Goal: Task Accomplishment & Management: Manage account settings

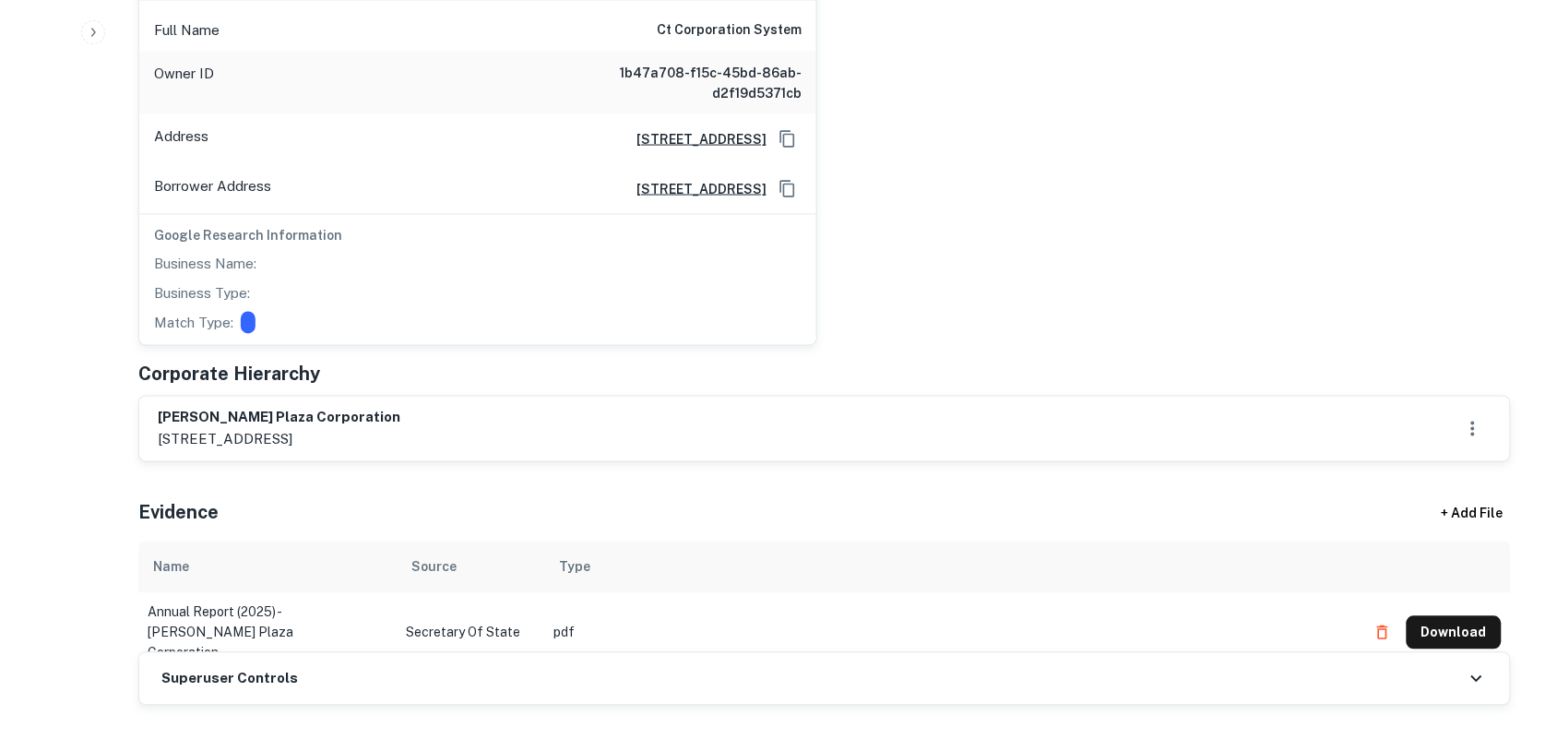
scroll to position [922, 0]
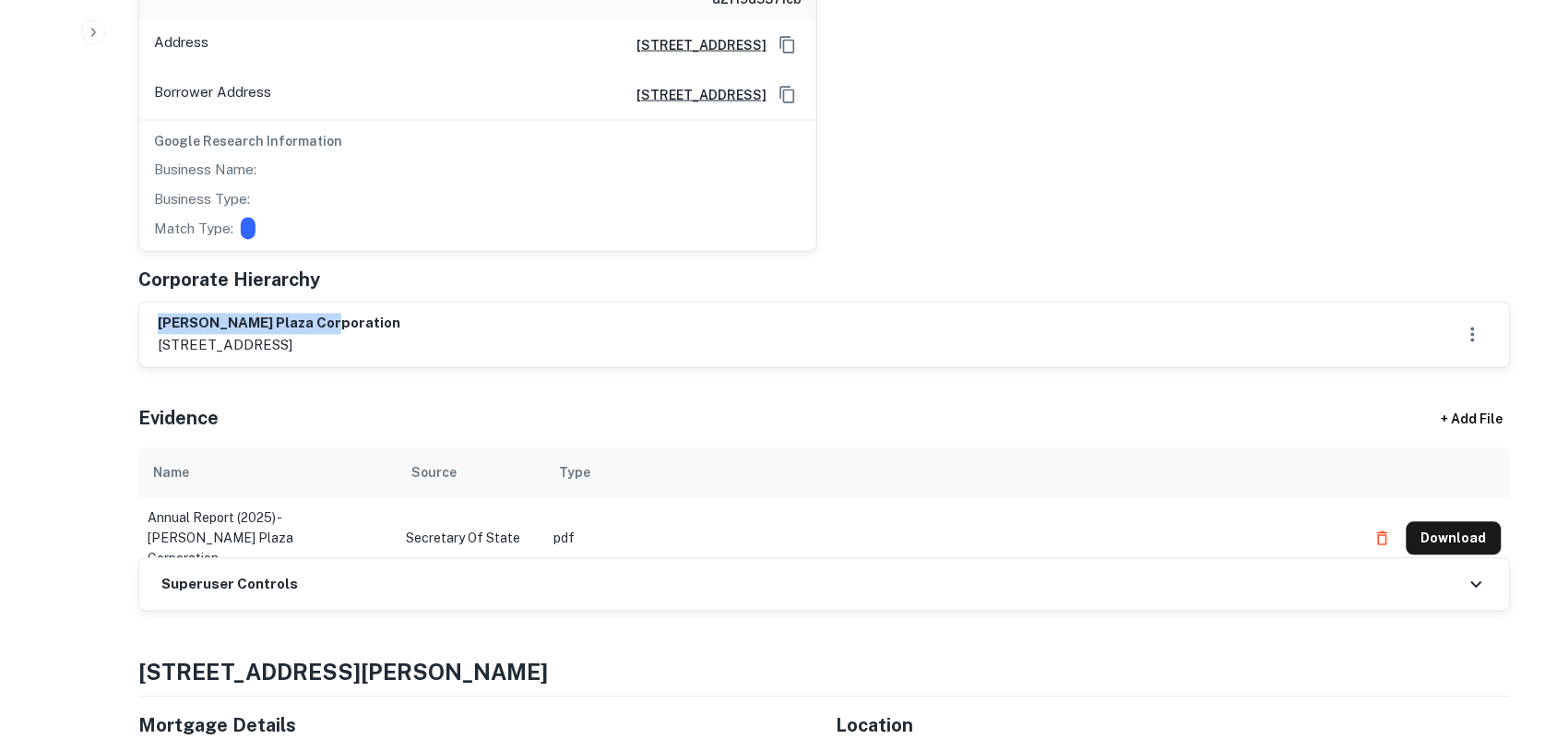
drag, startPoint x: 159, startPoint y: 330, endPoint x: 395, endPoint y: 329, distance: 236.1
click at [395, 329] on h6 "burke plaza corporation" at bounding box center [279, 324] width 243 height 21
copy h6 "burke plaza corporation"
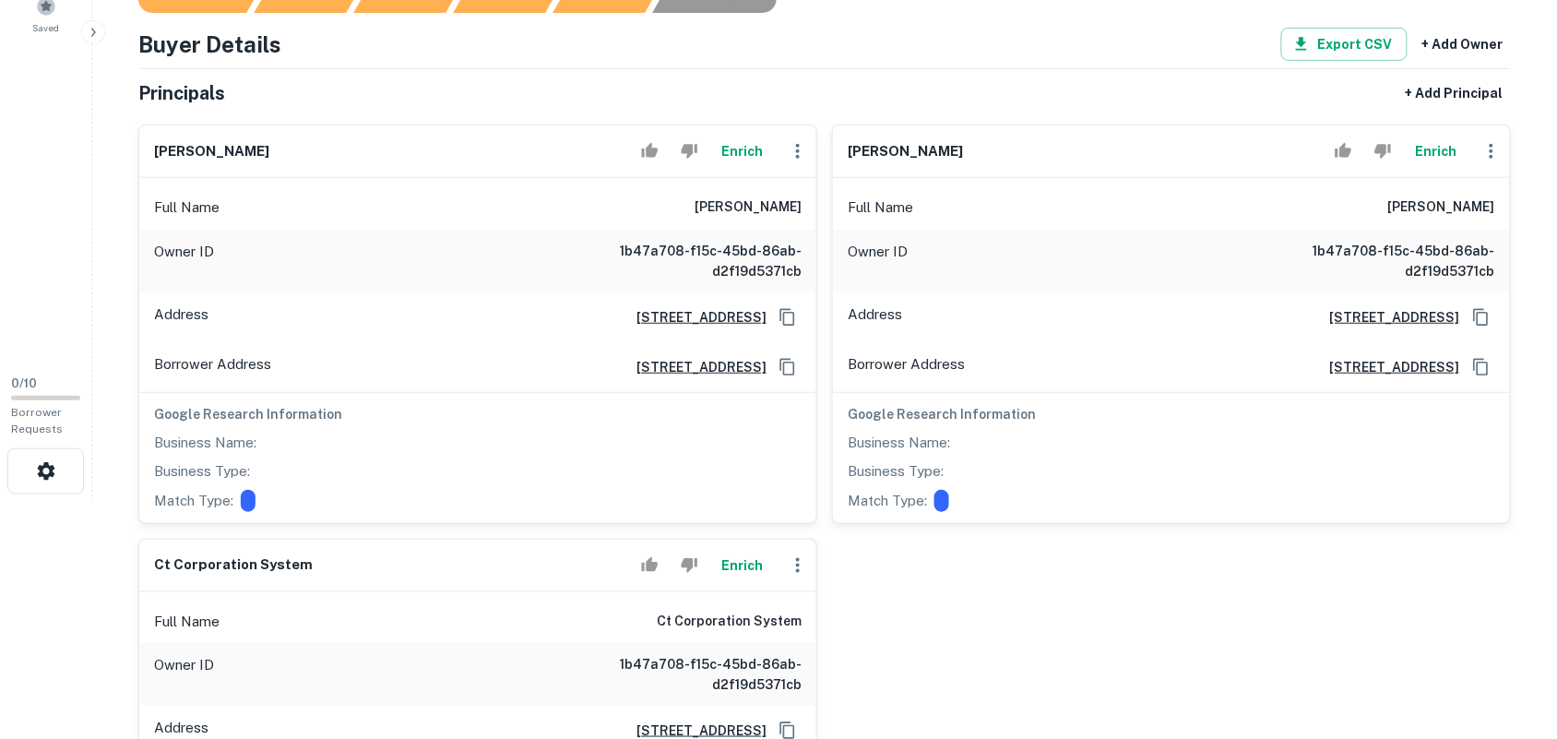
scroll to position [0, 0]
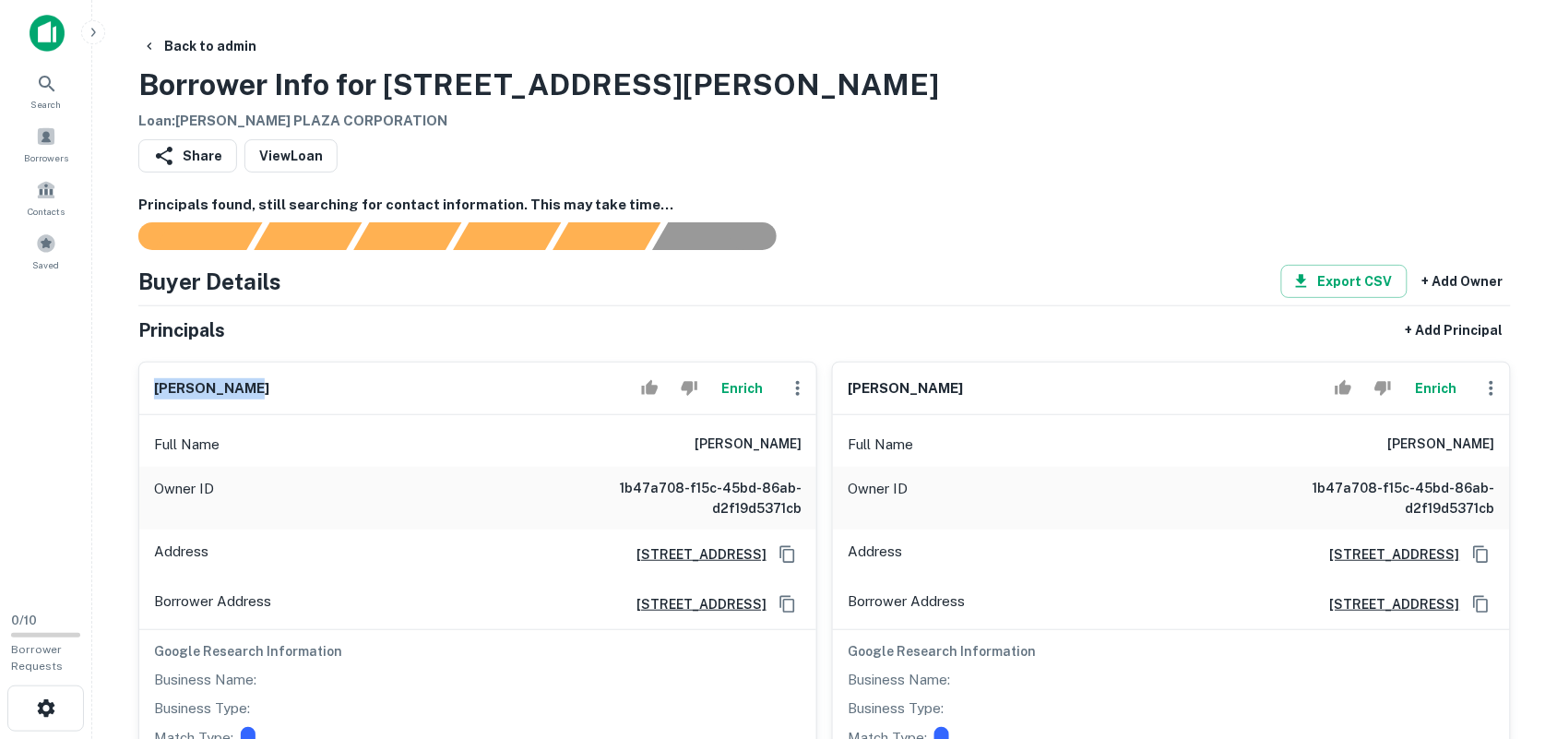
drag, startPoint x: 155, startPoint y: 395, endPoint x: 258, endPoint y: 392, distance: 103.3
click at [259, 392] on div "timothy lyon Enrich" at bounding box center [477, 388] width 677 height 53
copy h6 "timothy lyon"
drag, startPoint x: 848, startPoint y: 392, endPoint x: 989, endPoint y: 392, distance: 140.2
click at [989, 392] on div "joel glazer Enrich" at bounding box center [1171, 388] width 677 height 53
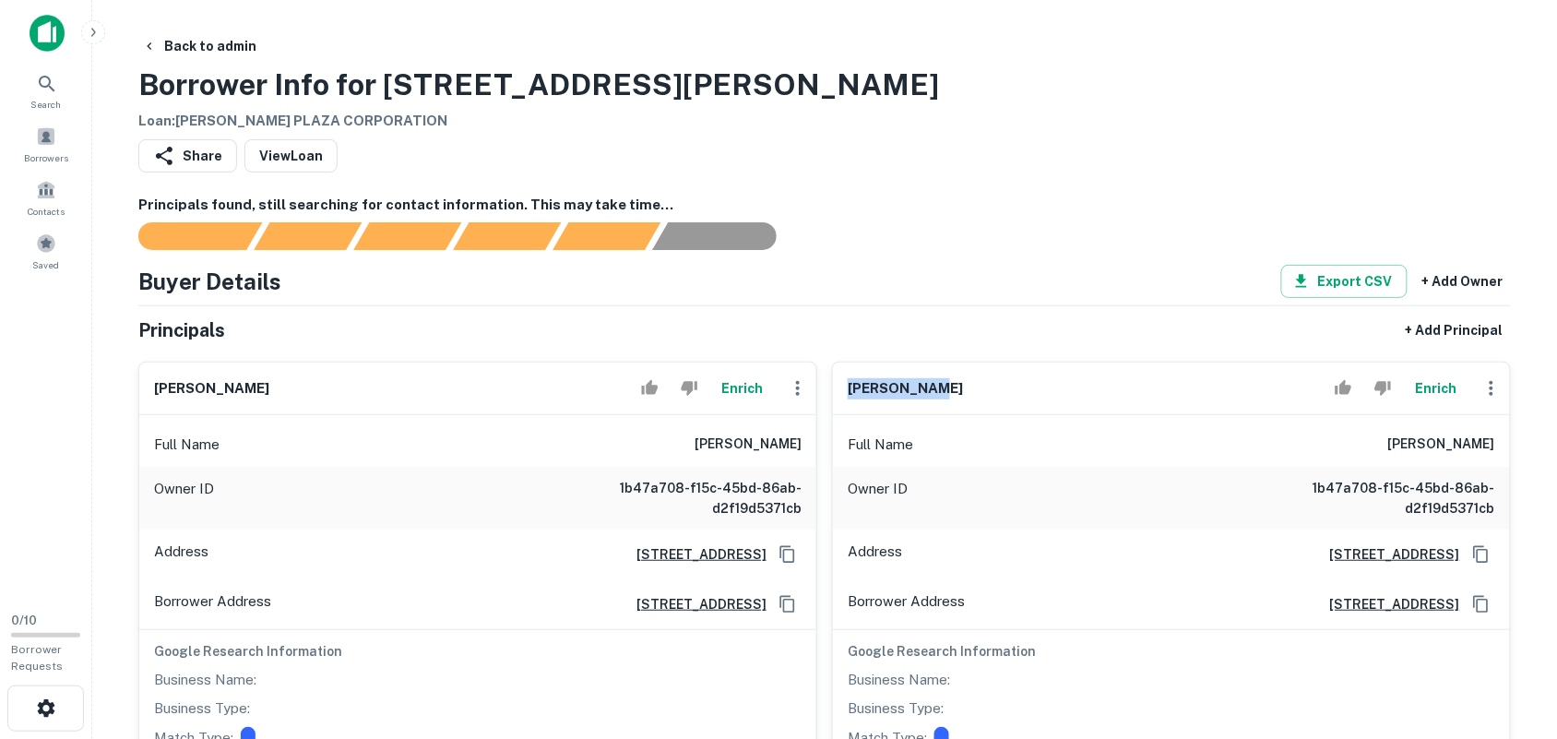
copy h6 "joel glazer"
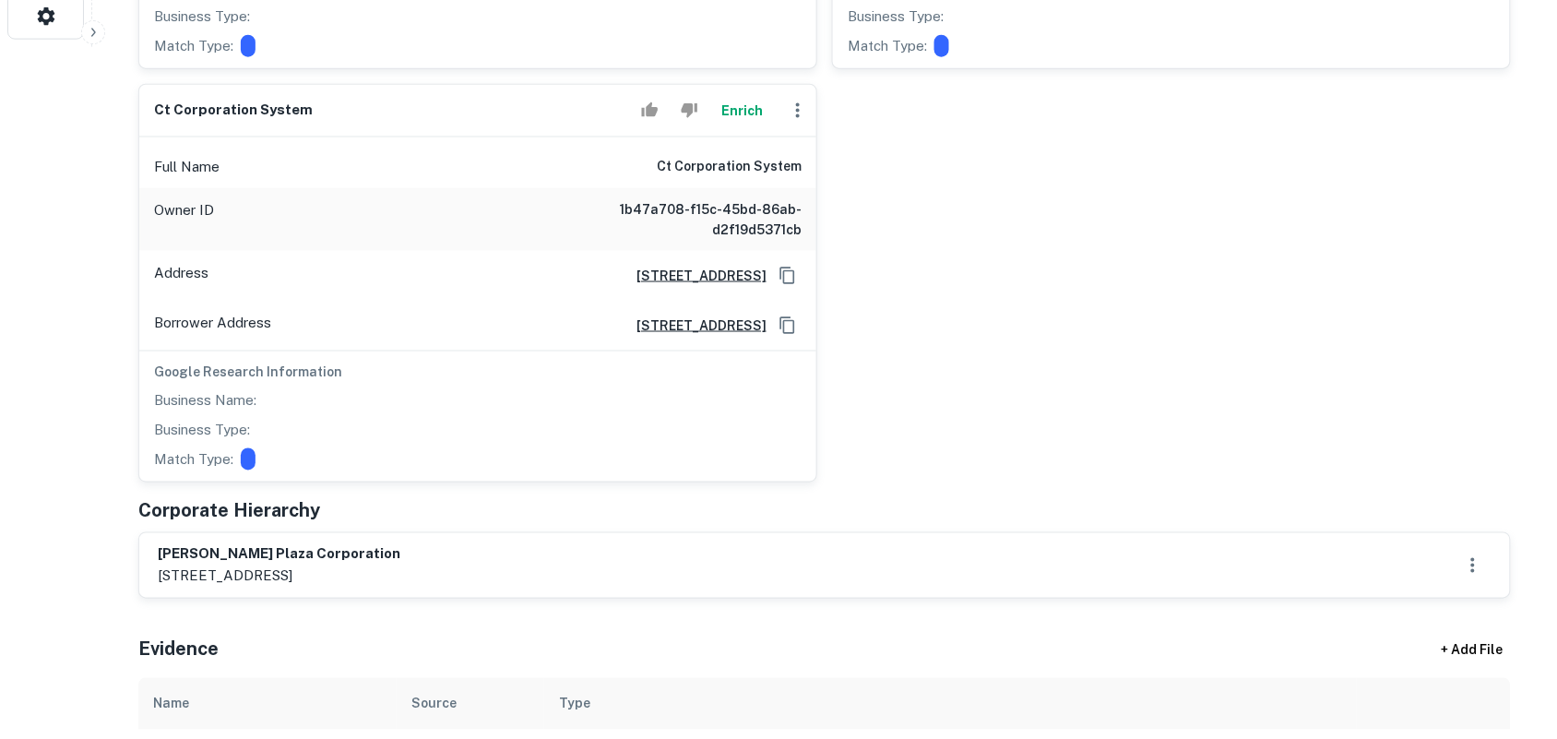
scroll to position [576, 0]
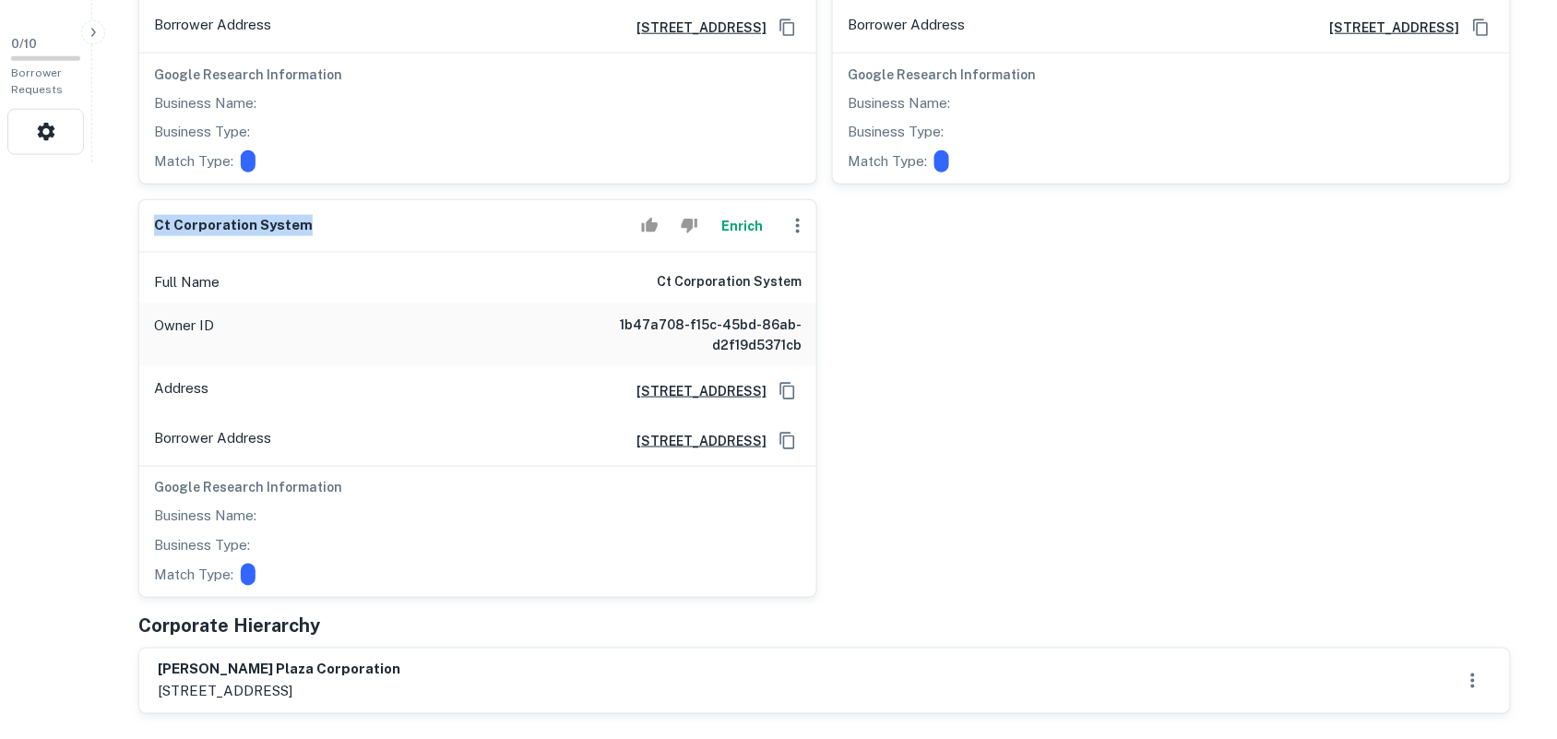
drag, startPoint x: 158, startPoint y: 231, endPoint x: 394, endPoint y: 227, distance: 236.1
click at [394, 227] on div "ct corporation system Enrich" at bounding box center [477, 226] width 677 height 53
copy h6 "ct corporation system"
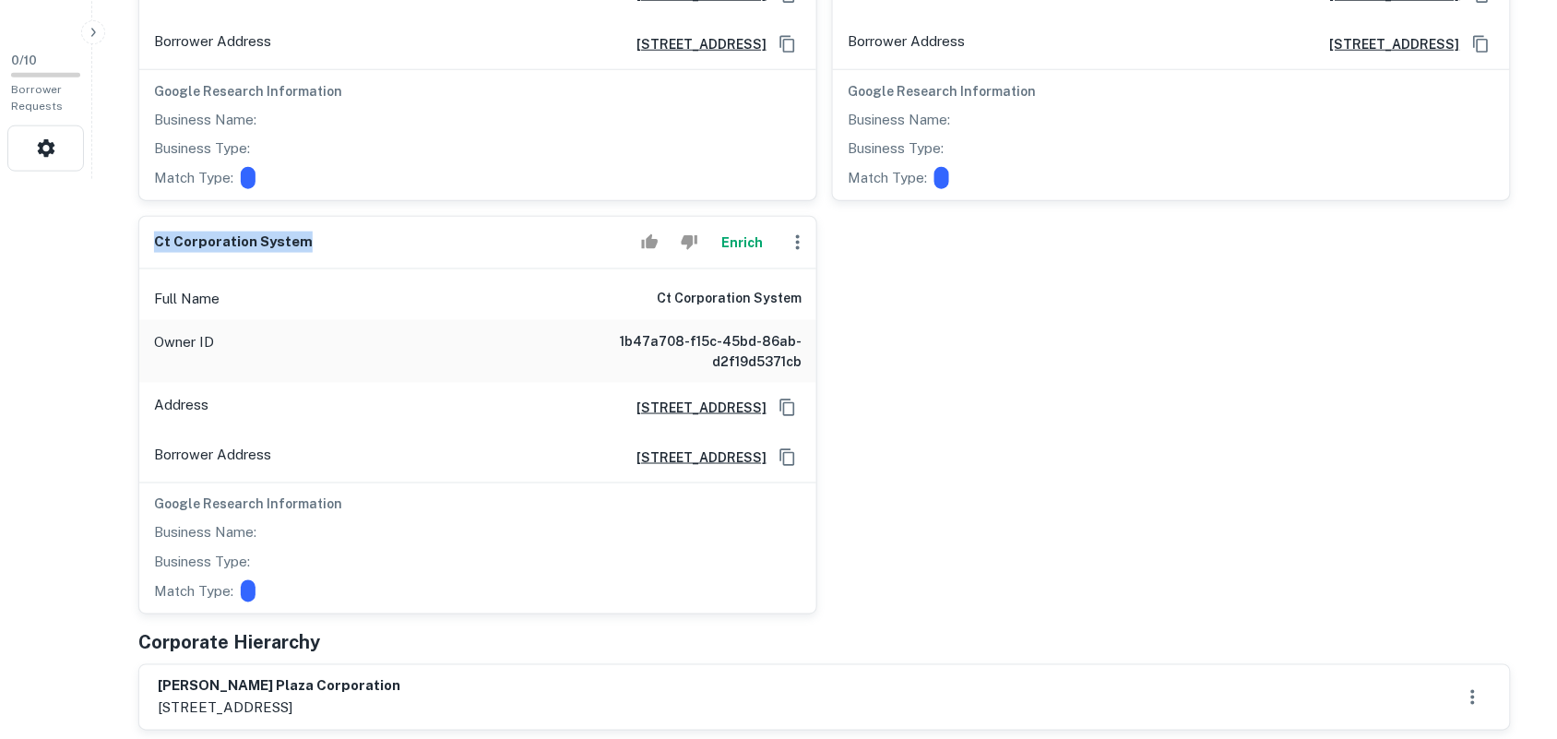
scroll to position [461, 0]
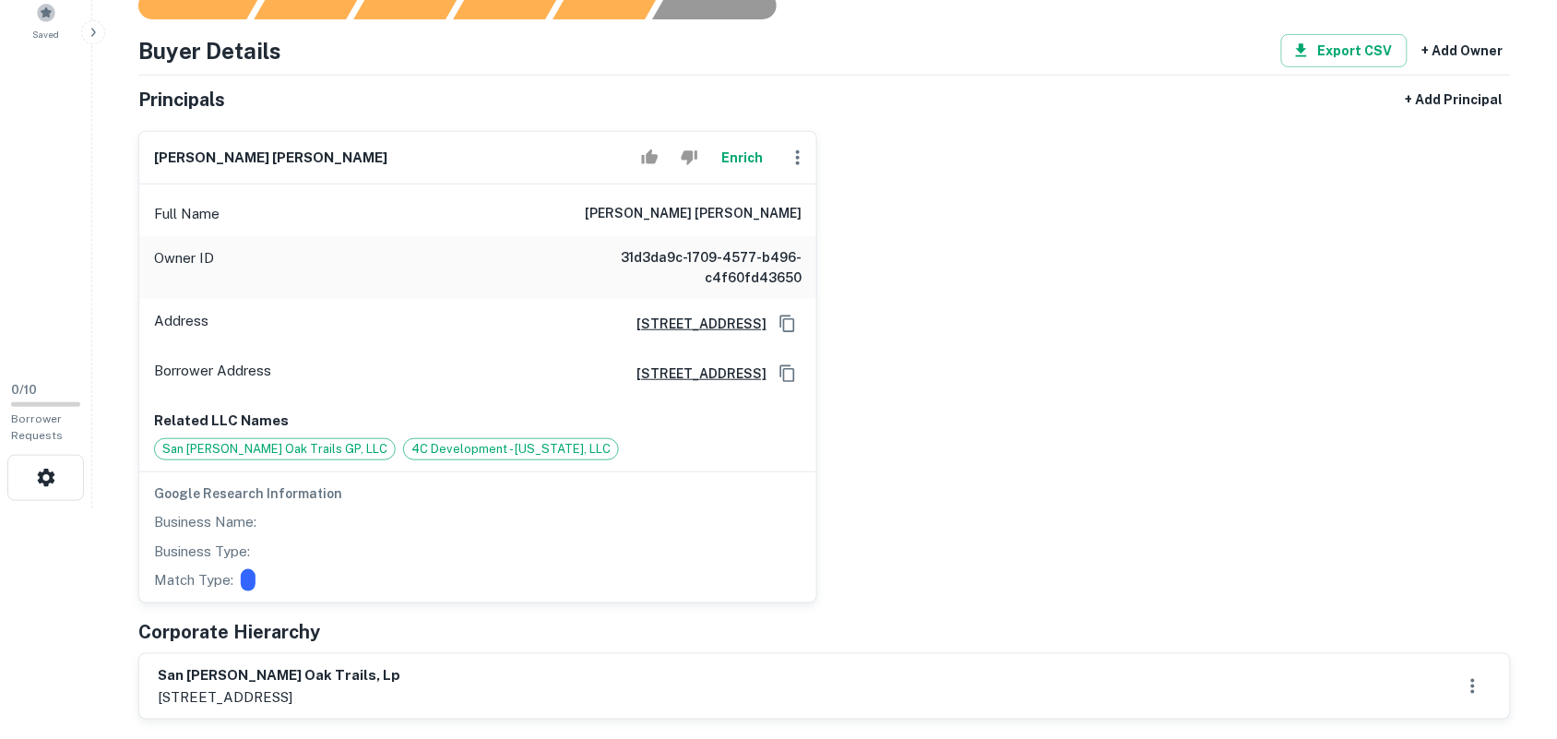
scroll to position [461, 0]
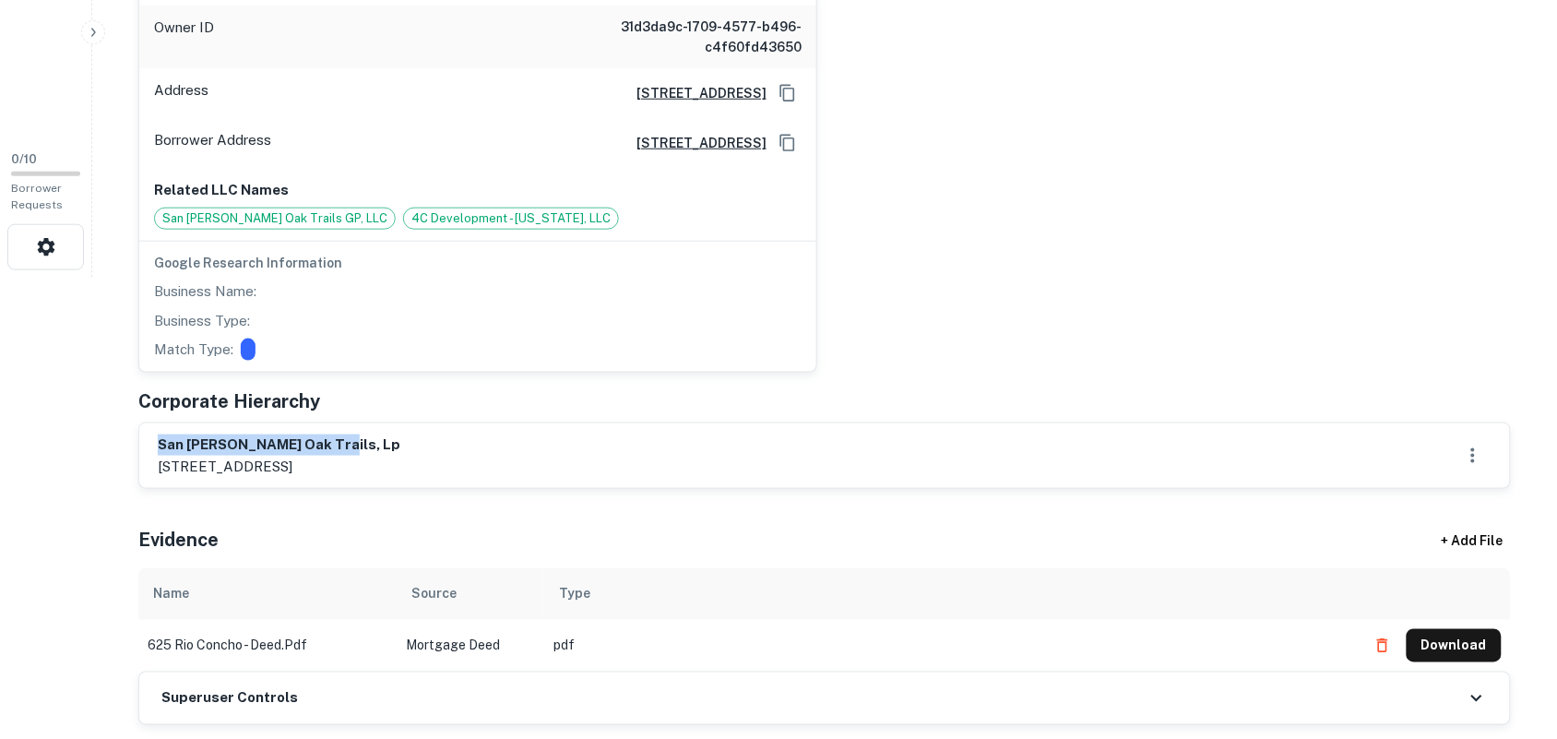
drag, startPoint x: 160, startPoint y: 449, endPoint x: 426, endPoint y: 444, distance: 266.6
click at [400, 444] on h6 "san angelo oak trails, lp" at bounding box center [279, 444] width 243 height 21
copy h6 "san angelo oak trails, lp"
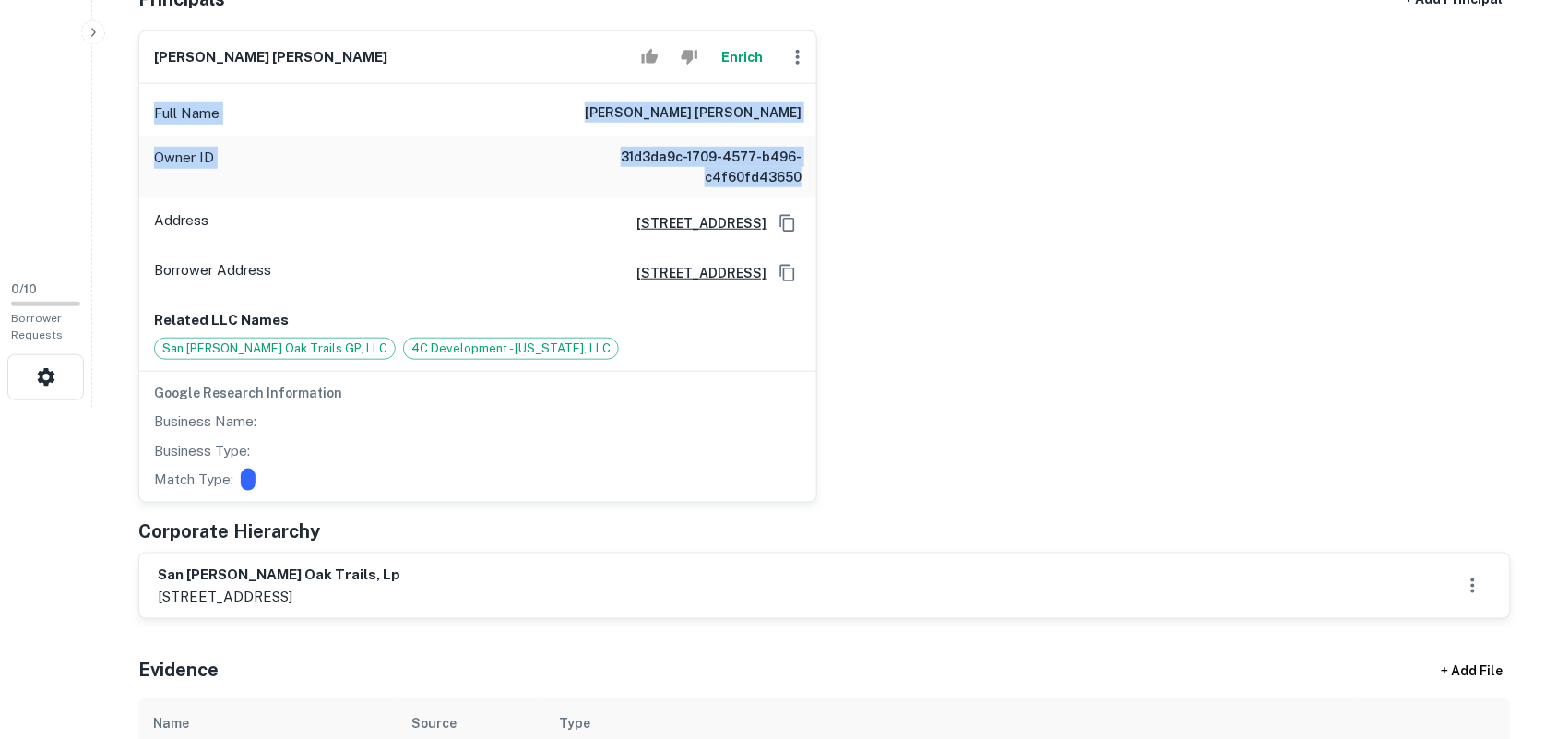
drag, startPoint x: 906, startPoint y: -17, endPoint x: 975, endPoint y: -26, distance: 69.8
click at [975, 0] on html "Search Borrowers Contacts Saved 0 / 10 Borrower Requests Back to admin Borrower…" at bounding box center [778, 38] width 1557 height 739
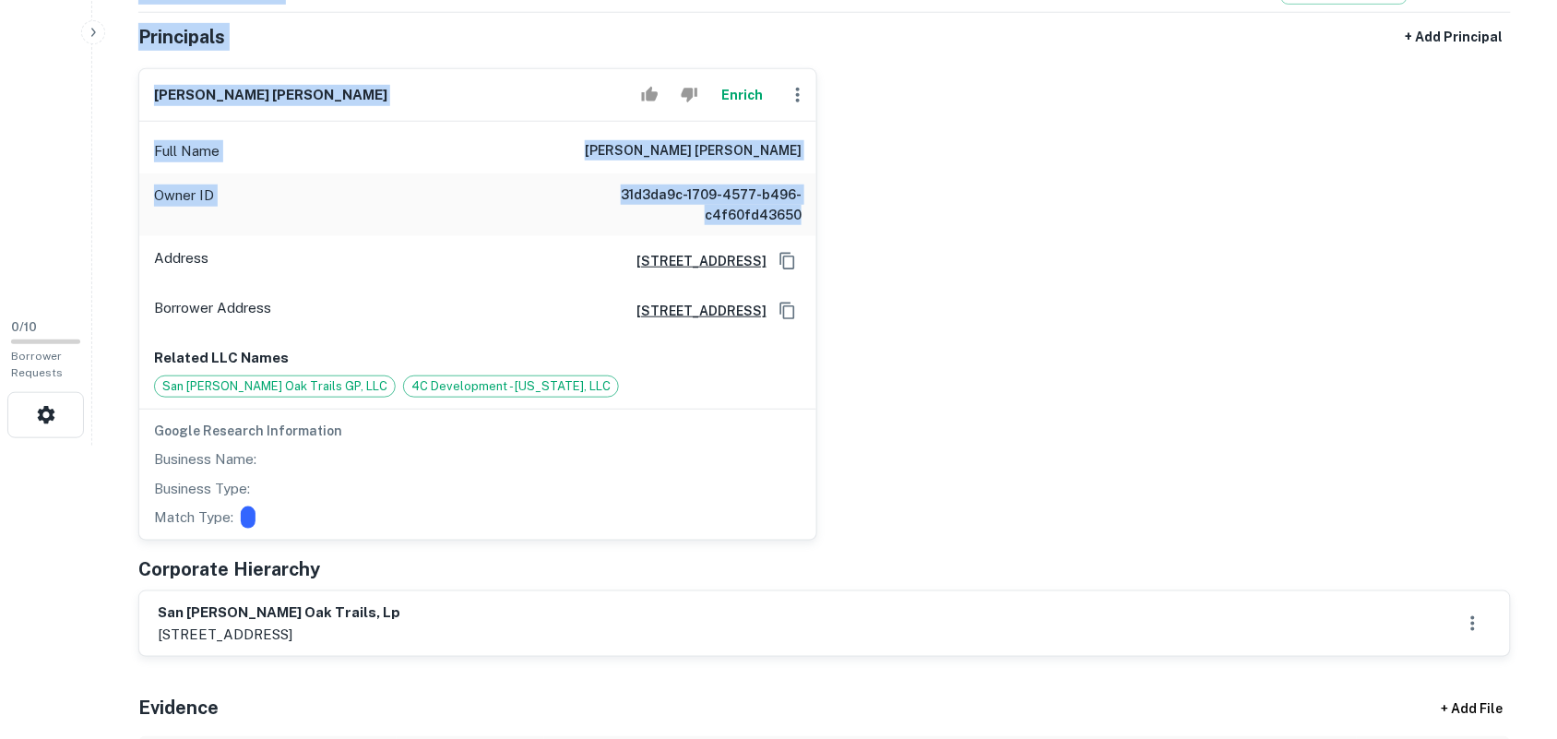
click at [955, 220] on div "j. ryan hamilton Enrich Full Name j. ryan hamilton Owner ID 31d3da9c-1709-4577-…" at bounding box center [817, 296] width 1387 height 487
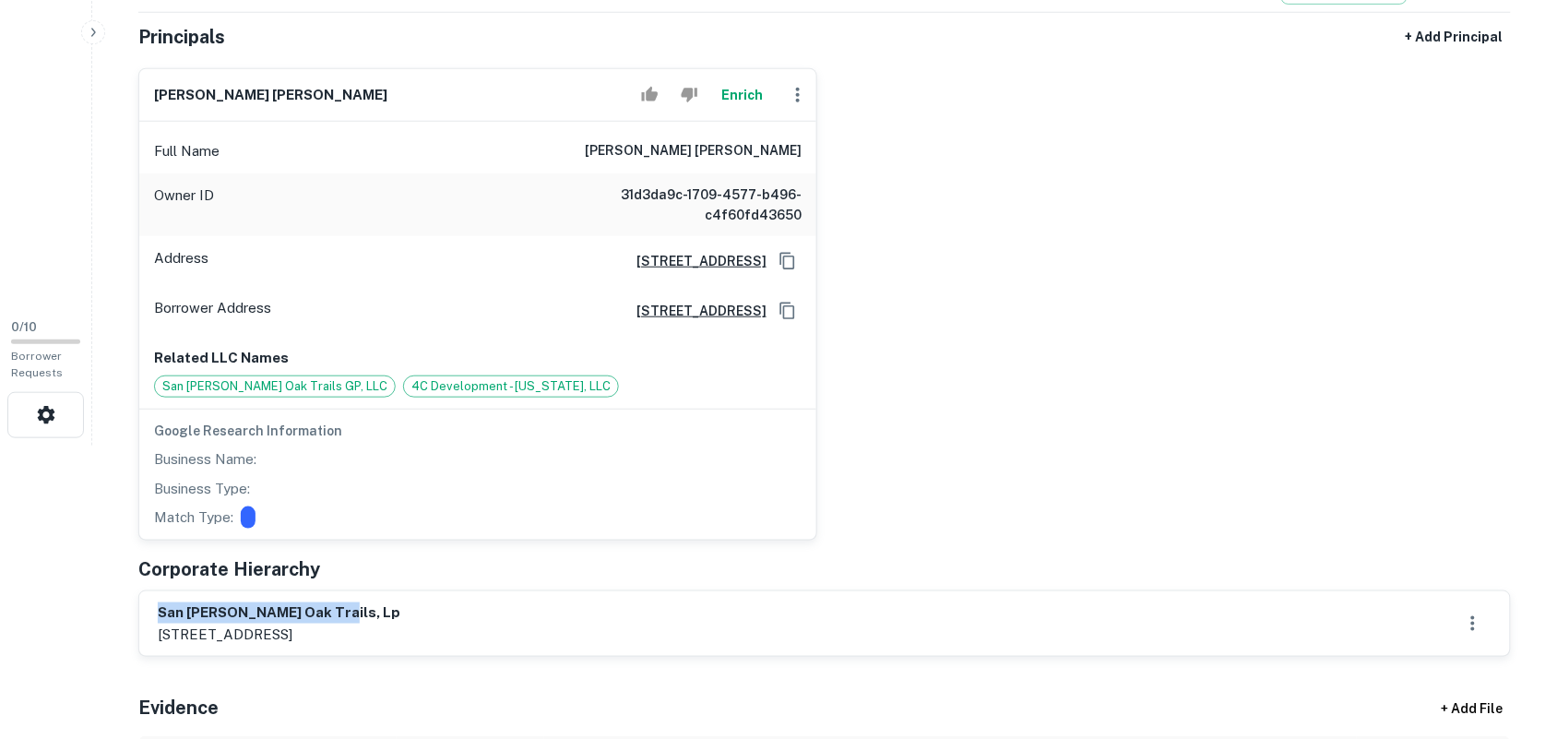
drag, startPoint x: 161, startPoint y: 618, endPoint x: 346, endPoint y: 597, distance: 185.7
click at [346, 597] on div "san angelo oak trails, lp 1701 directors blvd, ste 300, austin, tx, 78744" at bounding box center [824, 623] width 1371 height 65
copy h6 "san angelo oak trails, lp"
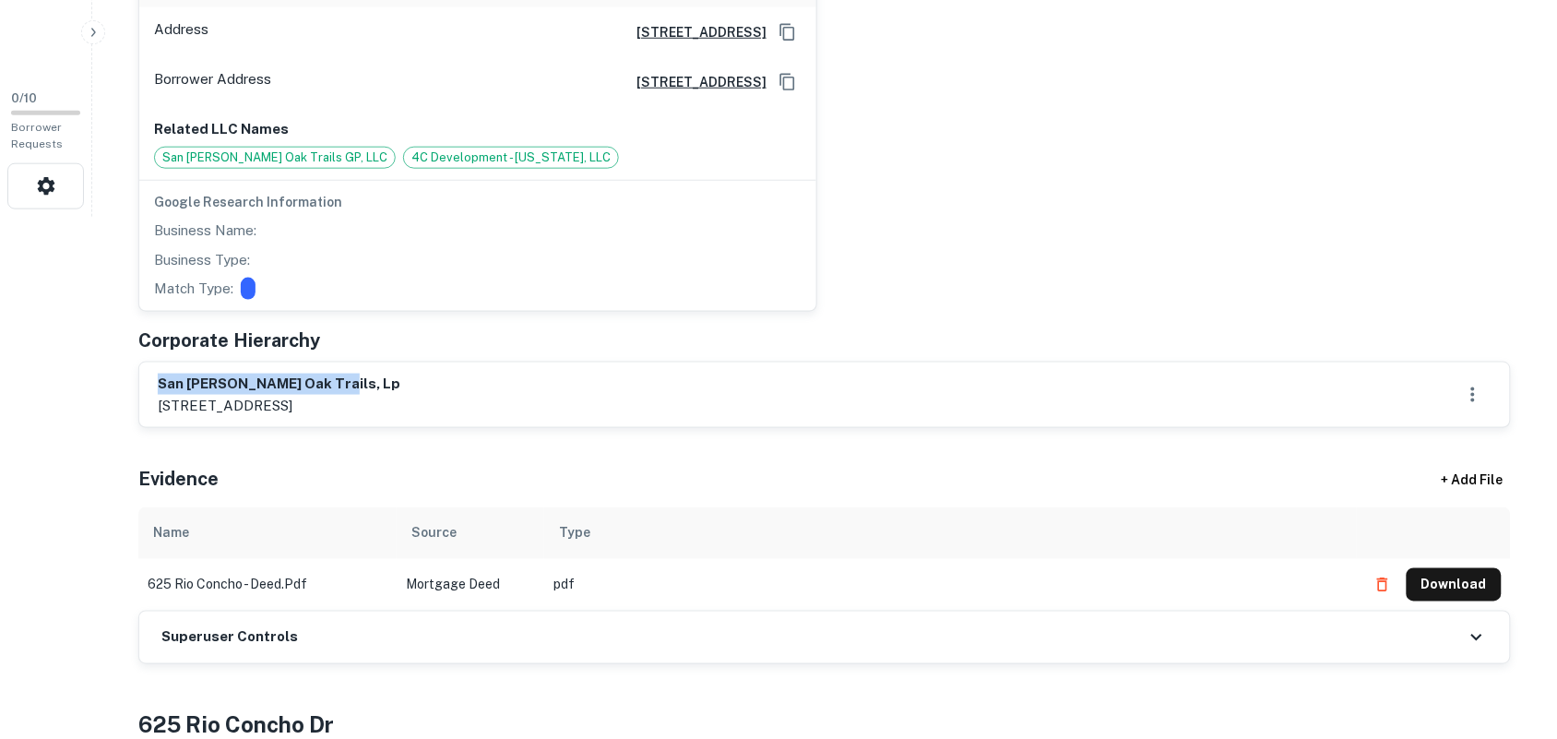
scroll to position [524, 0]
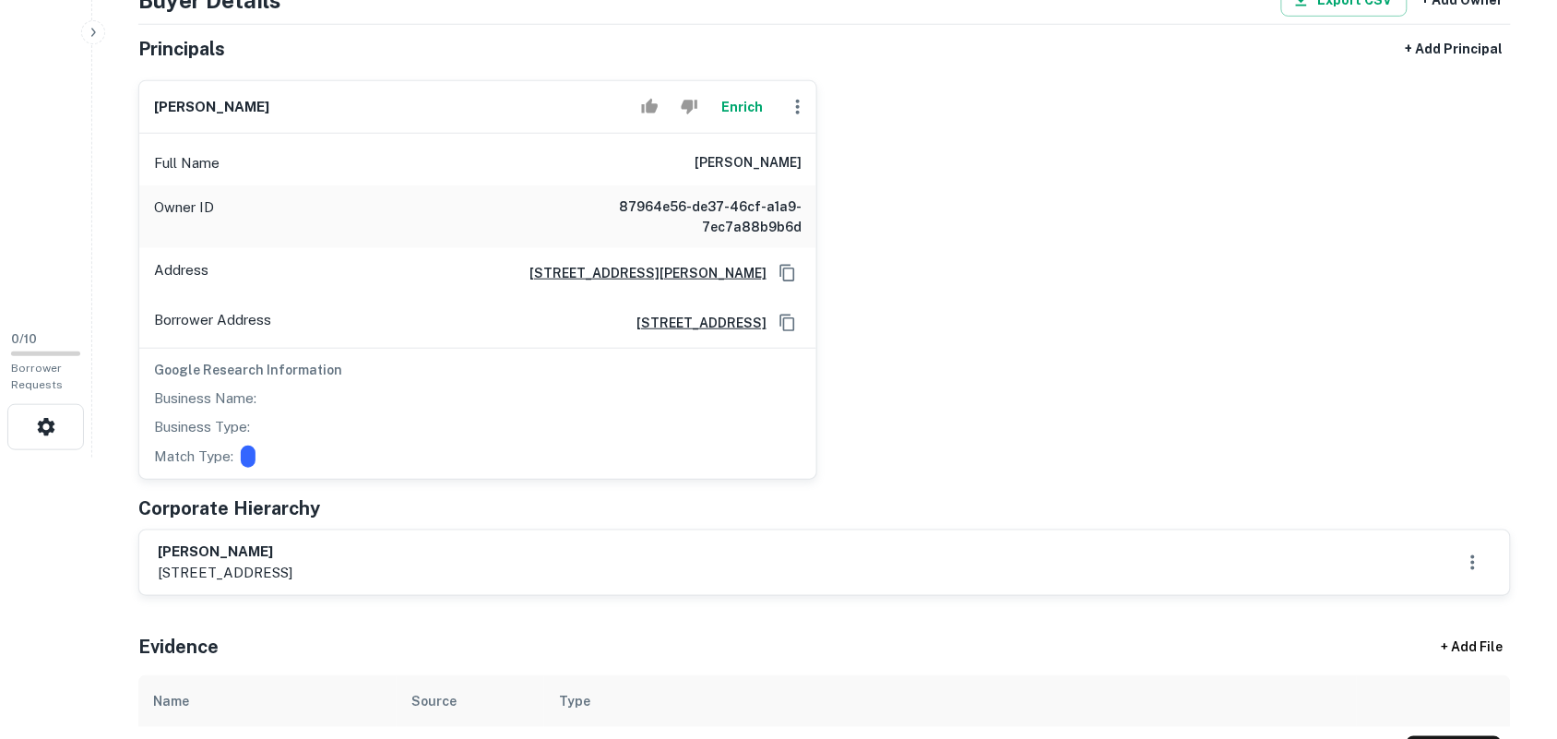
scroll to position [461, 0]
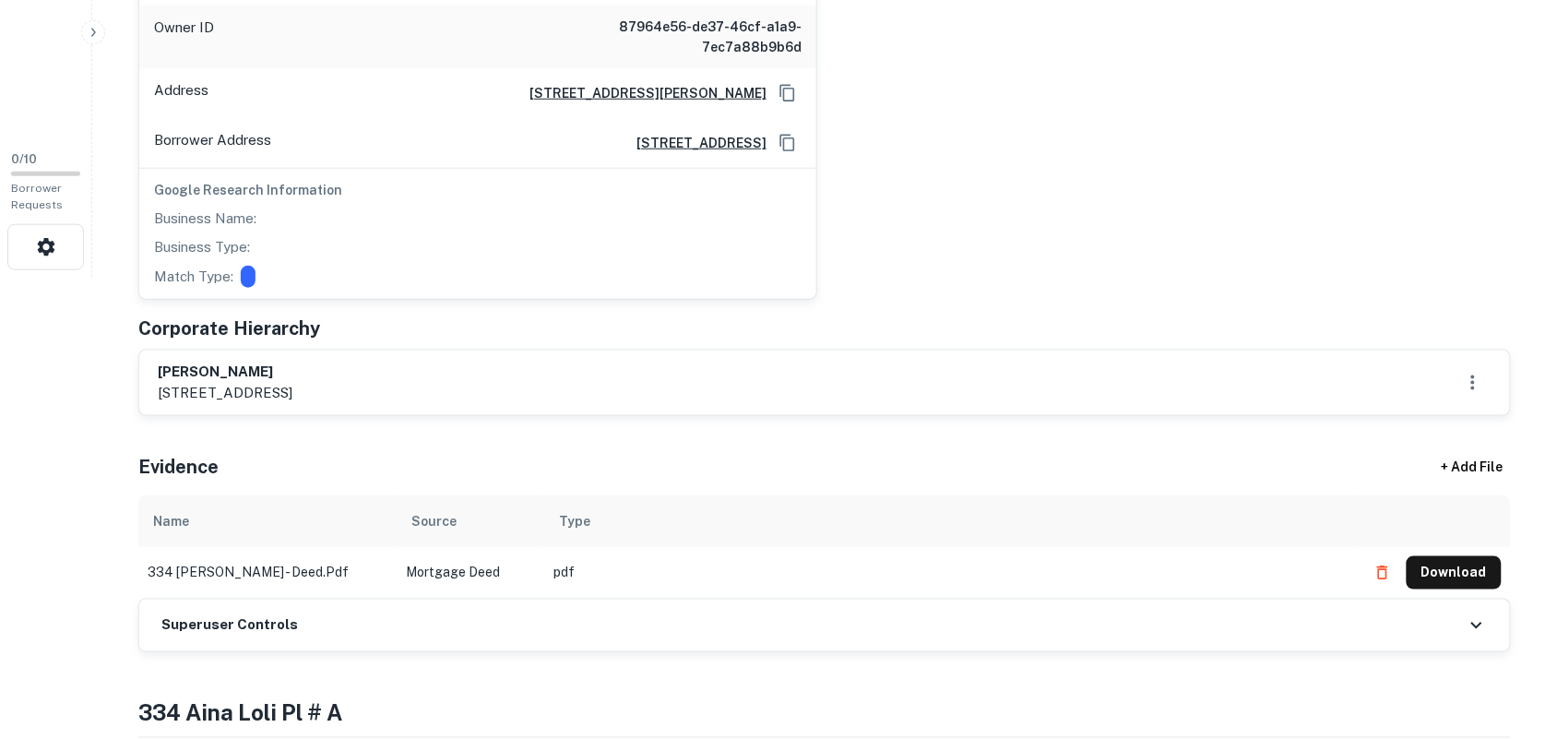
drag, startPoint x: 160, startPoint y: 375, endPoint x: 372, endPoint y: 374, distance: 212.1
click at [292, 374] on h6 "jacqueline rae hanberg" at bounding box center [225, 372] width 135 height 21
copy h6 "jacqueline rae hanberg"
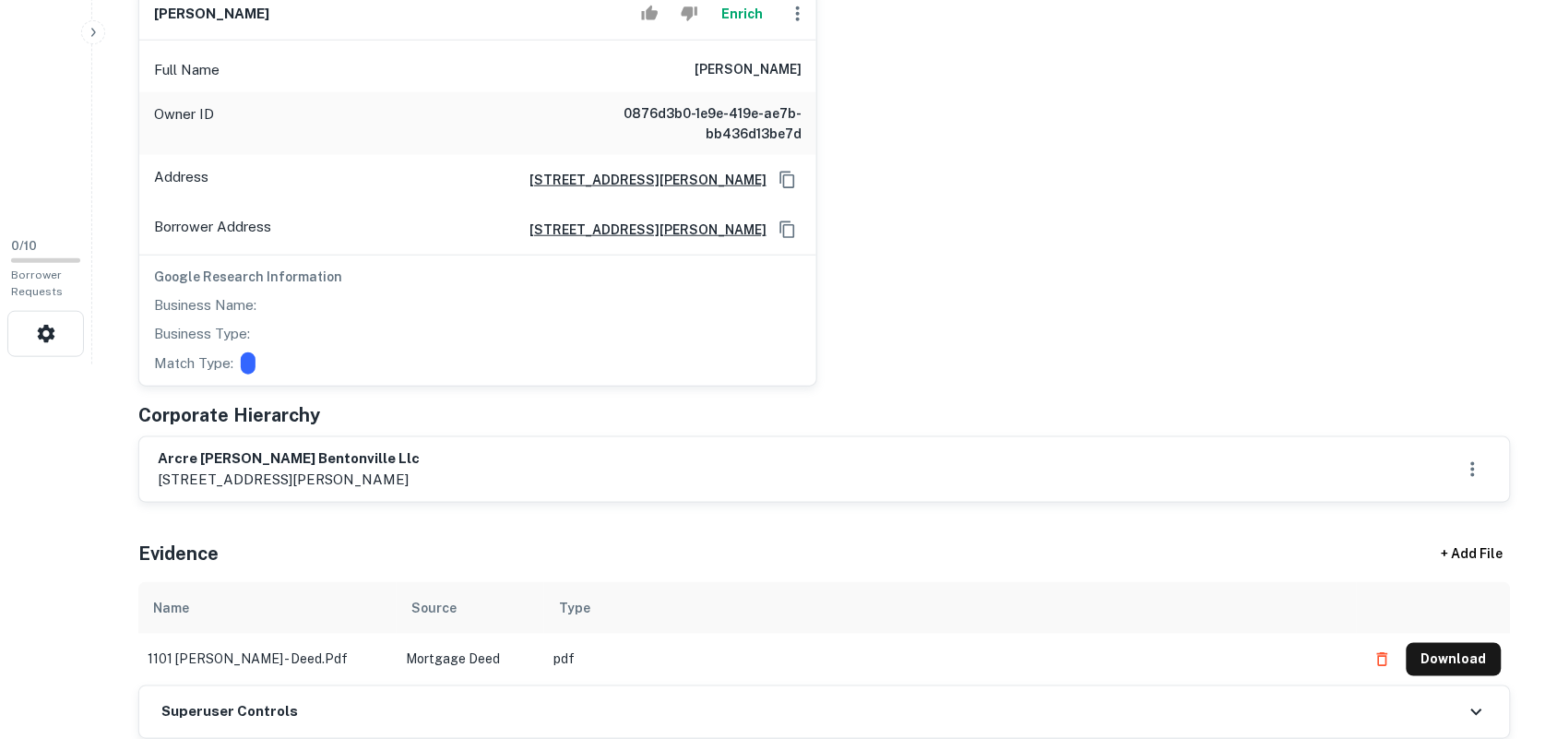
scroll to position [461, 0]
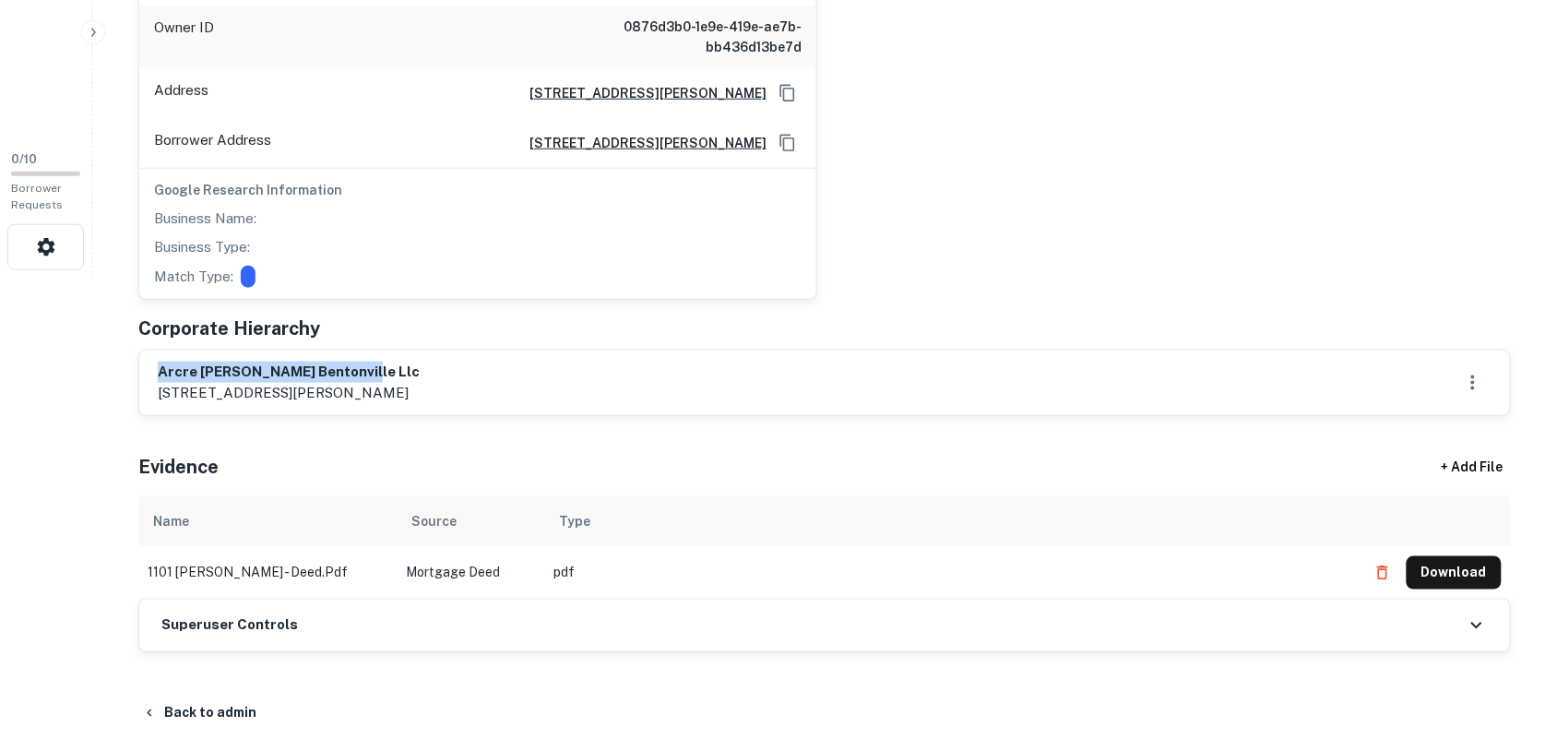
drag, startPoint x: 159, startPoint y: 375, endPoint x: 540, endPoint y: 384, distance: 381.0
click at [540, 384] on div "arcre mcclain bentonville llc 2870 s ingram mill rd, ste a, springfield, mo, 65…" at bounding box center [825, 383] width 1334 height 42
copy h6 "arcre mcclain bentonville llc"
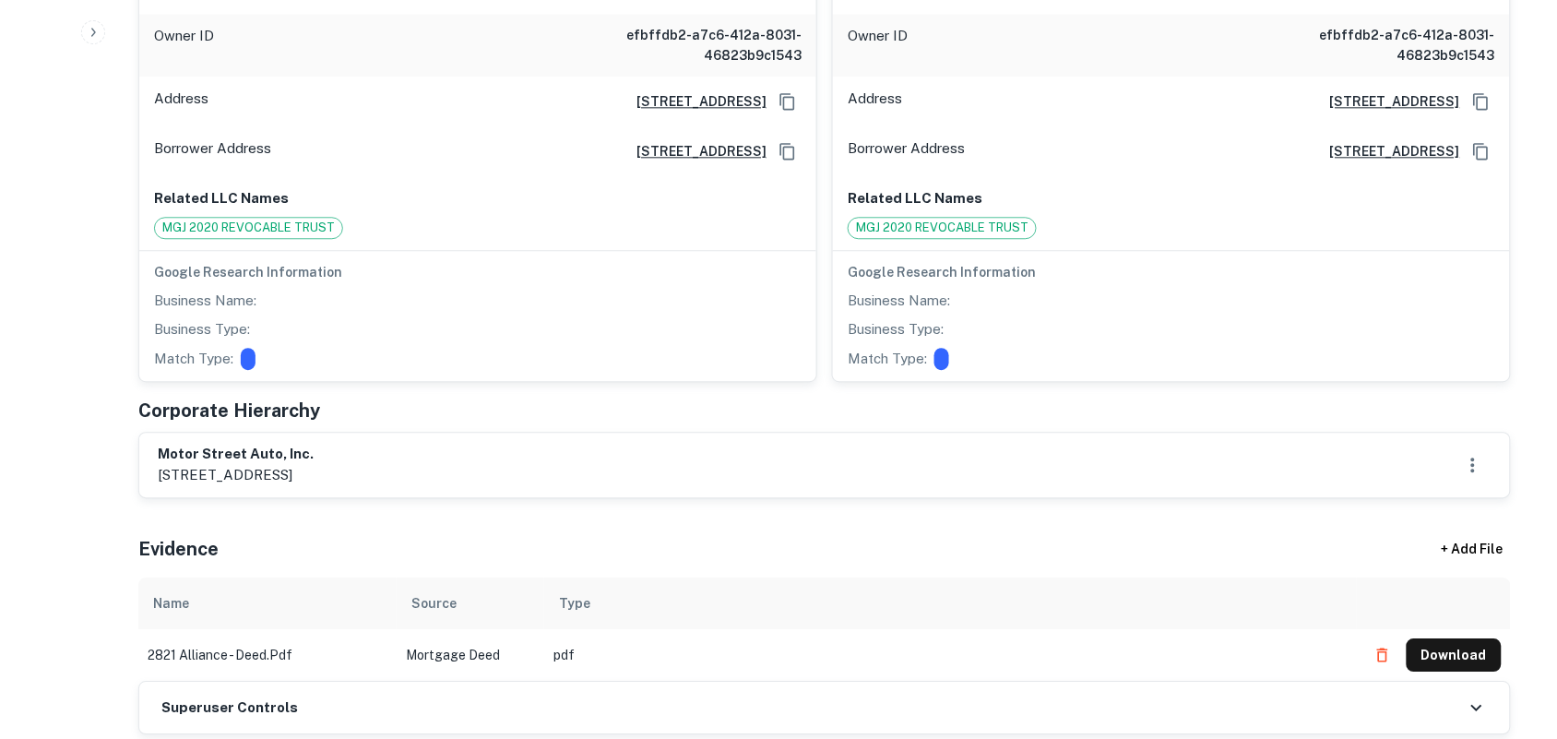
scroll to position [1268, 0]
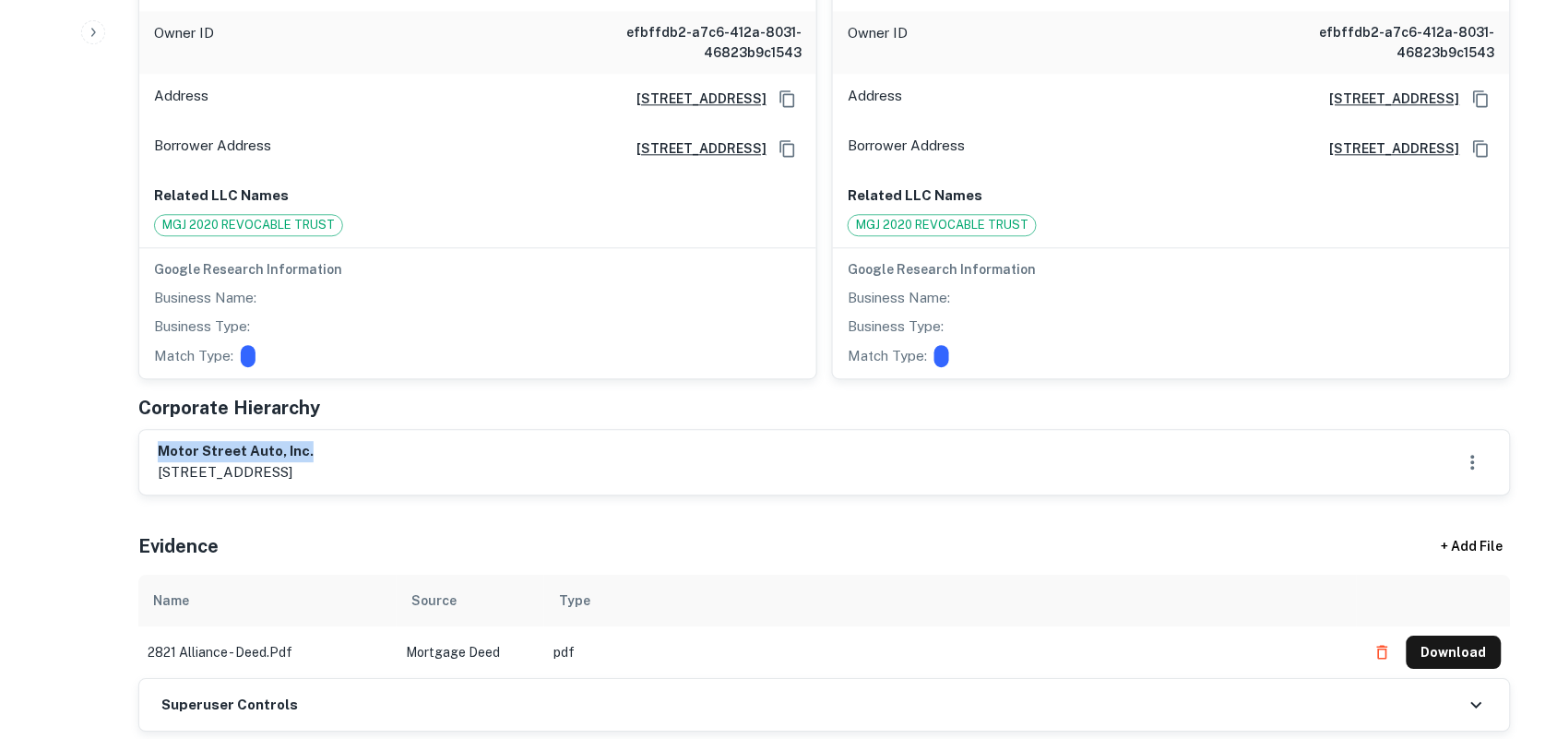
drag, startPoint x: 161, startPoint y: 440, endPoint x: 444, endPoint y: 432, distance: 282.3
click at [444, 441] on div "motor street auto, inc. 2911 alliance place, springdale, ar, 72764" at bounding box center [825, 462] width 1334 height 42
copy h6 "motor street auto, inc."
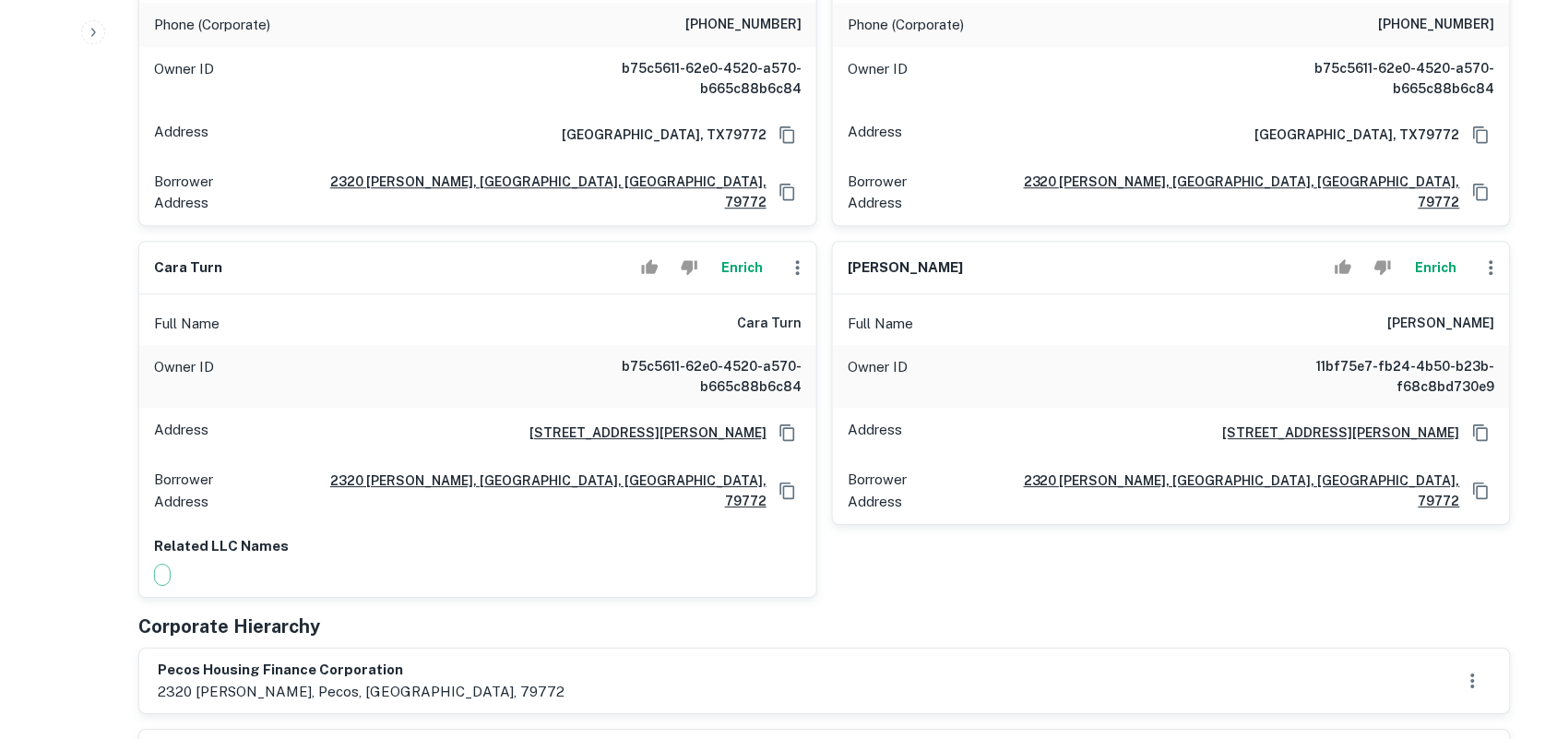
scroll to position [1383, 0]
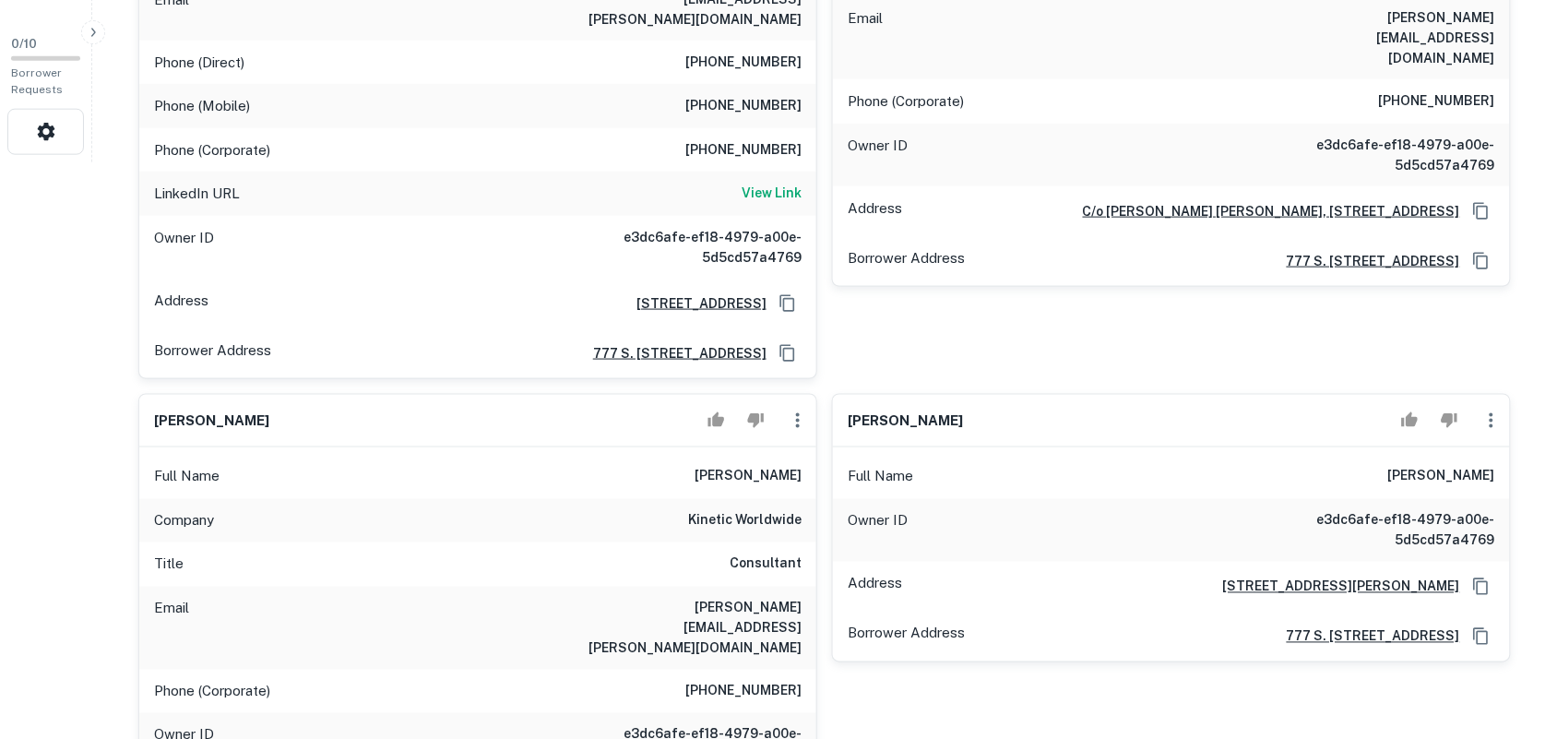
scroll to position [807, 0]
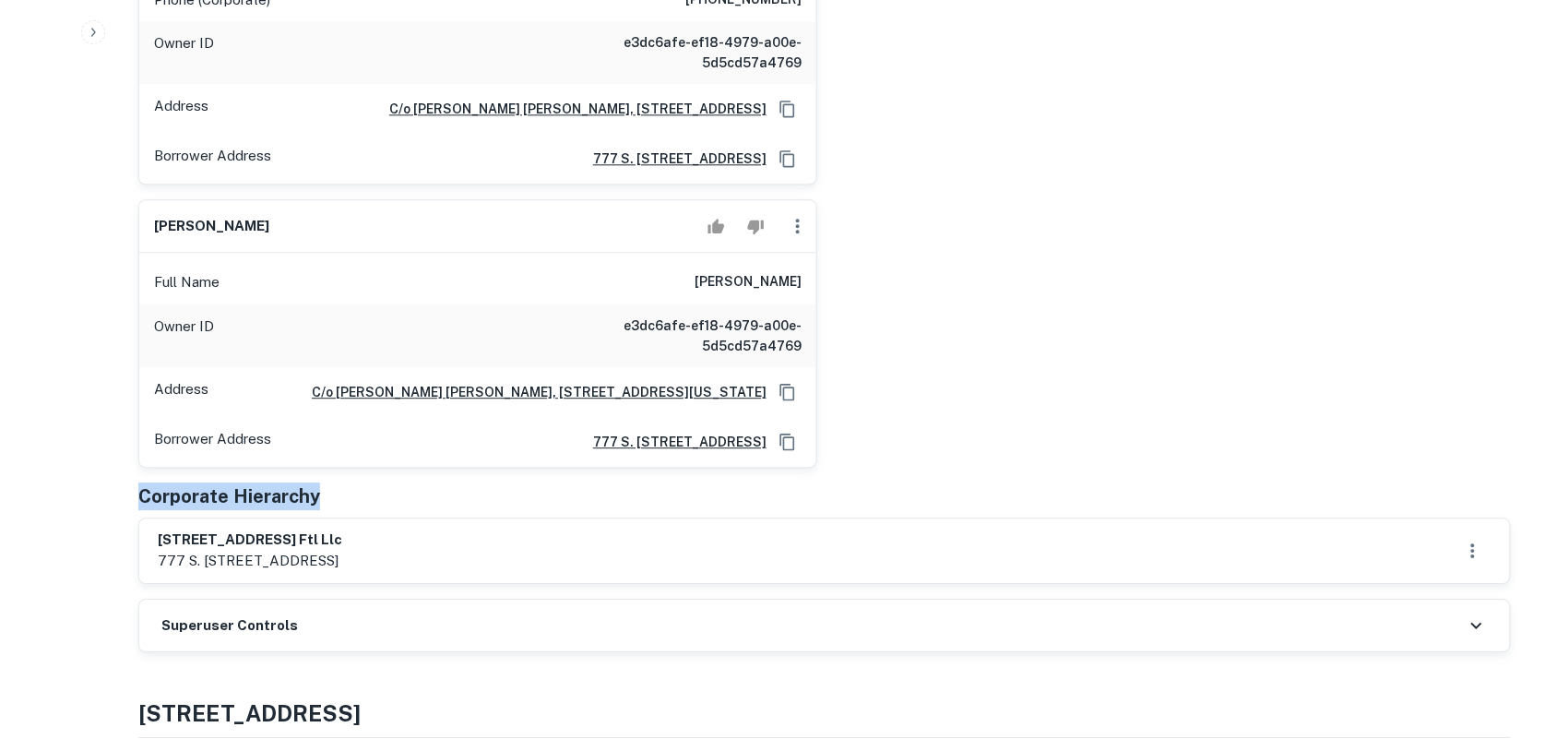
drag, startPoint x: 139, startPoint y: 449, endPoint x: 567, endPoint y: 433, distance: 428.2
click at [503, 482] on div "Corporate Hierarchy" at bounding box center [824, 496] width 1372 height 28
drag, startPoint x: 162, startPoint y: 501, endPoint x: 380, endPoint y: 490, distance: 217.9
click at [342, 529] on h6 "1115 ne 9th ave ftl llc" at bounding box center [250, 539] width 184 height 21
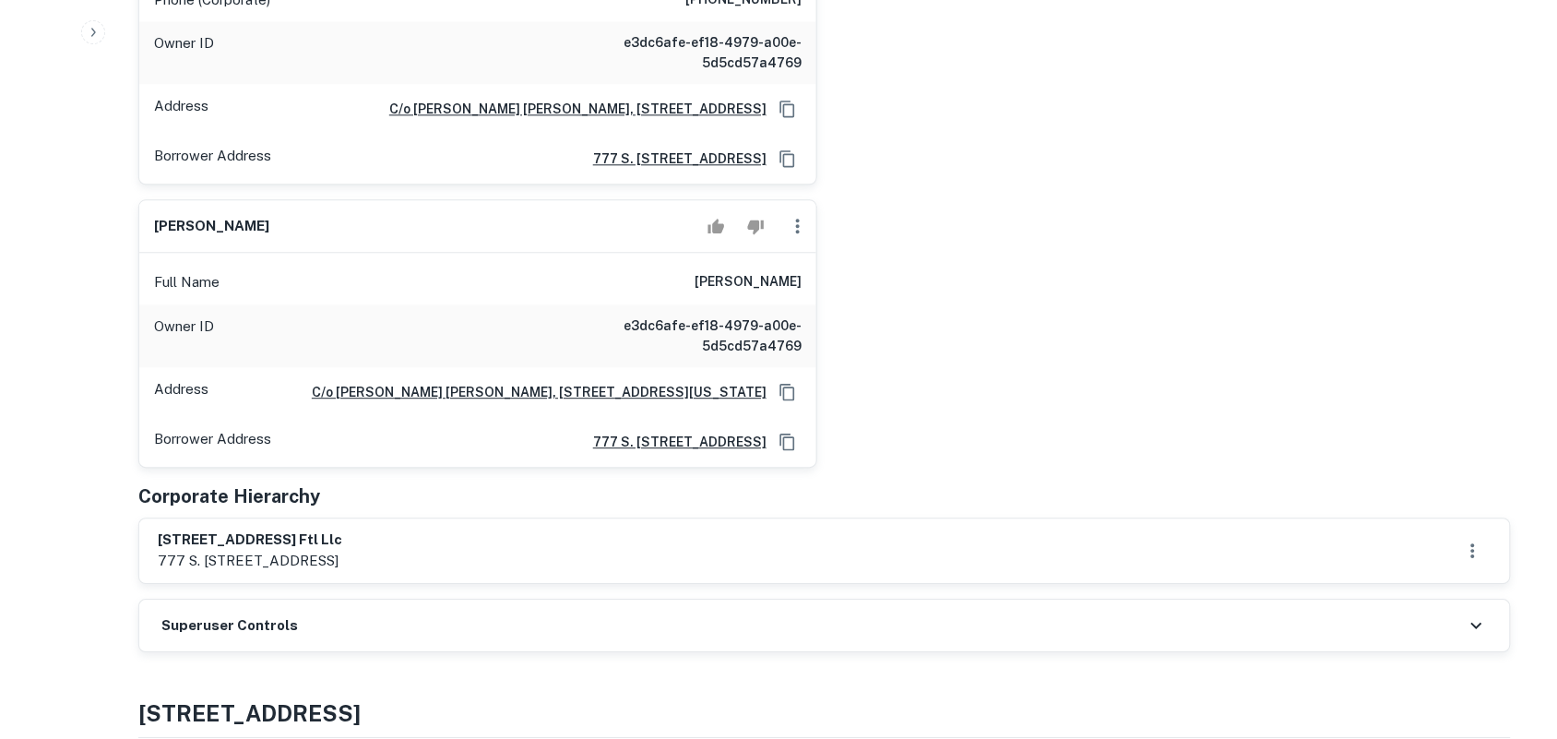
click at [152, 518] on div "1115 ne 9th ave ftl llc 777 s. figueroa st, suite 4100, los angeles, ca, 90017" at bounding box center [824, 550] width 1371 height 65
drag, startPoint x: 155, startPoint y: 491, endPoint x: 421, endPoint y: 504, distance: 265.9
click at [421, 518] on div "1115 ne 9th ave ftl llc 777 s. figueroa st, suite 4100, los angeles, ca, 90017" at bounding box center [824, 550] width 1371 height 65
copy h6 "1115 ne 9th ave ftl llc"
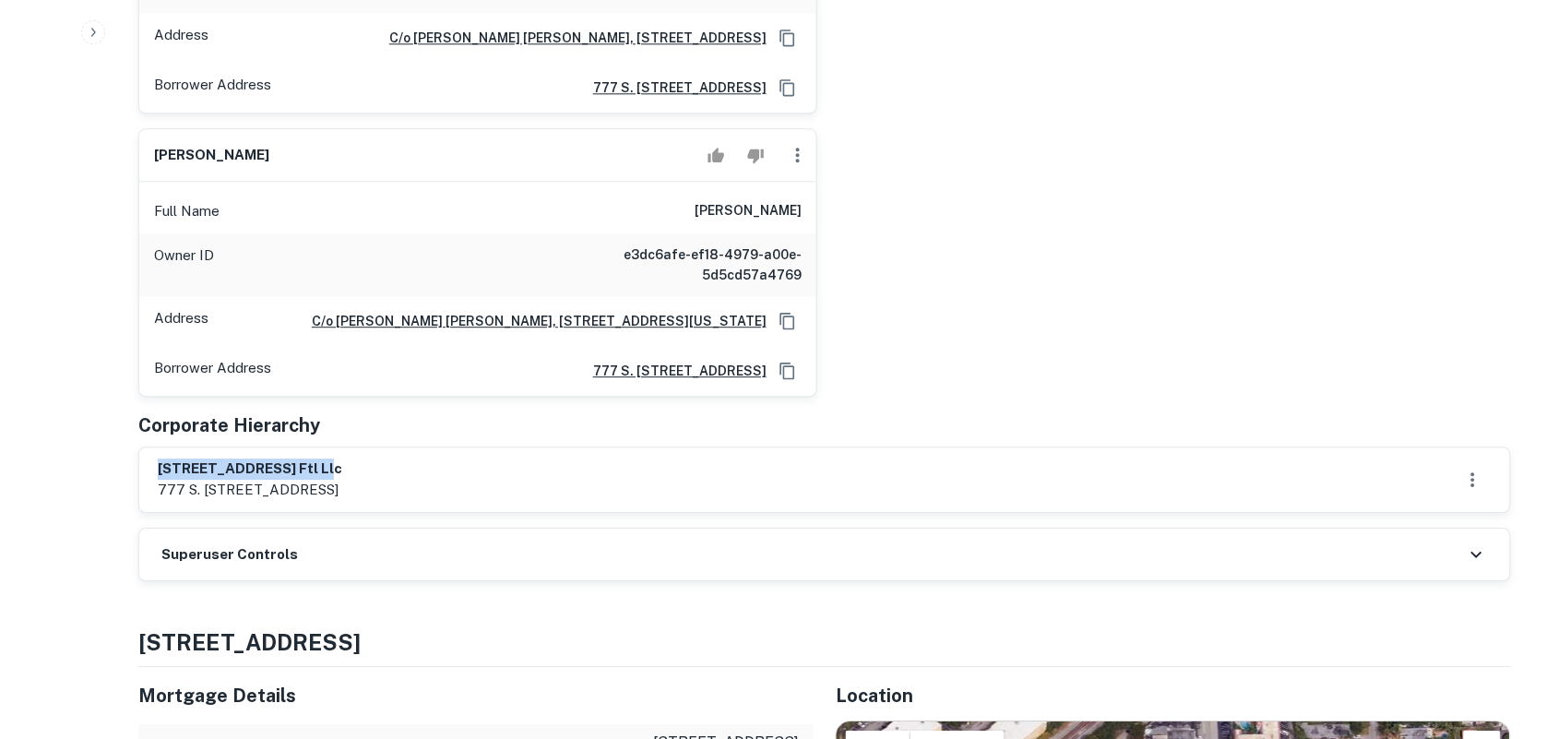
scroll to position [1614, 0]
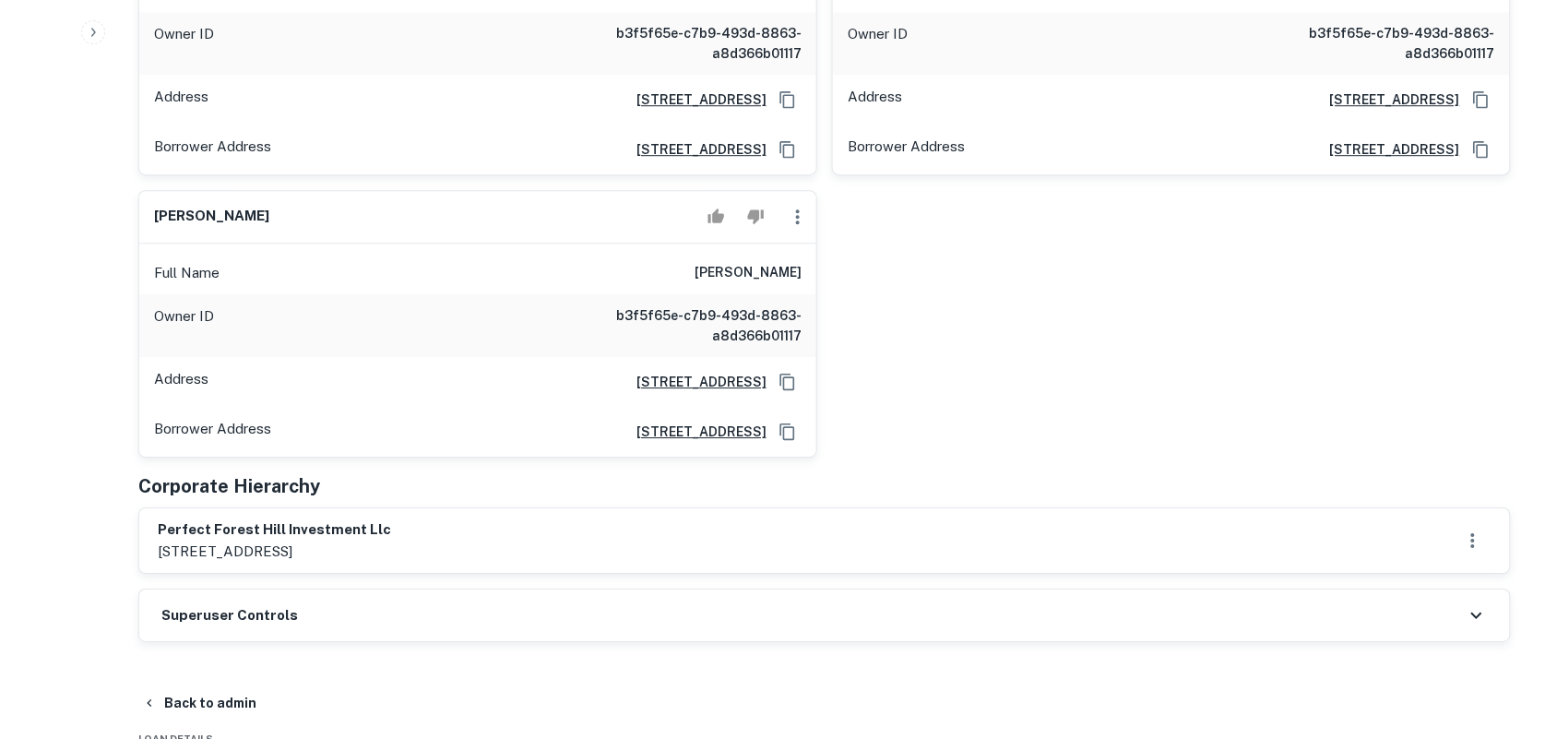
scroll to position [1614, 0]
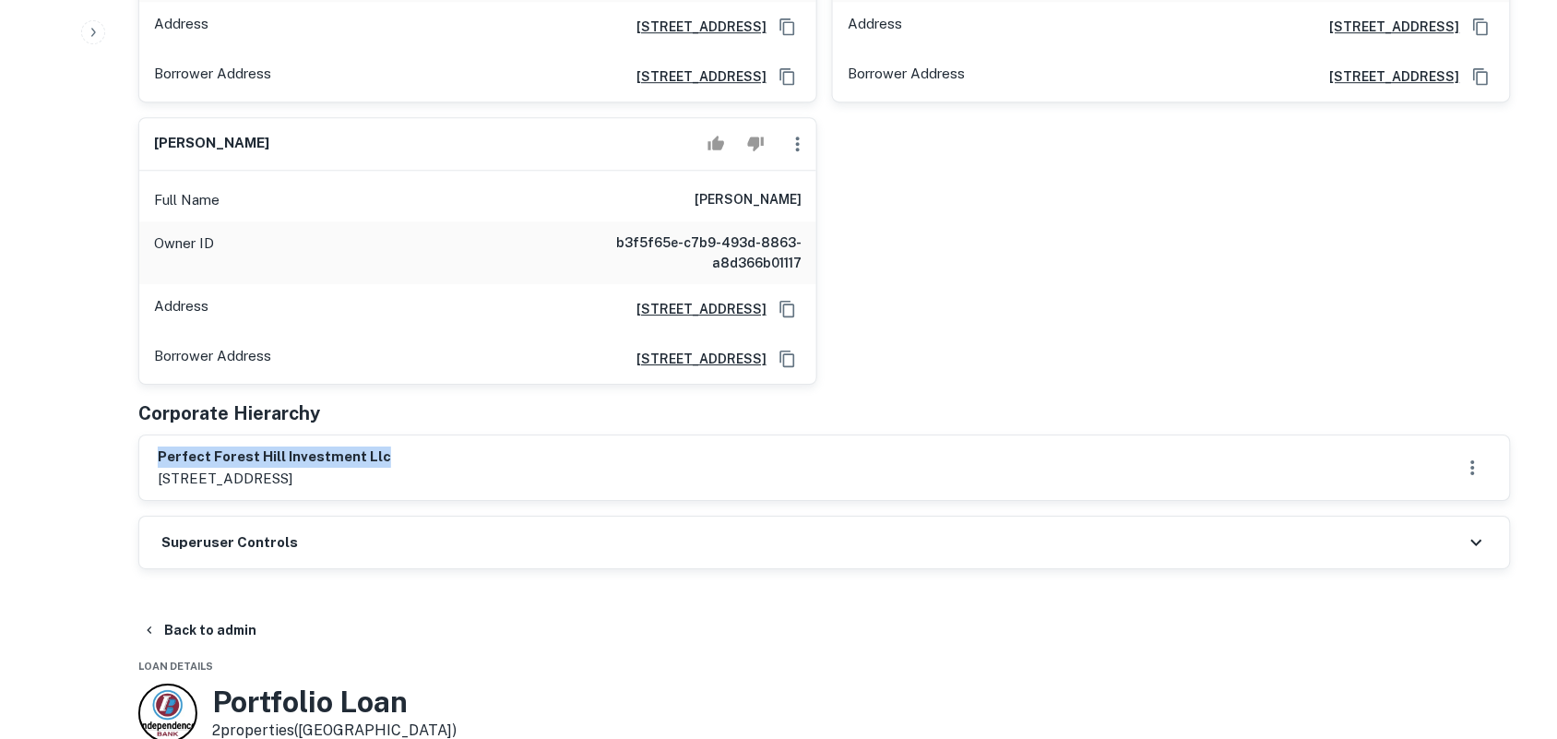
drag, startPoint x: 160, startPoint y: 441, endPoint x: 874, endPoint y: 445, distance: 714.8
click at [874, 446] on div "perfect forest hill investment llc 4220 independence dr., dallas, tx, 75237" at bounding box center [825, 467] width 1334 height 42
copy h6 "perfect forest hill investment llc"
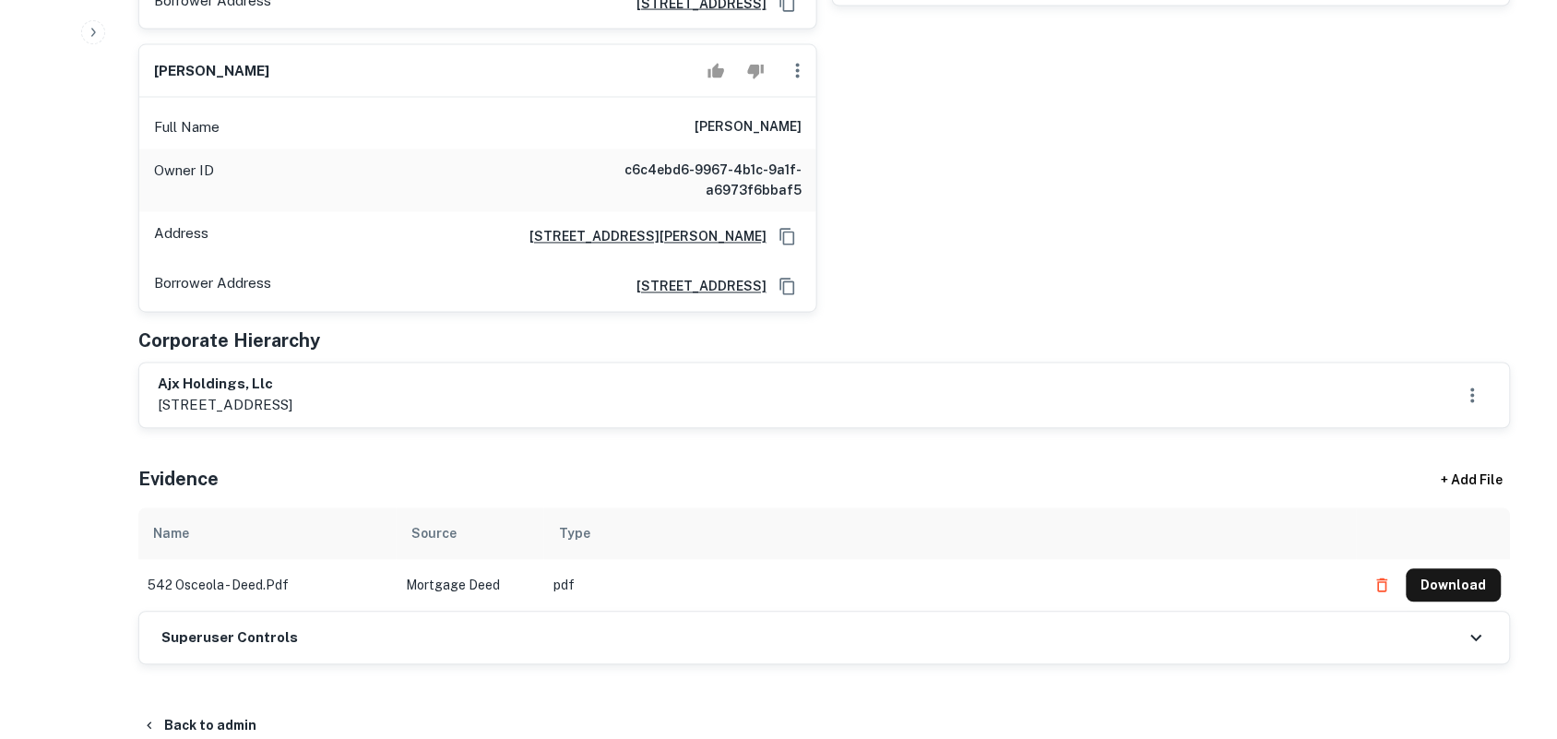
scroll to position [922, 0]
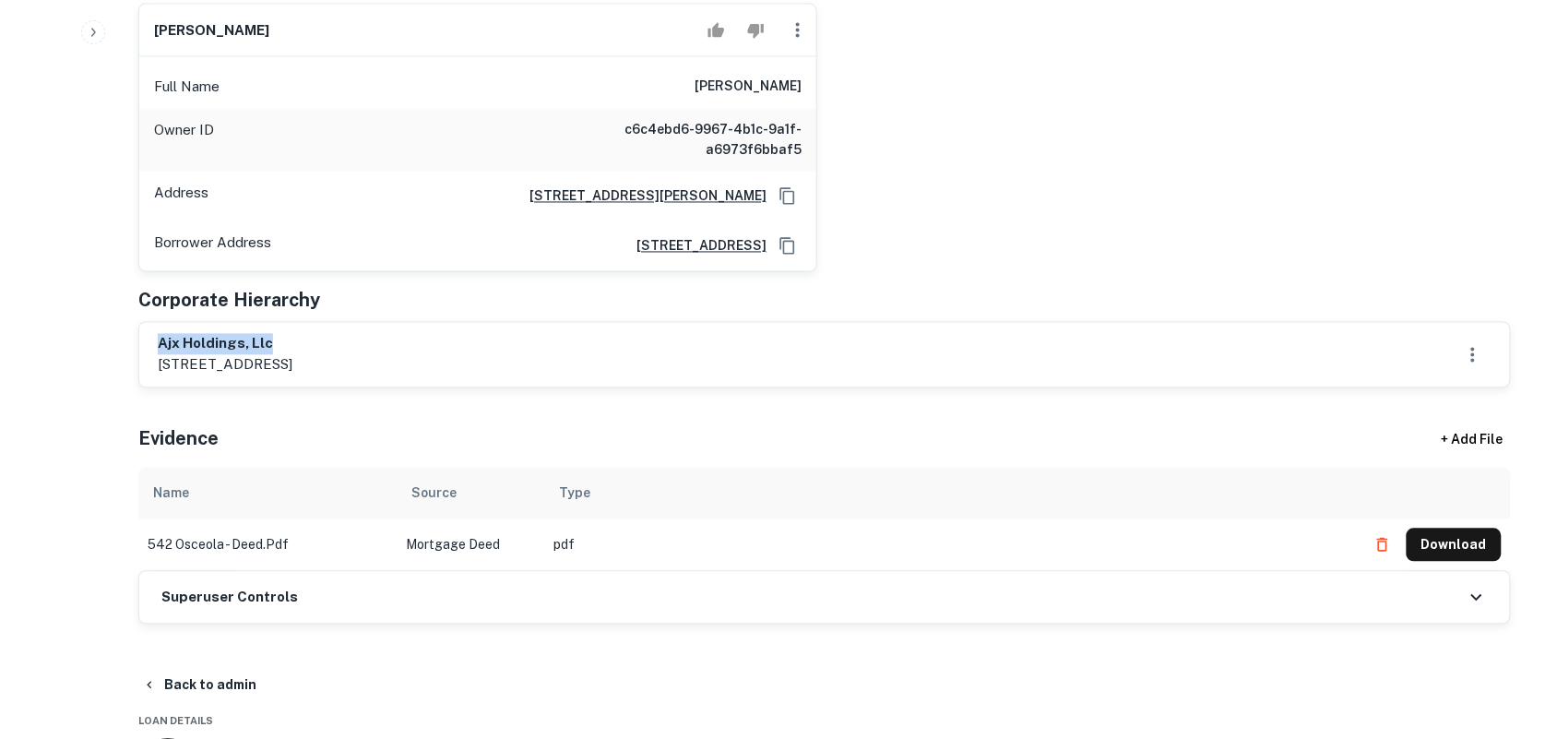
drag, startPoint x: 162, startPoint y: 330, endPoint x: 335, endPoint y: 323, distance: 172.6
click at [292, 334] on h6 "ajx holdings, llc" at bounding box center [225, 344] width 135 height 21
copy h6 "ajx holdings, llc"
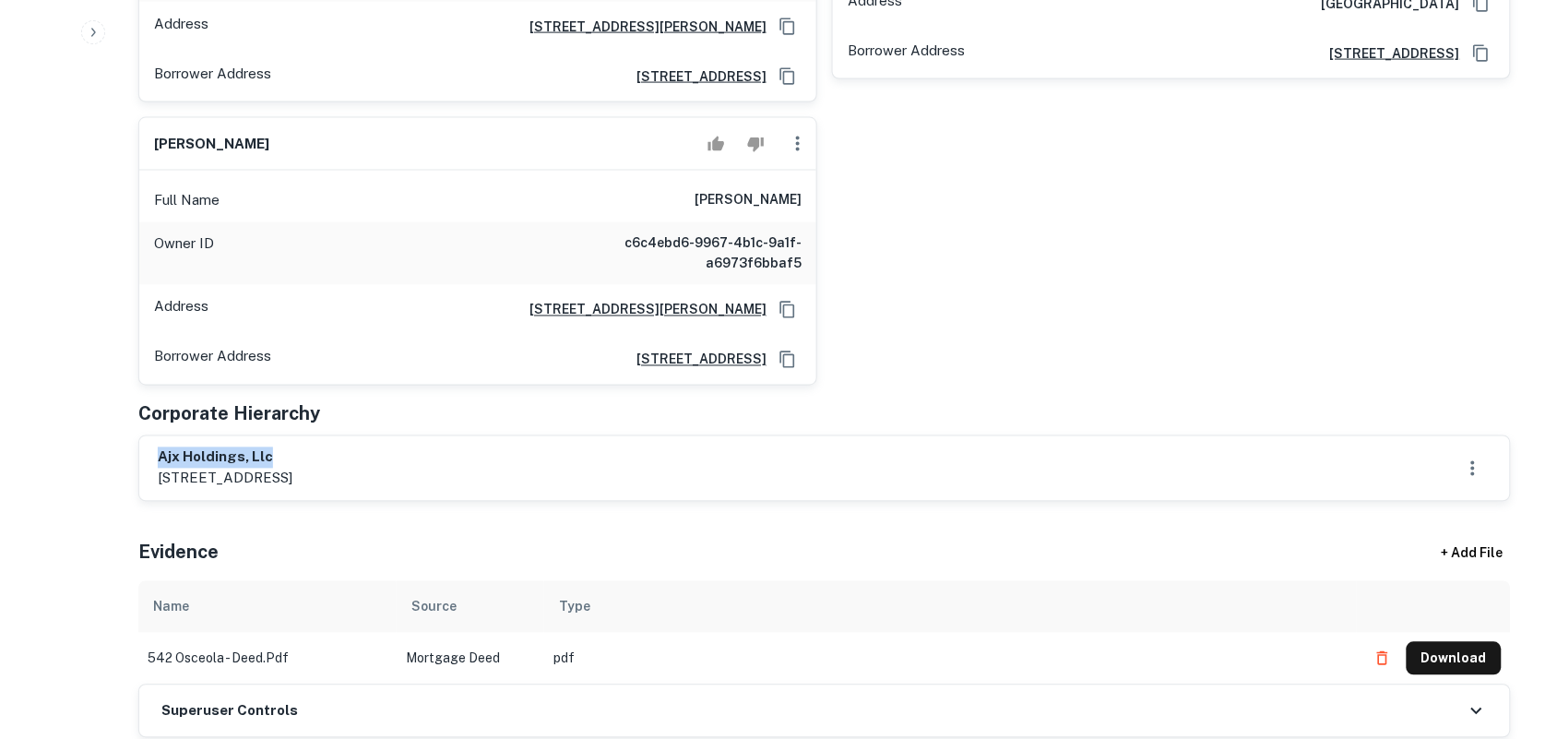
scroll to position [807, 0]
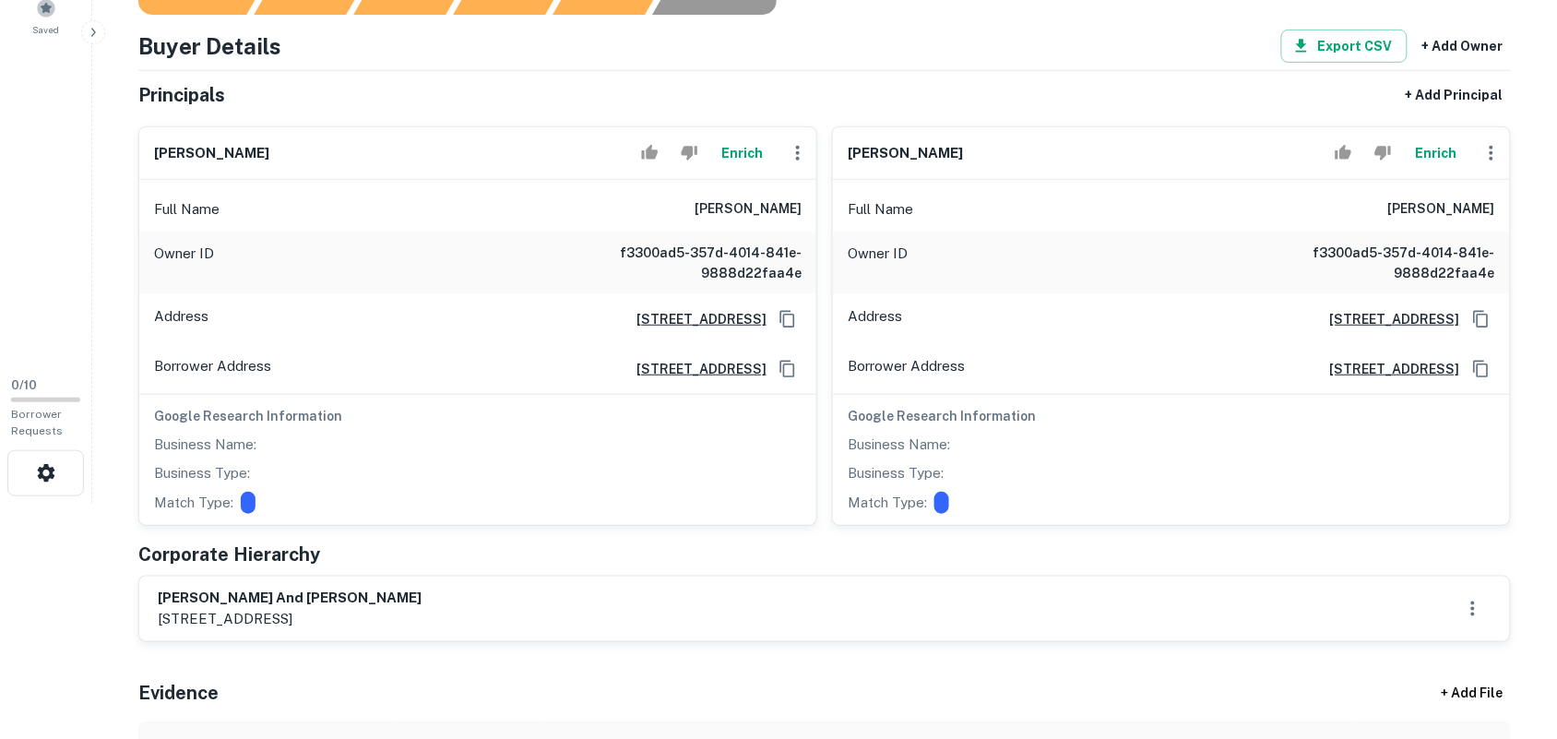
scroll to position [346, 0]
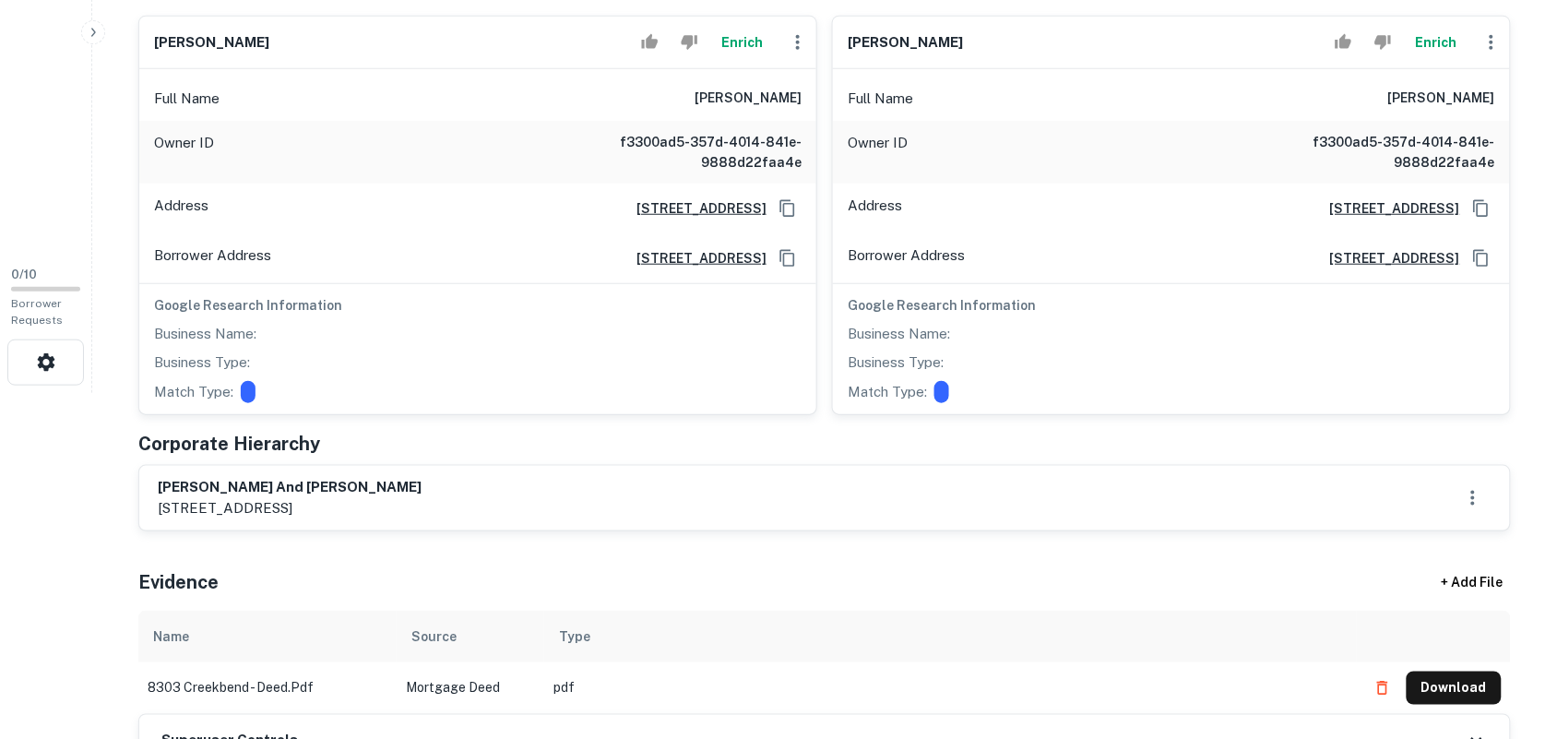
drag, startPoint x: 161, startPoint y: 486, endPoint x: 238, endPoint y: 486, distance: 76.5
click at [540, 486] on div "jonathan rosenstein and nechama palanker 7702 quail meadow dr, houston, tx, 770…" at bounding box center [825, 498] width 1334 height 42
click at [140, 489] on div "jonathan rosenstein and nechama palanker 7702 quail meadow dr, houston, tx, 770…" at bounding box center [824, 498] width 1371 height 65
drag, startPoint x: 157, startPoint y: 489, endPoint x: 540, endPoint y: 485, distance: 383.7
click at [540, 485] on div "jonathan rosenstein and nechama palanker 7702 quail meadow dr, houston, tx, 770…" at bounding box center [824, 498] width 1371 height 65
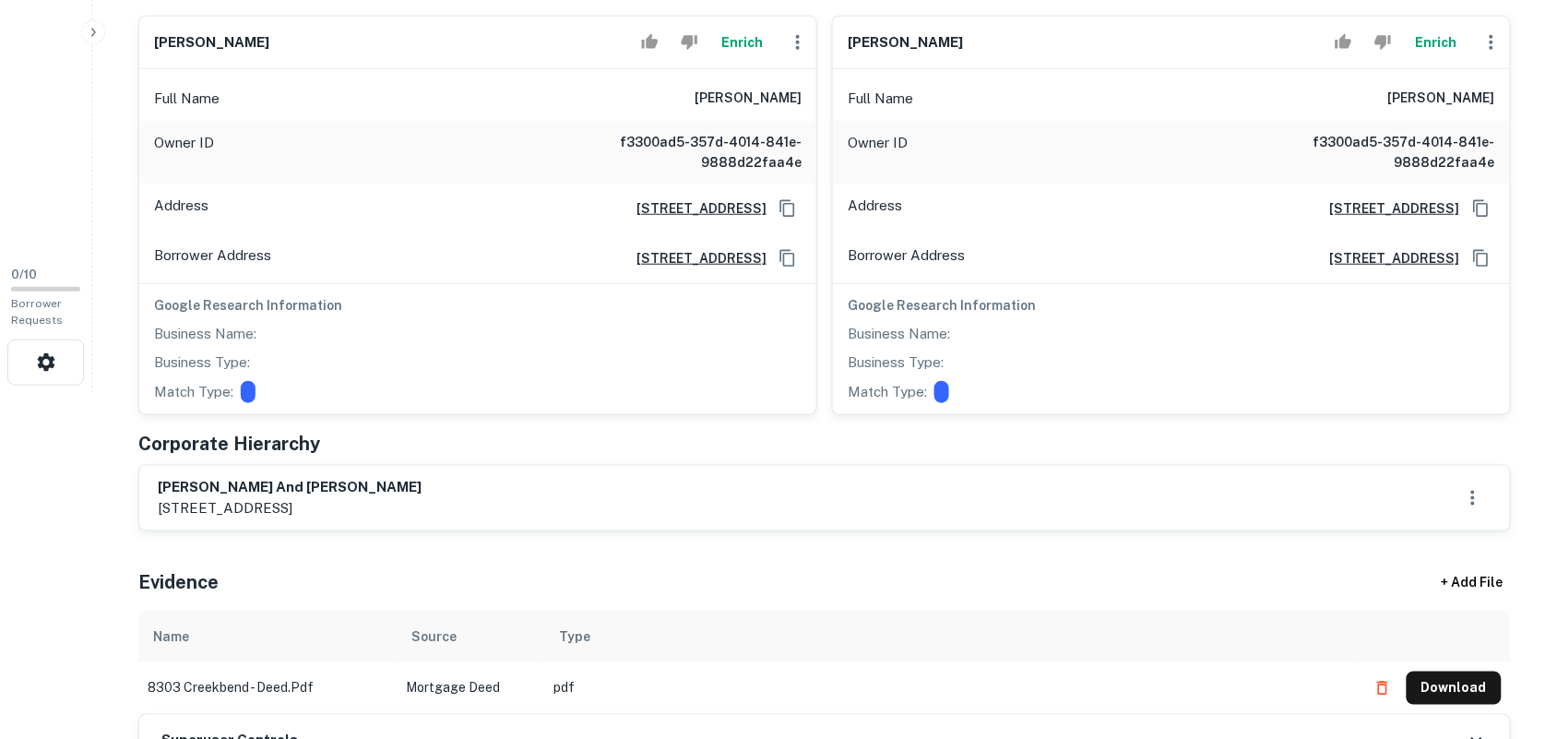
copy h6 "jonathan rosenstein and nechama palanker"
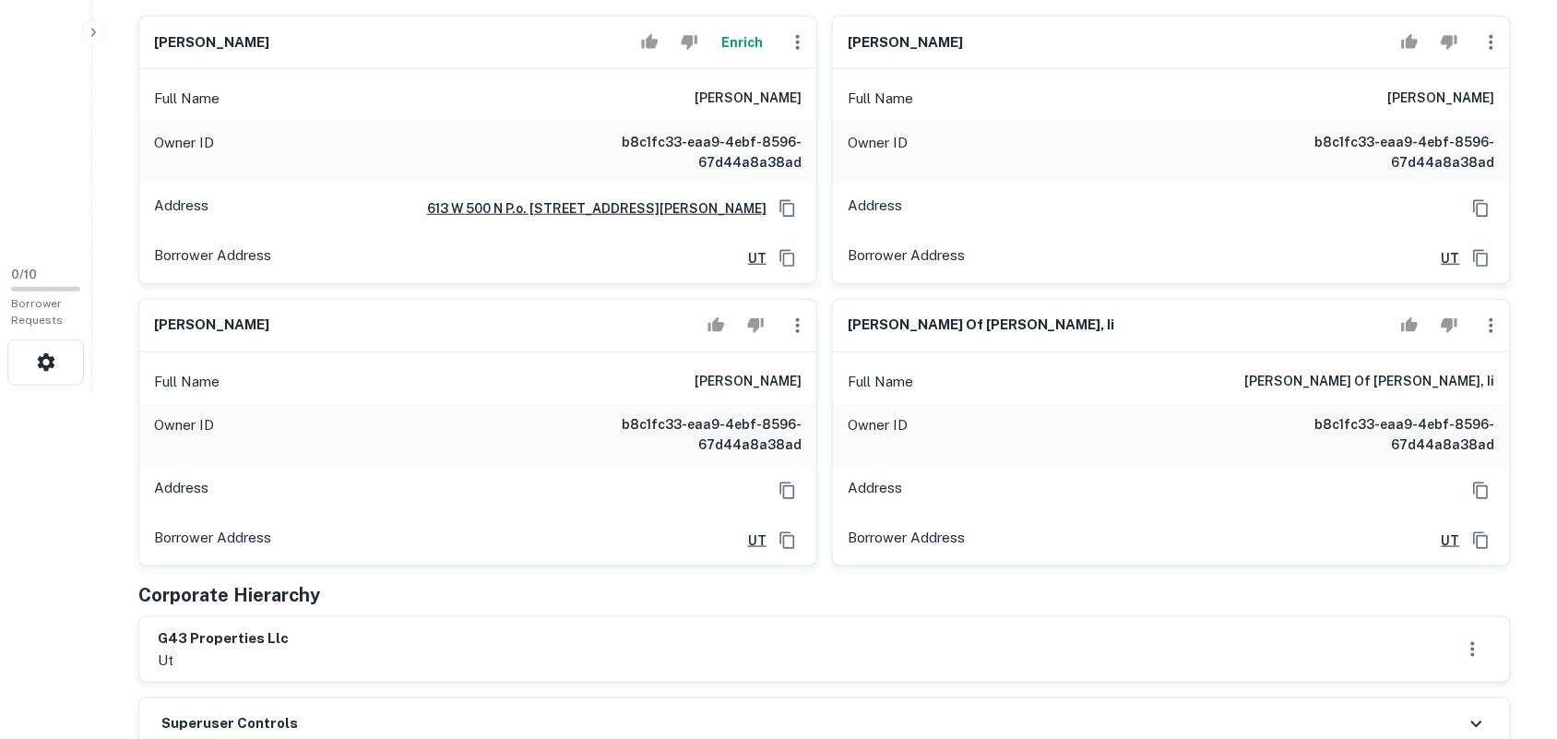
scroll to position [692, 0]
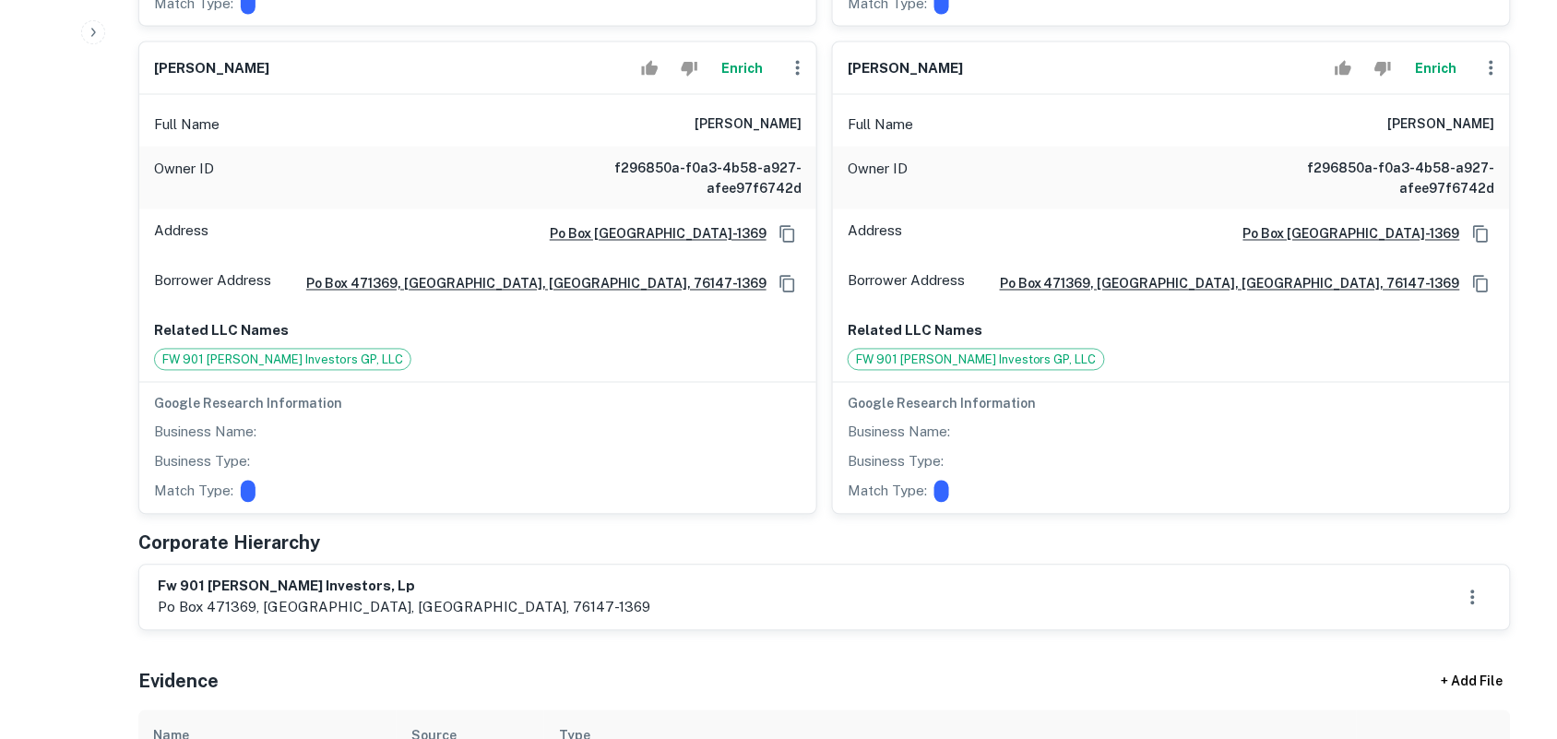
scroll to position [922, 0]
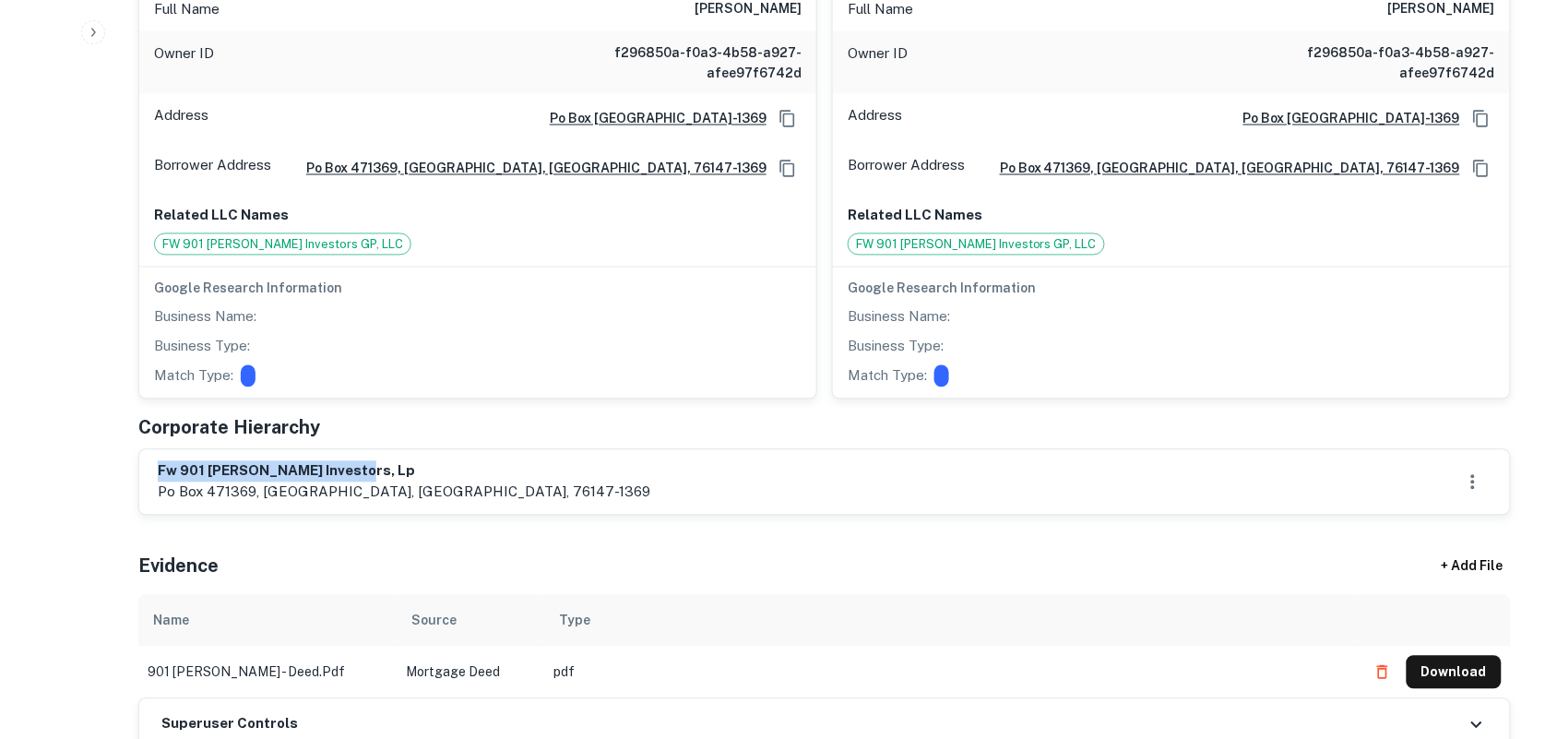
drag, startPoint x: 158, startPoint y: 471, endPoint x: 638, endPoint y: 467, distance: 480.5
click at [638, 467] on div "fw 901 vickery investors, lp po box 471369, fort worth, tx, 76147-1369" at bounding box center [825, 482] width 1334 height 42
copy h6 "fw 901 vickery investors, lp"
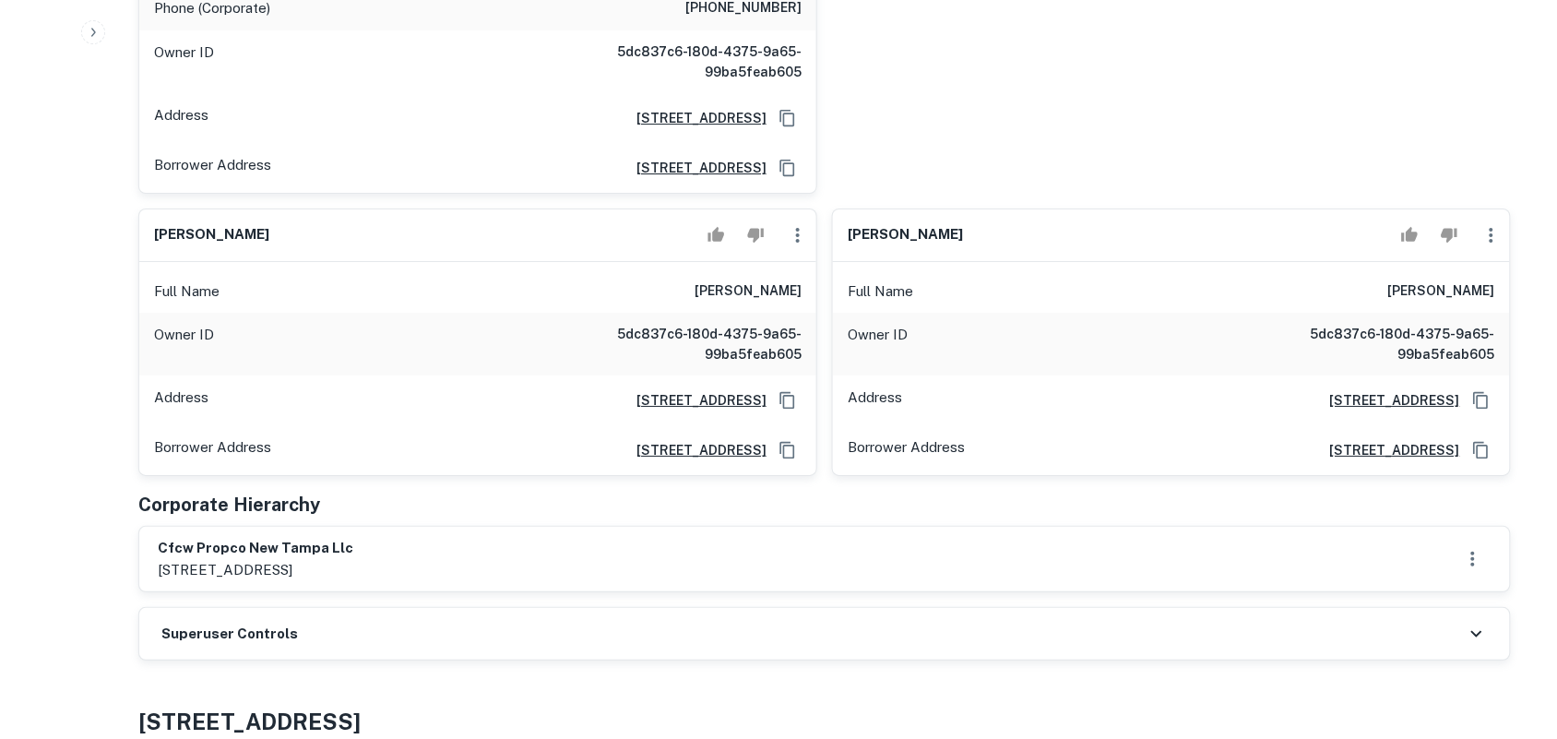
scroll to position [2190, 0]
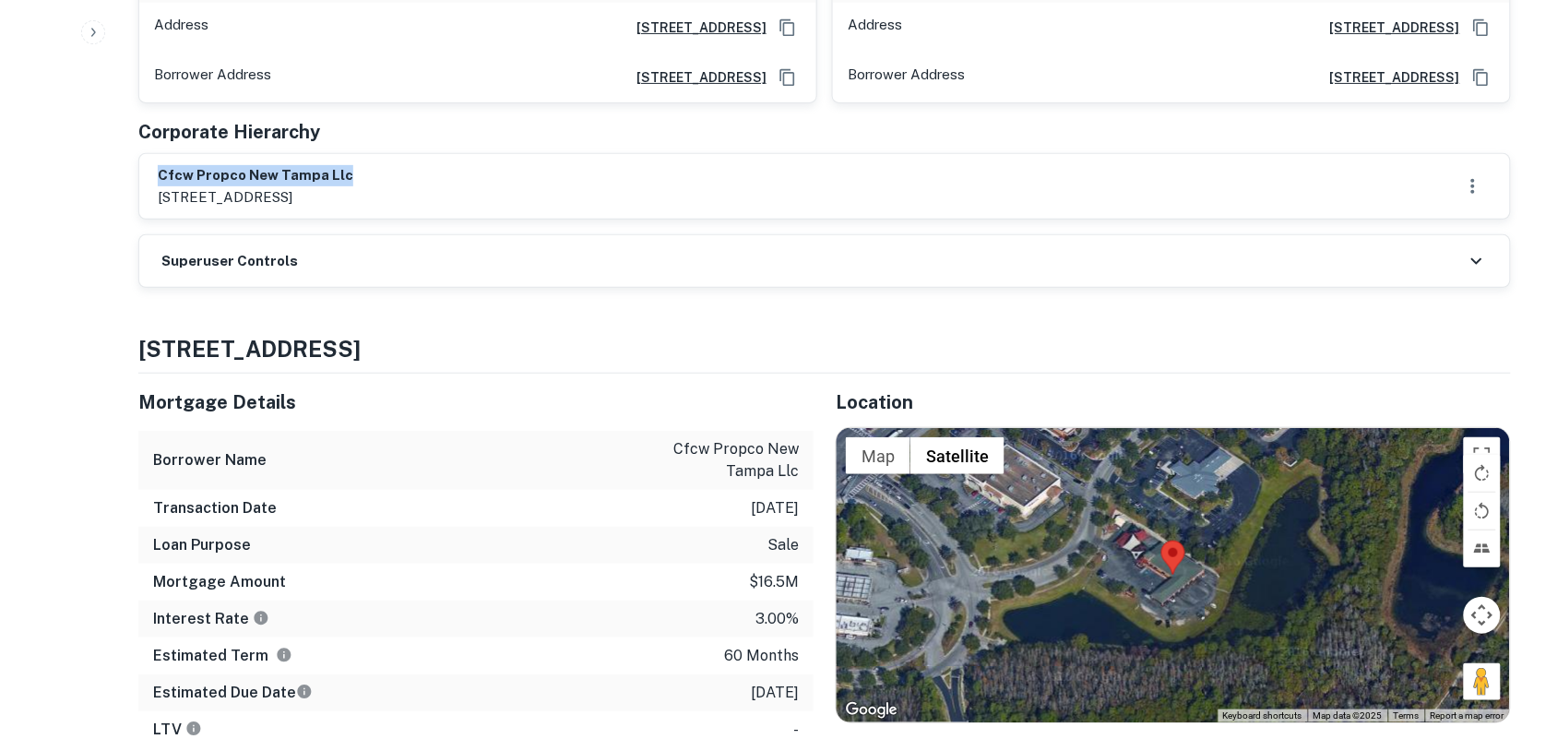
drag, startPoint x: 160, startPoint y: 102, endPoint x: 574, endPoint y: 101, distance: 414.1
click at [574, 165] on div "cfcw propco new tampa llc 980 north federal highway, boca raton, az, 33432" at bounding box center [825, 186] width 1334 height 42
copy h6 "cfcw propco new tampa llc"
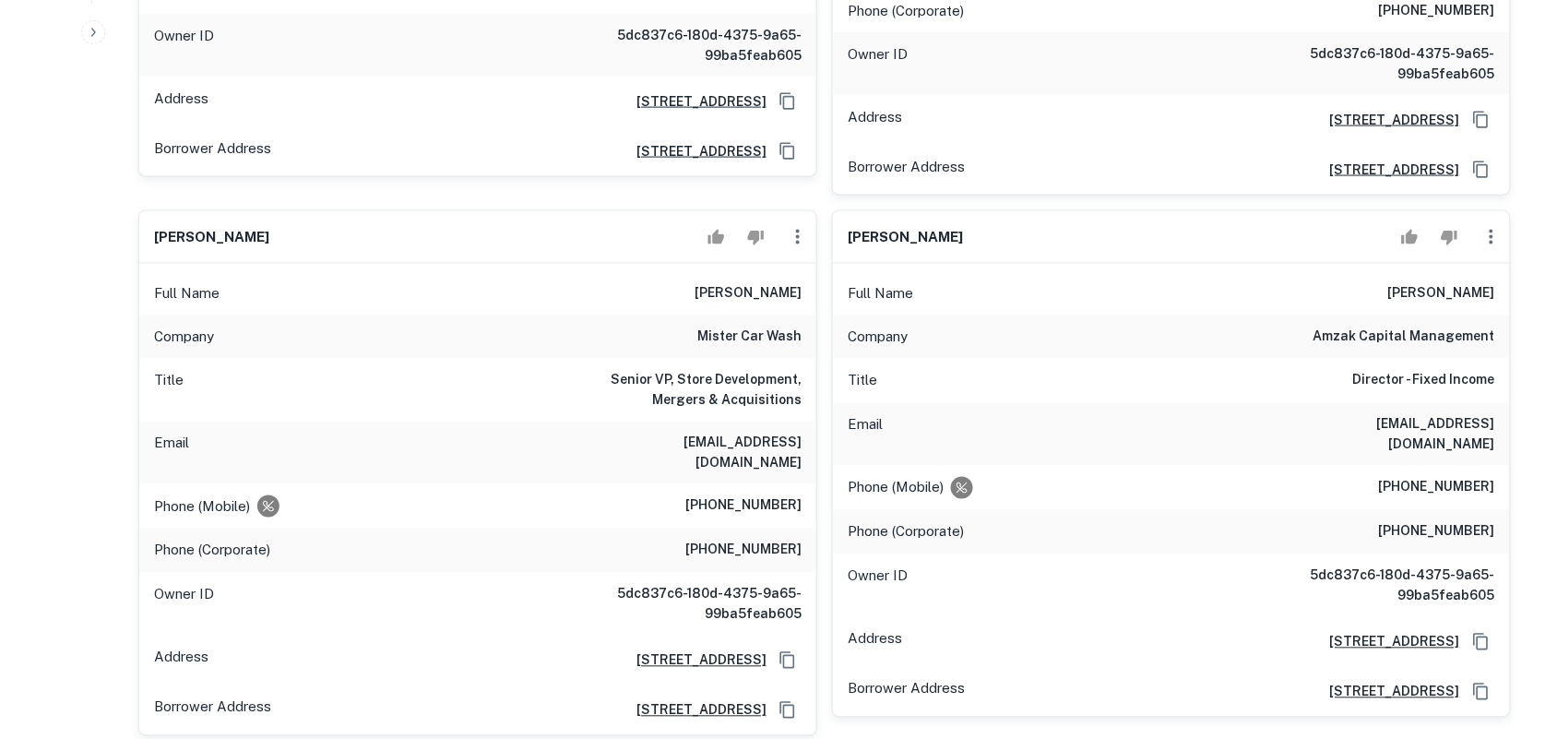
scroll to position [692, 0]
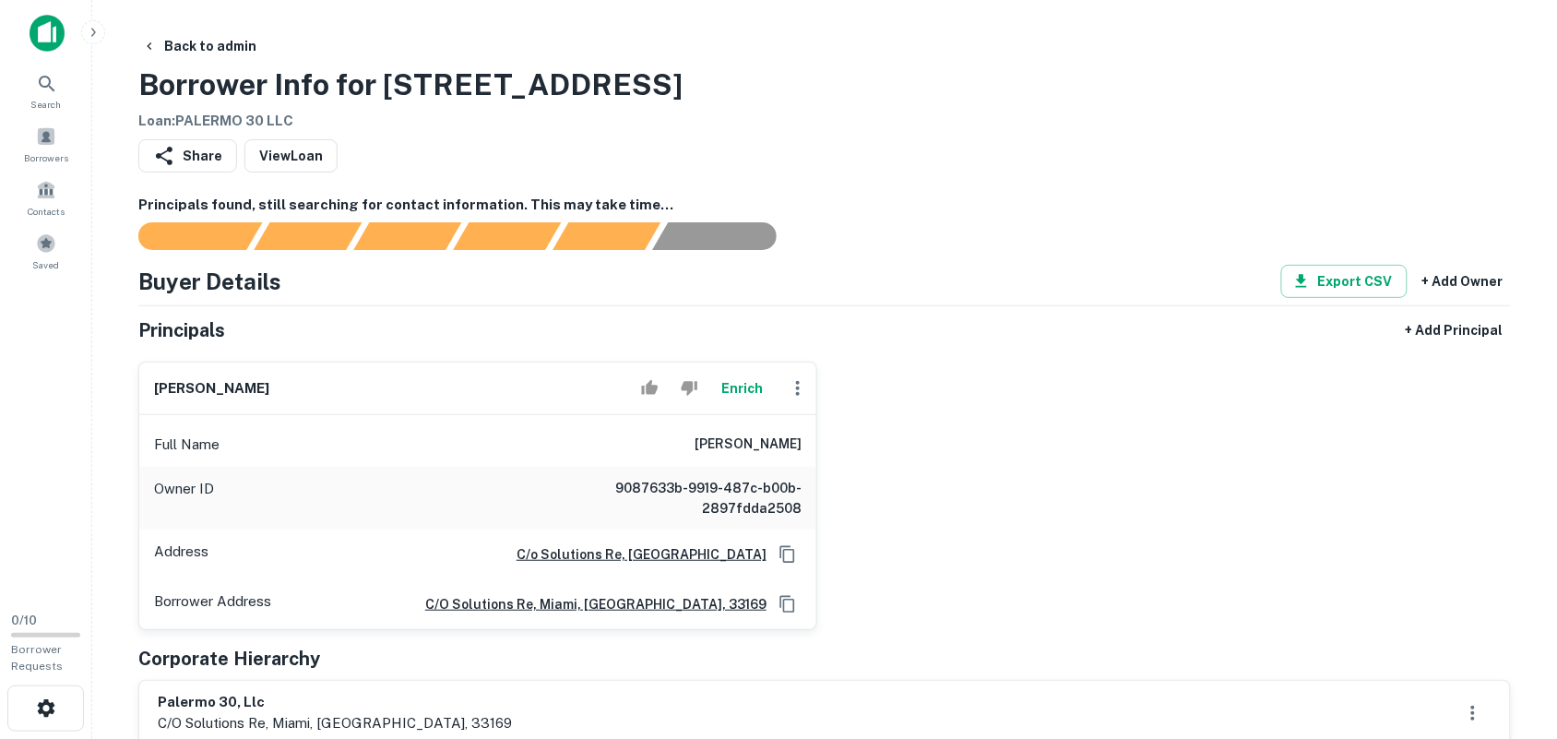
scroll to position [231, 0]
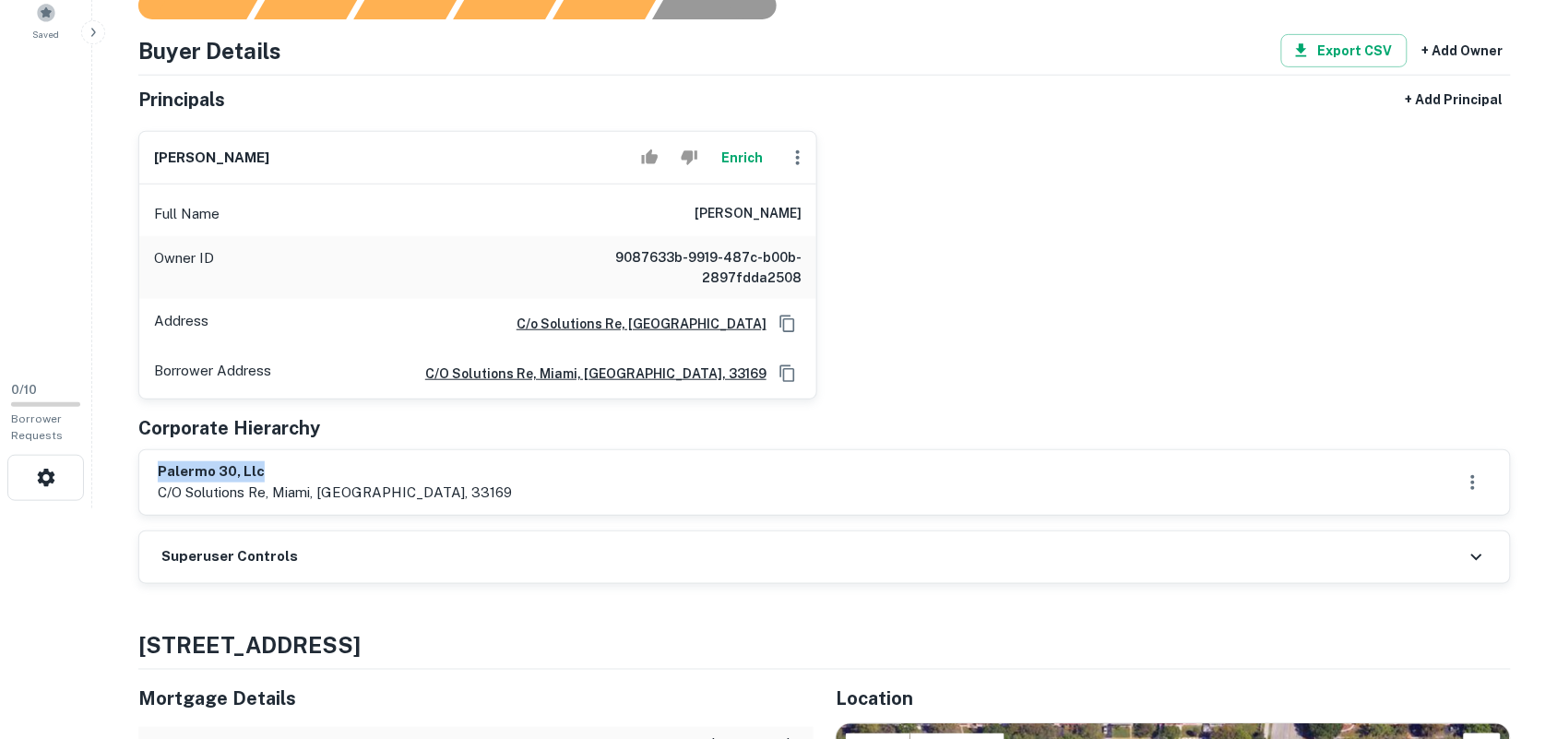
drag, startPoint x: 155, startPoint y: 473, endPoint x: 273, endPoint y: 471, distance: 118.1
click at [273, 471] on div "palermo 30, llc c/o solutions re, miami, fl, 33169" at bounding box center [824, 482] width 1371 height 65
copy h6 "palermo 30, llc"
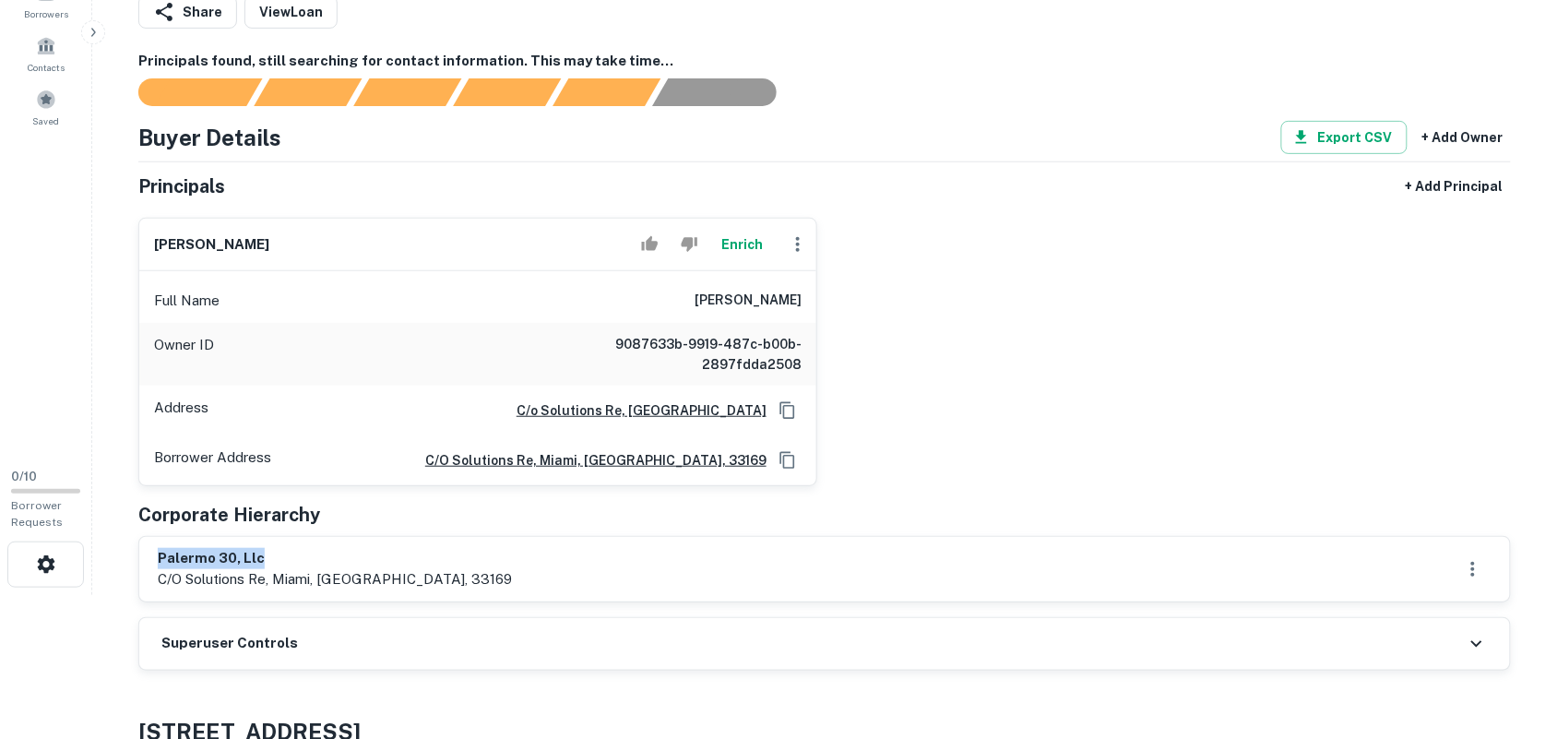
scroll to position [0, 0]
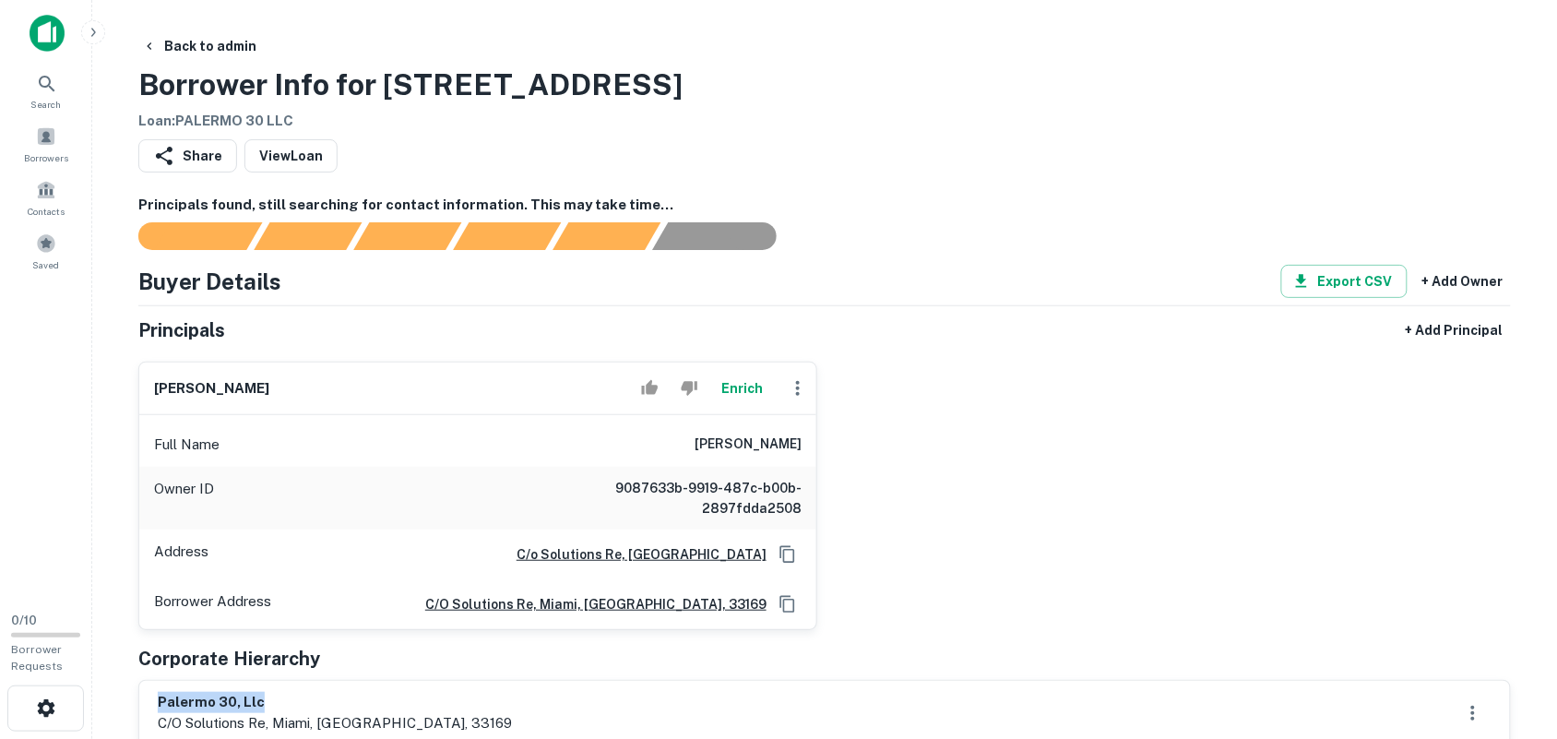
drag, startPoint x: 158, startPoint y: 389, endPoint x: 356, endPoint y: 387, distance: 198.3
click at [350, 387] on div "francois tulle Enrich" at bounding box center [477, 388] width 677 height 53
copy h6 "francois tulle"
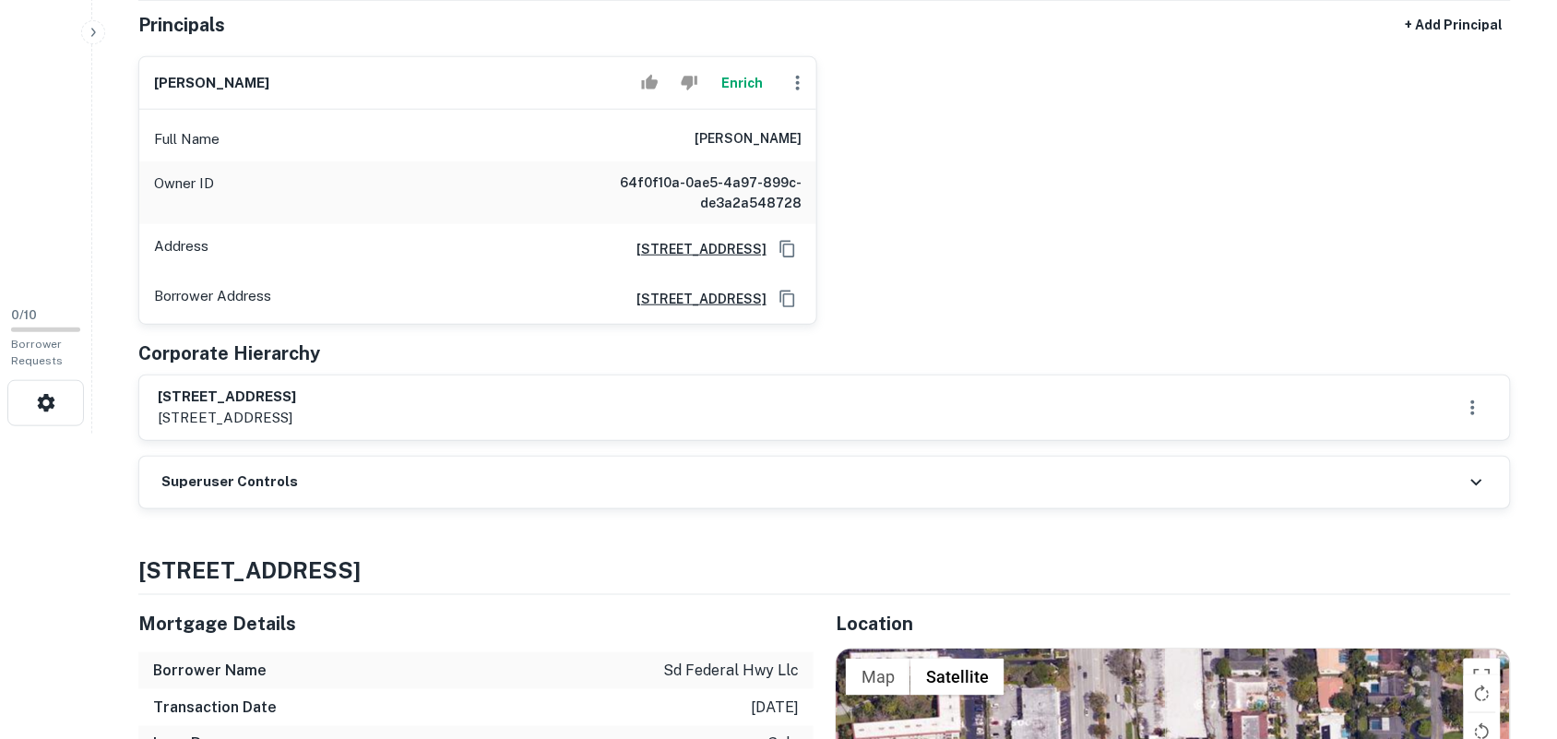
scroll to position [346, 0]
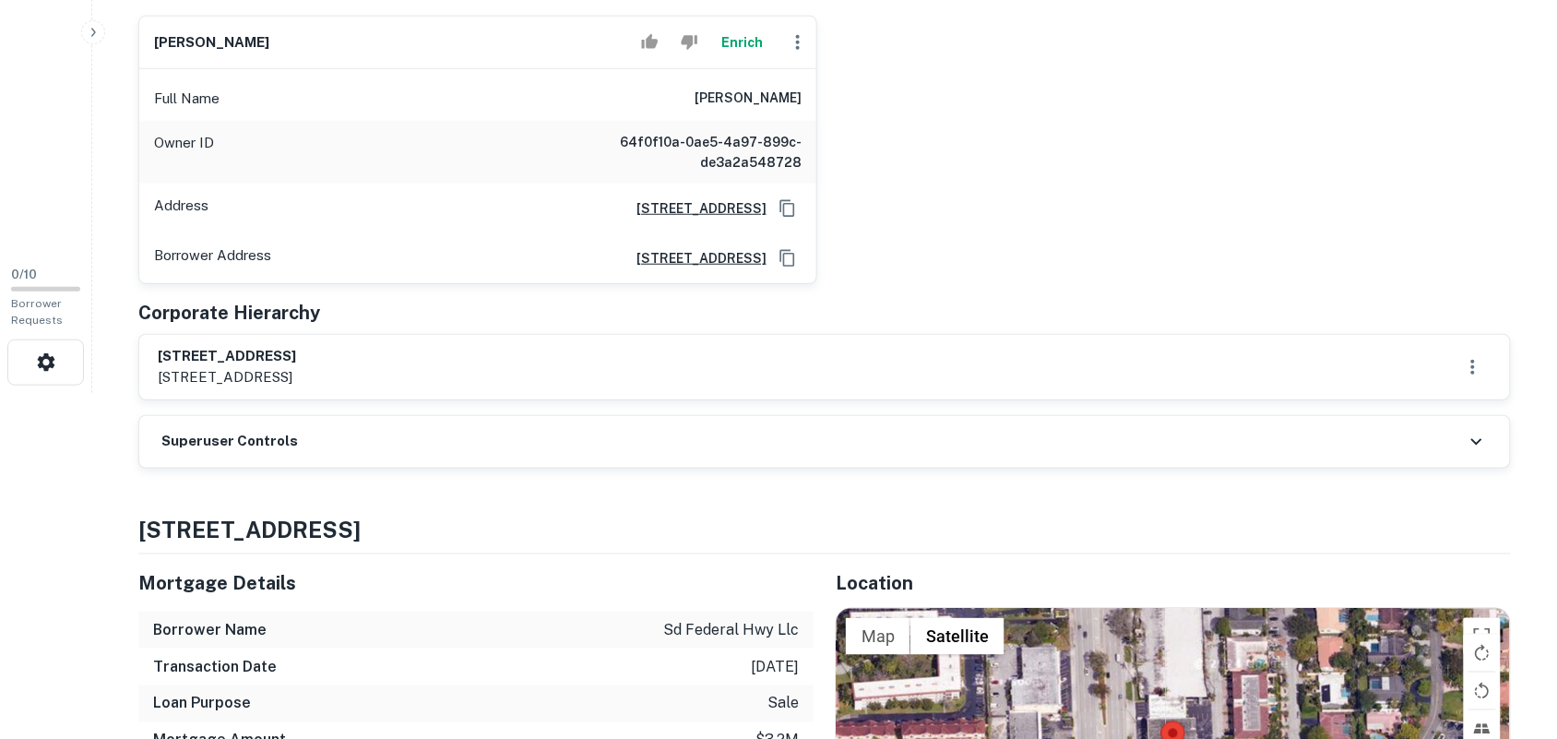
drag, startPoint x: 159, startPoint y: 358, endPoint x: 599, endPoint y: 369, distance: 441.0
click at [599, 369] on div "1115 south federal hwy., llc 1126 south federal hwy., suite 176, fort lauderdal…" at bounding box center [825, 367] width 1334 height 42
drag, startPoint x: 158, startPoint y: 358, endPoint x: 362, endPoint y: 347, distance: 204.1
click at [296, 347] on h6 "1115 south federal hwy., llc" at bounding box center [227, 356] width 138 height 21
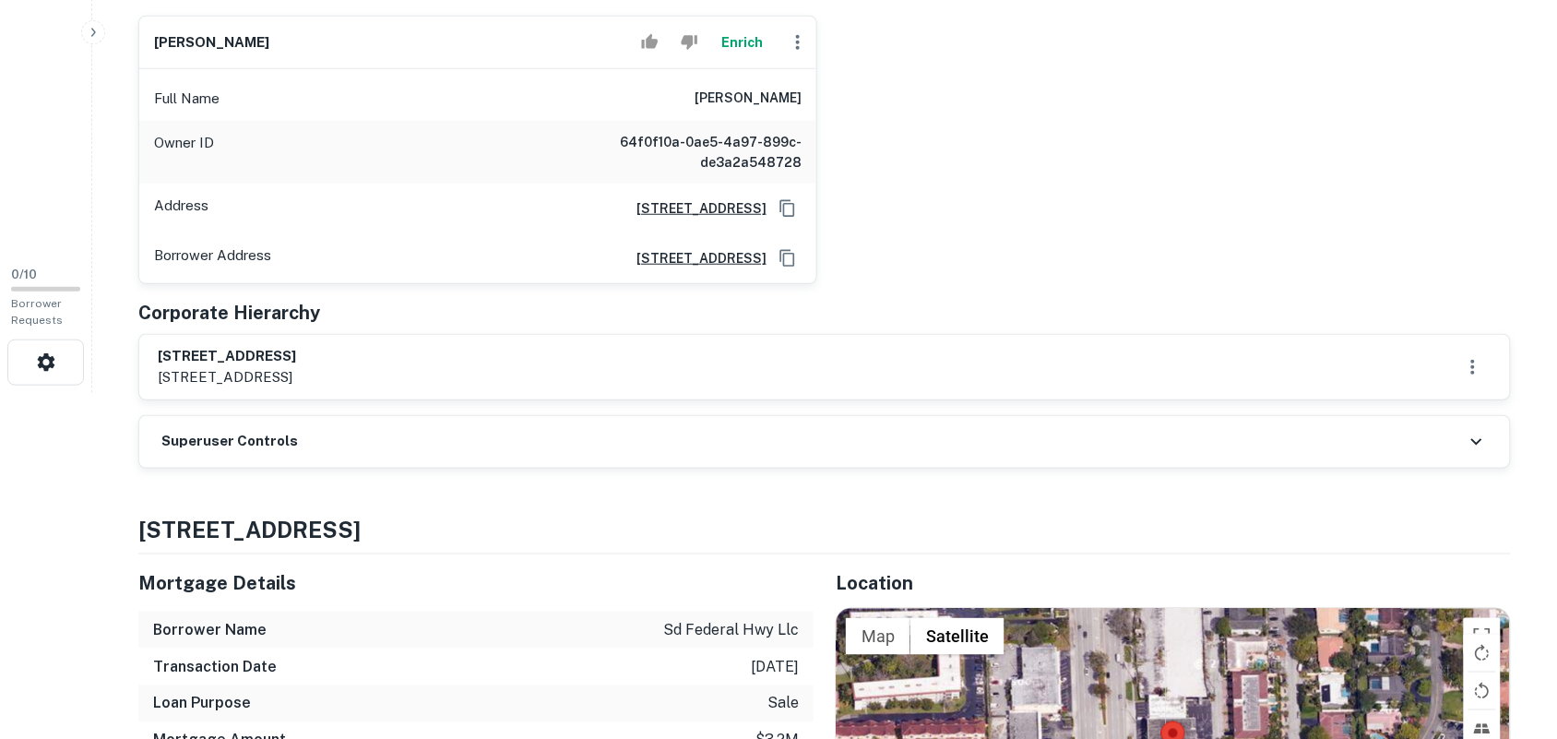
copy h6 "1115 south federal hwy., llc"
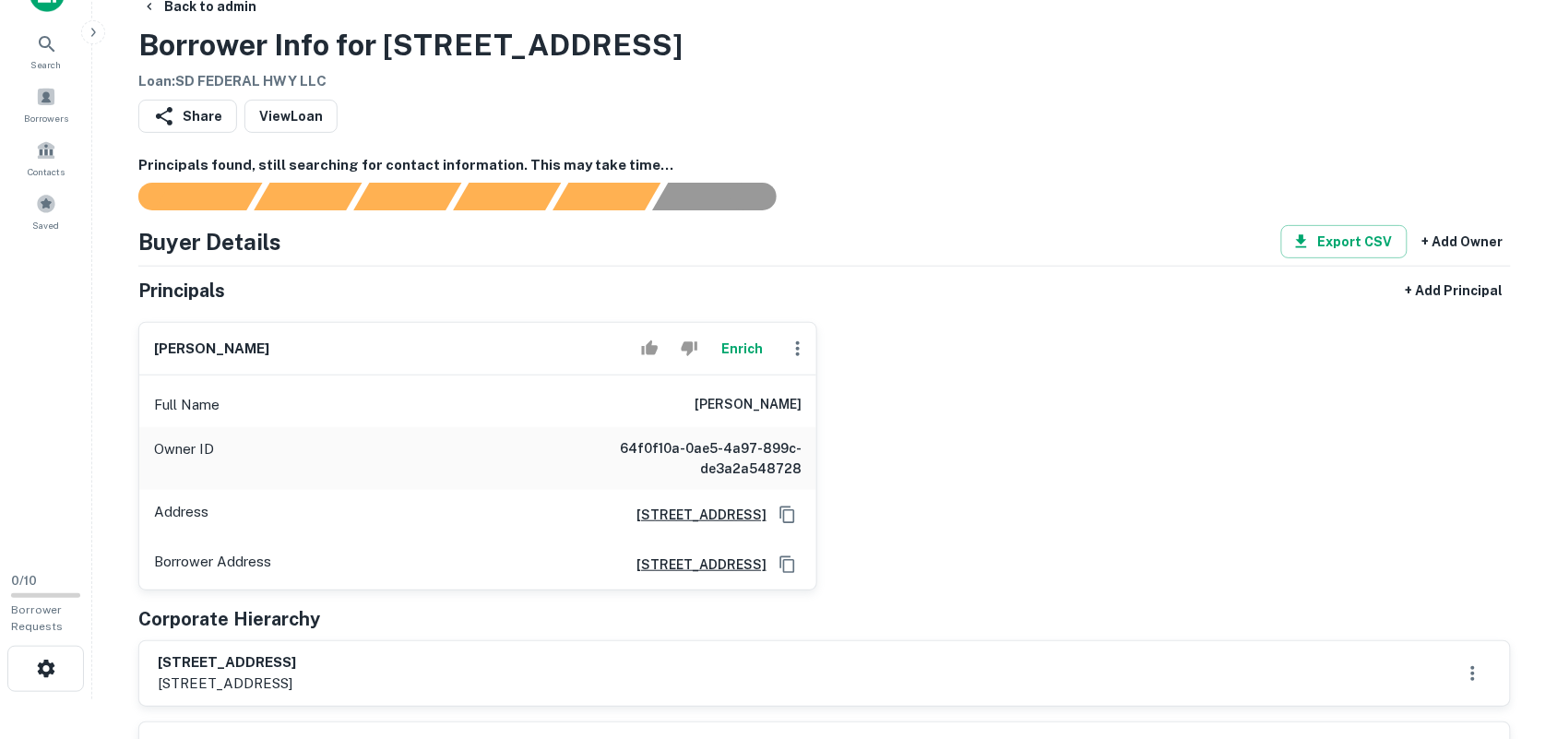
scroll to position [0, 0]
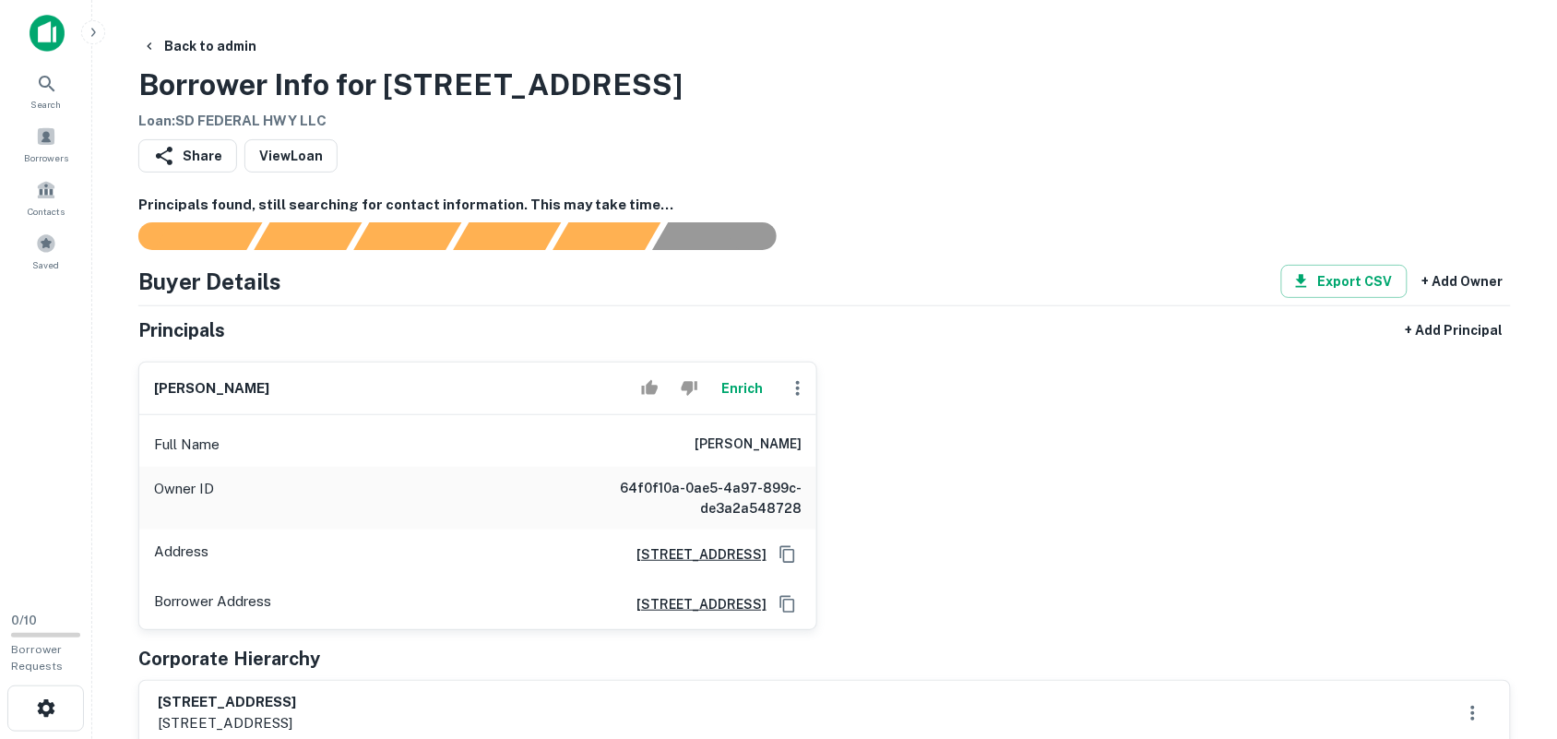
drag, startPoint x: 157, startPoint y: 385, endPoint x: 370, endPoint y: 367, distance: 213.8
click at [371, 367] on div "thomas l wickenhauser Enrich" at bounding box center [477, 388] width 677 height 53
copy h6 "thomas l wickenhauser"
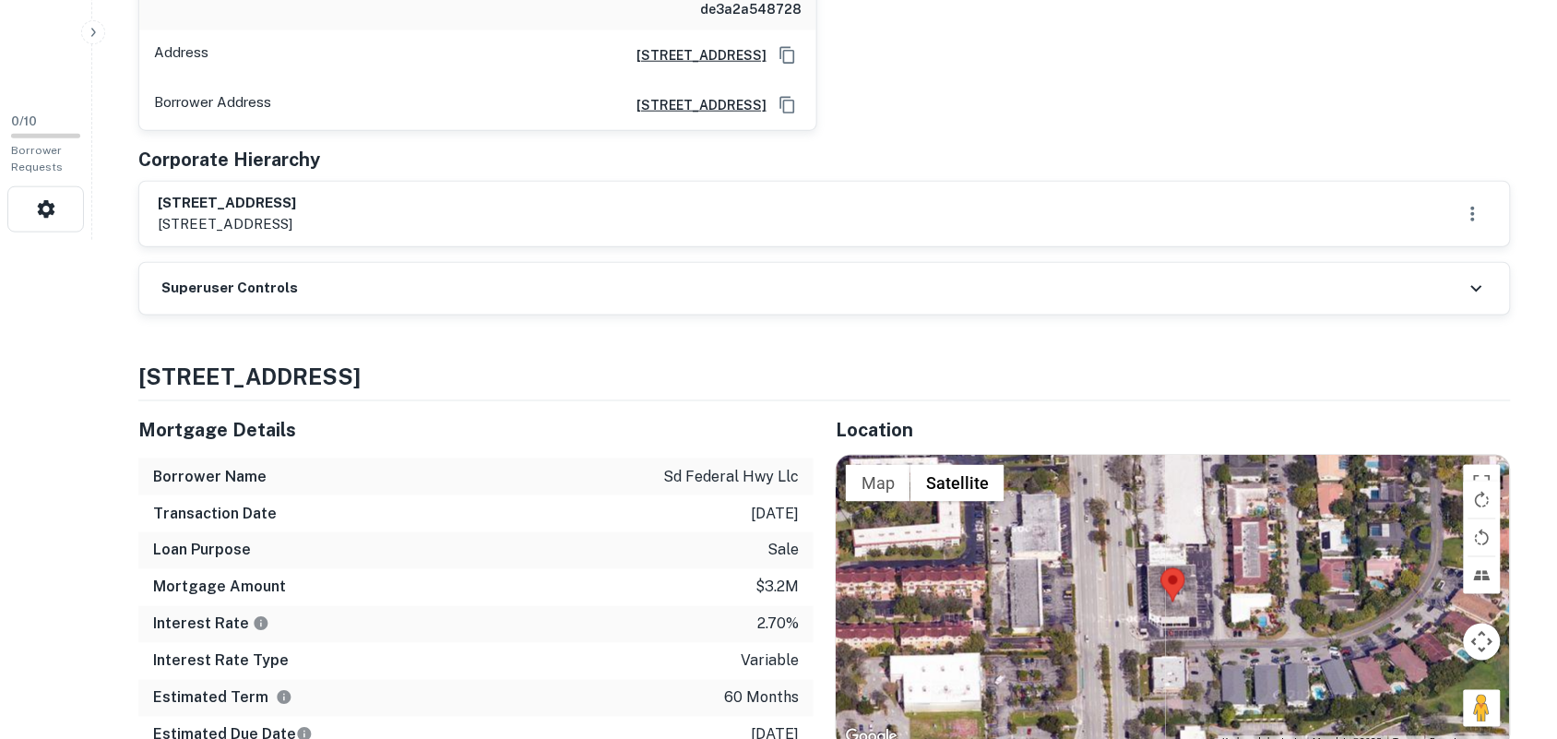
scroll to position [461, 0]
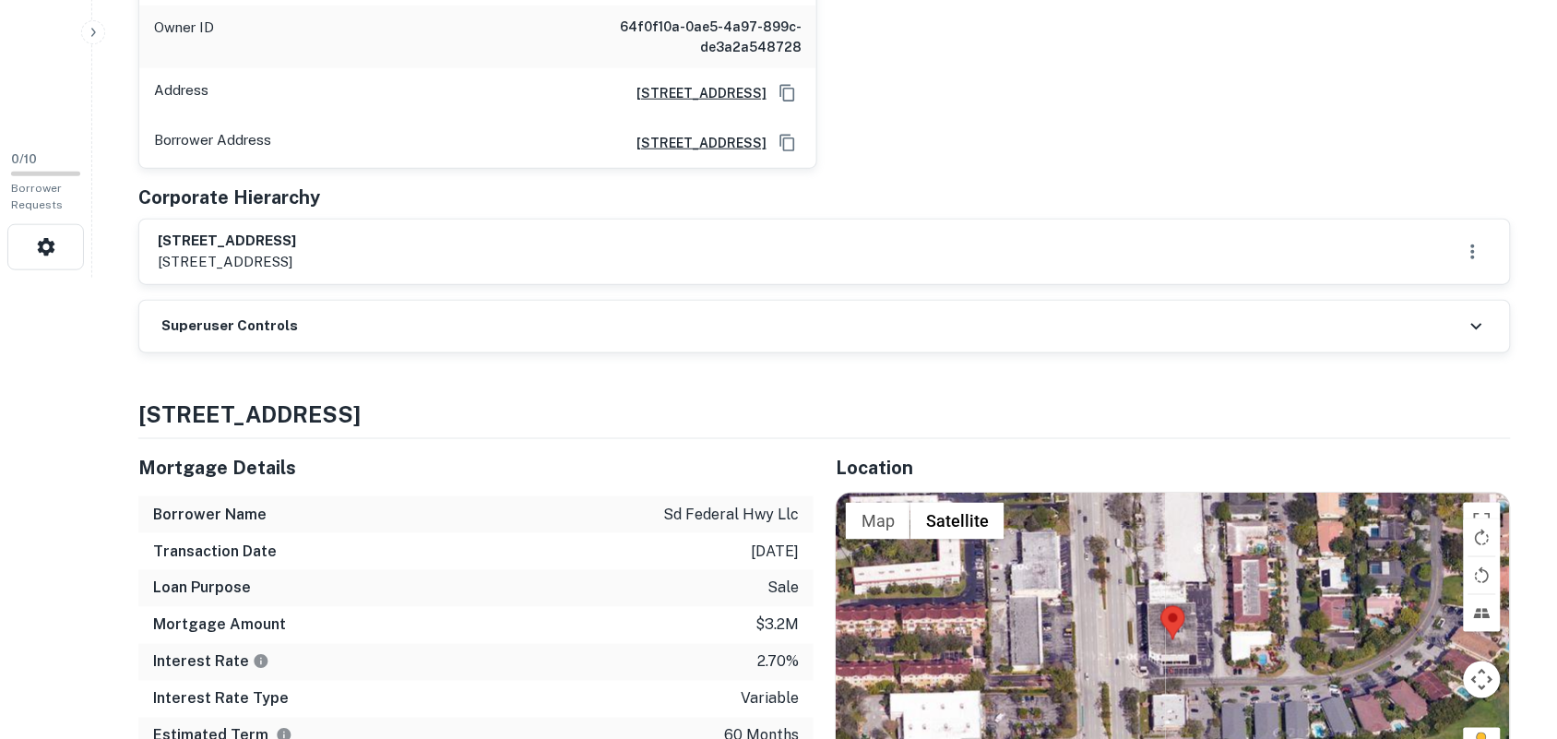
click at [1473, 337] on icon at bounding box center [1476, 326] width 22 height 22
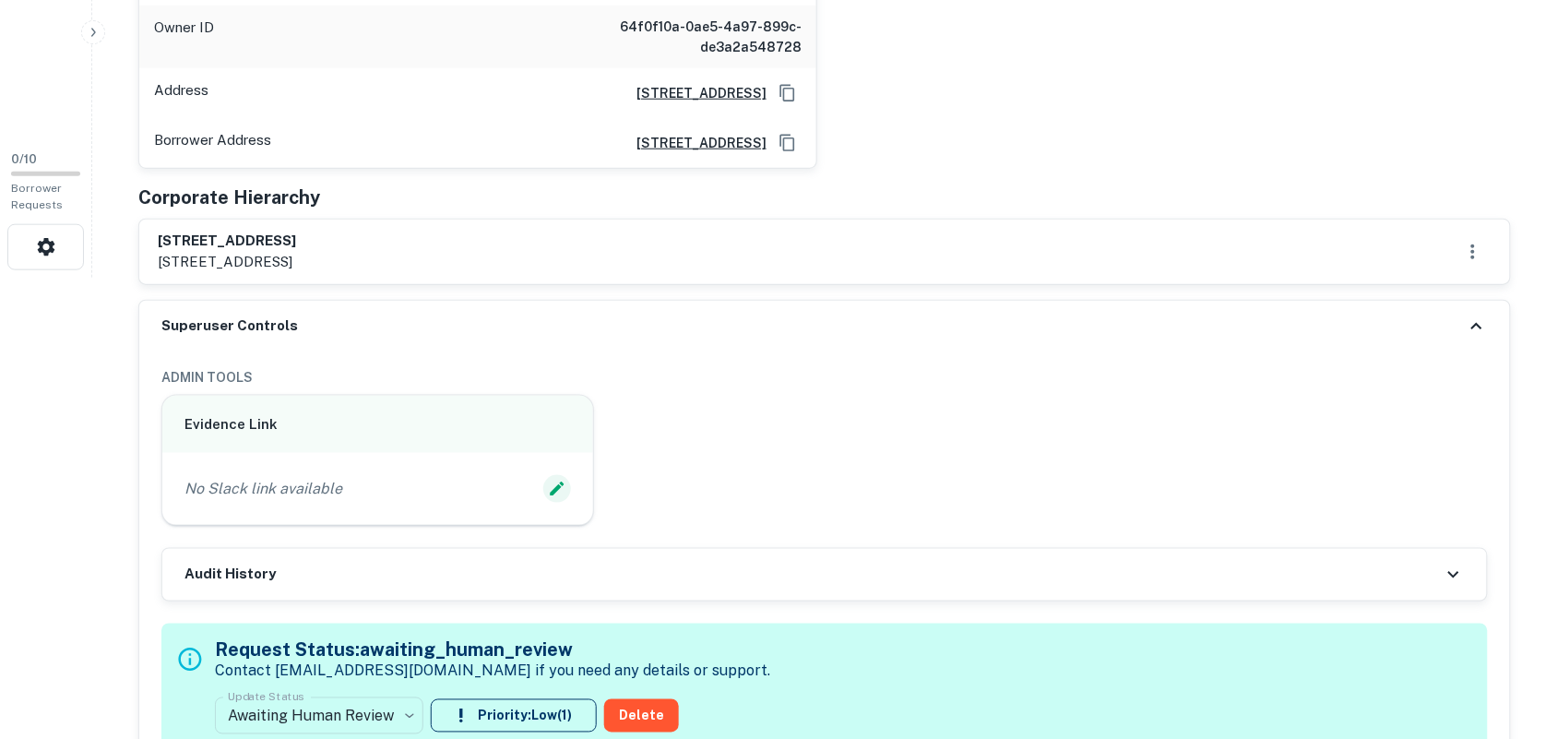
click at [550, 493] on icon "Edit Slack Link" at bounding box center [557, 489] width 18 height 18
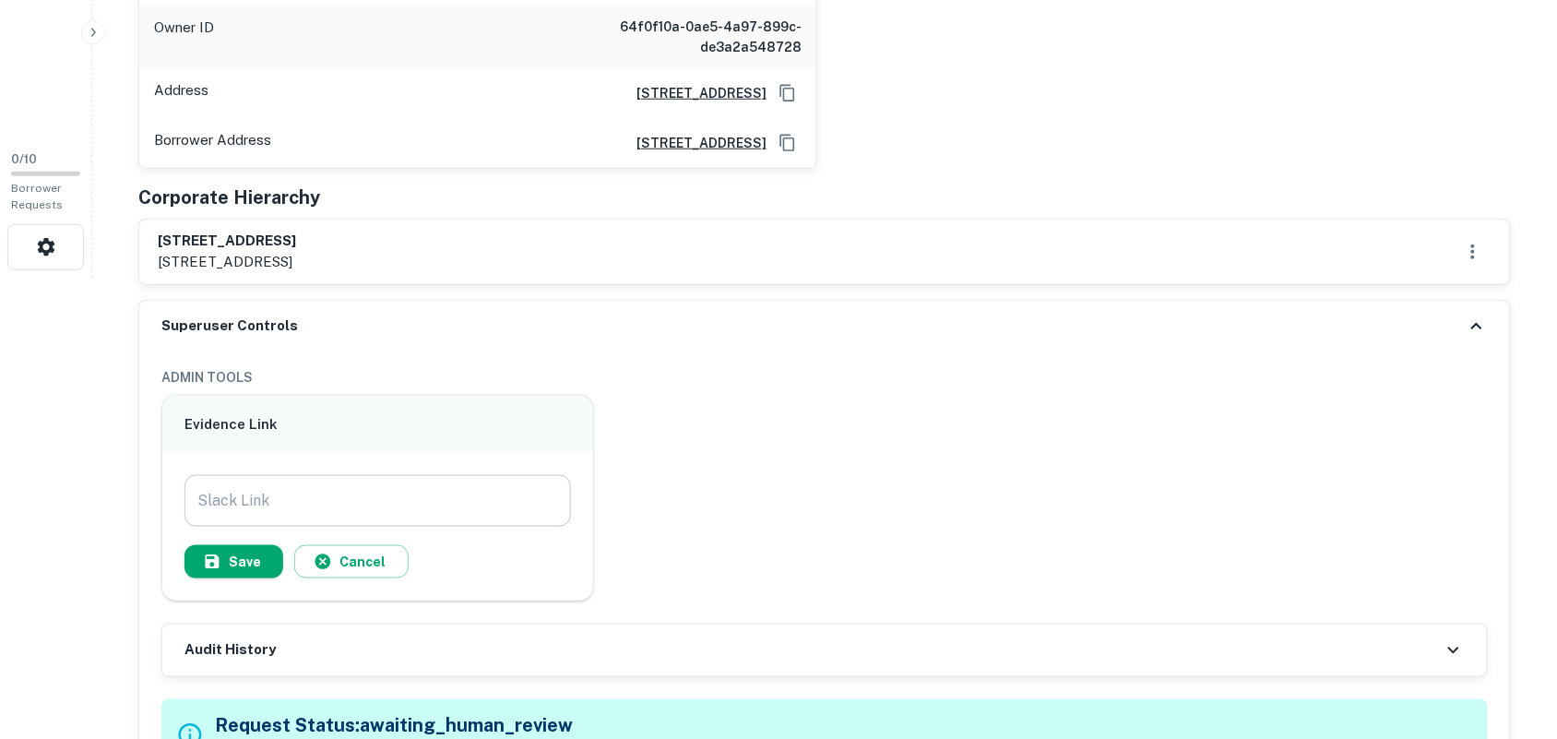
click at [447, 492] on input "Slack Link" at bounding box center [377, 501] width 386 height 52
paste input "**********"
click at [284, 549] on div "**********" at bounding box center [377, 526] width 386 height 103
type input "**********"
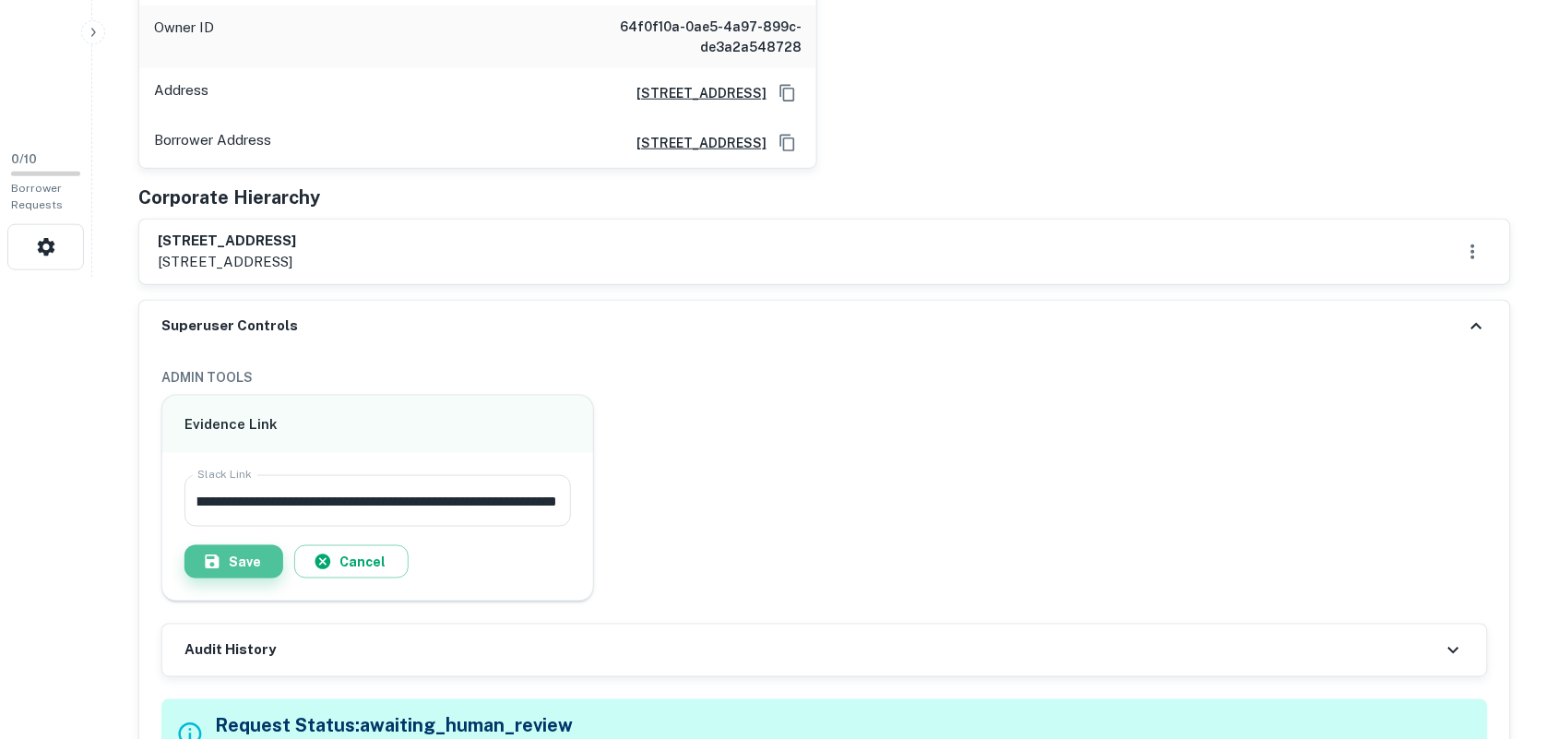
click at [233, 561] on button "Save" at bounding box center [233, 561] width 99 height 33
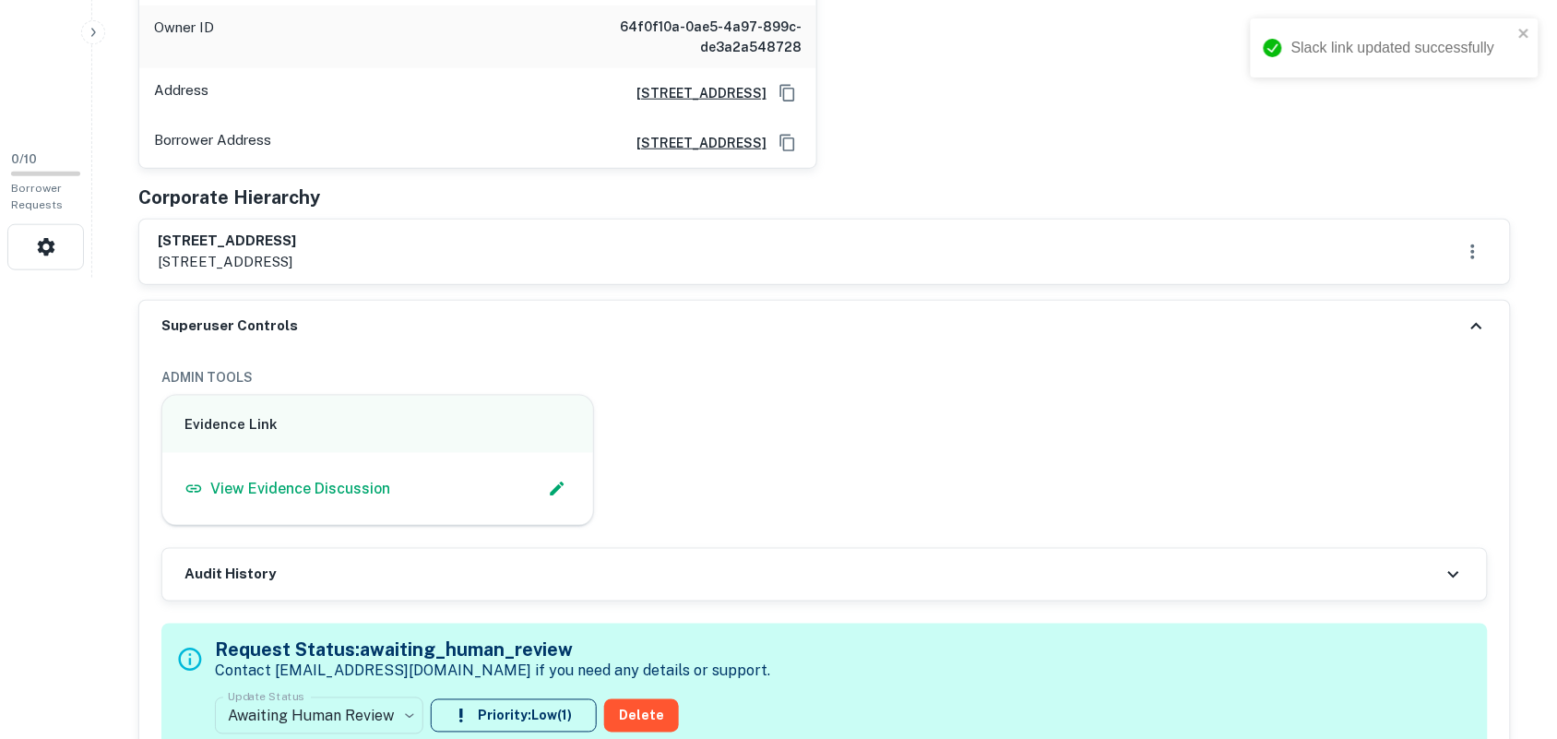
scroll to position [576, 0]
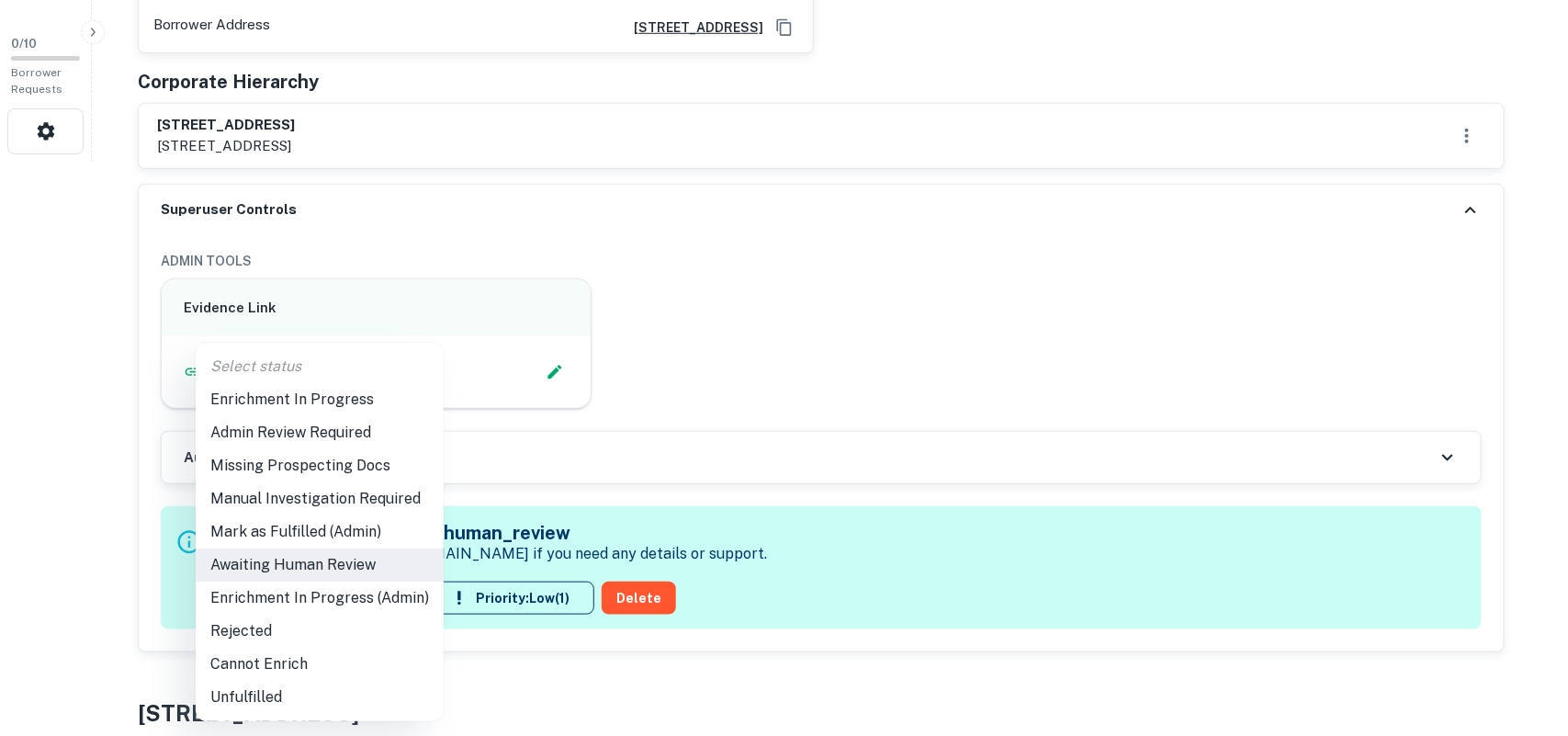
click at [345, 595] on li "Enrichment In Progress (Admin)" at bounding box center [319, 598] width 248 height 33
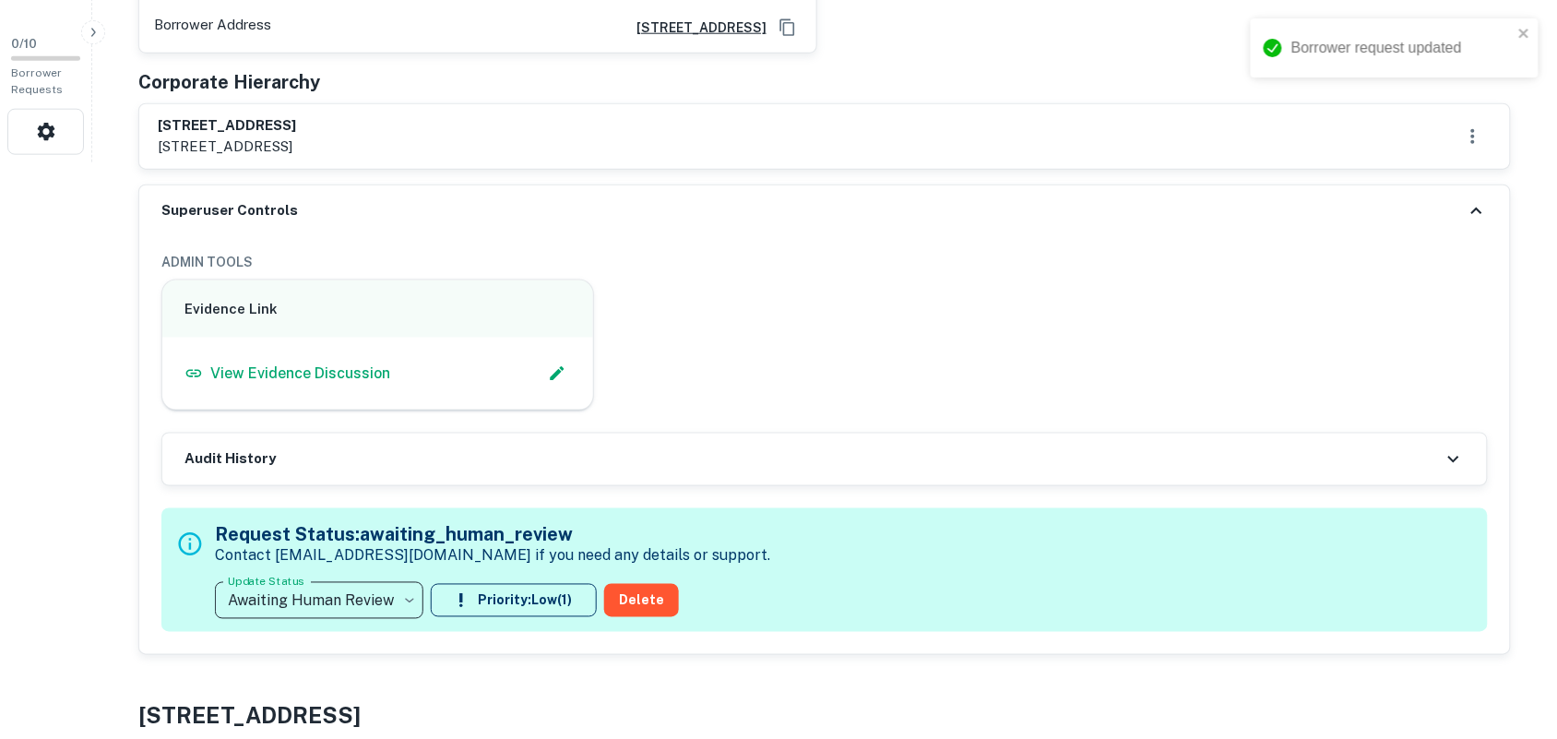
type input "**********"
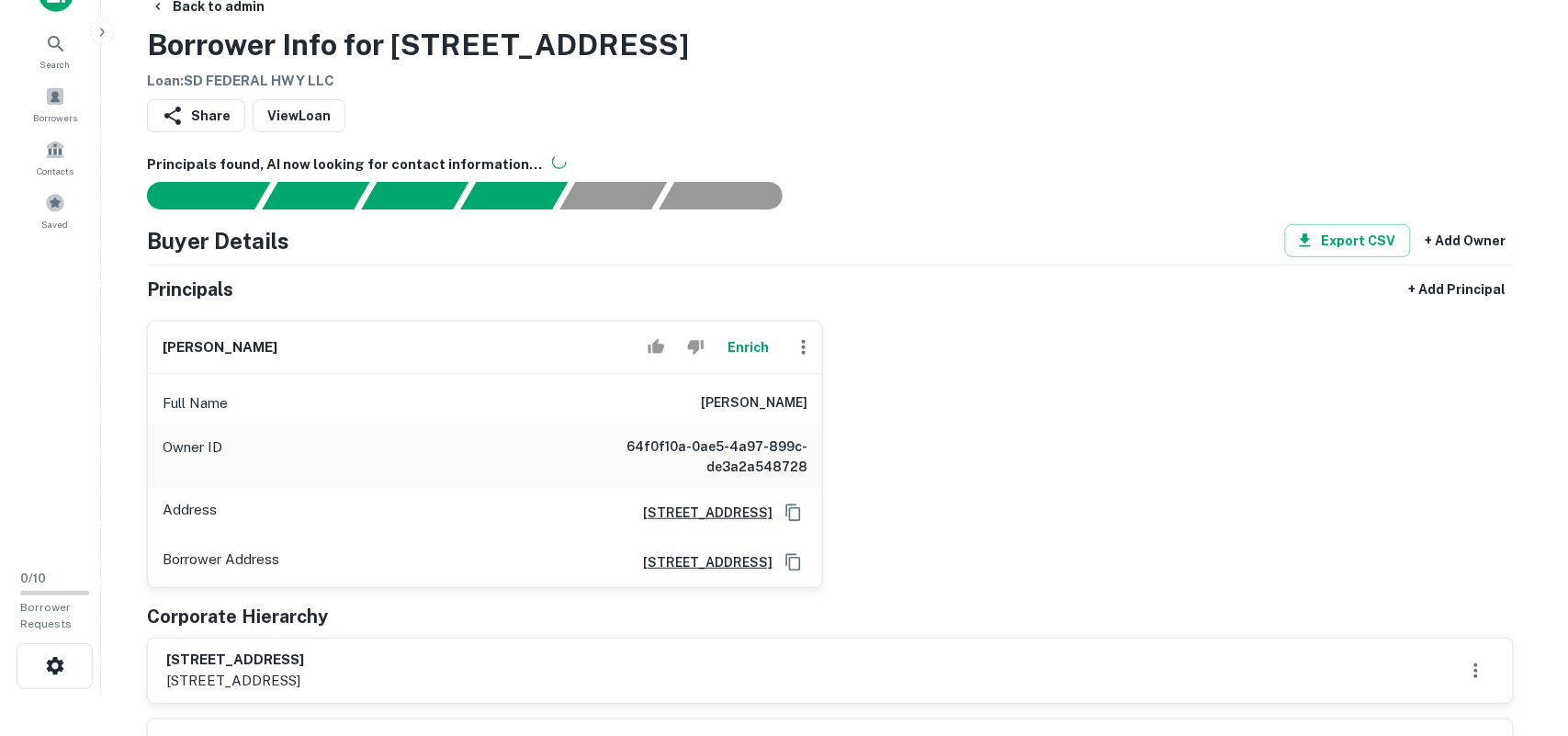
scroll to position [0, 0]
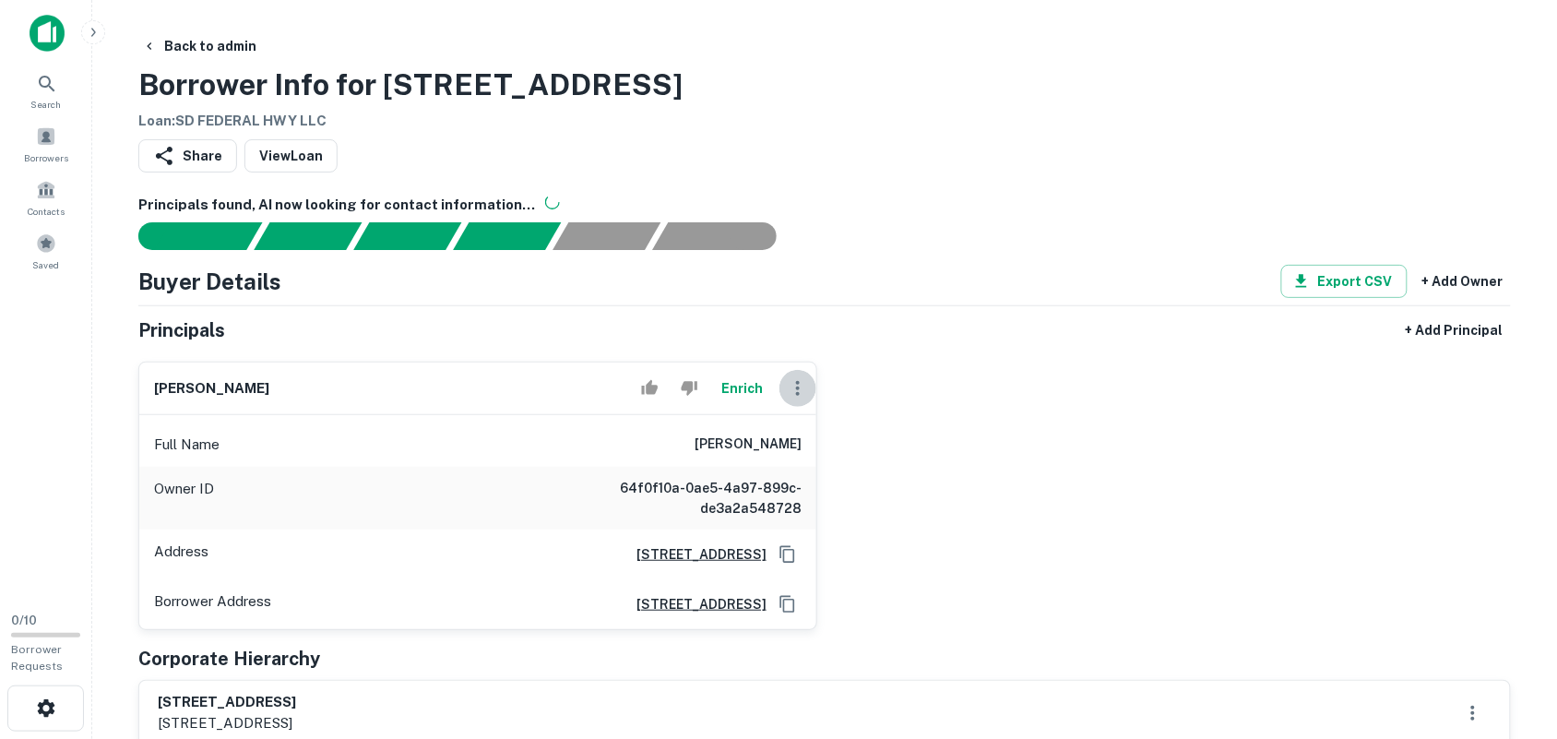
click at [793, 389] on icon "button" at bounding box center [798, 388] width 22 height 22
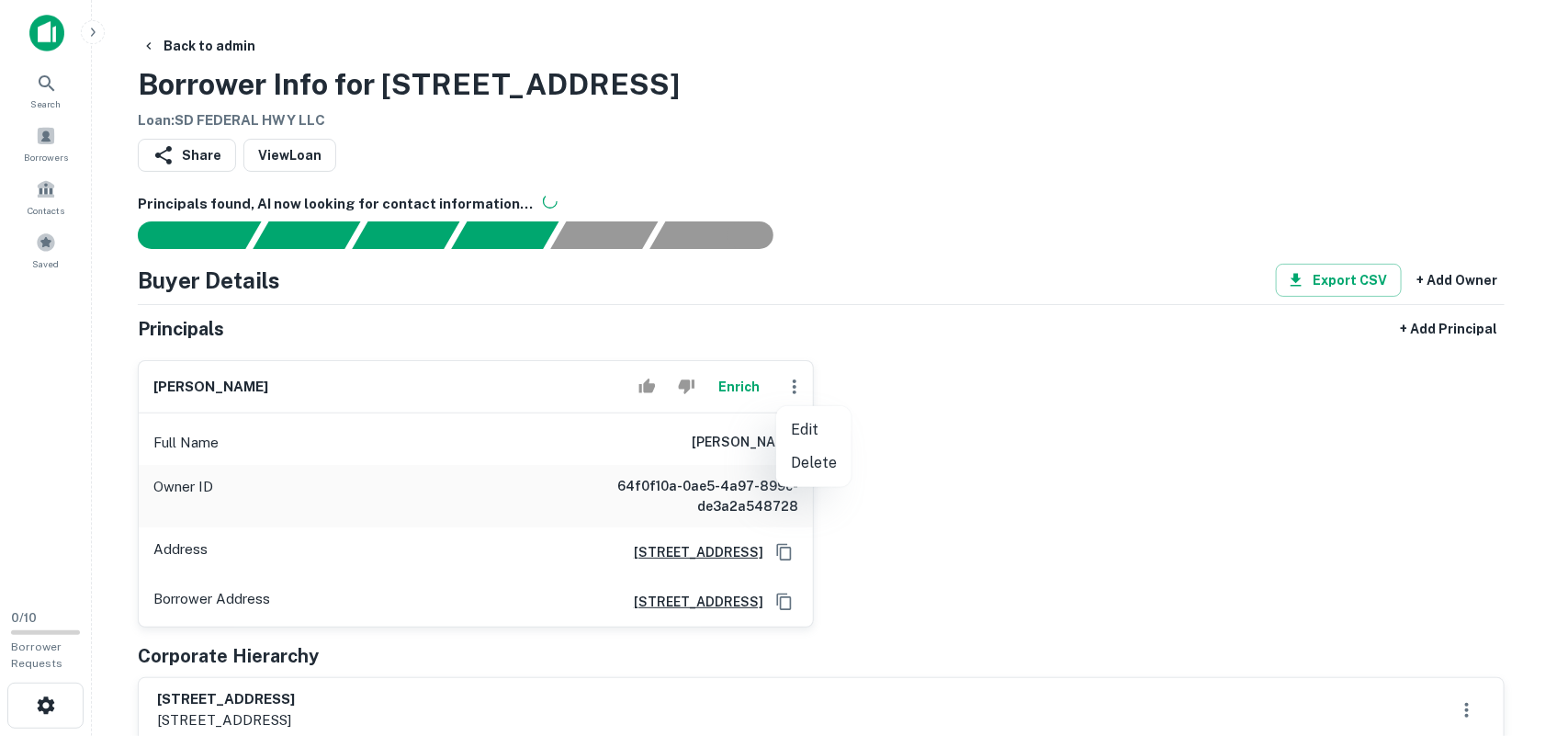
click at [822, 424] on li "Edit" at bounding box center [814, 429] width 76 height 33
select select "**"
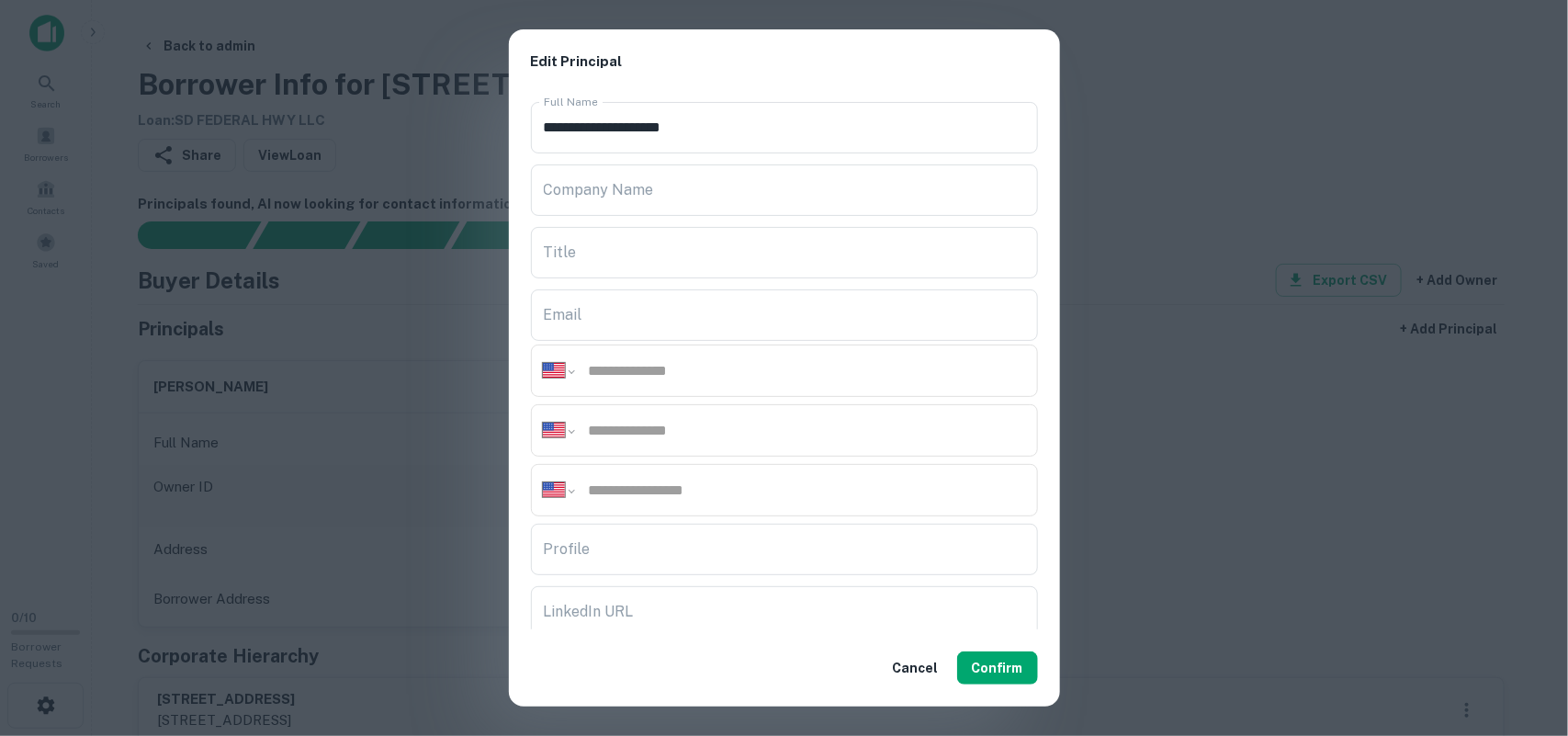
scroll to position [306, 0]
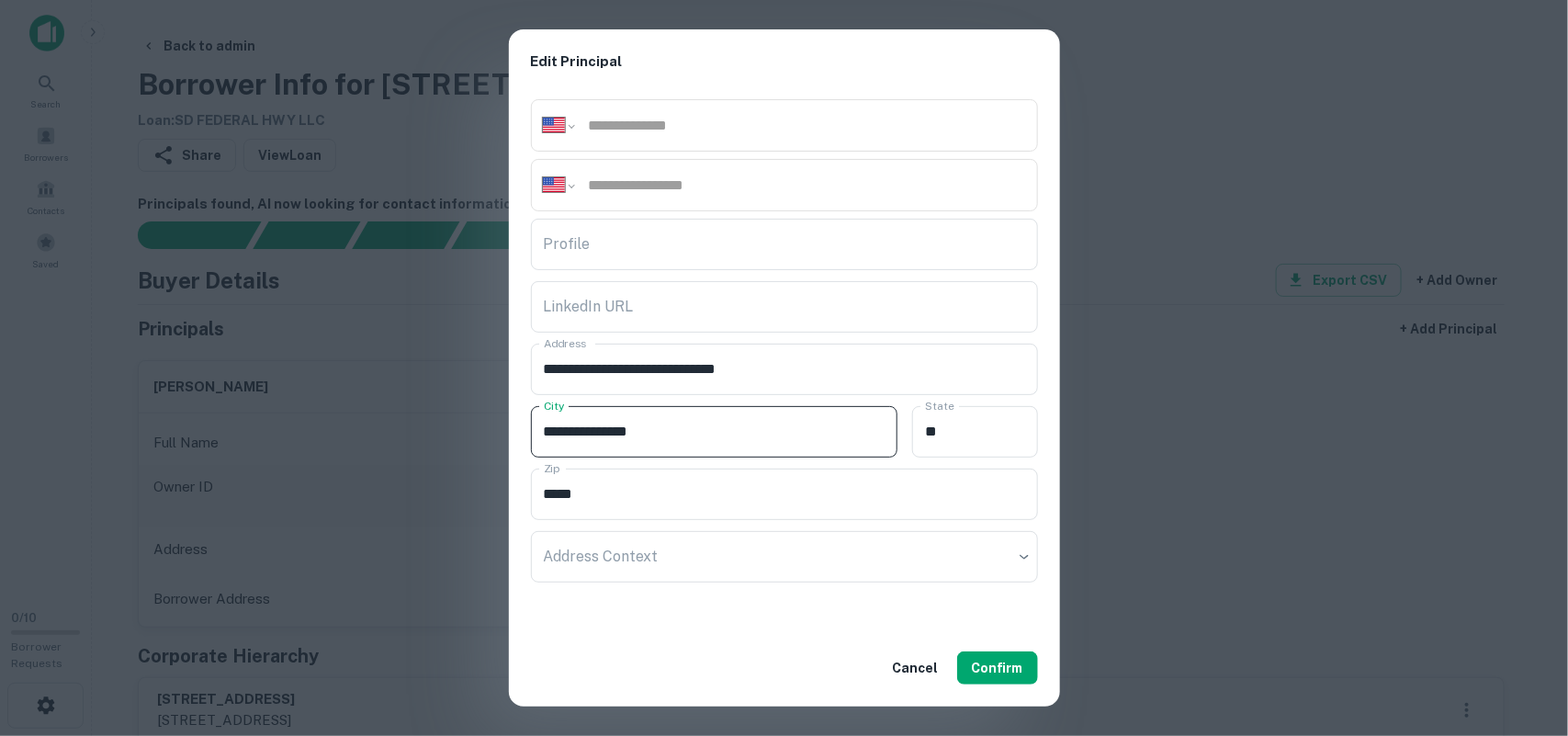
drag, startPoint x: 717, startPoint y: 428, endPoint x: 287, endPoint y: 392, distance: 431.5
click at [287, 392] on div "**********" at bounding box center [784, 368] width 1568 height 736
paste input "**********"
type input "**********"
drag, startPoint x: 938, startPoint y: 425, endPoint x: 823, endPoint y: 423, distance: 115.0
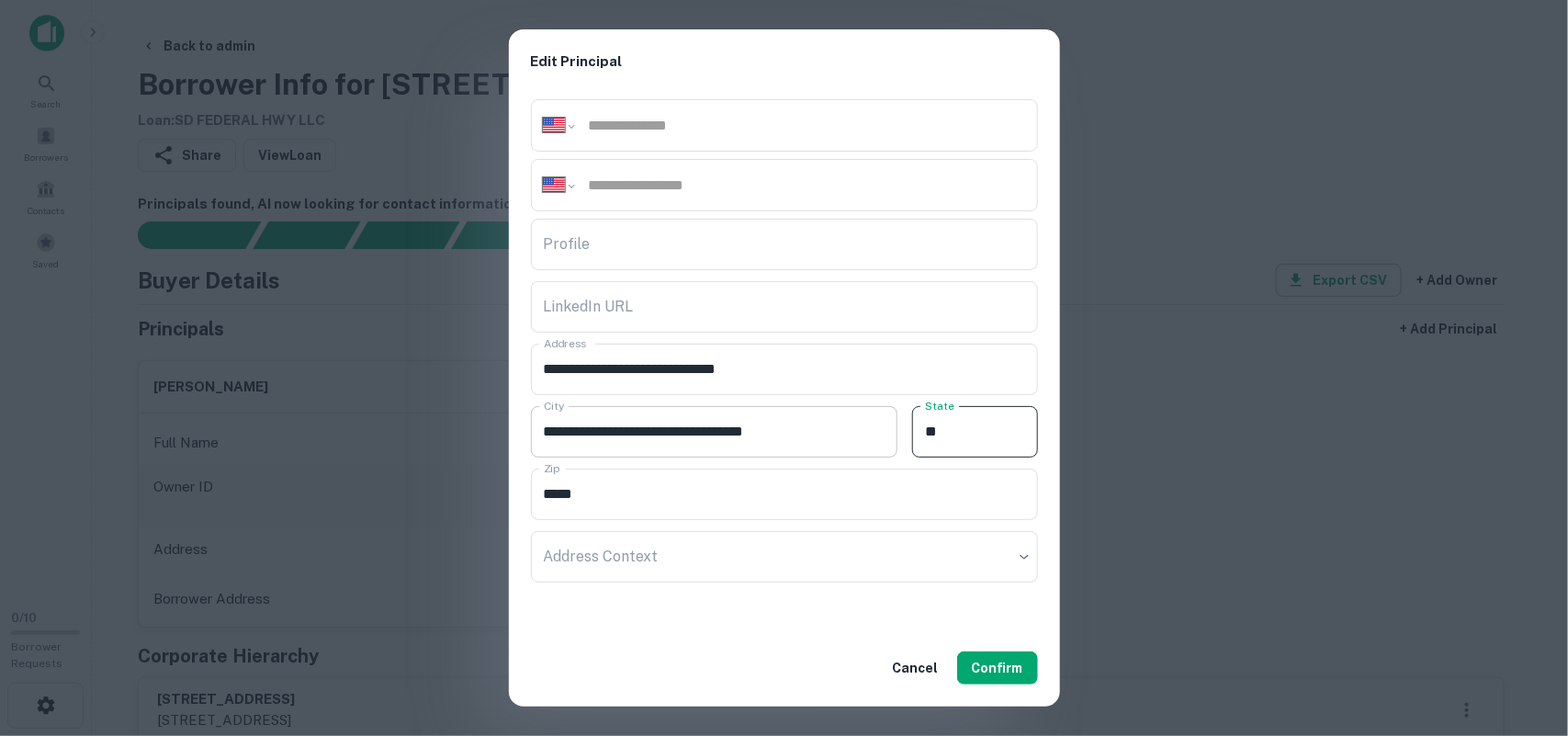
click at [823, 423] on div "**********" at bounding box center [784, 429] width 507 height 63
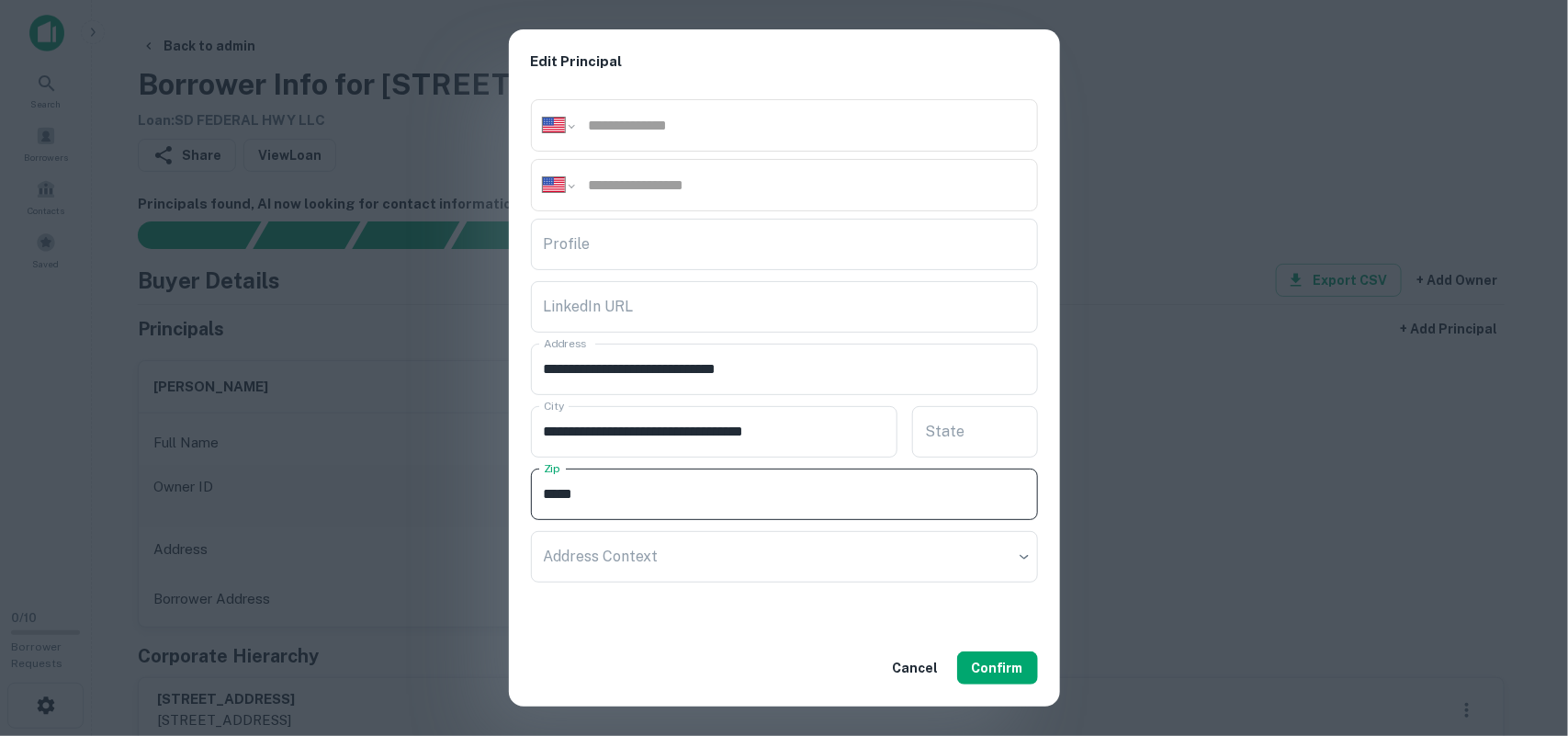
drag, startPoint x: 728, startPoint y: 502, endPoint x: 399, endPoint y: 447, distance: 333.6
click at [343, 457] on div "**********" at bounding box center [784, 368] width 1568 height 736
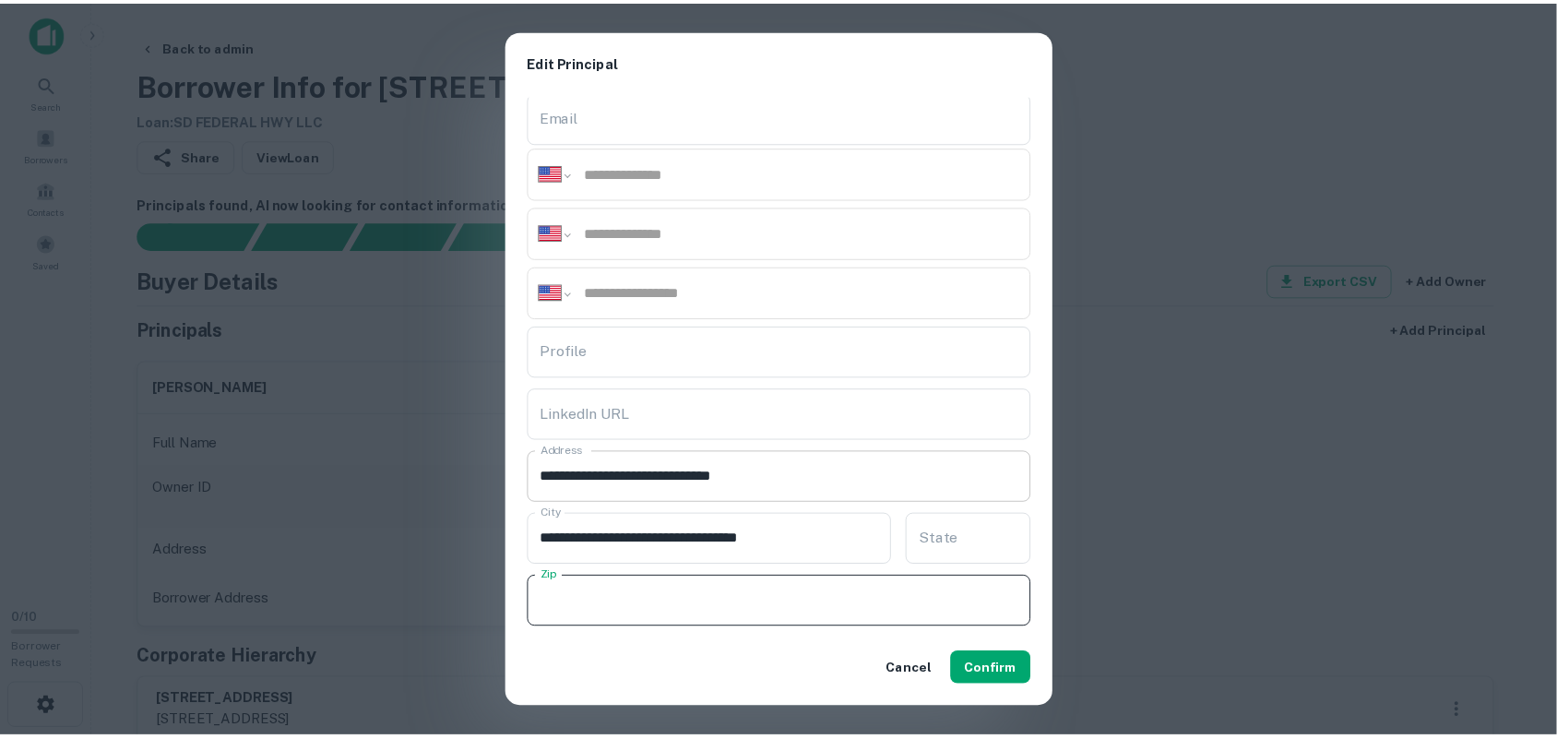
scroll to position [0, 0]
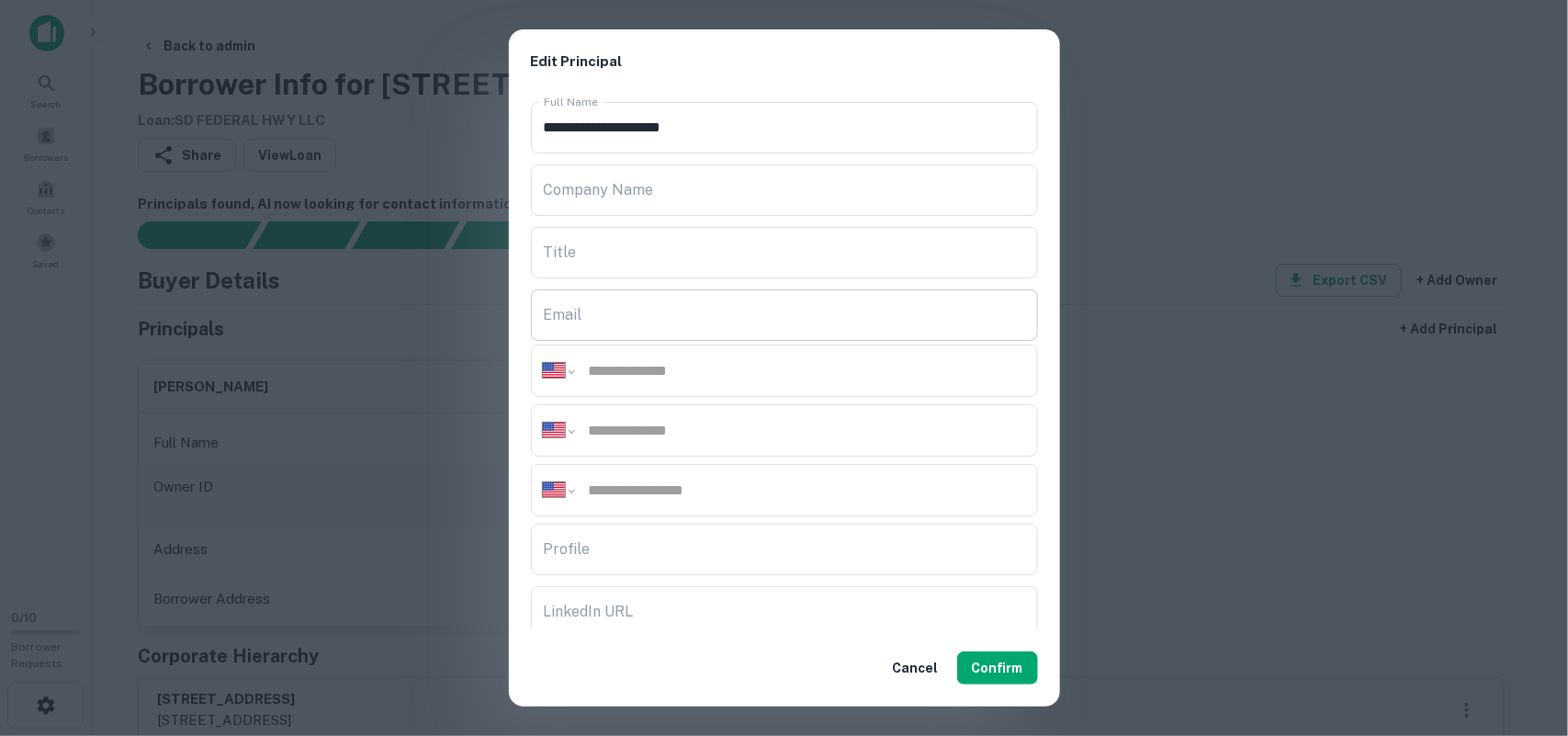
click at [633, 299] on input "Email" at bounding box center [784, 316] width 507 height 52
paste input "**********"
type input "**********"
drag, startPoint x: 611, startPoint y: 124, endPoint x: 644, endPoint y: 40, distance: 90.2
click at [625, 52] on div "**********" at bounding box center [784, 368] width 551 height 677
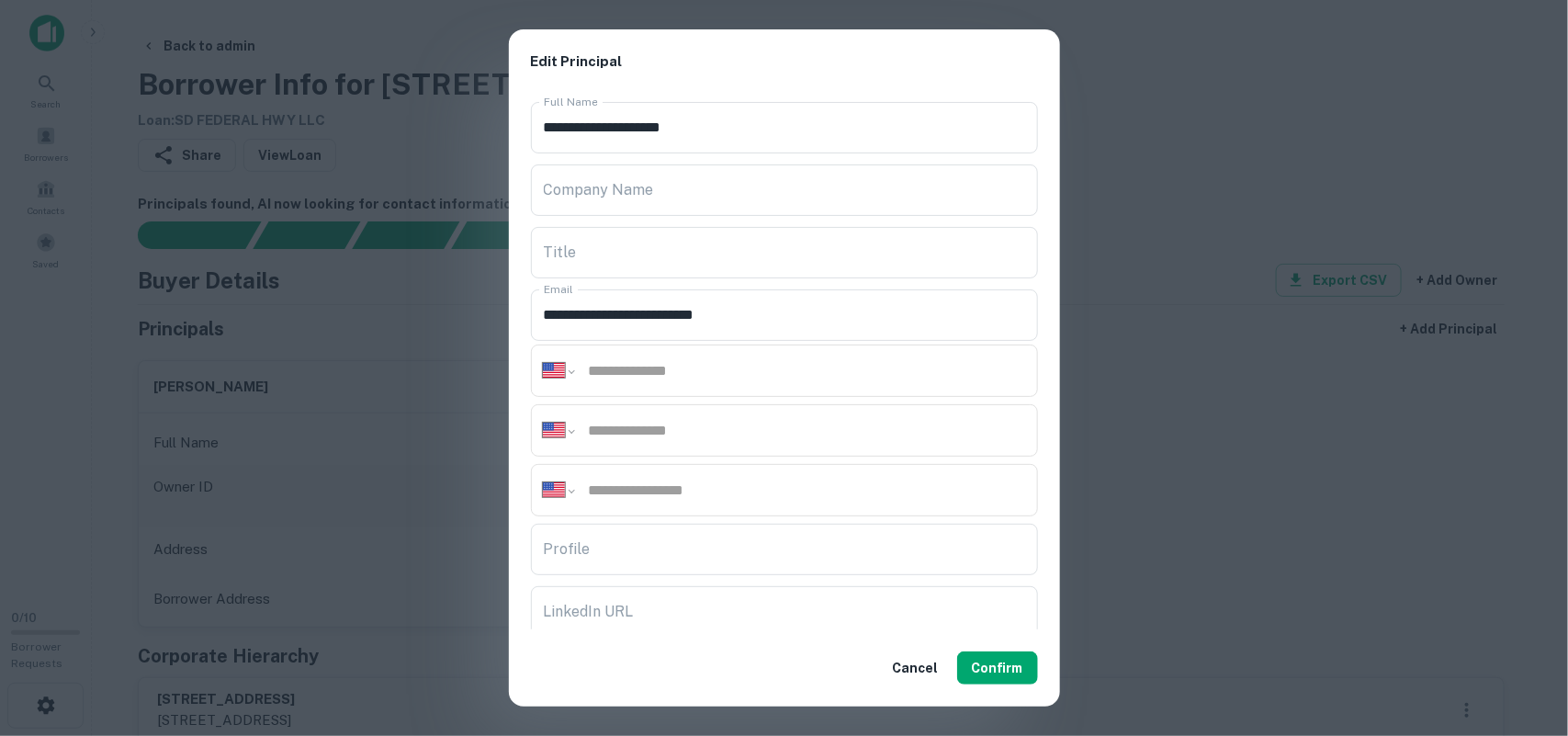
click at [645, 374] on input "tel" at bounding box center [806, 370] width 439 height 21
paste input "**********"
type input "**********"
drag, startPoint x: 735, startPoint y: 137, endPoint x: 746, endPoint y: 5, distance: 132.5
click at [727, 99] on div "**********" at bounding box center [784, 363] width 551 height 536
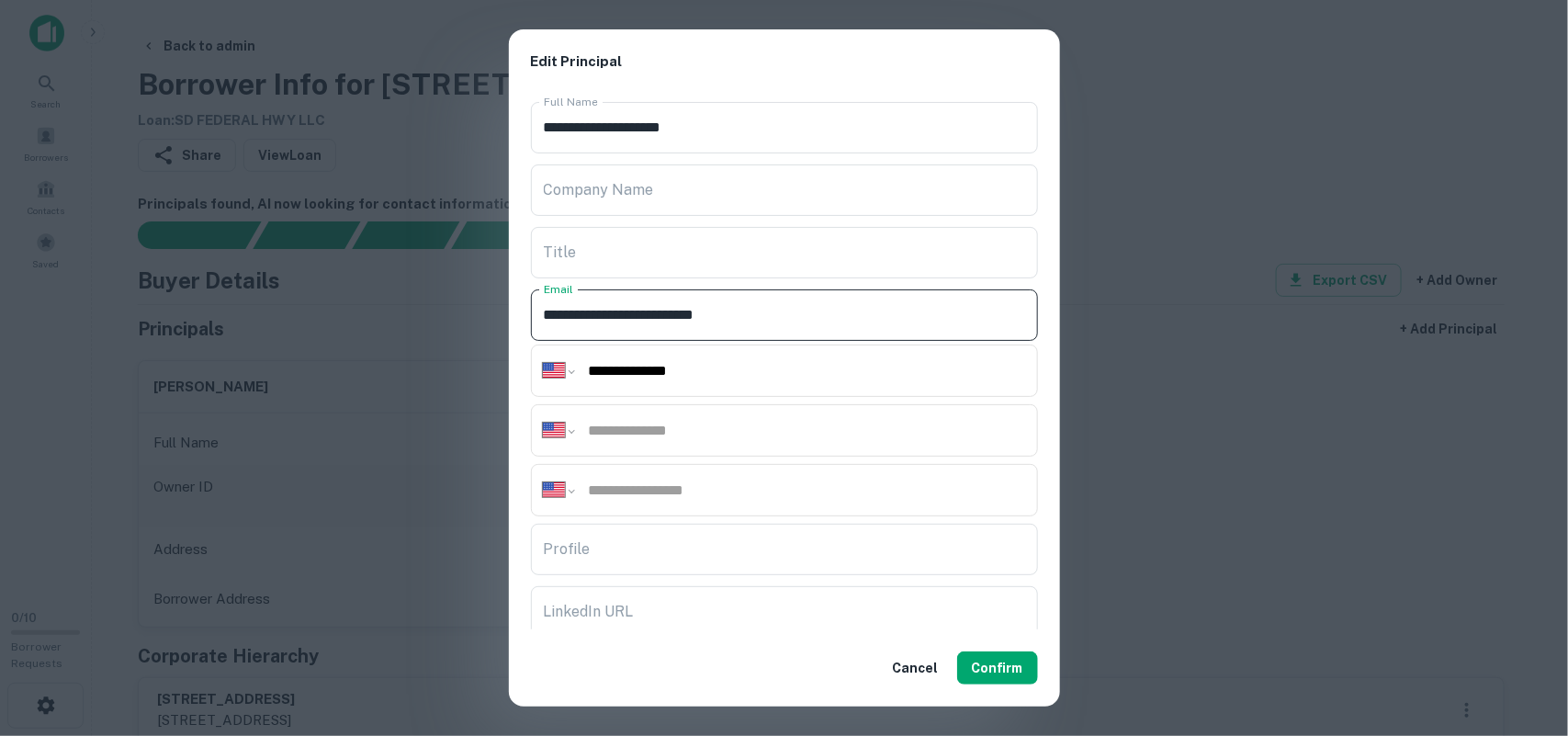
click at [635, 430] on input "tel" at bounding box center [806, 429] width 439 height 21
paste input "**********"
type input "**********"
click at [995, 664] on button "Confirm" at bounding box center [997, 667] width 81 height 33
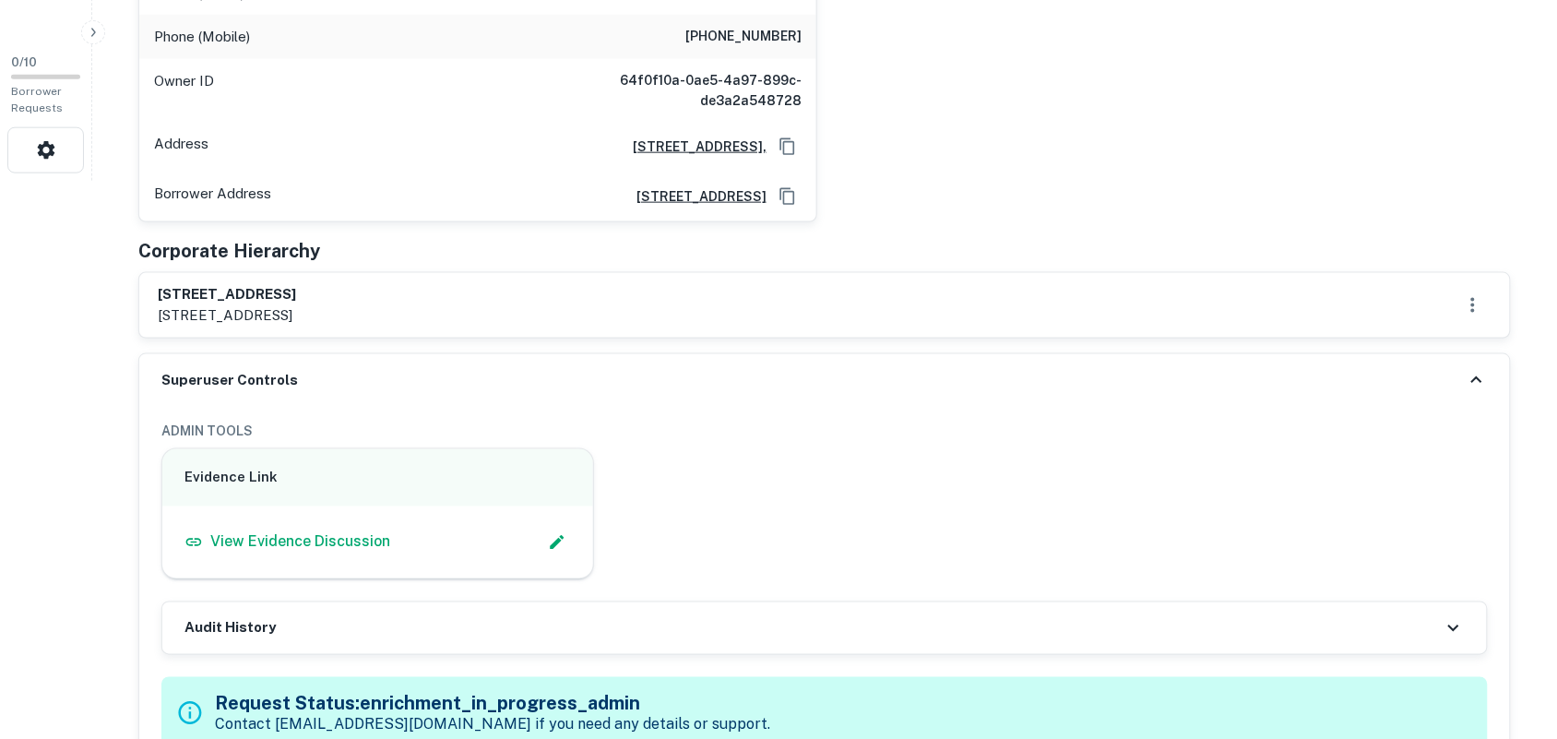
scroll to position [807, 0]
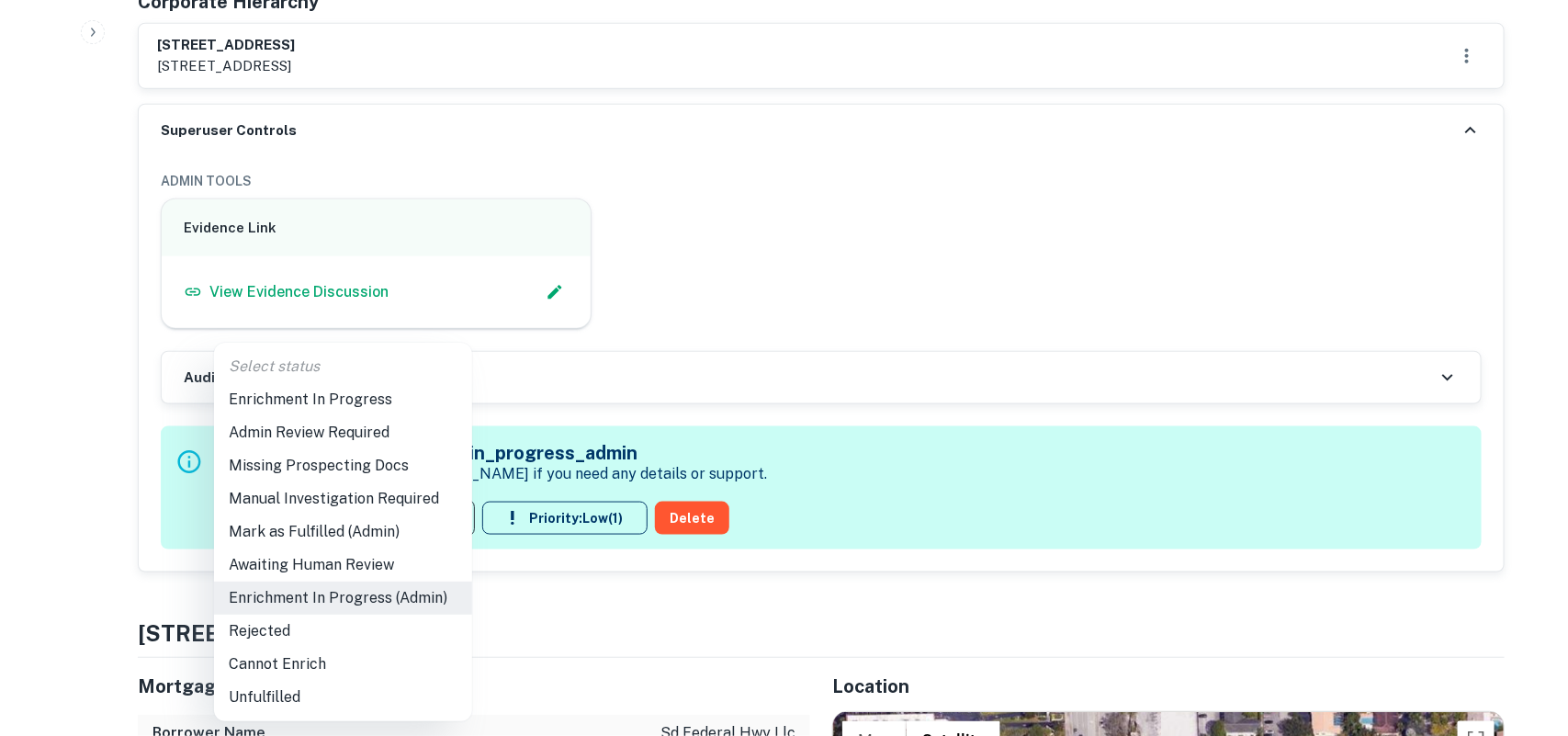
click at [349, 531] on li "Mark as Fulfilled (Admin)" at bounding box center [343, 531] width 258 height 33
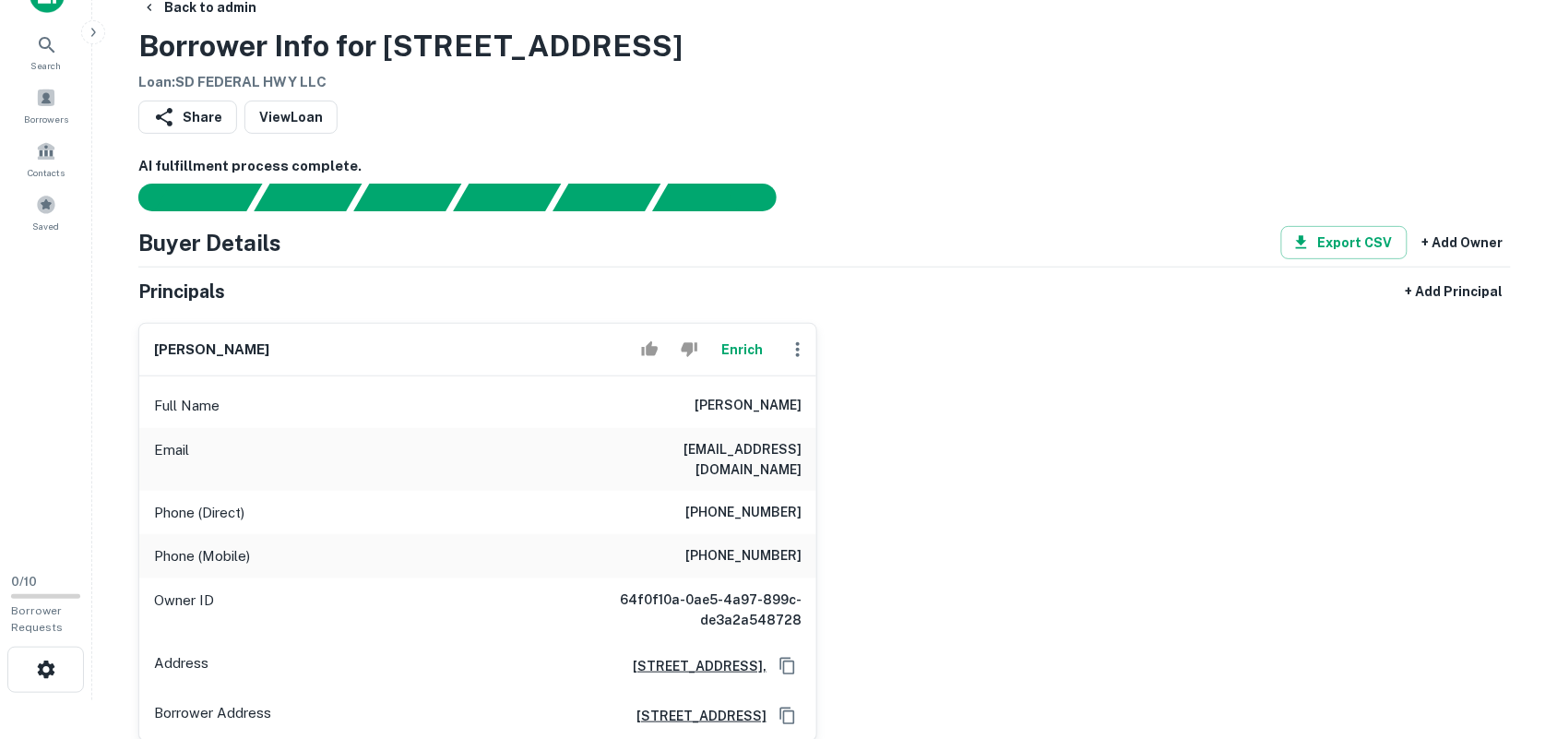
scroll to position [0, 0]
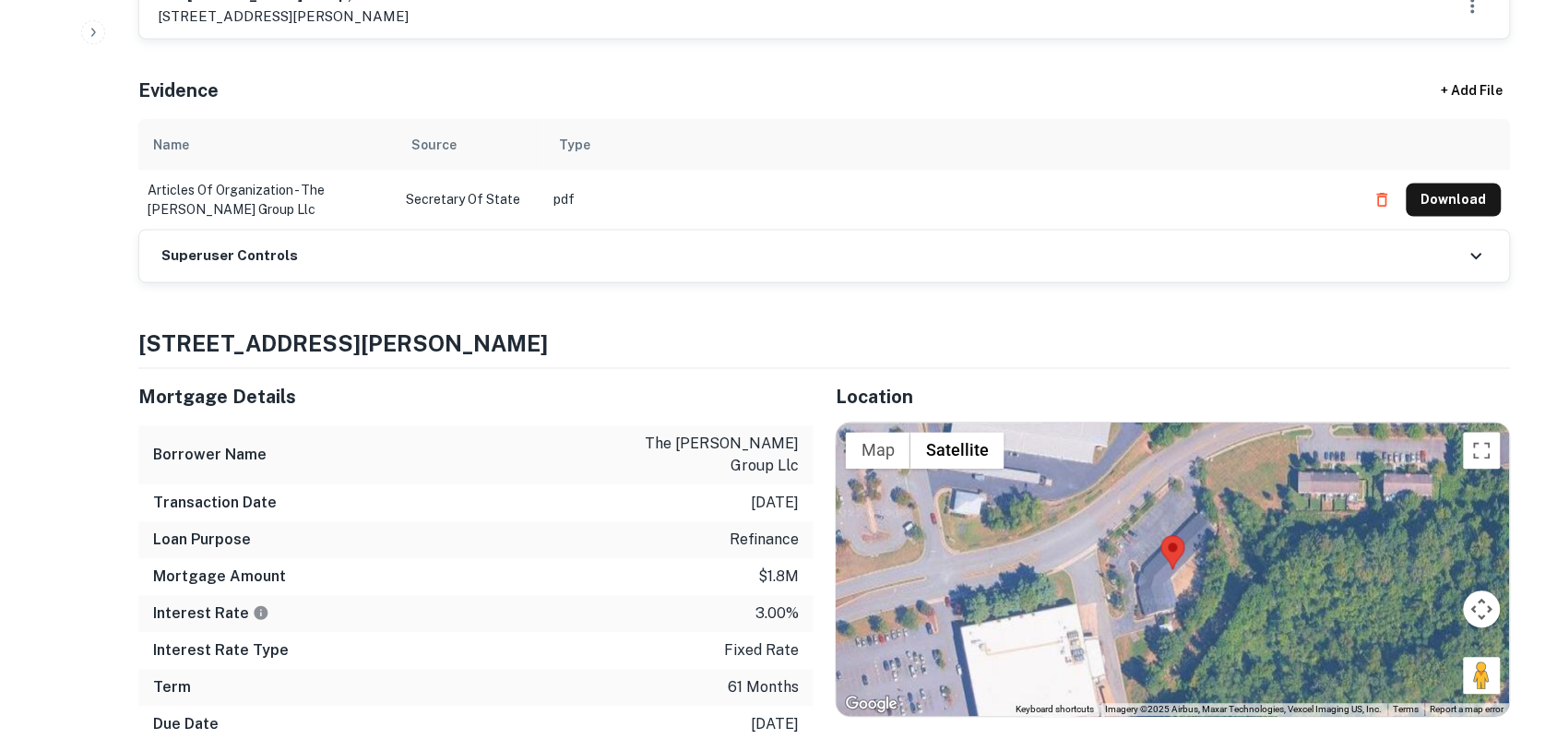
scroll to position [692, 0]
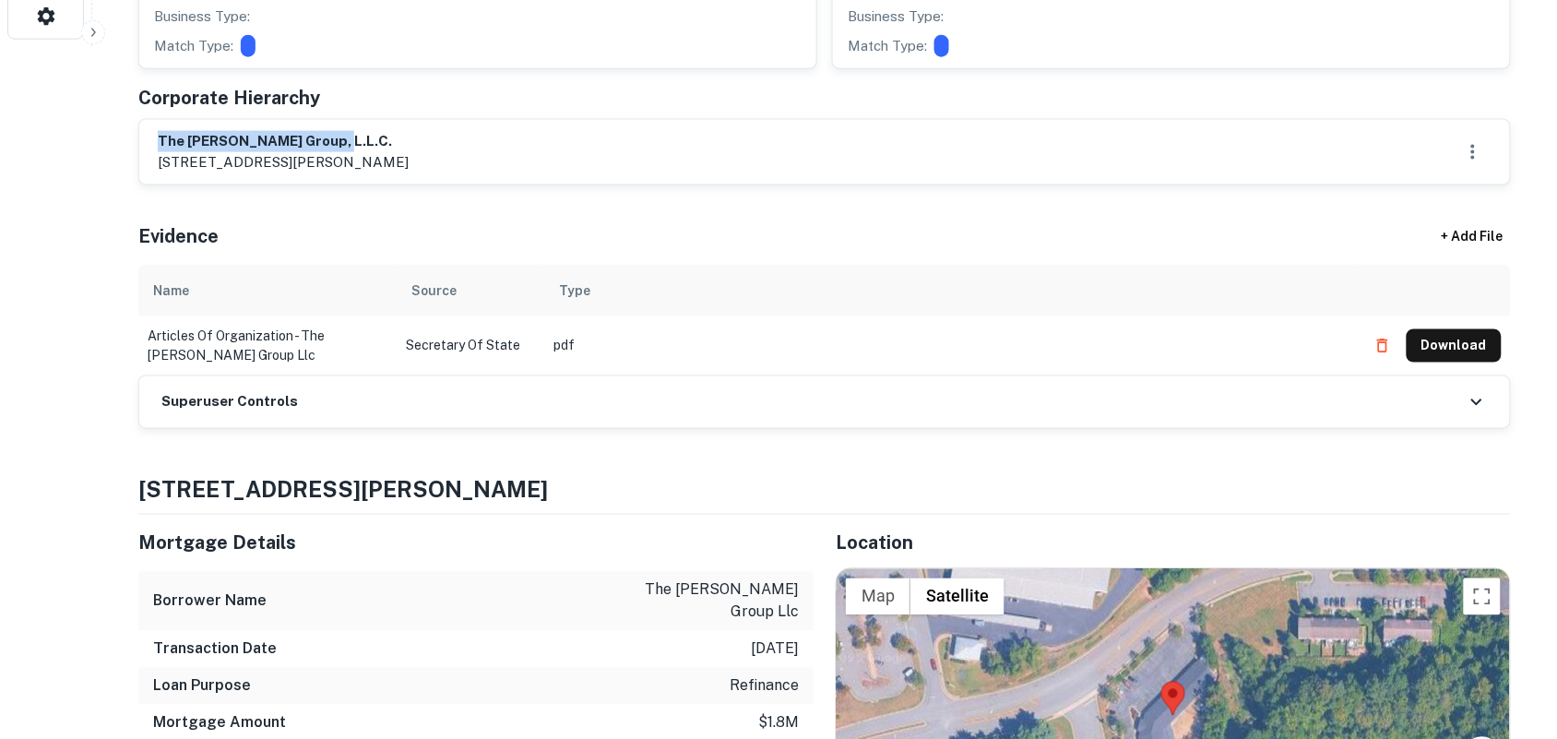
drag, startPoint x: 158, startPoint y: 138, endPoint x: 369, endPoint y: 138, distance: 211.2
click at [369, 138] on h6 "the [PERSON_NAME] group, l.l.c." at bounding box center [283, 141] width 251 height 21
copy h6 "the [PERSON_NAME] group, l.l.c."
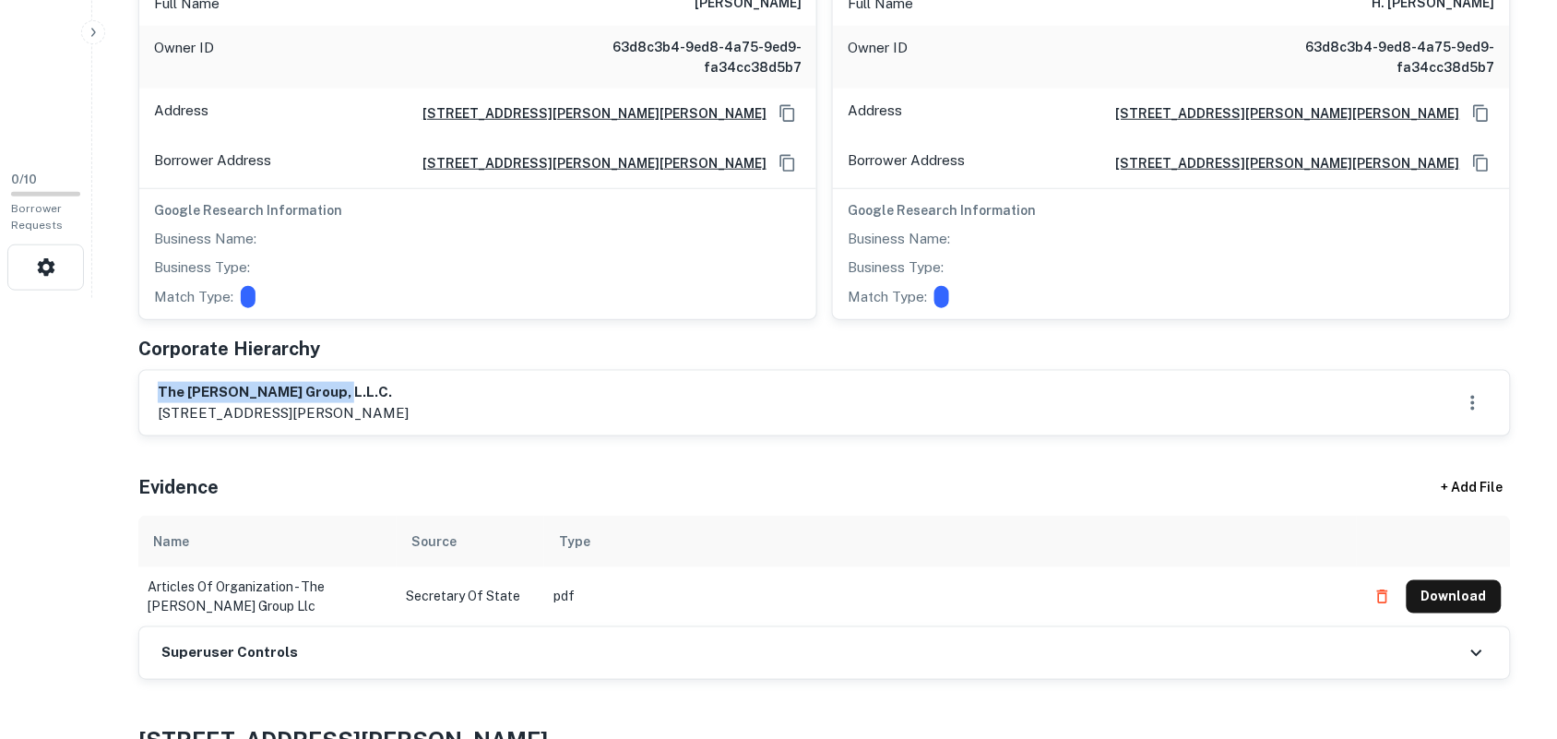
scroll to position [461, 0]
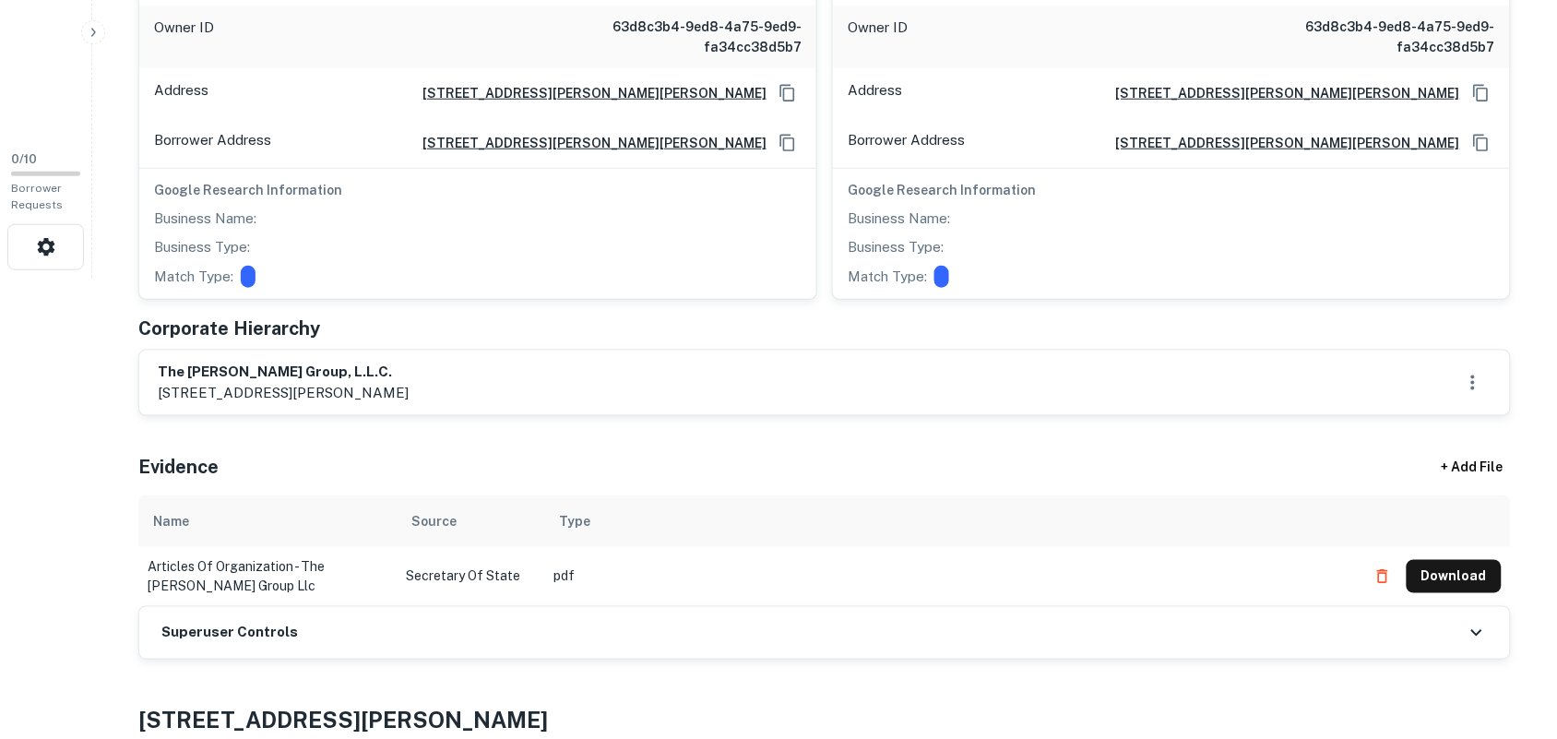
click at [619, 430] on div "Principals found, still searching for contact information. This may take time..…" at bounding box center [824, 196] width 1372 height 926
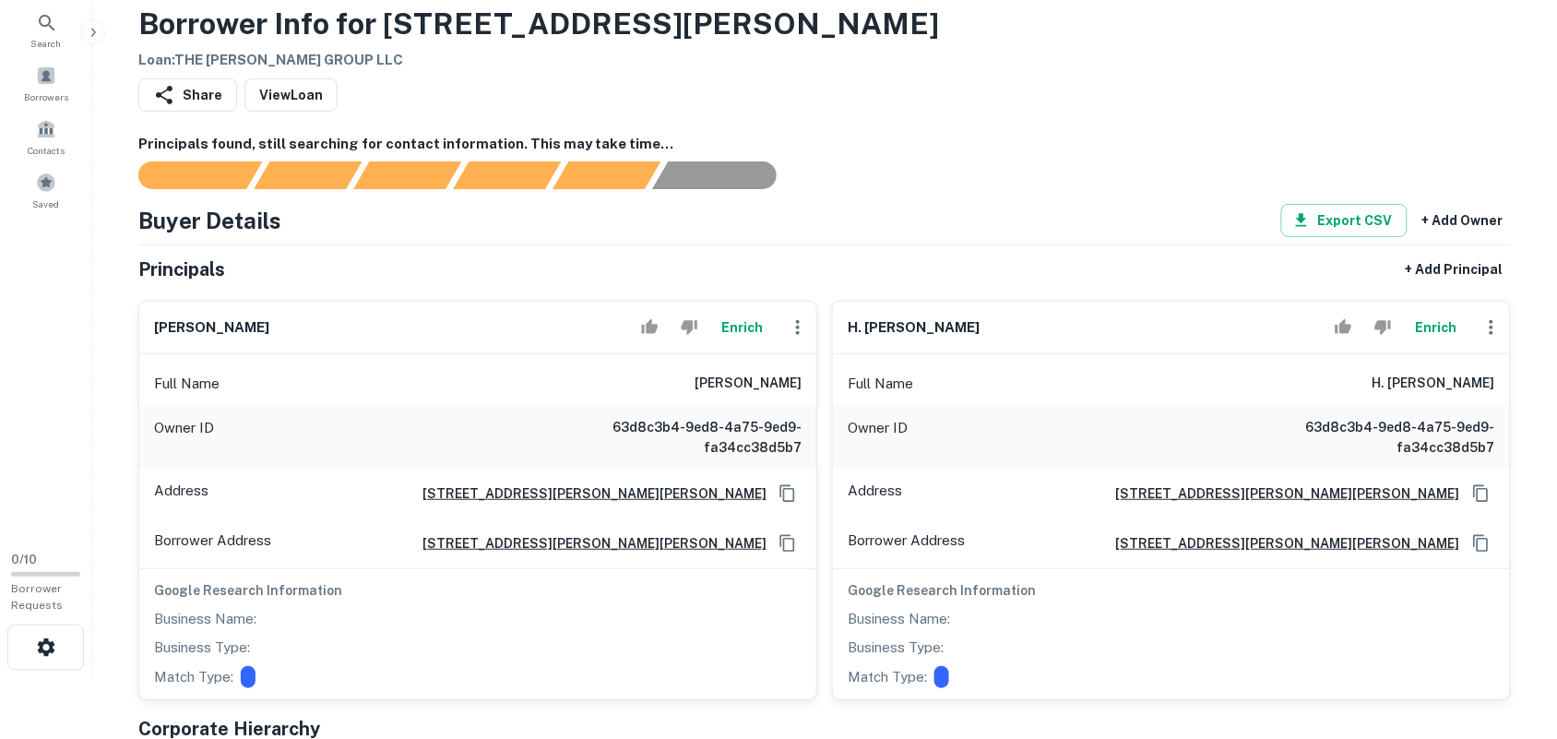
scroll to position [0, 0]
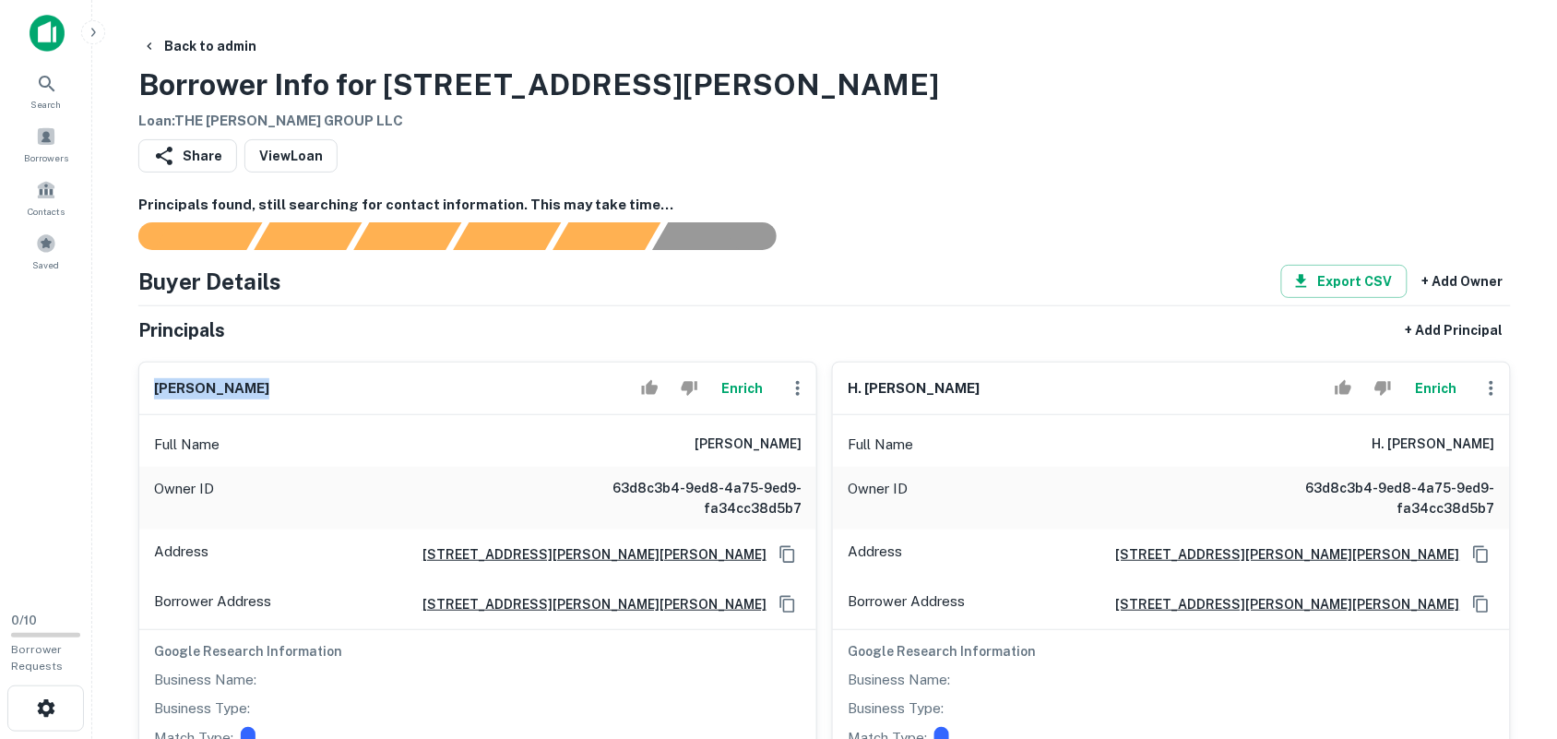
drag, startPoint x: 153, startPoint y: 385, endPoint x: 284, endPoint y: 398, distance: 131.7
click at [291, 397] on div "letitia mason Enrich" at bounding box center [477, 388] width 677 height 53
copy h6 "letitia mason"
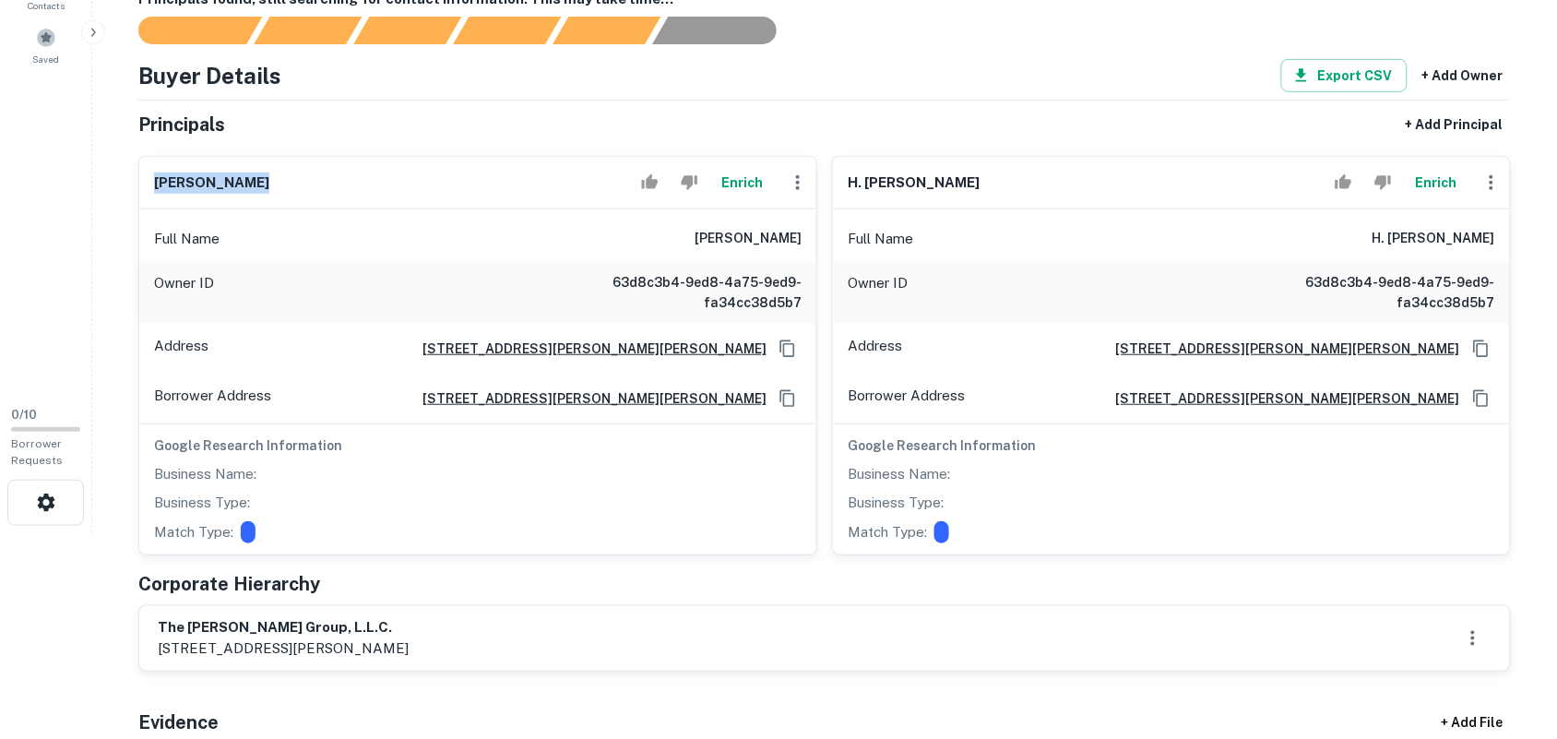
scroll to position [231, 0]
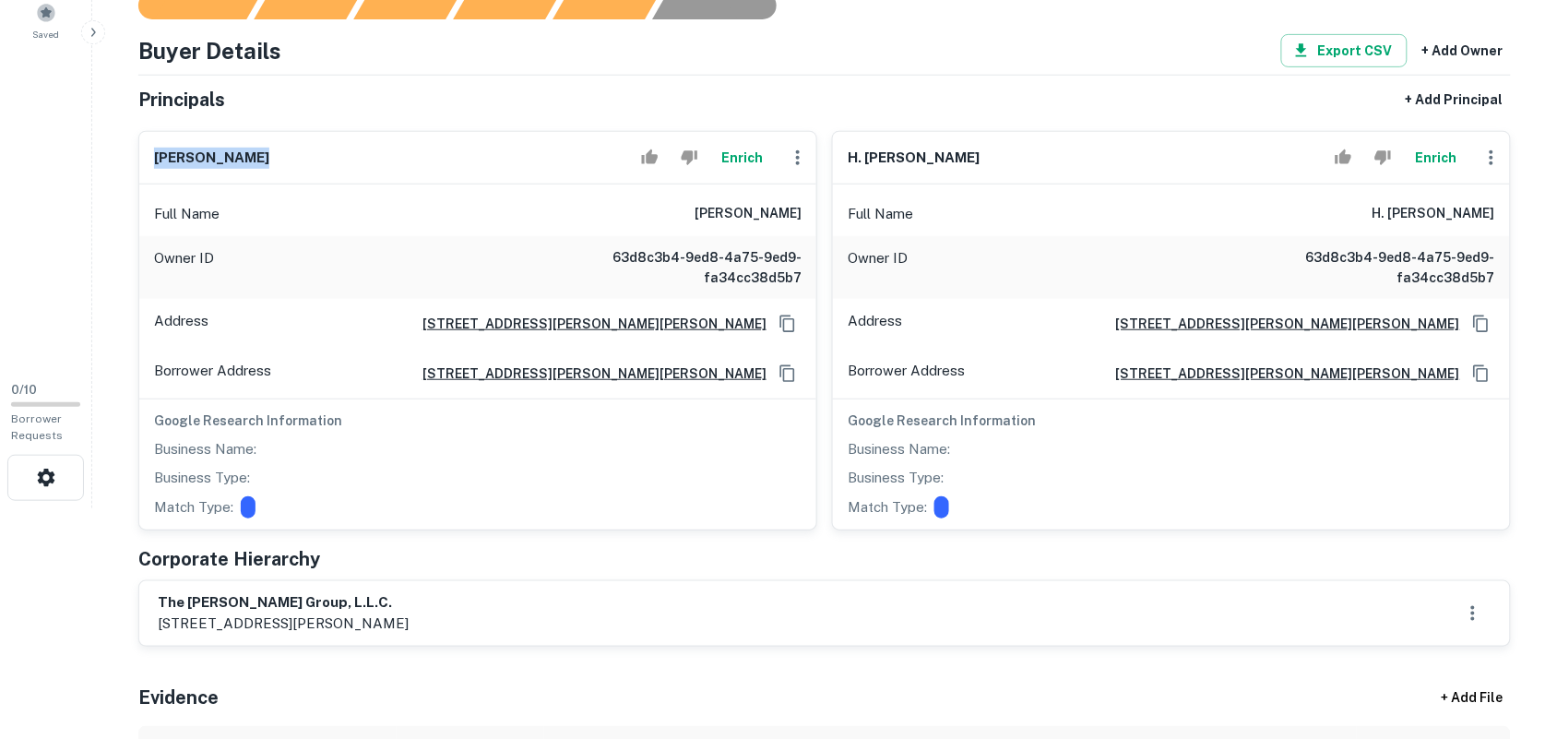
drag, startPoint x: 850, startPoint y: 159, endPoint x: 1052, endPoint y: 159, distance: 202.0
click at [1052, 159] on div "h. glenn goodpasture Enrich" at bounding box center [1171, 158] width 677 height 53
copy h6 "h. glenn goodpasture"
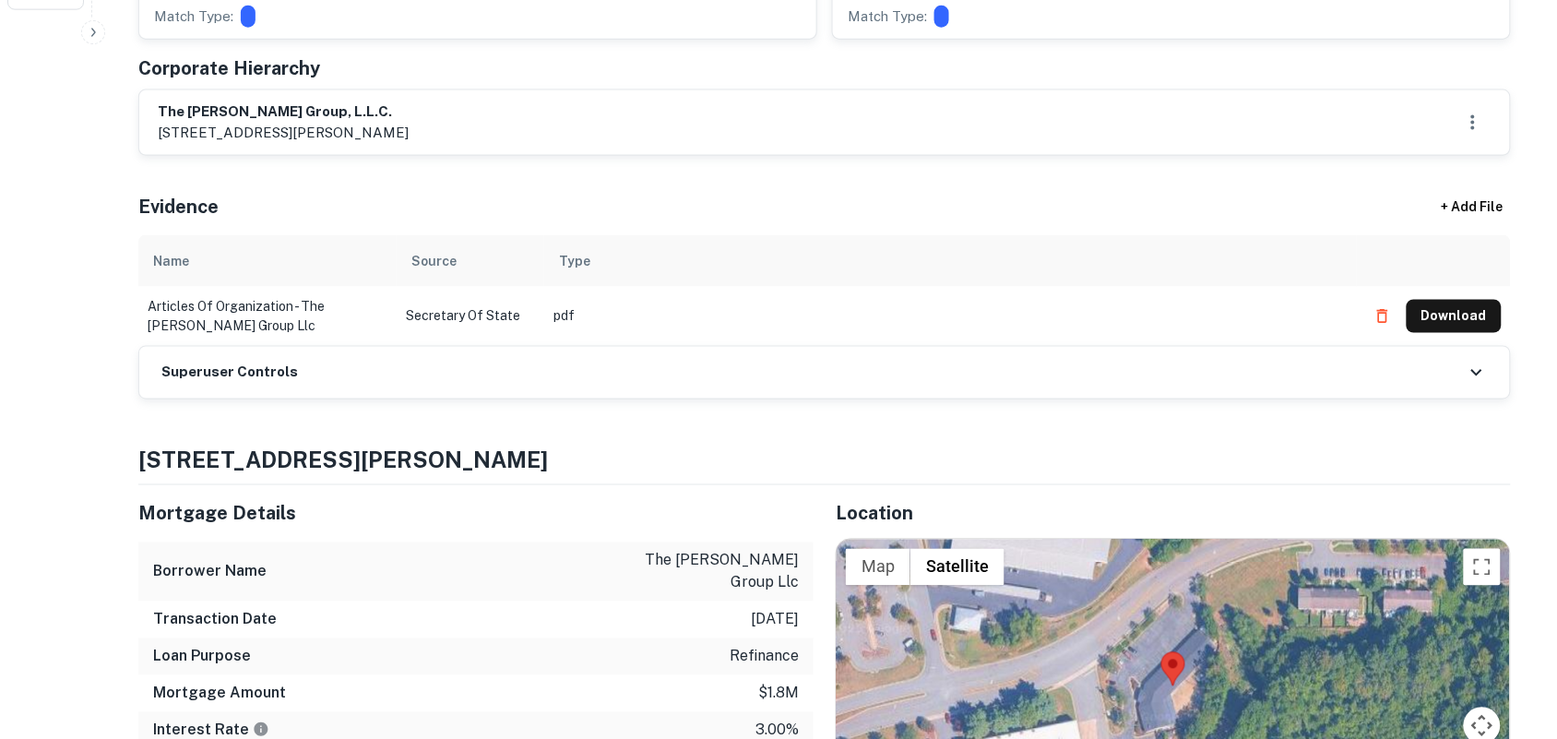
scroll to position [807, 0]
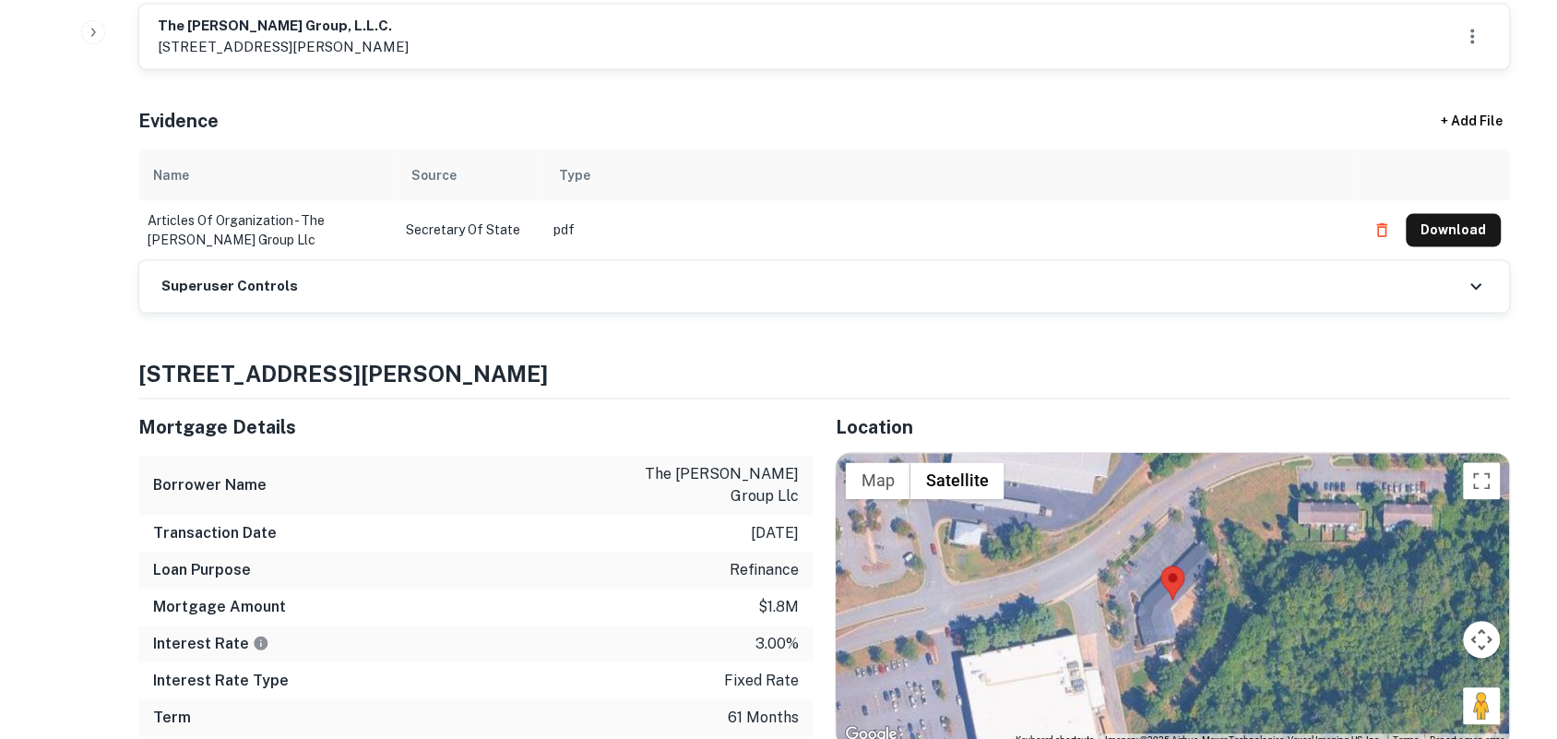
click at [1465, 286] on icon at bounding box center [1476, 287] width 22 height 22
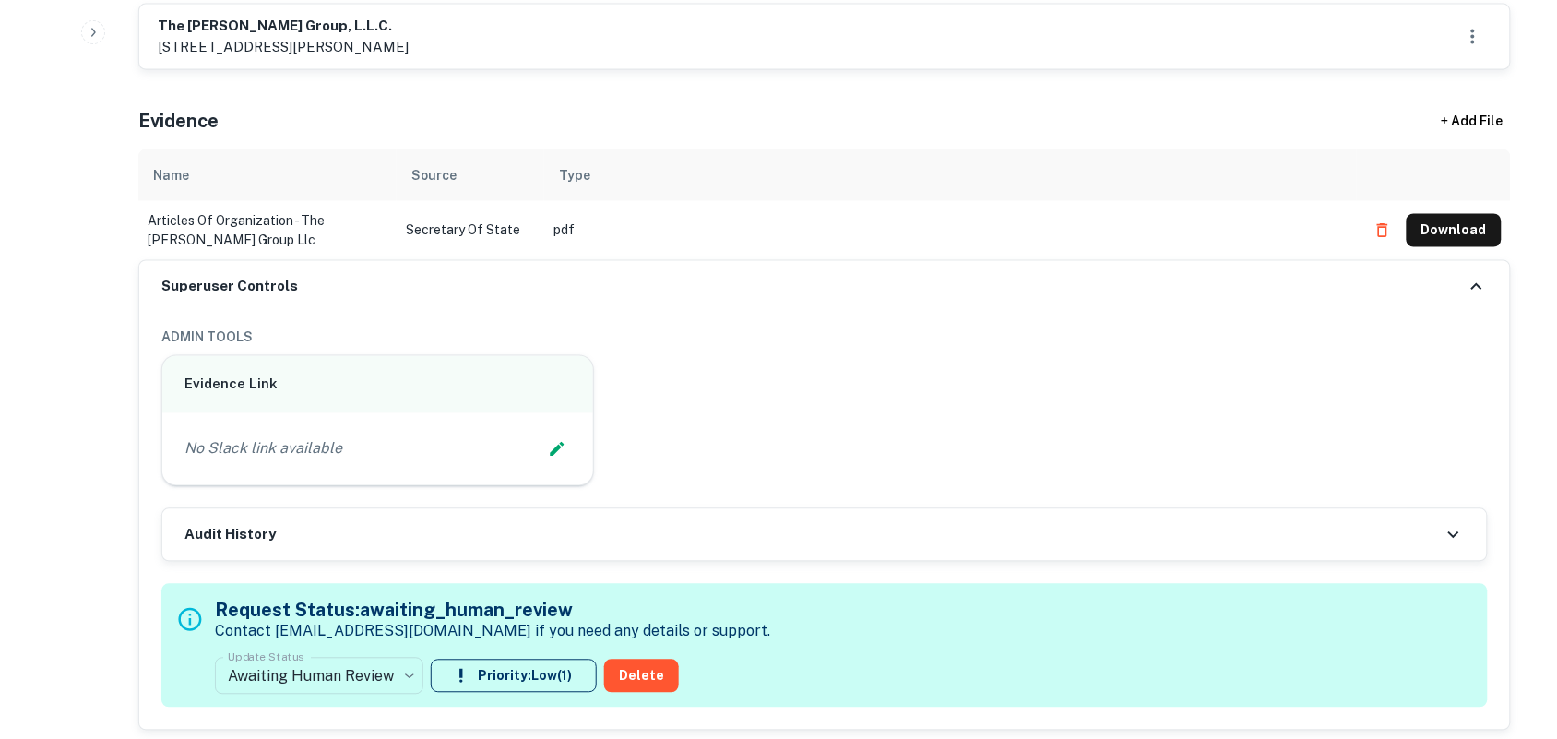
click at [424, 457] on div "No Slack link available" at bounding box center [377, 449] width 386 height 28
click at [551, 449] on icon "Edit Slack Link" at bounding box center [557, 449] width 18 height 18
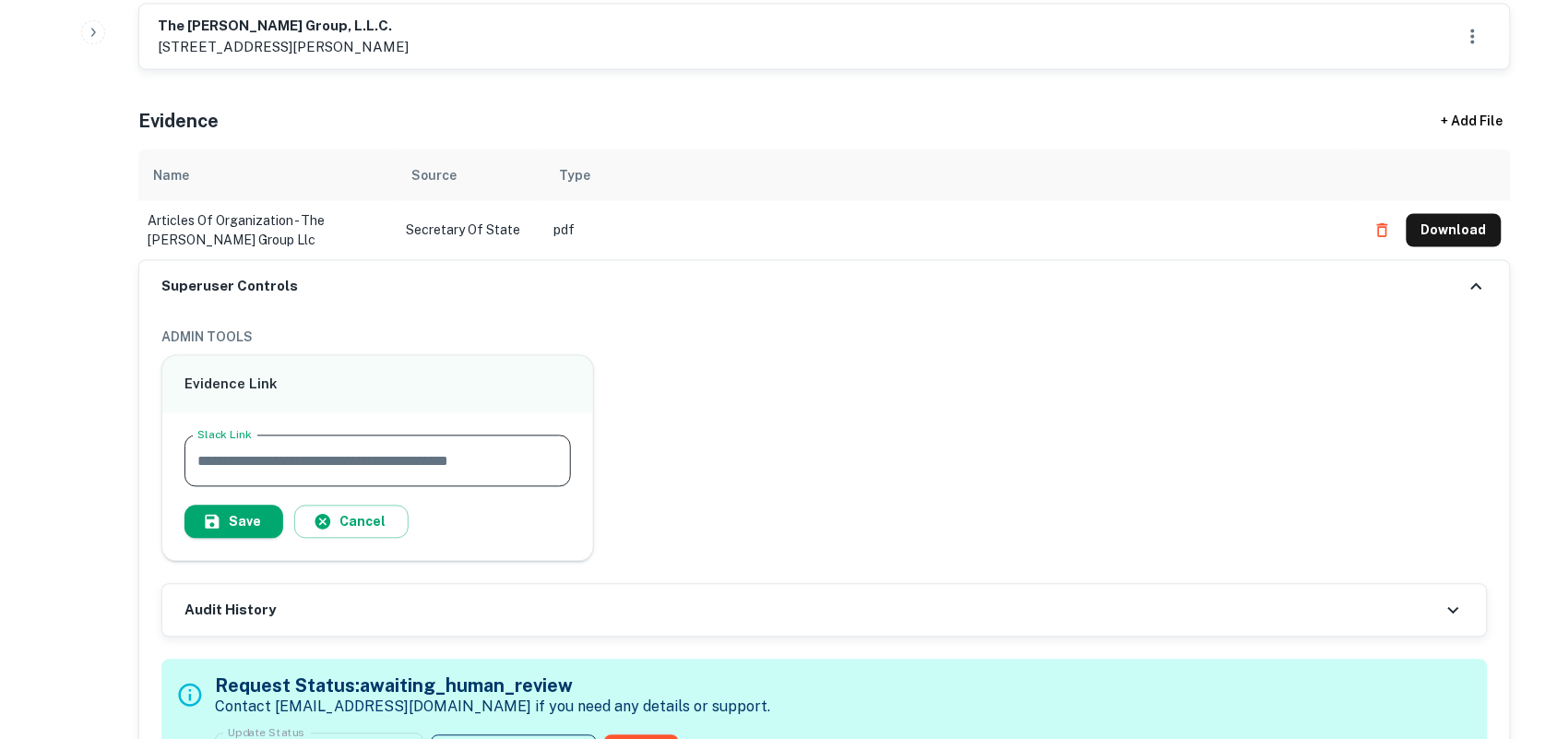
click at [432, 457] on input "Slack Link" at bounding box center [377, 461] width 386 height 52
paste input "**********"
type input "**********"
click at [258, 526] on button "Save" at bounding box center [233, 521] width 99 height 33
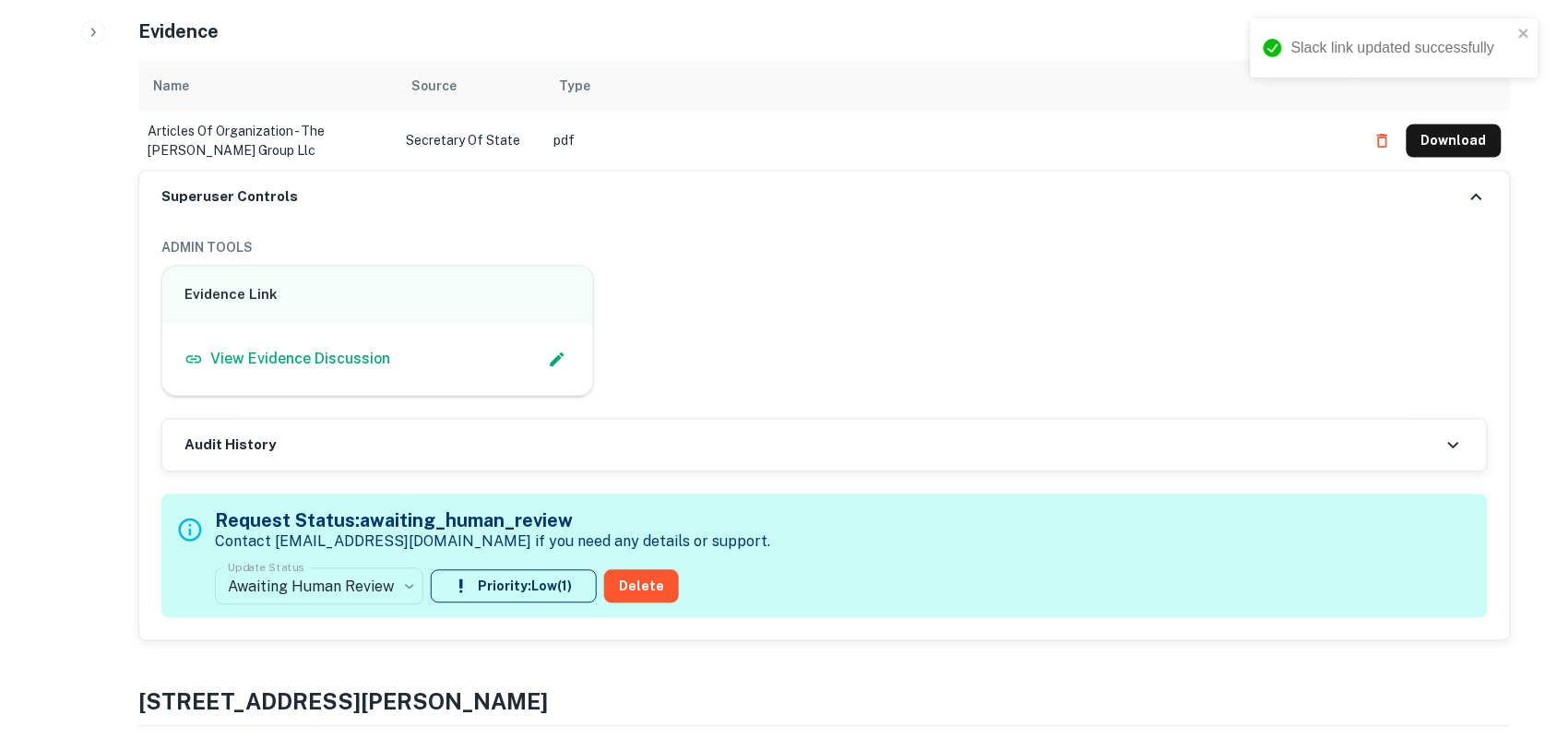
scroll to position [922, 0]
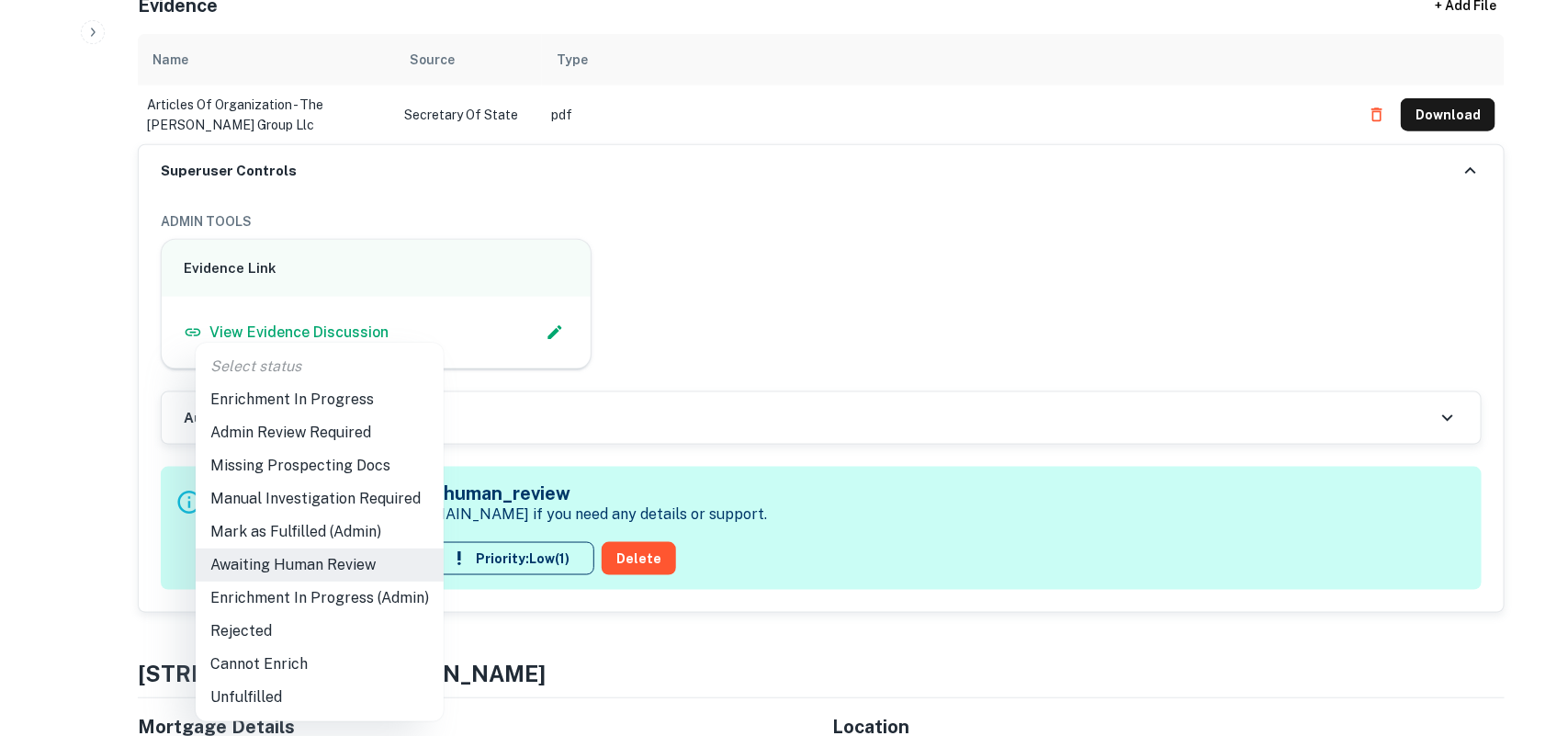
click at [363, 593] on li "Enrichment In Progress (Admin)" at bounding box center [319, 598] width 248 height 33
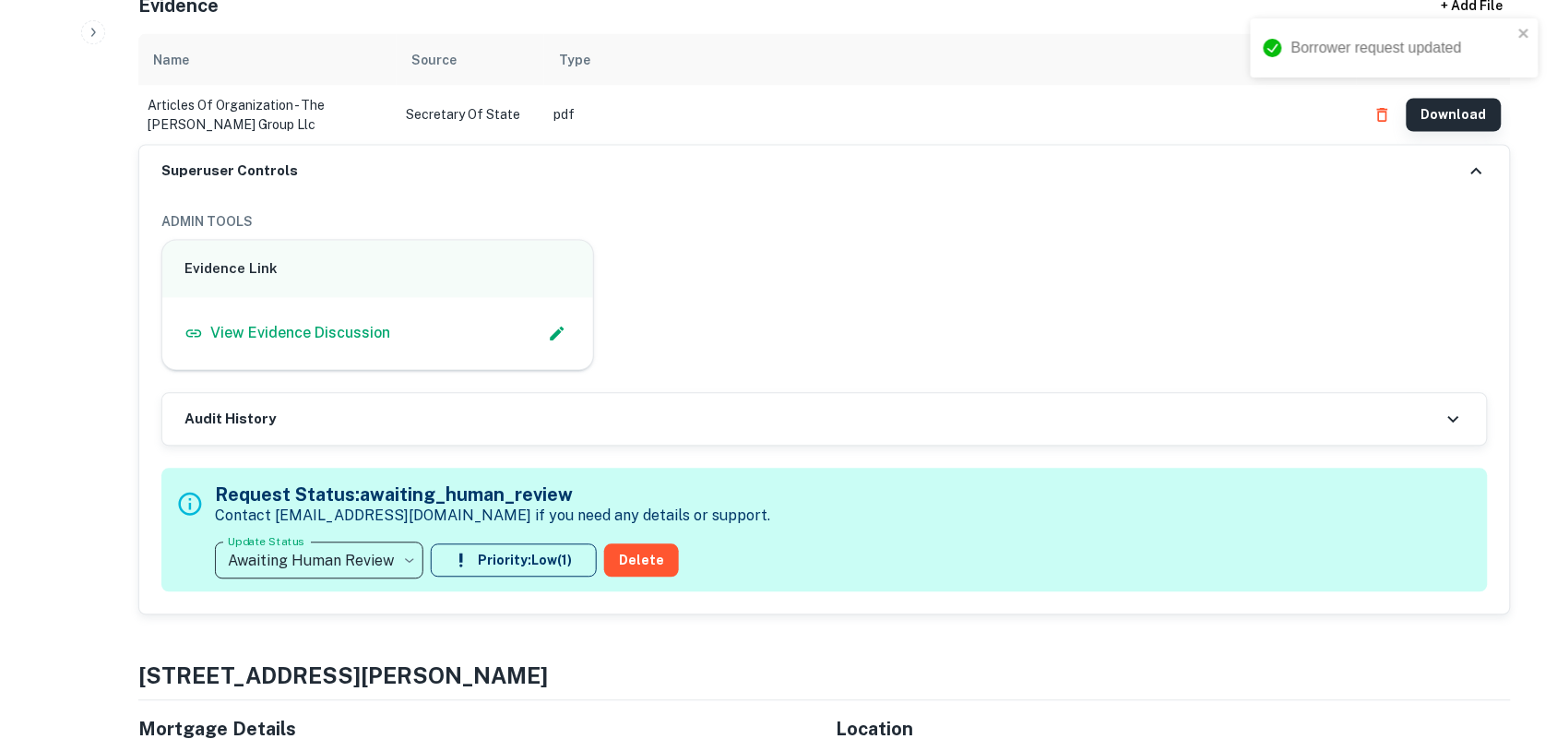
type input "**********"
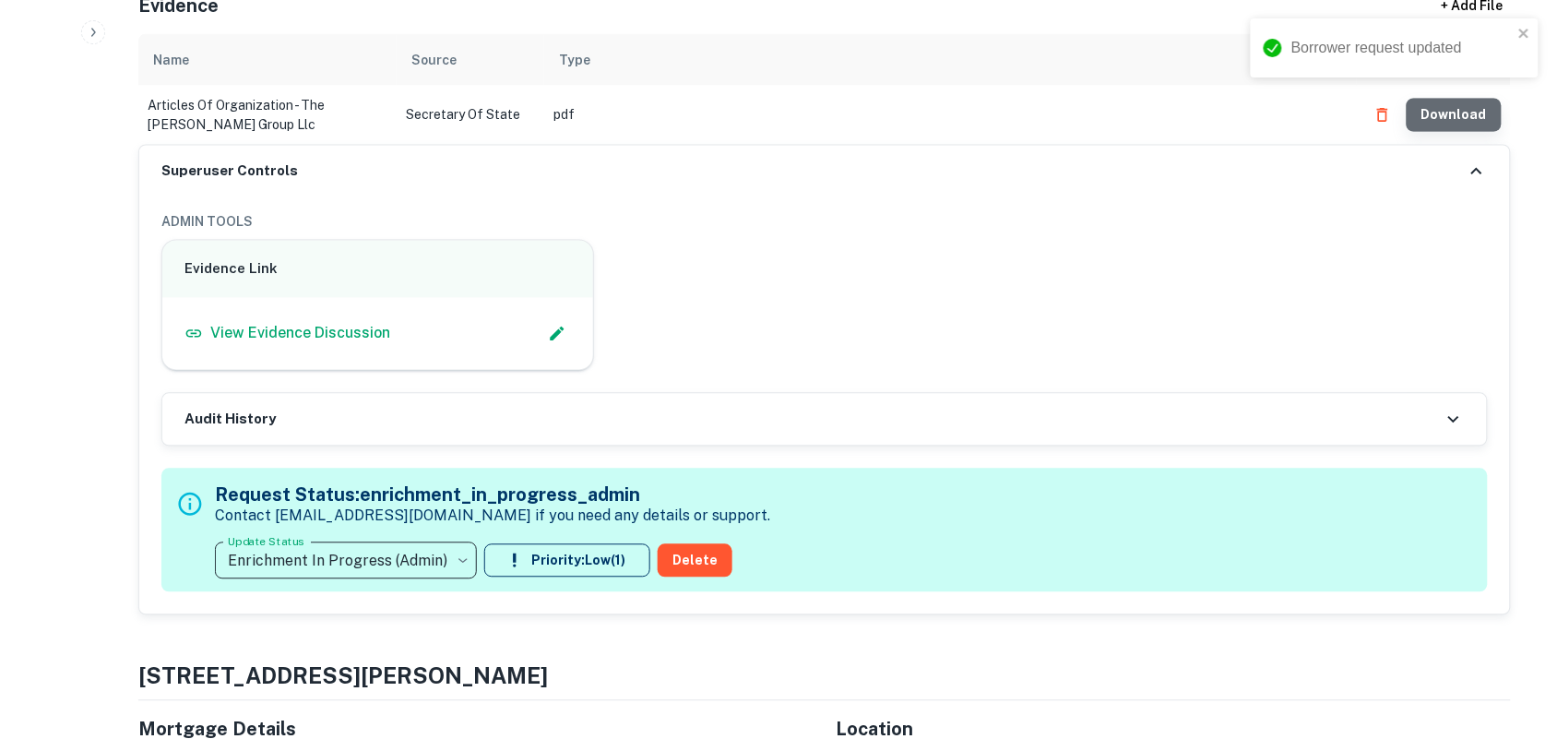
click at [1465, 115] on button "Download" at bounding box center [1453, 115] width 95 height 33
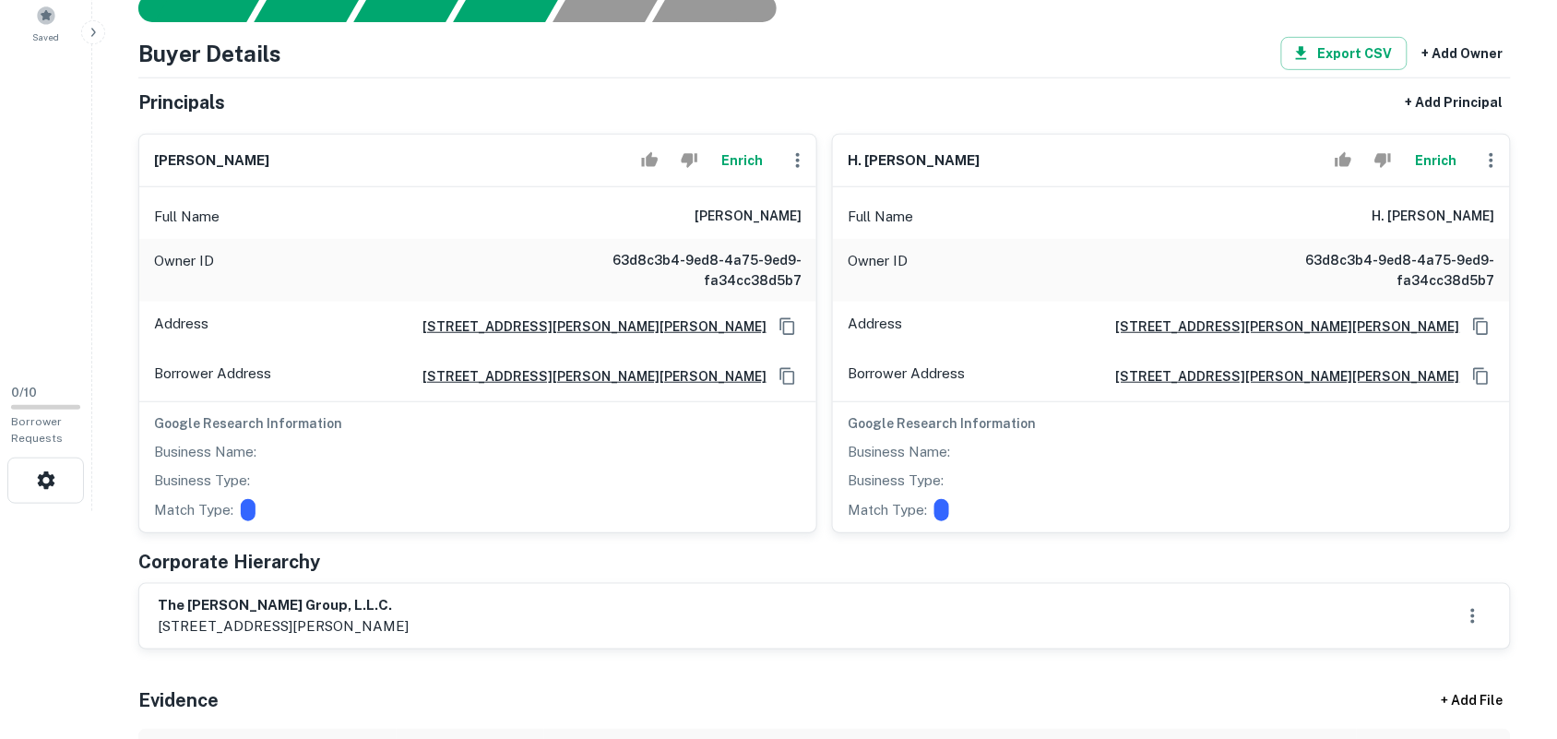
scroll to position [231, 0]
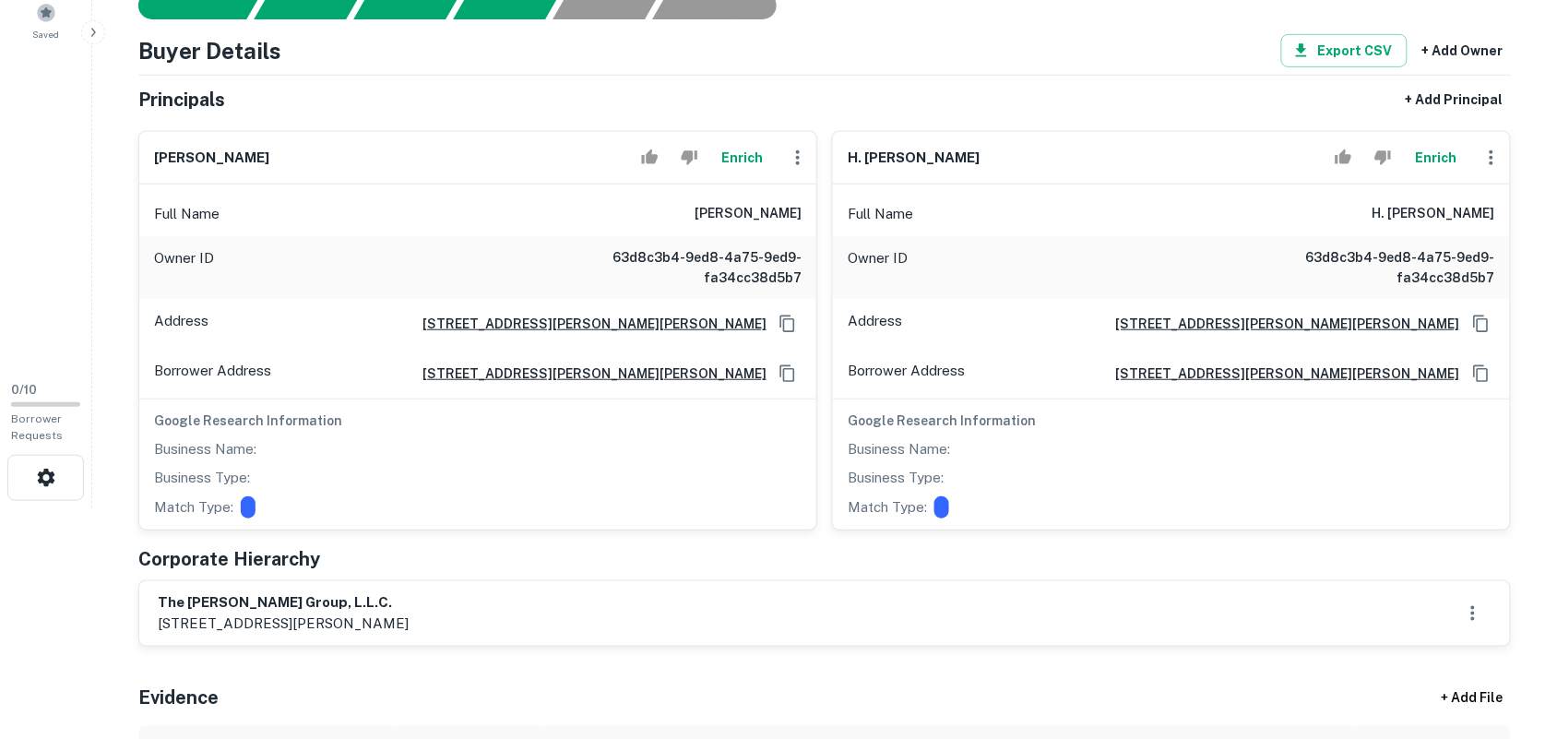
drag, startPoint x: 846, startPoint y: 158, endPoint x: 1045, endPoint y: 166, distance: 199.4
click at [1045, 166] on div "h. glenn goodpasture Enrich" at bounding box center [1171, 158] width 677 height 53
copy h6 "h. glenn goodpasture"
click at [998, 238] on div "Owner ID 63d8c3b4-9ed8-4a75-9ed9-fa34cc38d5b7" at bounding box center [1171, 267] width 677 height 63
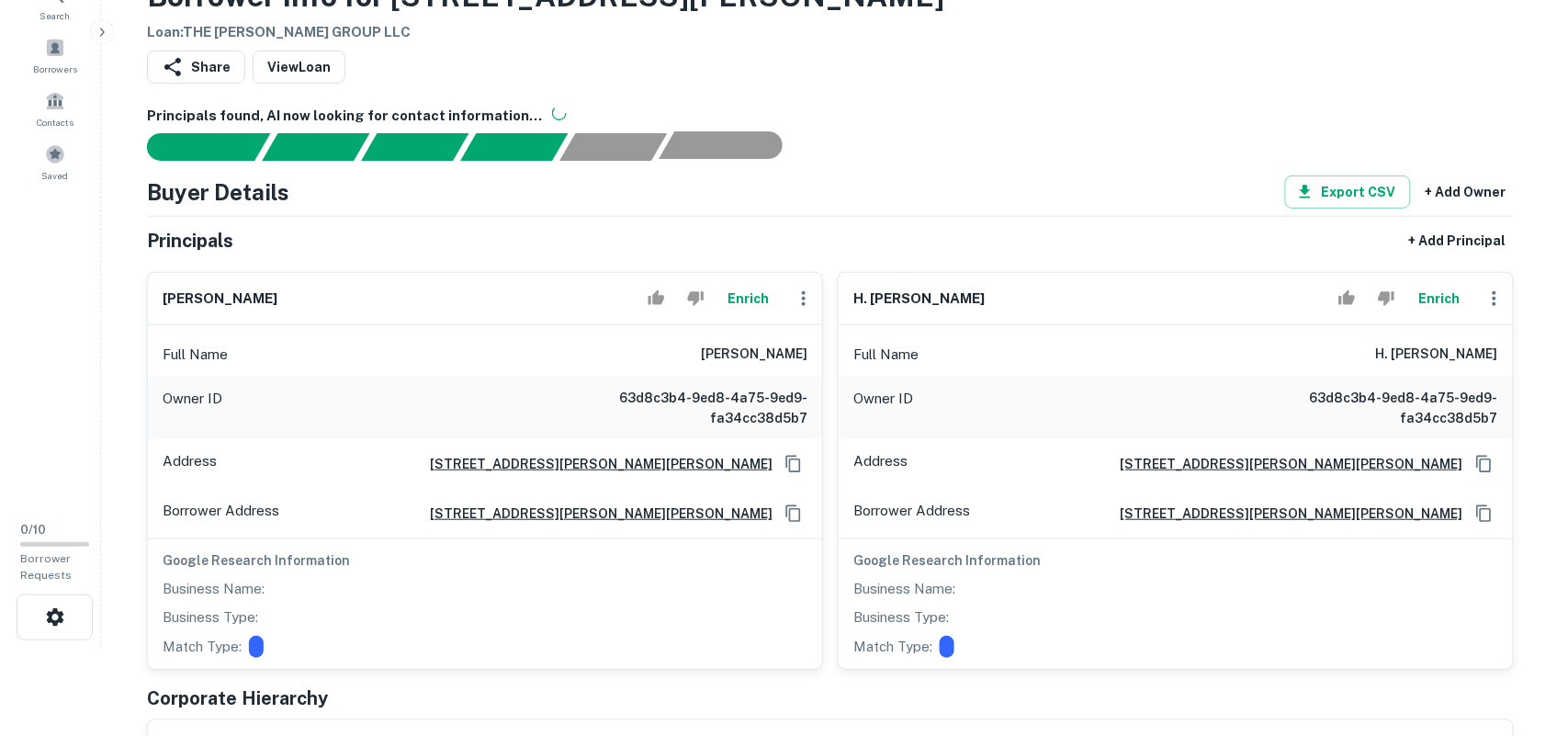
scroll to position [0, 0]
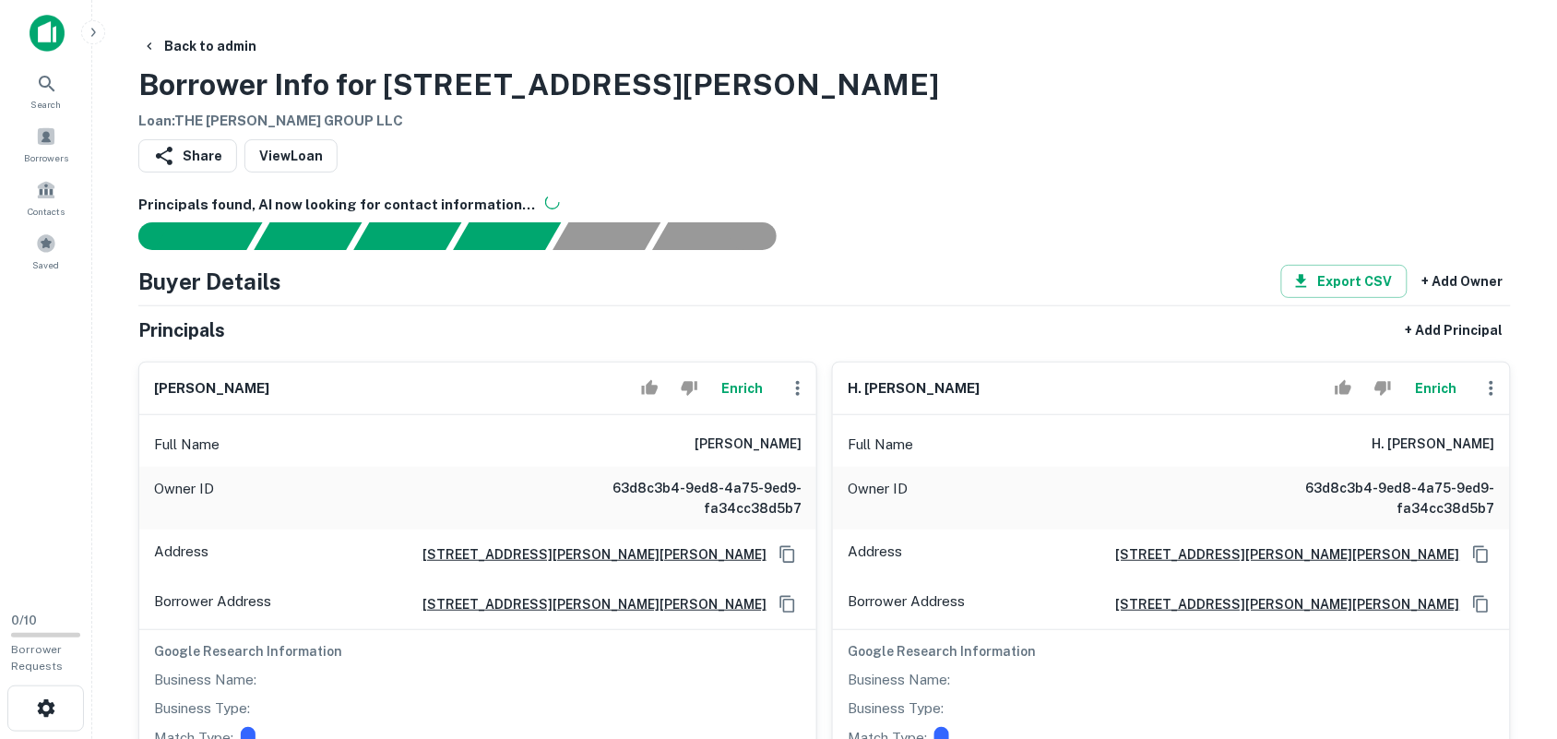
click at [796, 381] on icon "button" at bounding box center [798, 388] width 22 height 22
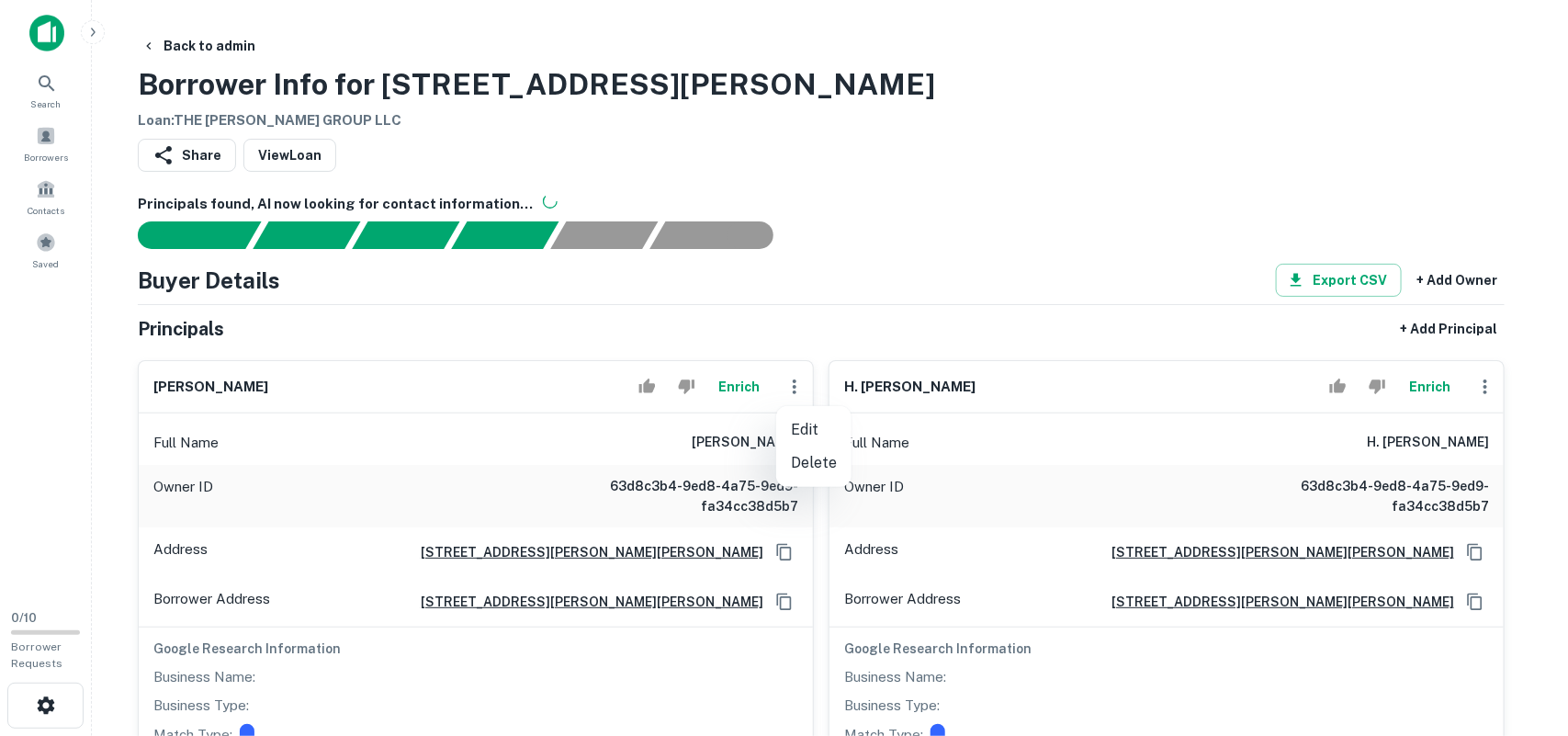
click at [804, 423] on li "Edit" at bounding box center [814, 429] width 76 height 33
select select "**"
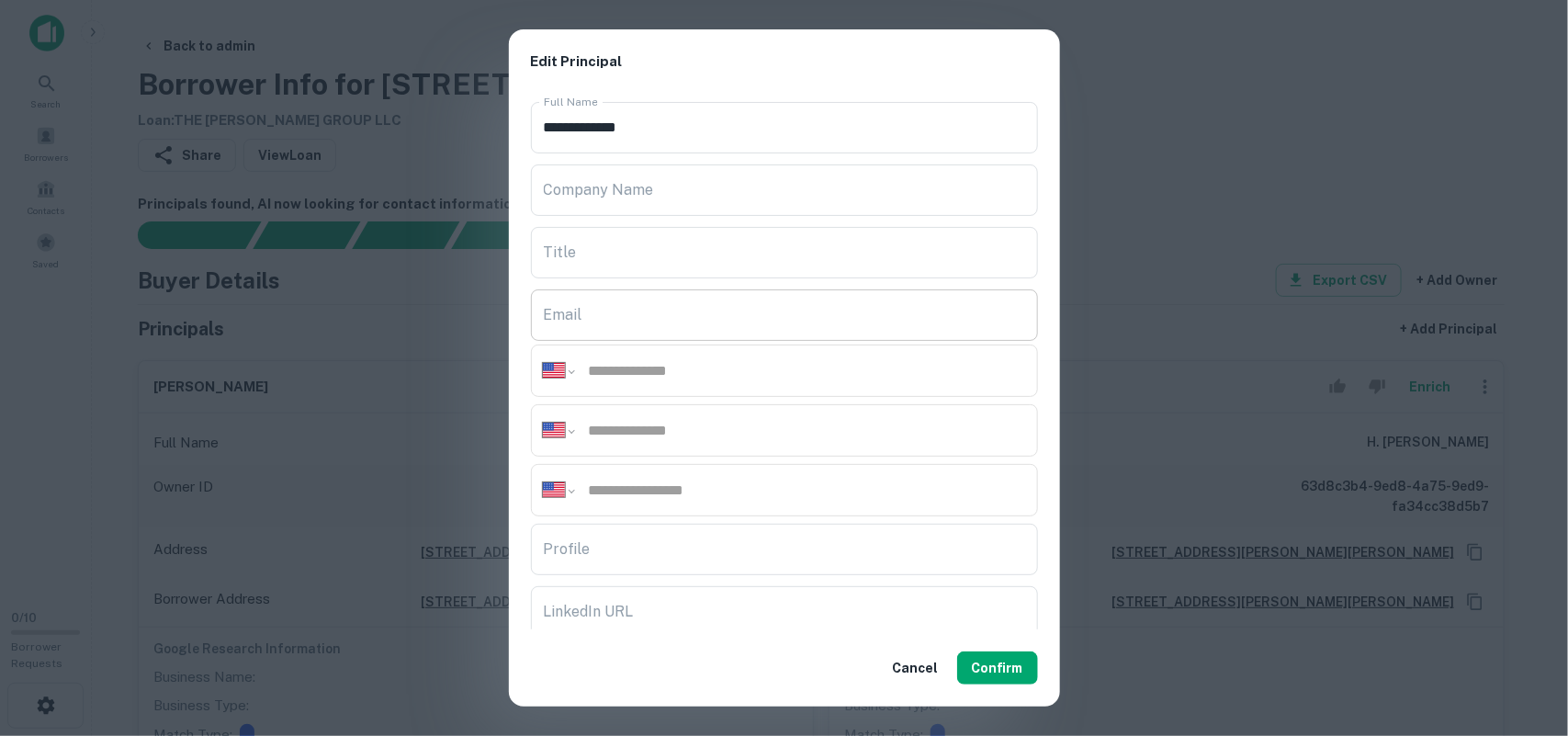
click at [682, 299] on input "Email" at bounding box center [784, 316] width 507 height 52
paste input "**********"
drag, startPoint x: 682, startPoint y: 299, endPoint x: 782, endPoint y: 337, distance: 107.0
click at [772, 332] on input "**********" at bounding box center [784, 316] width 507 height 52
type input "**********"
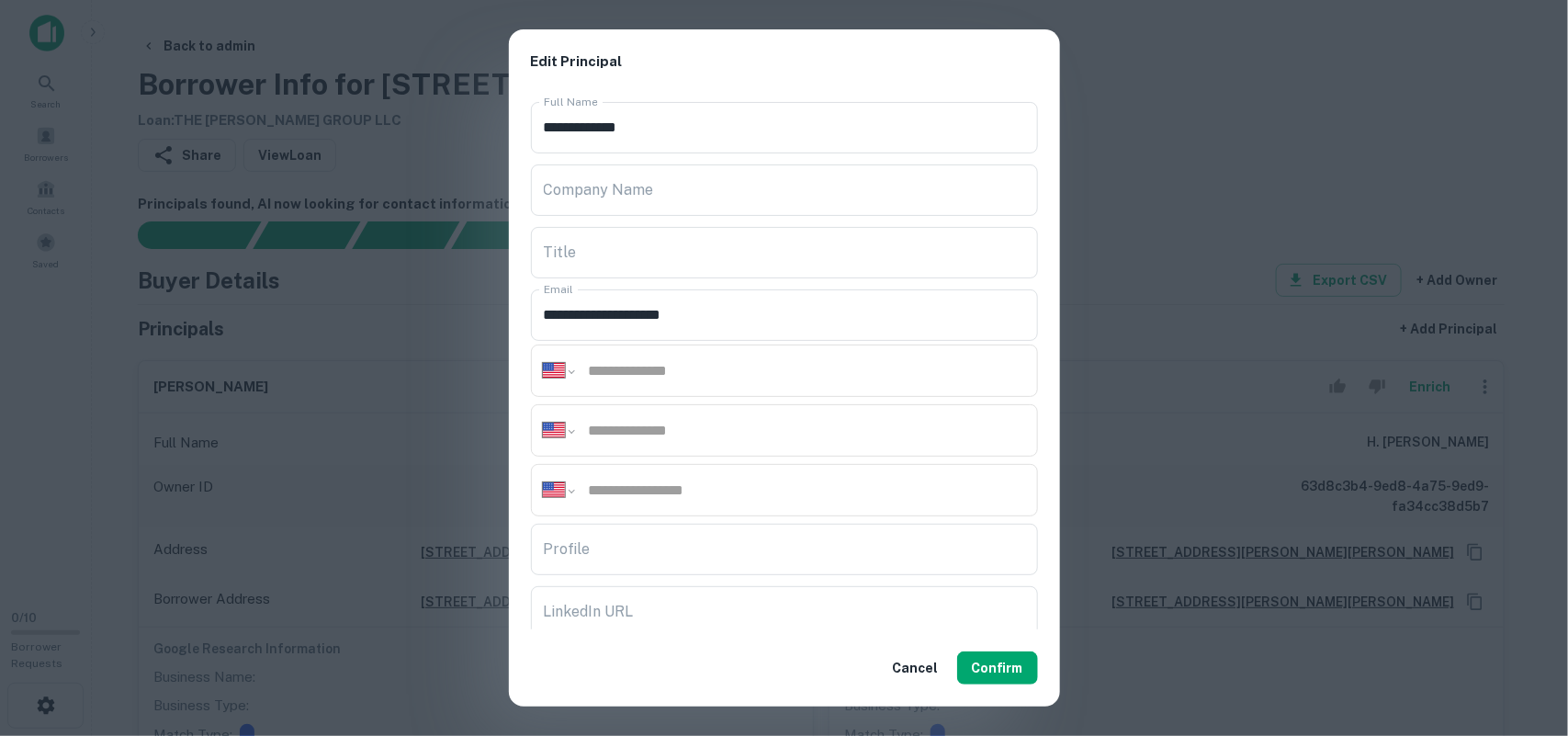
click at [698, 370] on input "tel" at bounding box center [806, 370] width 439 height 21
paste input "**********"
type input "**********"
click at [703, 422] on input "tel" at bounding box center [806, 429] width 439 height 21
paste input "**********"
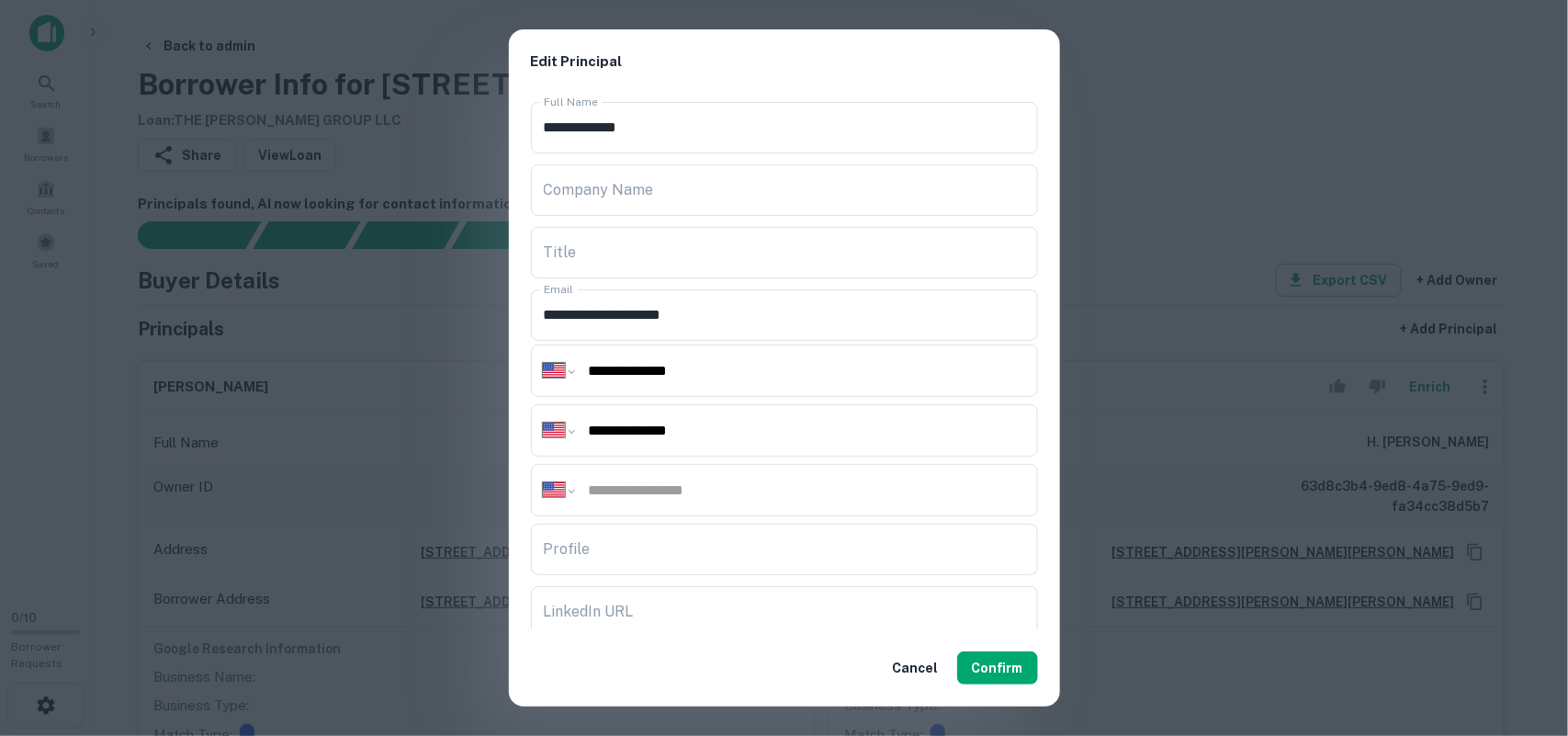
type input "**********"
click at [746, 441] on input "tel" at bounding box center [806, 429] width 439 height 21
paste input "**********"
drag, startPoint x: 798, startPoint y: 494, endPoint x: 834, endPoint y: 516, distance: 42.2
click at [814, 499] on input "**********" at bounding box center [806, 489] width 439 height 21
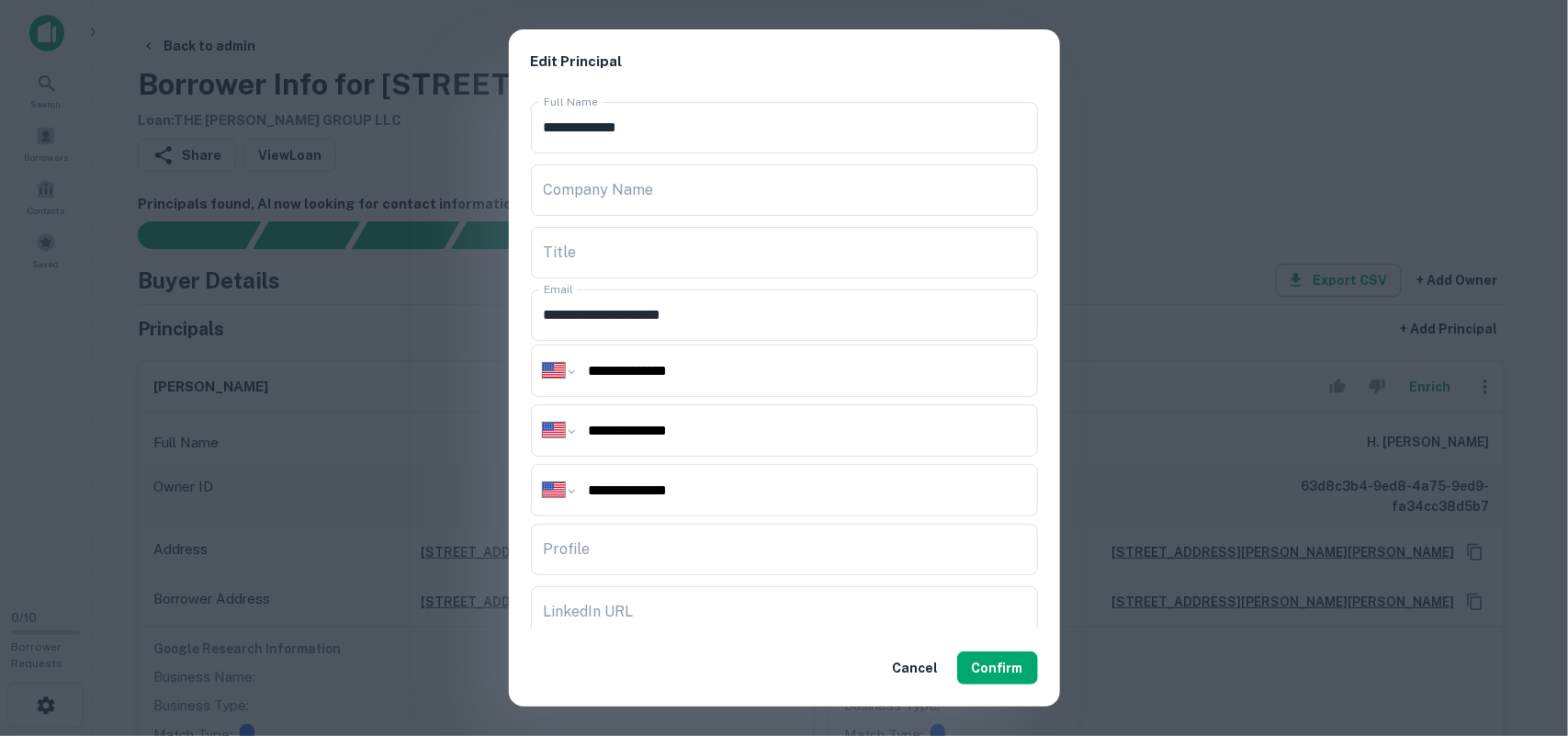
type input "**********"
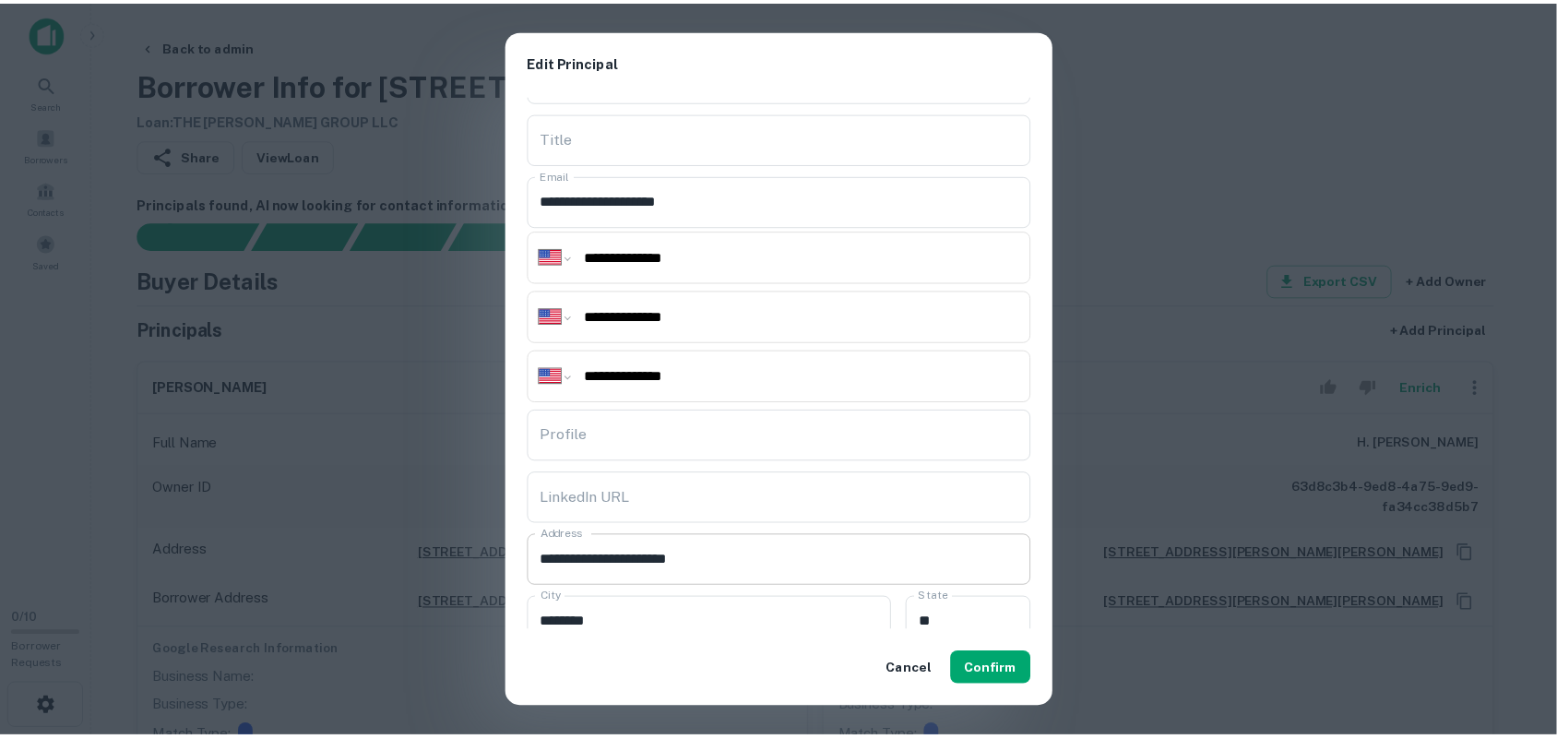
scroll to position [231, 0]
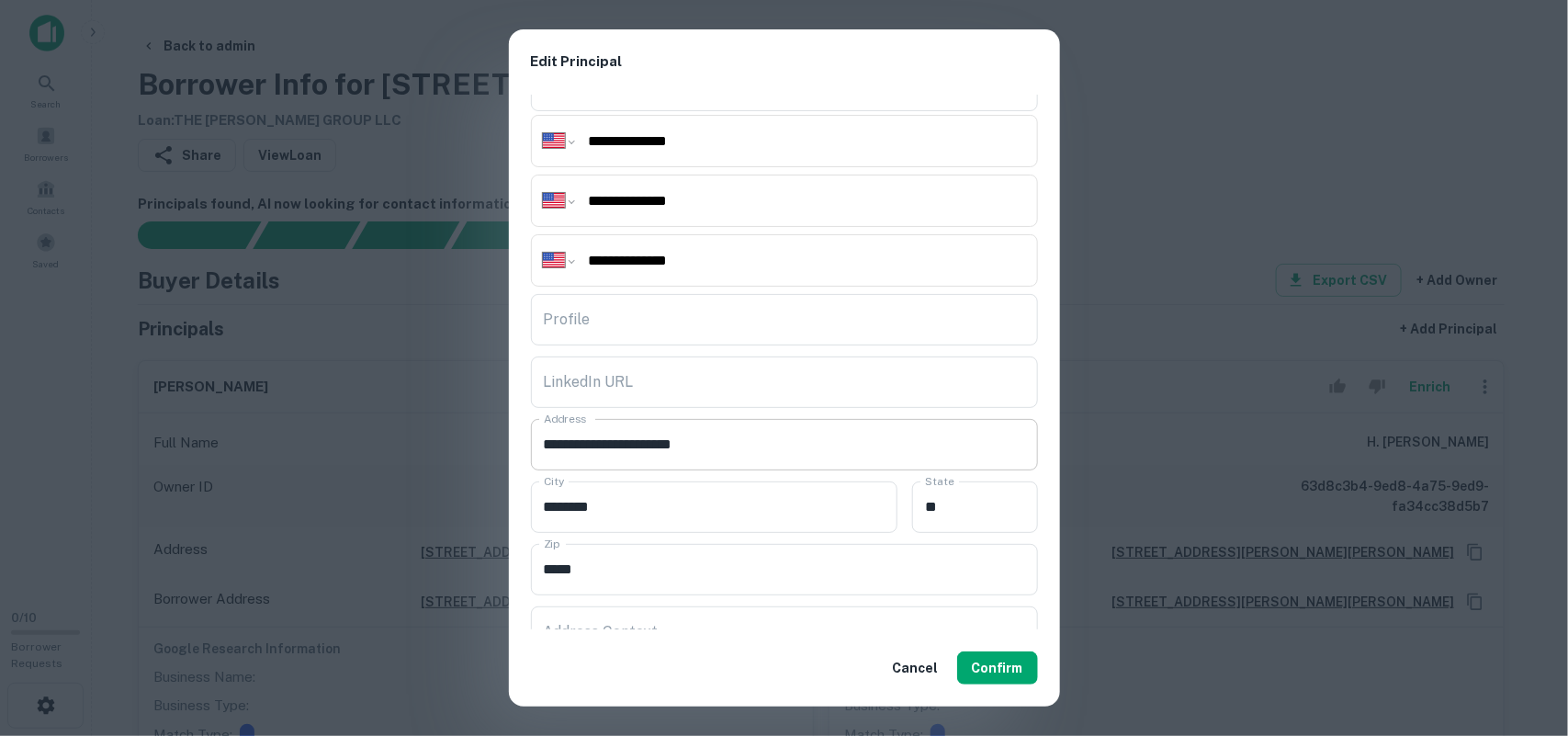
click at [715, 438] on input "**********" at bounding box center [784, 445] width 507 height 52
paste input "********"
type input "**********"
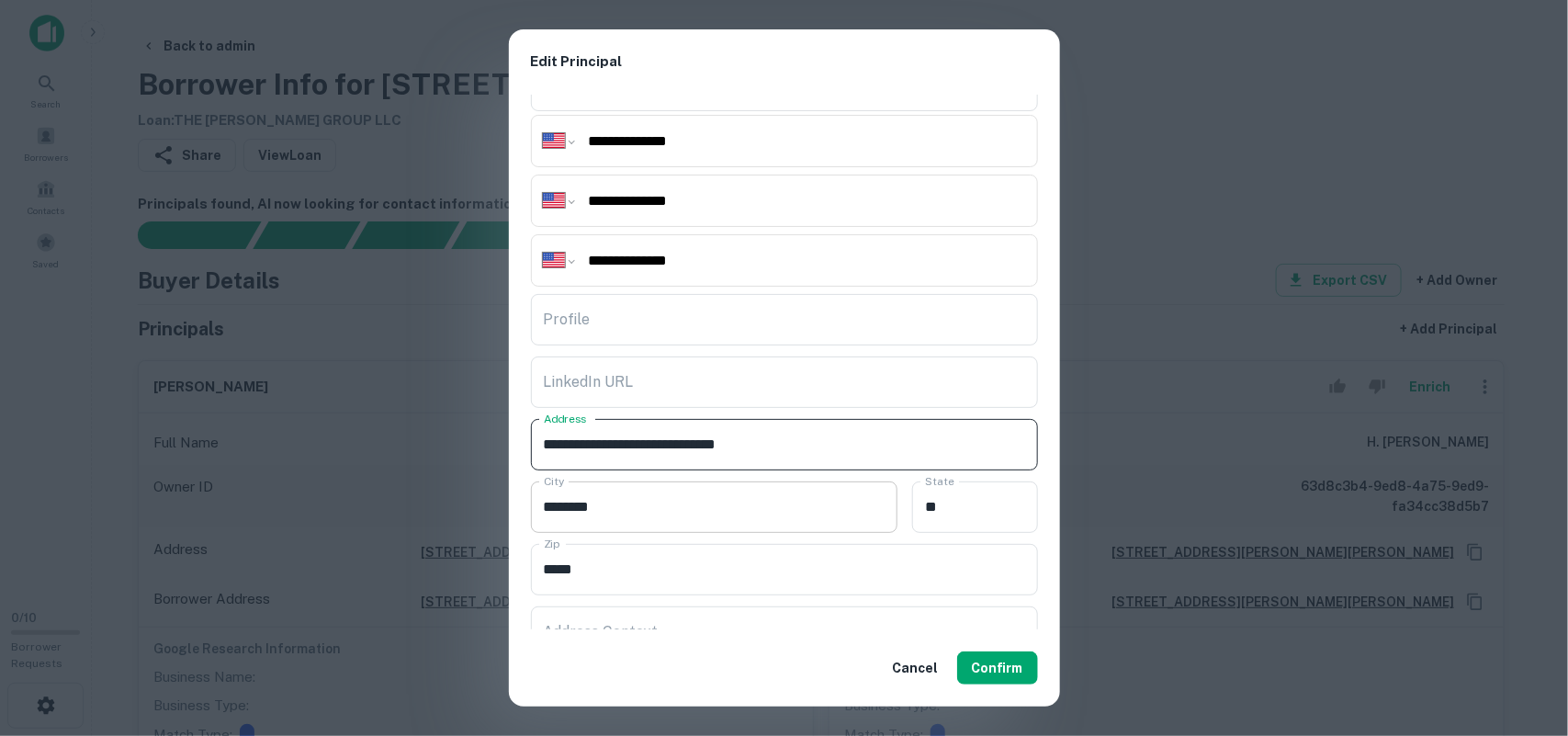
click at [772, 506] on input "********" at bounding box center [714, 507] width 368 height 52
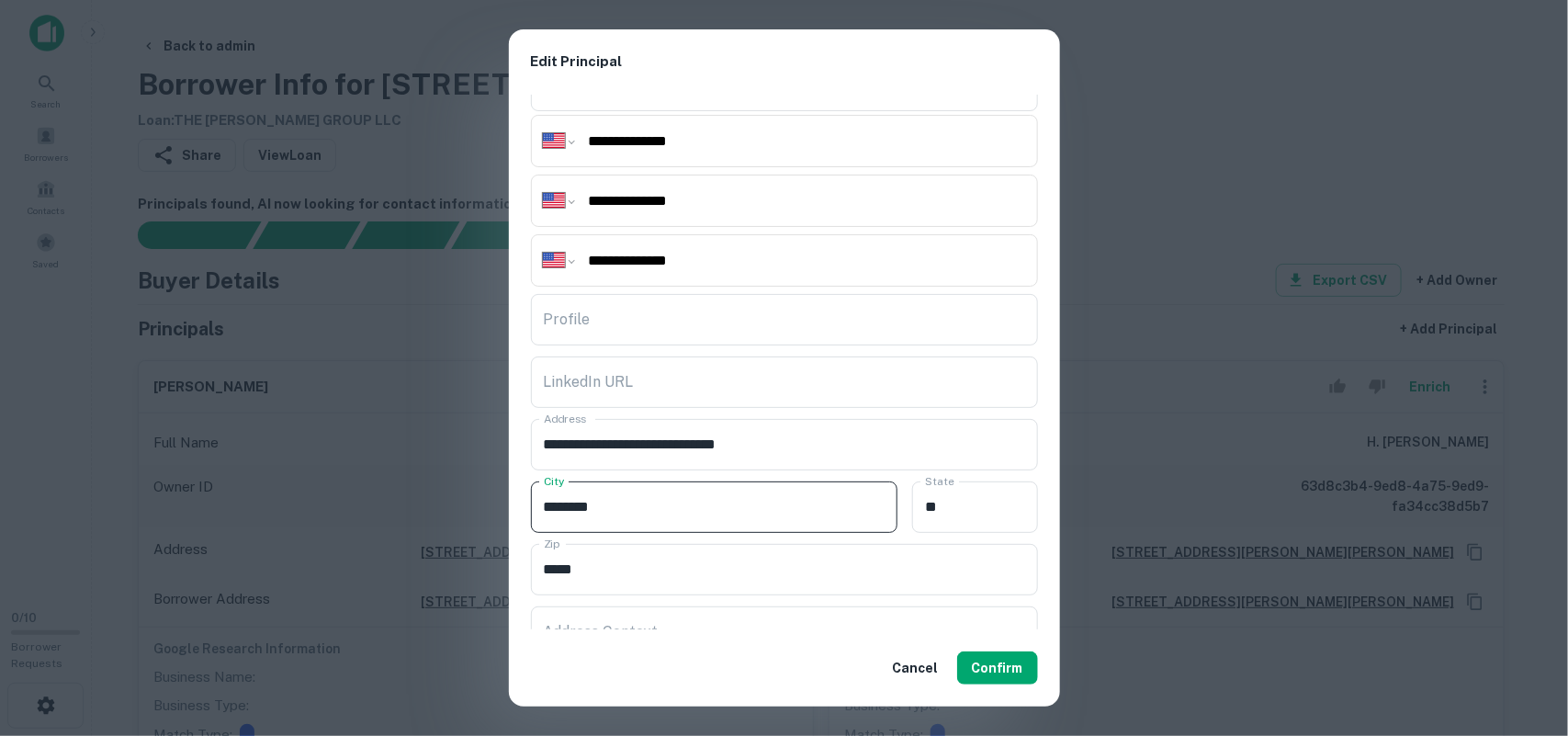
drag, startPoint x: 703, startPoint y: 503, endPoint x: 404, endPoint y: 480, distance: 299.9
click at [404, 480] on div "**********" at bounding box center [784, 368] width 1568 height 736
drag, startPoint x: 822, startPoint y: 498, endPoint x: 656, endPoint y: 510, distance: 166.4
click at [658, 469] on div "**********" at bounding box center [784, 363] width 551 height 536
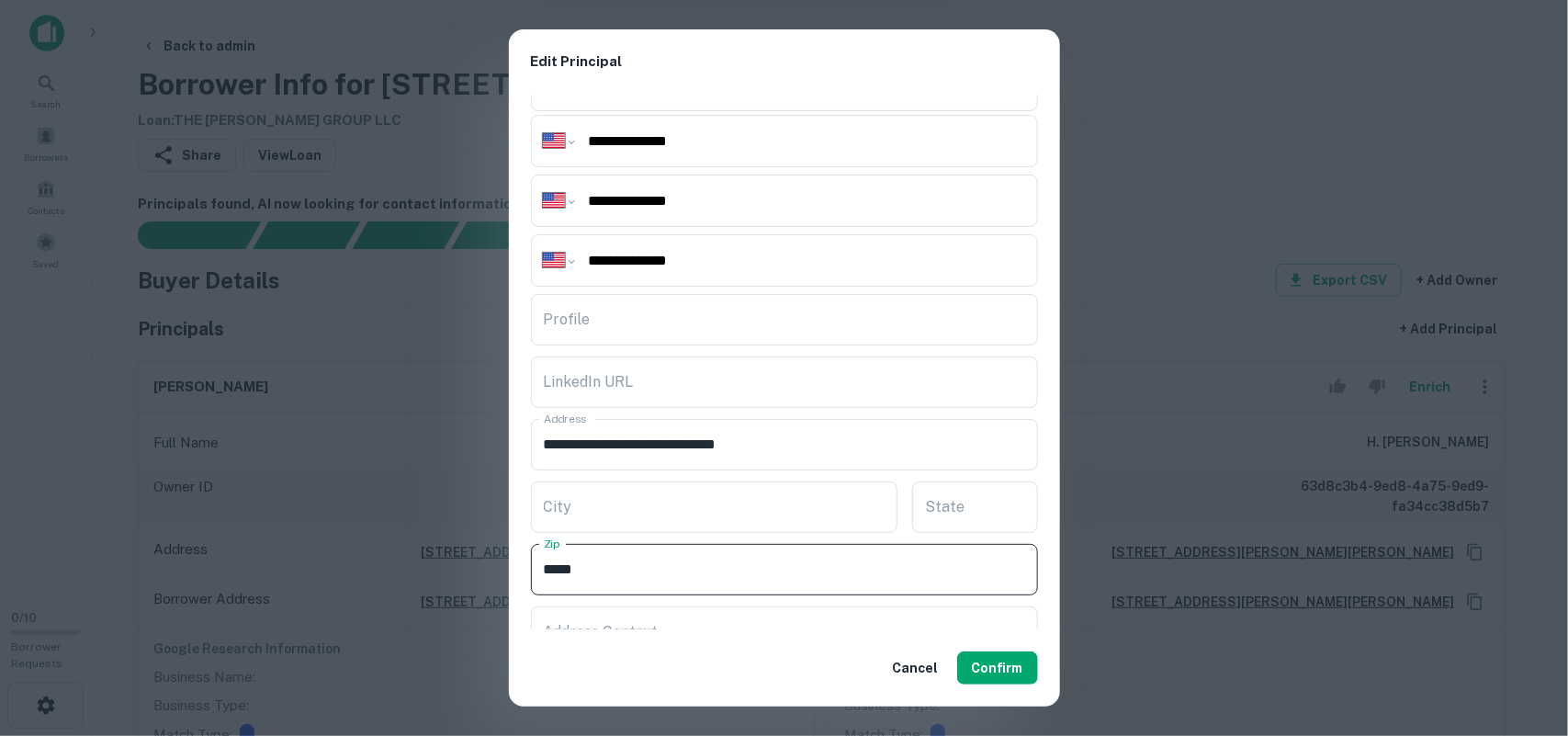
drag, startPoint x: 618, startPoint y: 561, endPoint x: 318, endPoint y: 519, distance: 302.9
click at [318, 519] on div "**********" at bounding box center [784, 368] width 1568 height 736
click at [992, 664] on button "Confirm" at bounding box center [997, 667] width 81 height 33
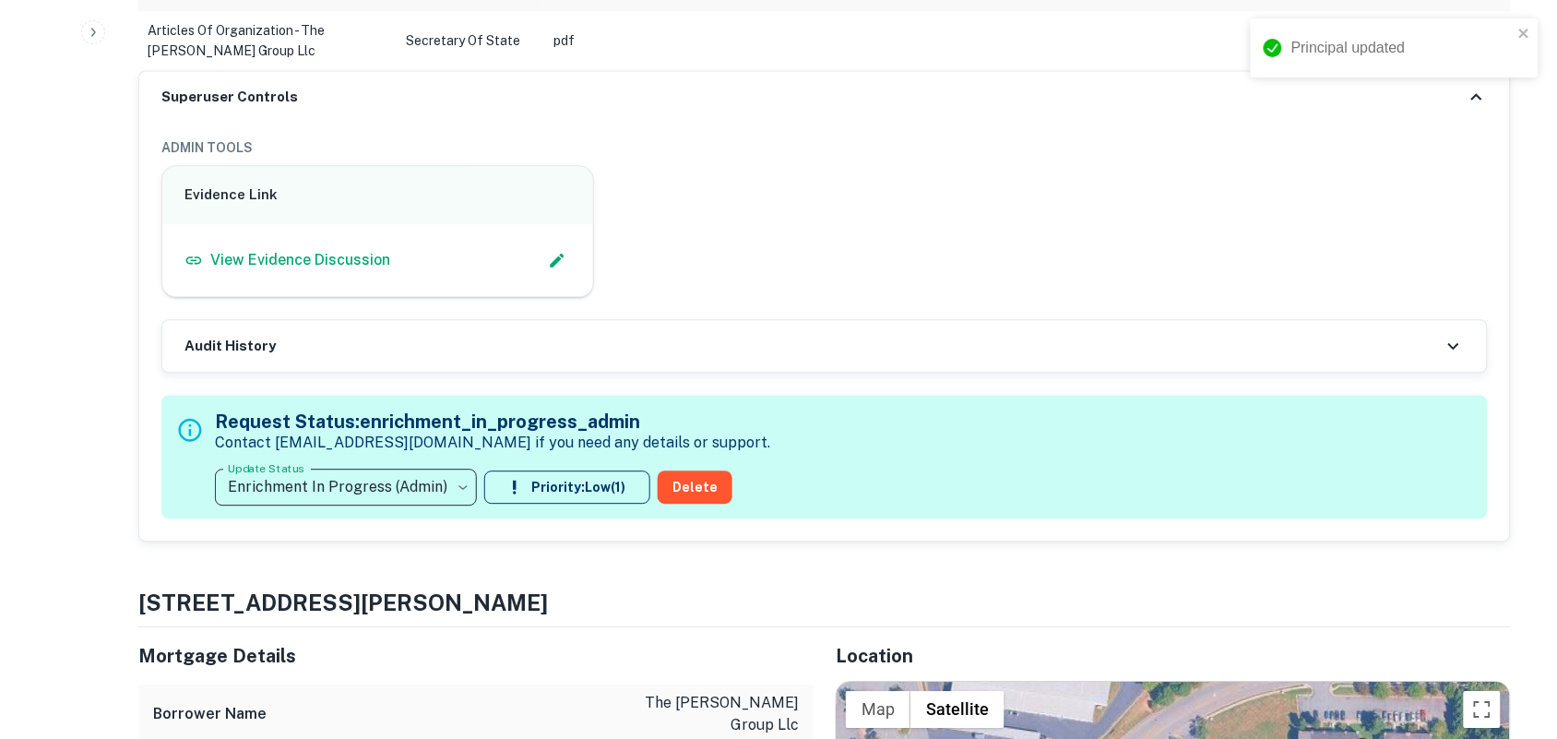
scroll to position [1213, 0]
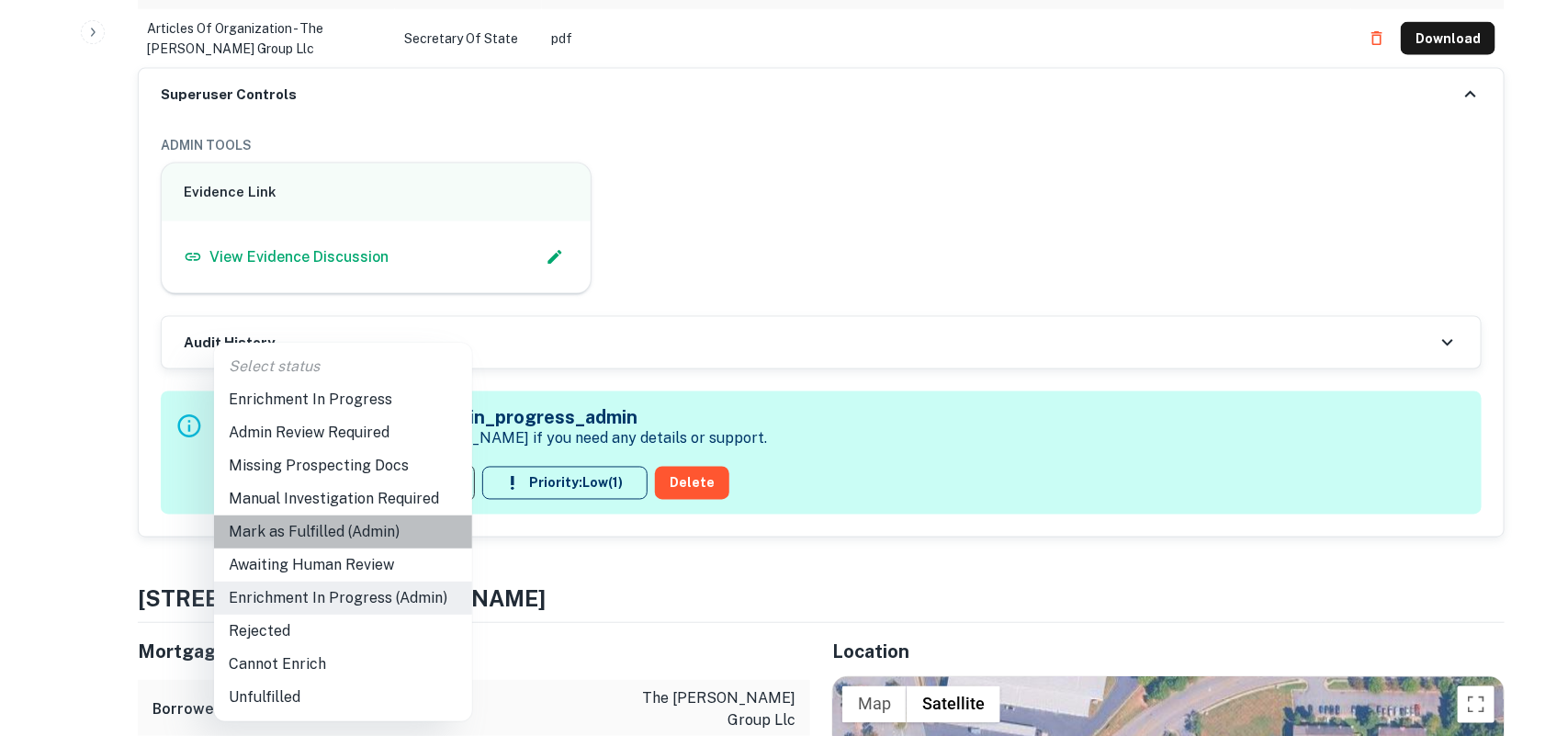
click at [352, 531] on li "Mark as Fulfilled (Admin)" at bounding box center [343, 531] width 258 height 33
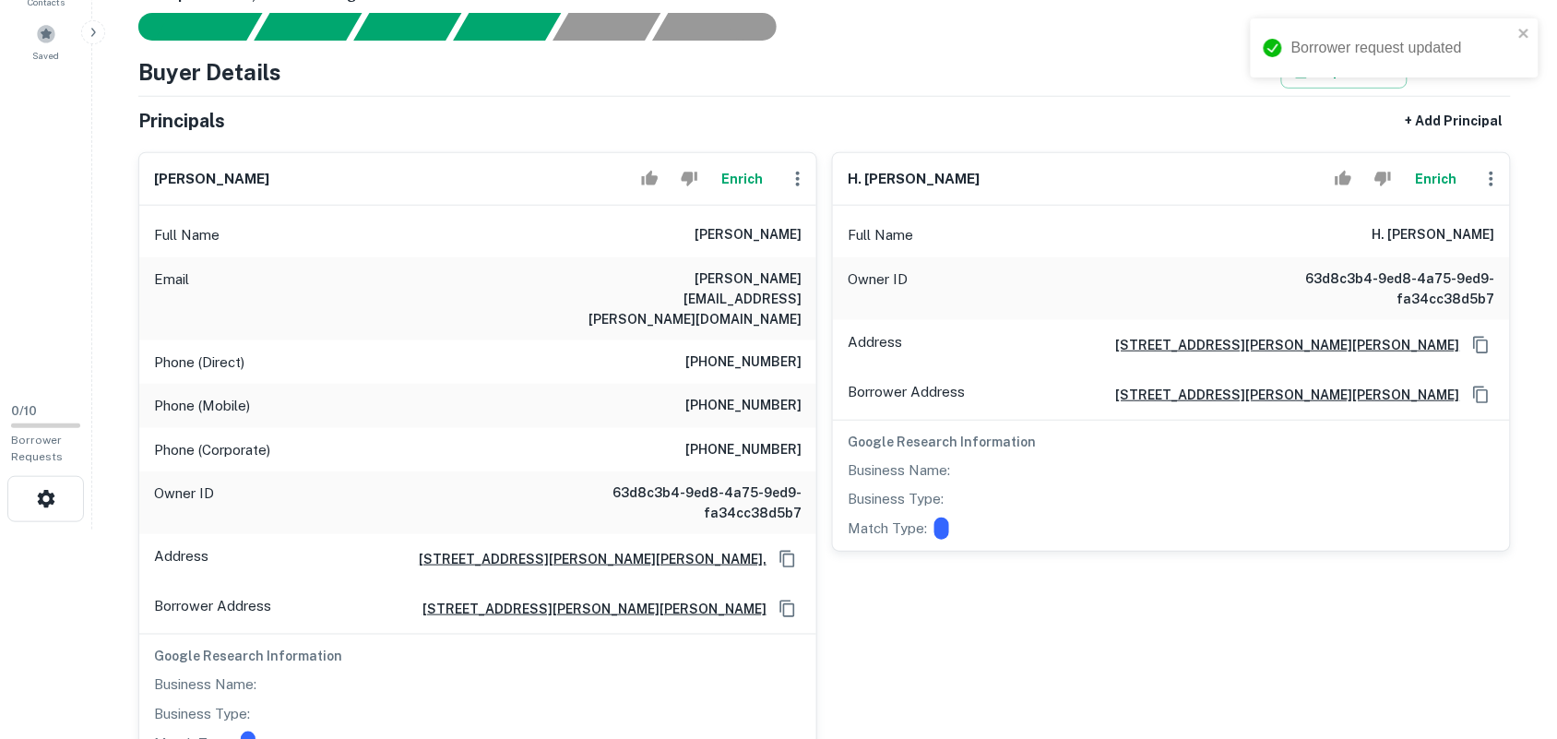
scroll to position [175, 0]
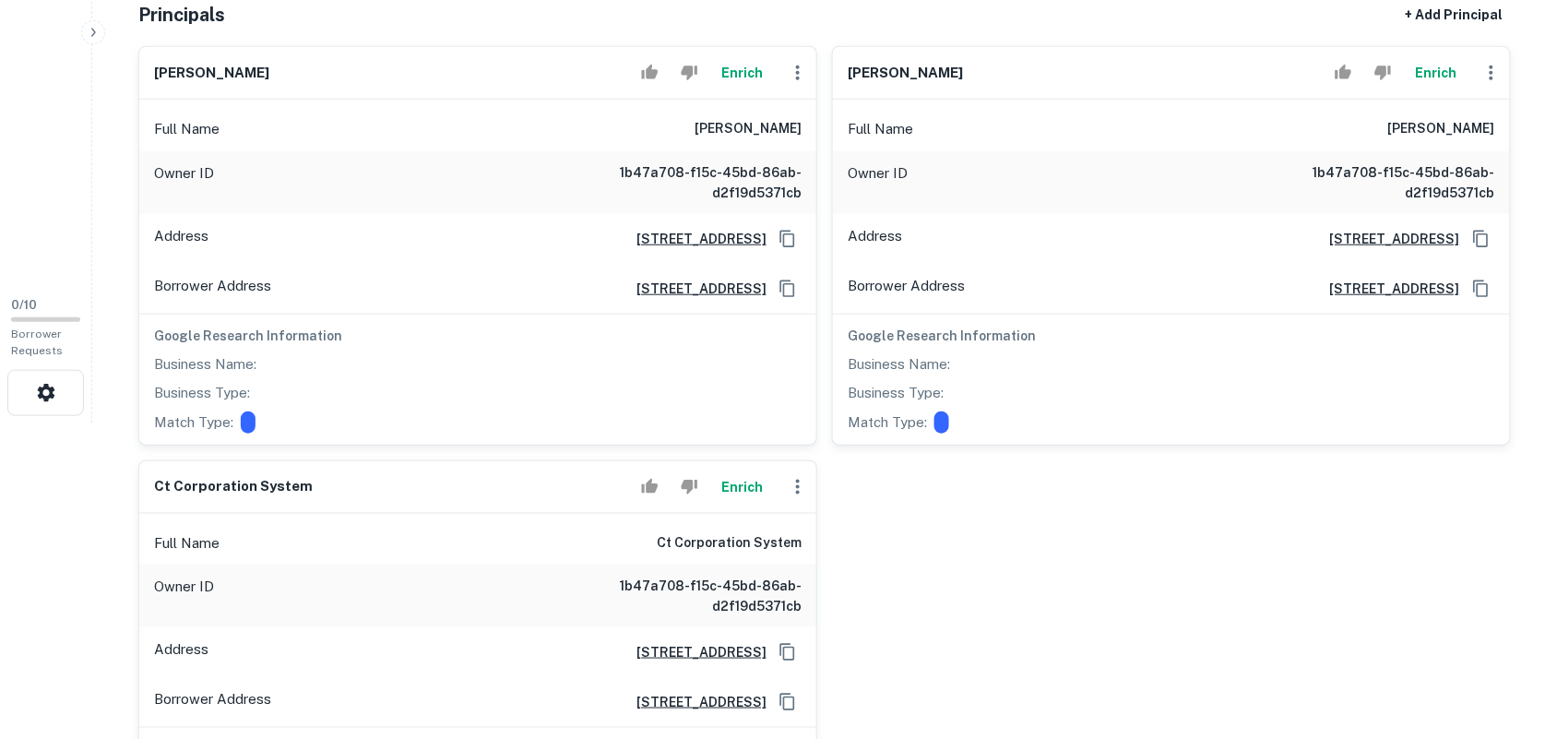
scroll to position [346, 0]
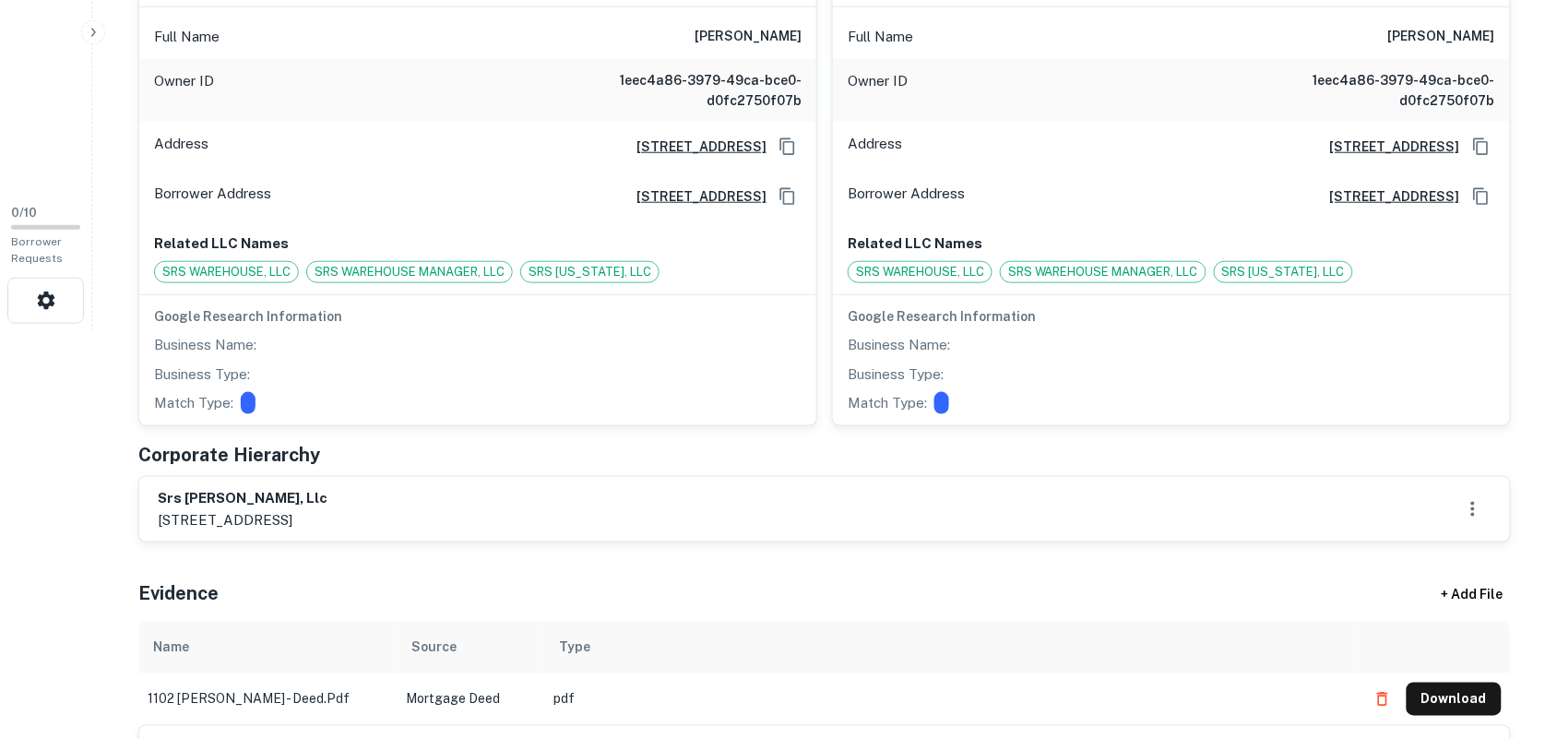
scroll to position [461, 0]
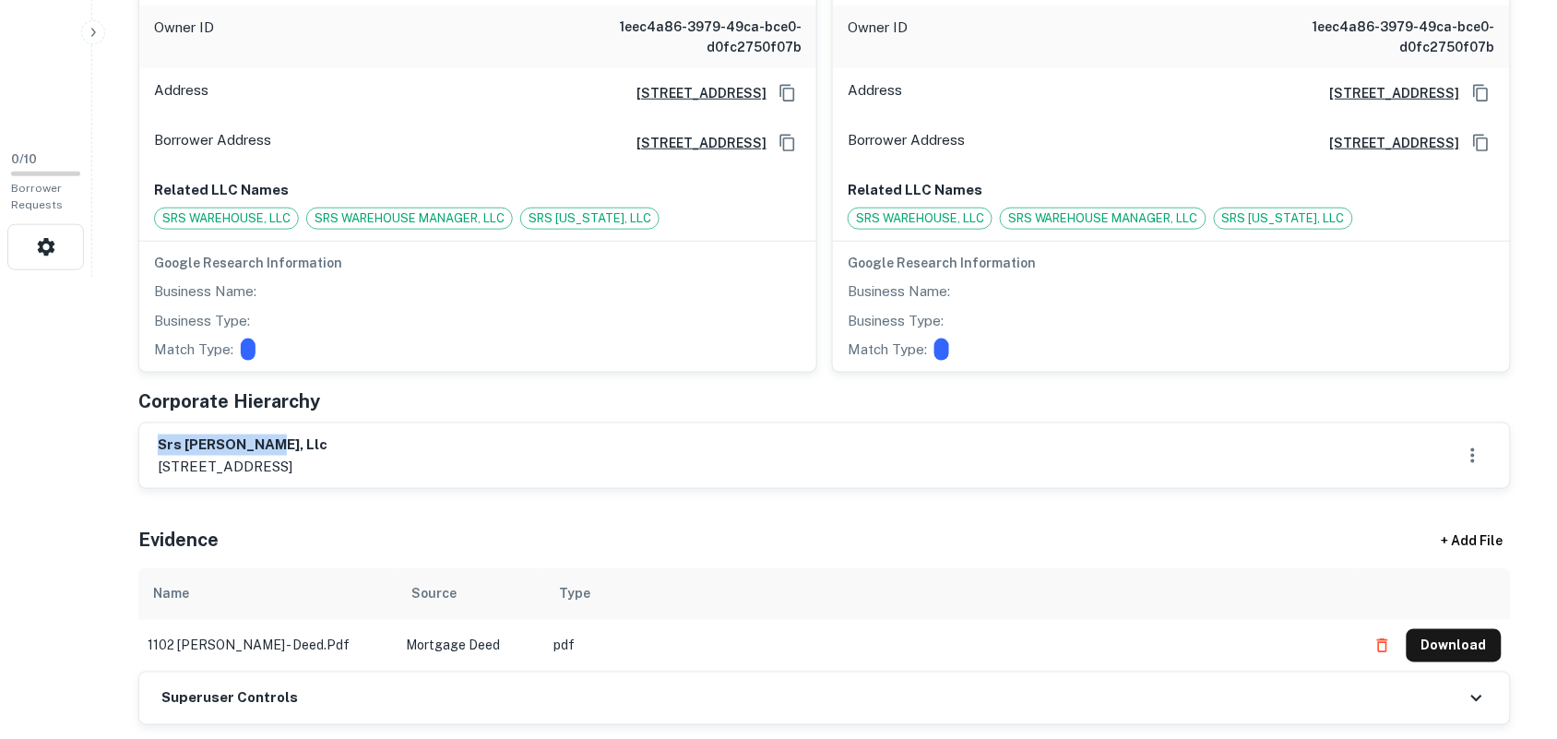
drag, startPoint x: 161, startPoint y: 448, endPoint x: 411, endPoint y: 445, distance: 250.0
click at [327, 445] on h6 "srs shaver, llc" at bounding box center [243, 444] width 170 height 21
copy h6 "srs shaver, llc"
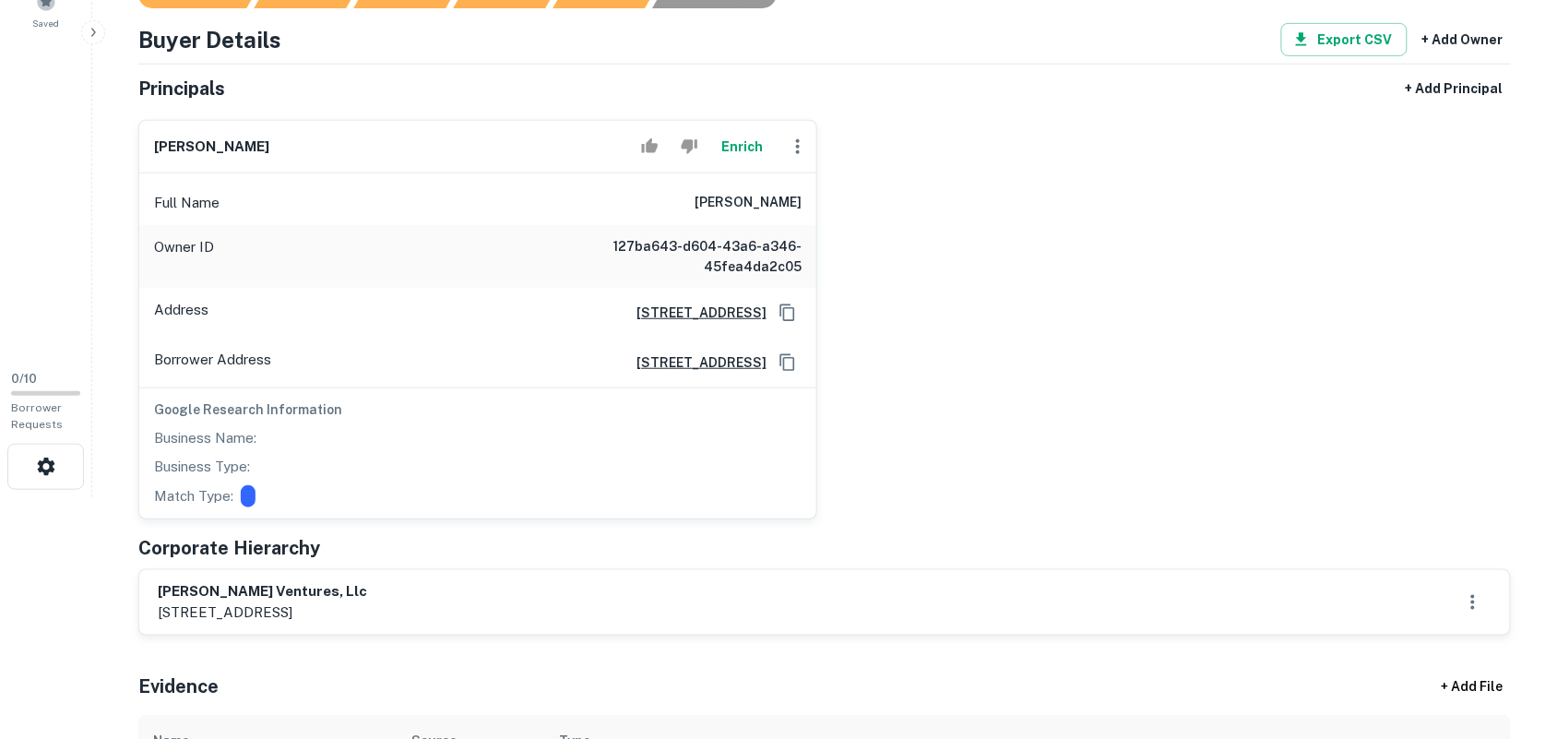
scroll to position [346, 0]
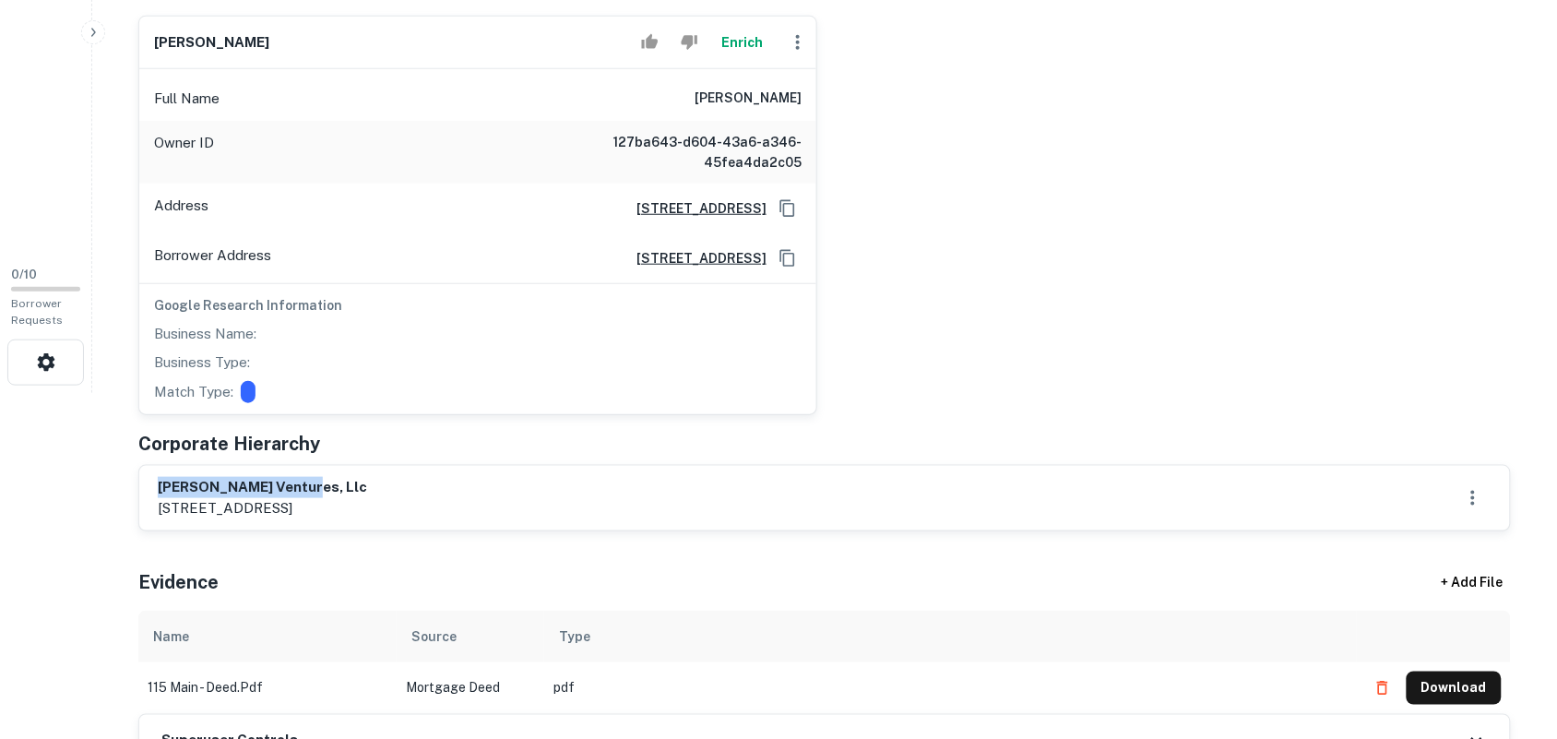
drag, startPoint x: 158, startPoint y: 490, endPoint x: 383, endPoint y: 487, distance: 225.1
click at [367, 487] on h6 "[PERSON_NAME] ventures, llc" at bounding box center [262, 487] width 209 height 21
copy h6 "[PERSON_NAME] ventures, llc"
click at [637, 472] on div "[PERSON_NAME] ventures, llc [STREET_ADDRESS]" at bounding box center [824, 498] width 1371 height 65
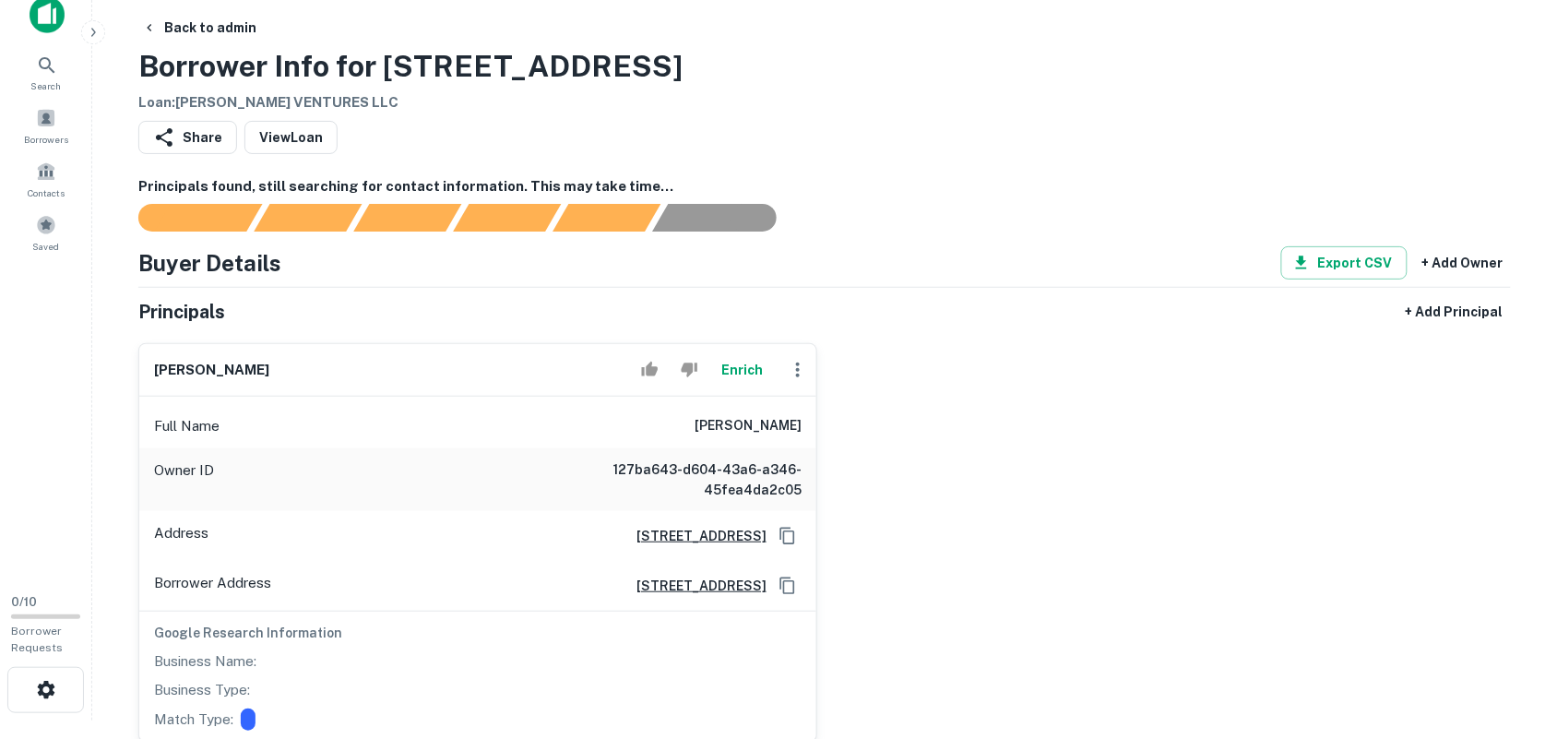
scroll to position [0, 0]
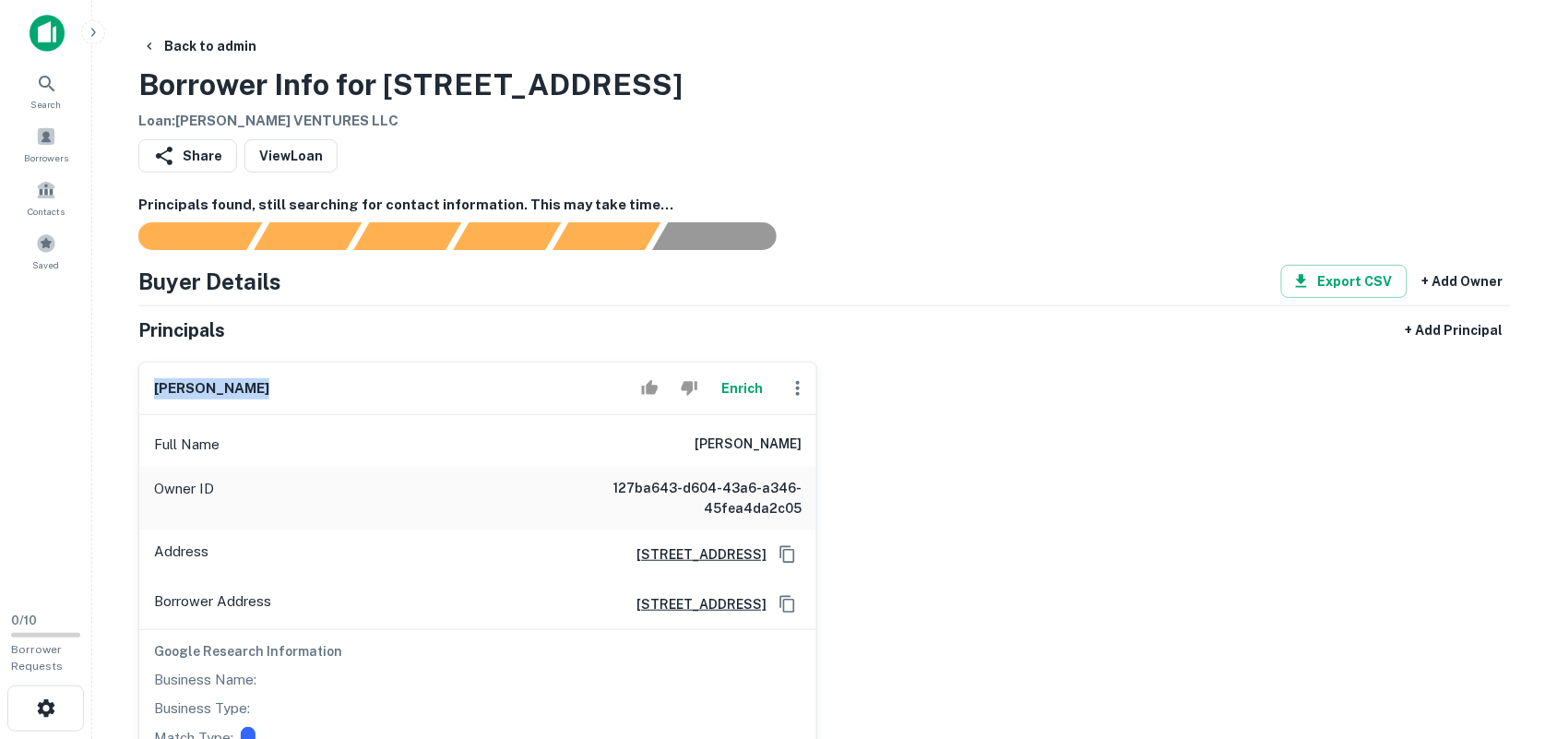
drag, startPoint x: 155, startPoint y: 385, endPoint x: 321, endPoint y: 385, distance: 166.0
click at [318, 385] on div "rodney barnes Enrich" at bounding box center [477, 388] width 677 height 53
copy h6 "rodney barnes"
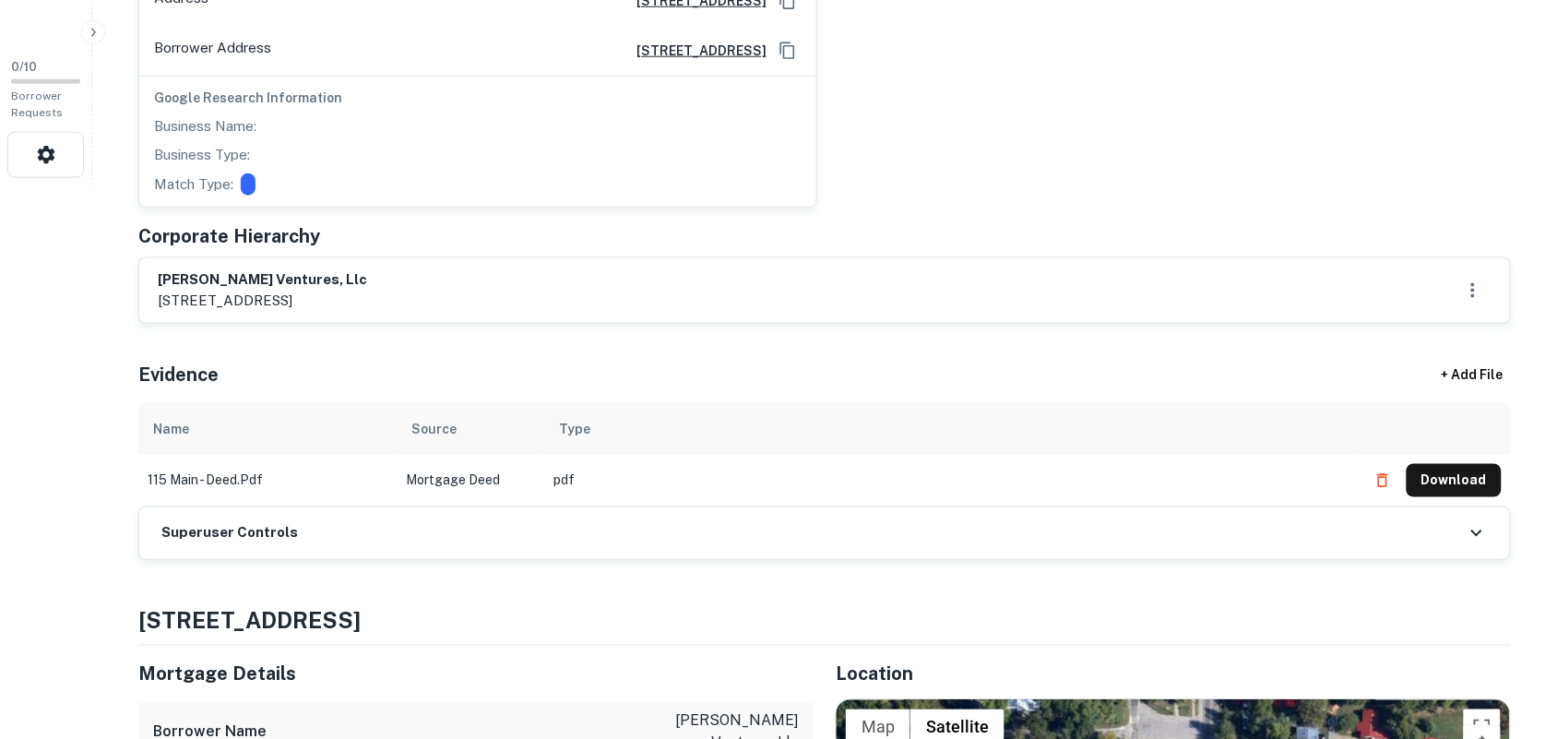
scroll to position [692, 0]
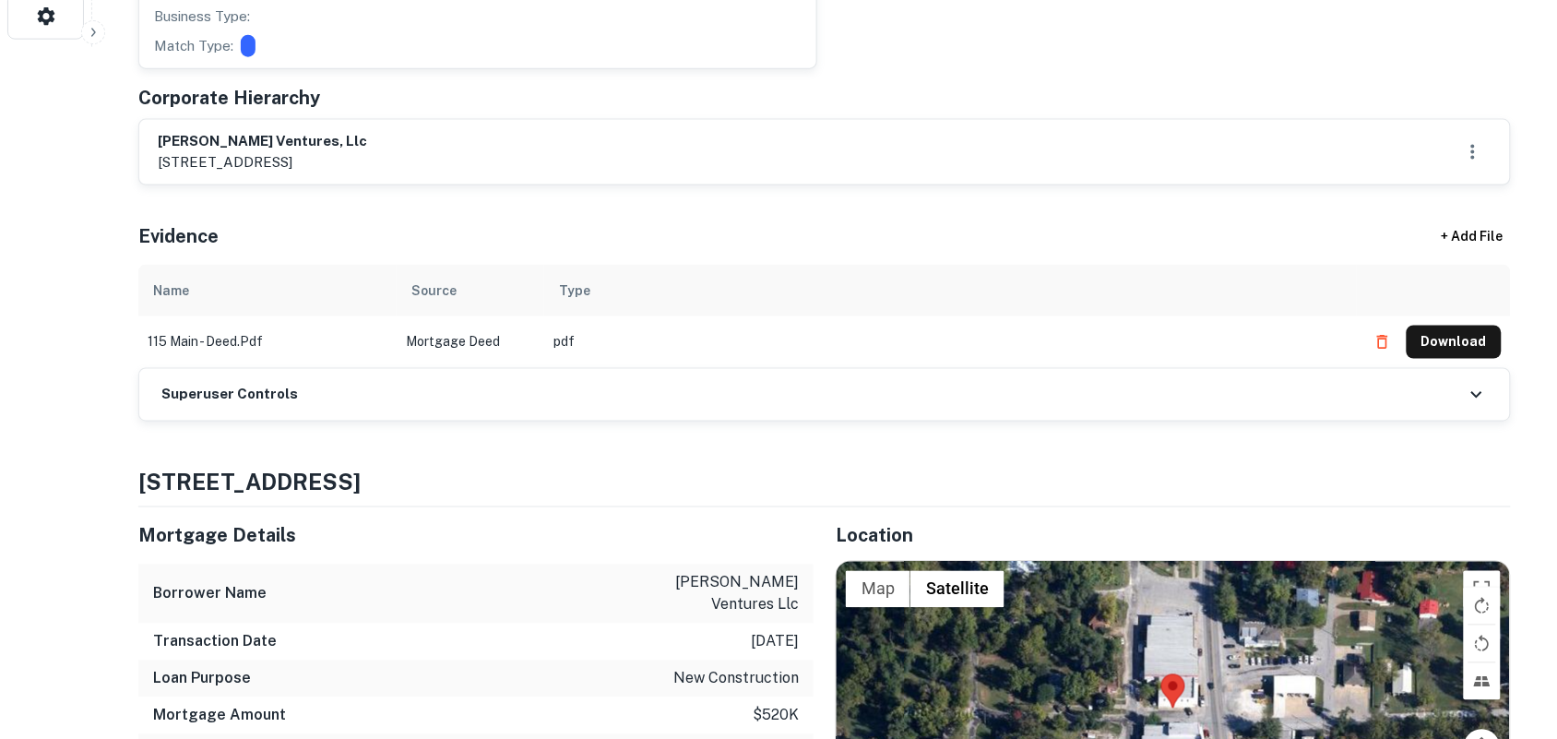
click at [1464, 398] on div "Superuser Controls" at bounding box center [824, 395] width 1371 height 52
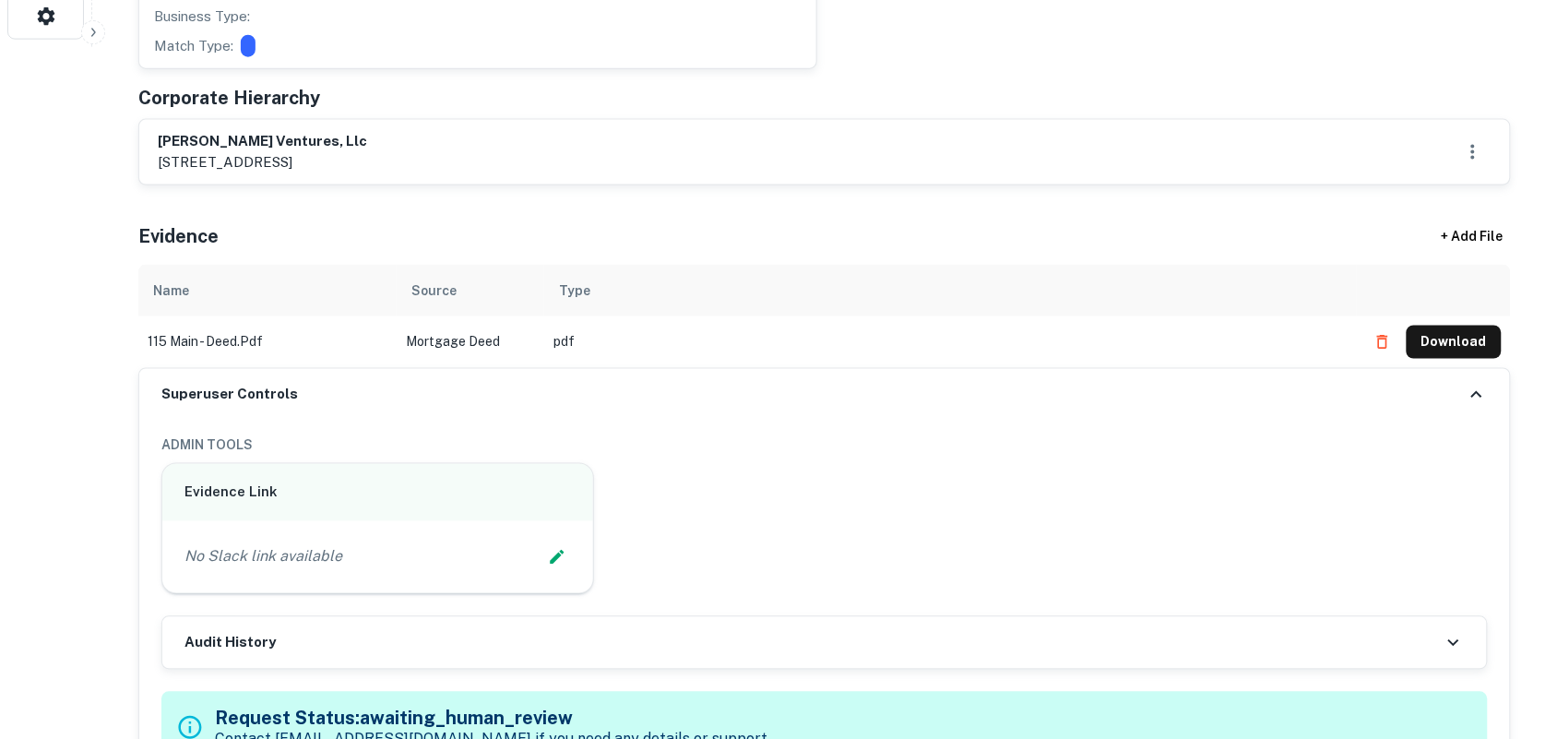
click at [332, 559] on p "No Slack link available" at bounding box center [263, 557] width 158 height 22
click at [347, 550] on div "No Slack link available" at bounding box center [377, 557] width 386 height 28
click at [237, 552] on p "No Slack link available" at bounding box center [263, 557] width 158 height 22
click at [559, 560] on icon "Edit Slack Link" at bounding box center [557, 558] width 14 height 14
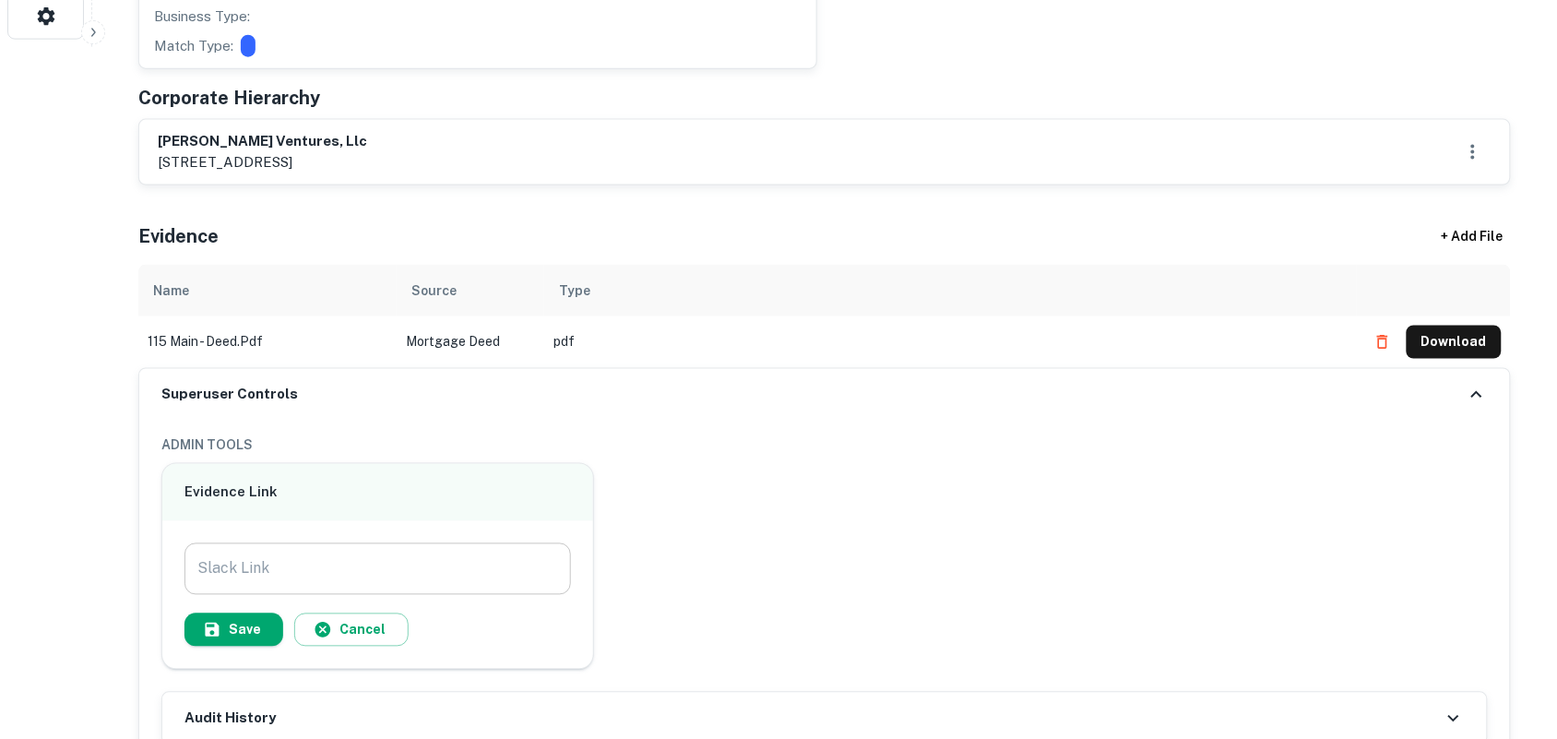
click at [401, 558] on input "Slack Link" at bounding box center [377, 569] width 386 height 52
paste input "**********"
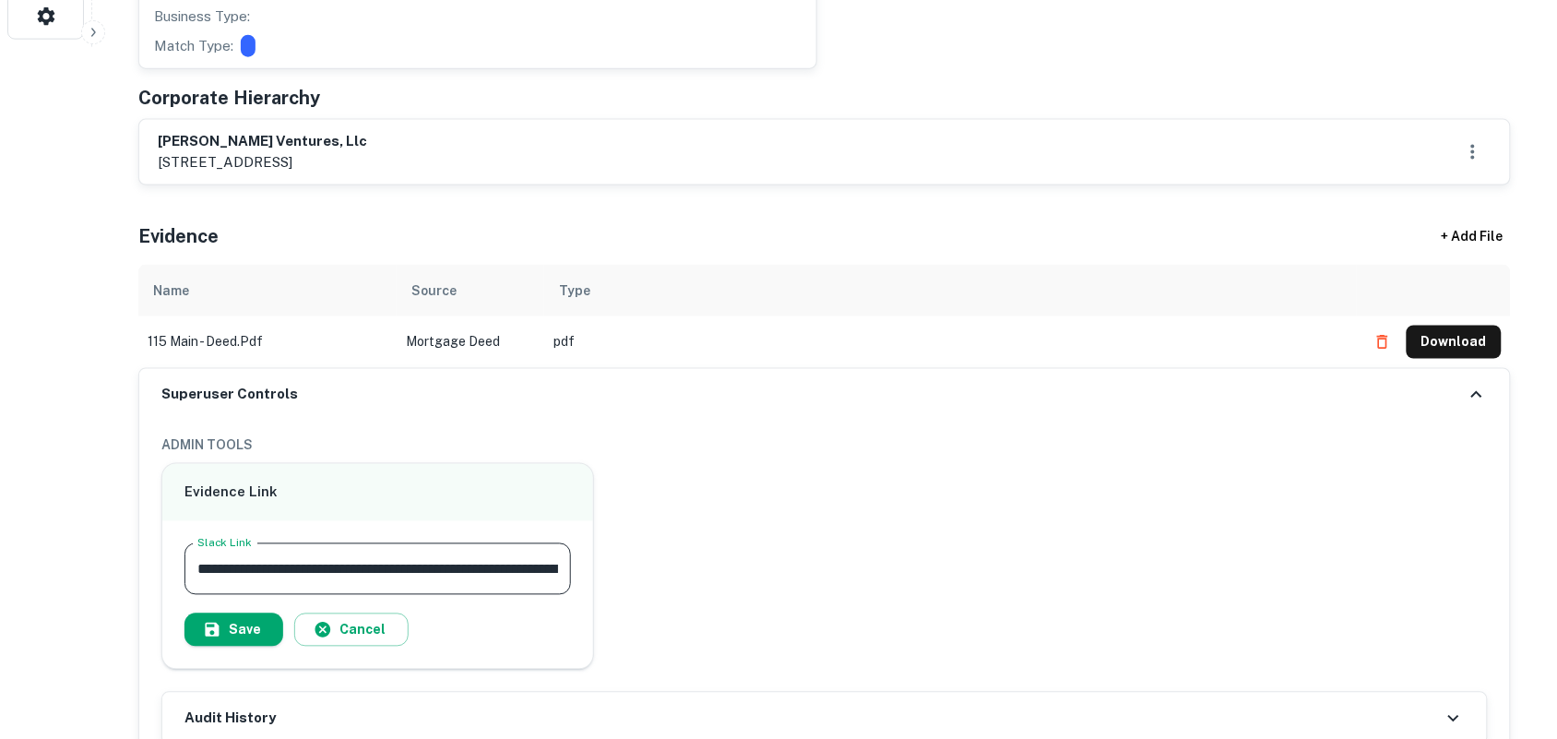
scroll to position [0, 181]
drag, startPoint x: 399, startPoint y: 558, endPoint x: 346, endPoint y: 564, distance: 53.8
click at [381, 561] on input "**********" at bounding box center [377, 569] width 386 height 52
type input "**********"
drag, startPoint x: 237, startPoint y: 627, endPoint x: 266, endPoint y: 604, distance: 36.7
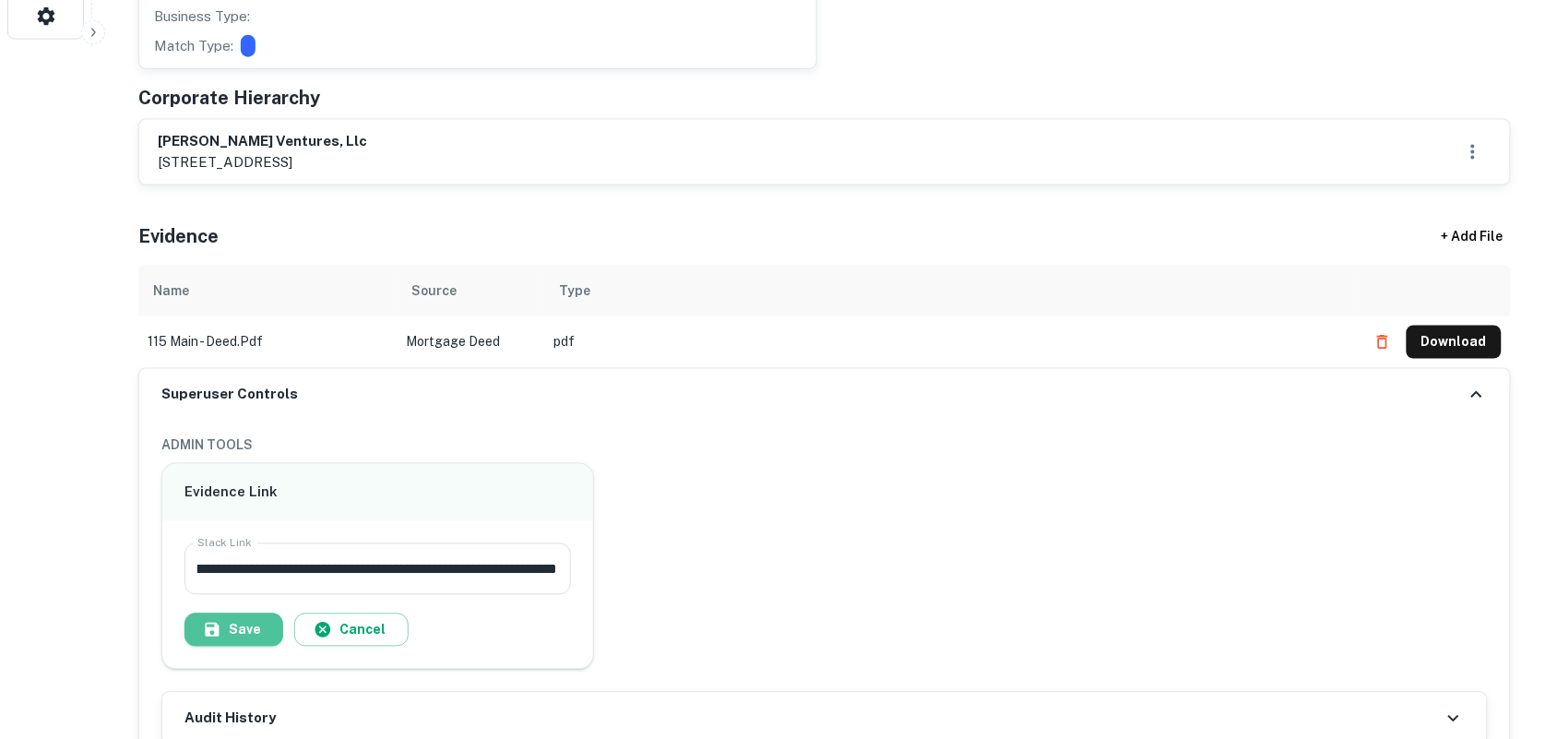
click at [238, 627] on button "Save" at bounding box center [233, 629] width 99 height 33
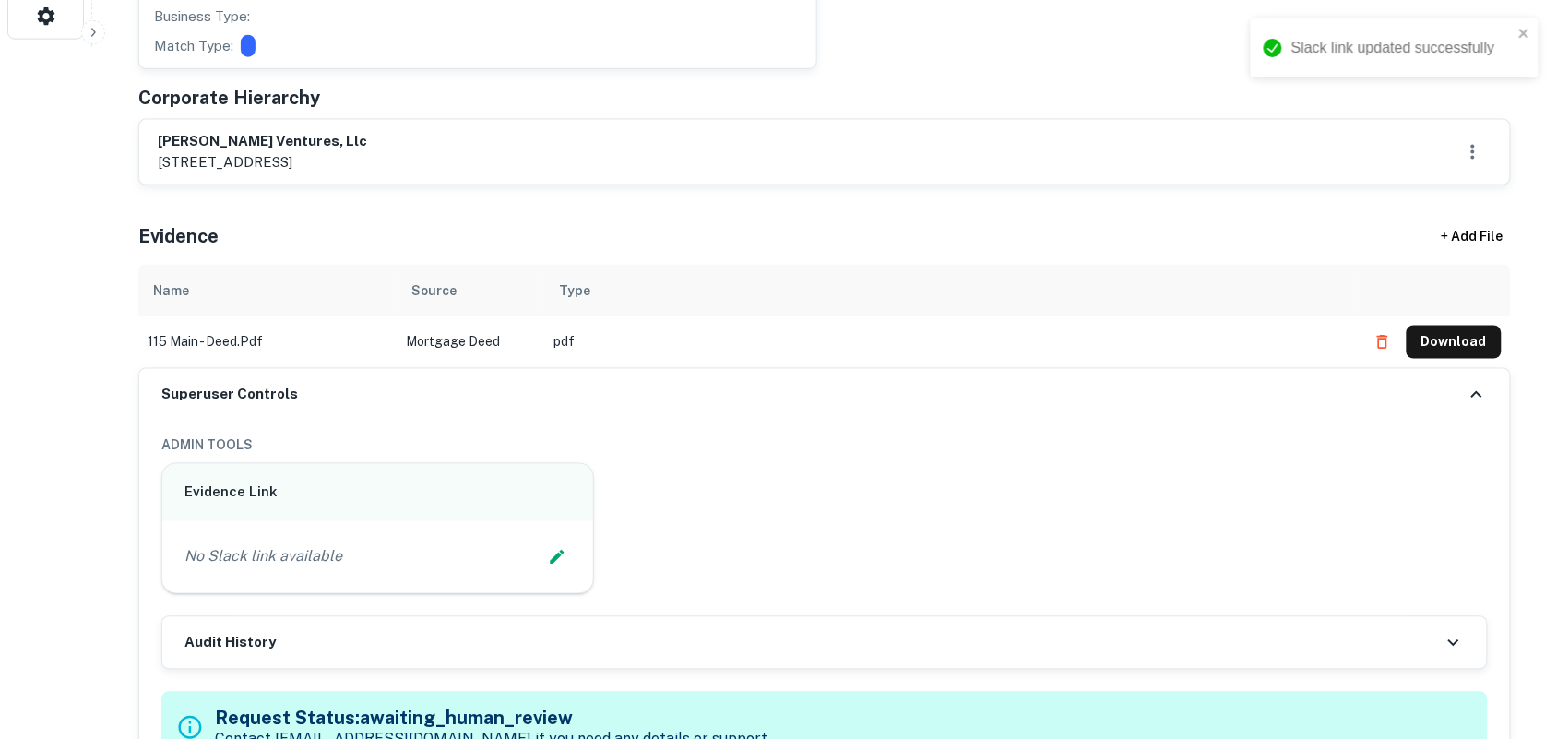
scroll to position [807, 0]
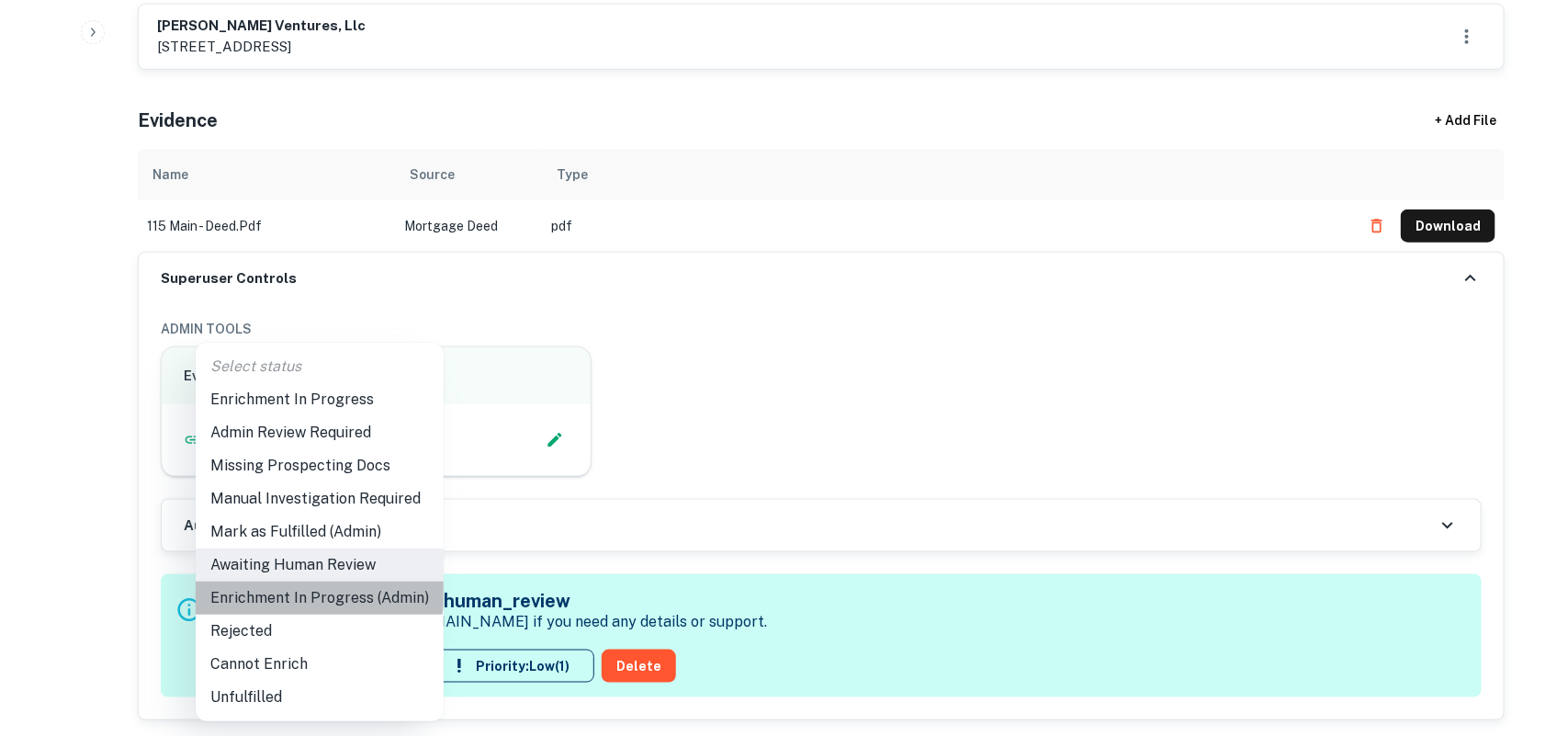
click at [305, 590] on li "Enrichment In Progress (Admin)" at bounding box center [319, 598] width 248 height 33
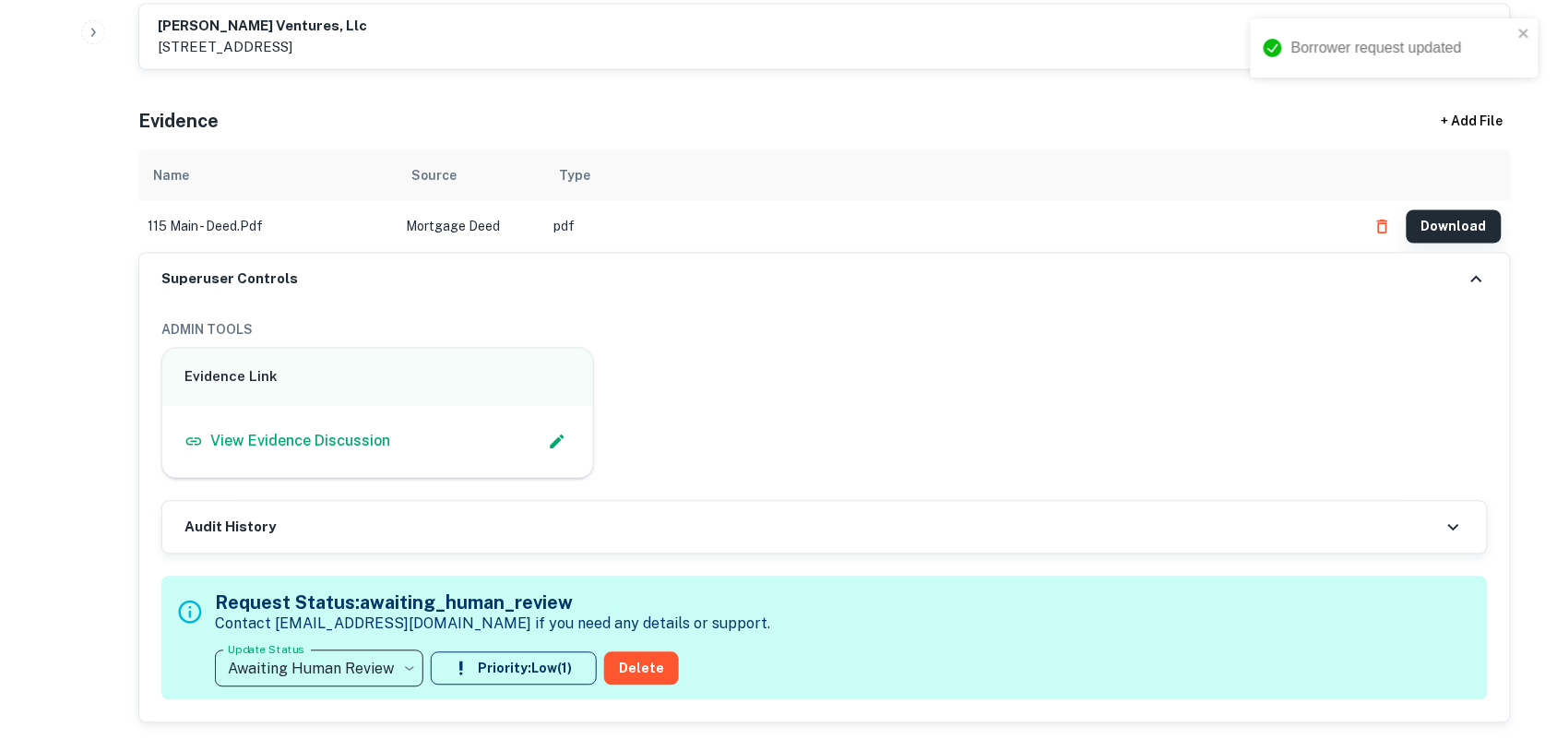
type input "**********"
click at [1450, 228] on button "Download" at bounding box center [1453, 226] width 95 height 33
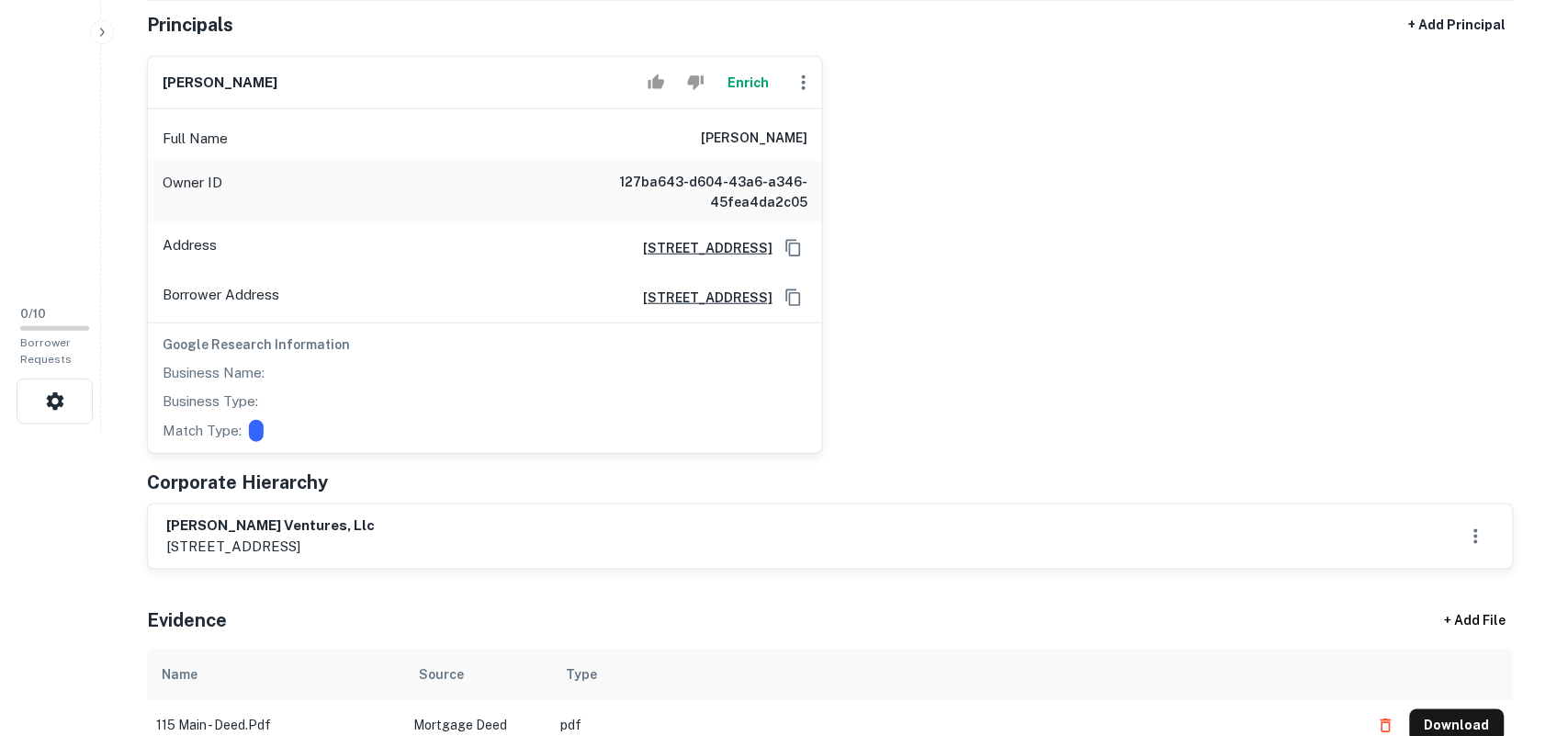
scroll to position [115, 0]
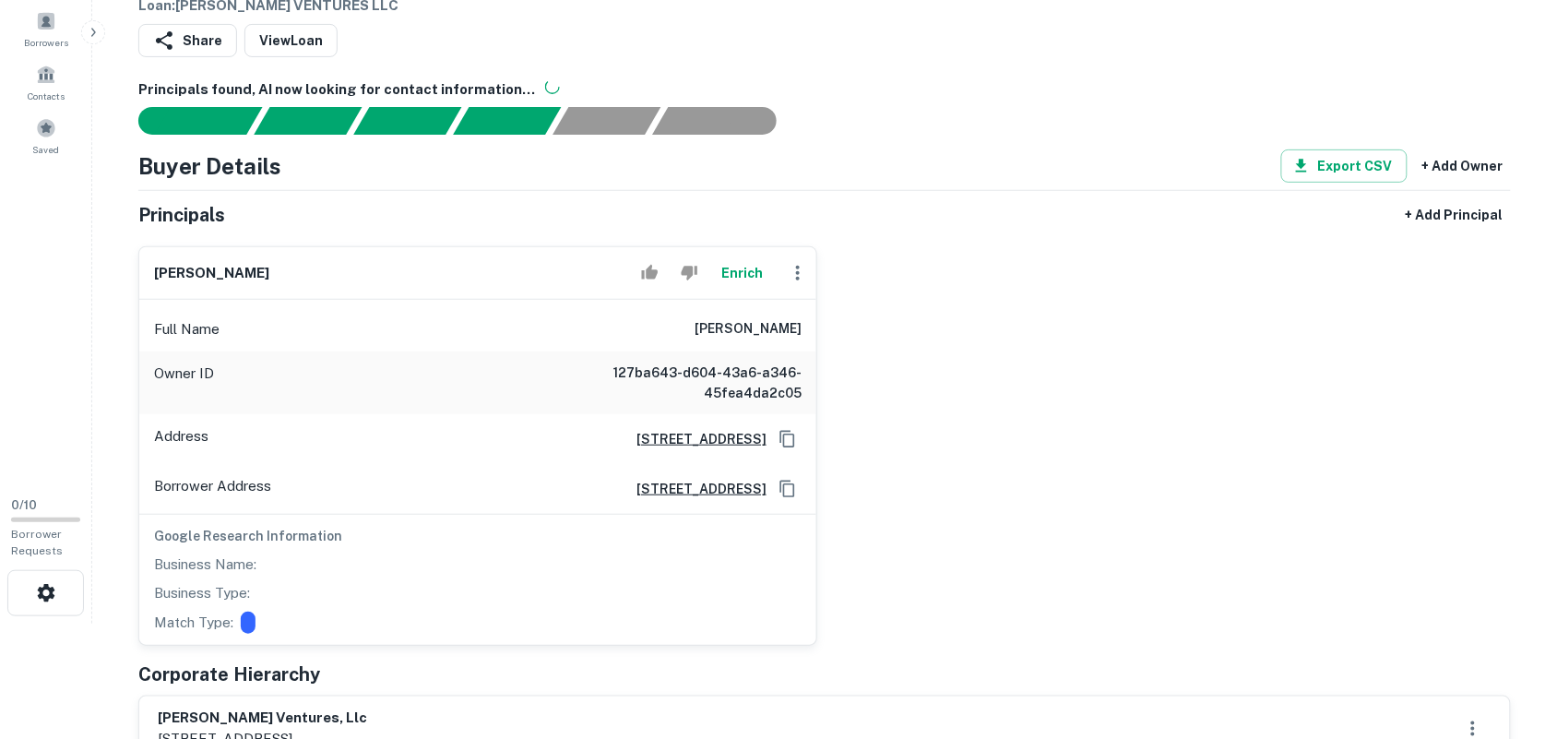
click at [795, 281] on icon "button" at bounding box center [798, 273] width 22 height 22
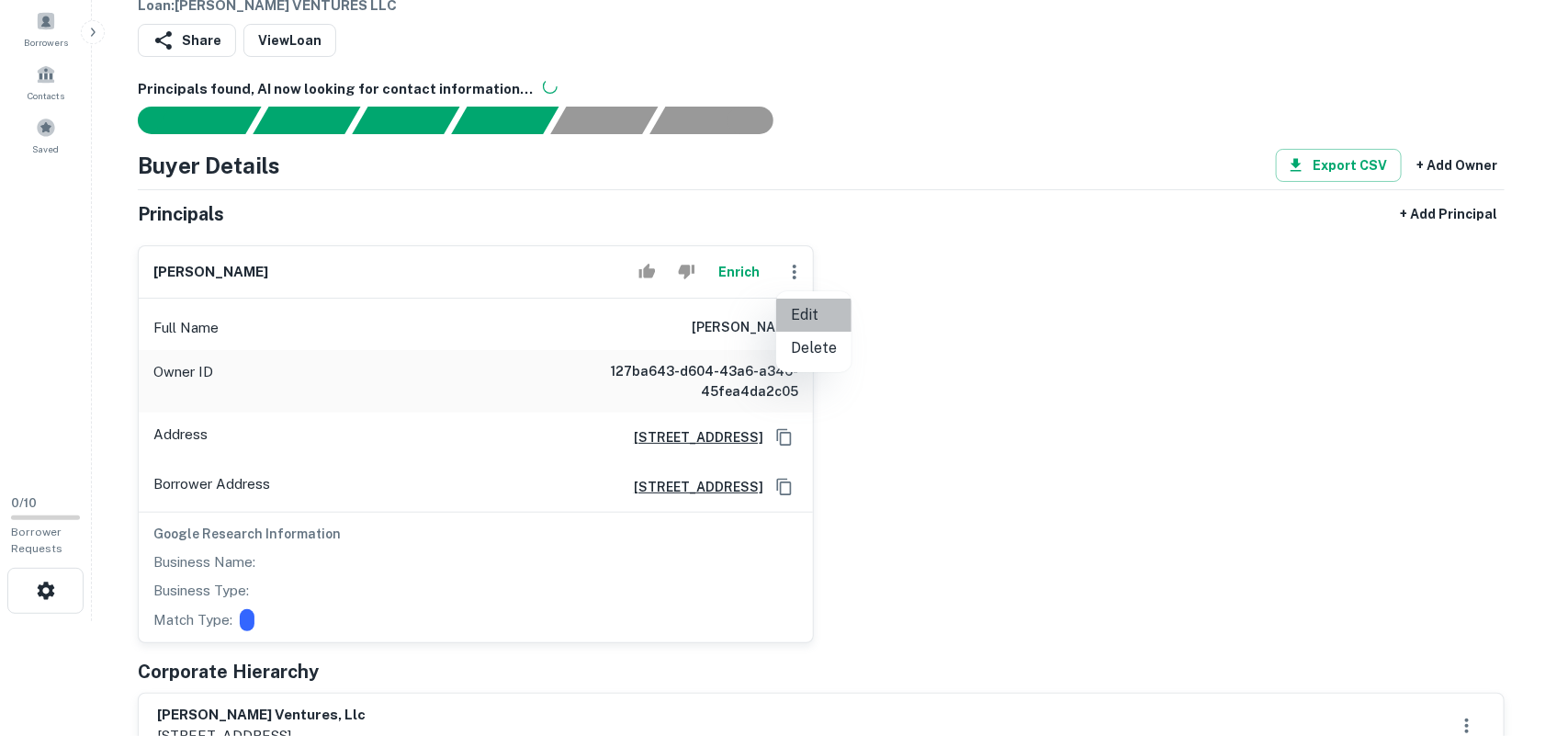
click at [814, 311] on li "Edit" at bounding box center [814, 315] width 76 height 33
select select "**"
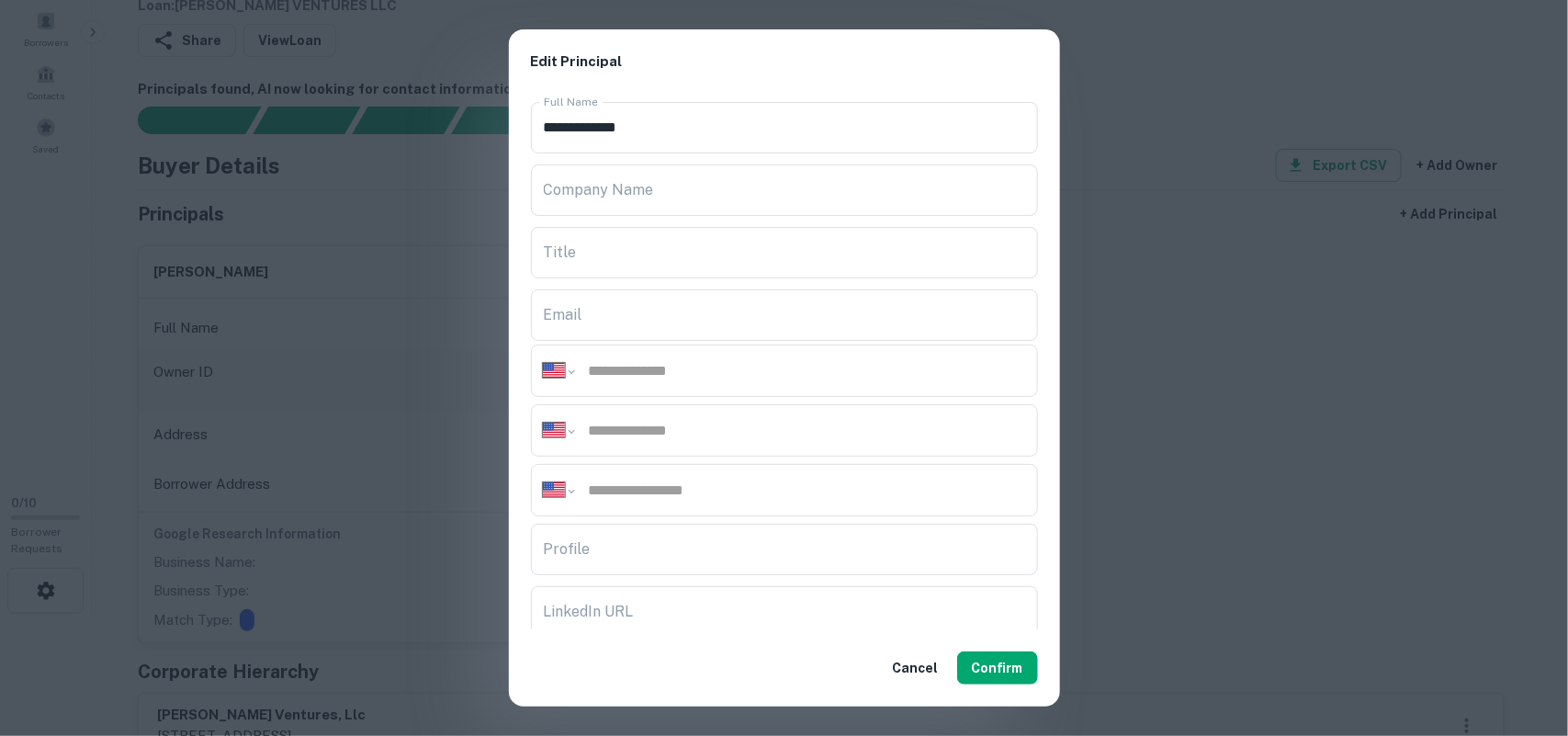
scroll to position [306, 0]
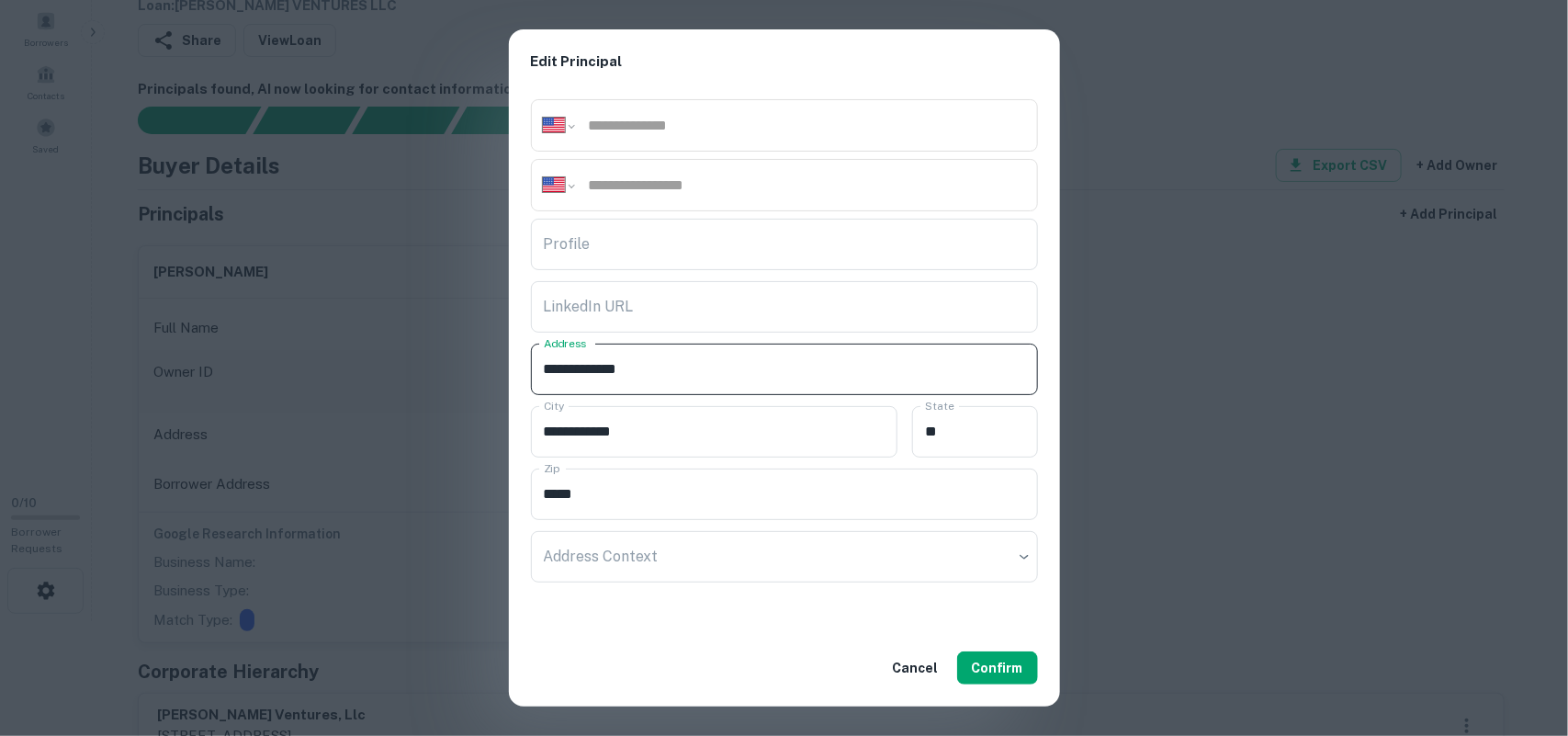
click at [667, 377] on input "**********" at bounding box center [784, 369] width 507 height 52
paste input "**********"
type input "**********"
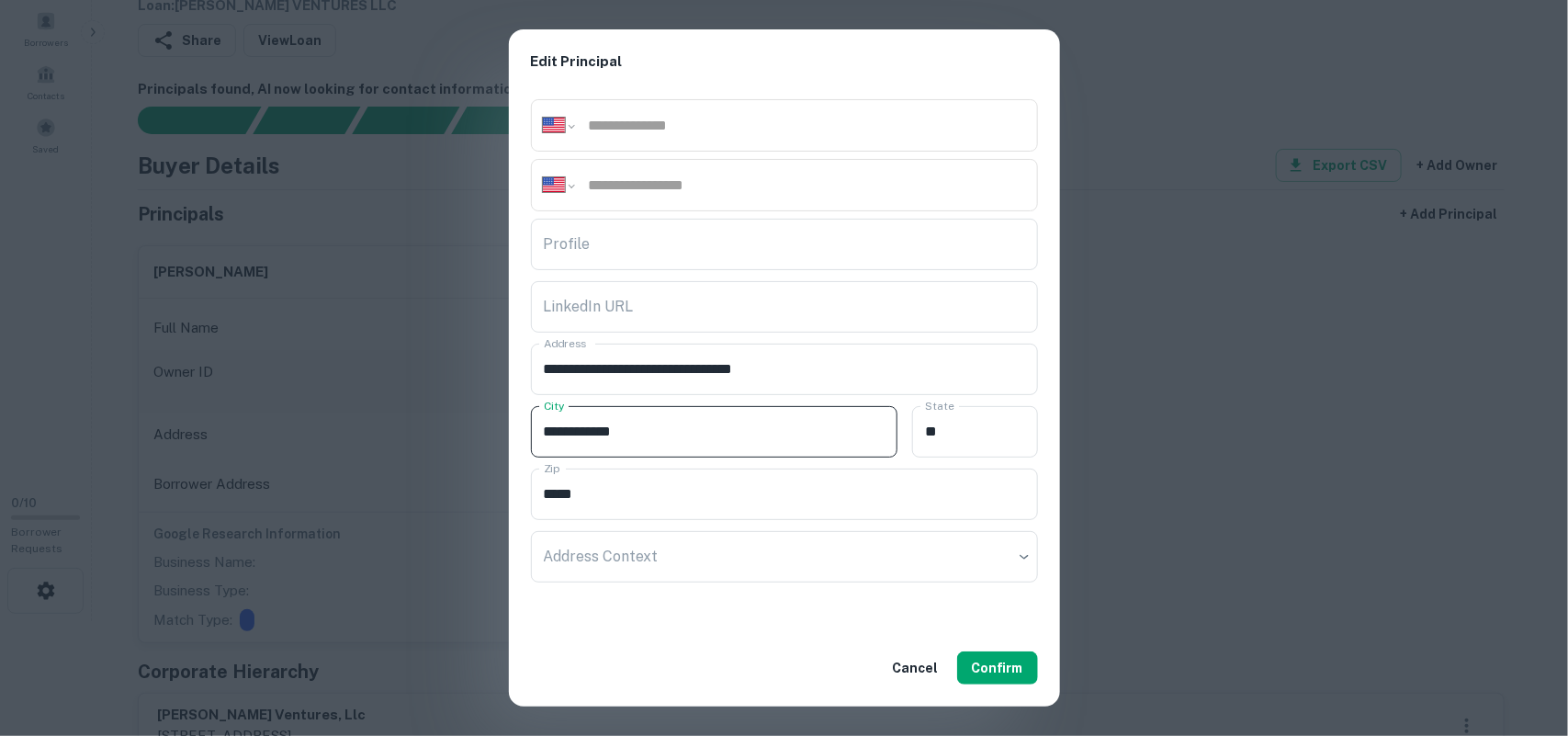
drag, startPoint x: 696, startPoint y: 429, endPoint x: 374, endPoint y: 420, distance: 322.1
click at [374, 420] on div "**********" at bounding box center [784, 368] width 1568 height 736
drag, startPoint x: 933, startPoint y: 433, endPoint x: 744, endPoint y: 407, distance: 190.8
click at [744, 407] on div "City City State ** State" at bounding box center [784, 429] width 507 height 63
drag, startPoint x: 716, startPoint y: 498, endPoint x: 347, endPoint y: 483, distance: 369.3
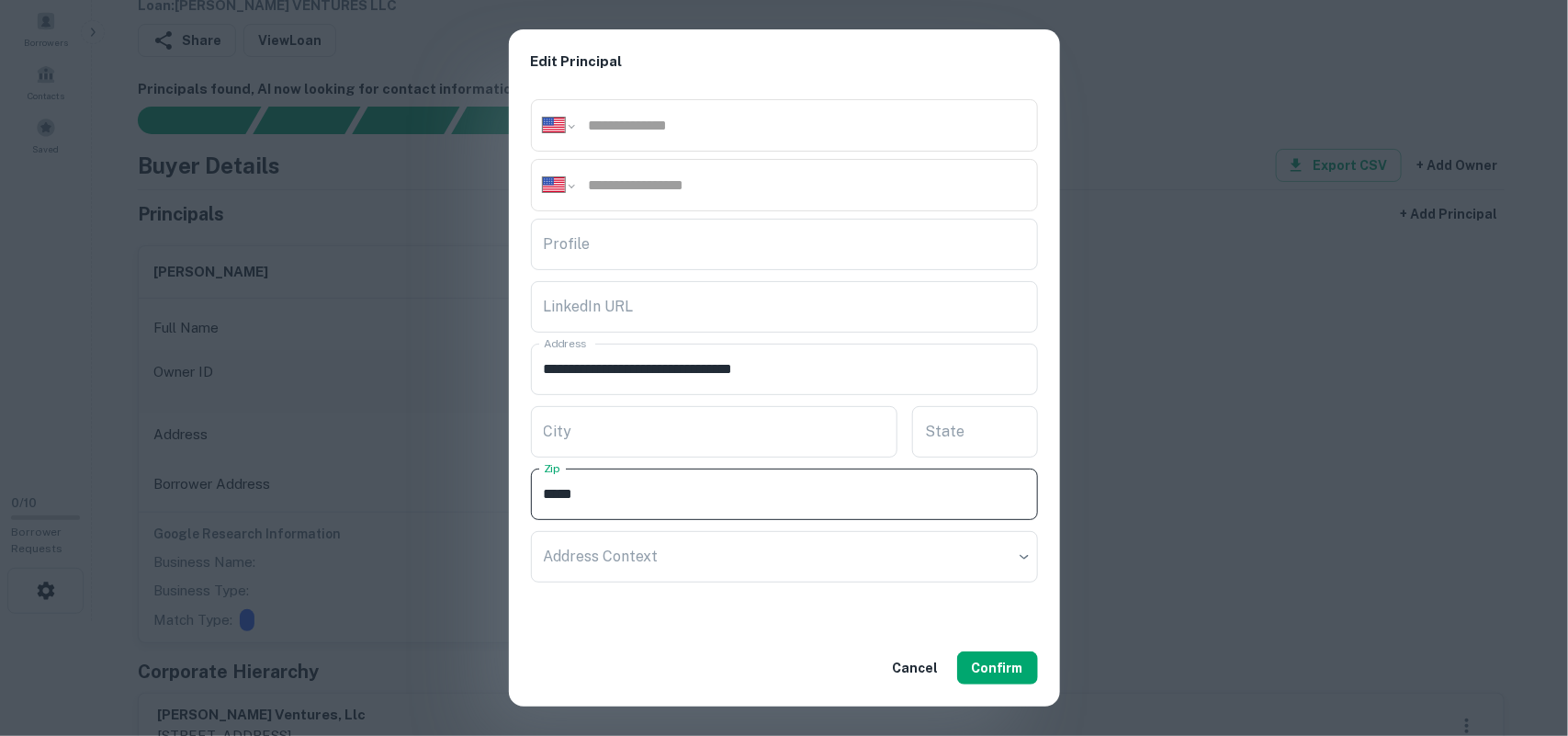
click at [347, 483] on div "**********" at bounding box center [784, 368] width 1568 height 736
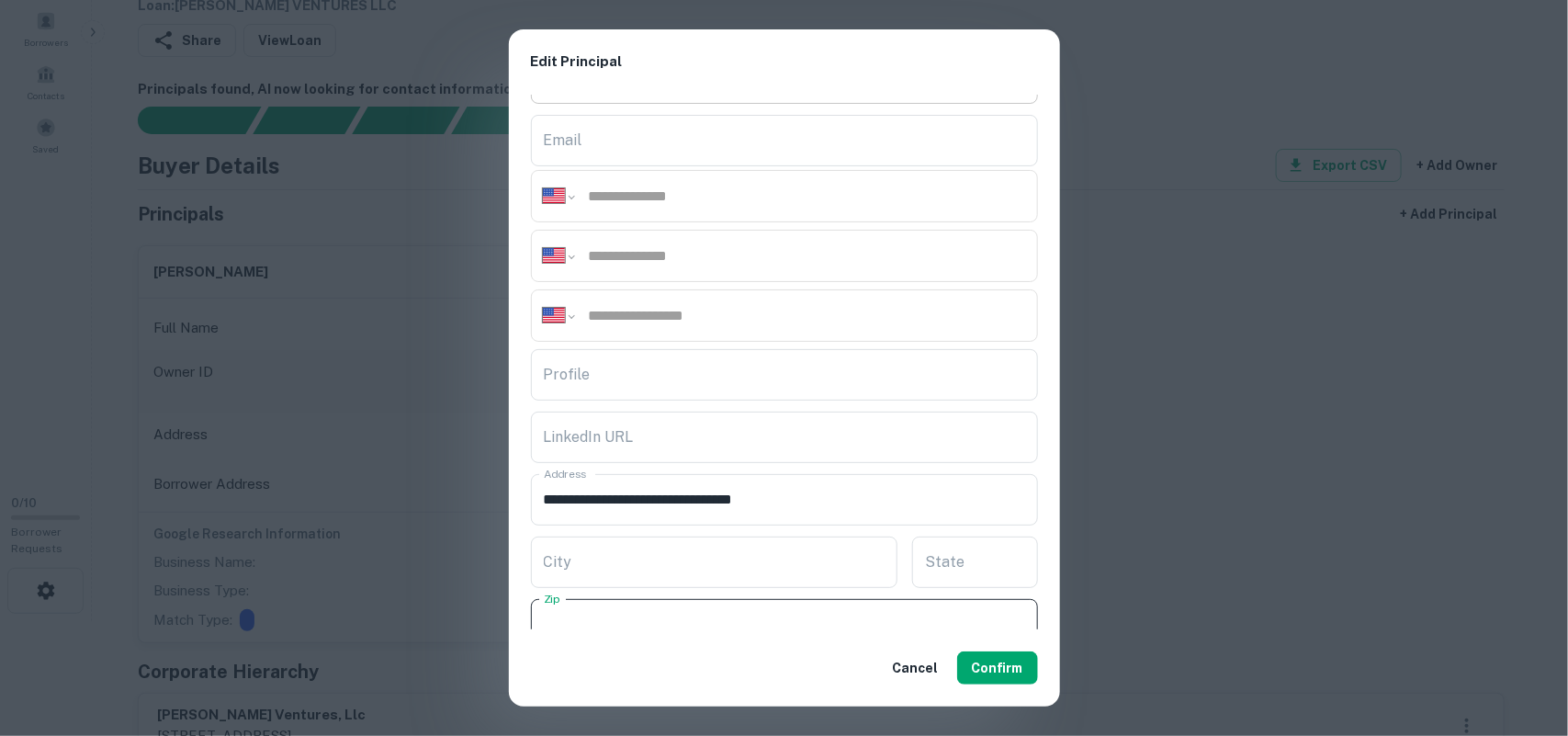
scroll to position [0, 0]
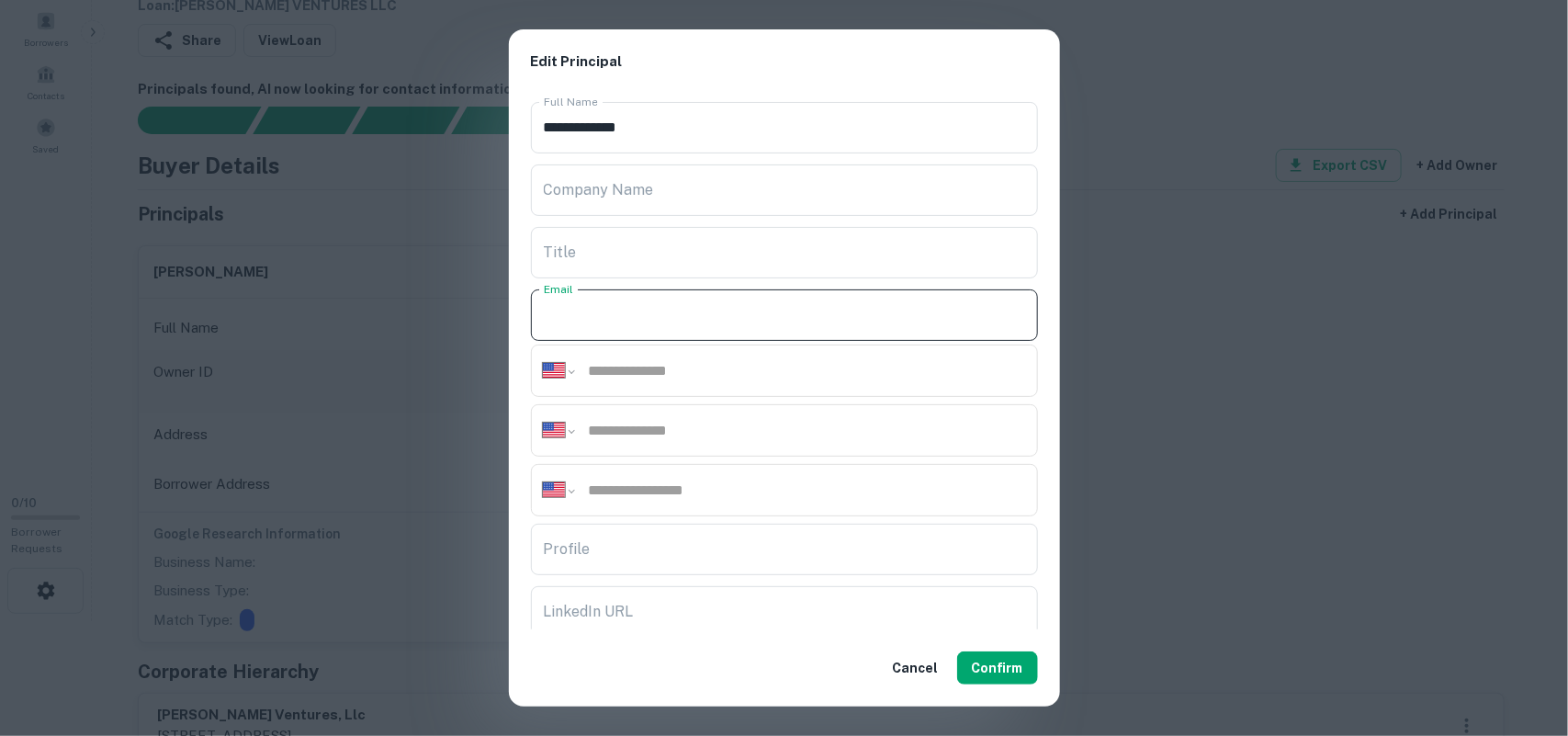
click at [641, 314] on input "Email" at bounding box center [784, 316] width 507 height 52
paste input "**********"
type input "**********"
click at [701, 372] on input "tel" at bounding box center [806, 370] width 439 height 21
paste input "**********"
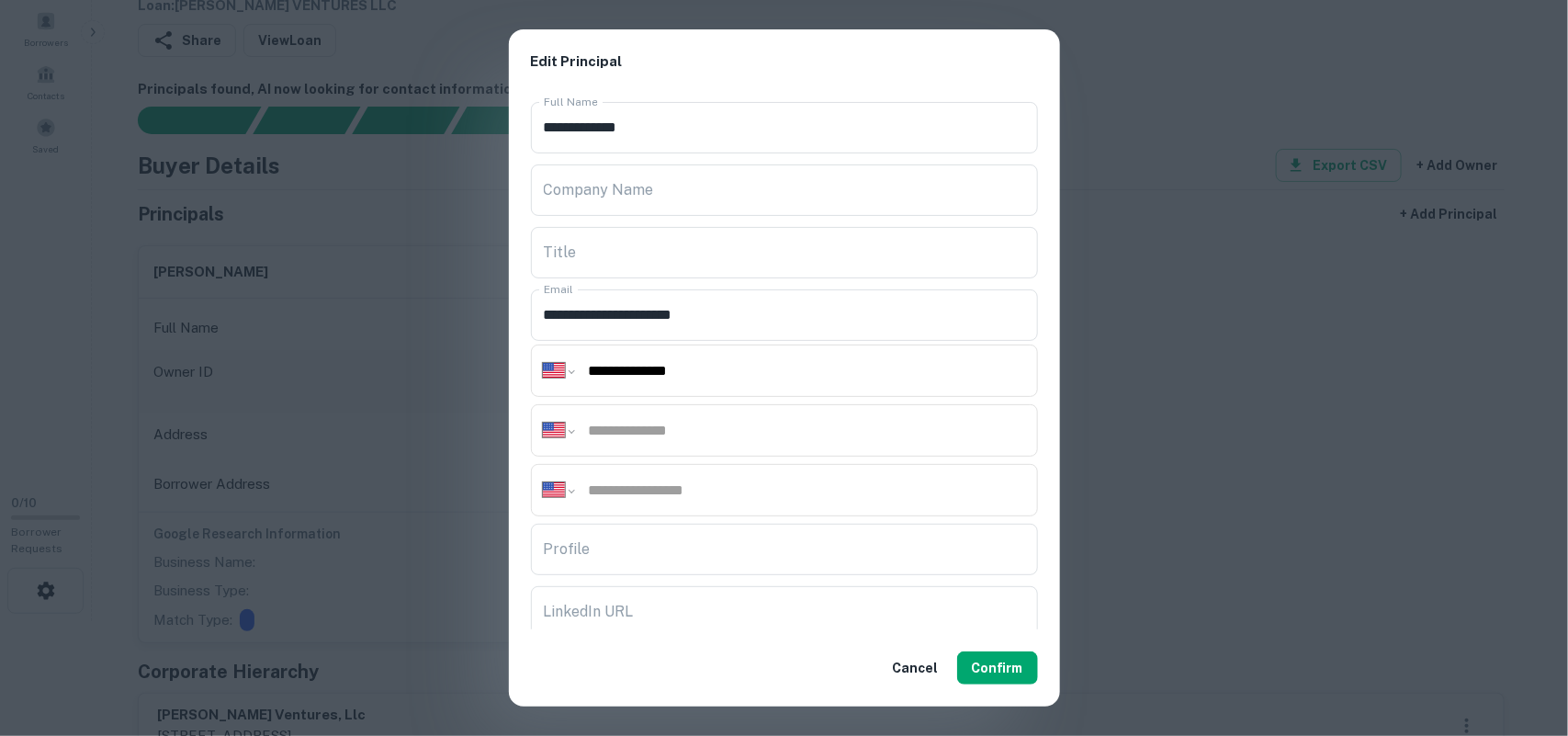
type input "**********"
click at [689, 430] on input "tel" at bounding box center [806, 429] width 439 height 21
paste input "**********"
type input "**********"
click at [676, 488] on input "tel" at bounding box center [806, 489] width 439 height 21
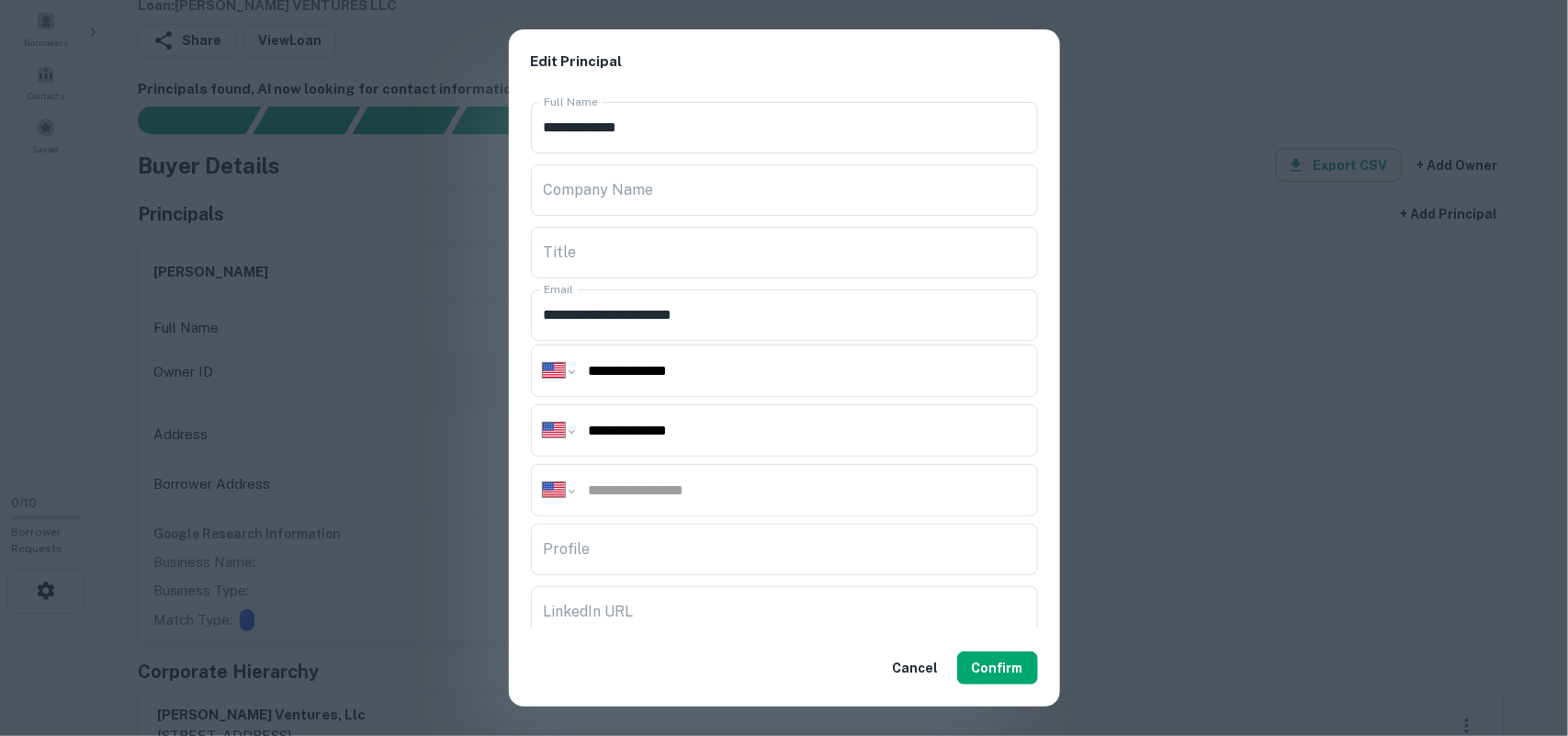
paste input "**********"
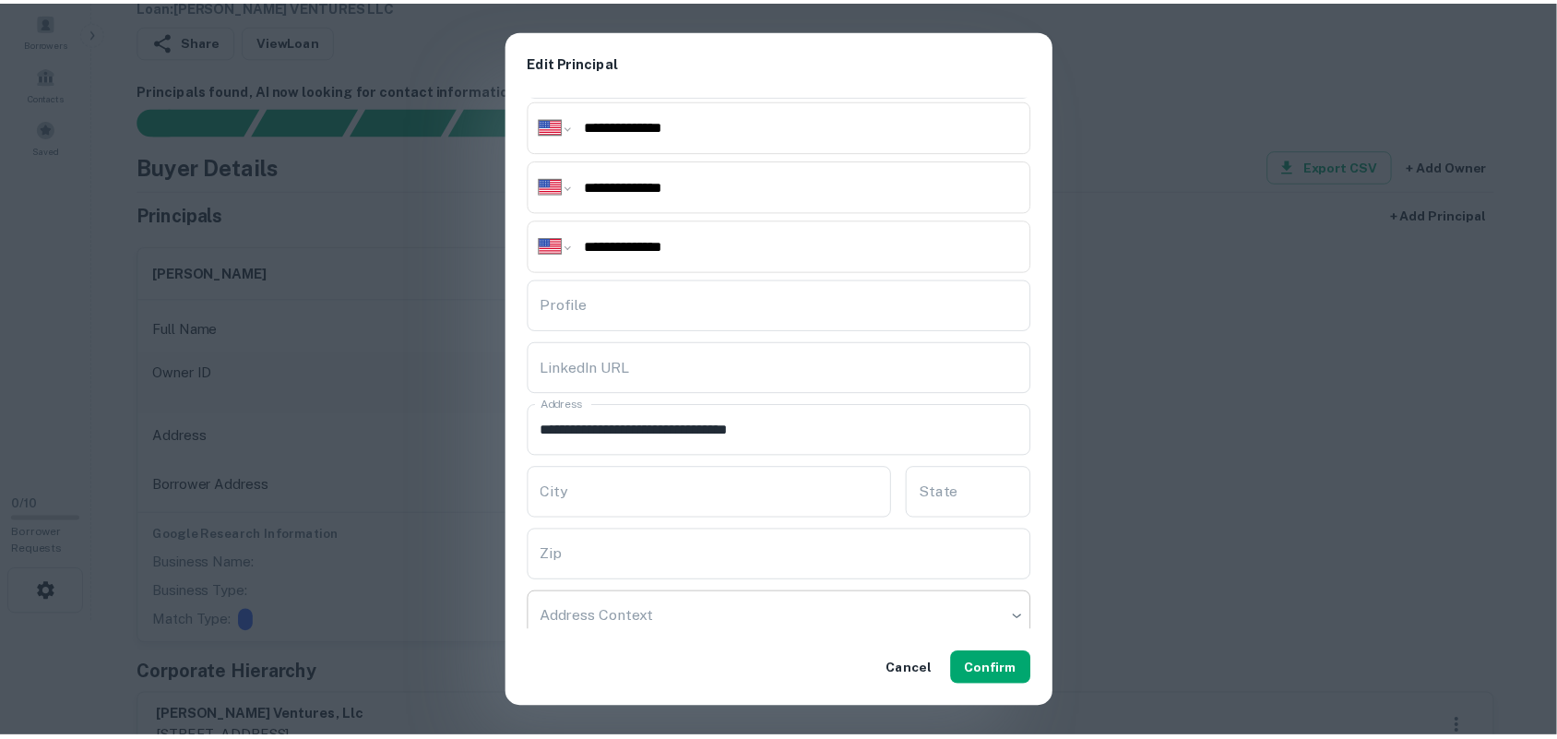
scroll to position [307, 0]
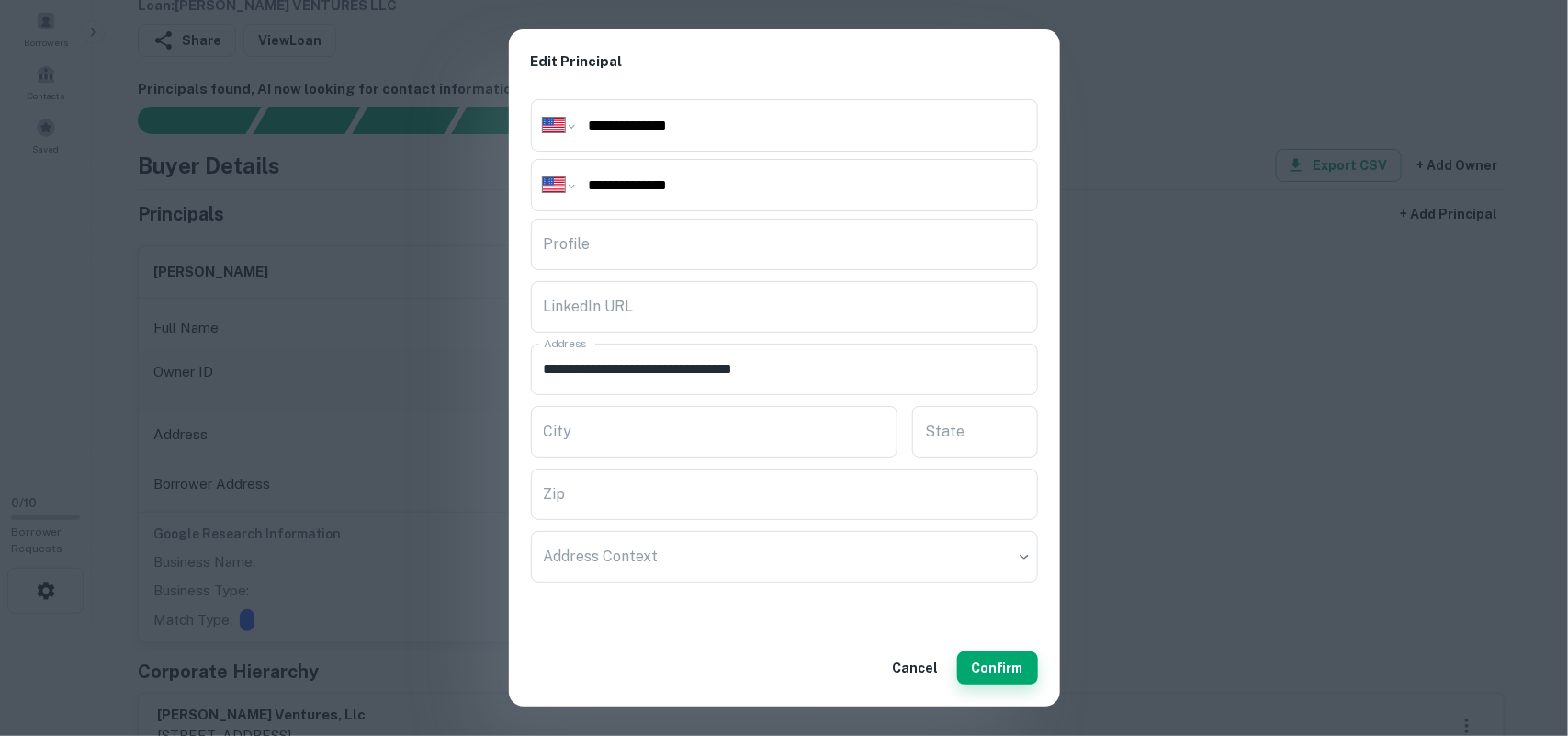
type input "**********"
drag, startPoint x: 1007, startPoint y: 667, endPoint x: 1018, endPoint y: 655, distance: 16.3
click at [1007, 666] on button "Confirm" at bounding box center [997, 667] width 81 height 33
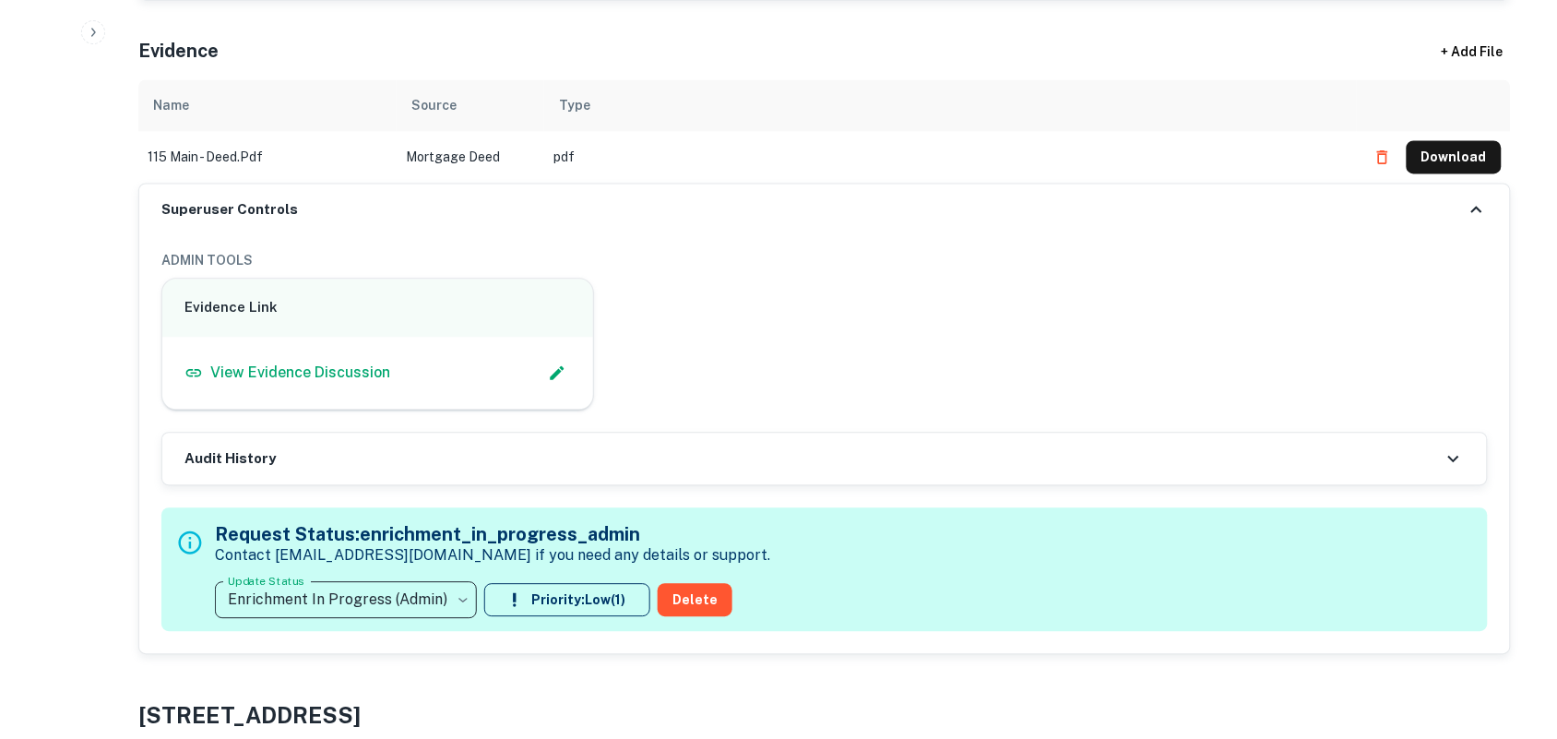
scroll to position [1153, 0]
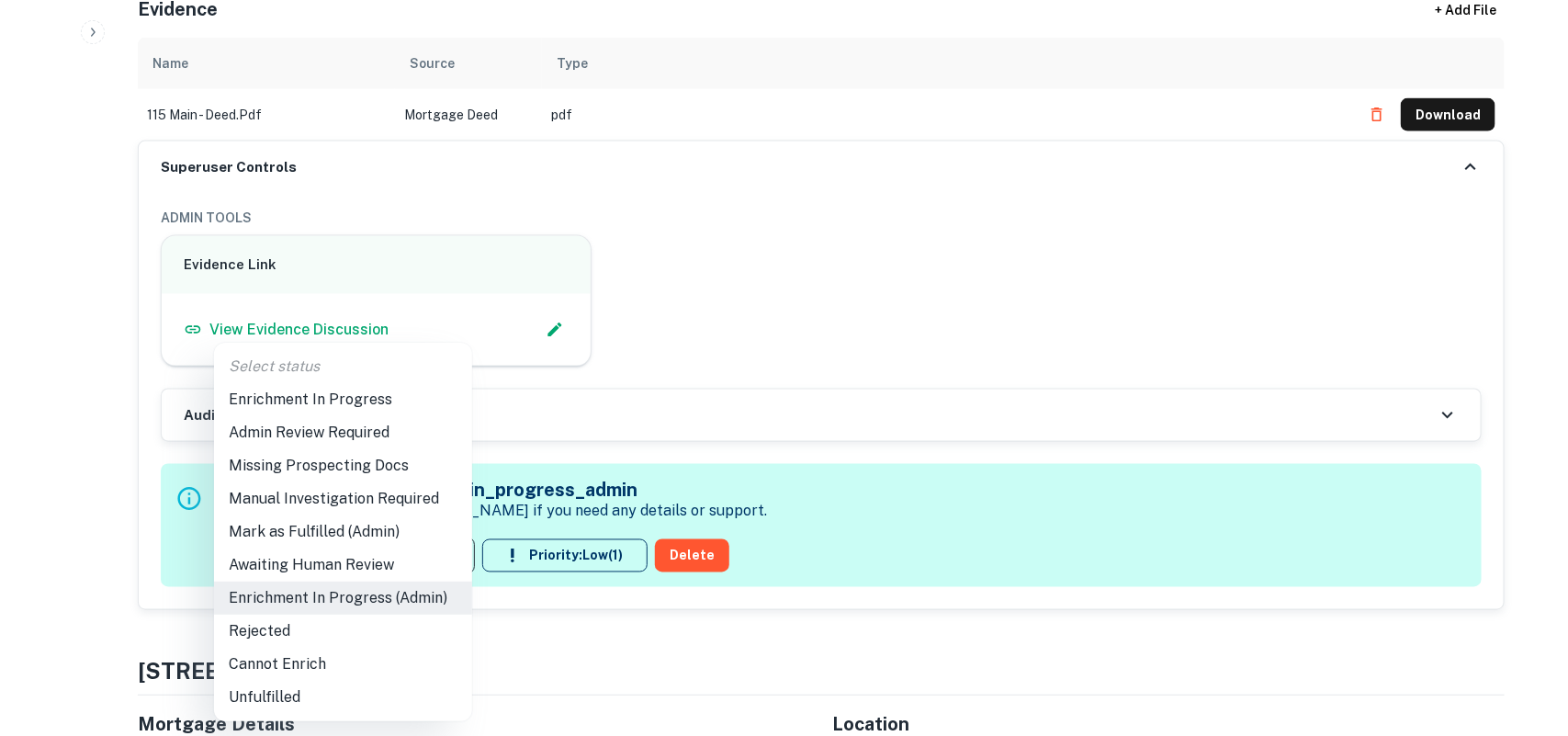
click at [345, 533] on li "Mark as Fulfilled (Admin)" at bounding box center [343, 531] width 258 height 33
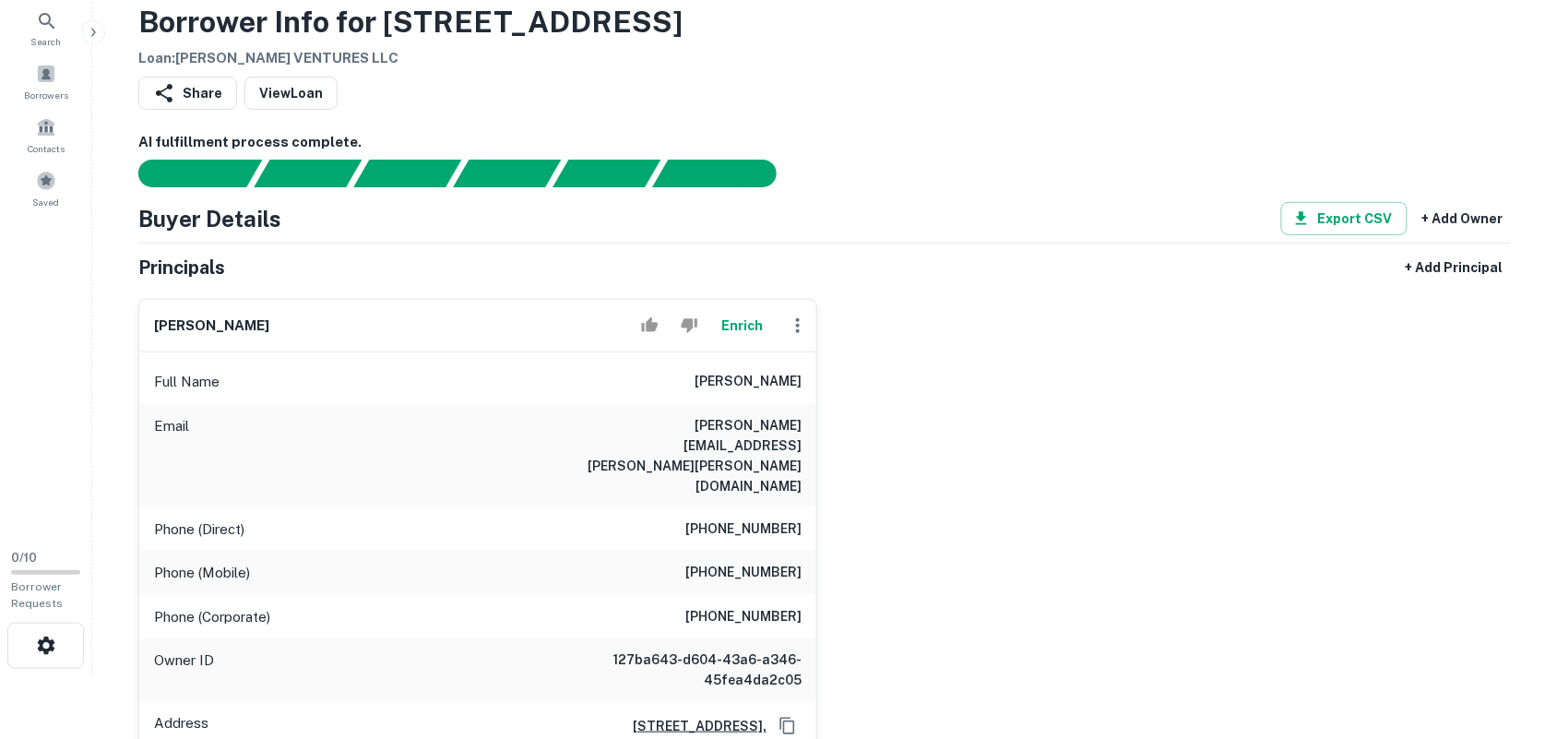
scroll to position [115, 0]
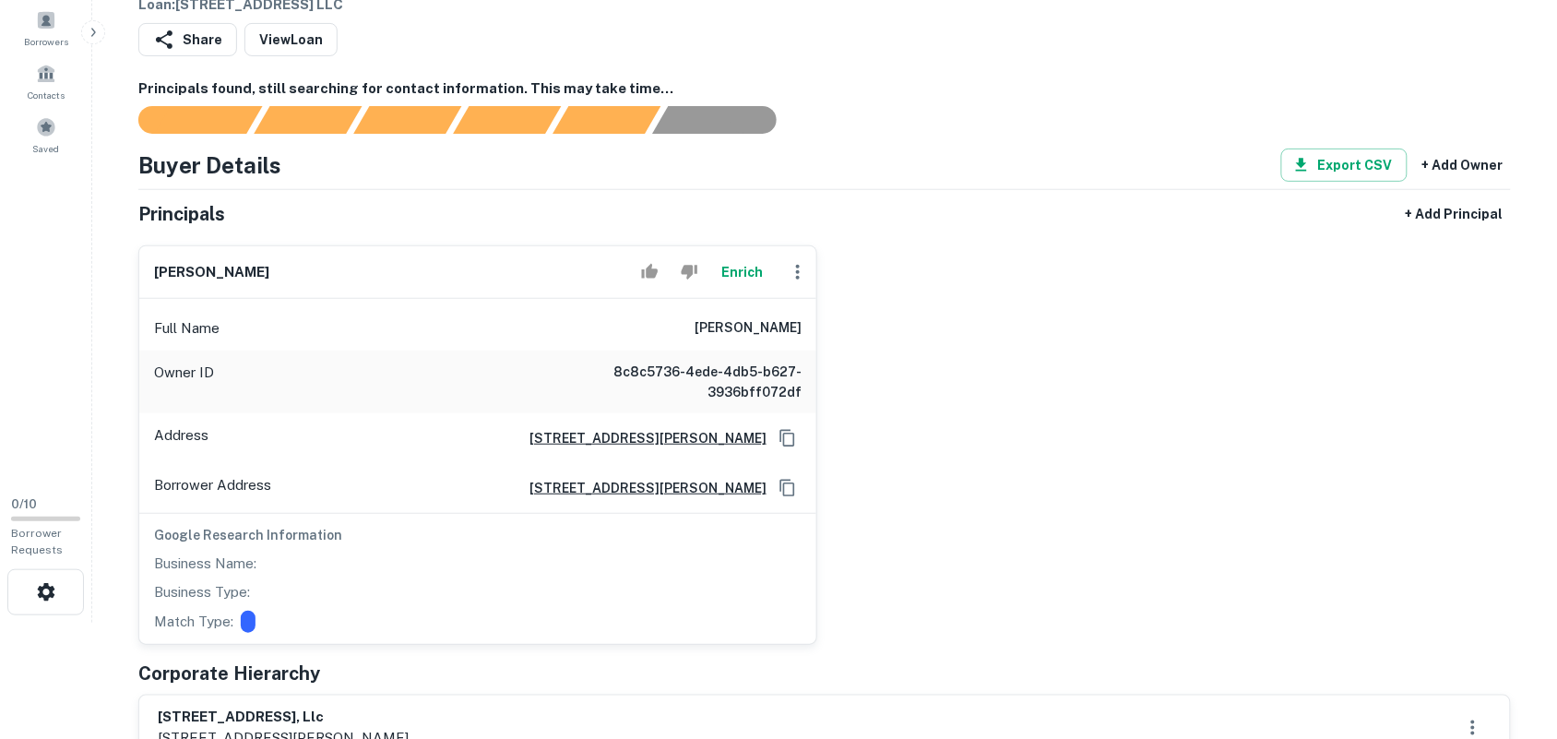
scroll to position [346, 0]
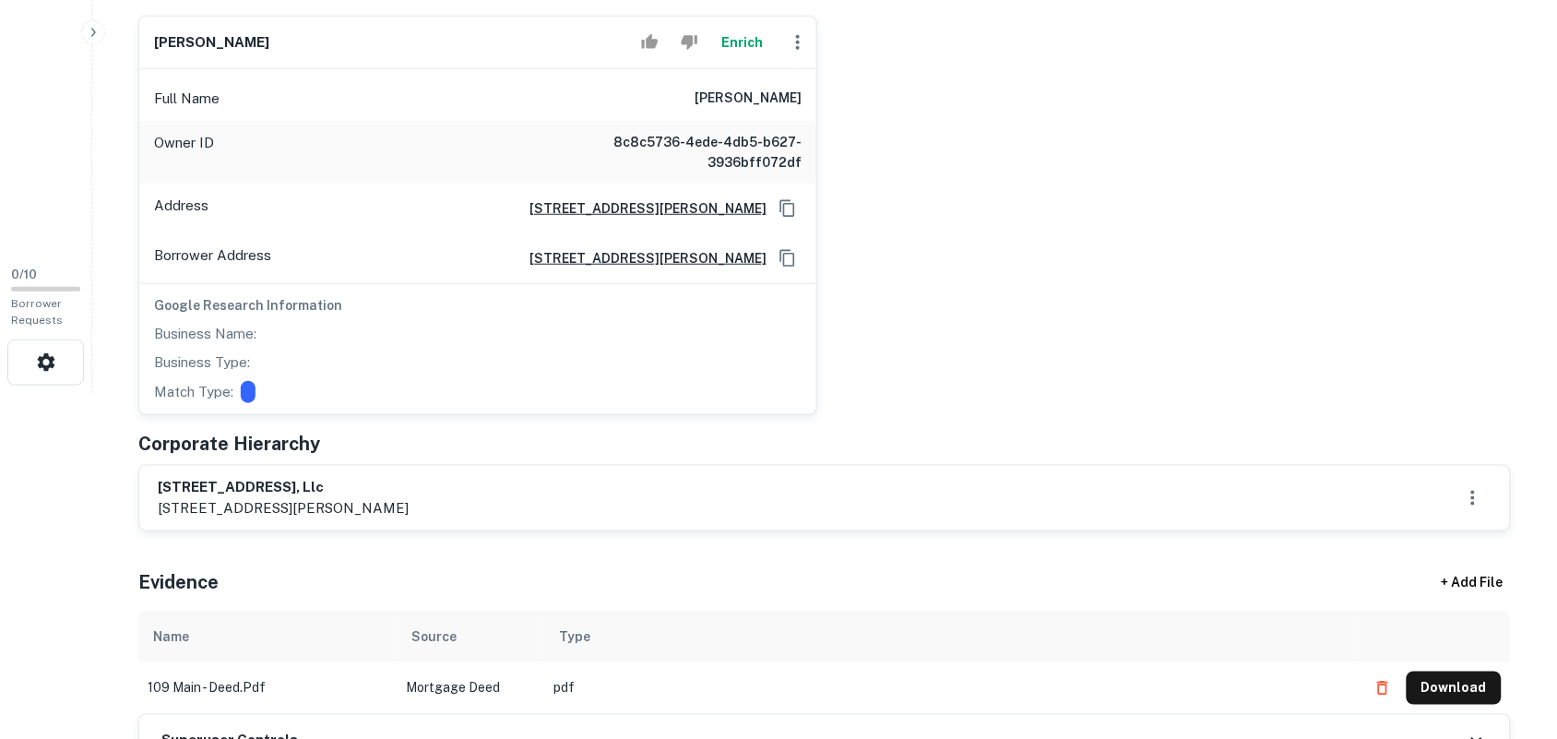
drag, startPoint x: 159, startPoint y: 487, endPoint x: 392, endPoint y: 486, distance: 233.3
click at [390, 486] on h6 "[STREET_ADDRESS], llc" at bounding box center [283, 487] width 251 height 21
copy h6 "[STREET_ADDRESS], llc"
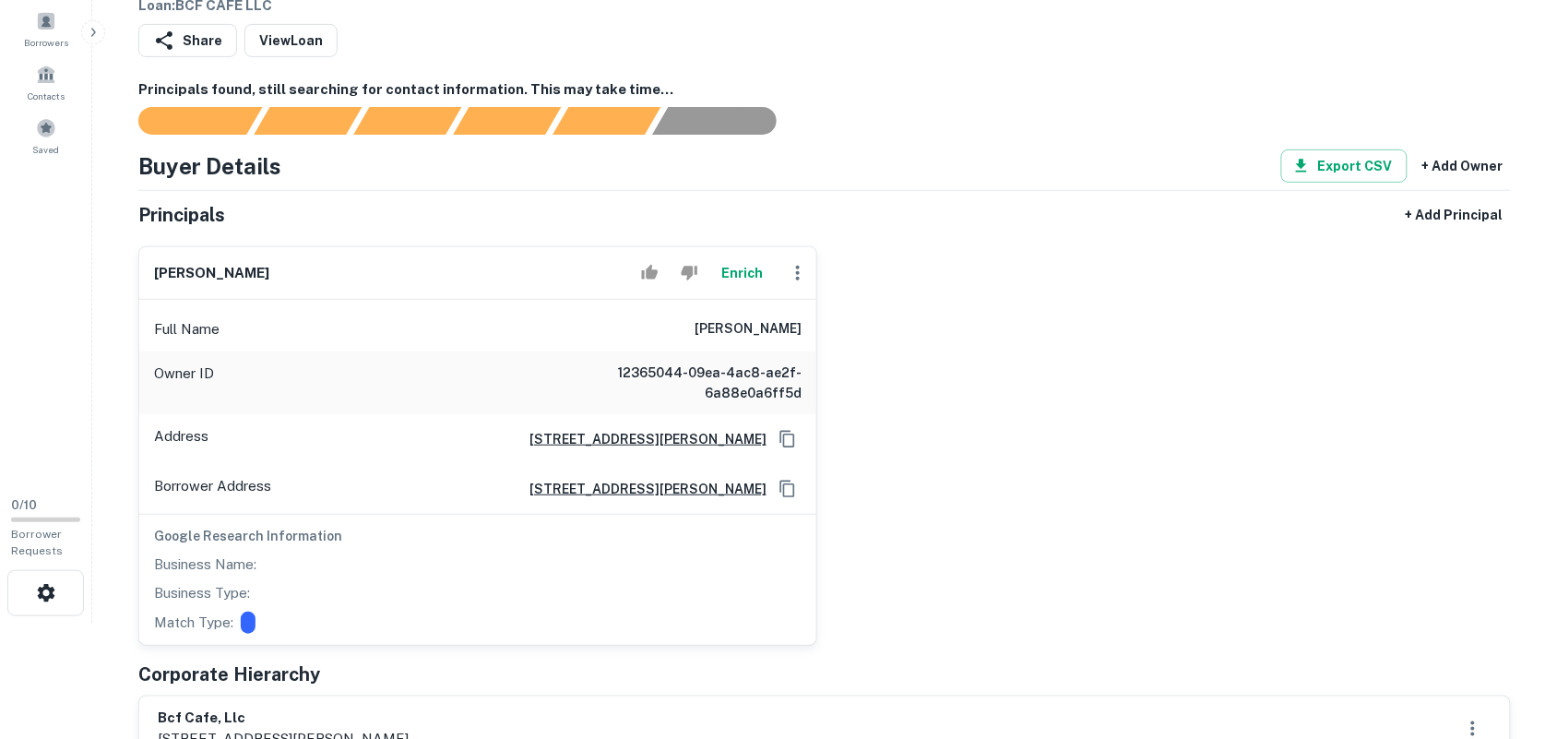
scroll to position [346, 0]
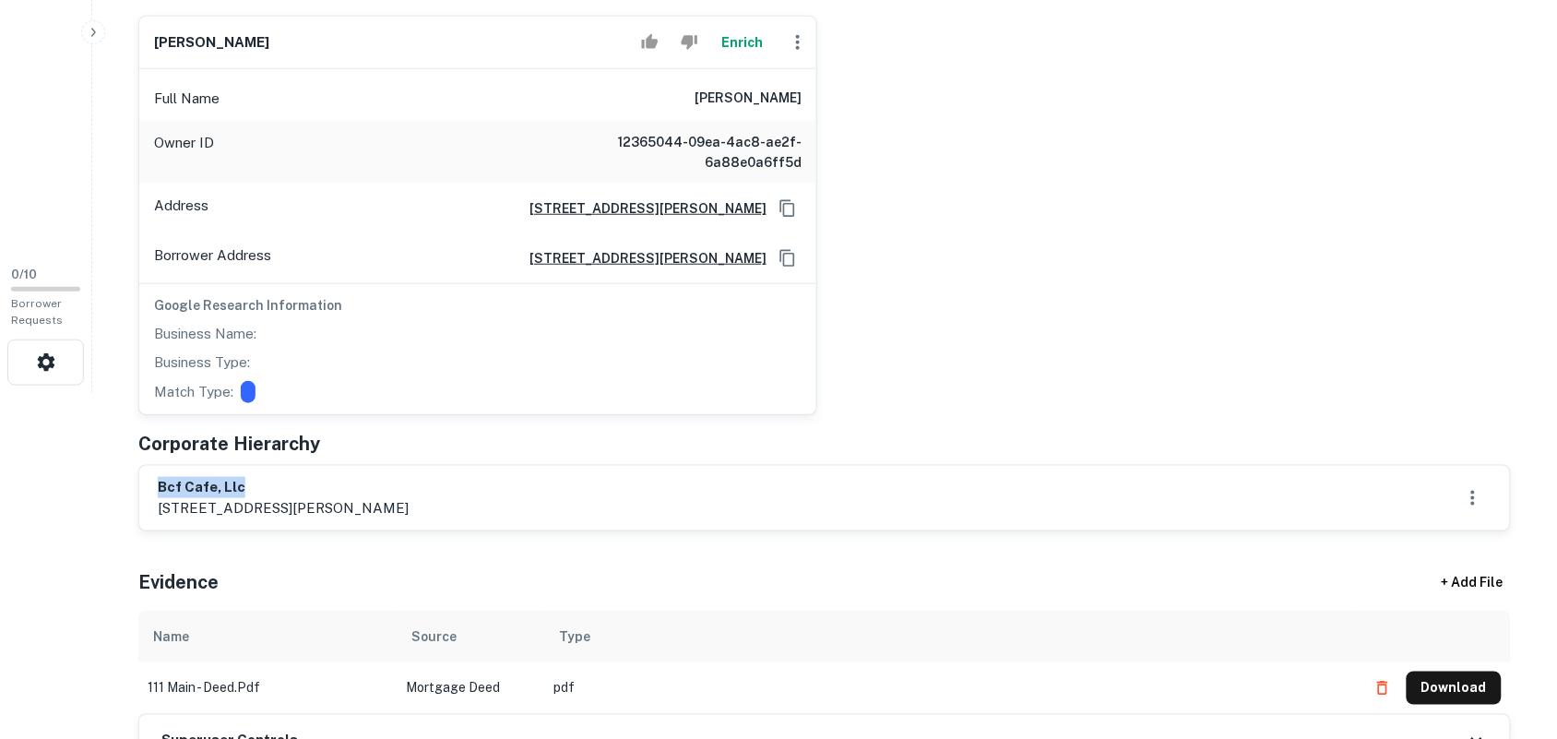
drag, startPoint x: 161, startPoint y: 490, endPoint x: 327, endPoint y: 486, distance: 166.1
click at [327, 486] on h6 "bcf cafe, llc" at bounding box center [283, 487] width 251 height 21
copy h6 "bcf cafe, llc"
drag, startPoint x: 161, startPoint y: 486, endPoint x: 429, endPoint y: 486, distance: 267.5
click at [429, 486] on div "beachmoore investments, llc [STREET_ADDRESS][PERSON_NAME]" at bounding box center [825, 498] width 1334 height 42
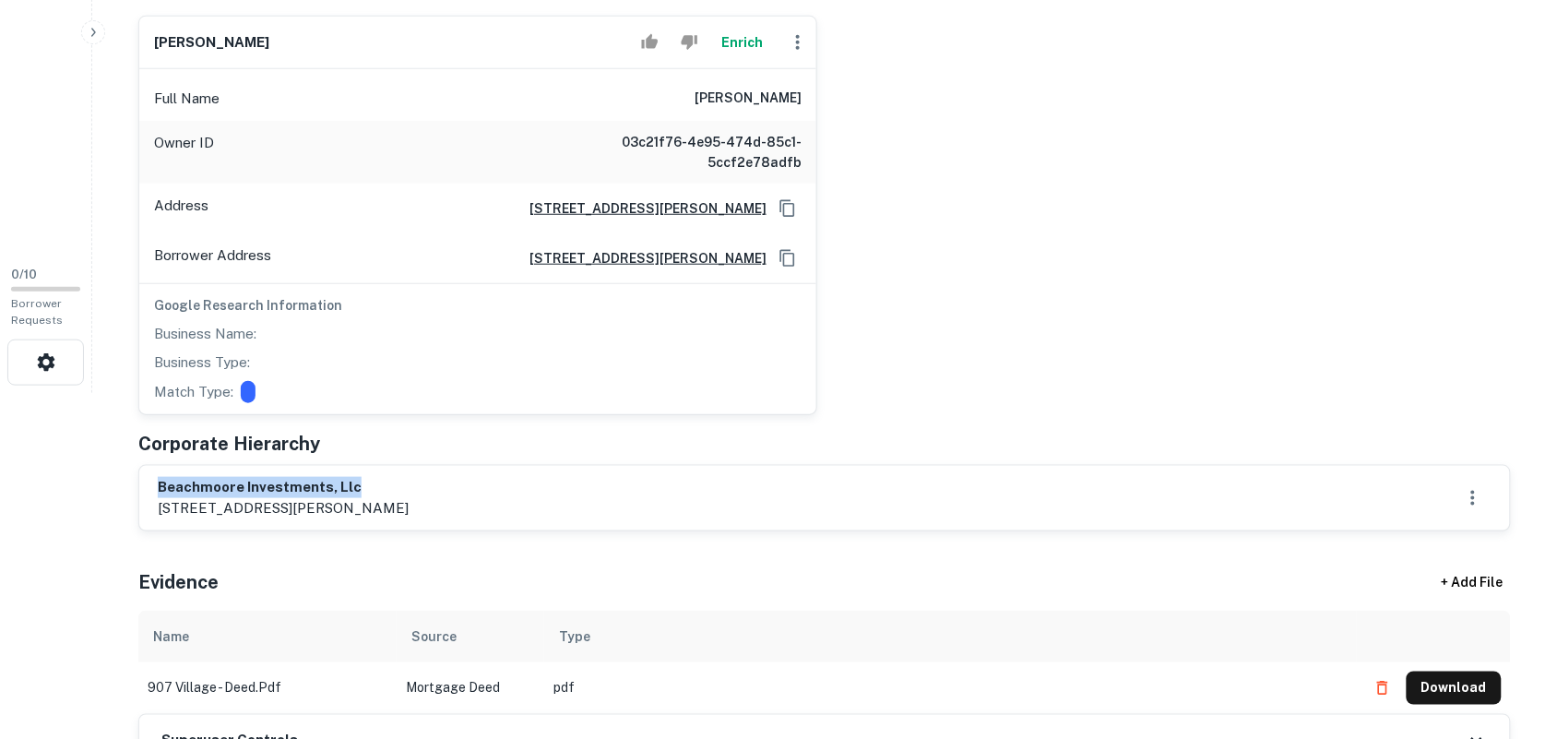
copy h6 "beachmoore investments, llc"
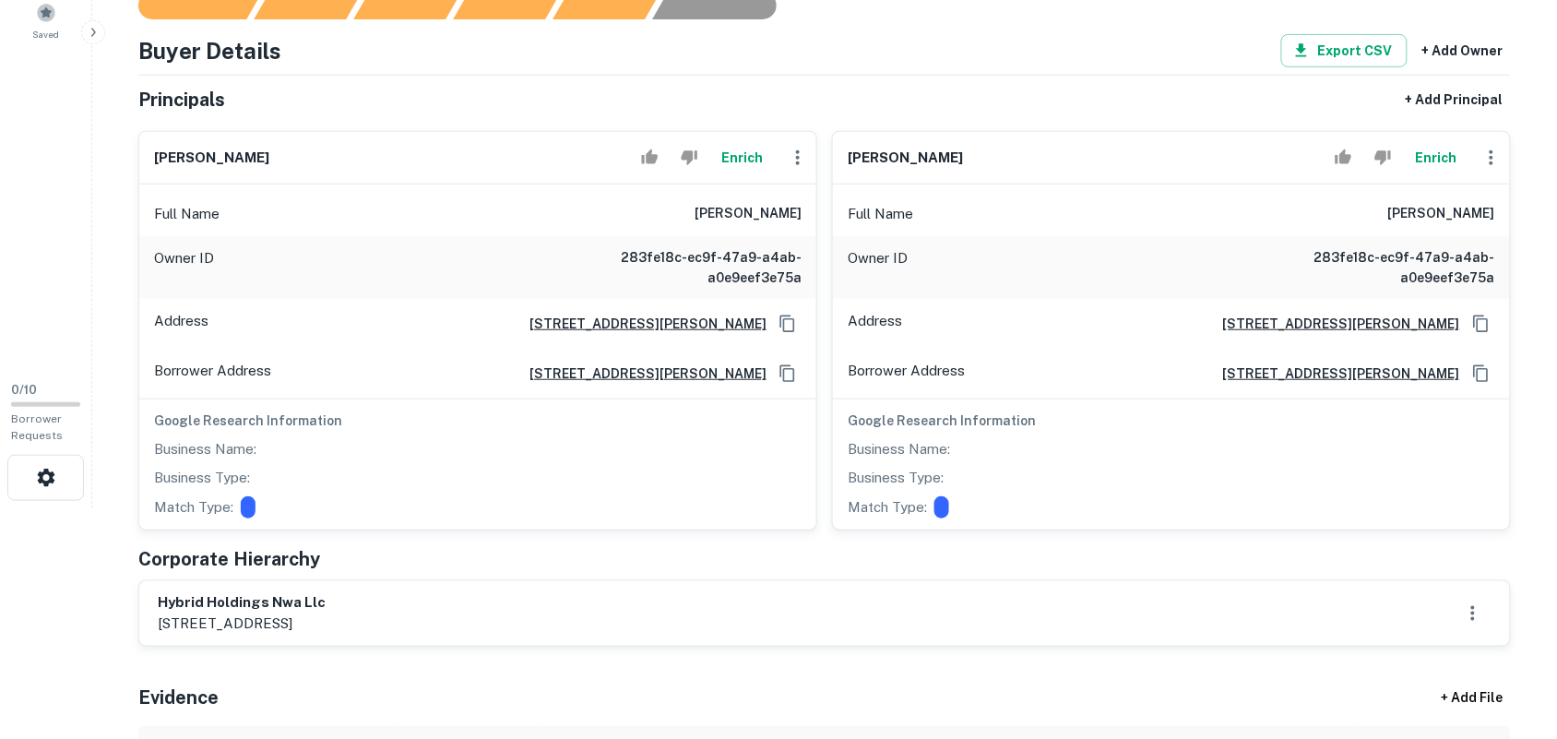
scroll to position [461, 0]
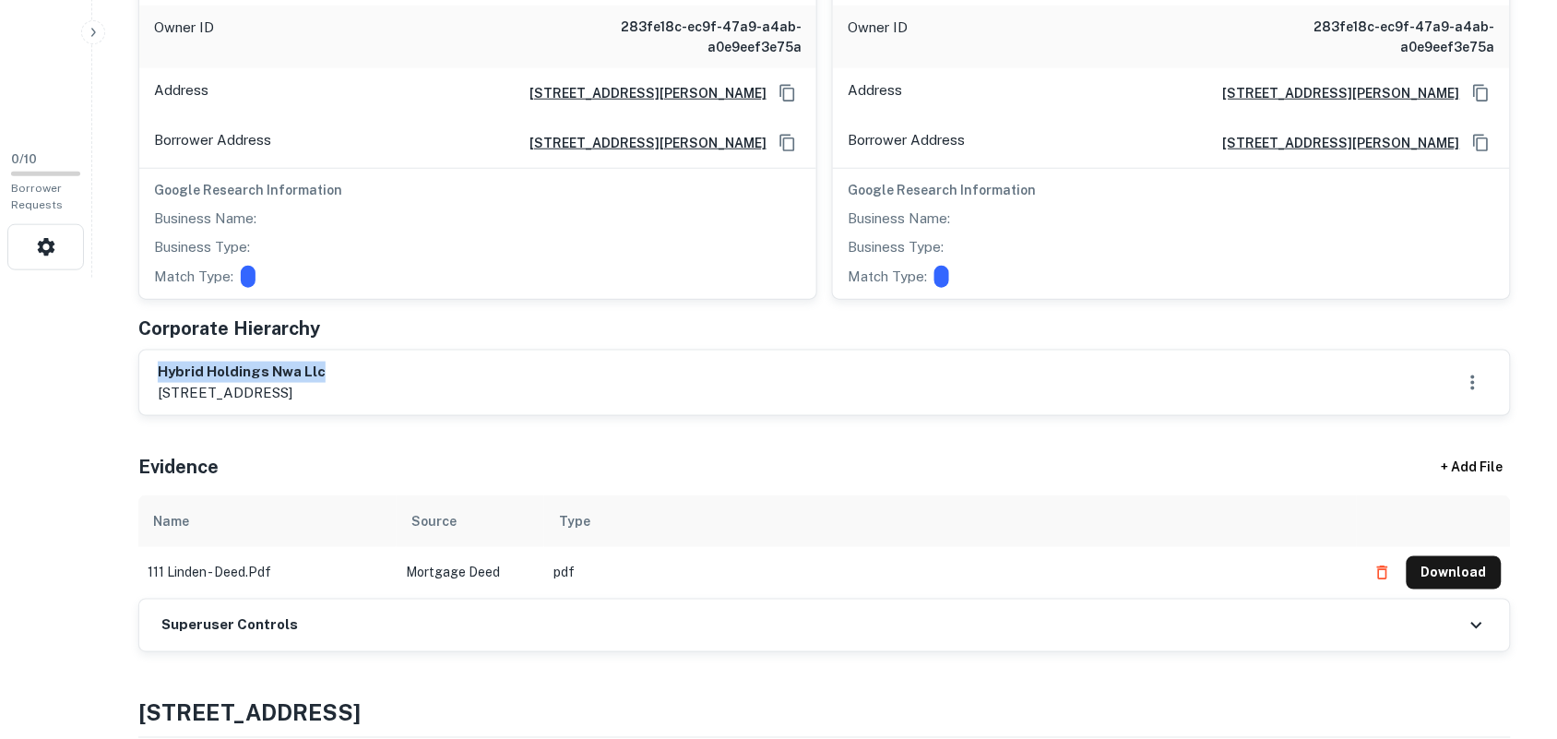
drag, startPoint x: 159, startPoint y: 372, endPoint x: 561, endPoint y: 372, distance: 402.1
click at [561, 372] on div "hybrid holdings nwa llc [STREET_ADDRESS]" at bounding box center [825, 383] width 1334 height 42
copy h6 "hybrid holdings nwa llc"
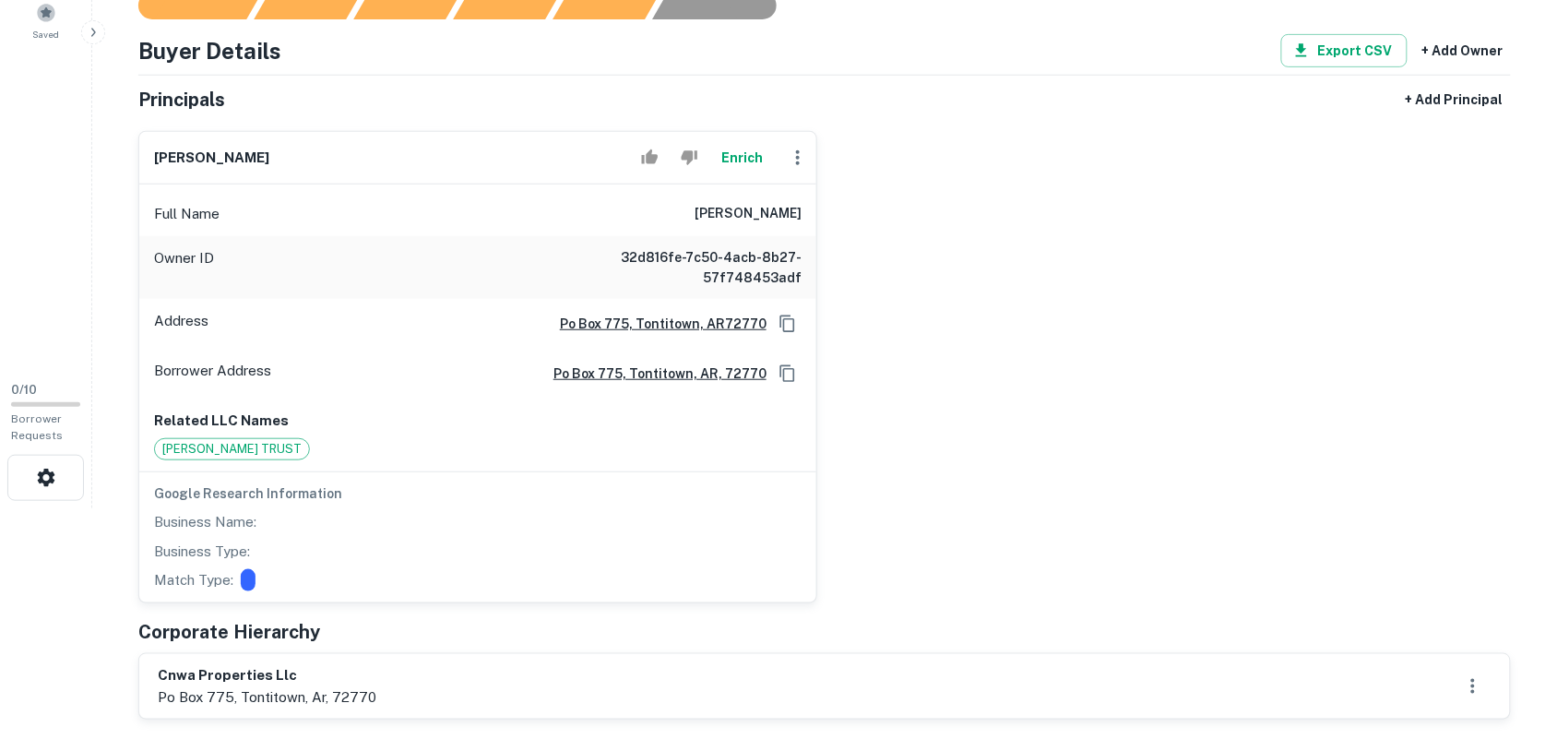
scroll to position [461, 0]
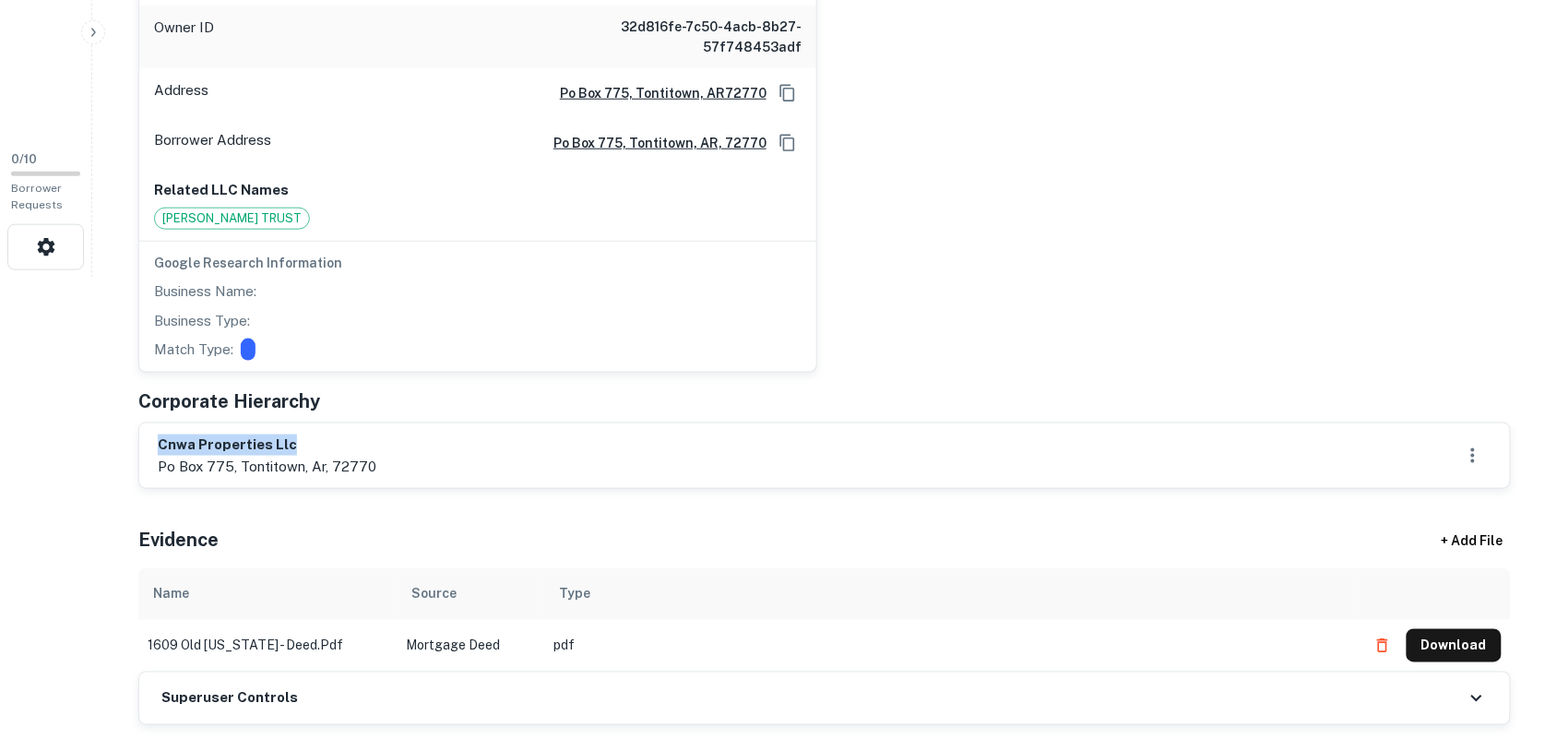
drag, startPoint x: 161, startPoint y: 447, endPoint x: 402, endPoint y: 445, distance: 240.7
click at [402, 445] on div "cnwa properties llc [STREET_ADDRESS]" at bounding box center [825, 455] width 1334 height 42
copy h6 "cnwa properties llc"
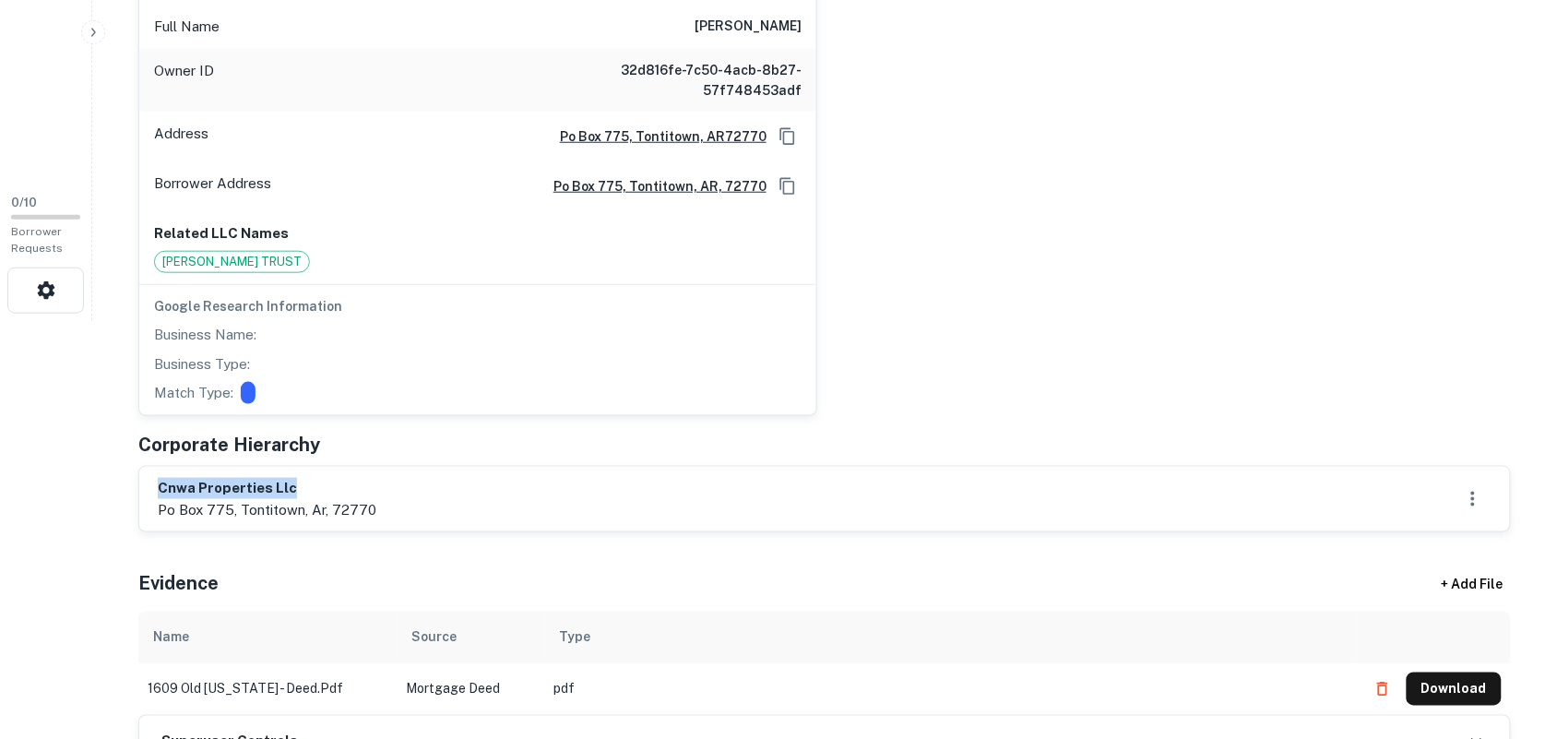
scroll to position [346, 0]
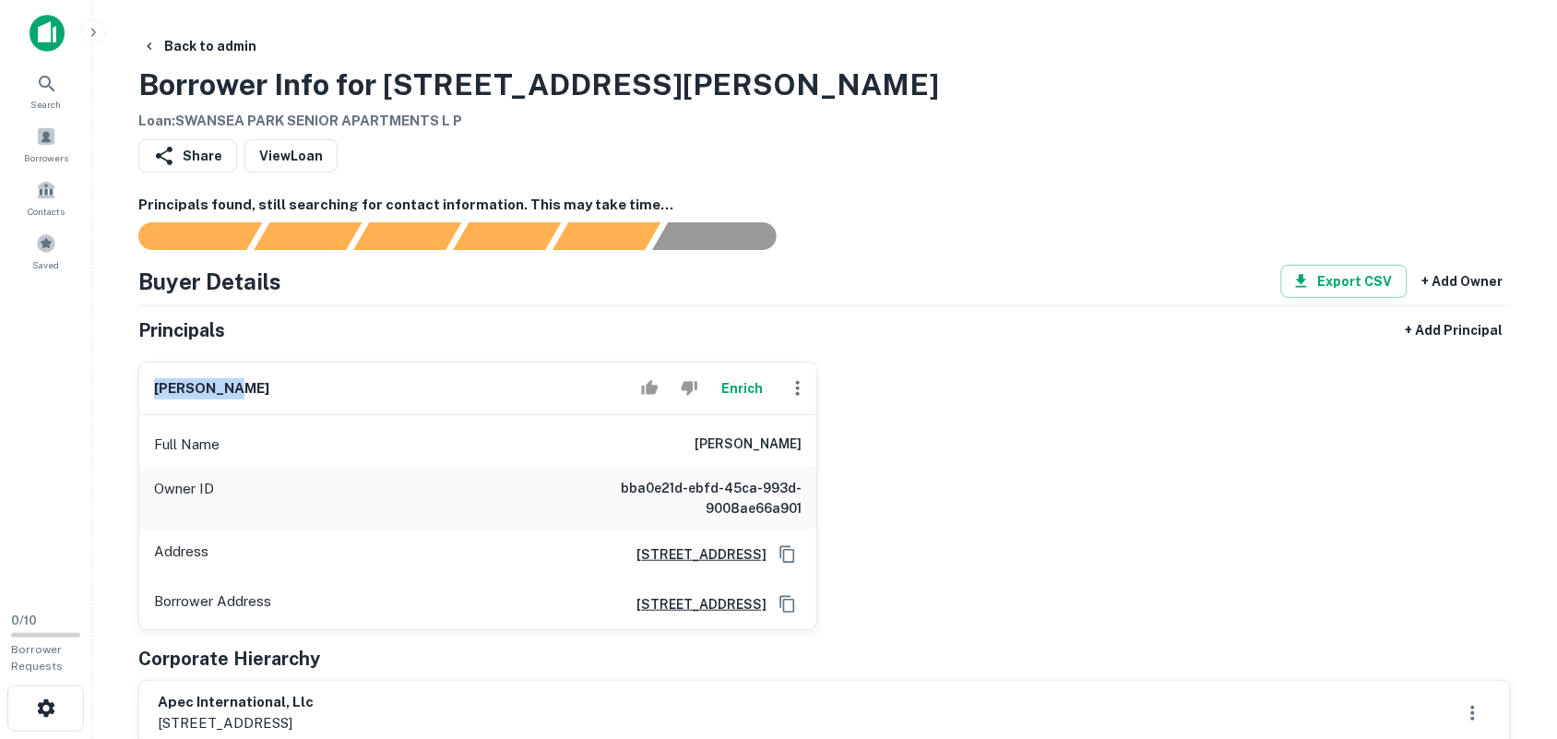
drag, startPoint x: 152, startPoint y: 388, endPoint x: 274, endPoint y: 387, distance: 121.7
click at [274, 387] on div "[PERSON_NAME]" at bounding box center [477, 388] width 677 height 53
copy h6 "[PERSON_NAME]"
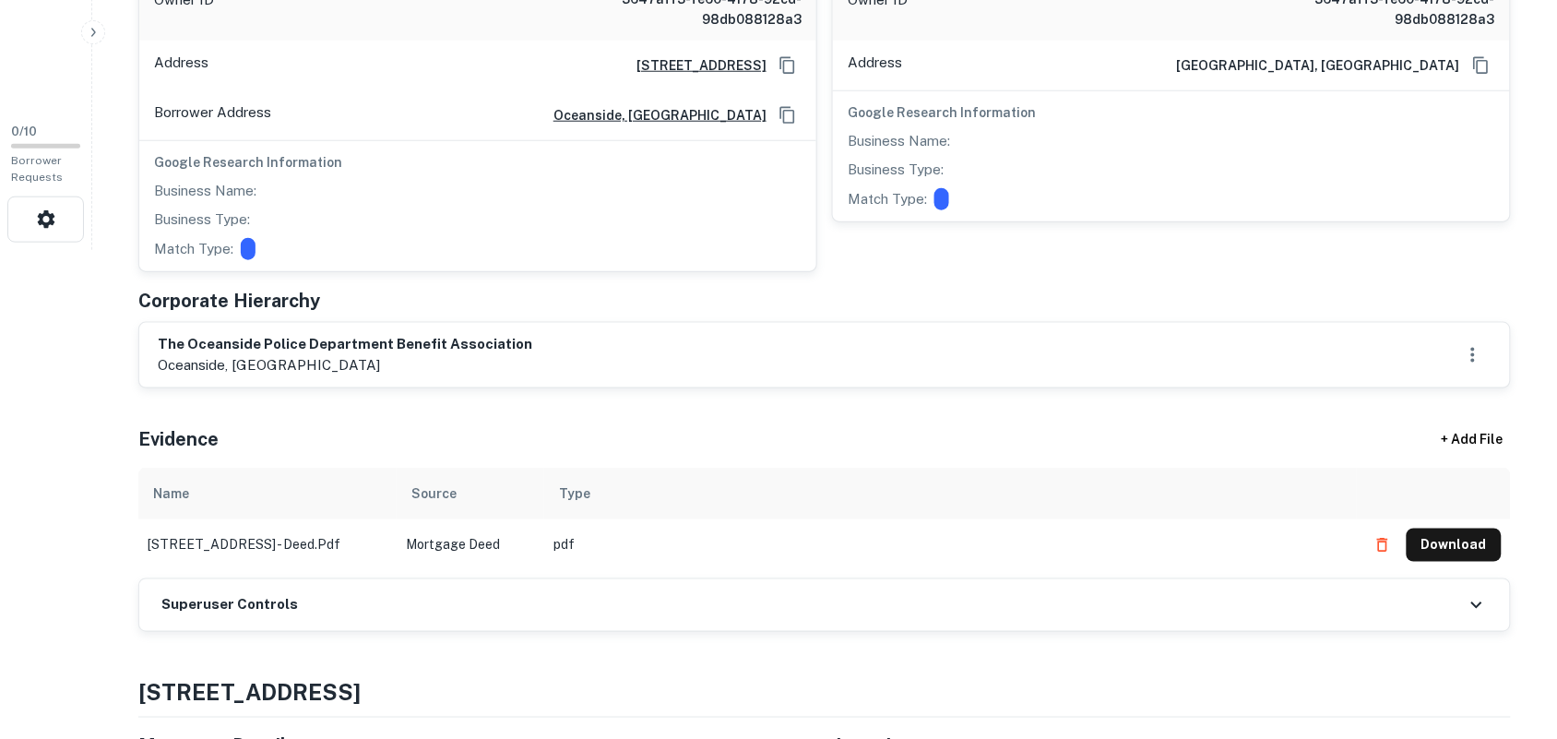
scroll to position [692, 0]
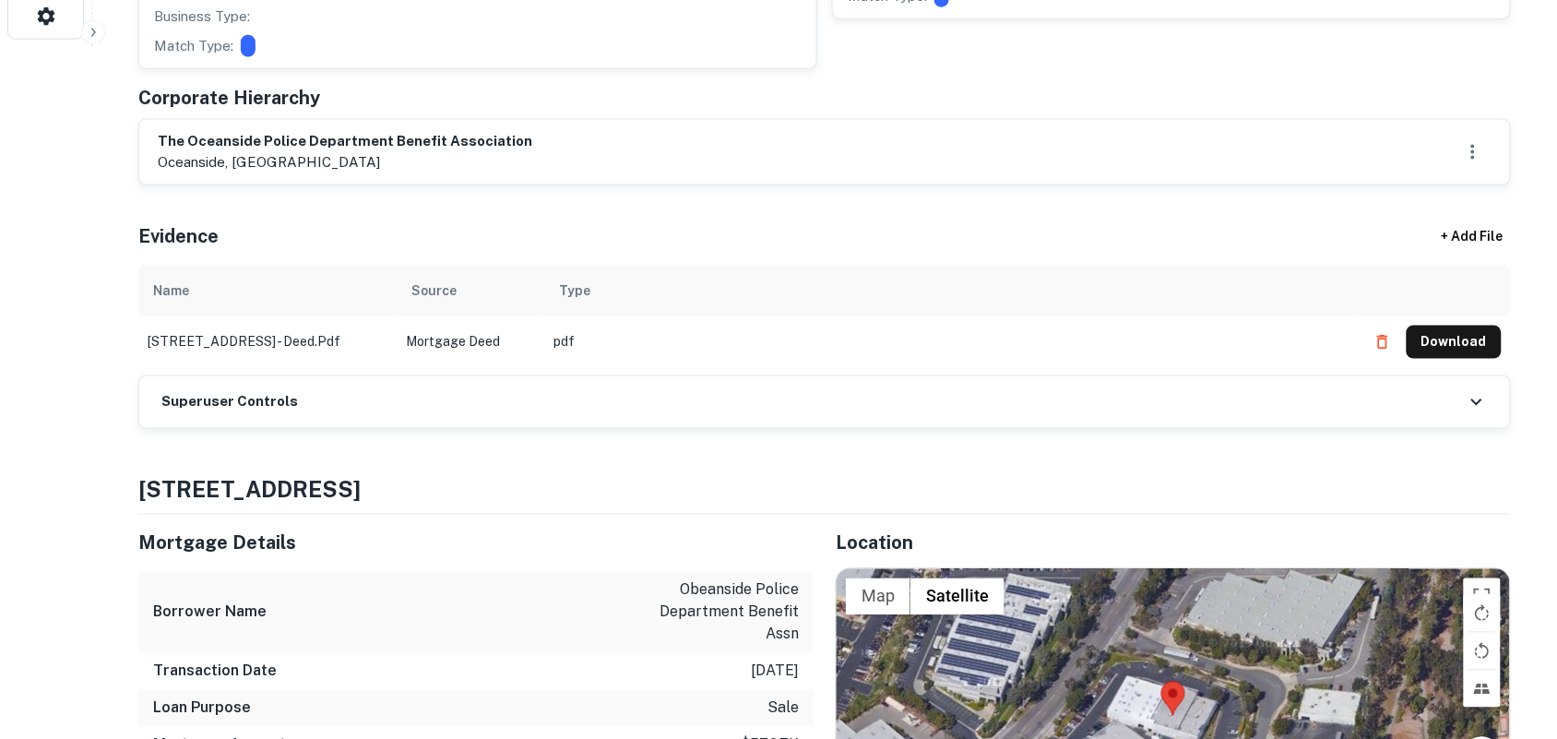
click at [159, 143] on h6 "the oceanside police department benefit association" at bounding box center [345, 141] width 374 height 21
drag, startPoint x: 163, startPoint y: 144, endPoint x: 621, endPoint y: 136, distance: 457.5
click at [621, 136] on div "the oceanside police department benefit association oceanside, [GEOGRAPHIC_DATA]" at bounding box center [825, 152] width 1334 height 42
copy h6 "he oceanside police department benefit association"
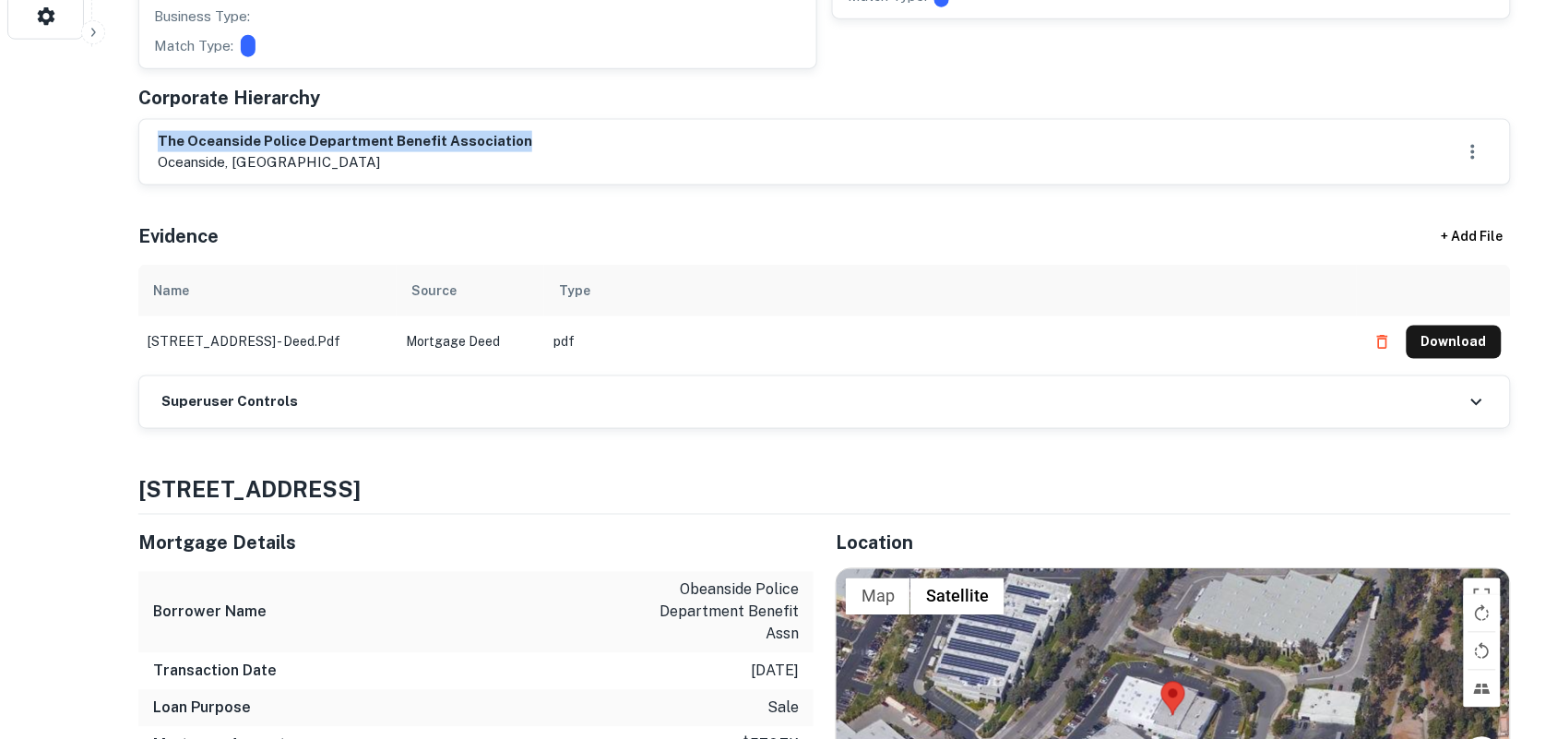
drag, startPoint x: 161, startPoint y: 141, endPoint x: 598, endPoint y: 136, distance: 436.3
click at [598, 136] on div "the oceanside police department benefit association oceanside, [GEOGRAPHIC_DATA]" at bounding box center [825, 152] width 1334 height 42
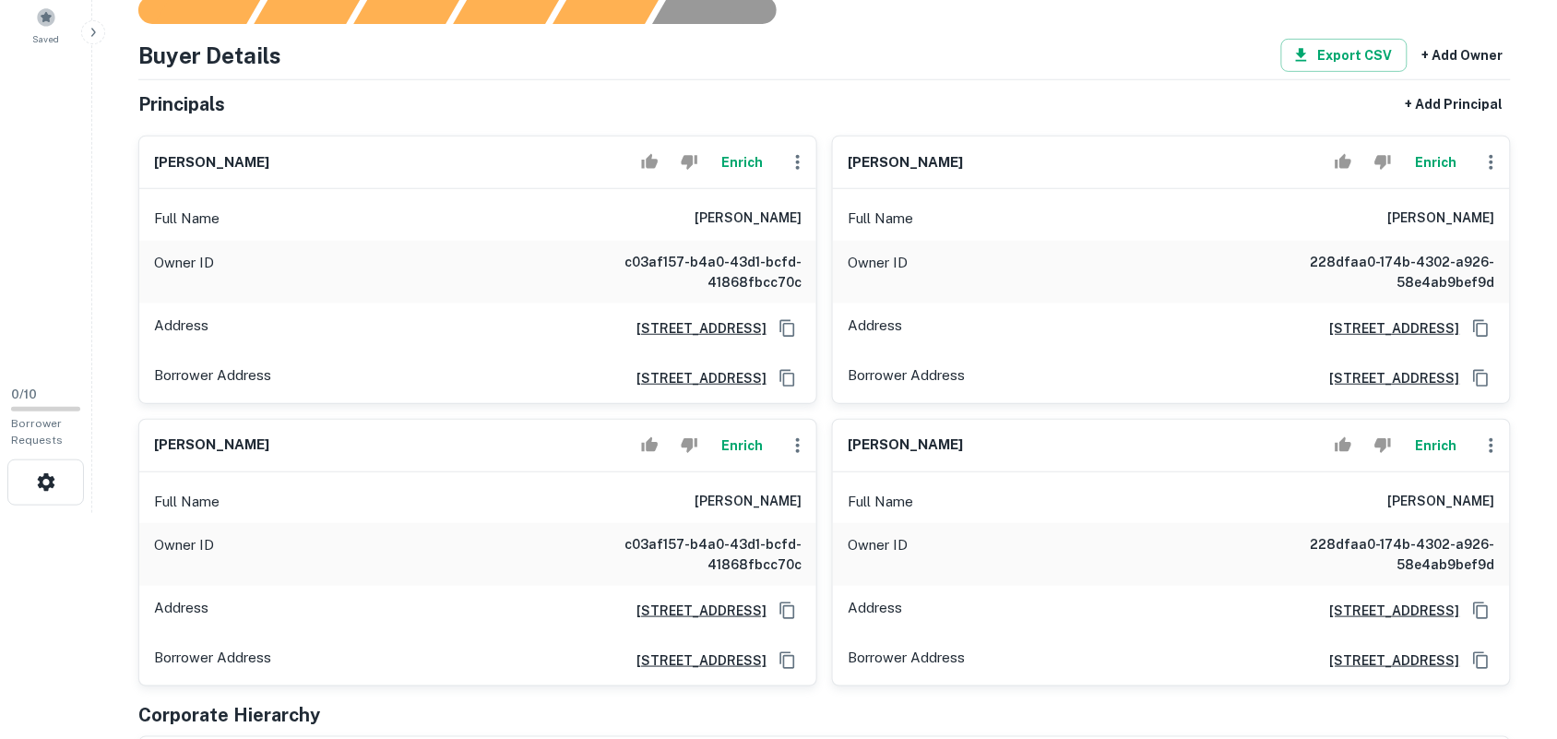
scroll to position [231, 0]
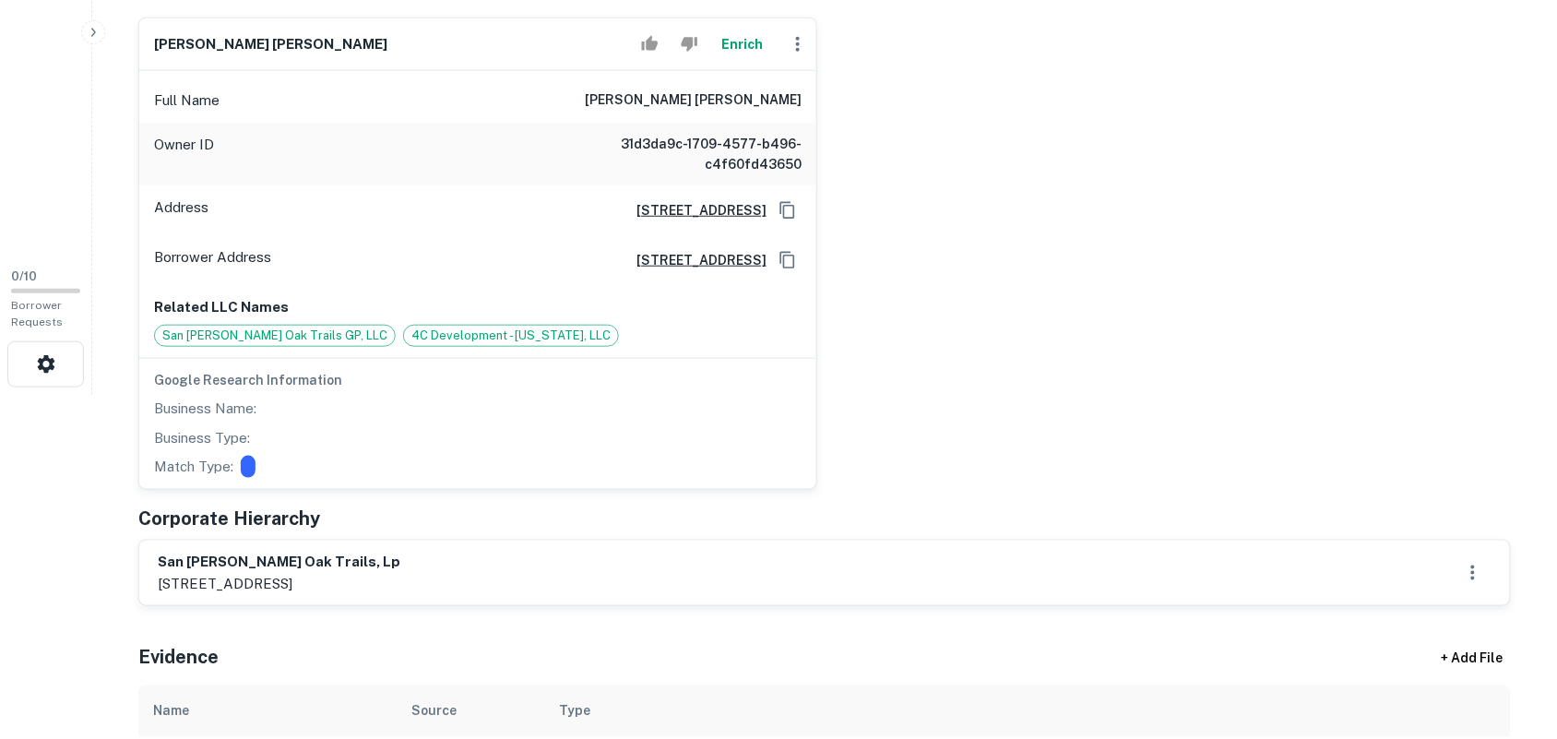
scroll to position [346, 0]
drag, startPoint x: 158, startPoint y: 558, endPoint x: 338, endPoint y: 552, distance: 180.0
click at [338, 553] on h6 "san angelo oak trails, lp" at bounding box center [279, 560] width 243 height 21
copy h6 "san angelo oak trails, lp"
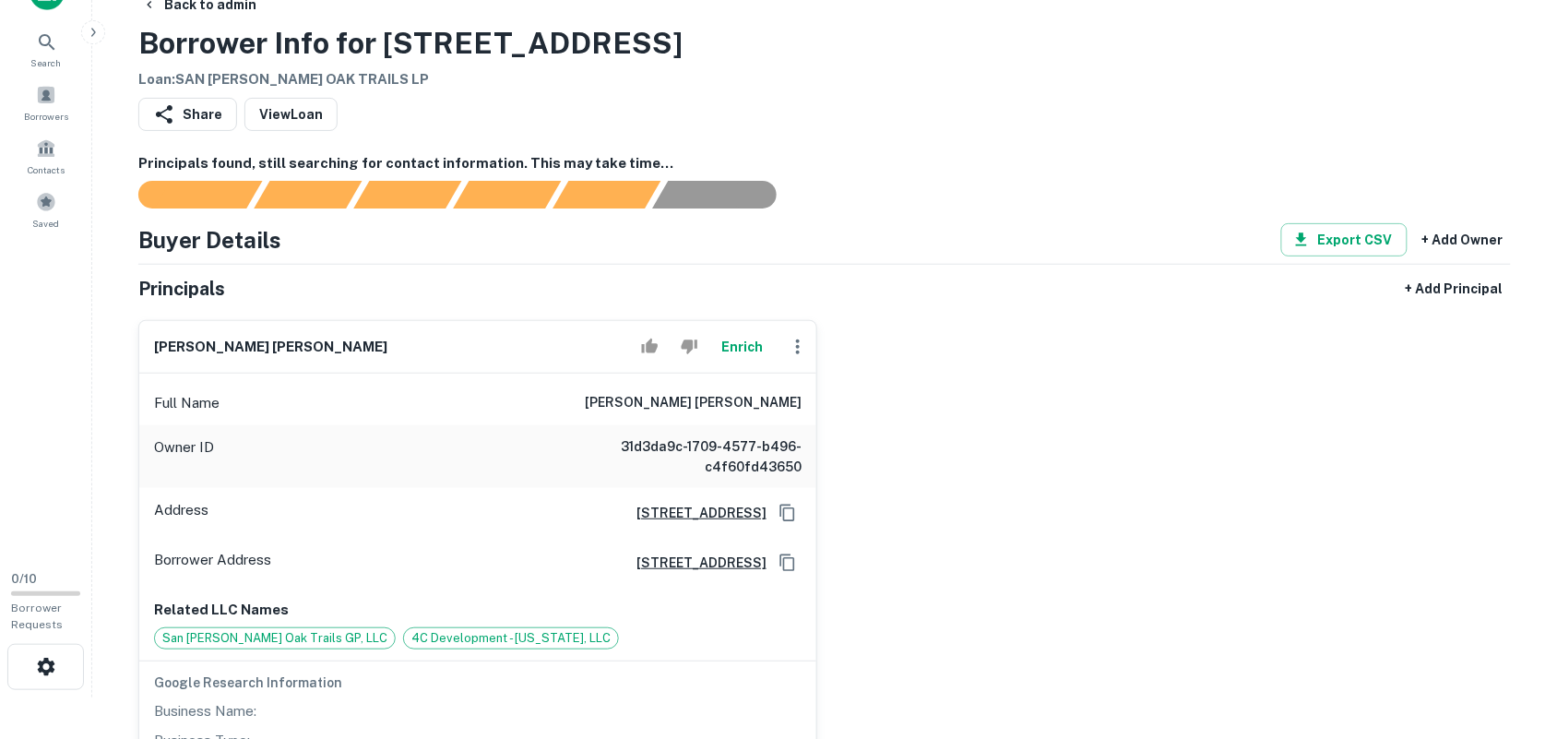
scroll to position [0, 0]
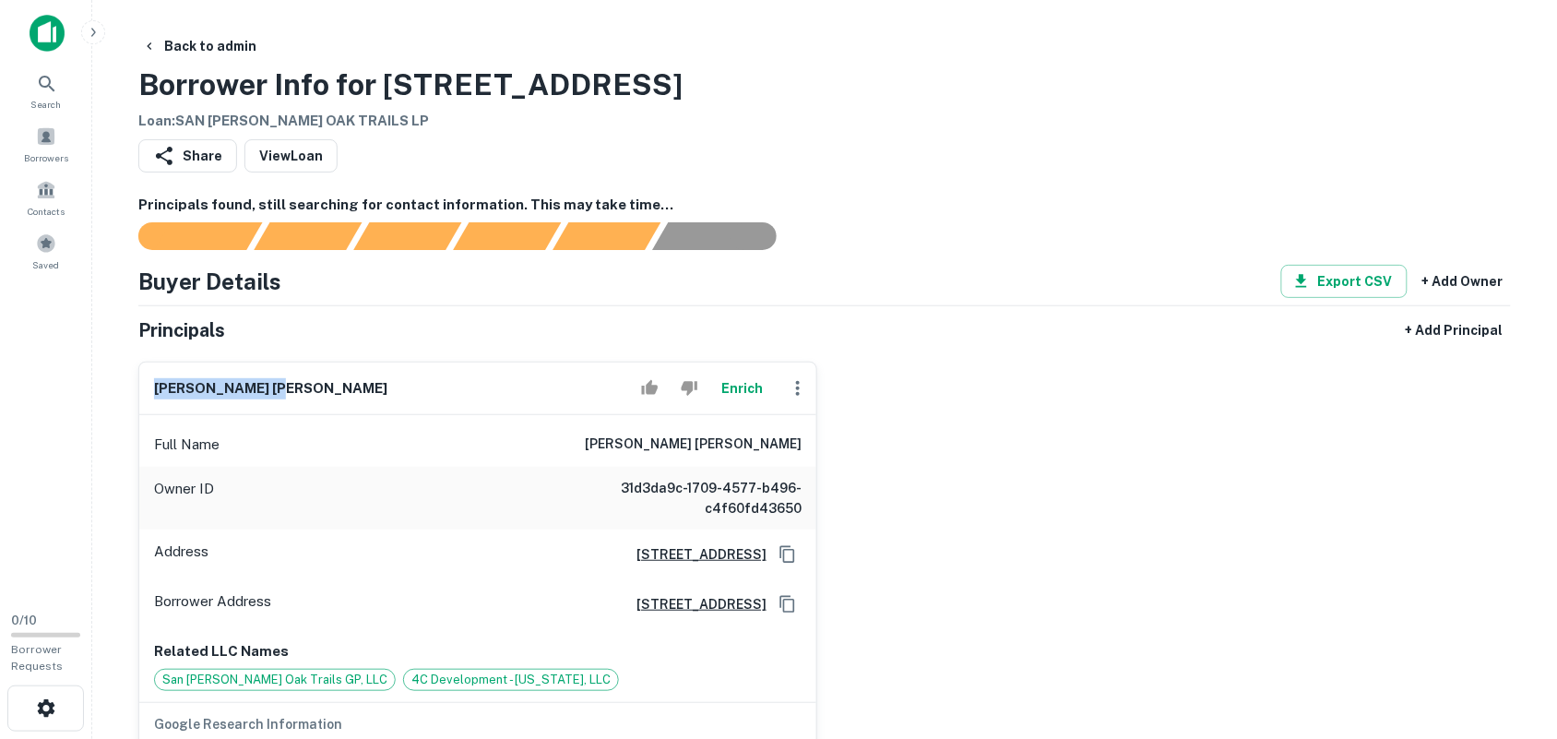
drag, startPoint x: 150, startPoint y: 385, endPoint x: 291, endPoint y: 374, distance: 140.6
click at [268, 385] on div "j. ryan hamilton Enrich" at bounding box center [477, 388] width 677 height 53
copy h6 "j. ryan hamilton"
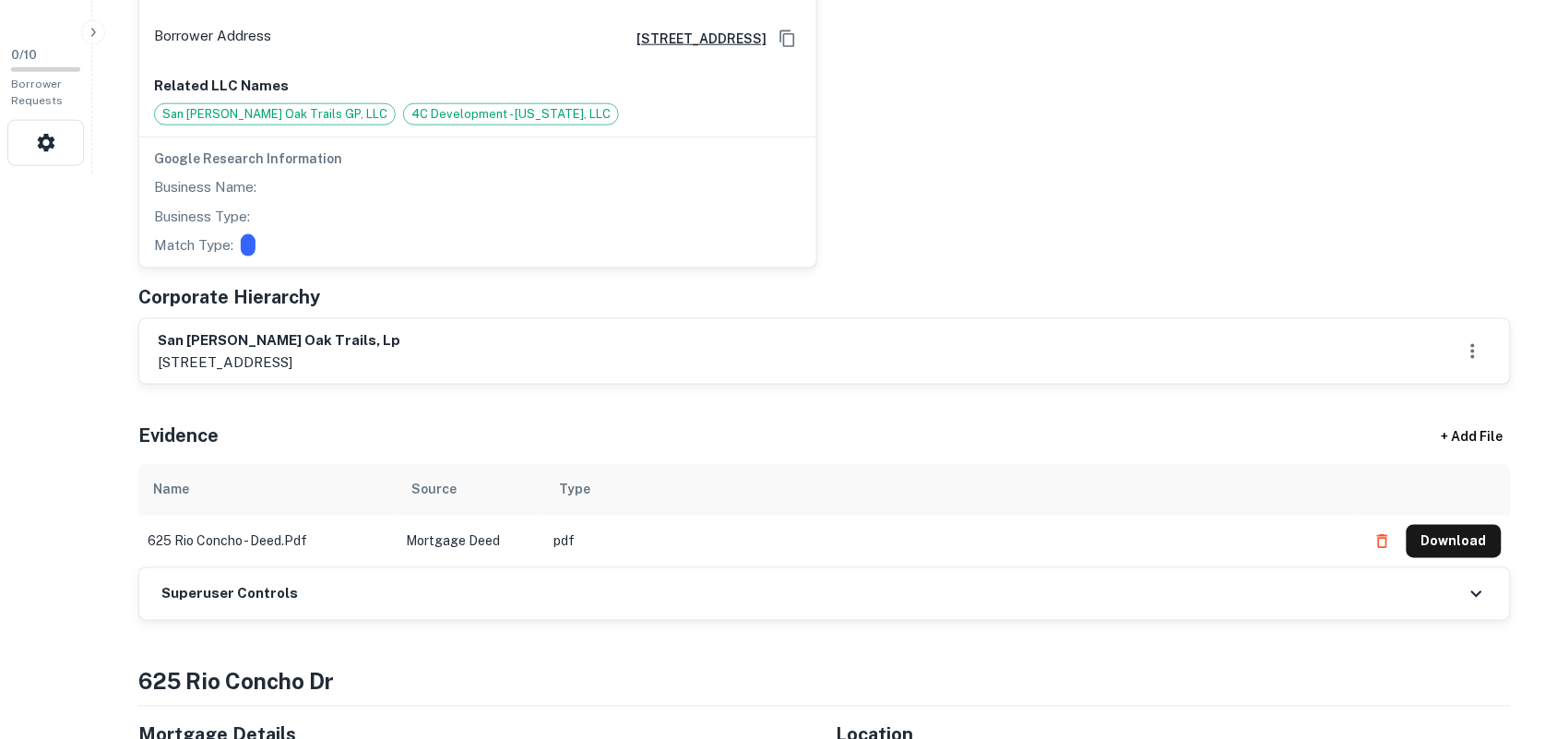
scroll to position [576, 0]
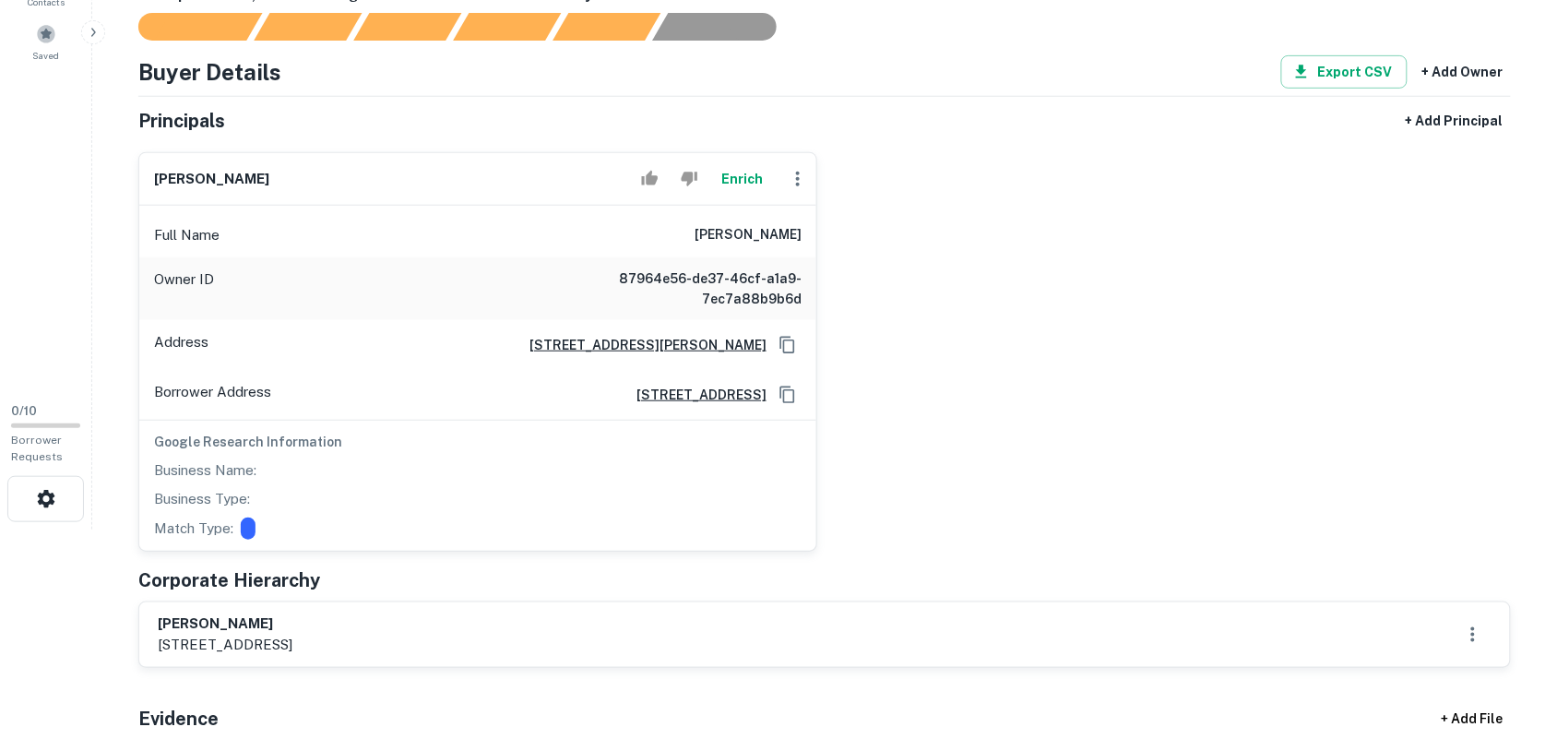
scroll to position [346, 0]
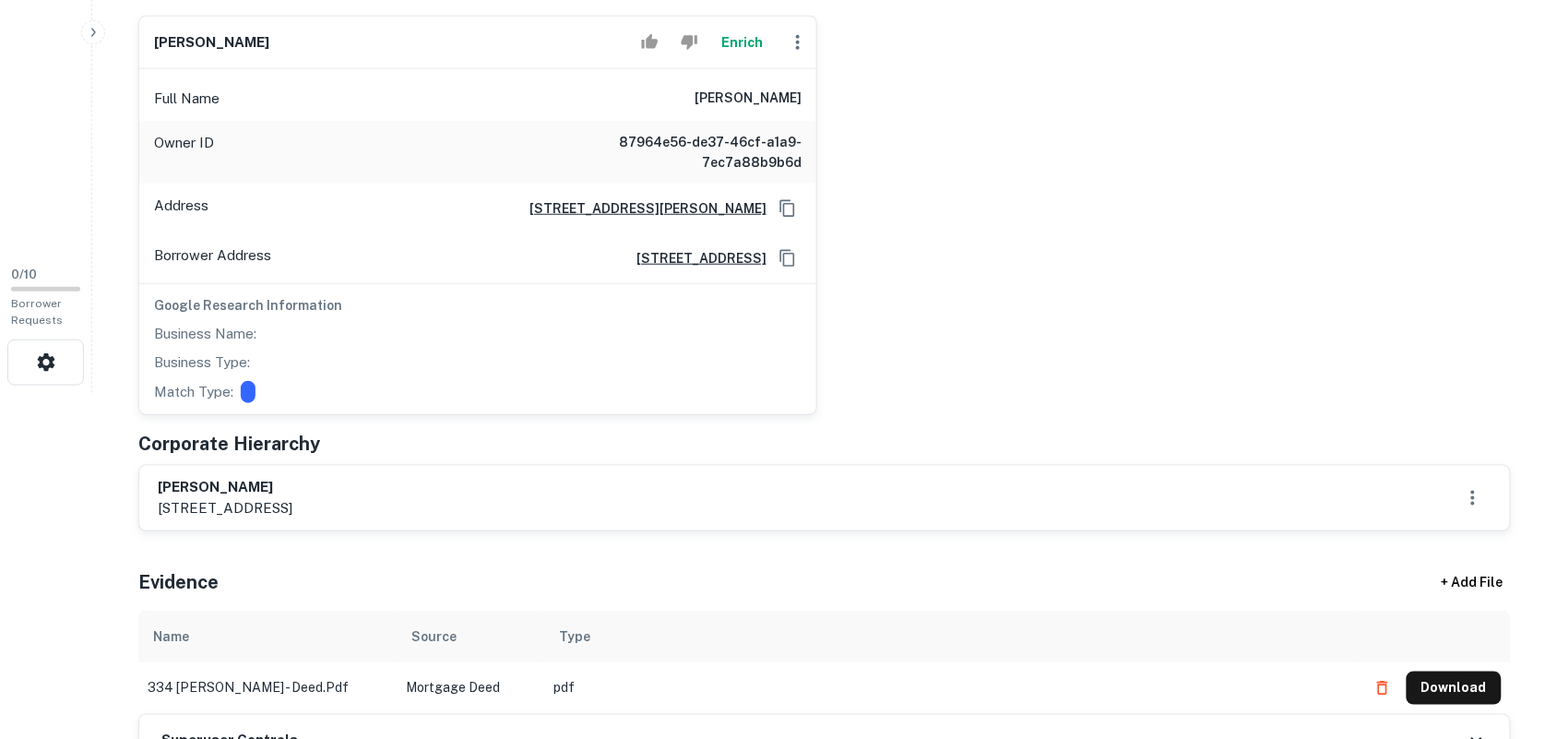
drag, startPoint x: 159, startPoint y: 489, endPoint x: 386, endPoint y: 489, distance: 226.9
click at [292, 489] on h6 "[PERSON_NAME]" at bounding box center [225, 487] width 135 height 21
copy h6 "[PERSON_NAME]"
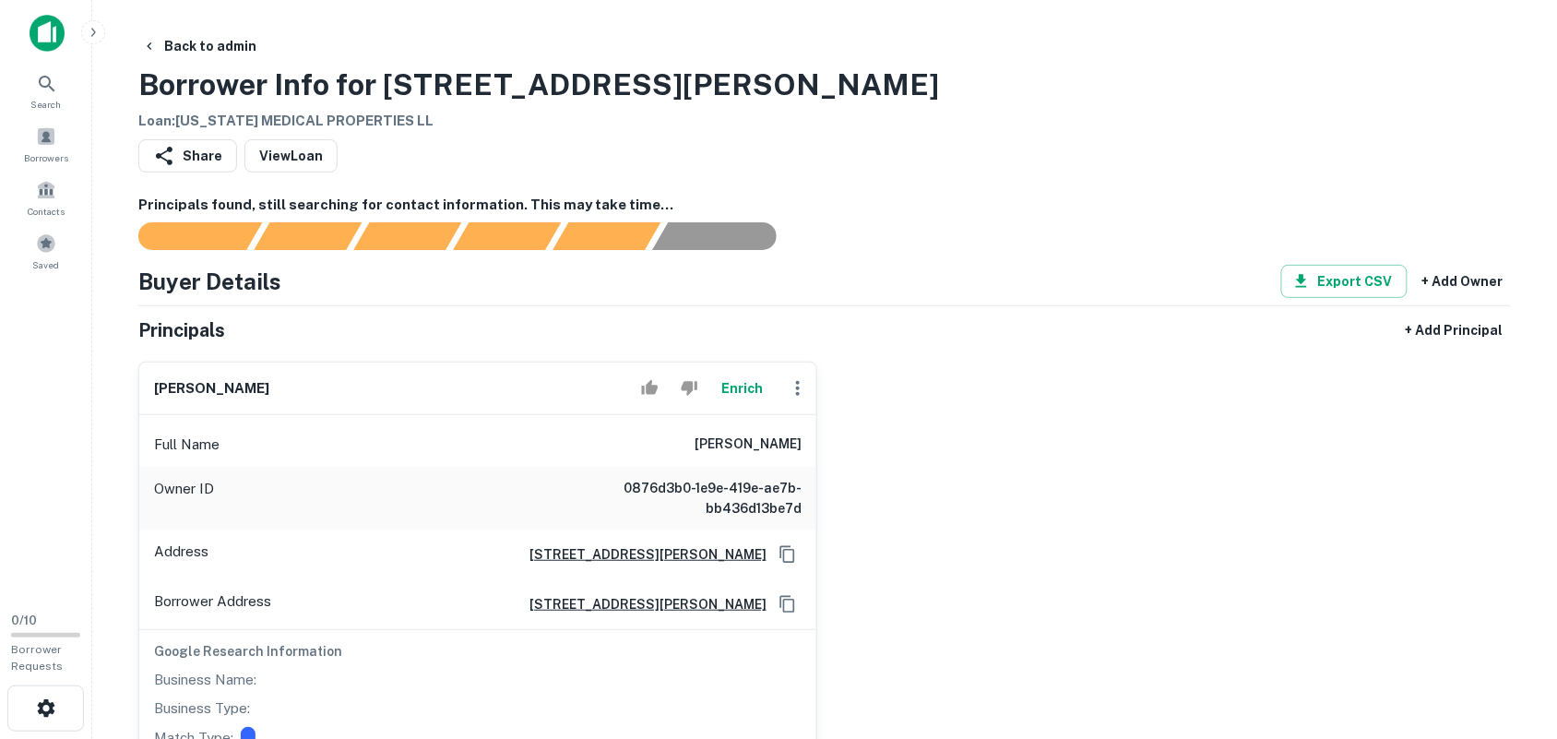
scroll to position [346, 0]
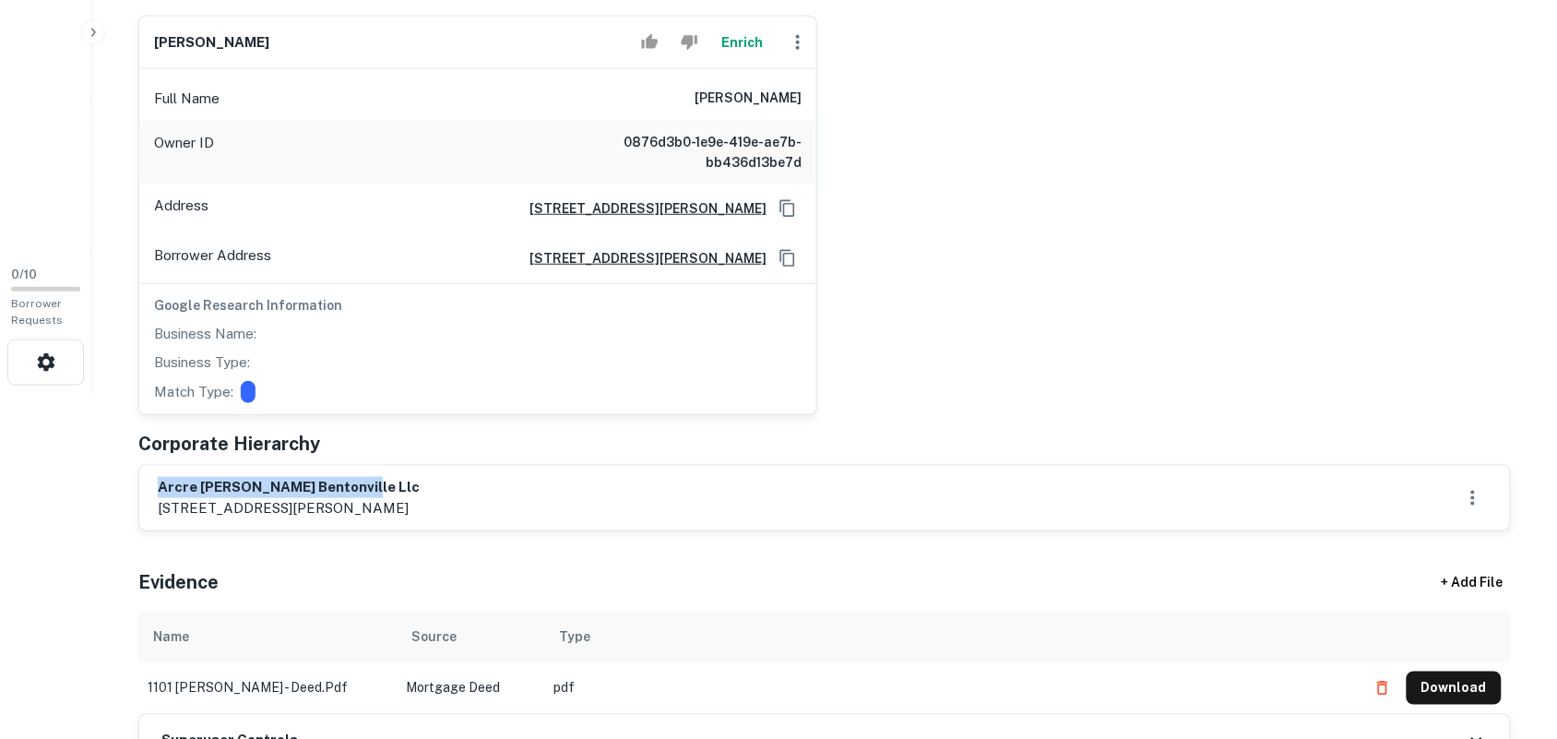
drag, startPoint x: 161, startPoint y: 490, endPoint x: 371, endPoint y: 482, distance: 209.5
click at [371, 482] on h6 "arcre [PERSON_NAME] bentonville llc" at bounding box center [289, 487] width 262 height 21
copy h6 "arcre [PERSON_NAME] bentonville llc"
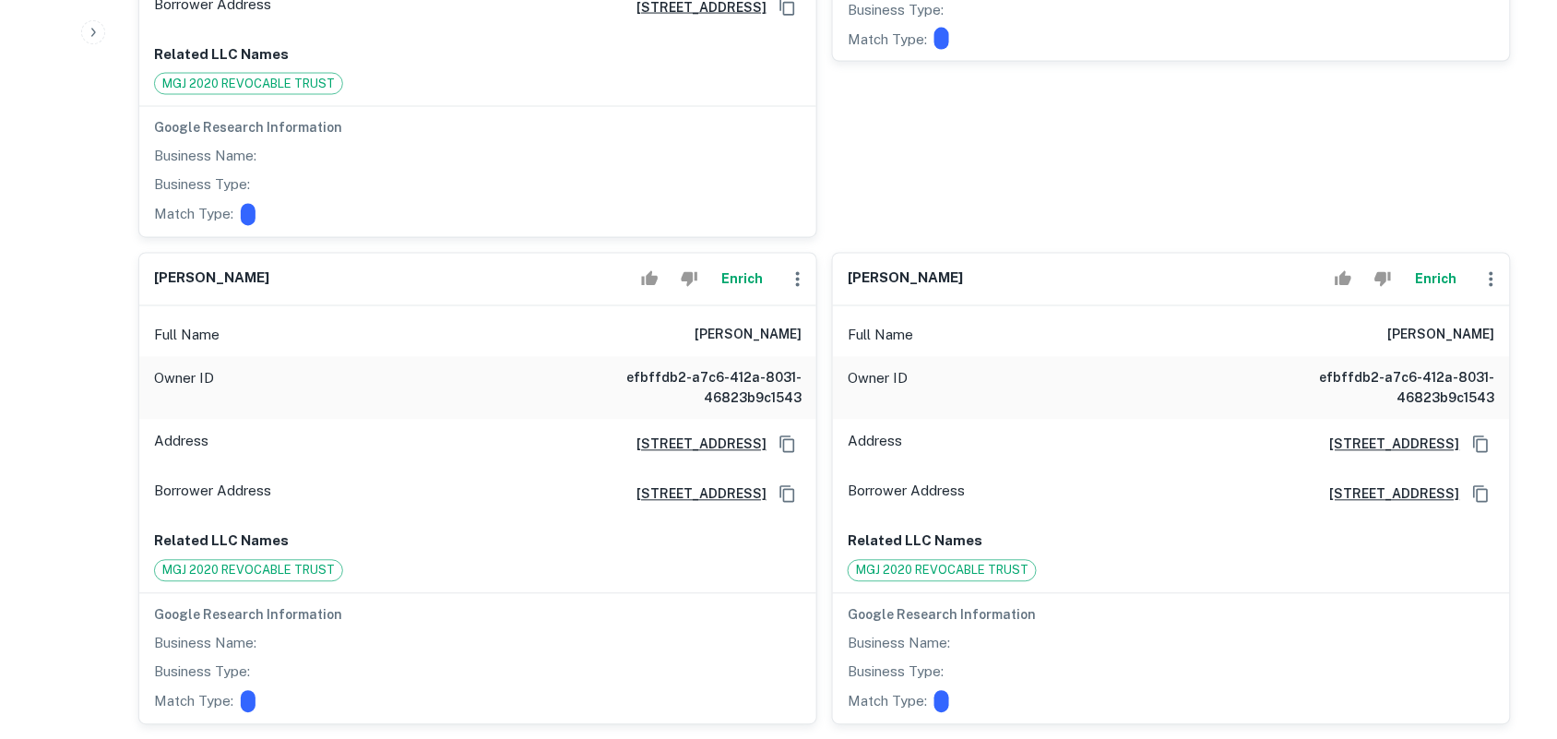
scroll to position [1153, 0]
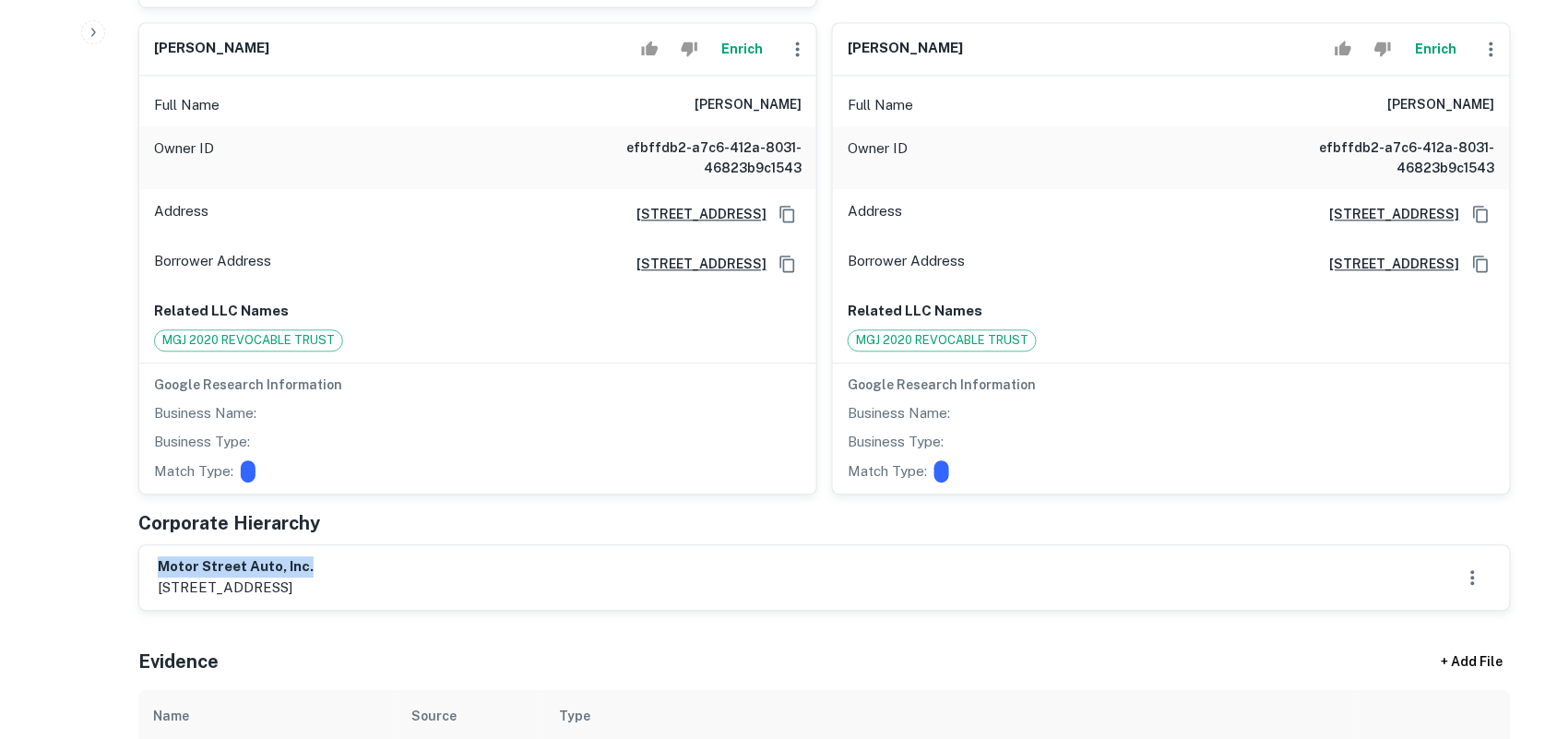
drag, startPoint x: 157, startPoint y: 549, endPoint x: 374, endPoint y: 560, distance: 217.9
click at [374, 560] on div "motor street auto, inc. 2911 alliance place, springdale, ar, 72764" at bounding box center [824, 577] width 1371 height 65
copy div "motor street auto, inc. 2911 alliance place, springdale, a"
drag, startPoint x: 231, startPoint y: 533, endPoint x: 200, endPoint y: 538, distance: 31.7
click at [231, 545] on div "motor street auto, inc. 2911 alliance place, springdale, ar, 72764" at bounding box center [824, 577] width 1371 height 65
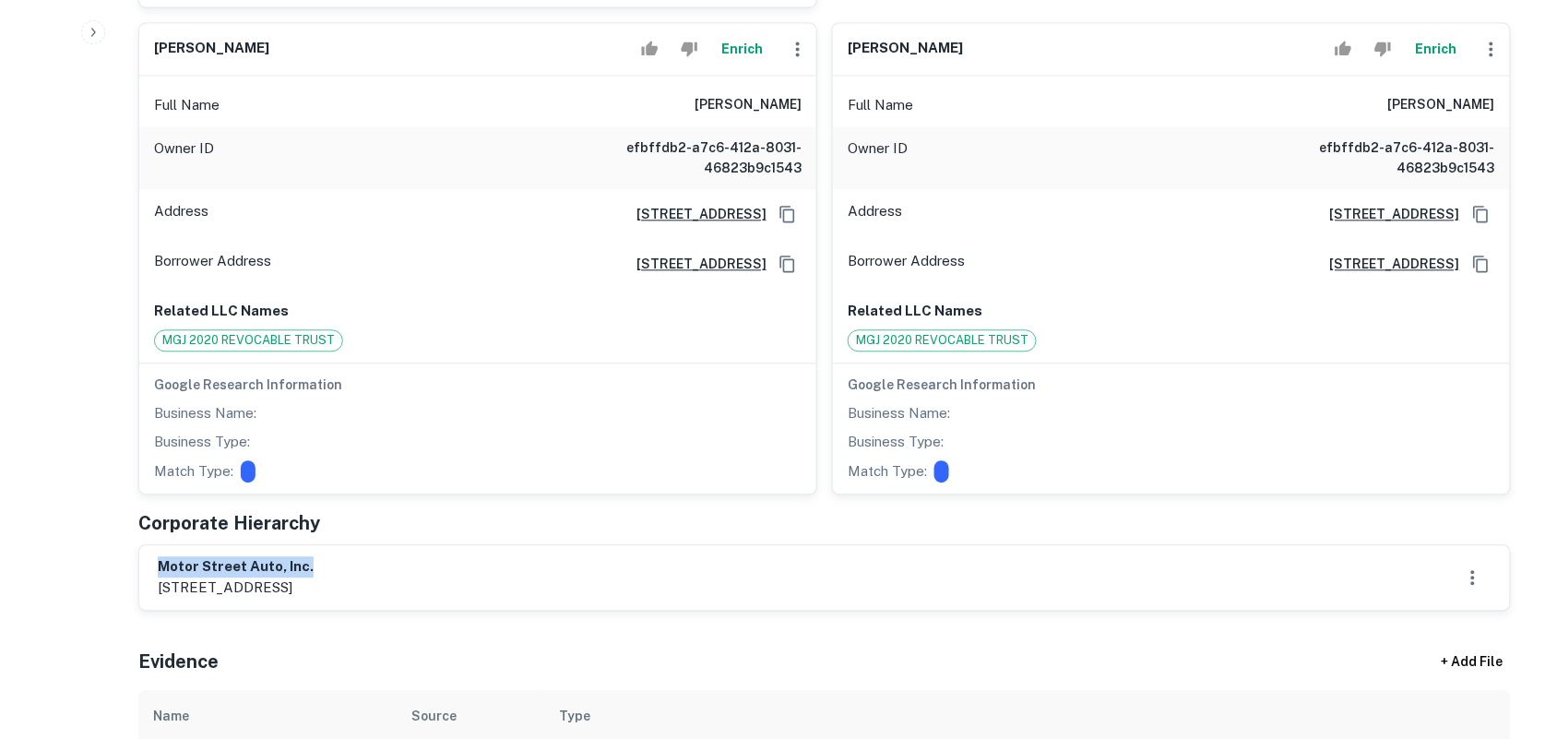
click at [157, 552] on div "motor street auto, inc. 2911 alliance place, springdale, ar, 72764" at bounding box center [824, 577] width 1371 height 65
drag, startPoint x: 160, startPoint y: 547, endPoint x: 337, endPoint y: 540, distance: 177.2
click at [314, 556] on h6 "motor street auto, inc." at bounding box center [236, 566] width 156 height 21
copy h6 "motor street auto, inc."
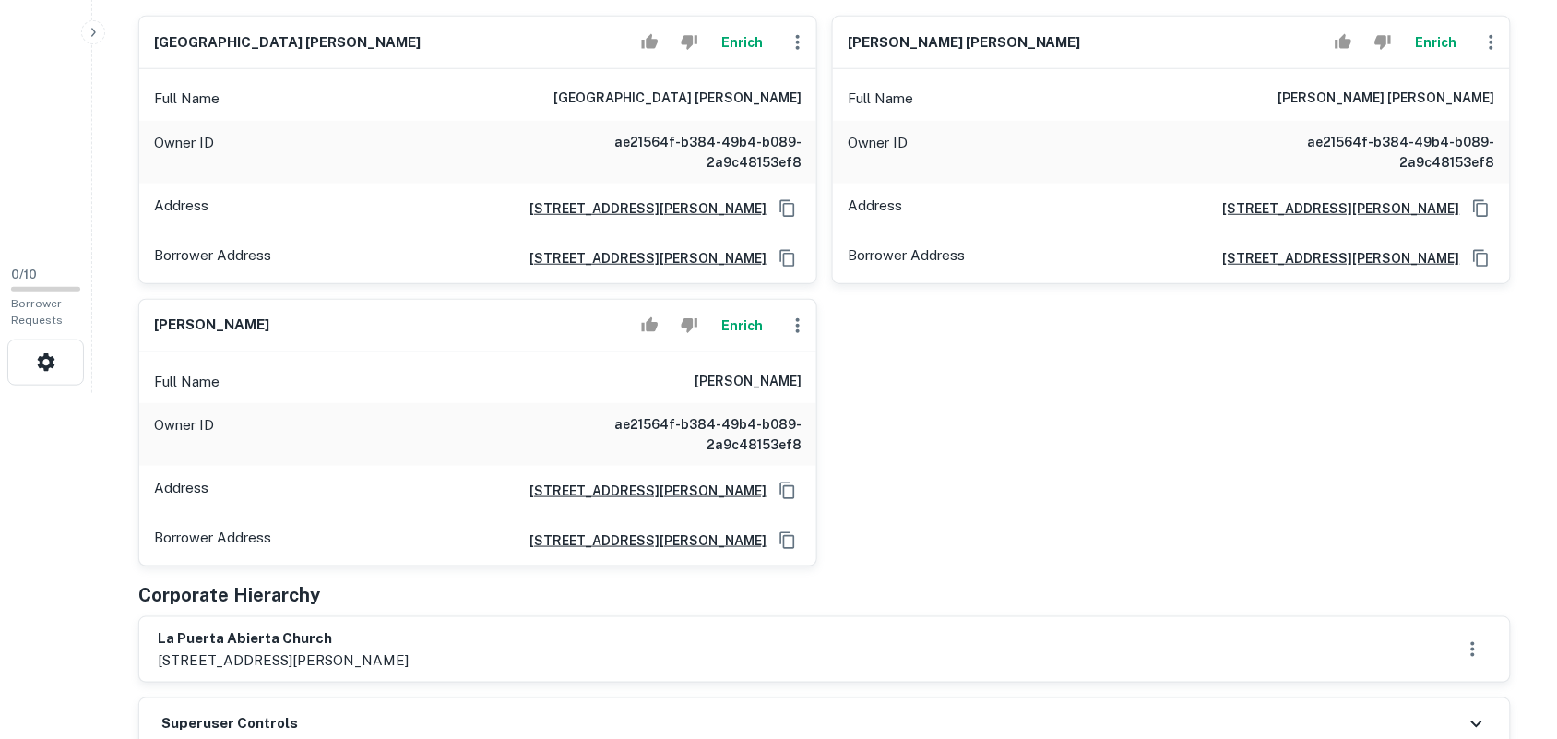
scroll to position [461, 0]
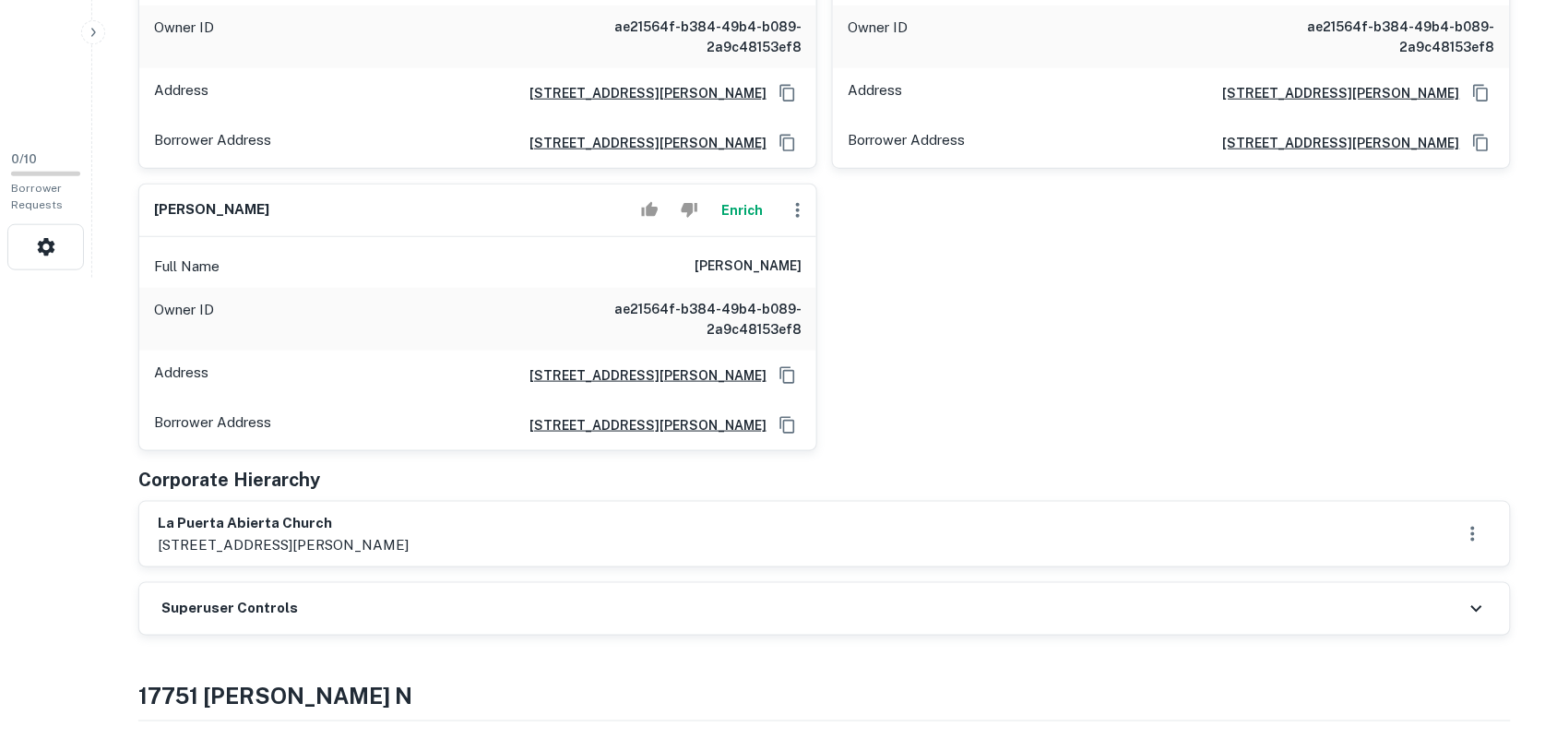
click at [163, 527] on h6 "la puerta abierta church" at bounding box center [283, 523] width 251 height 21
drag, startPoint x: 159, startPoint y: 527, endPoint x: 386, endPoint y: 519, distance: 227.0
click at [386, 519] on div "la puerta abierta church 17751 mitchell n, irvine, ca, 92614" at bounding box center [825, 534] width 1334 height 42
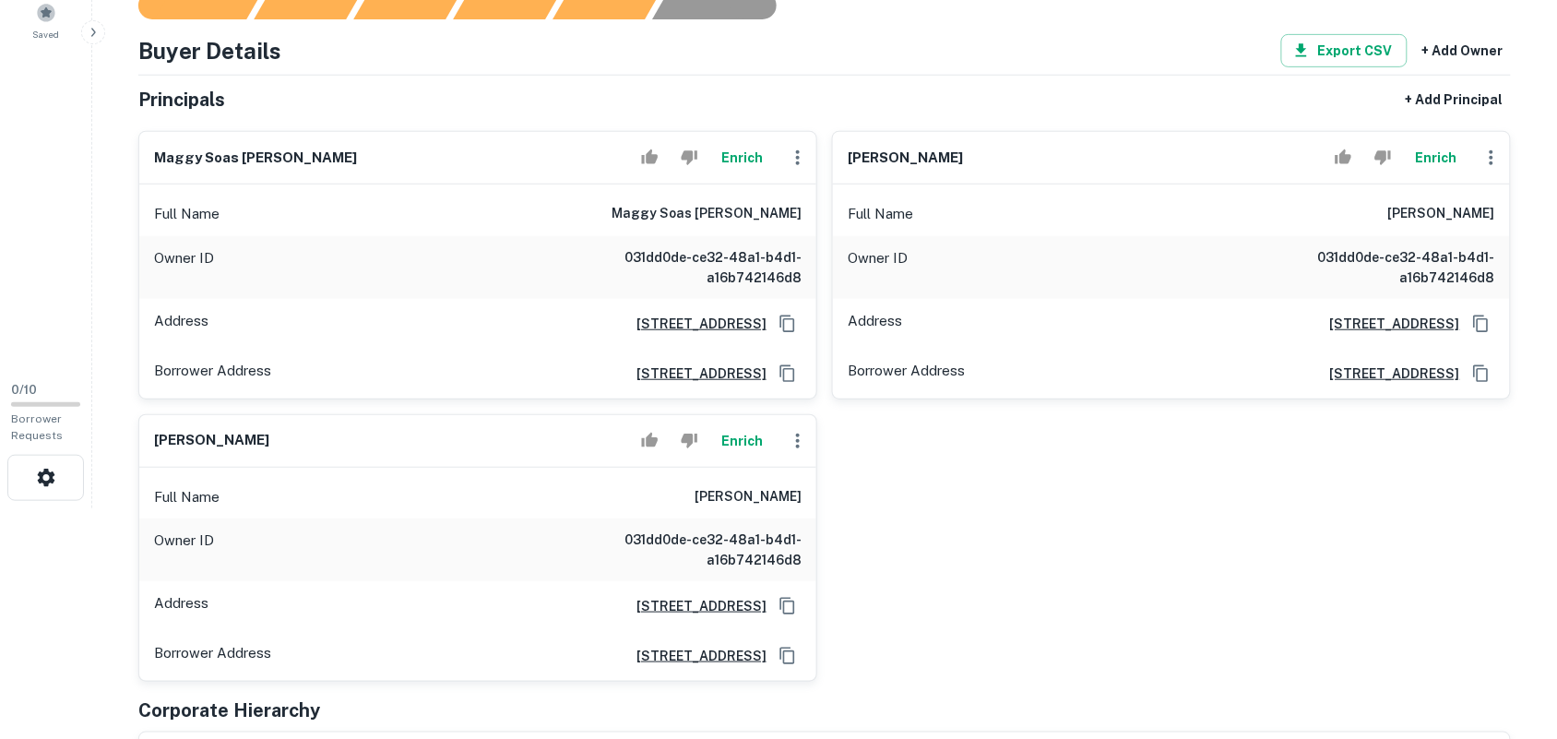
scroll to position [461, 0]
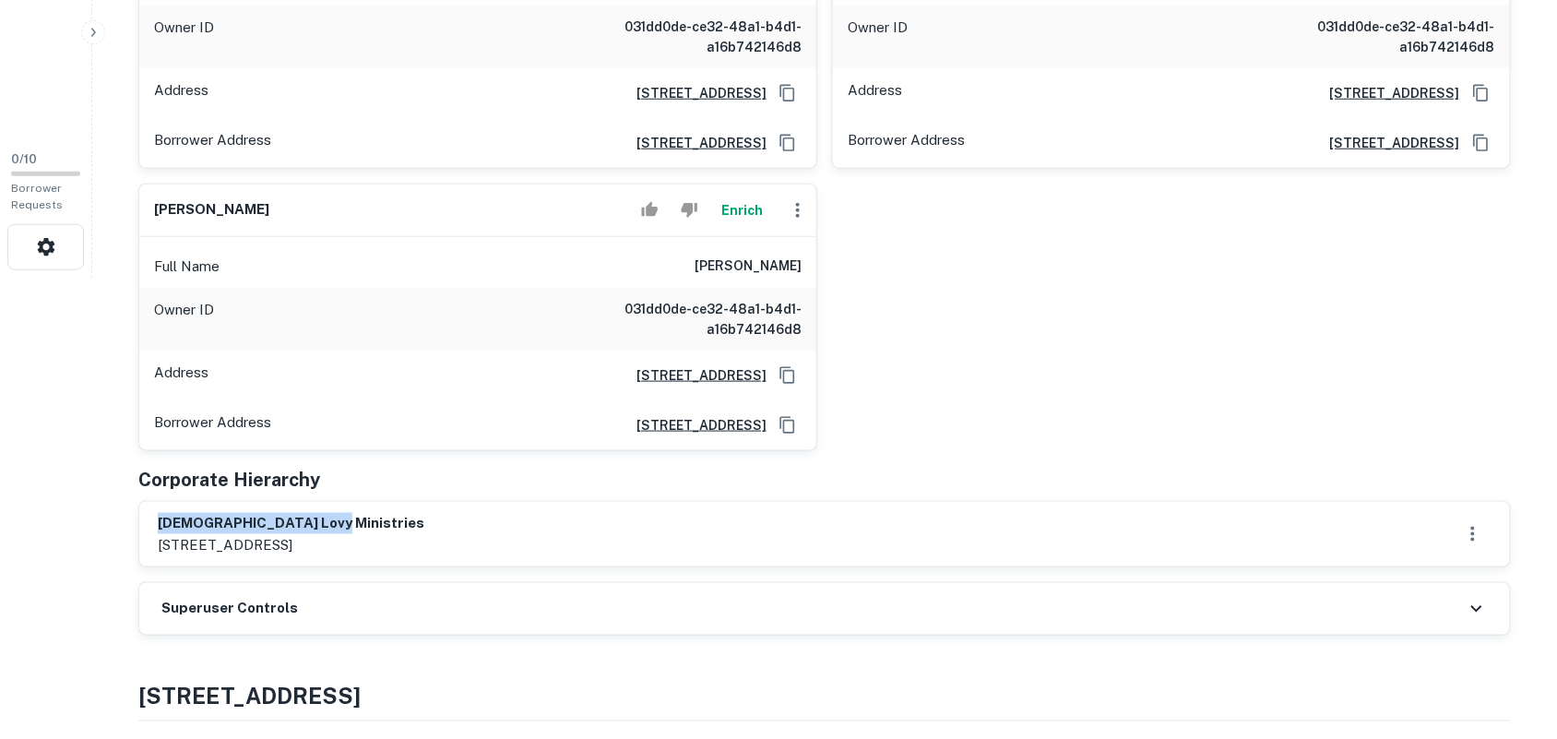
drag, startPoint x: 158, startPoint y: 521, endPoint x: 459, endPoint y: 519, distance: 301.6
click at [459, 519] on div "prophet lovy ministries 580 east easy street, simi valley, ca, 93065" at bounding box center [825, 534] width 1334 height 42
copy h6 "prophet lovy ministries"
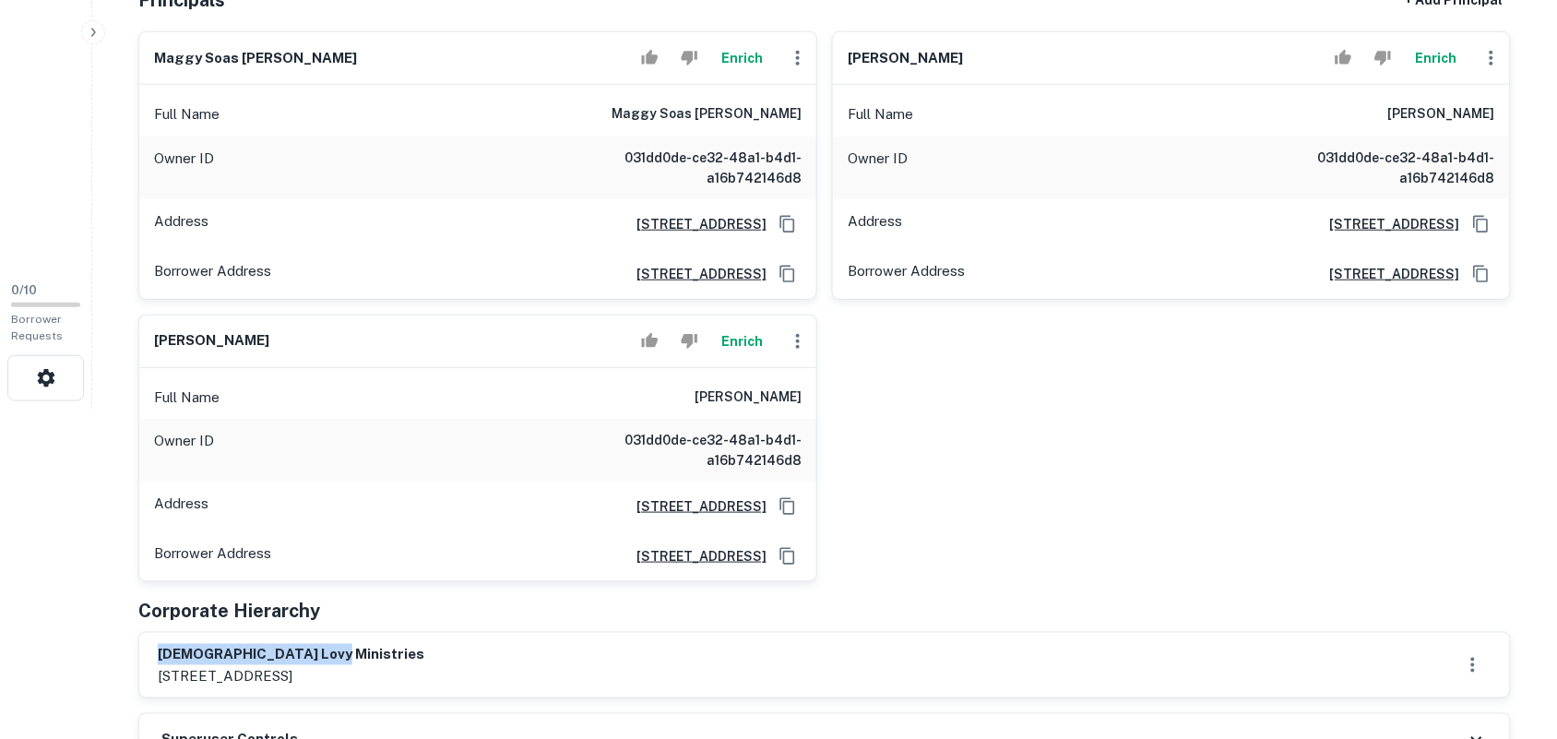
scroll to position [115, 0]
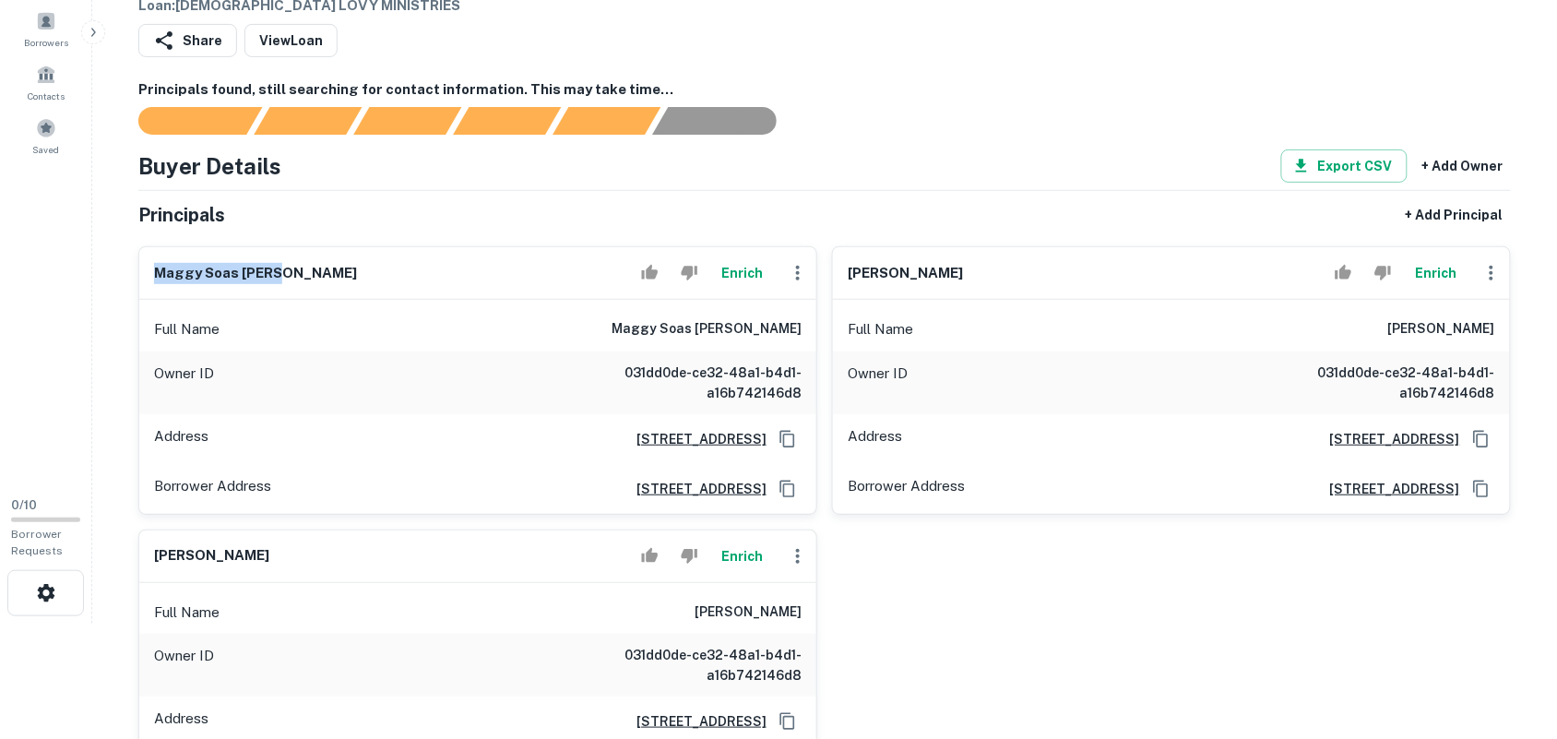
drag, startPoint x: 159, startPoint y: 274, endPoint x: 369, endPoint y: 270, distance: 210.3
click at [369, 270] on div "maggy soas elias Enrich" at bounding box center [477, 273] width 677 height 53
copy h6 "maggy soas elias"
drag, startPoint x: 849, startPoint y: 273, endPoint x: 984, endPoint y: 269, distance: 134.7
click at [984, 269] on div "lovy l elias Enrich" at bounding box center [1171, 273] width 677 height 53
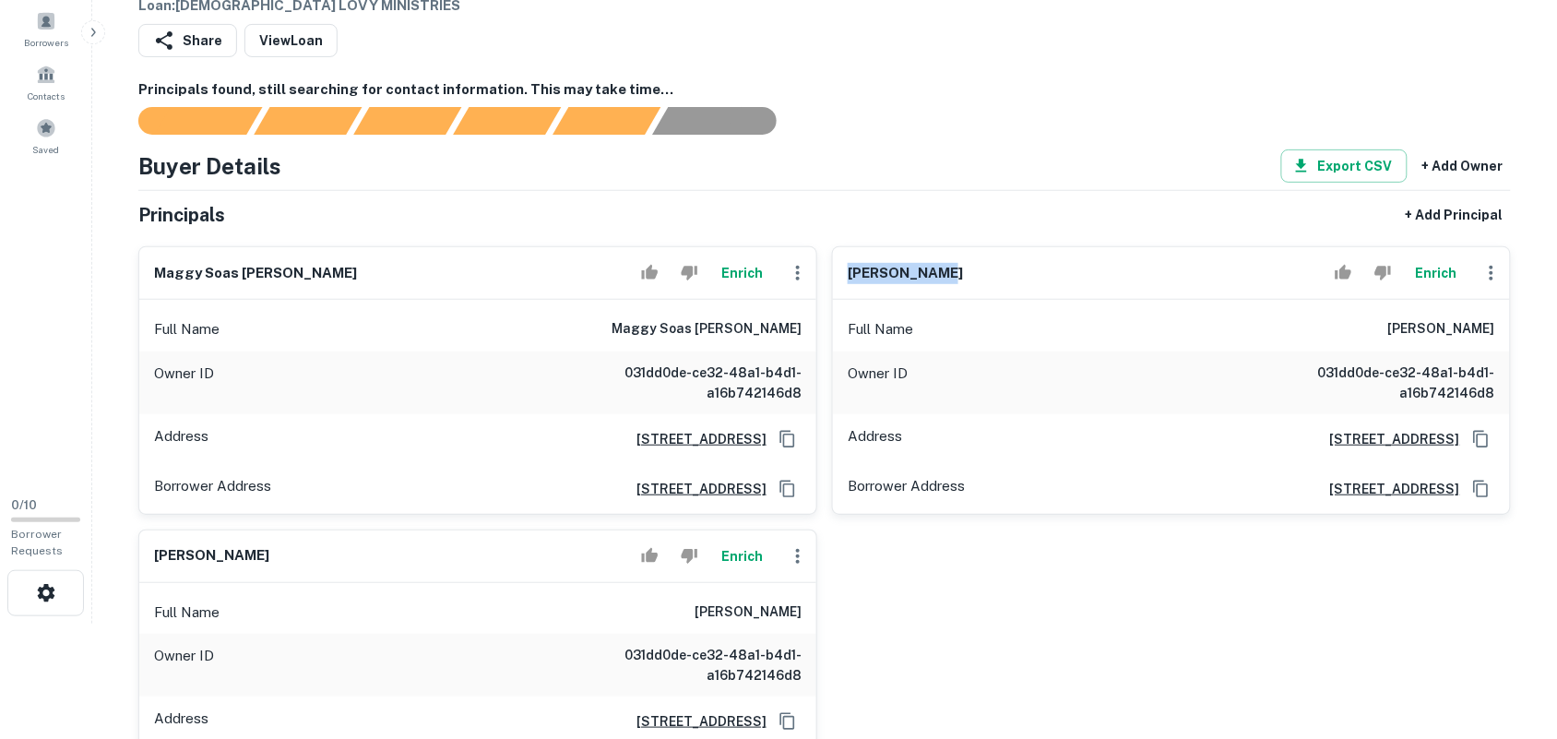
copy h6 "lovy l elias"
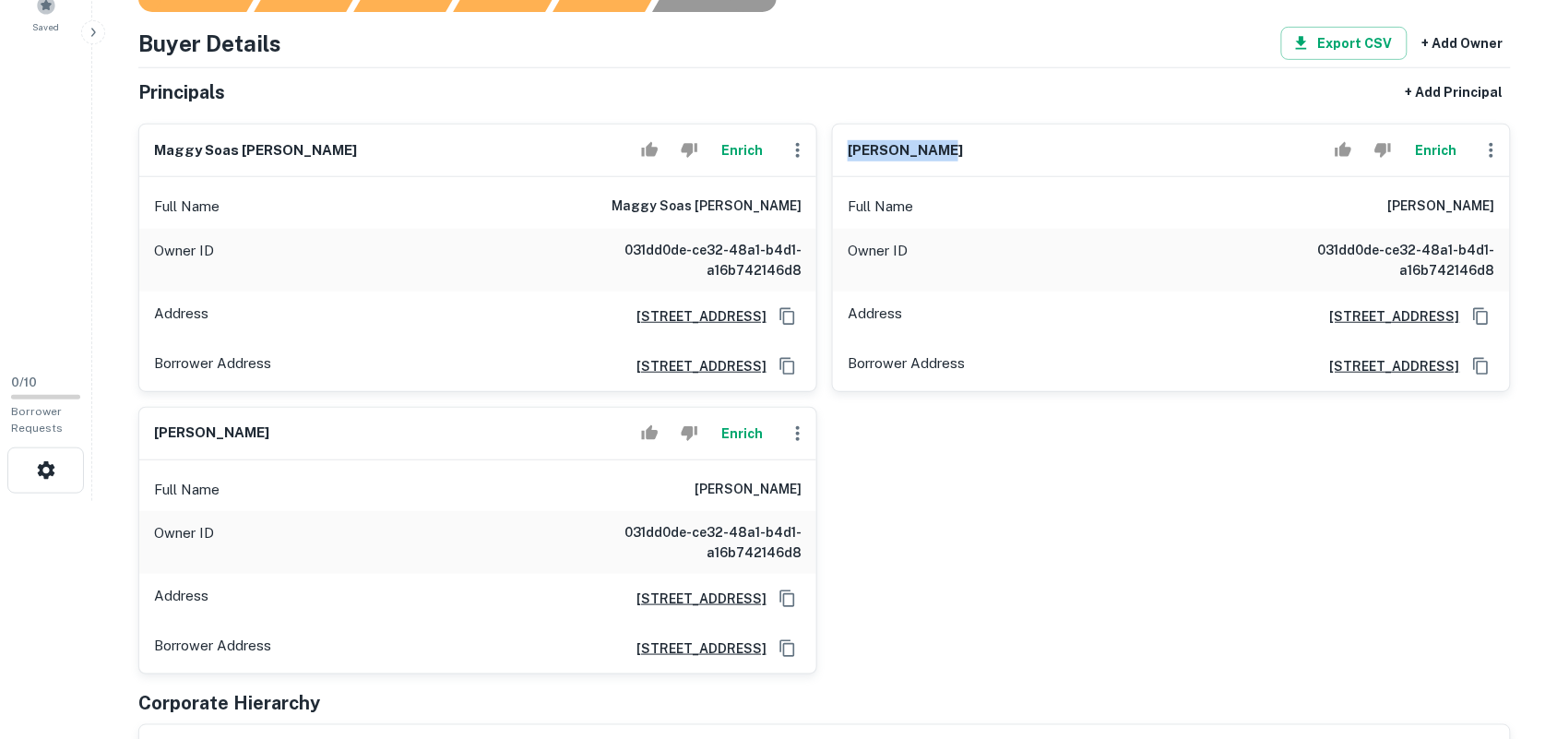
scroll to position [461, 0]
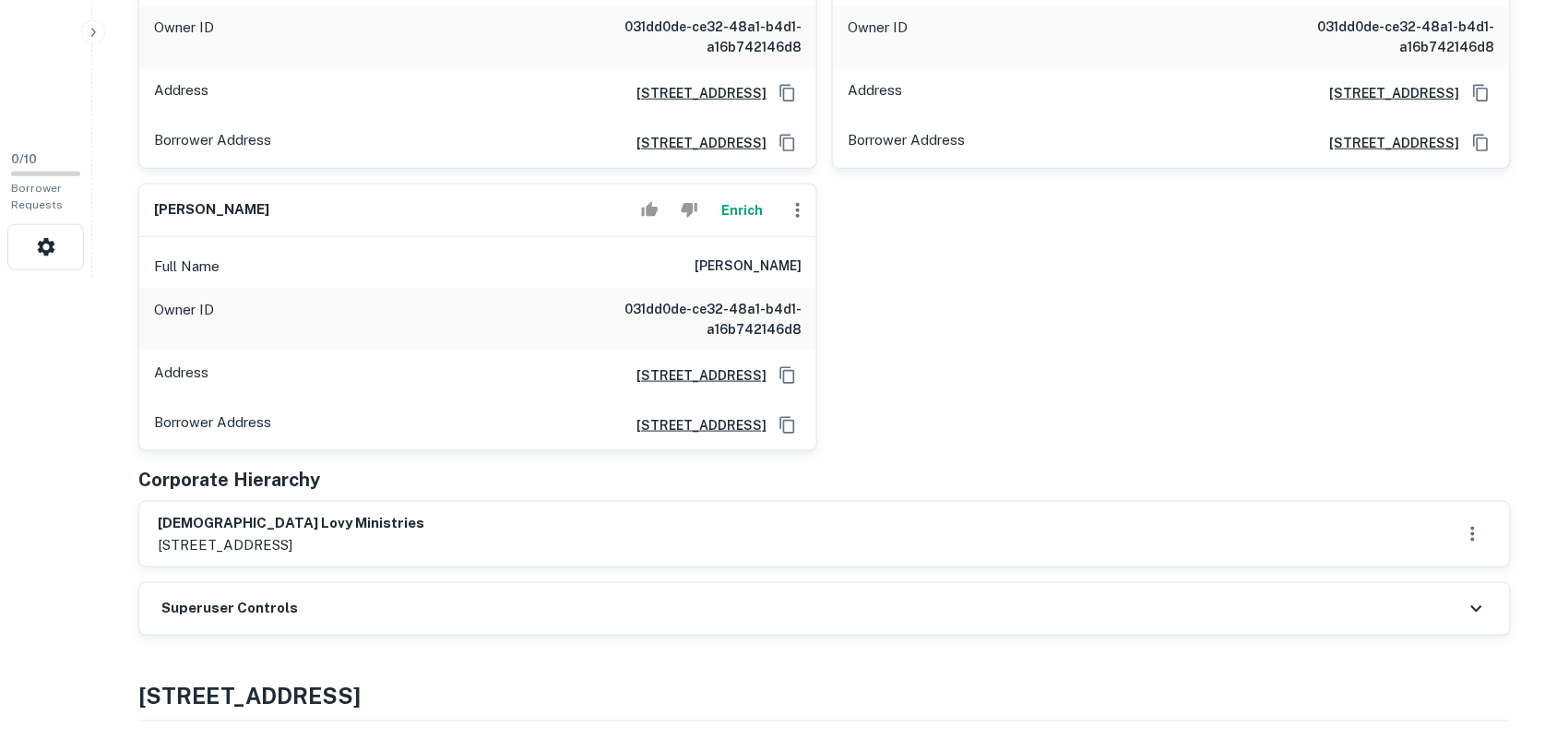
drag, startPoint x: 161, startPoint y: 208, endPoint x: 324, endPoint y: 208, distance: 162.3
click at [324, 208] on div "shawndale m grice Enrich" at bounding box center [477, 210] width 677 height 53
click at [185, 204] on h6 "shawndale m grice" at bounding box center [211, 209] width 115 height 21
drag, startPoint x: 154, startPoint y: 210, endPoint x: 333, endPoint y: 212, distance: 178.9
click at [333, 212] on div "shawndale m grice Enrich" at bounding box center [477, 210] width 677 height 53
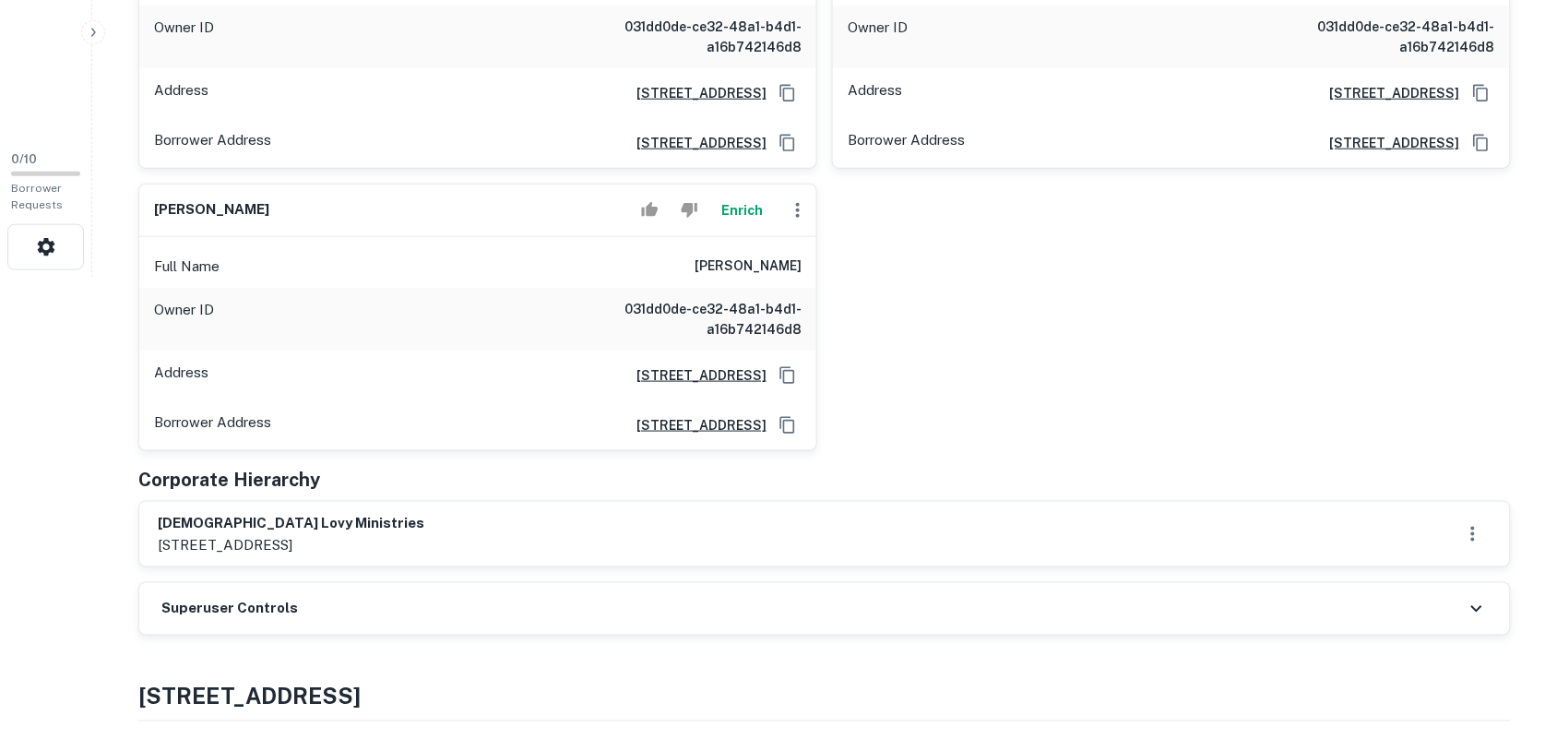
copy h6 "shawndale m grice"
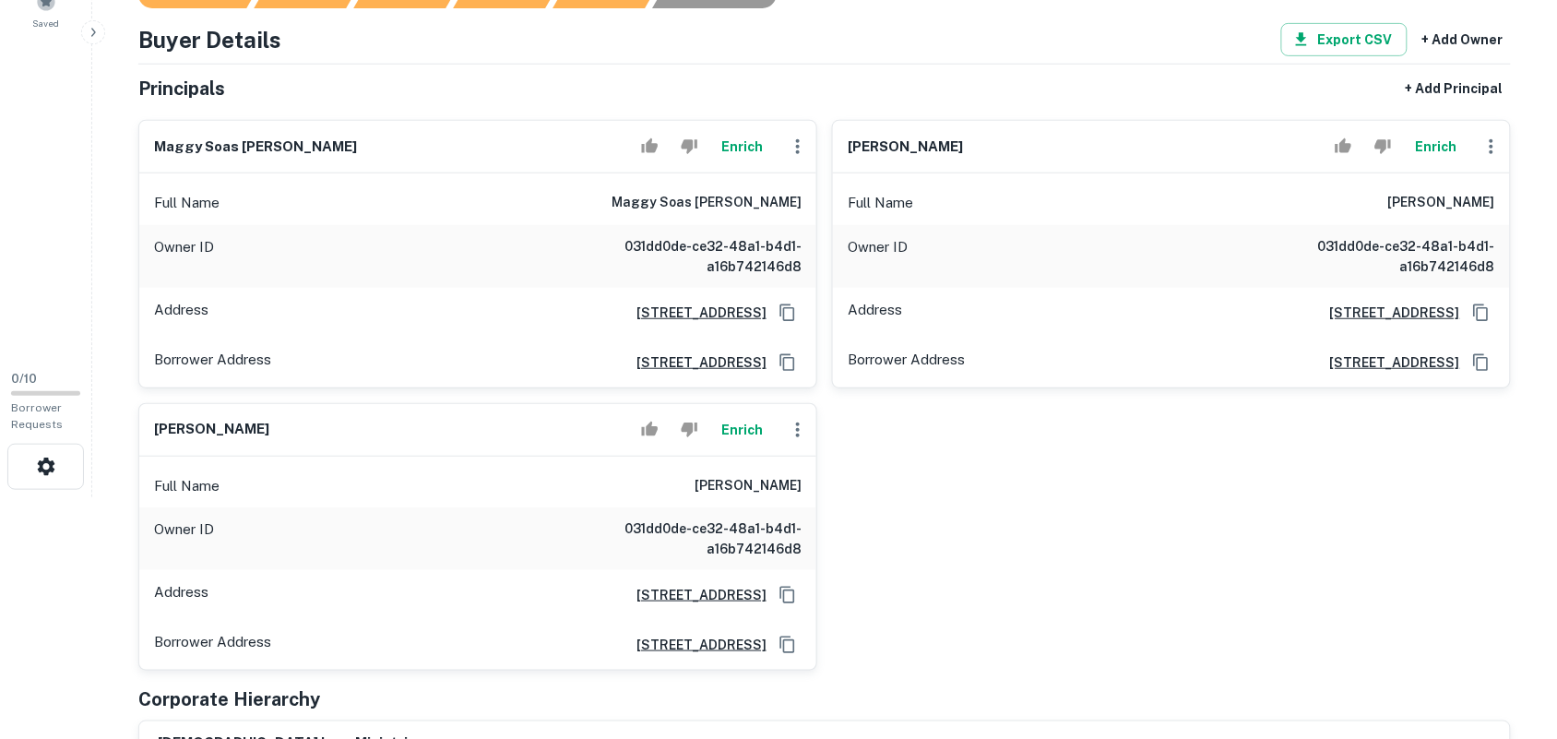
scroll to position [231, 0]
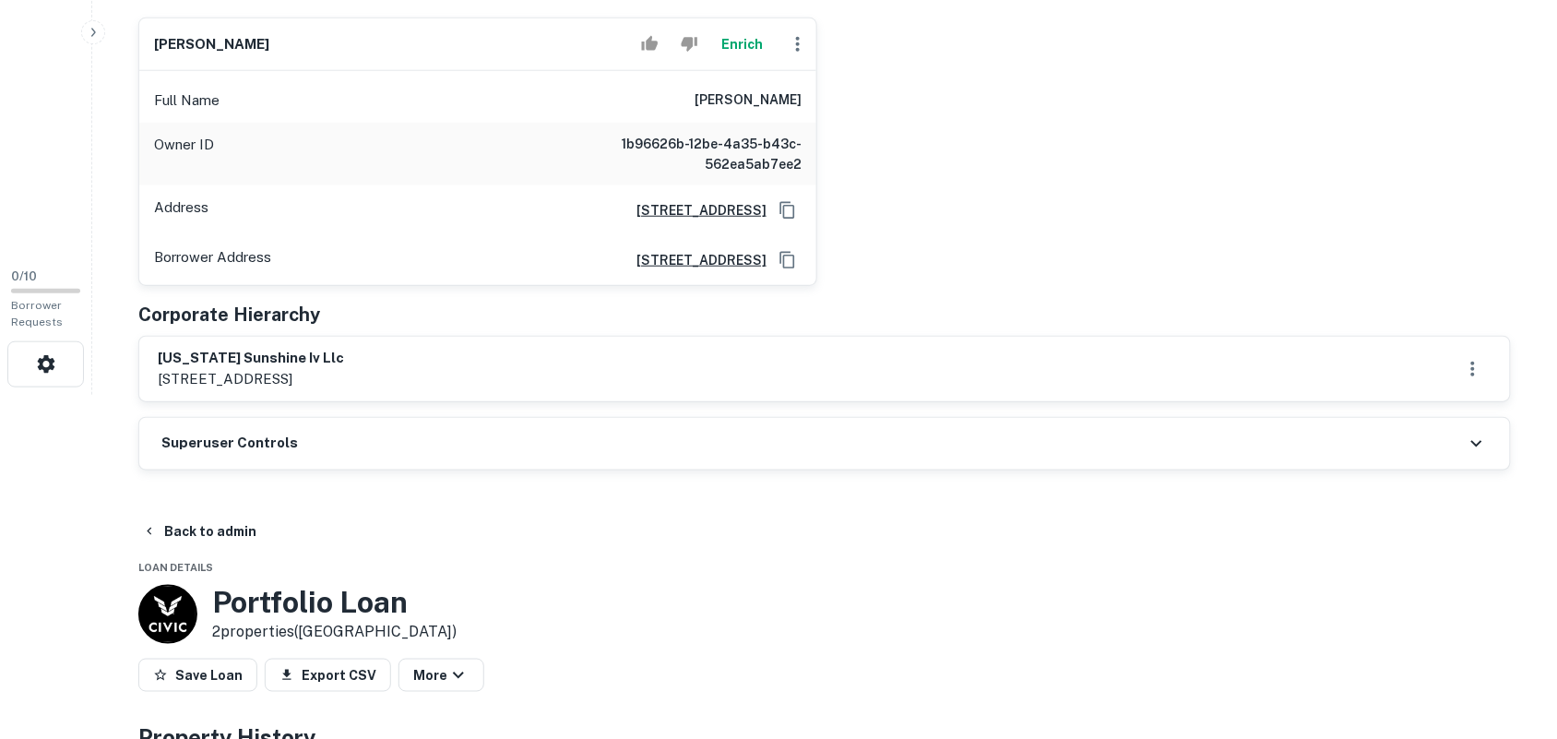
scroll to position [346, 0]
drag, startPoint x: 161, startPoint y: 362, endPoint x: 342, endPoint y: 356, distance: 180.9
click at [342, 356] on h6 "florida sunshine iv llc" at bounding box center [251, 356] width 186 height 21
copy h6 "florida sunshine iv llc"
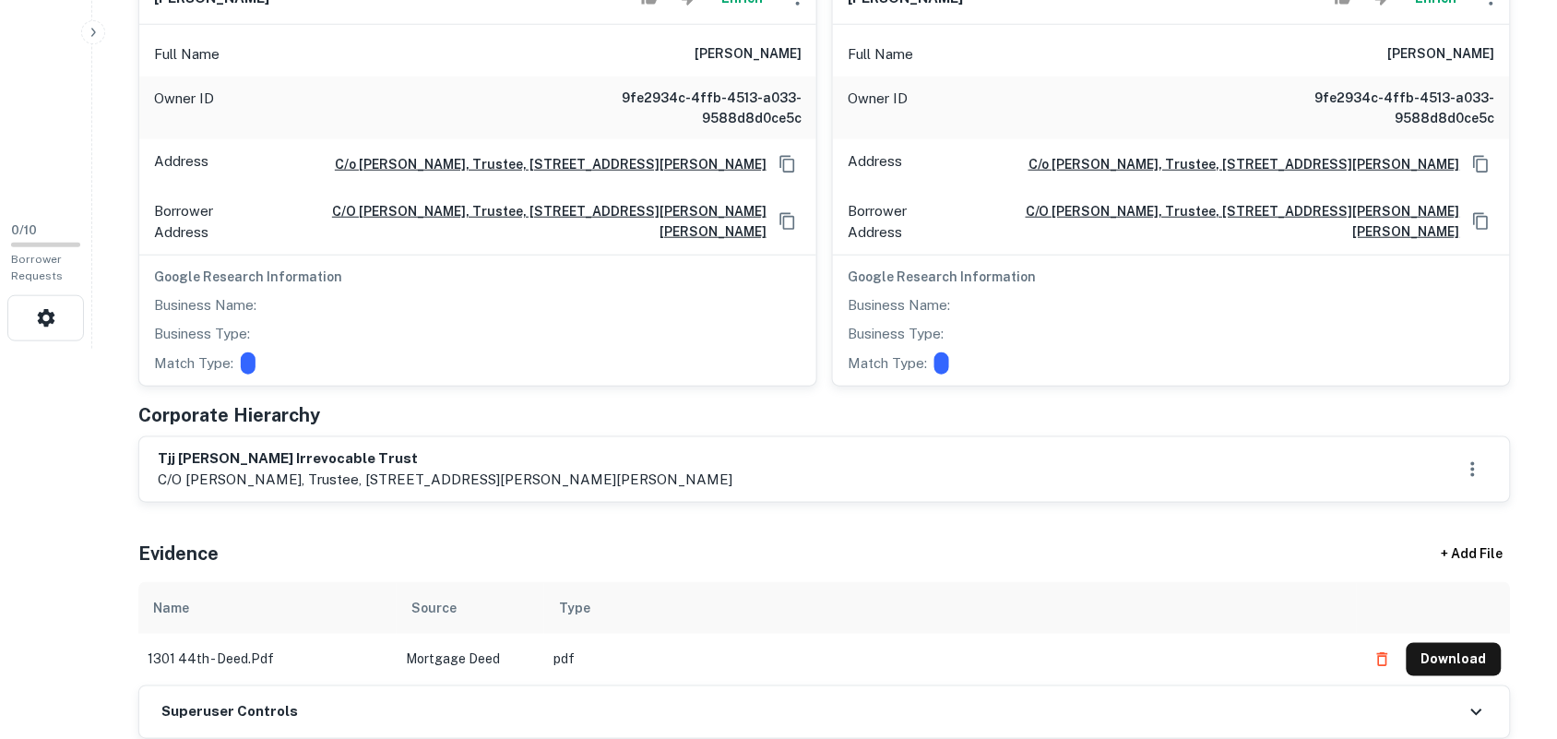
scroll to position [461, 0]
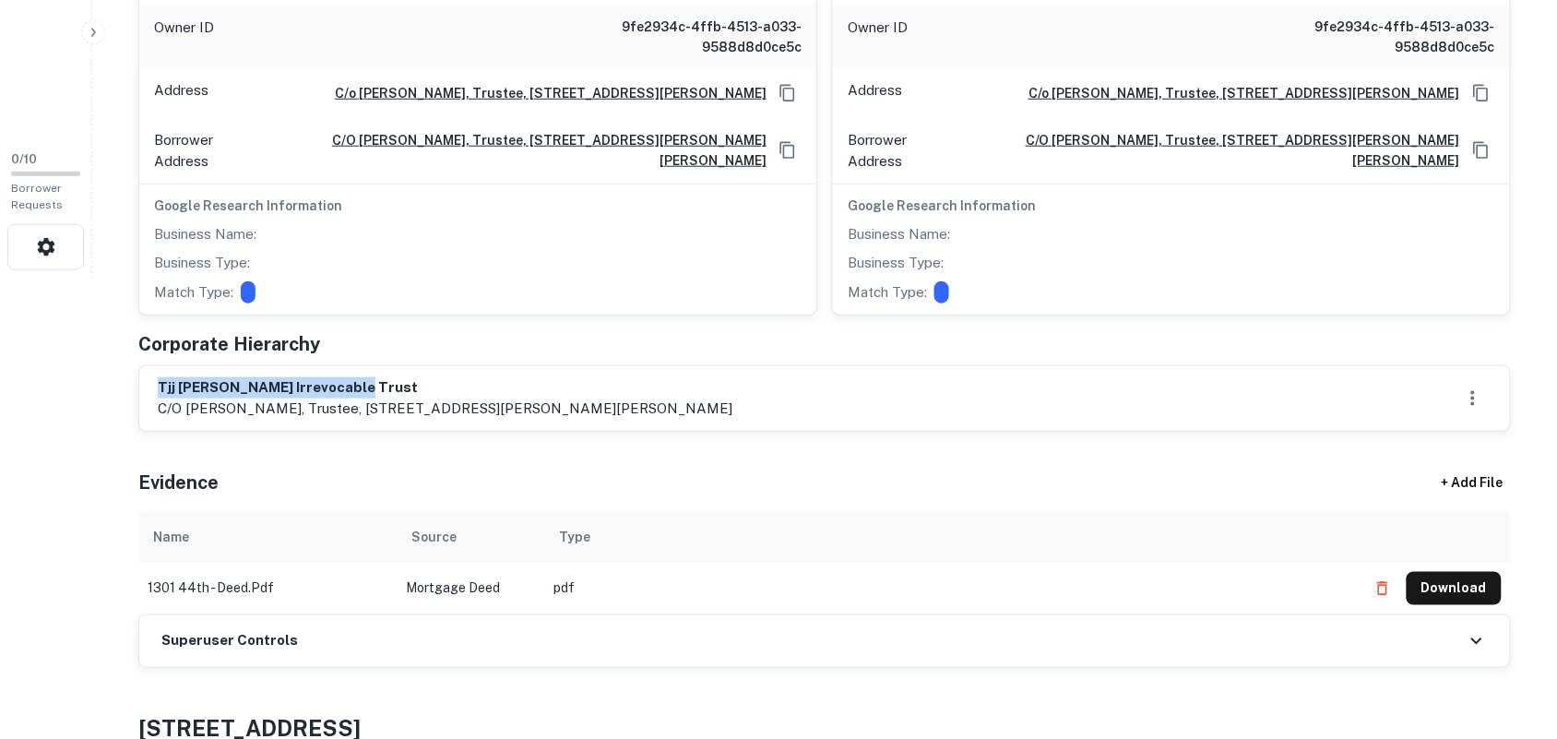
drag, startPoint x: 157, startPoint y: 372, endPoint x: 383, endPoint y: 372, distance: 226.0
click at [383, 372] on div "tjj zurcher irrevocable trust c/o nathan hippensteel, trustee, 116 w. jackson b…" at bounding box center [824, 398] width 1371 height 65
copy h6 "tjj zurcher irrevocable trust"
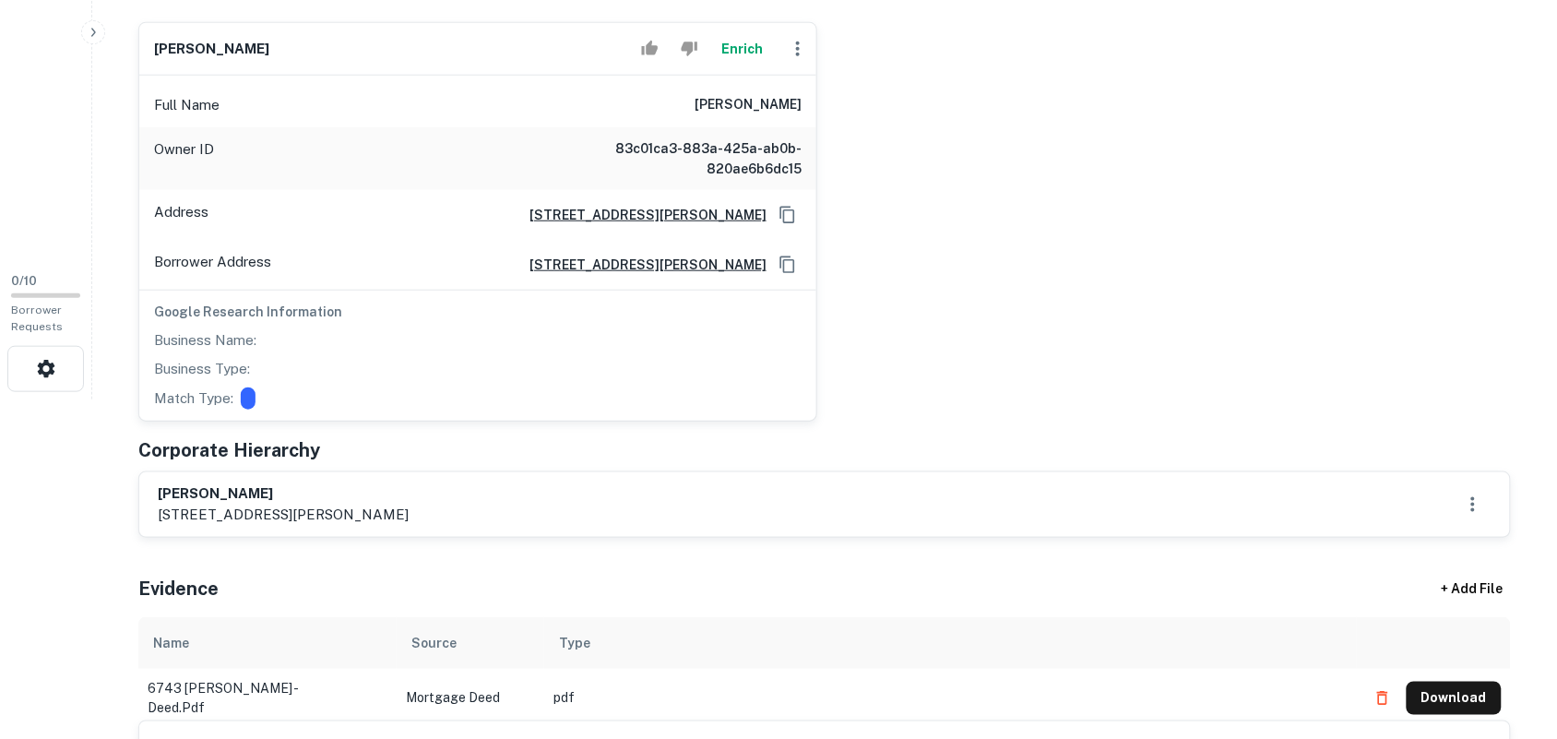
scroll to position [346, 0]
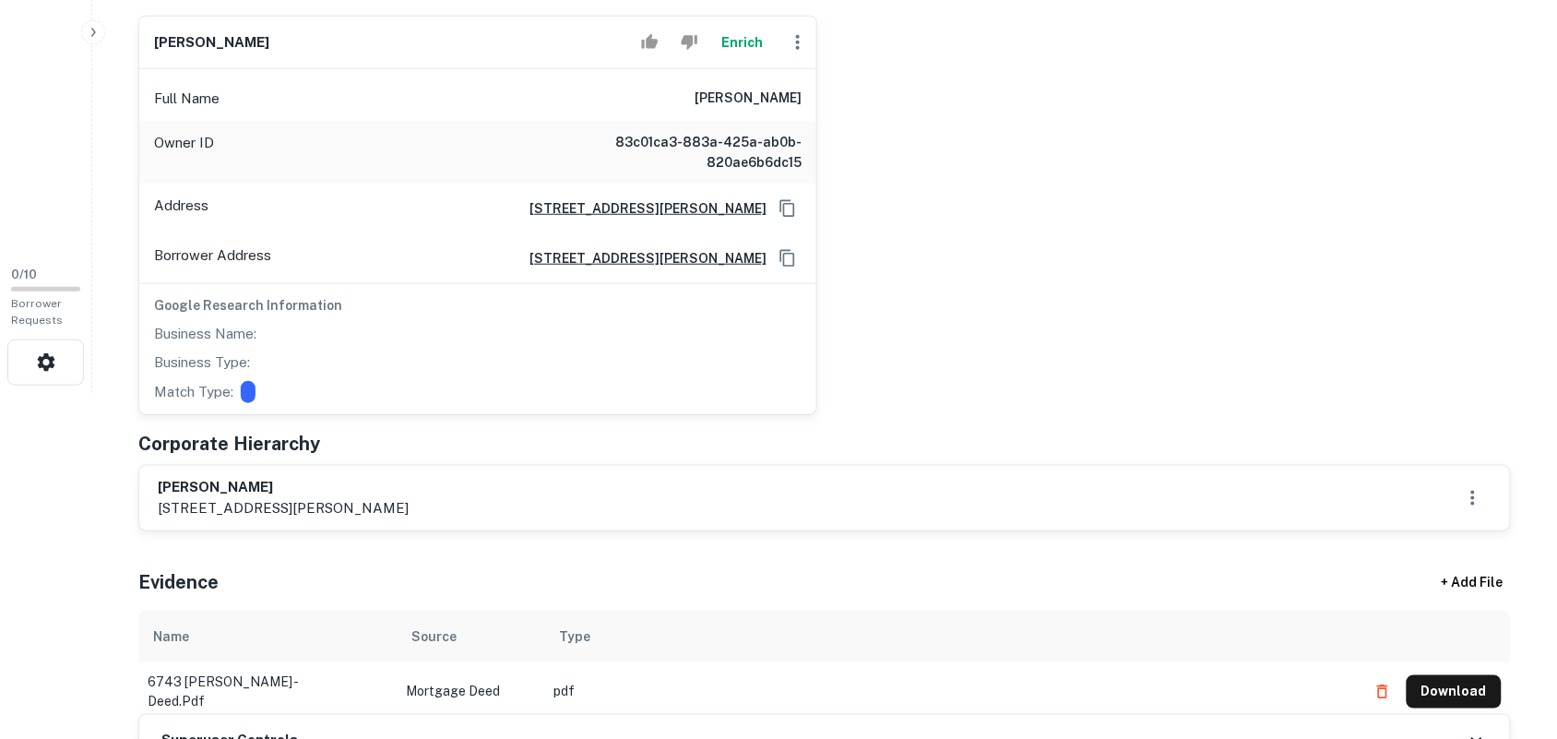
drag, startPoint x: 159, startPoint y: 487, endPoint x: 393, endPoint y: 467, distance: 235.1
click at [398, 480] on h6 "doralba alvarez" at bounding box center [283, 487] width 251 height 21
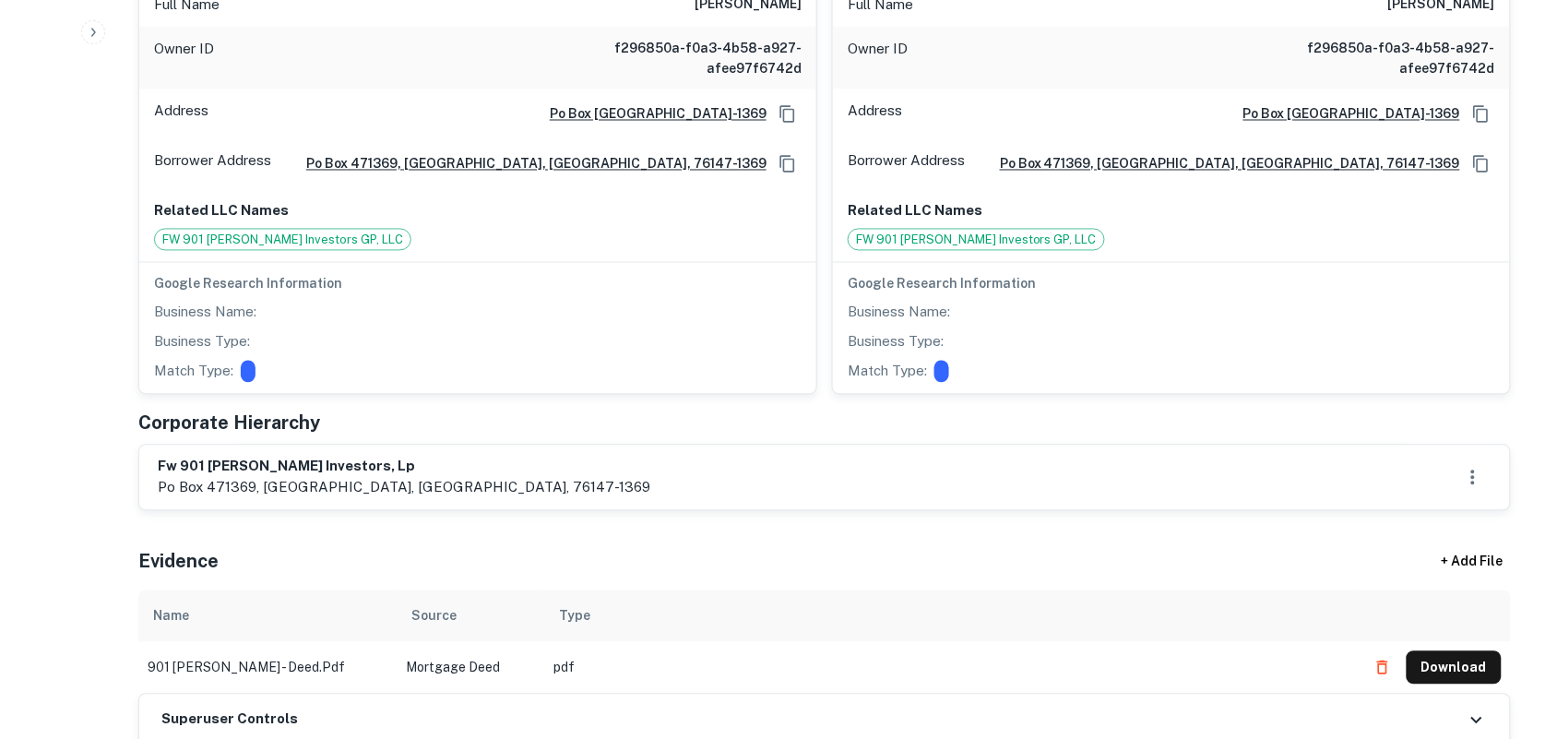
scroll to position [1038, 0]
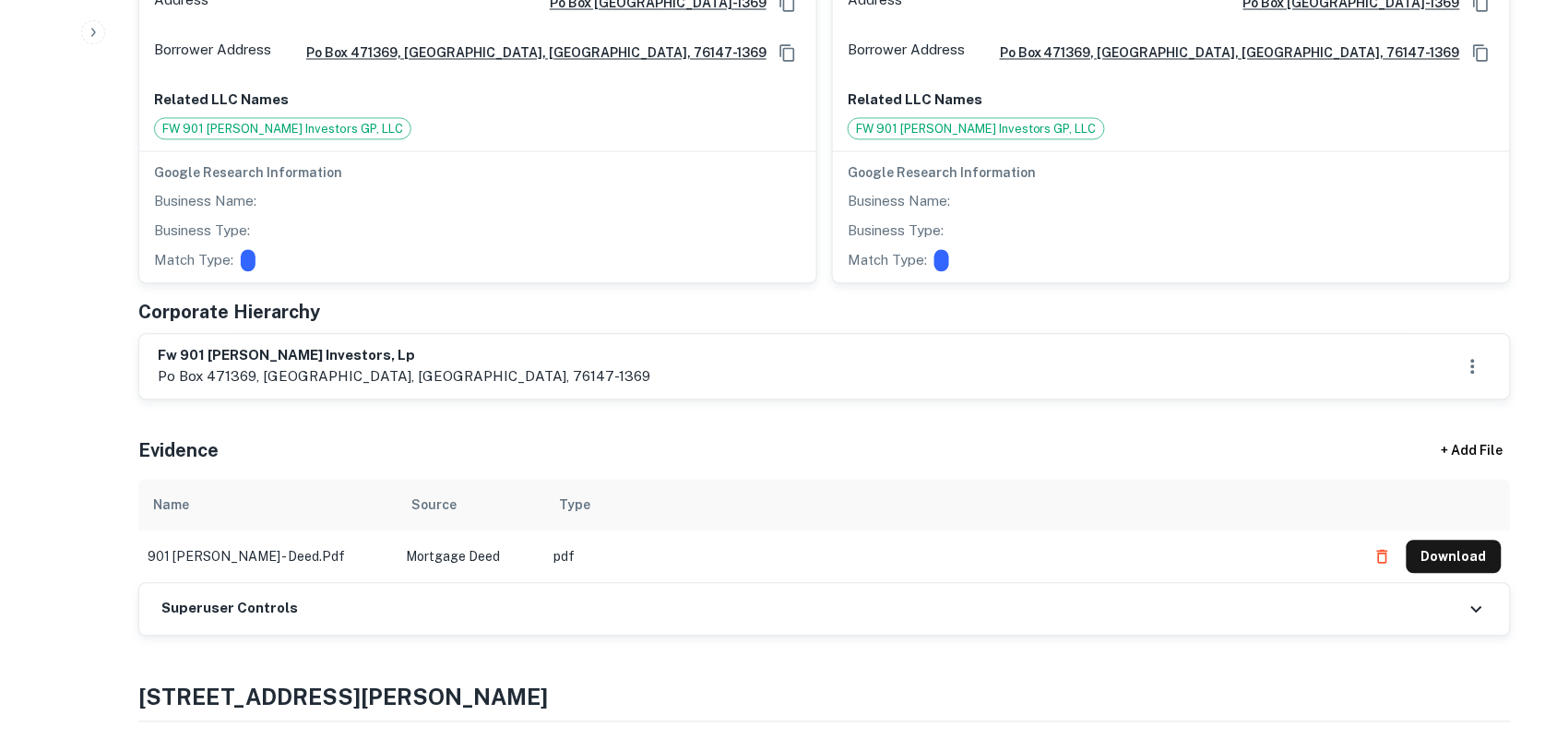
click at [159, 353] on h6 "fw 901 vickery investors, lp" at bounding box center [404, 356] width 492 height 21
click at [325, 366] on h6 "fw 901 vickery investors, lp" at bounding box center [404, 356] width 492 height 21
drag, startPoint x: 161, startPoint y: 357, endPoint x: 494, endPoint y: 350, distance: 333.0
click at [494, 350] on div "fw 901 vickery investors, lp po box 471369, fort worth, tx, 76147-1369" at bounding box center [825, 367] width 1334 height 42
copy h6 "fw 901 vickery investors, lp"
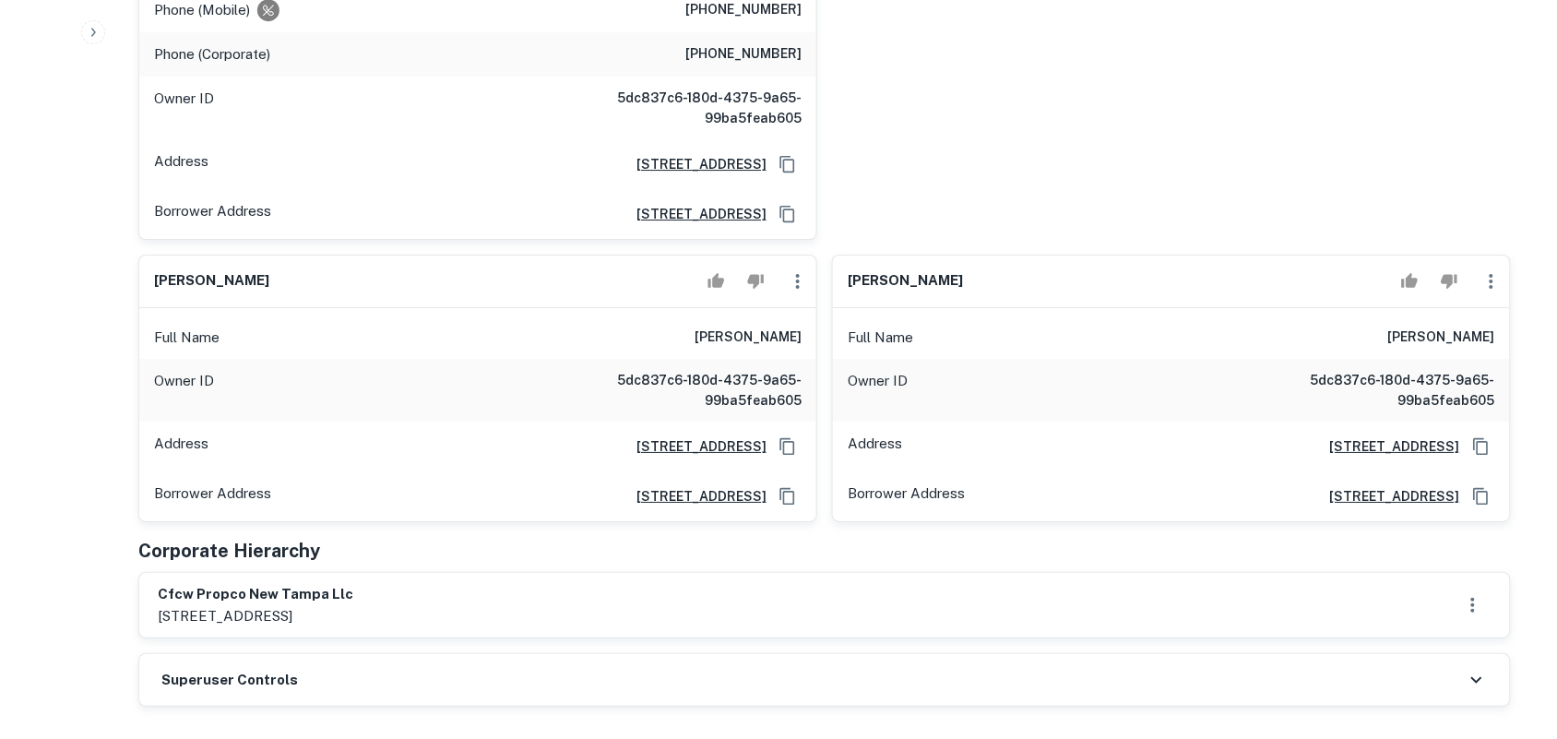
scroll to position [1960, 0]
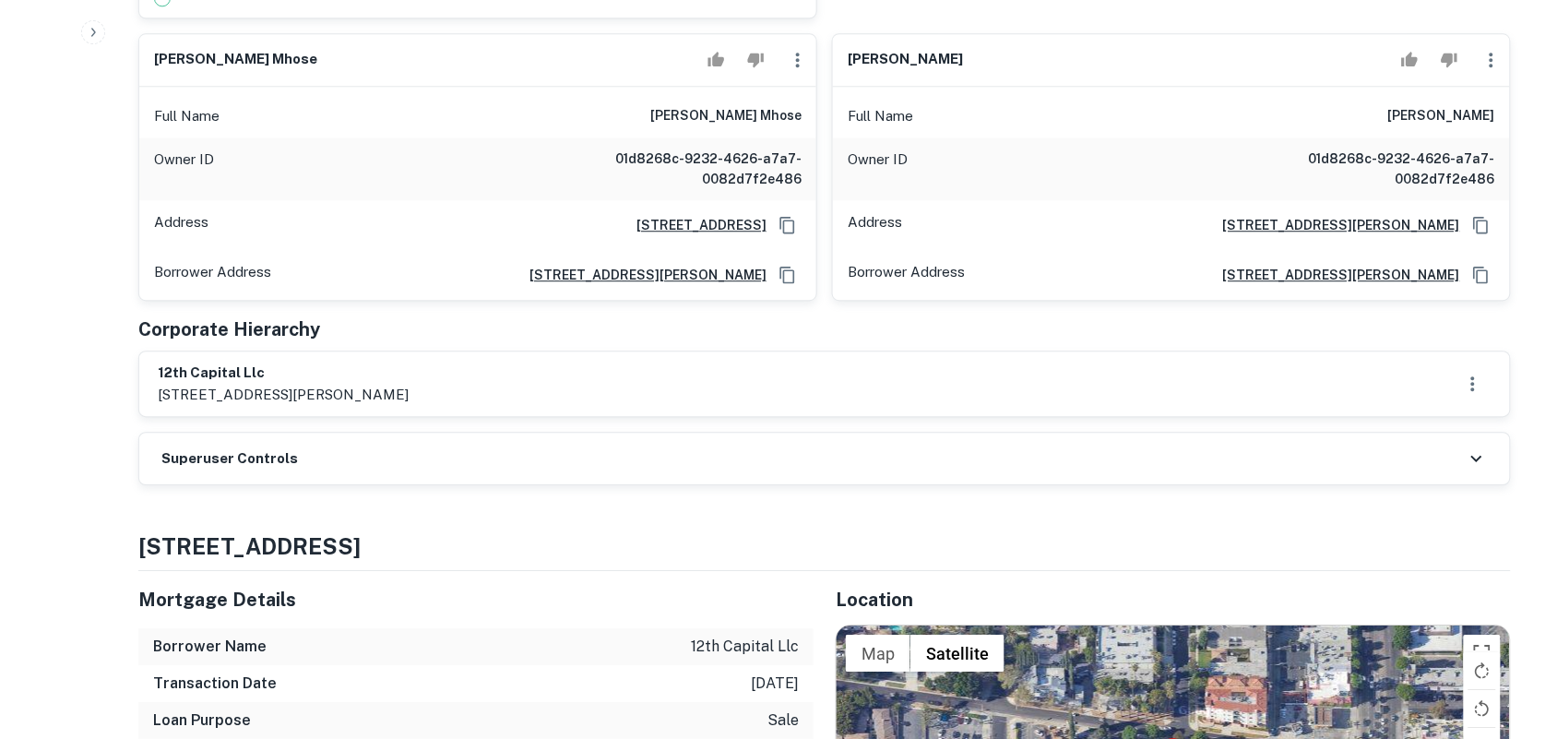
scroll to position [1499, 0]
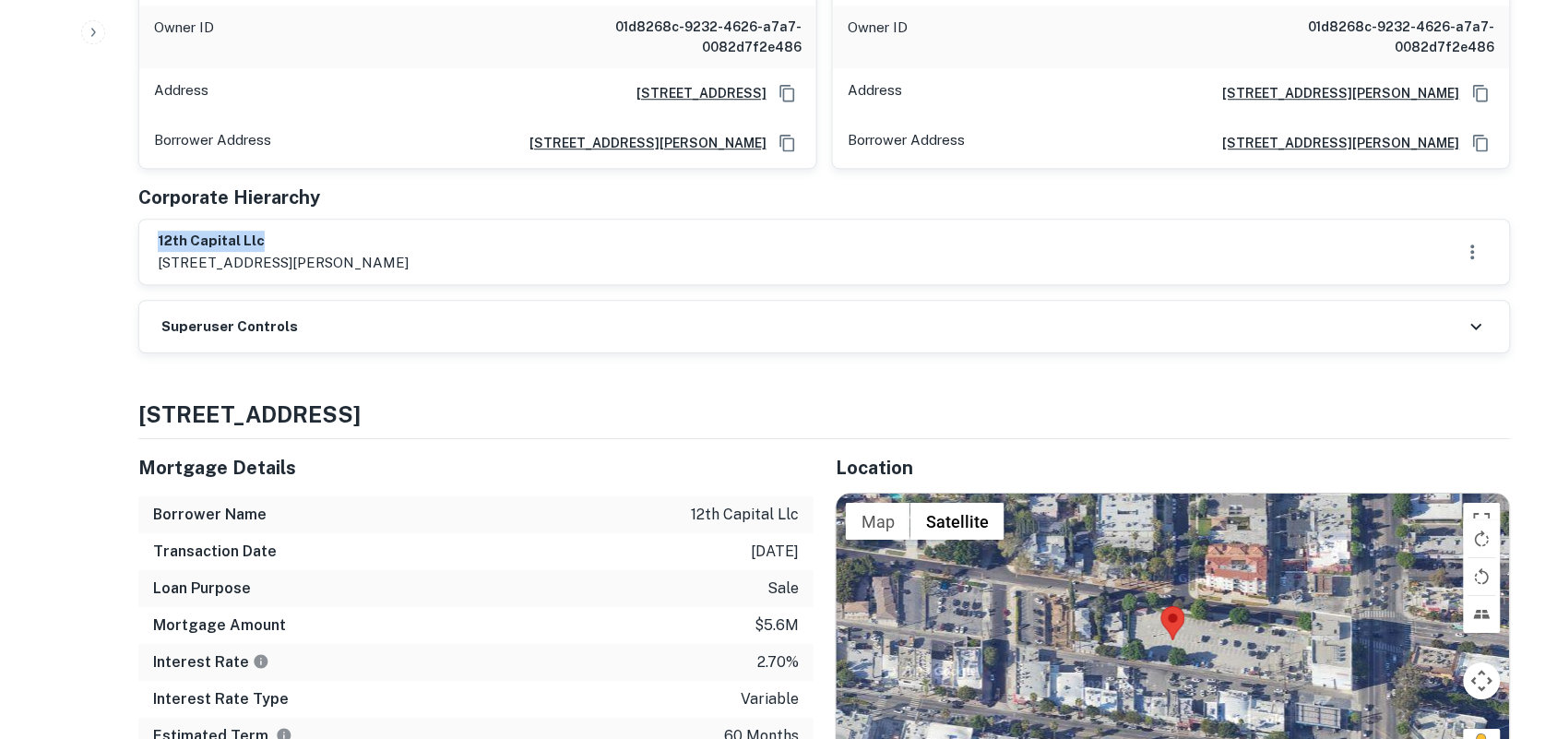
drag, startPoint x: 159, startPoint y: 223, endPoint x: 357, endPoint y: 221, distance: 198.3
click at [357, 231] on h6 "12th capital llc" at bounding box center [283, 241] width 251 height 21
copy h6 "12th capital llc"
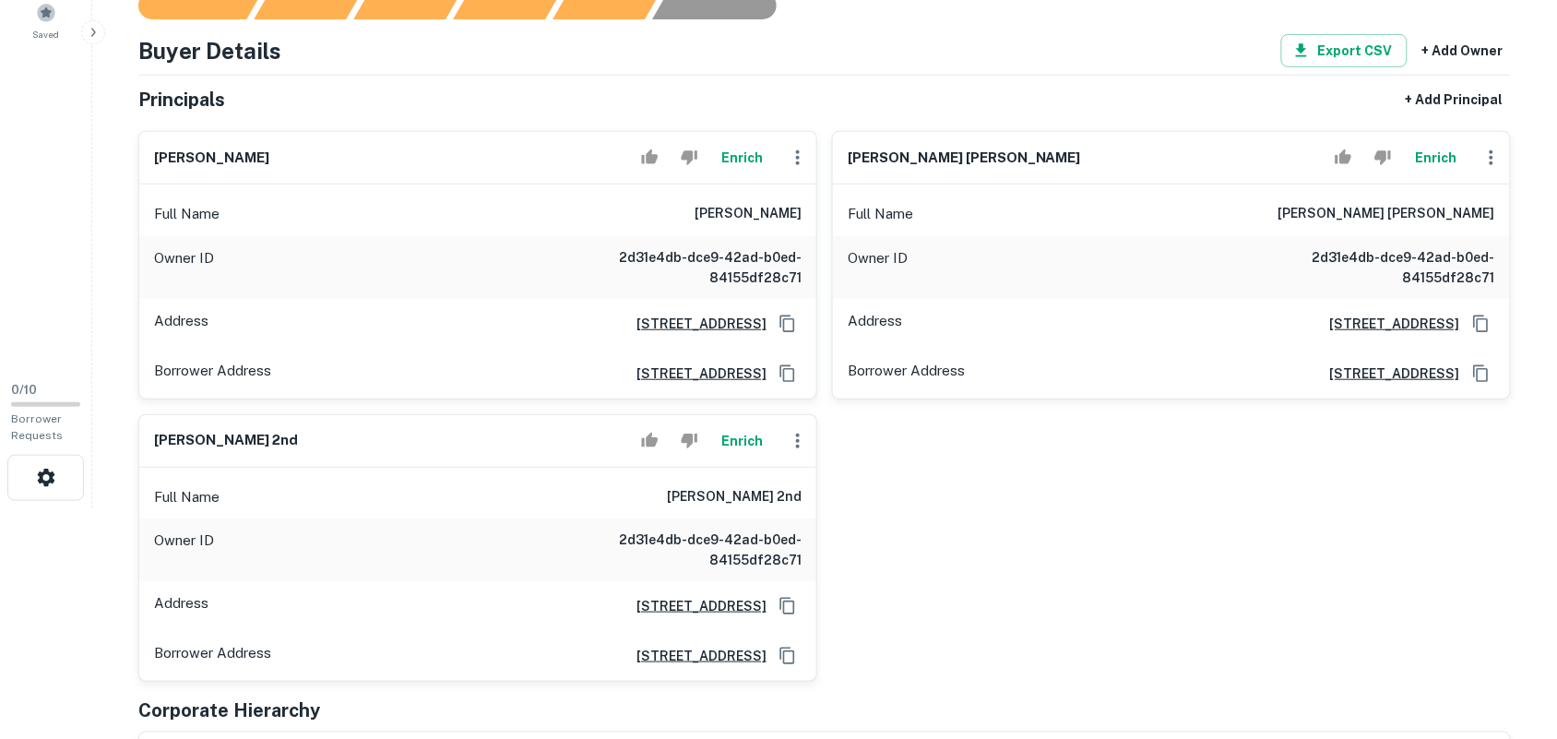
scroll to position [461, 0]
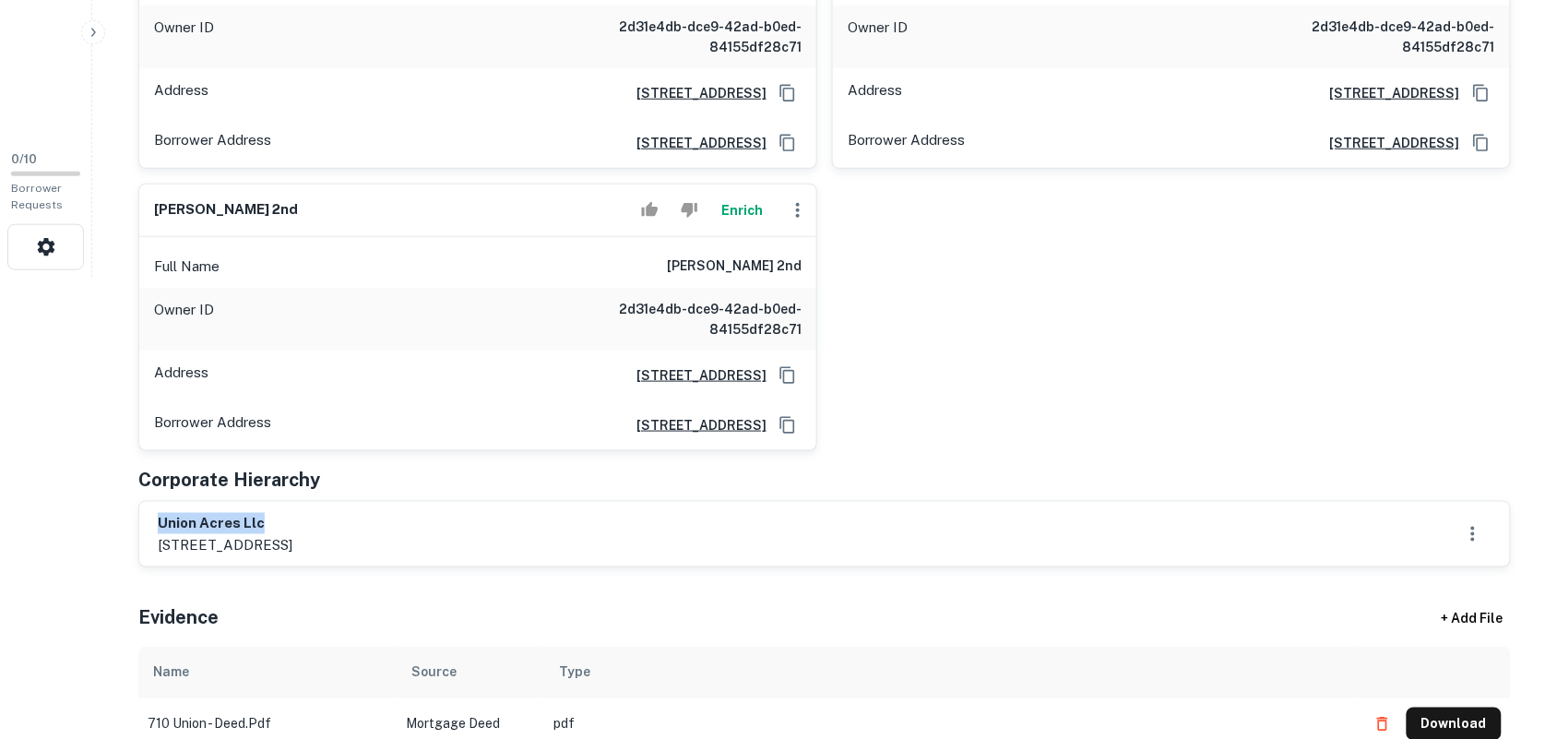
drag, startPoint x: 158, startPoint y: 519, endPoint x: 678, endPoint y: 406, distance: 532.4
click at [485, 518] on div "union acres llc [STREET_ADDRESS]" at bounding box center [825, 534] width 1334 height 42
copy h6 "union acres llc"
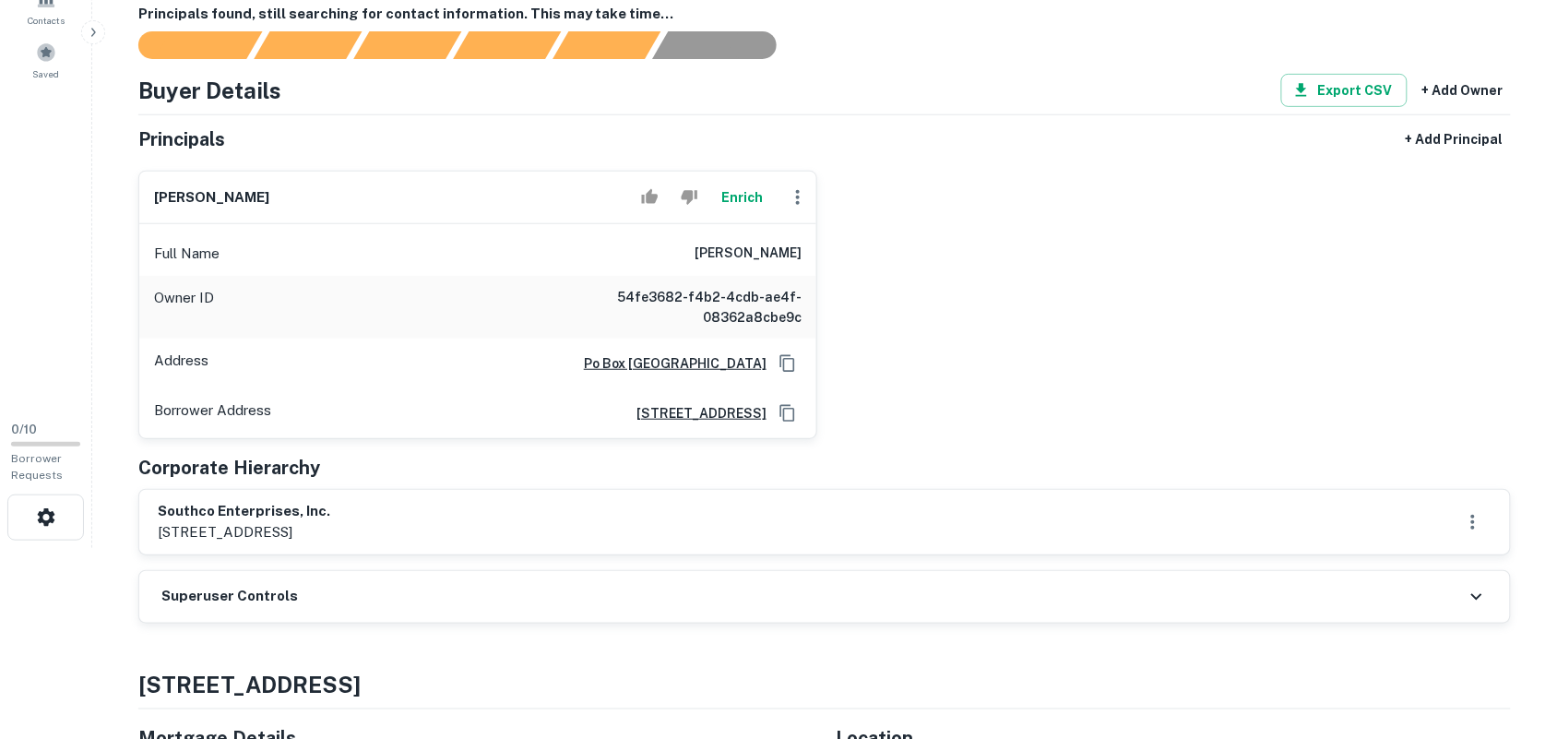
scroll to position [231, 0]
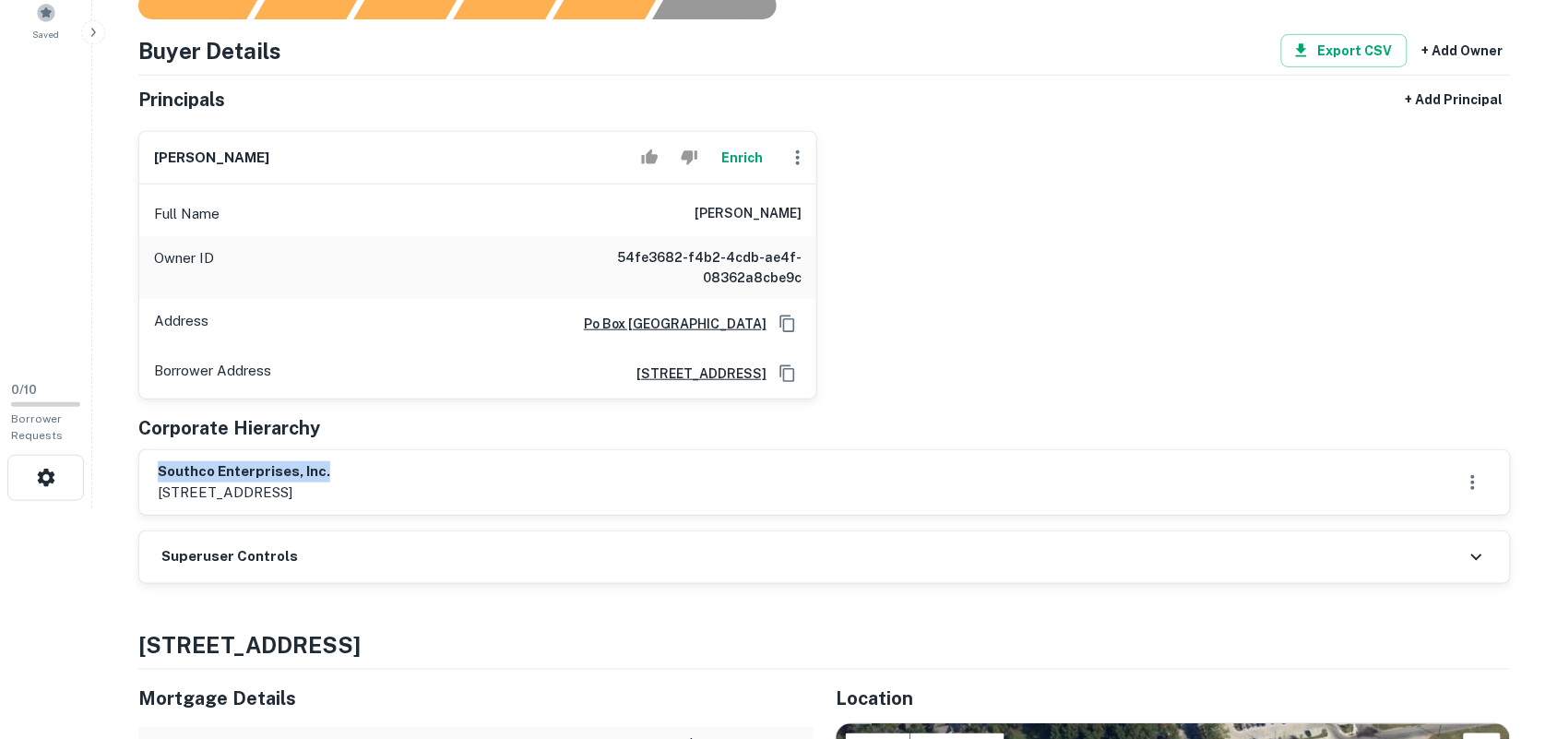
drag, startPoint x: 159, startPoint y: 470, endPoint x: 526, endPoint y: 469, distance: 367.1
click at [526, 469] on div "southco enterprises, inc. 4217 mint way, dallas, tx, 75237" at bounding box center [825, 482] width 1334 height 42
copy h6 "southco enterprises, inc."
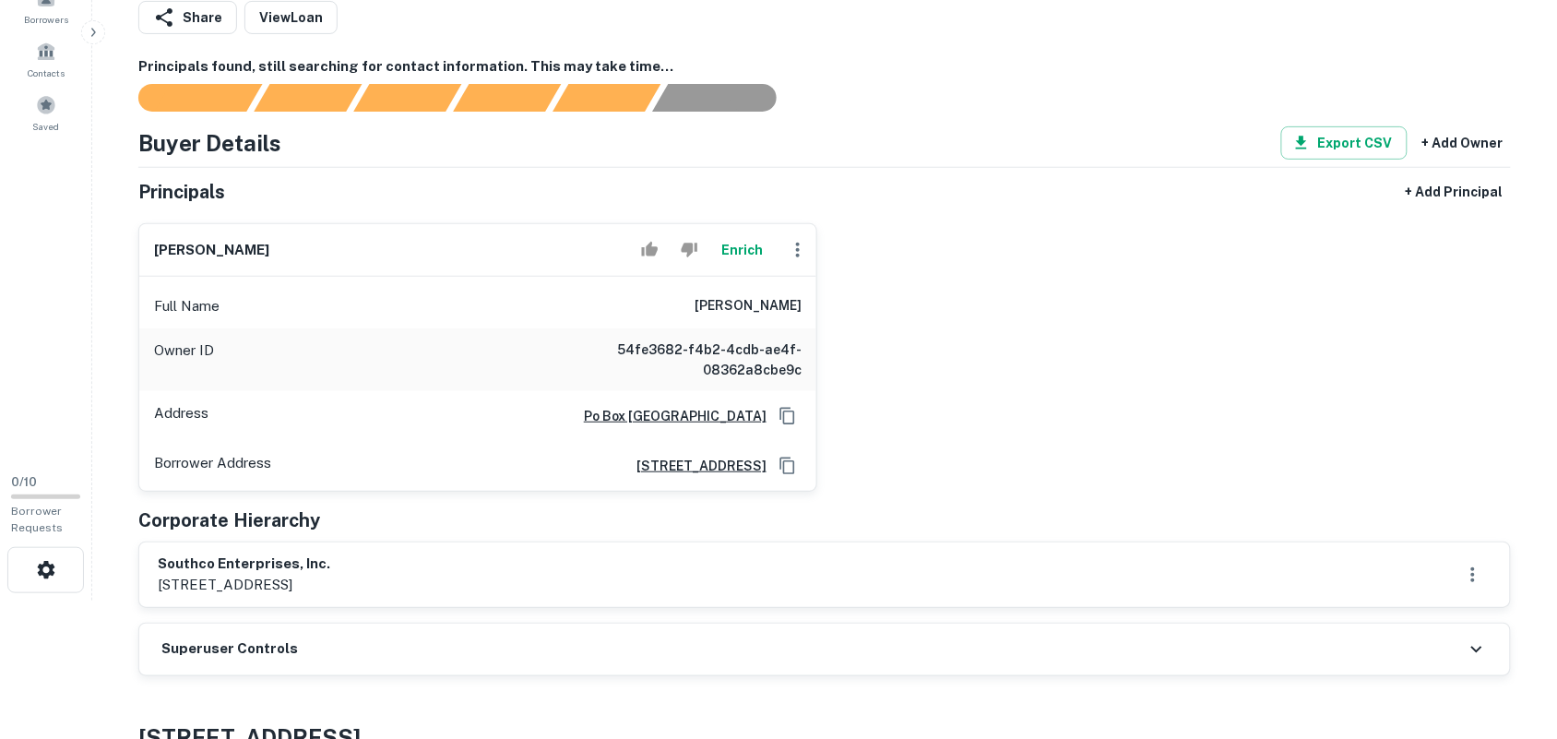
scroll to position [346, 0]
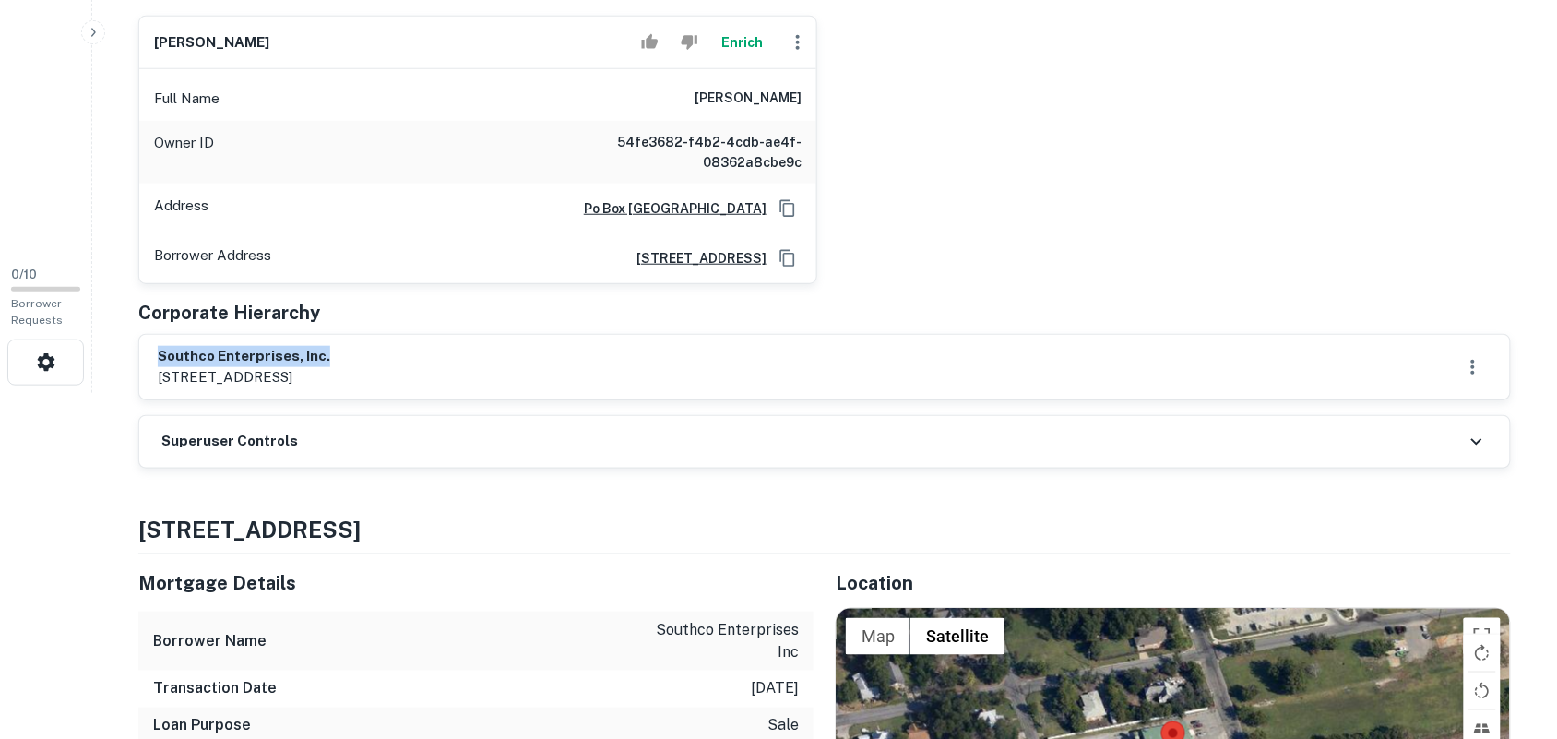
drag, startPoint x: 161, startPoint y: 357, endPoint x: 362, endPoint y: 358, distance: 201.1
click at [330, 358] on h6 "southco enterprises, inc." at bounding box center [244, 356] width 172 height 21
copy h6 "southco enterprises, inc."
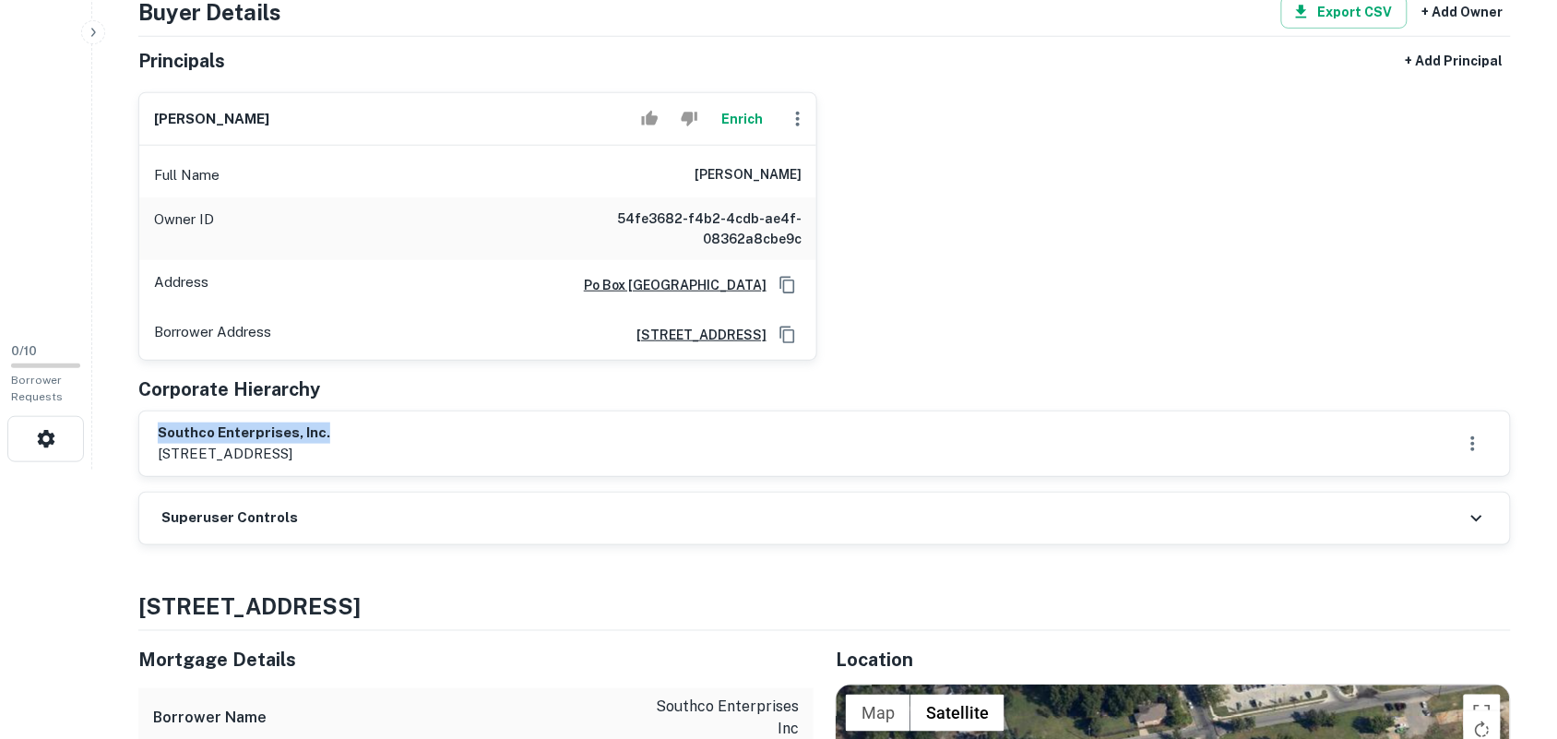
scroll to position [115, 0]
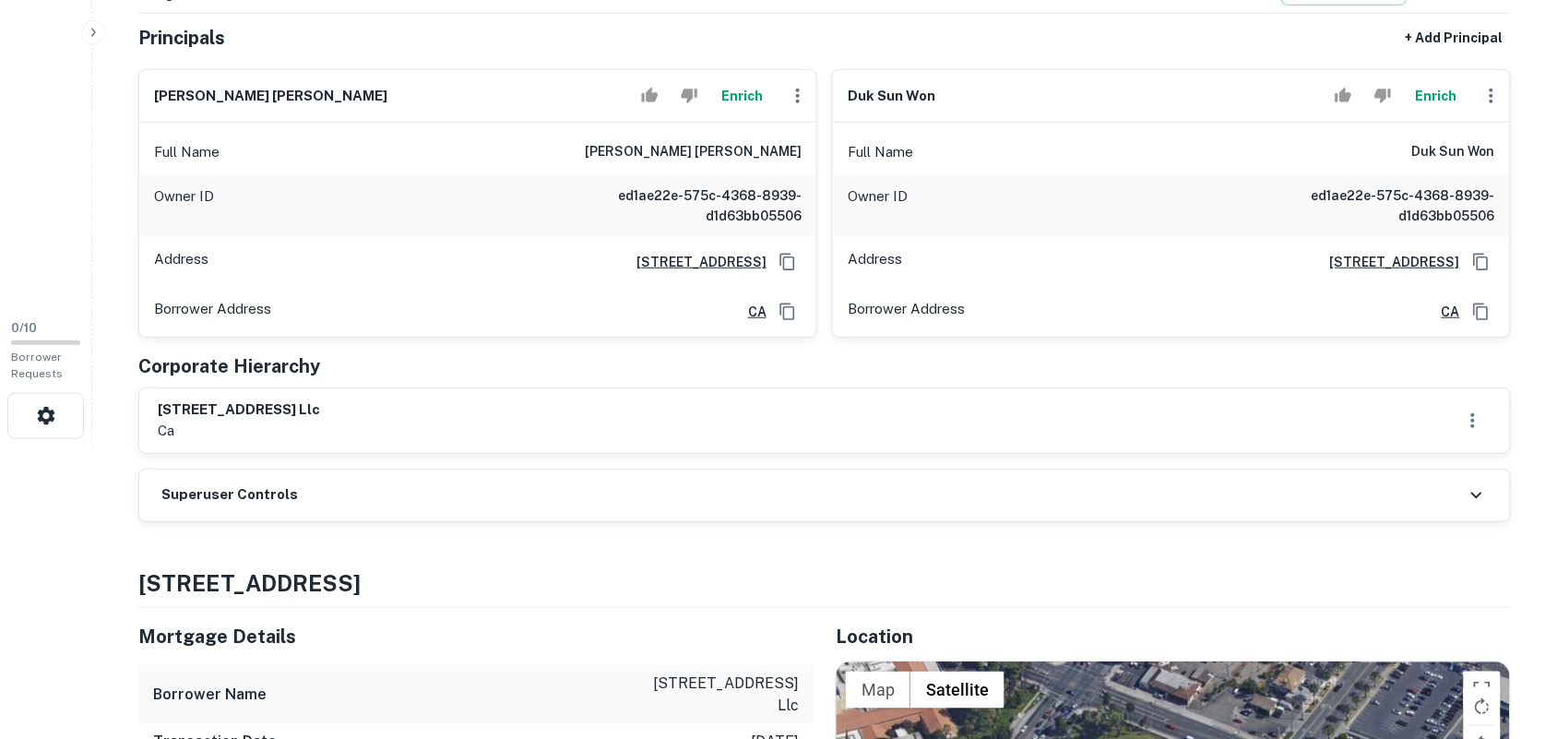
scroll to position [346, 0]
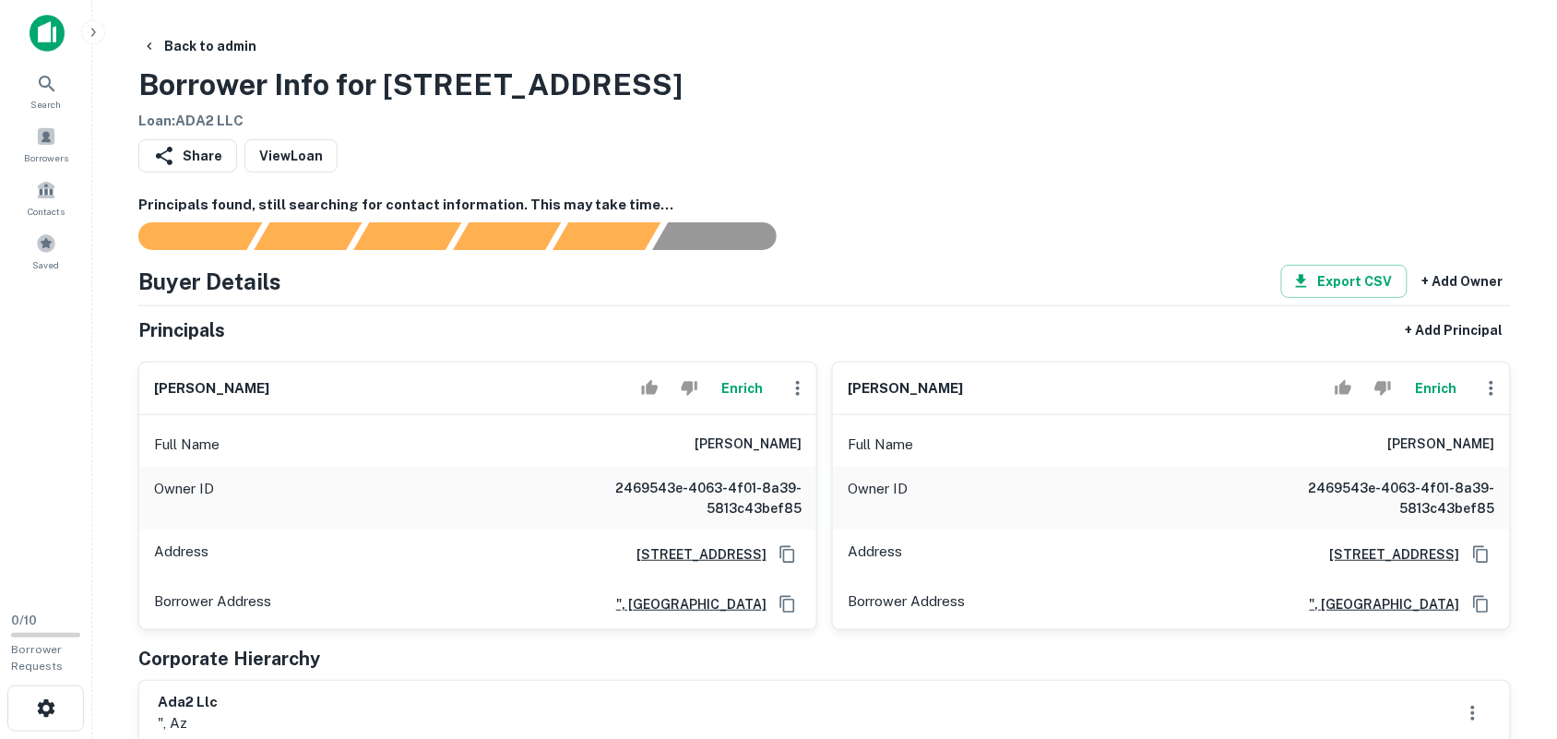
click at [890, 93] on div "Back to admin Borrower Info for [STREET_ADDRESS] Loan : ADA2 LLC" at bounding box center [824, 81] width 1372 height 102
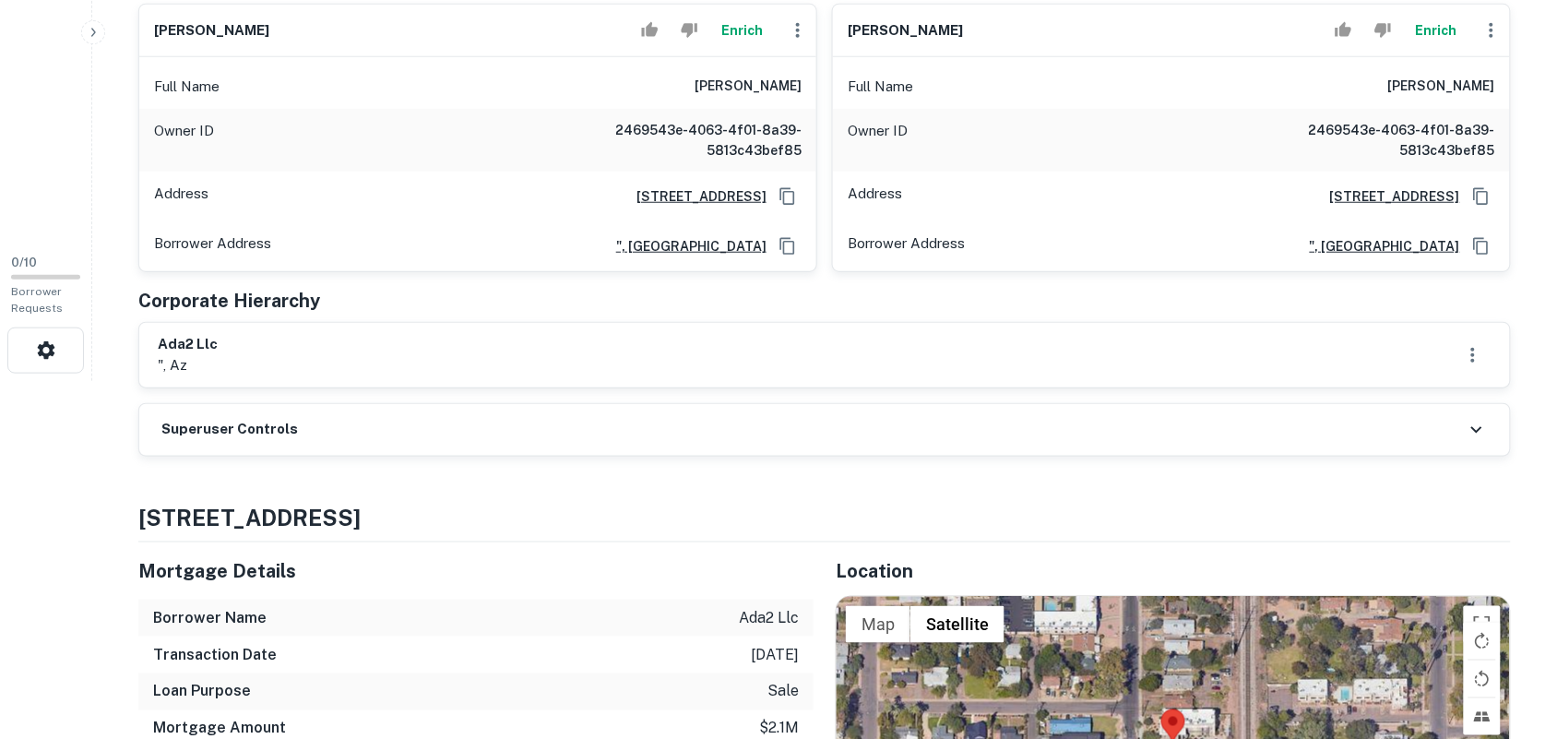
scroll to position [576, 0]
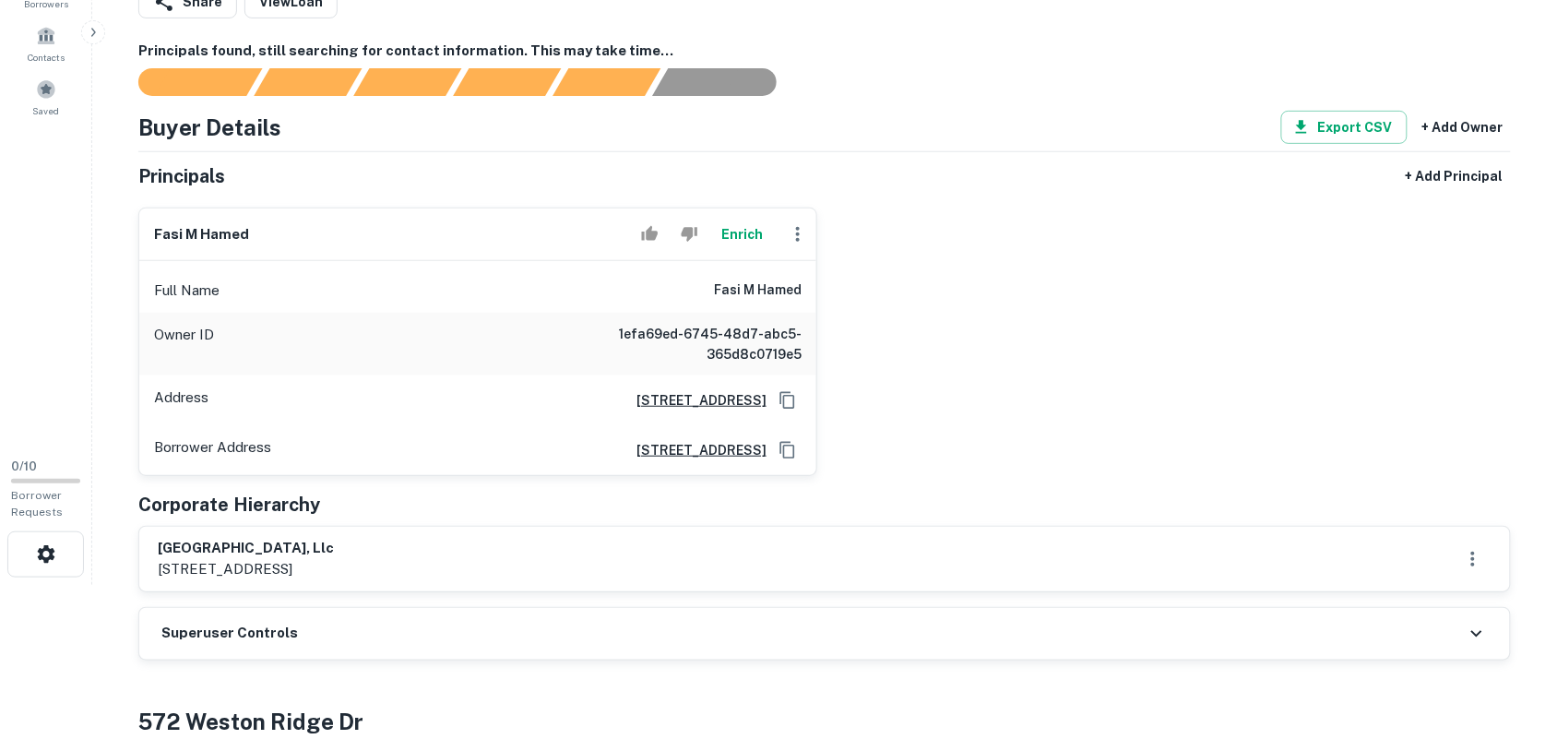
scroll to position [231, 0]
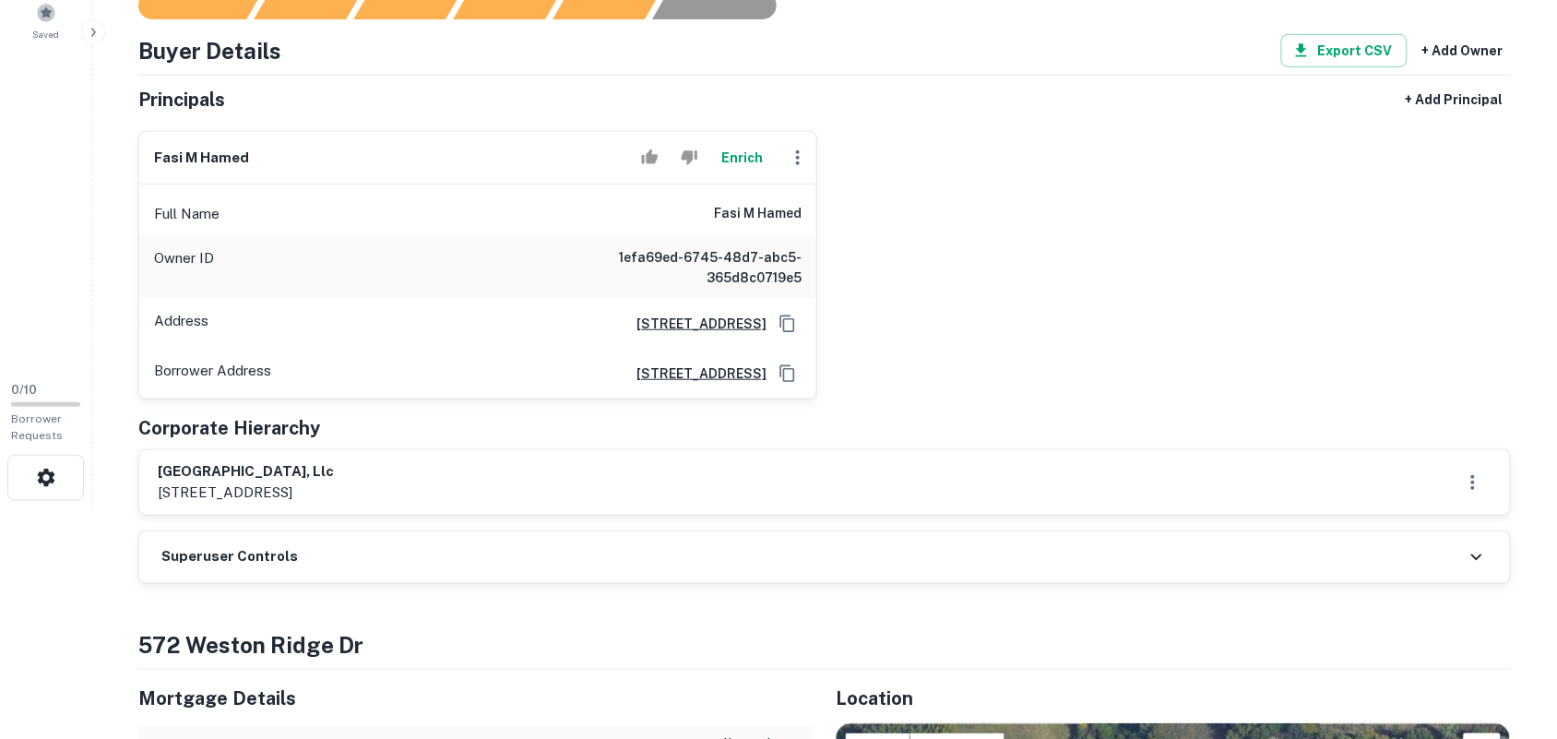
drag, startPoint x: 157, startPoint y: 471, endPoint x: 476, endPoint y: 470, distance: 319.1
click at [476, 470] on div "naperville railway plaza, llc 2144 newport cir, hanover park, il, 60133" at bounding box center [824, 482] width 1371 height 65
copy h6 "naperville railway plaza, llc"
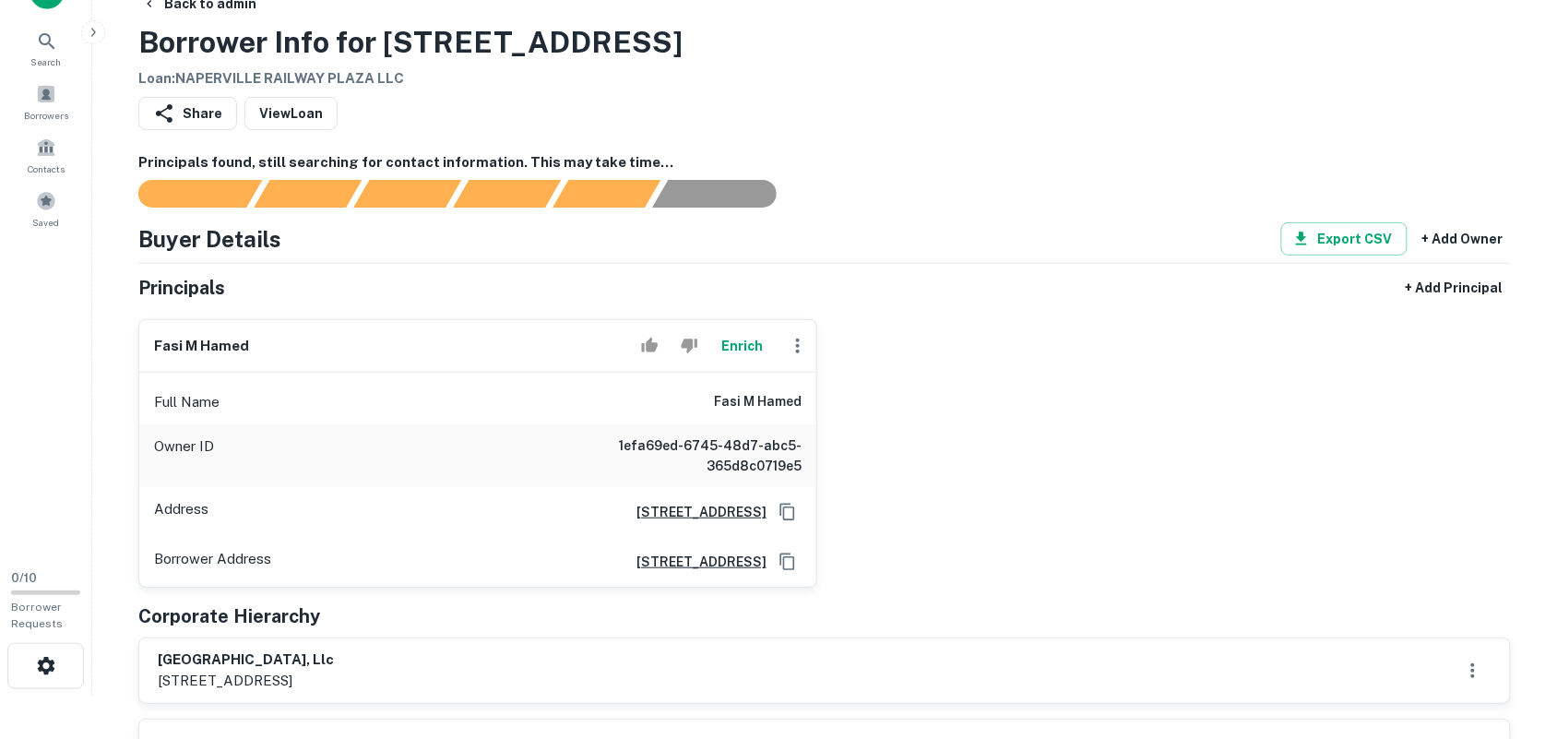
scroll to position [0, 0]
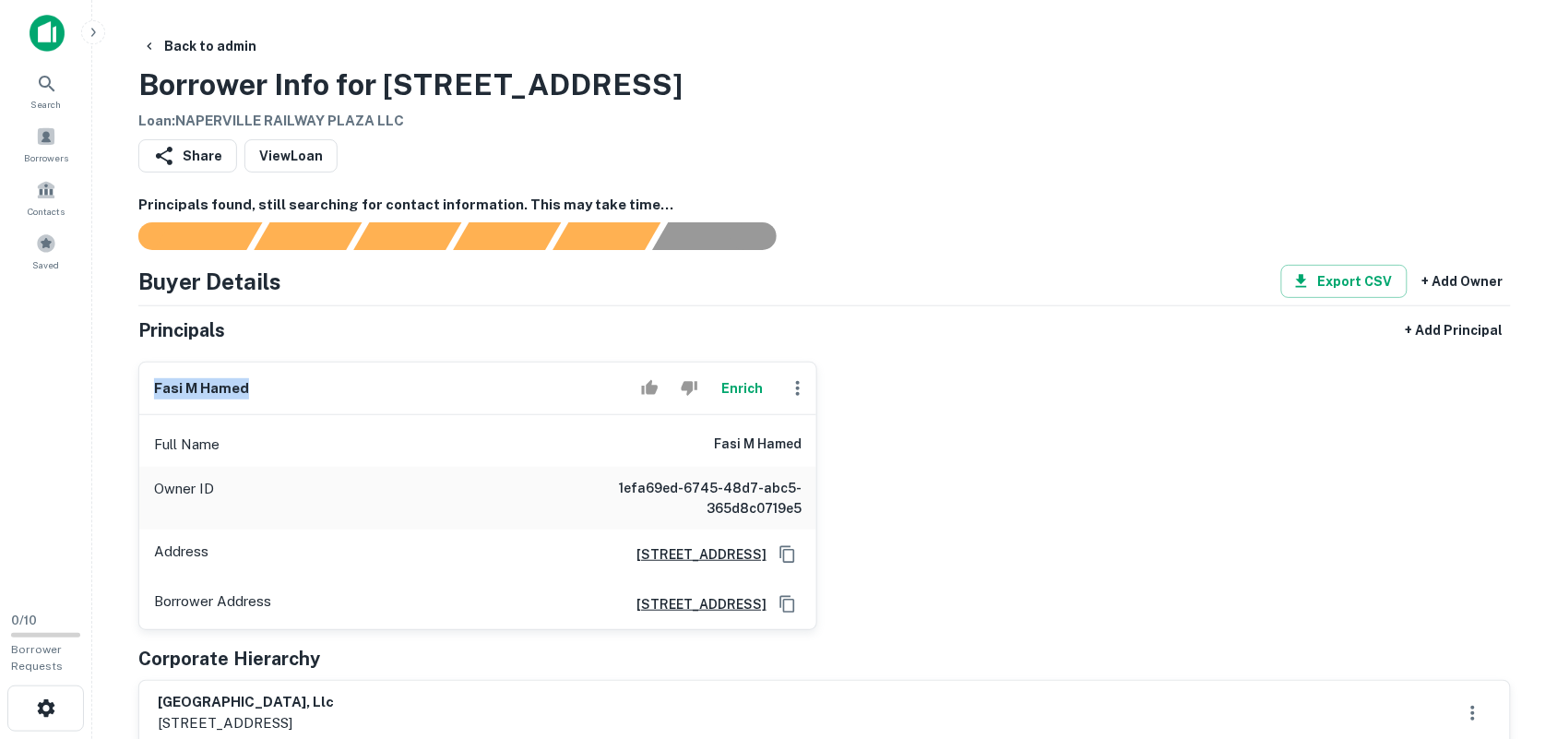
drag, startPoint x: 155, startPoint y: 387, endPoint x: 261, endPoint y: 386, distance: 106.1
click at [261, 386] on div "fasi m hamed Enrich" at bounding box center [477, 388] width 677 height 53
copy h6 "fasi m hamed"
click at [154, 388] on h6 "fasi m hamed" at bounding box center [201, 388] width 95 height 21
drag, startPoint x: 154, startPoint y: 388, endPoint x: 304, endPoint y: 381, distance: 150.5
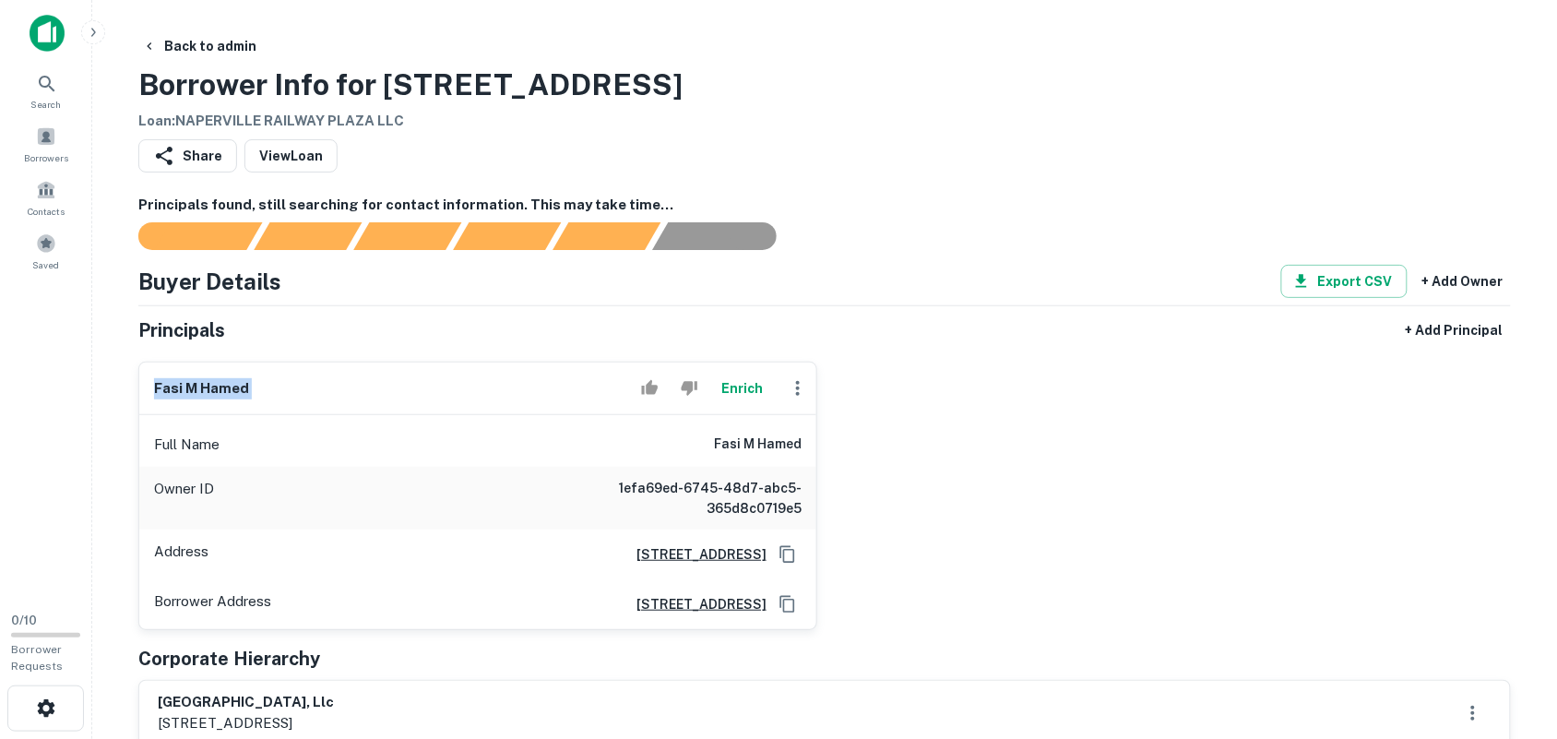
click at [304, 381] on div "fasi m hamed Enrich" at bounding box center [477, 388] width 677 height 53
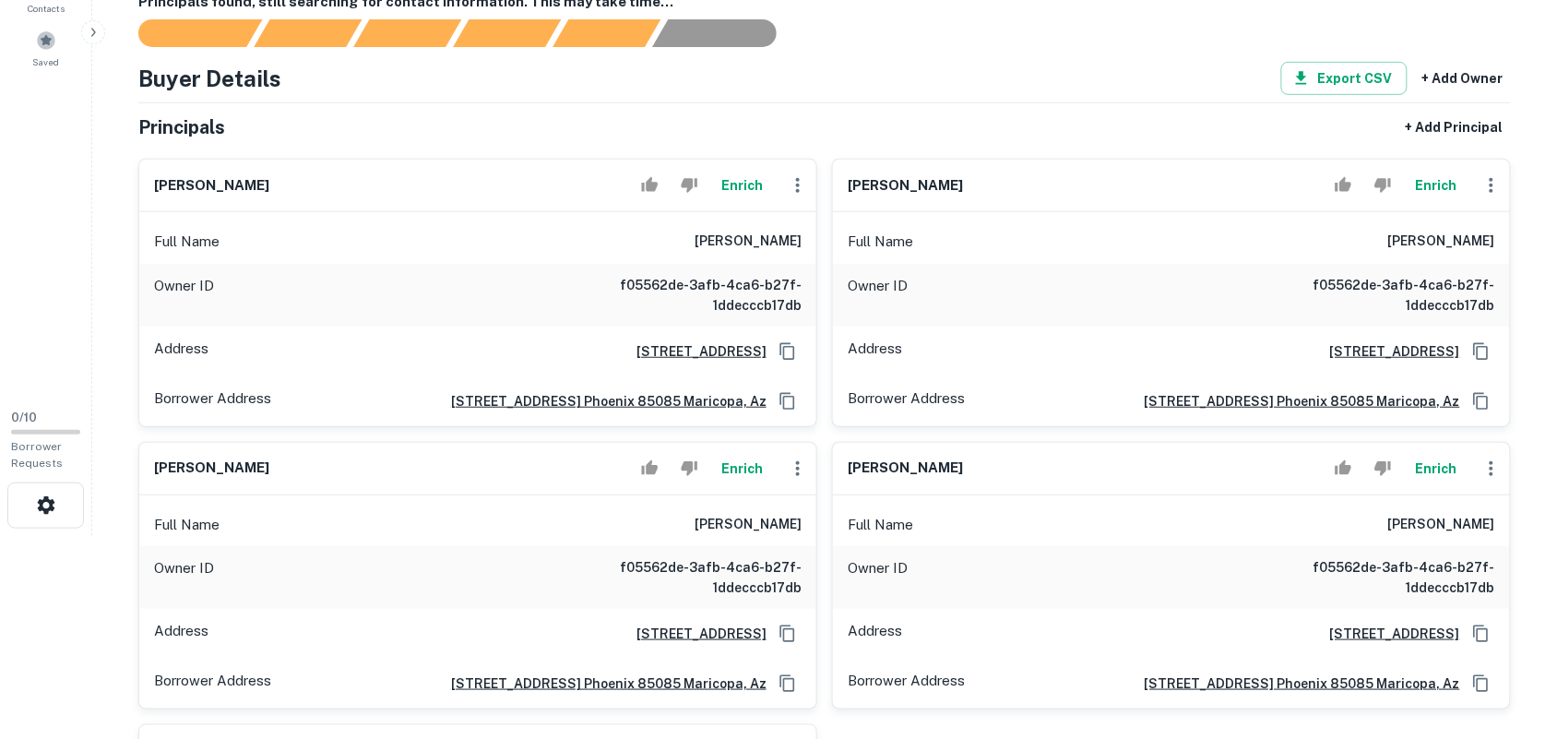
scroll to position [231, 0]
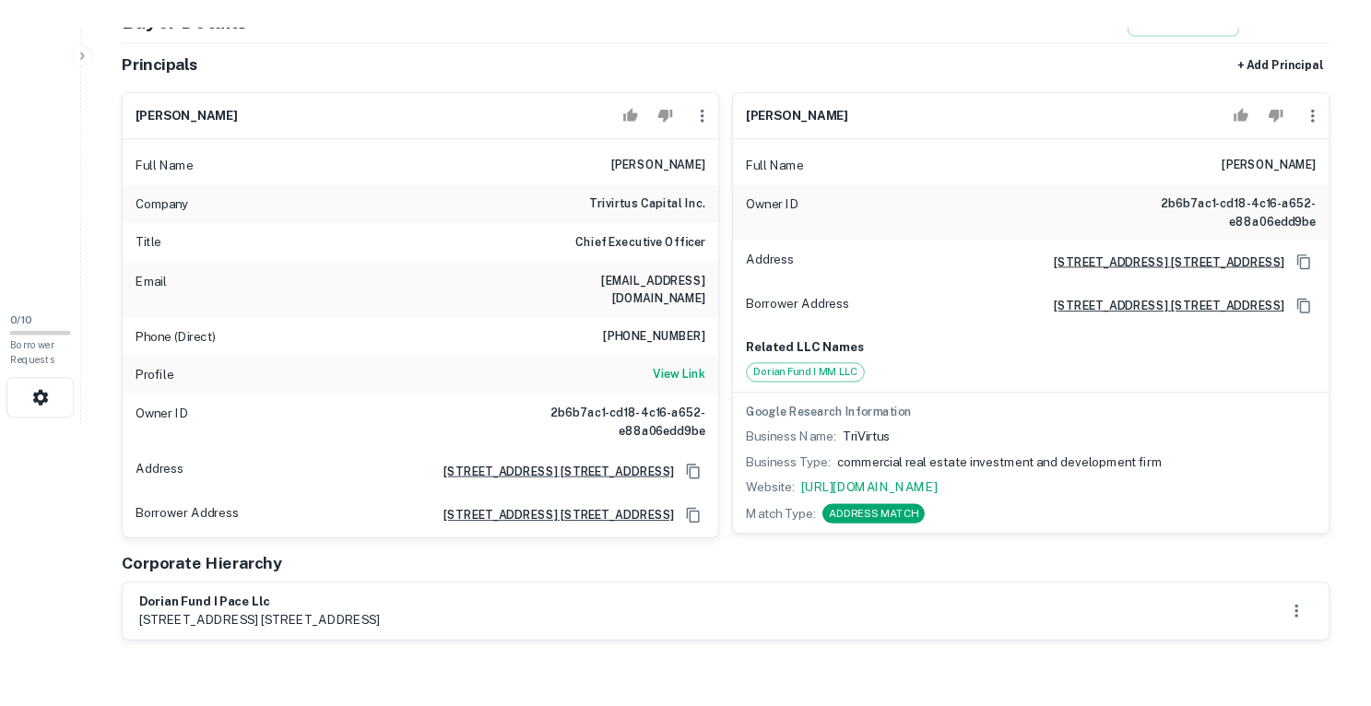
scroll to position [461, 0]
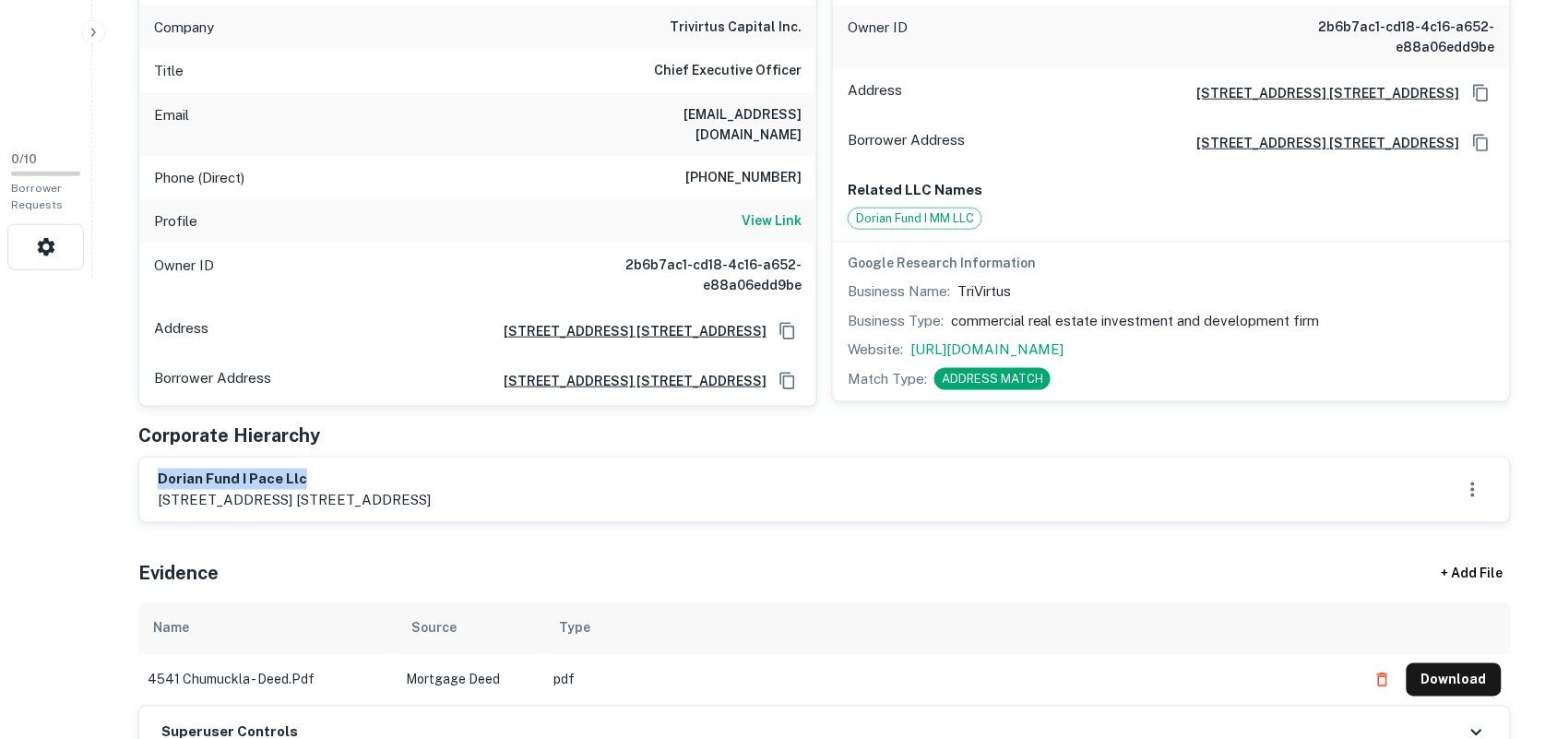
drag, startPoint x: 160, startPoint y: 476, endPoint x: 356, endPoint y: 466, distance: 196.7
click at [356, 469] on h6 "dorian fund i pace llc" at bounding box center [294, 479] width 273 height 21
copy h6 "dorian fund i pace llc"
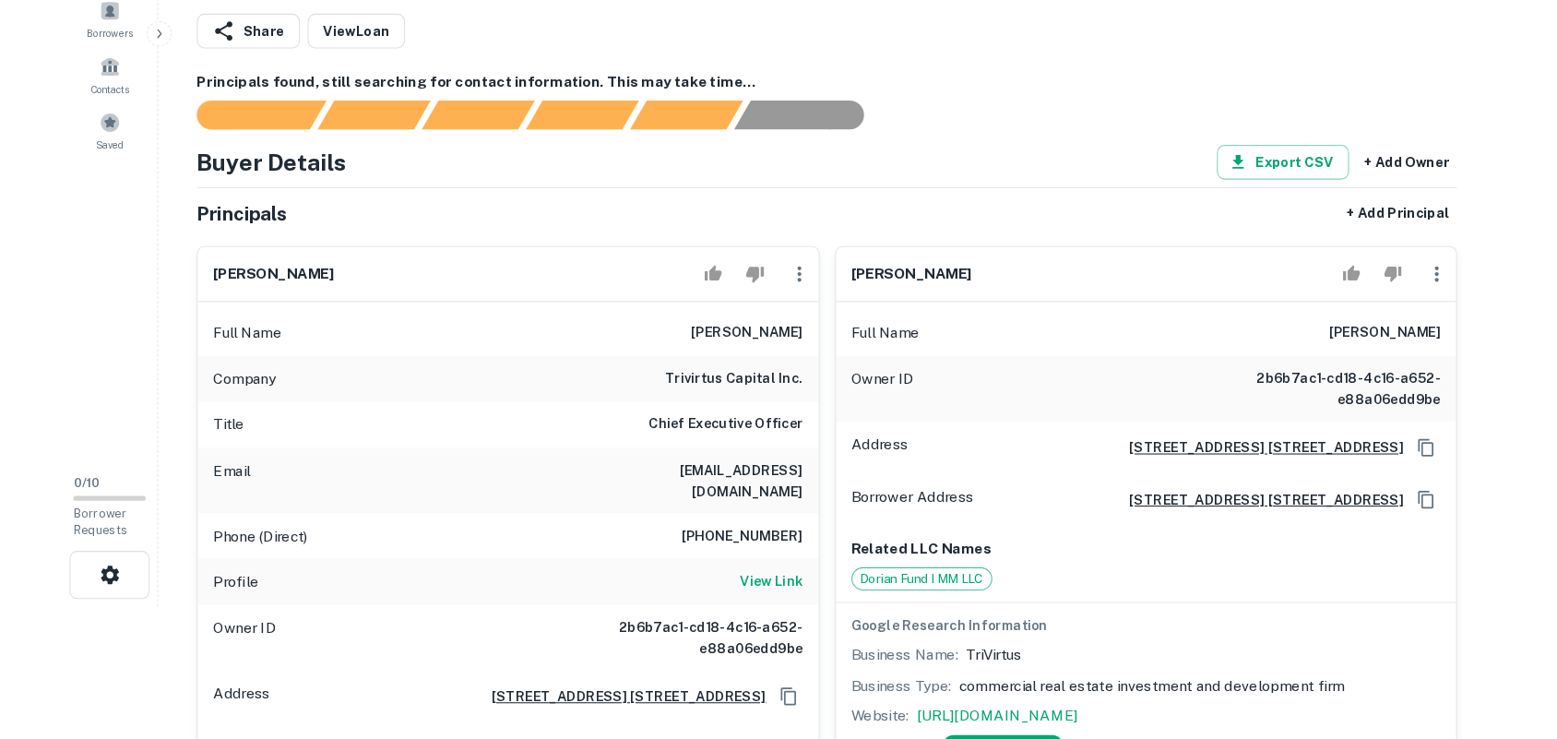
scroll to position [115, 0]
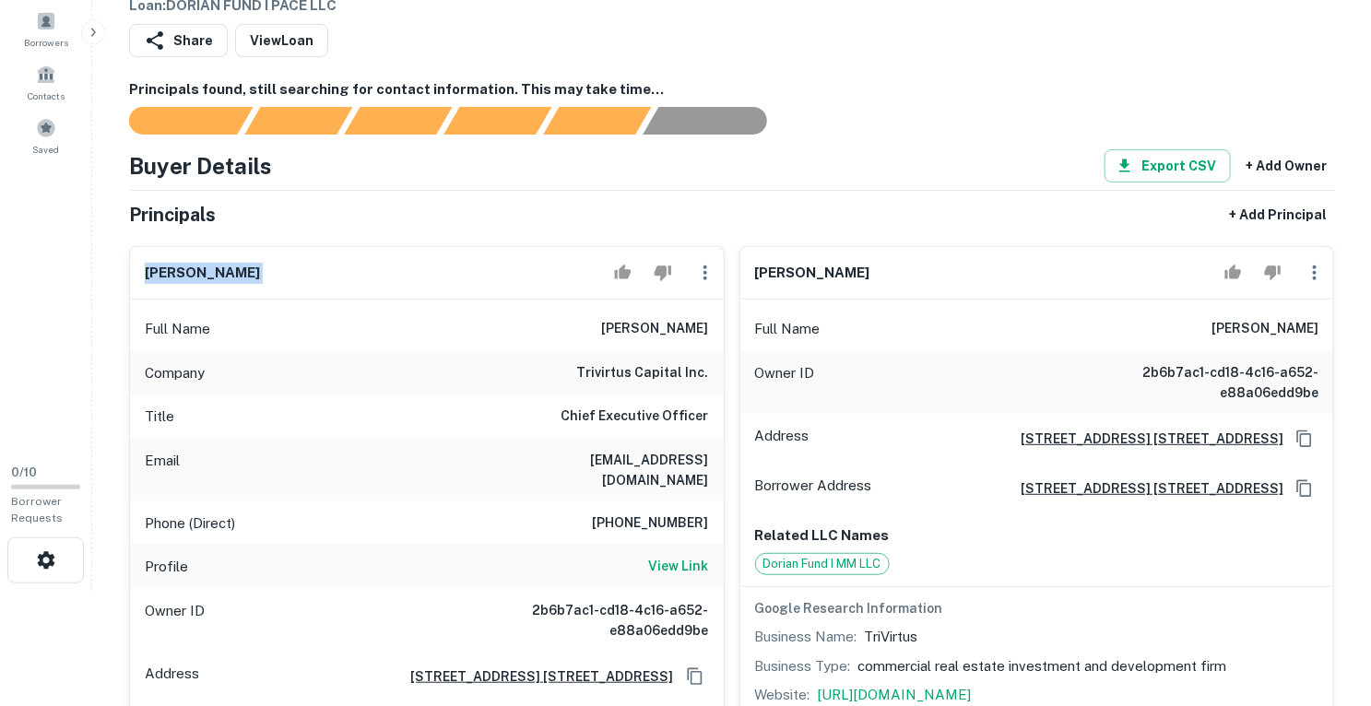
drag, startPoint x: 148, startPoint y: 272, endPoint x: 450, endPoint y: 272, distance: 301.6
click at [450, 272] on div "charles dyer" at bounding box center [427, 273] width 594 height 53
copy div "charles dyer"
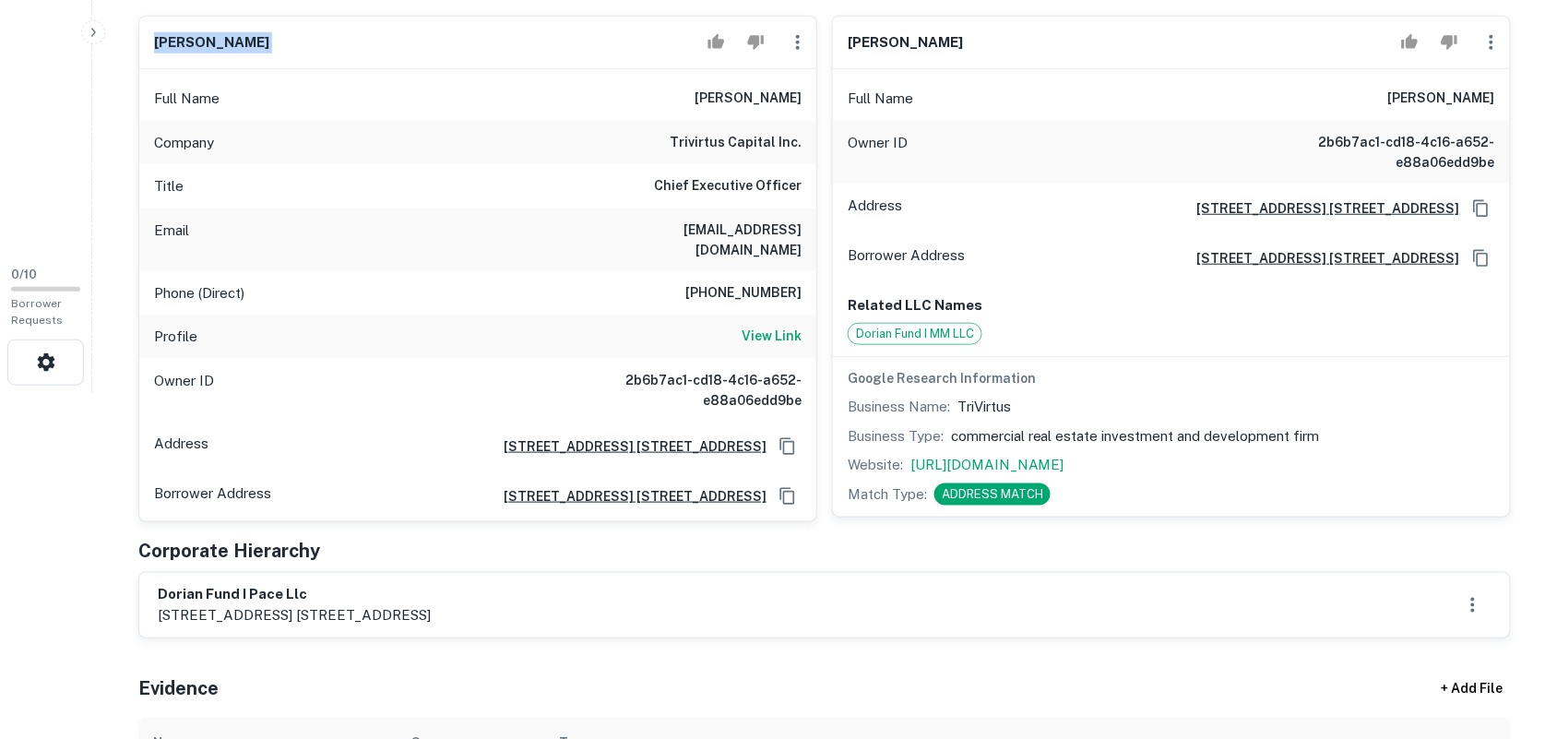
scroll to position [461, 0]
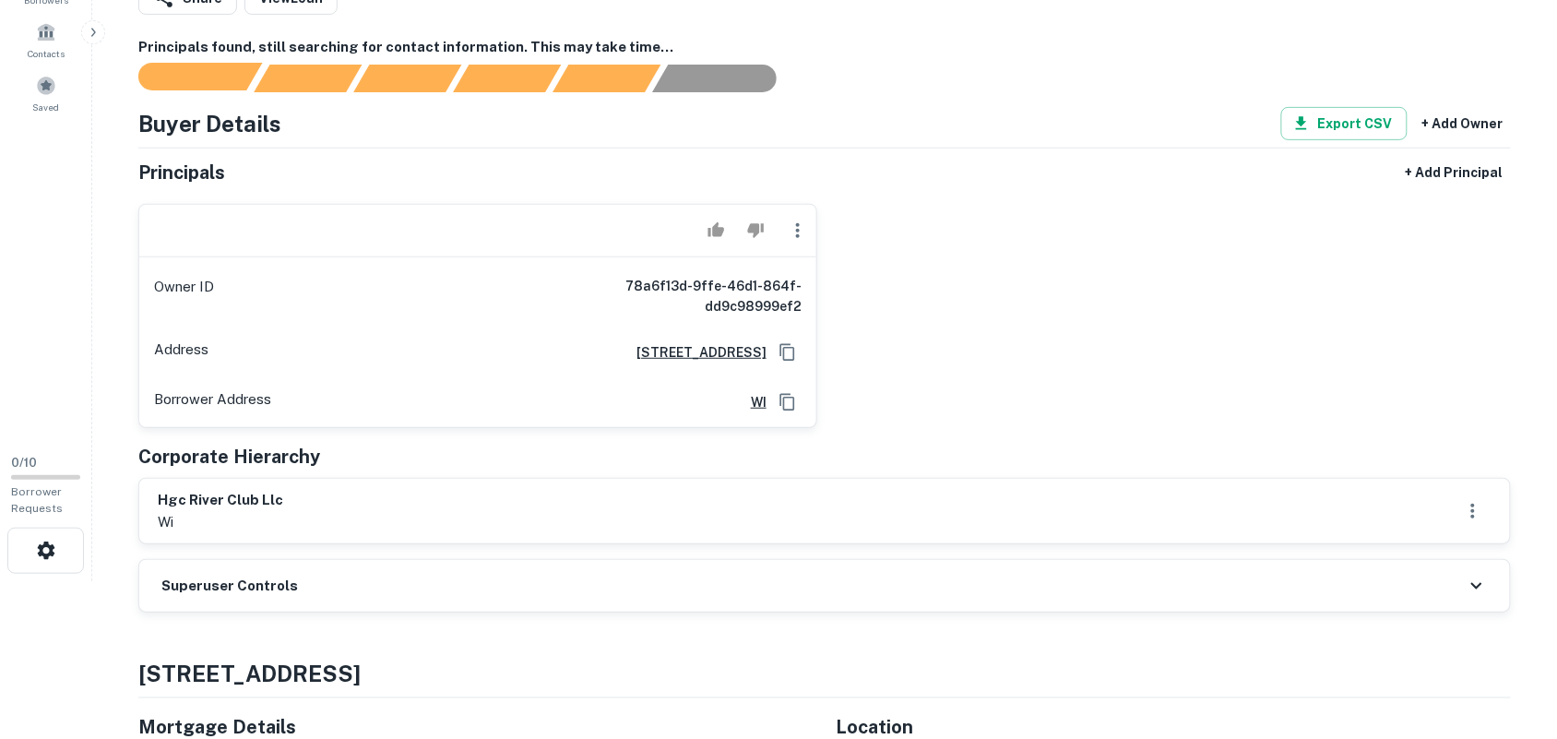
scroll to position [231, 0]
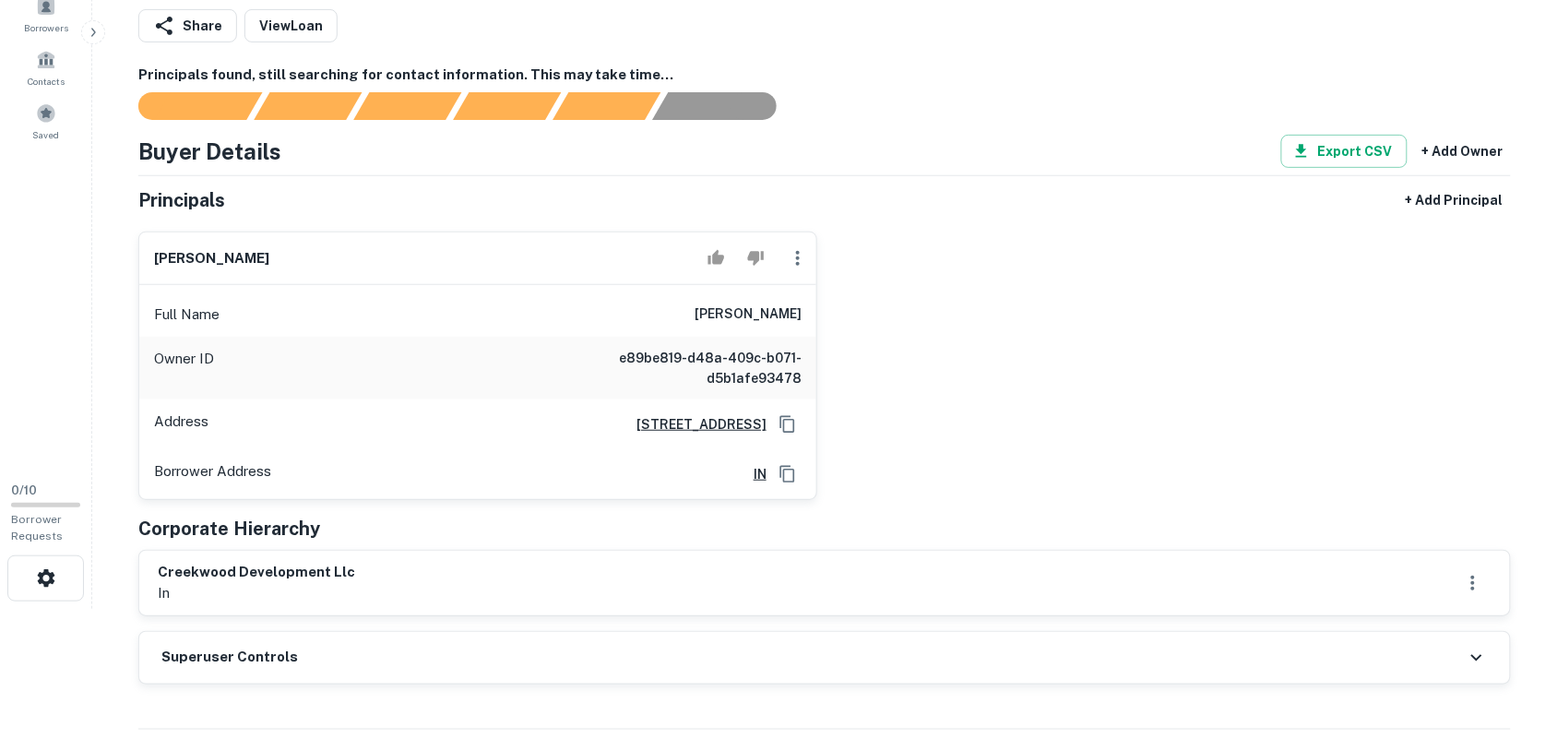
scroll to position [346, 0]
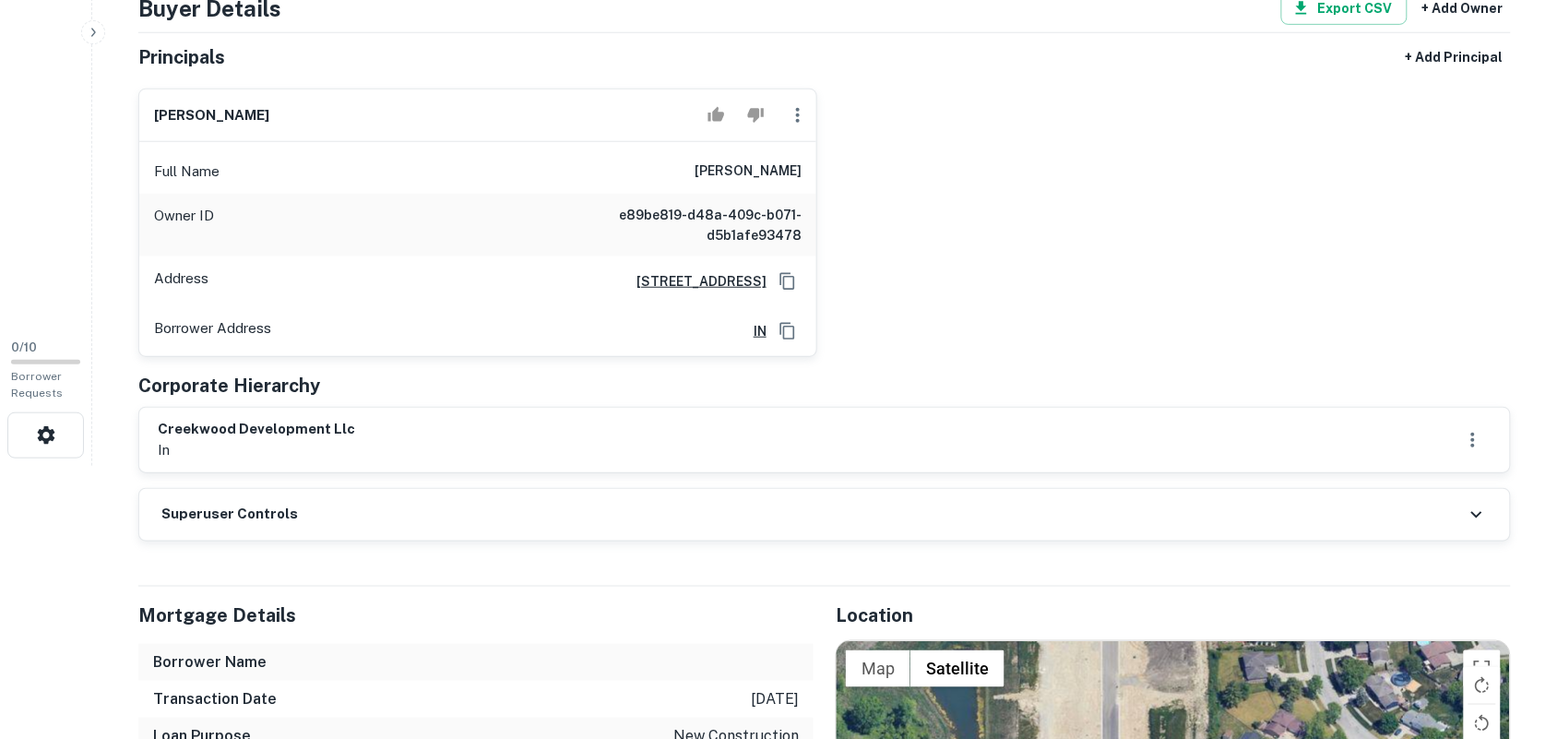
scroll to position [346, 0]
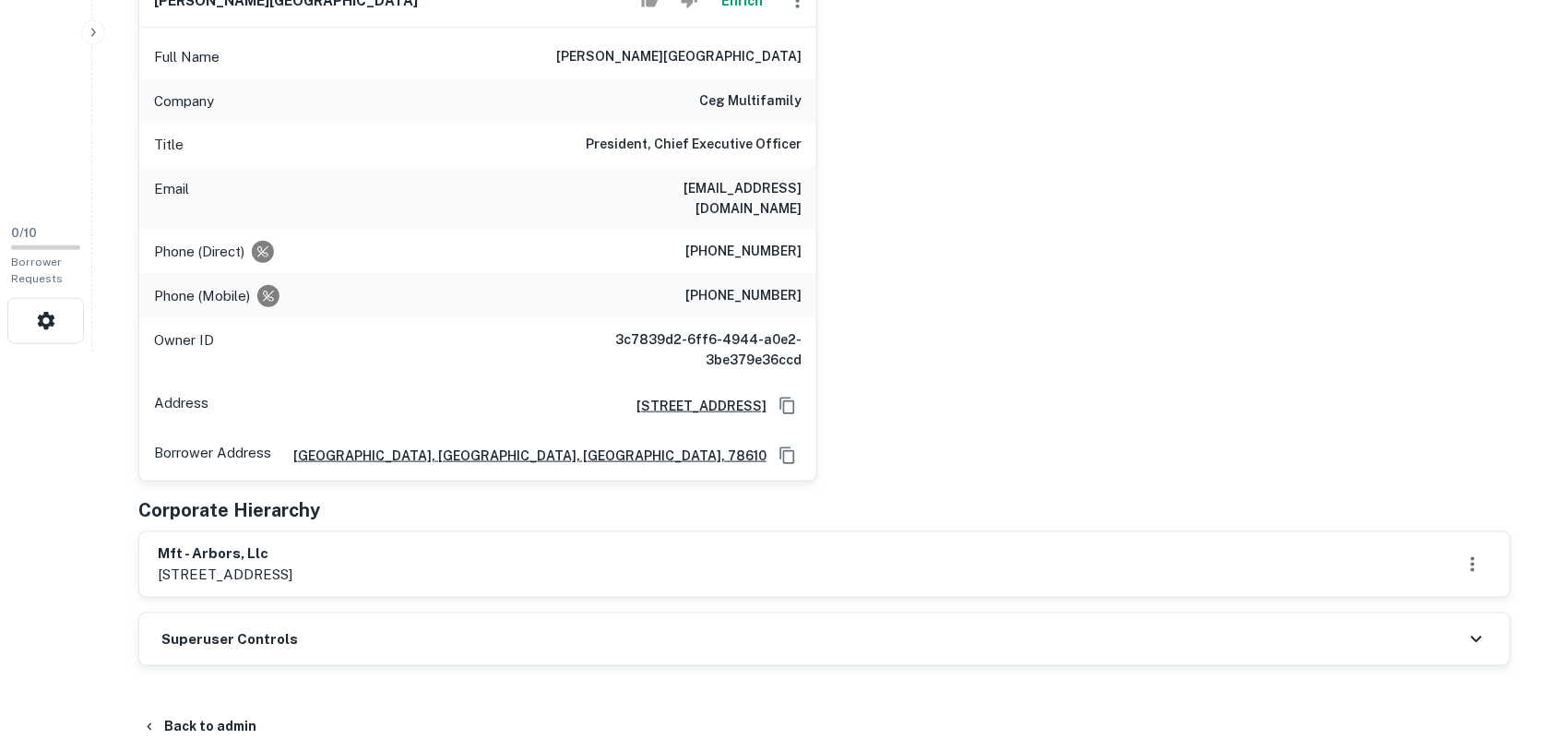
scroll to position [461, 0]
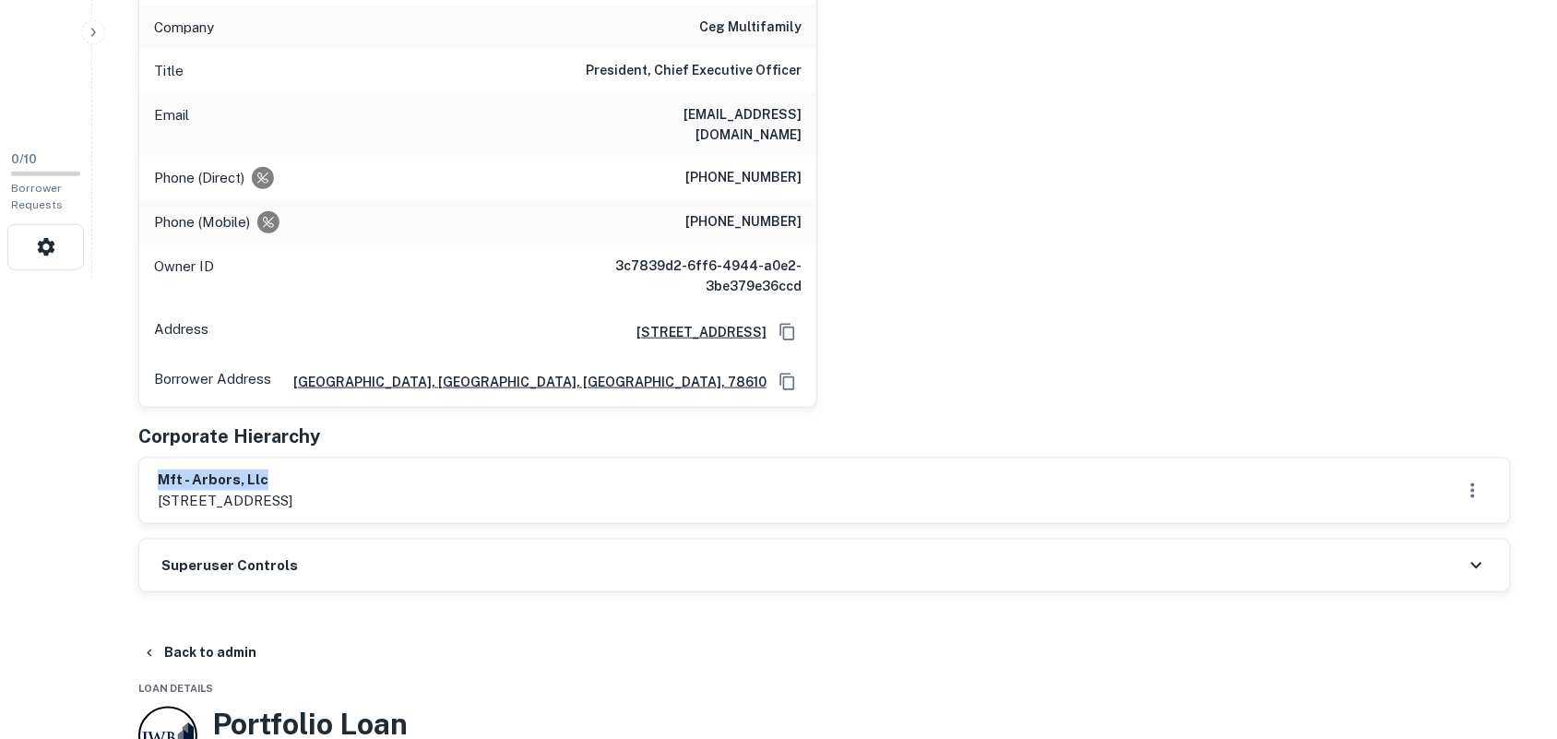
drag, startPoint x: 160, startPoint y: 464, endPoint x: 349, endPoint y: 458, distance: 189.1
click at [292, 469] on h6 "mft - arbors, llc" at bounding box center [225, 479] width 135 height 21
copy h6 "mft - arbors, llc"
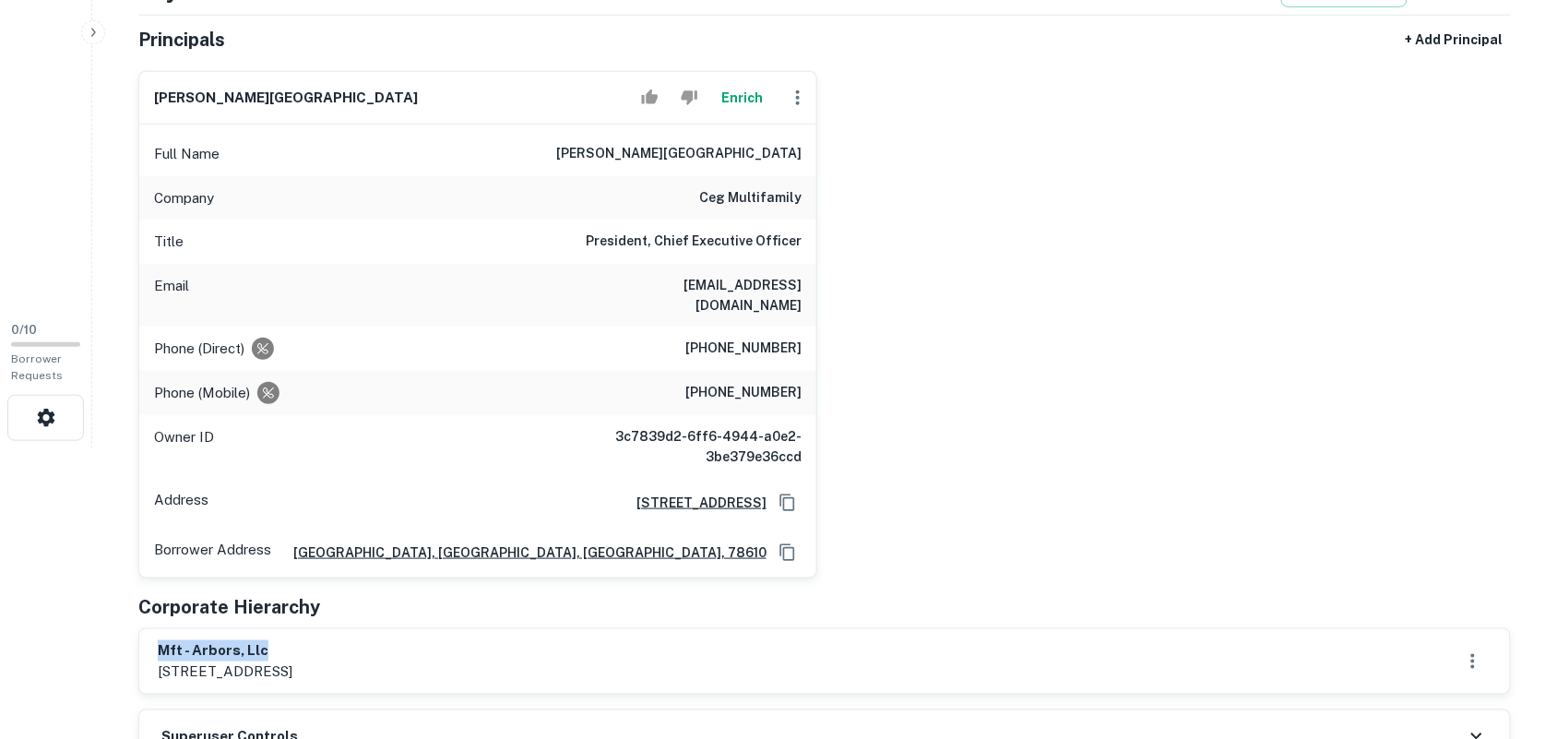
scroll to position [115, 0]
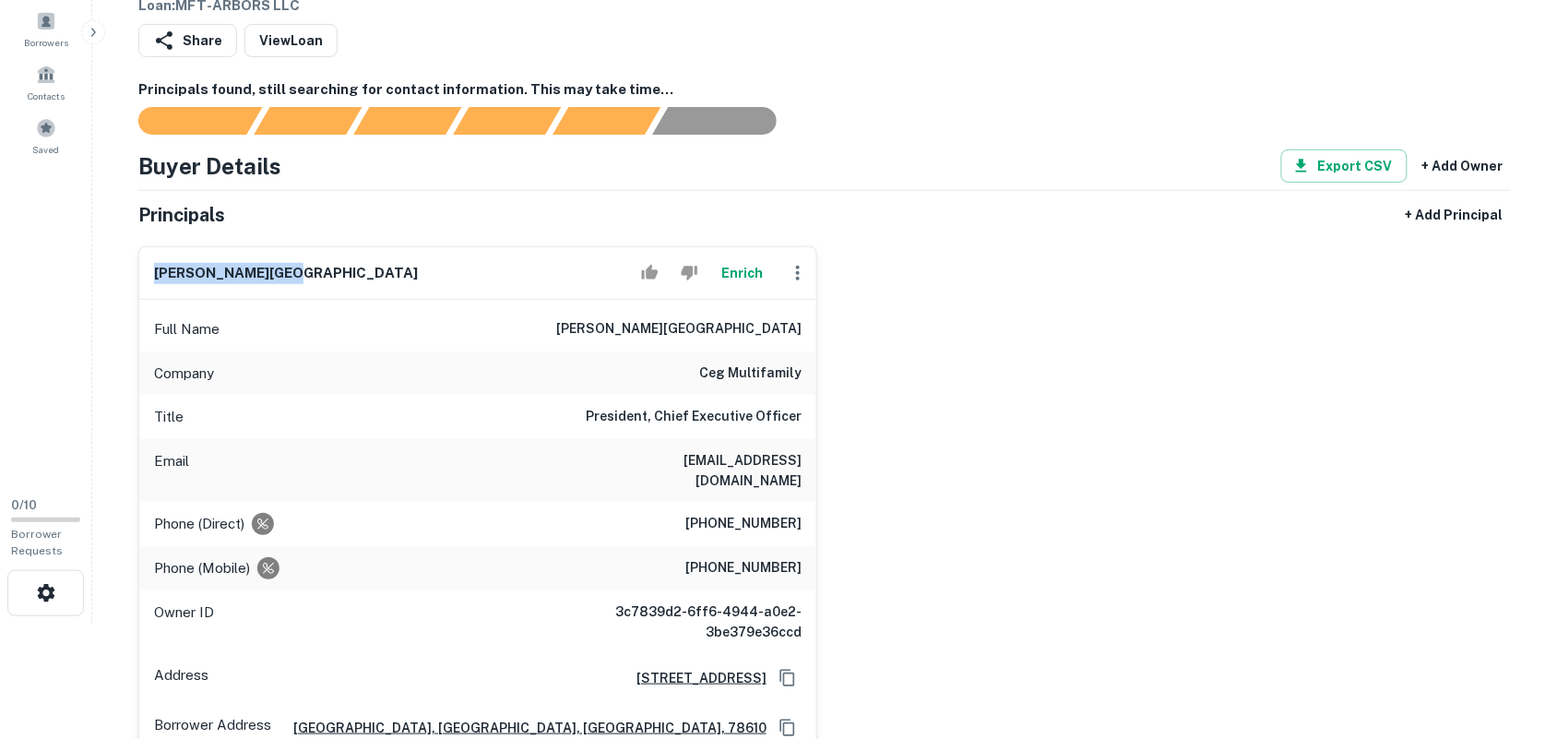
drag, startPoint x: 154, startPoint y: 270, endPoint x: 353, endPoint y: 266, distance: 199.3
click at [353, 266] on div "donald t. meagher Enrich" at bounding box center [477, 273] width 677 height 53
copy h6 "donald t. meagher"
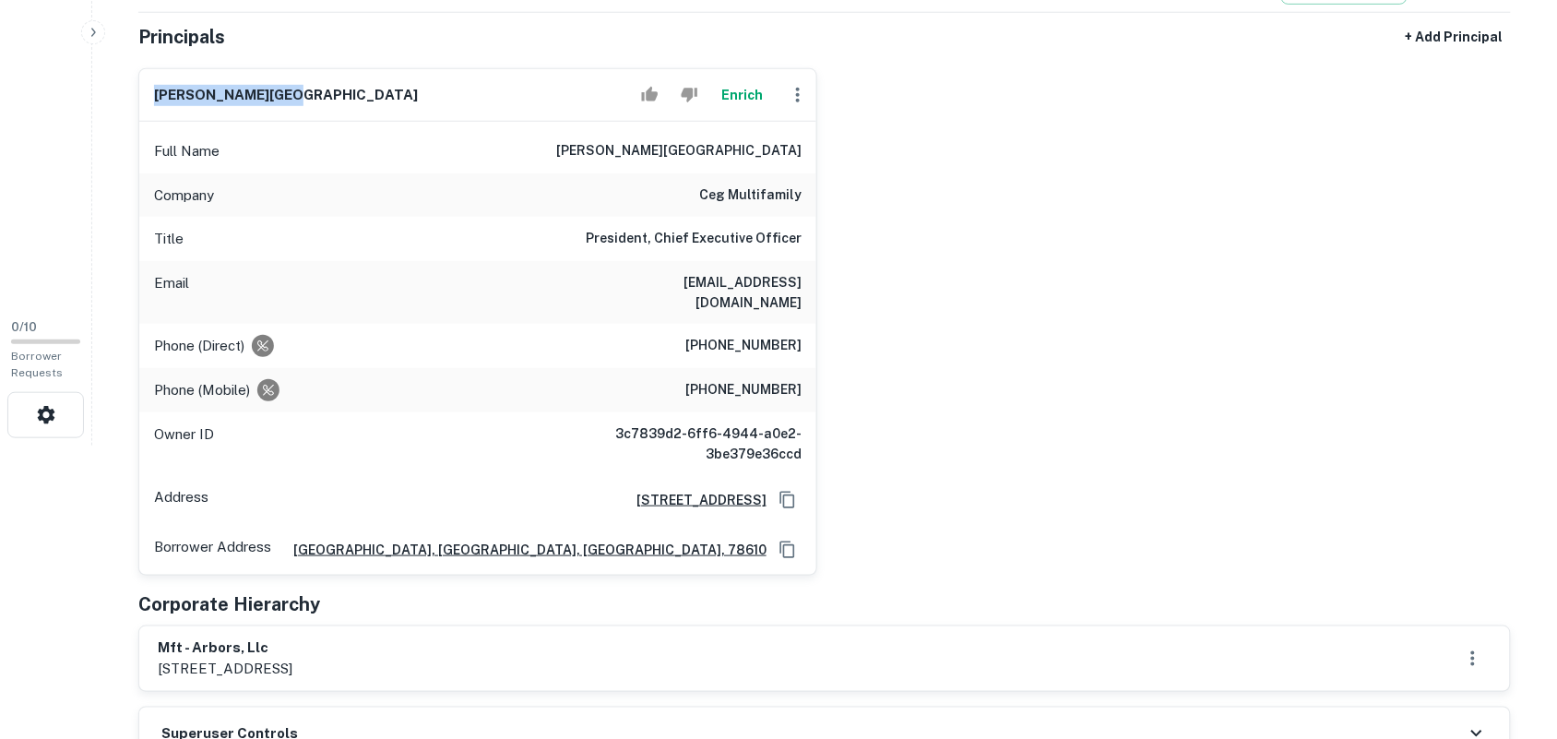
scroll to position [346, 0]
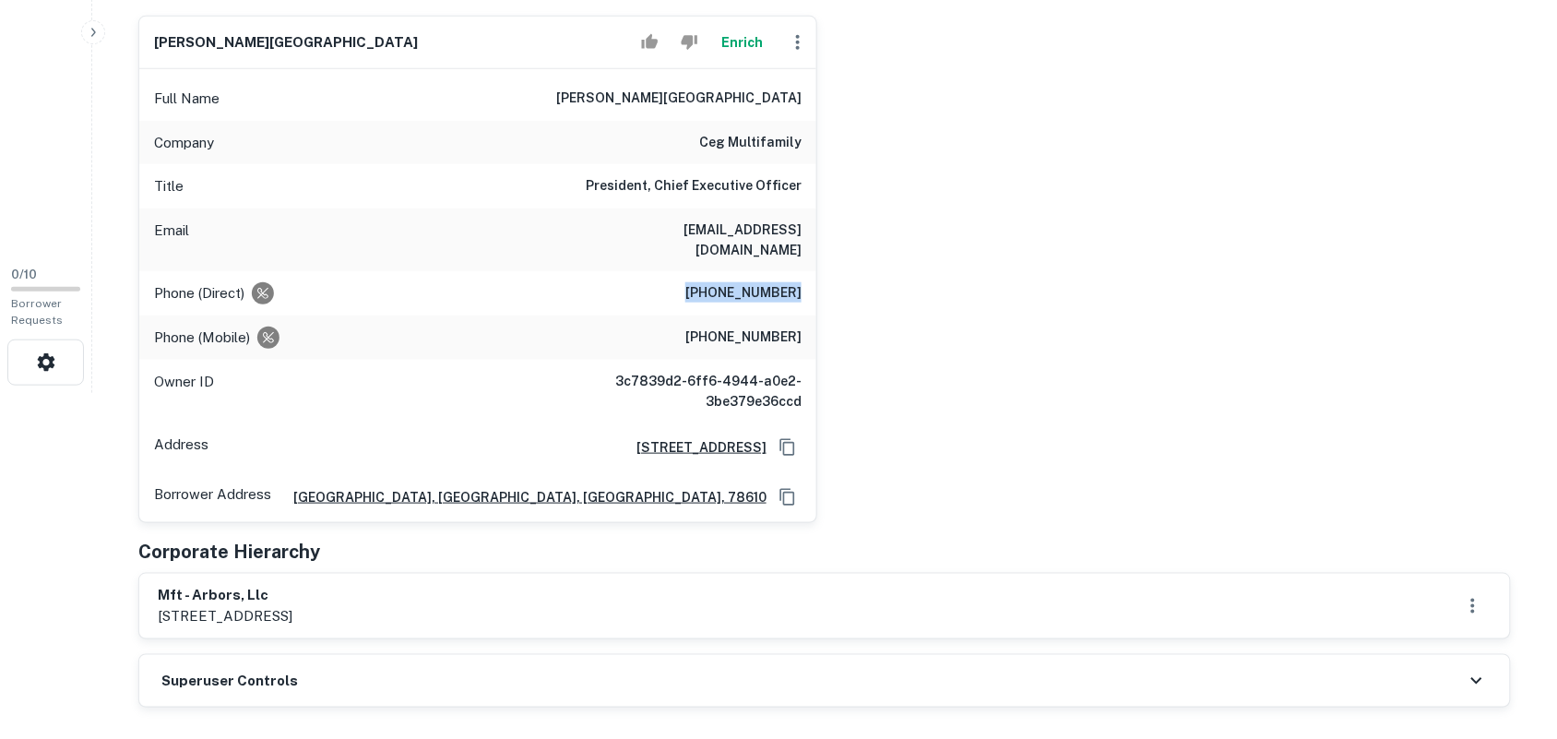
drag, startPoint x: 704, startPoint y: 272, endPoint x: 802, endPoint y: 272, distance: 98.7
click at [802, 272] on div "Phone (Direct) (858) 759-0165" at bounding box center [477, 293] width 677 height 44
copy h6 "(858) 759-0165"
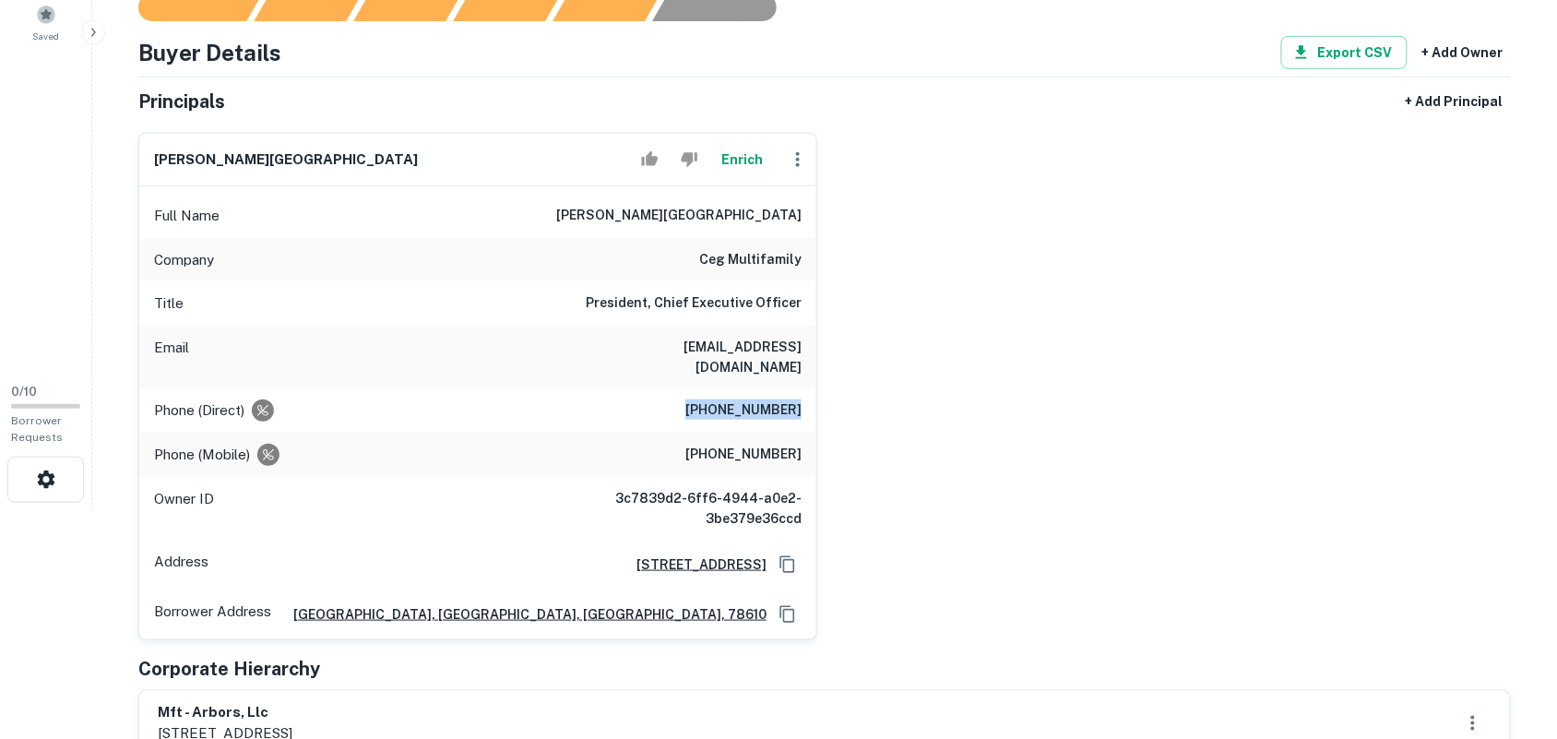
scroll to position [115, 0]
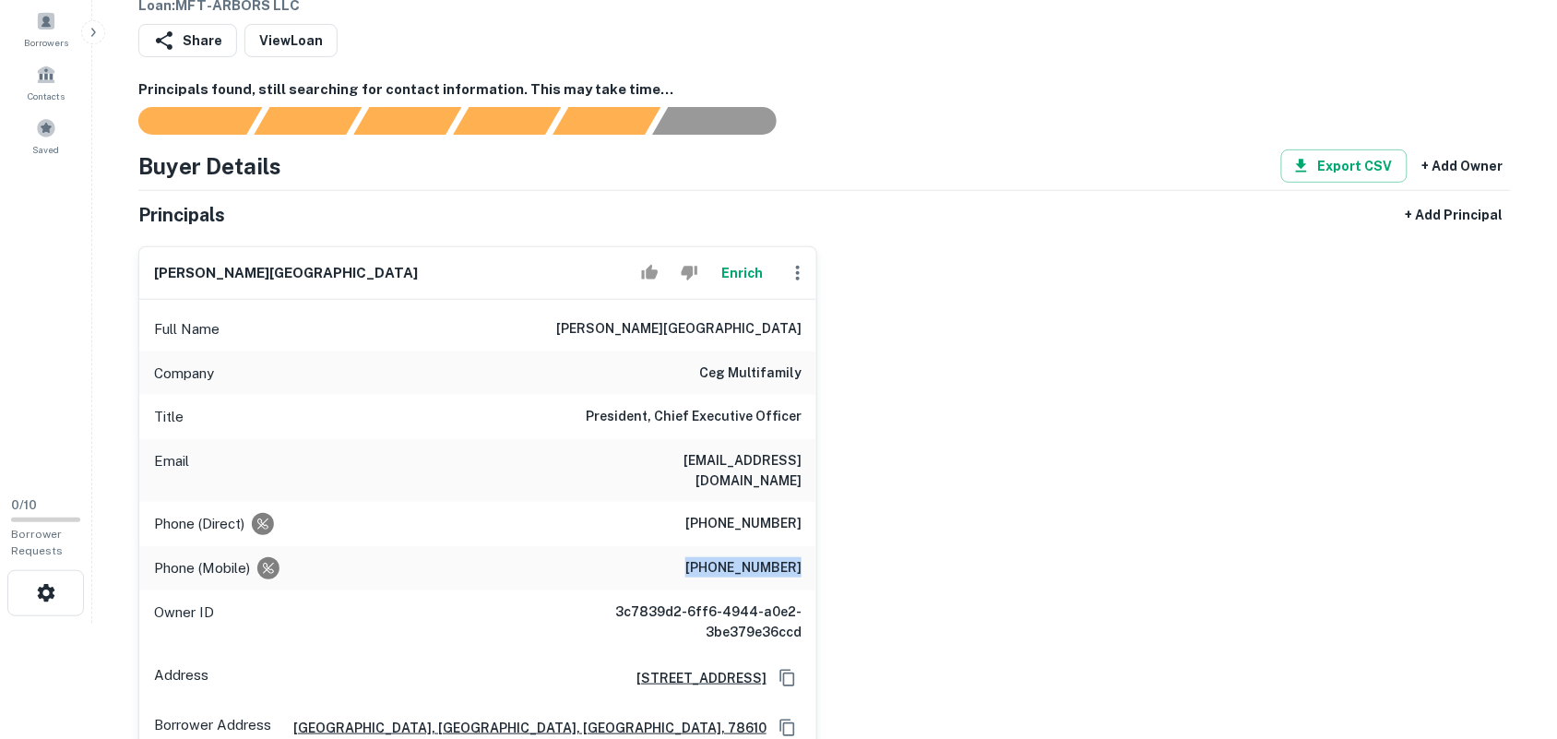
drag, startPoint x: 707, startPoint y: 550, endPoint x: 807, endPoint y: 544, distance: 99.8
click at [807, 546] on div "Phone (Mobile) (858) 414-7808" at bounding box center [477, 568] width 677 height 44
copy h6 "(858) 414-7808"
click at [798, 278] on icon "button" at bounding box center [798, 273] width 22 height 22
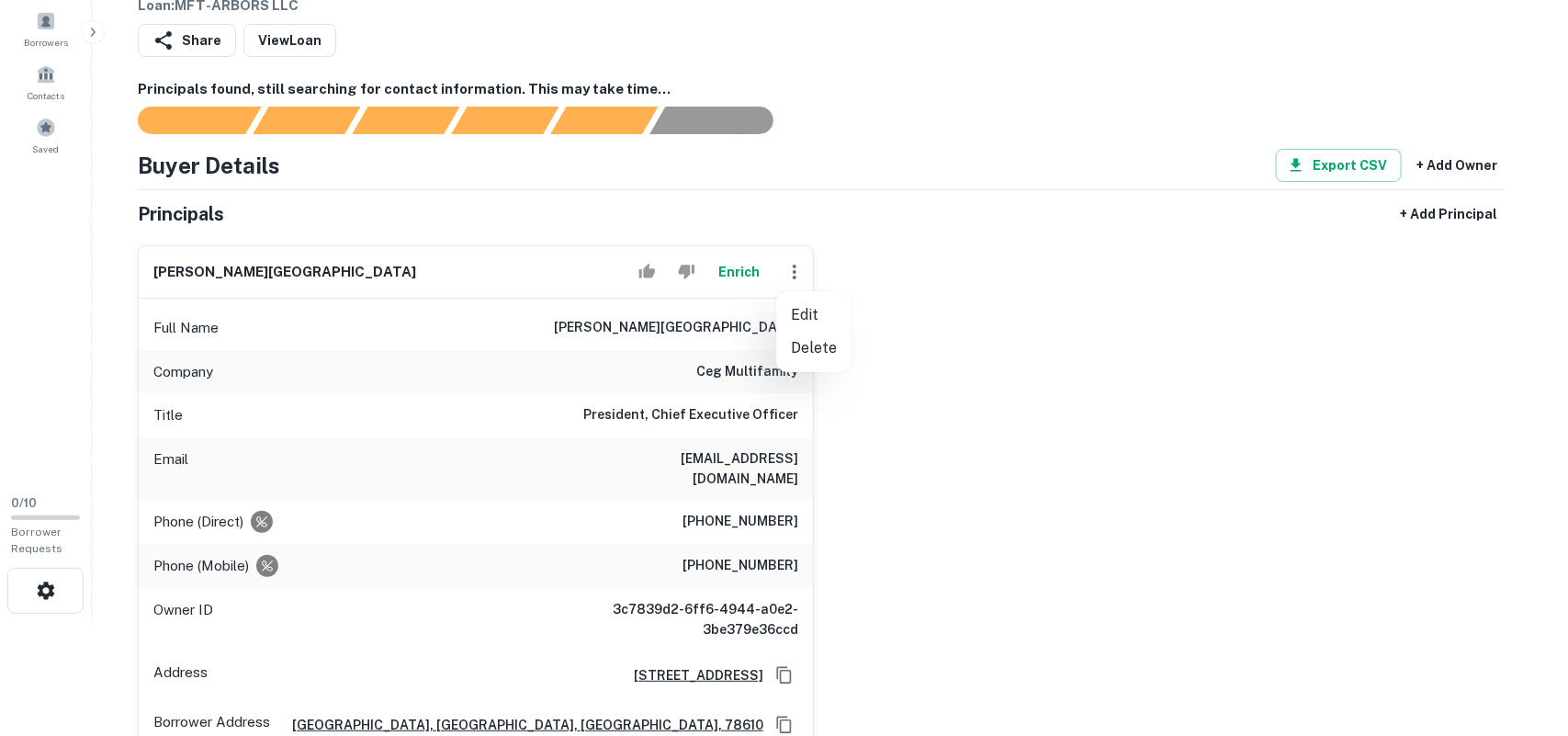
click at [1012, 320] on div at bounding box center [784, 368] width 1568 height 736
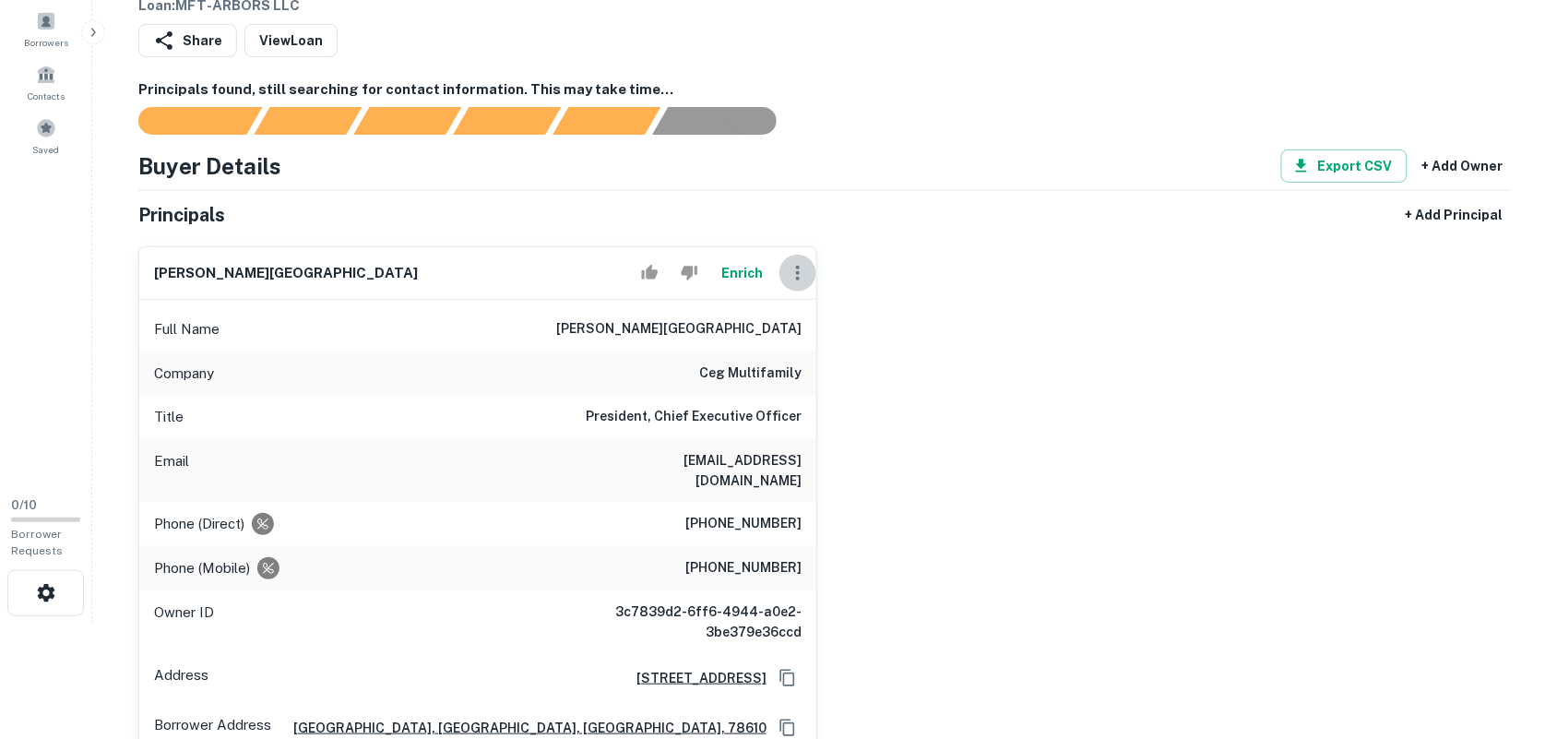
click at [794, 273] on icon "button" at bounding box center [798, 273] width 22 height 22
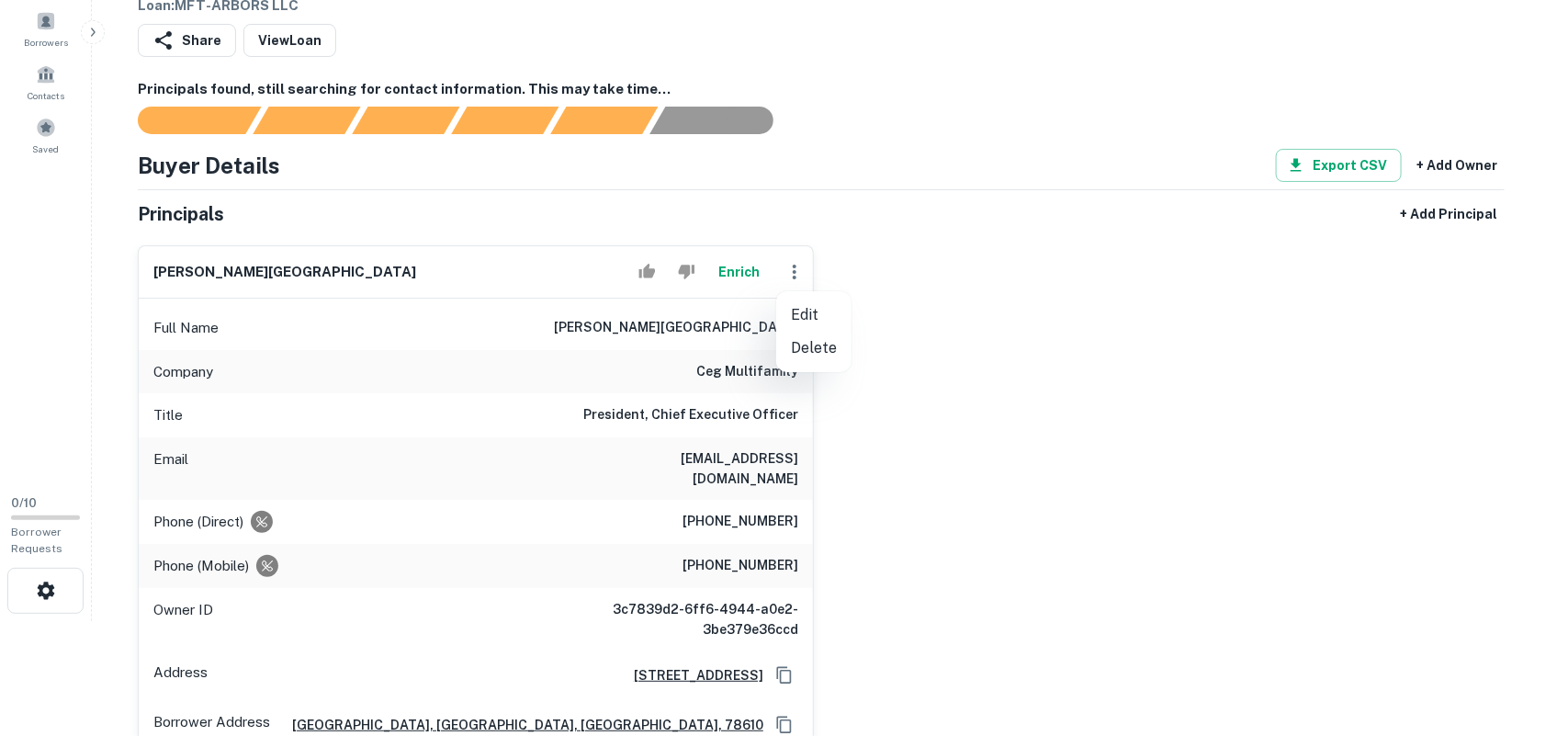
click at [818, 315] on li "Edit" at bounding box center [814, 315] width 76 height 33
select select "**"
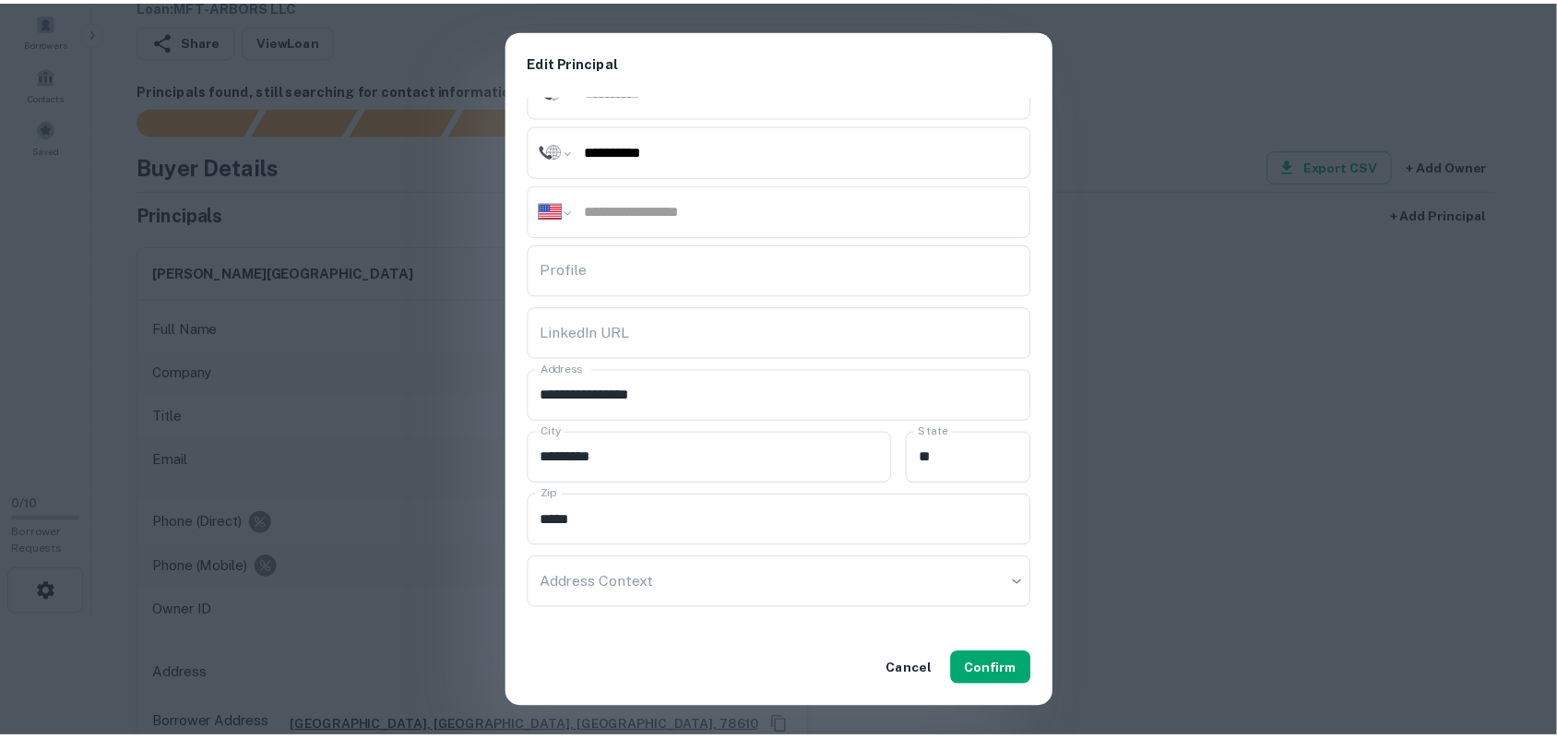
scroll to position [307, 0]
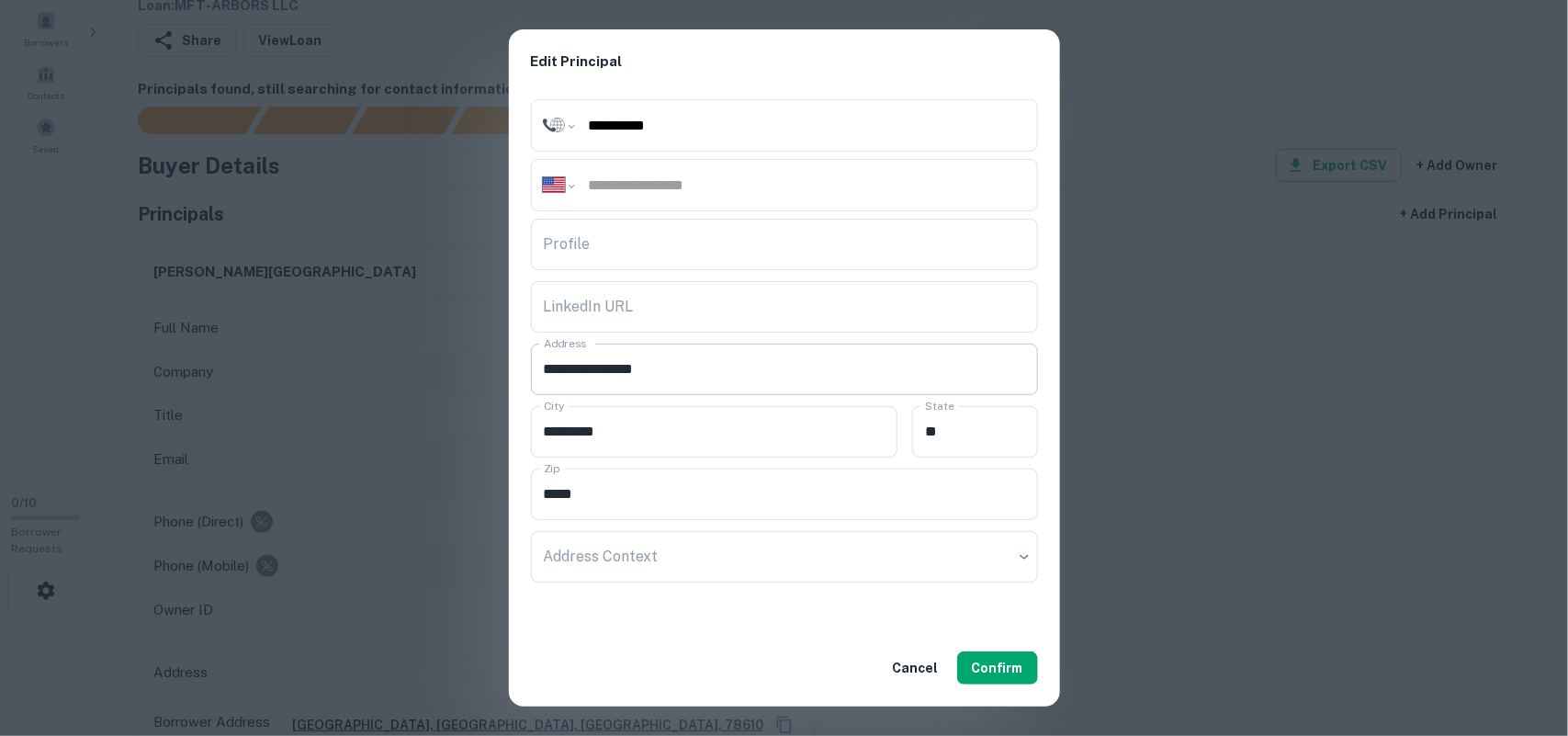
click at [671, 372] on input "**********" at bounding box center [784, 369] width 507 height 52
paste input "**********"
type input "**********"
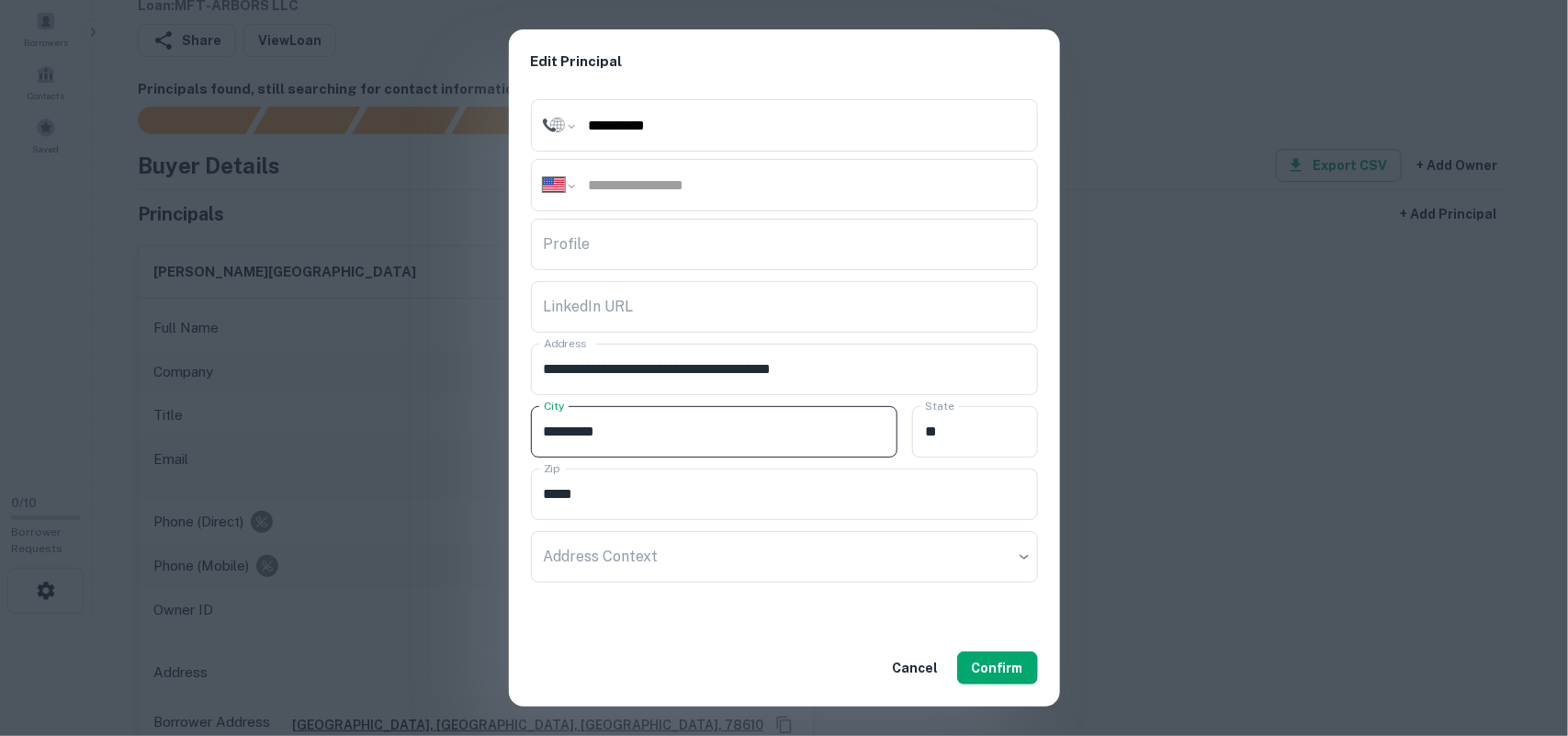
drag, startPoint x: 686, startPoint y: 433, endPoint x: 380, endPoint y: 427, distance: 306.1
click at [380, 427] on div "**********" at bounding box center [784, 368] width 1568 height 736
drag, startPoint x: 662, startPoint y: 488, endPoint x: 221, endPoint y: 466, distance: 441.5
click at [221, 466] on div "**********" at bounding box center [784, 368] width 1568 height 736
drag, startPoint x: 944, startPoint y: 427, endPoint x: 801, endPoint y: 427, distance: 143.0
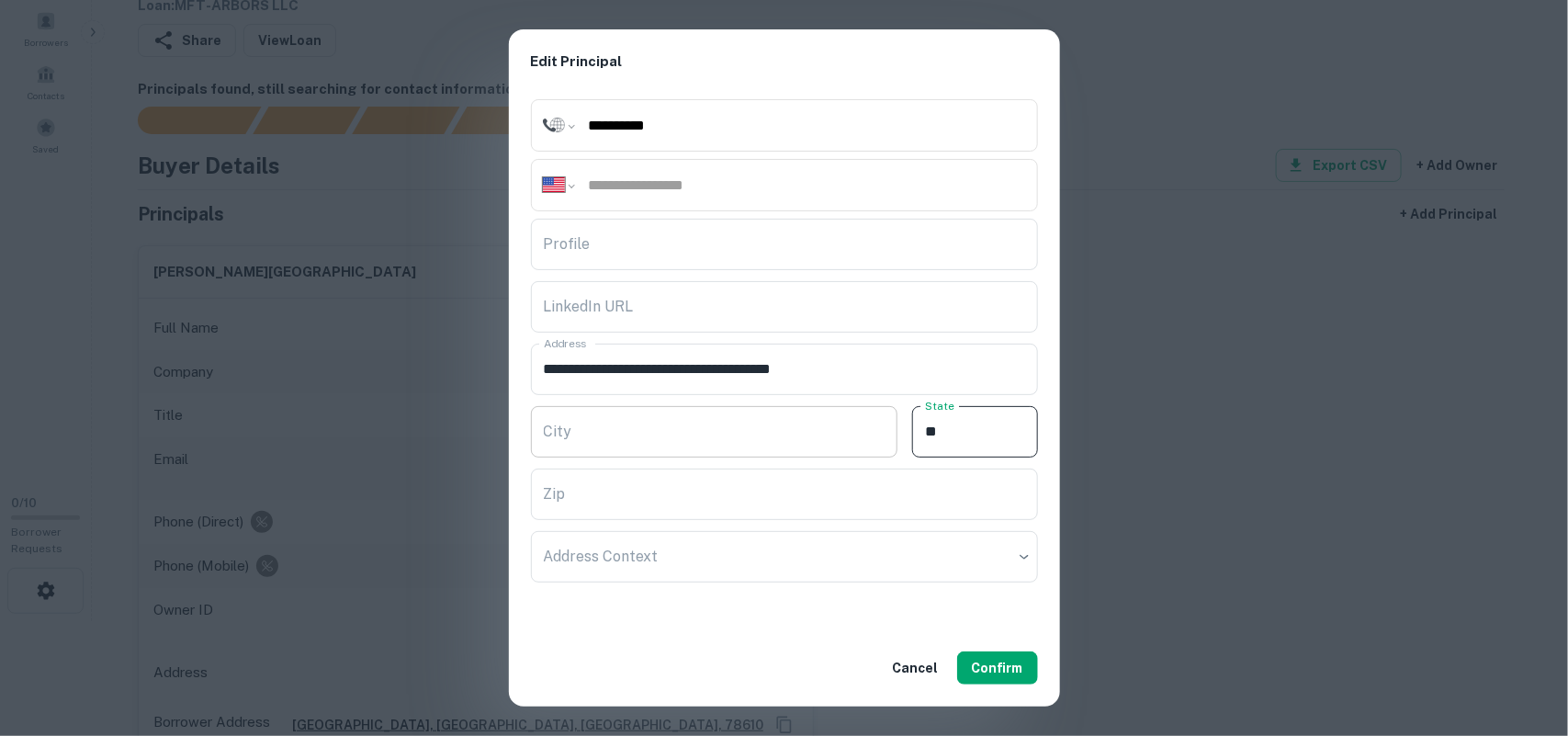
click at [801, 427] on div "City City State ** State" at bounding box center [784, 429] width 507 height 63
click at [1007, 663] on button "Confirm" at bounding box center [997, 667] width 81 height 33
click at [981, 657] on button "Confirm" at bounding box center [997, 667] width 81 height 33
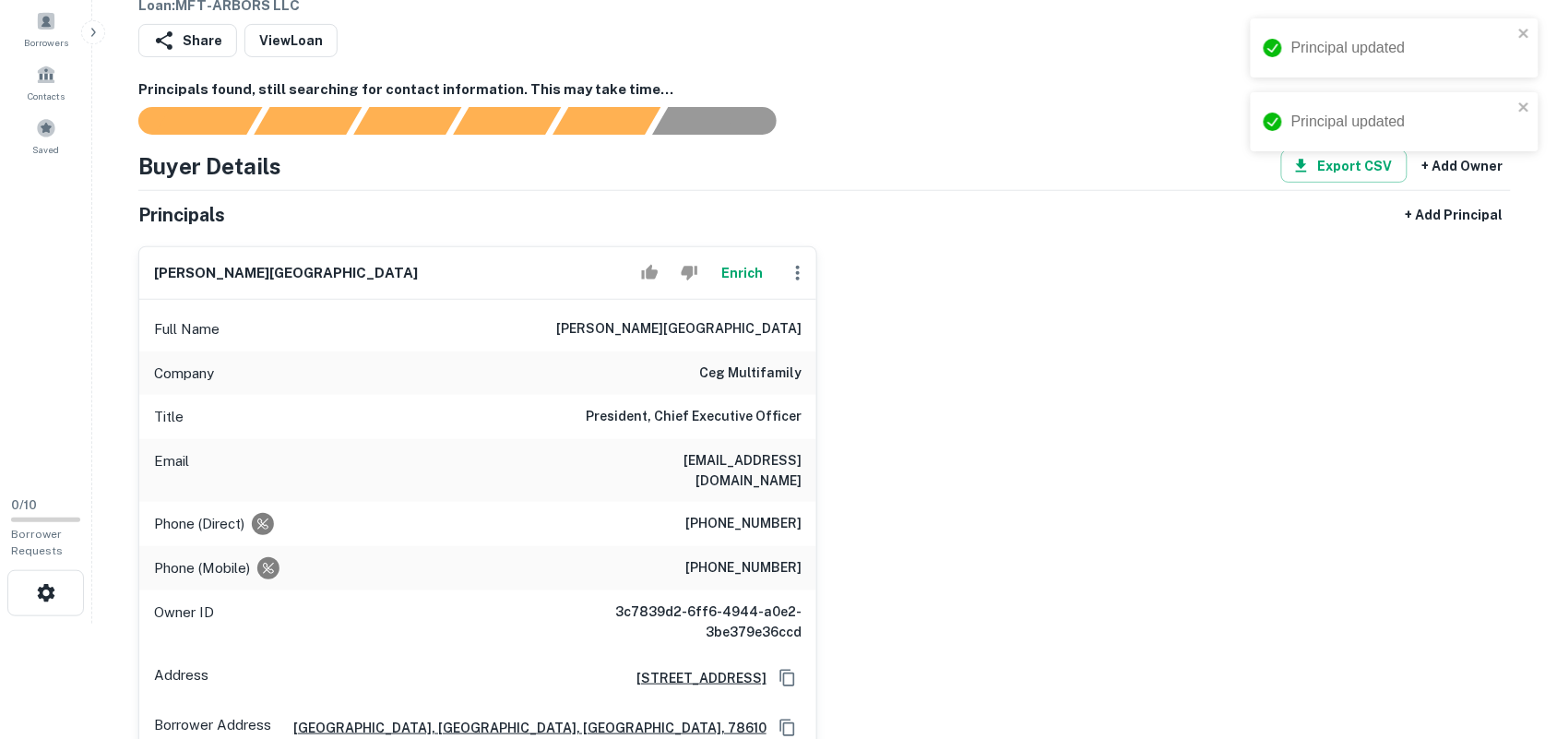
scroll to position [231, 0]
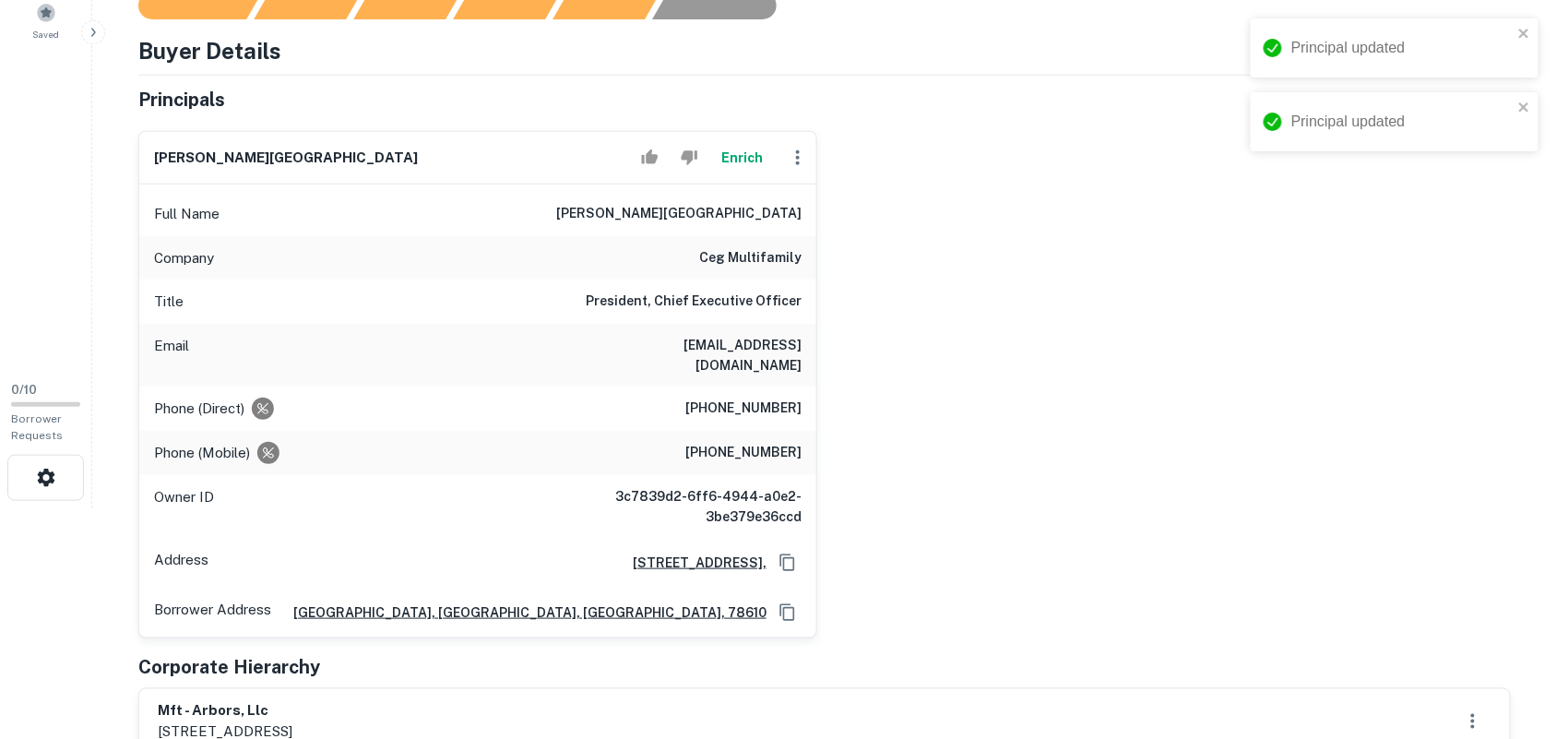
click at [887, 410] on div "donald t. meagher Enrich Full Name donald t. meagher Company ceg multifamily Ti…" at bounding box center [817, 377] width 1387 height 522
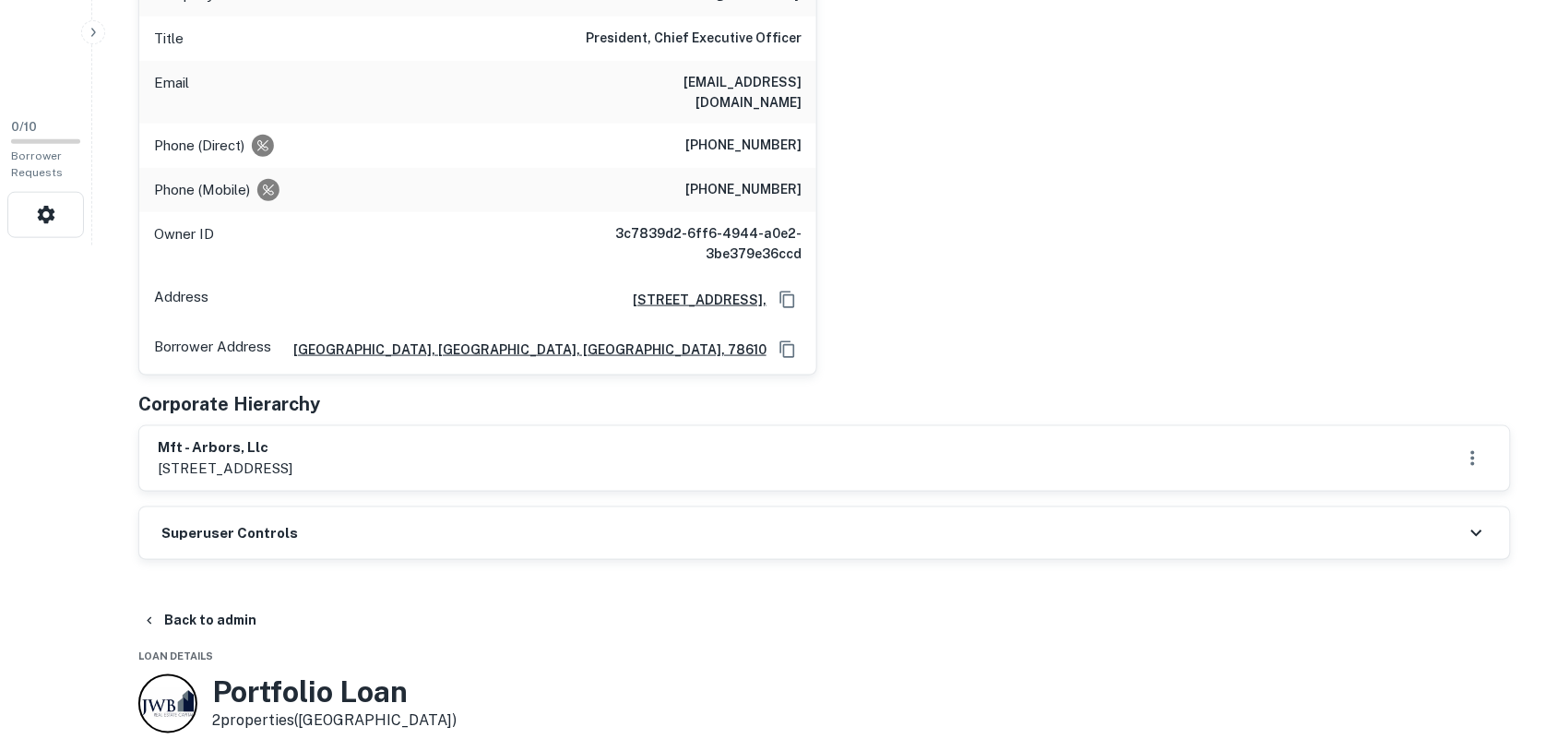
scroll to position [807, 0]
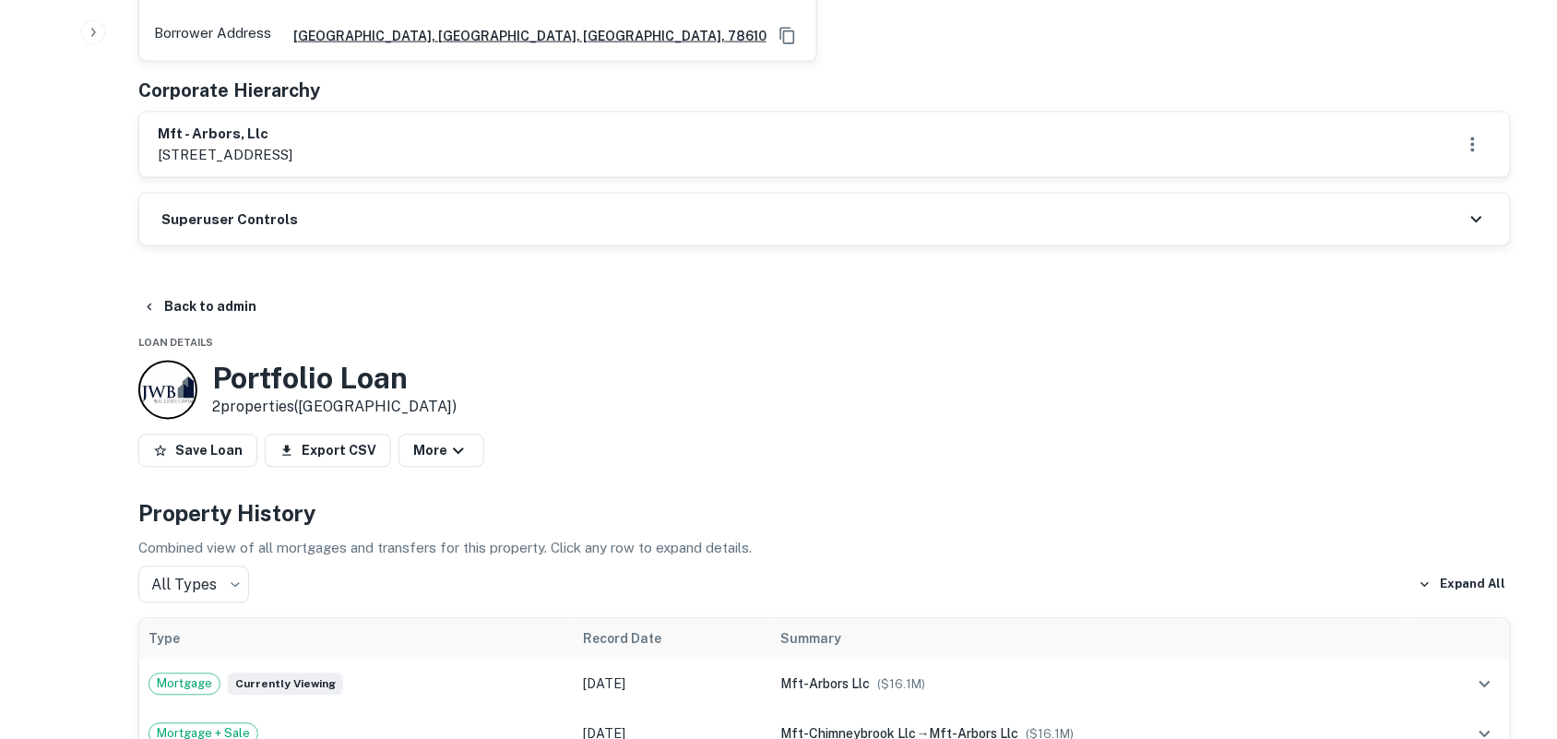
click at [1460, 208] on div "Superuser Controls" at bounding box center [824, 220] width 1371 height 52
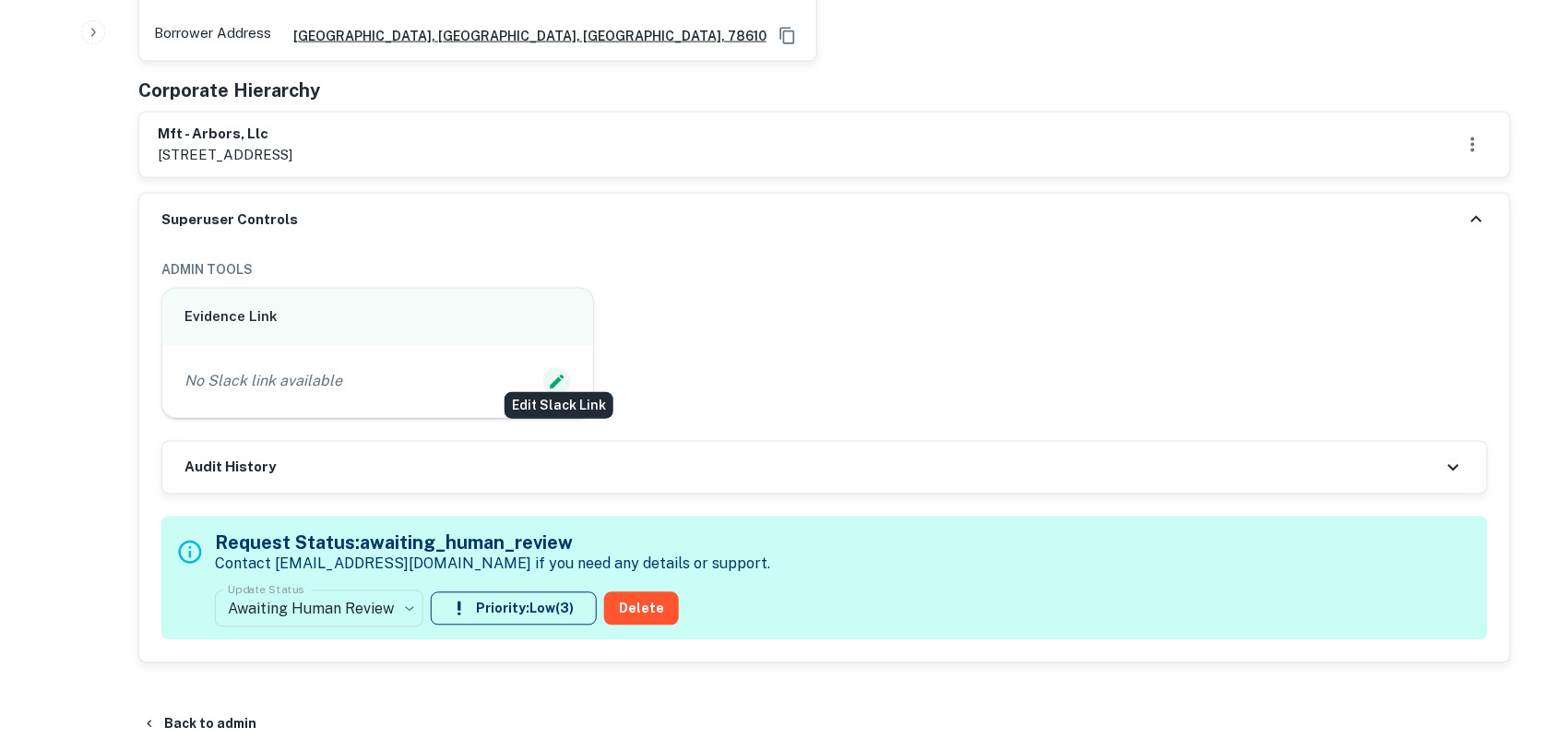
click at [556, 373] on icon "Edit Slack Link" at bounding box center [557, 382] width 18 height 18
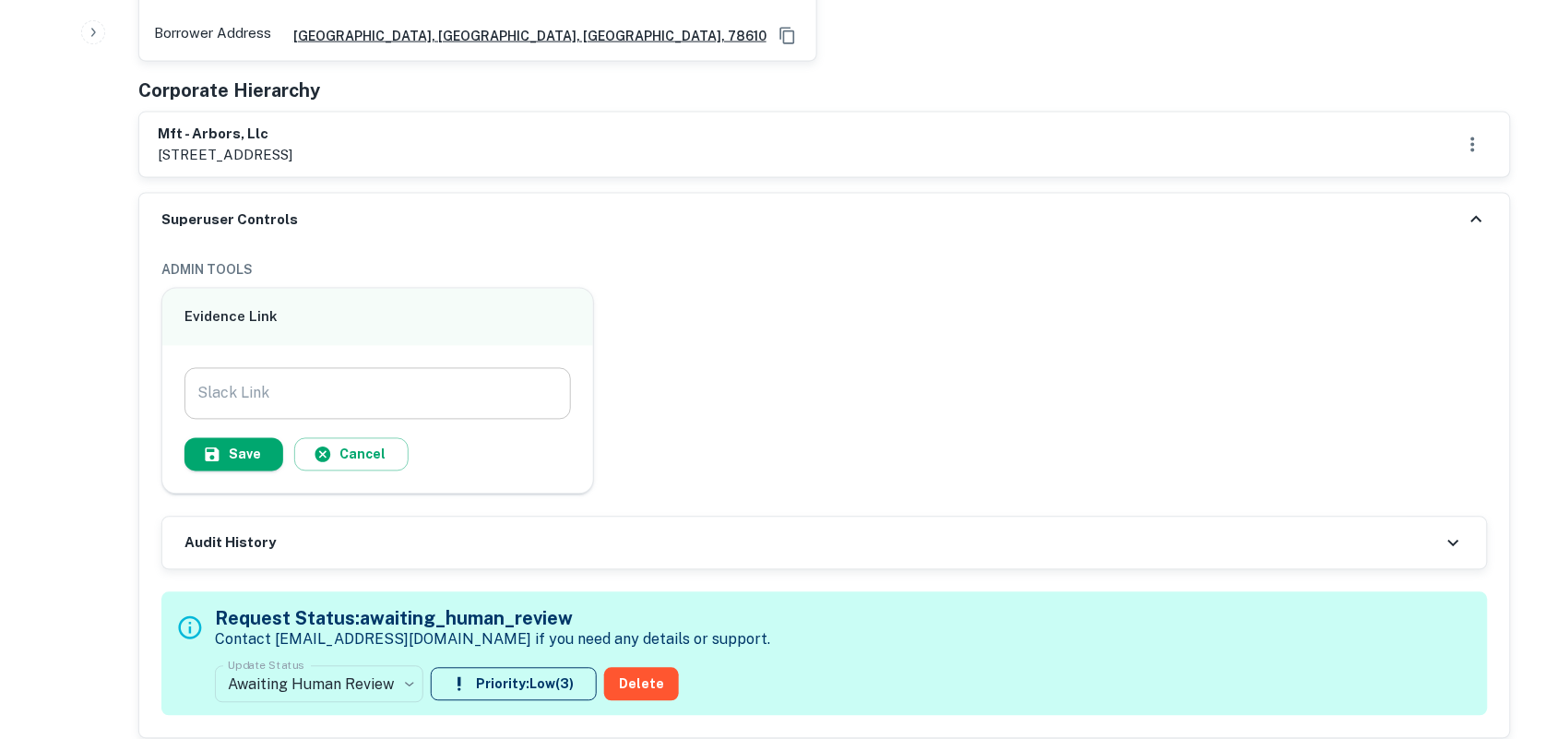
click at [438, 368] on input "Slack Link" at bounding box center [377, 394] width 386 height 52
paste input "**********"
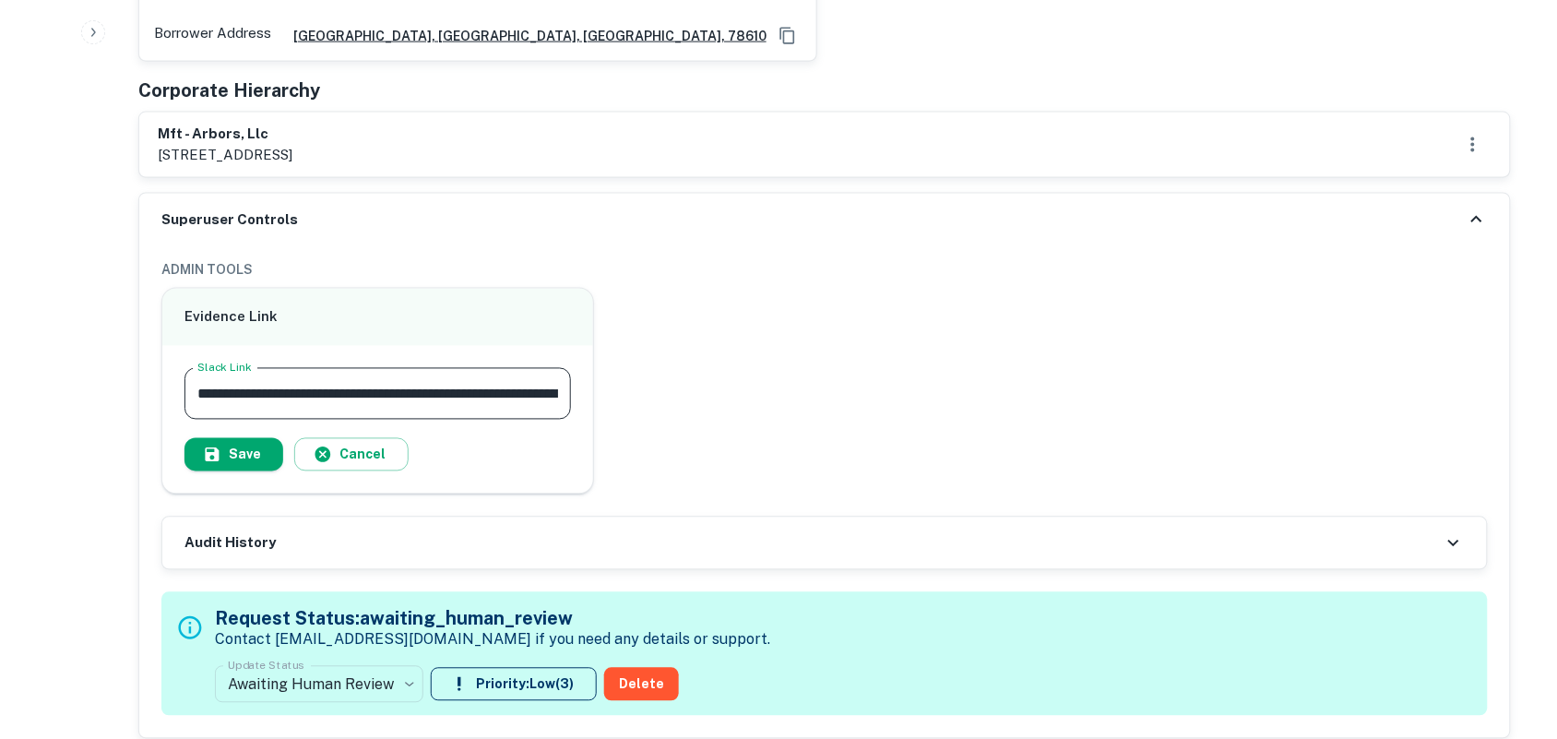
scroll to position [0, 180]
type input "**********"
click at [258, 441] on button "Save" at bounding box center [233, 454] width 99 height 33
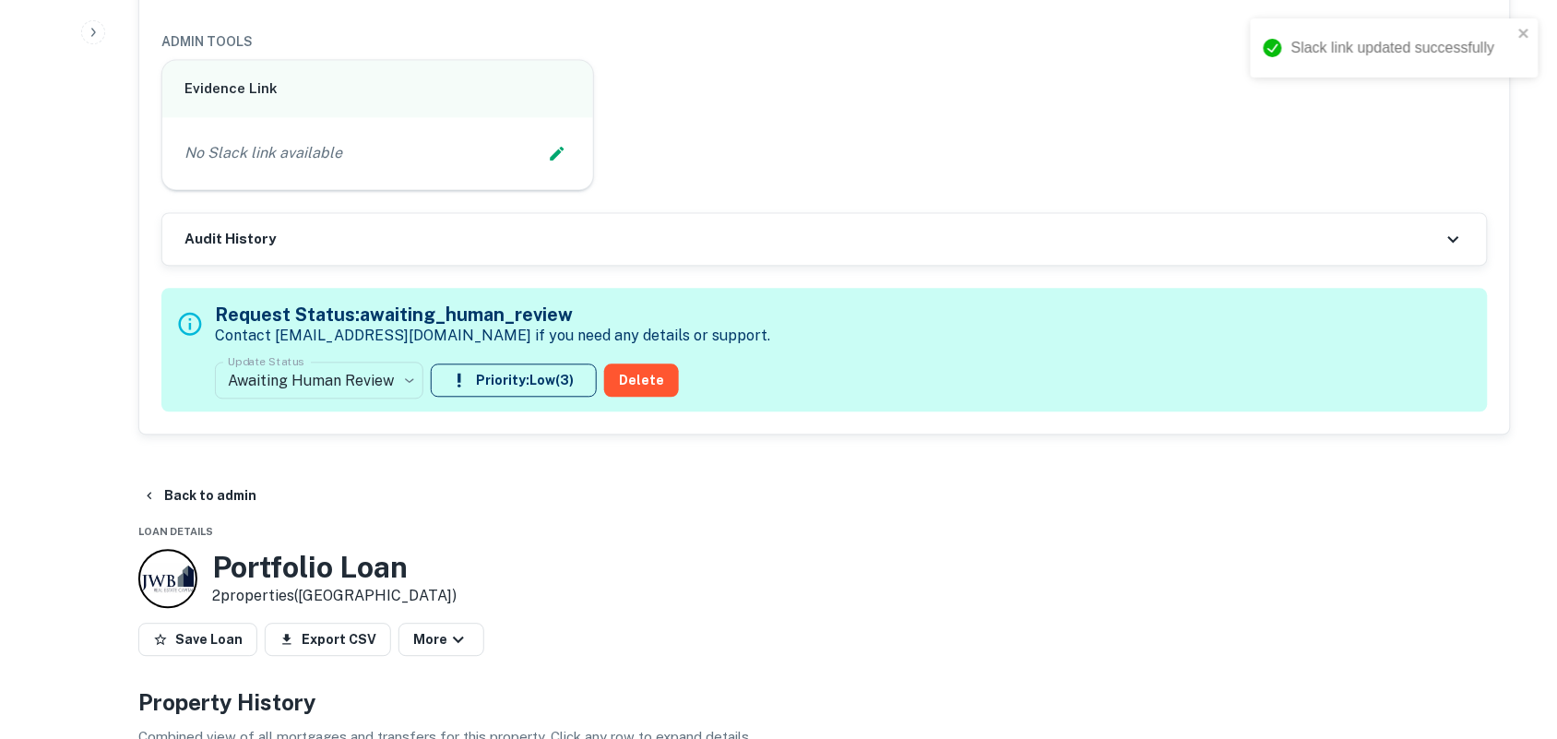
scroll to position [1038, 0]
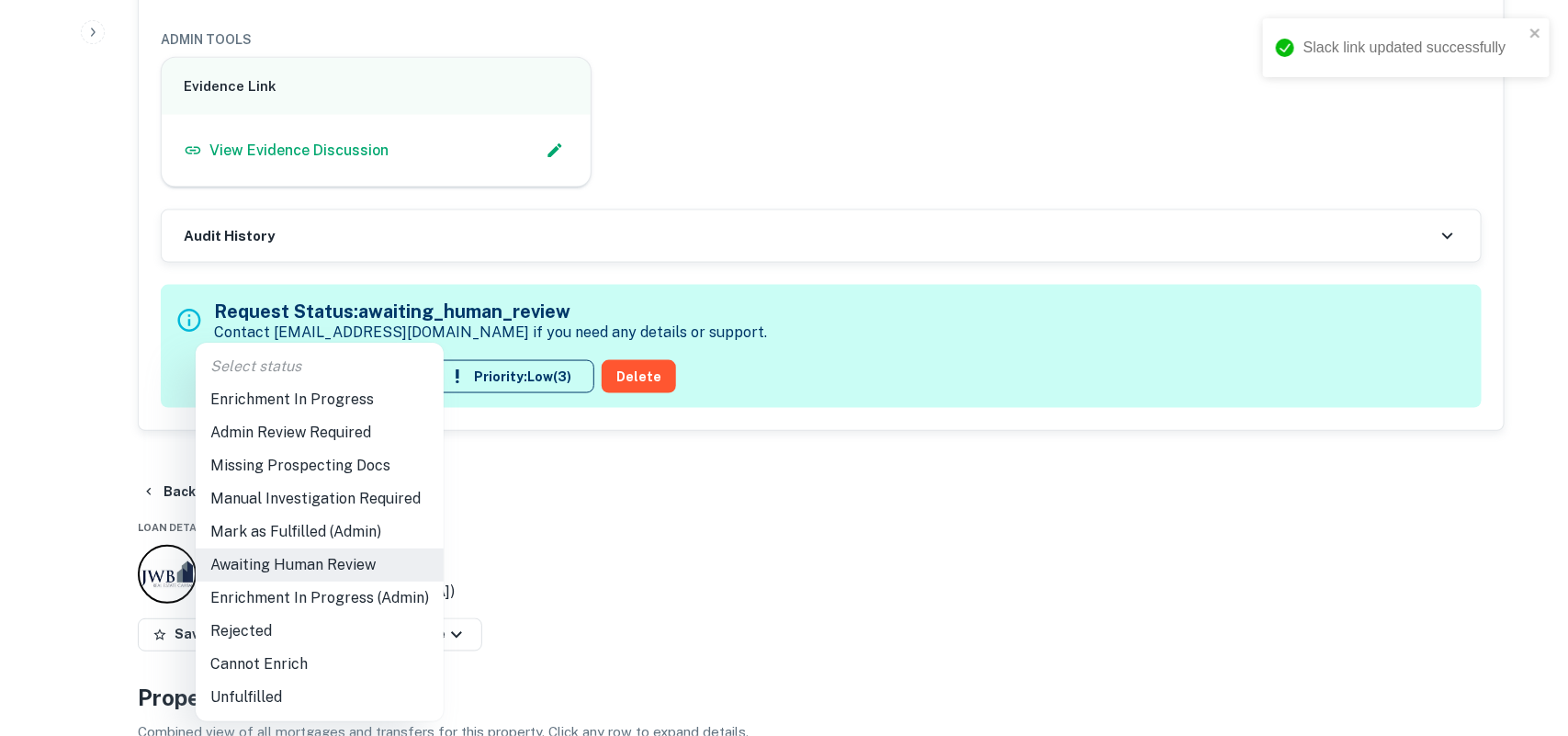
drag, startPoint x: 318, startPoint y: 597, endPoint x: 328, endPoint y: 597, distance: 10.0
click at [317, 597] on li "Enrichment In Progress (Admin)" at bounding box center [319, 598] width 248 height 33
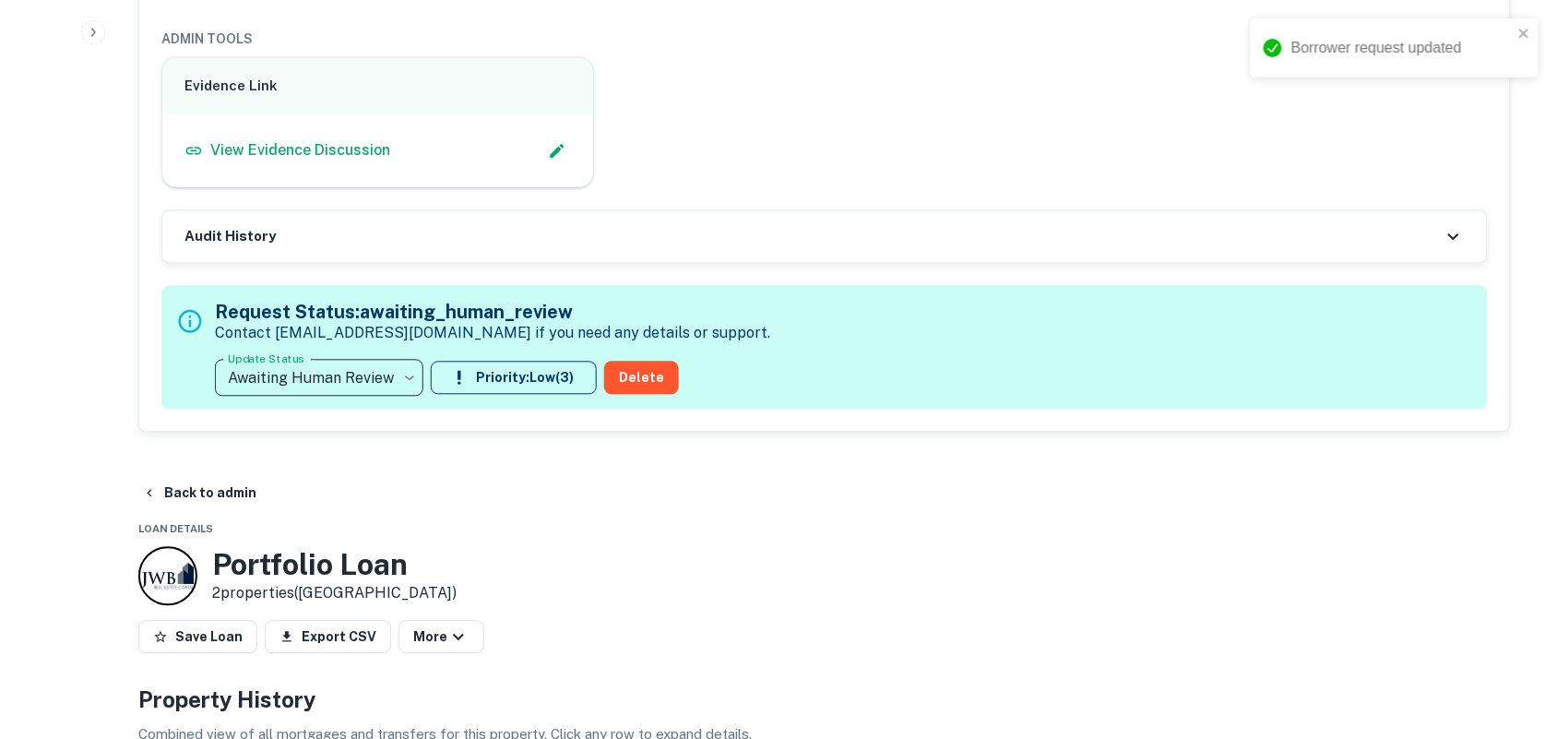
type input "**********"
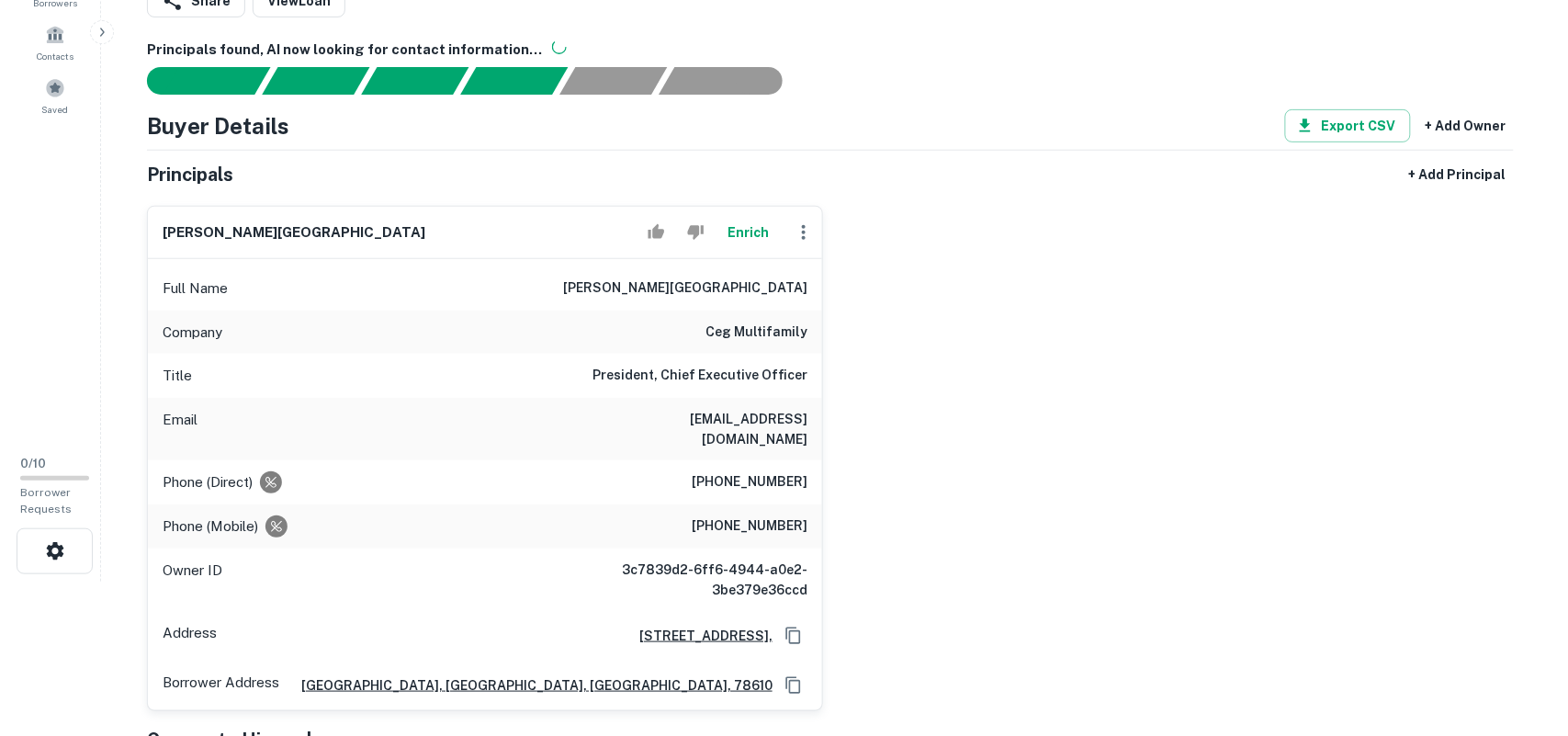
scroll to position [115, 0]
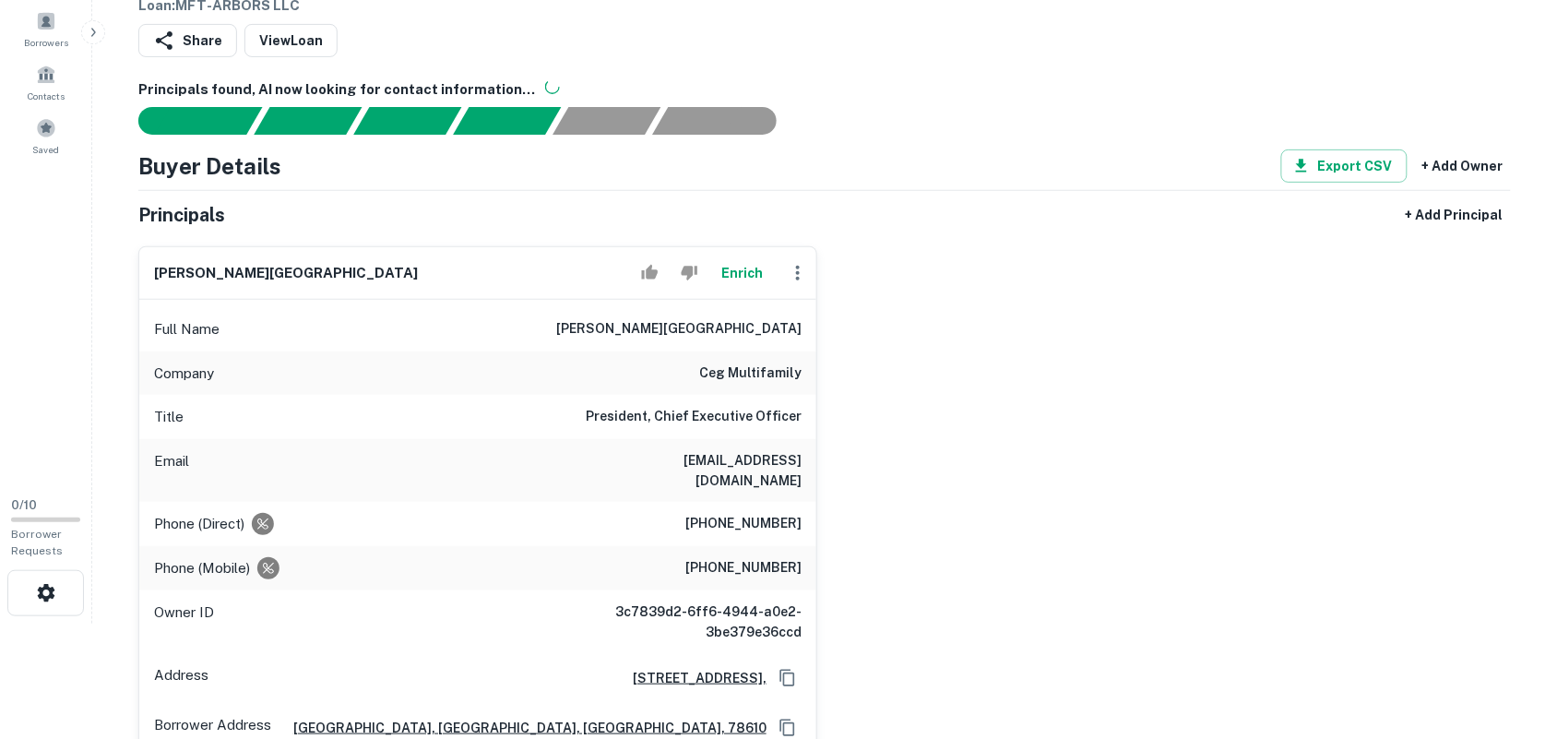
click at [796, 274] on icon "button" at bounding box center [798, 273] width 4 height 15
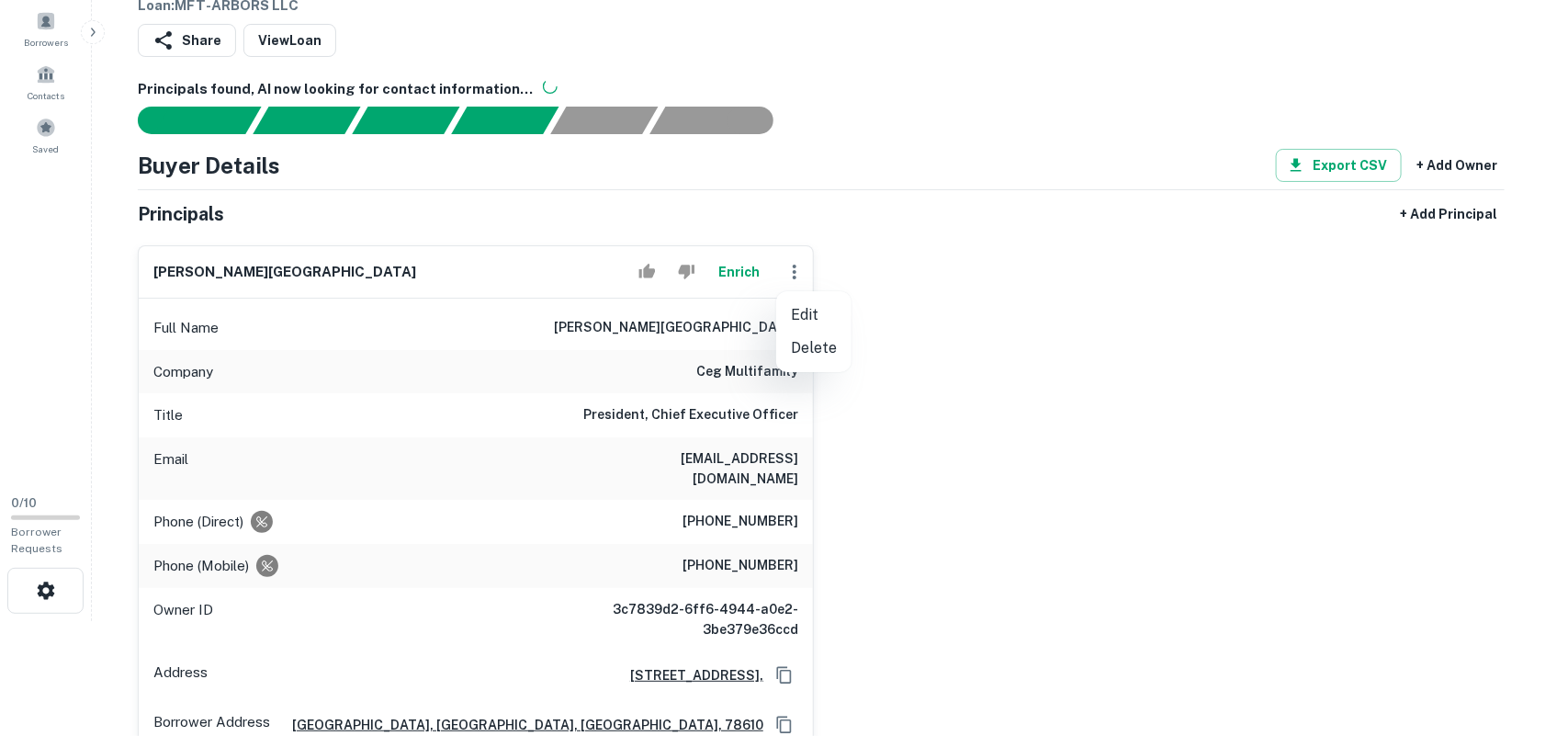
click at [819, 317] on li "Edit" at bounding box center [814, 315] width 76 height 33
select select "**"
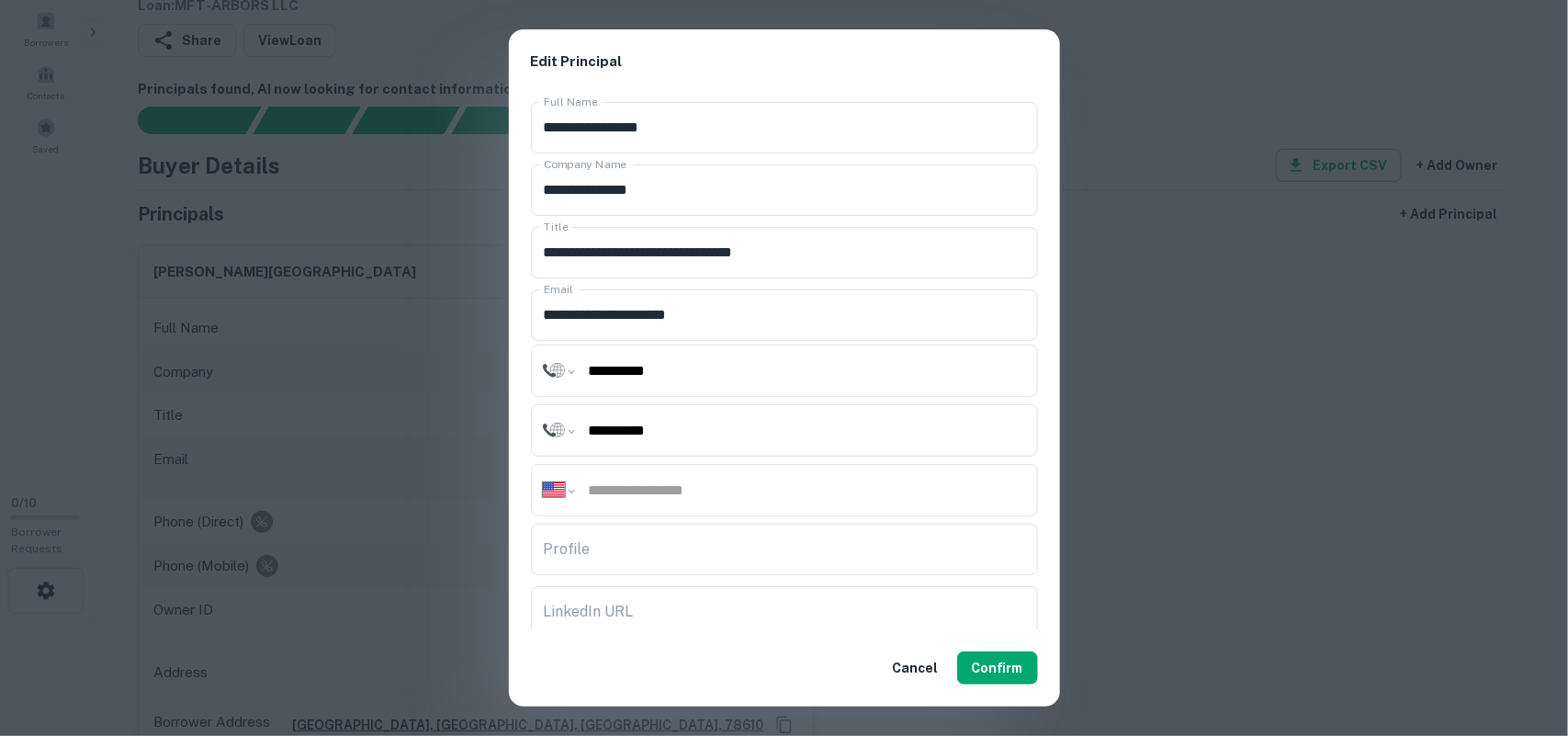
click at [708, 483] on input "tel" at bounding box center [806, 489] width 439 height 21
paste input "**********"
type input "**********"
click at [948, 528] on input "Profile" at bounding box center [784, 550] width 507 height 52
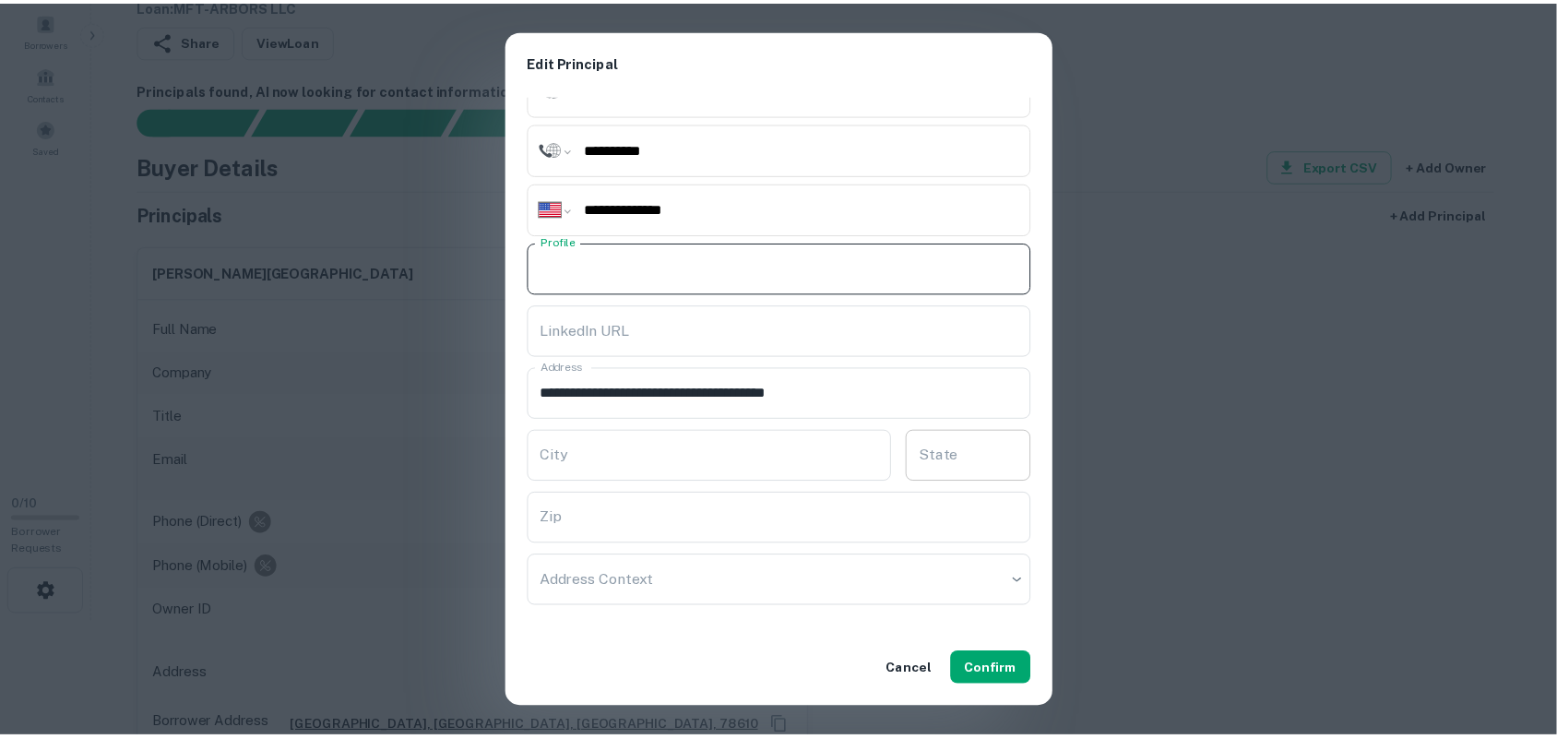
scroll to position [307, 0]
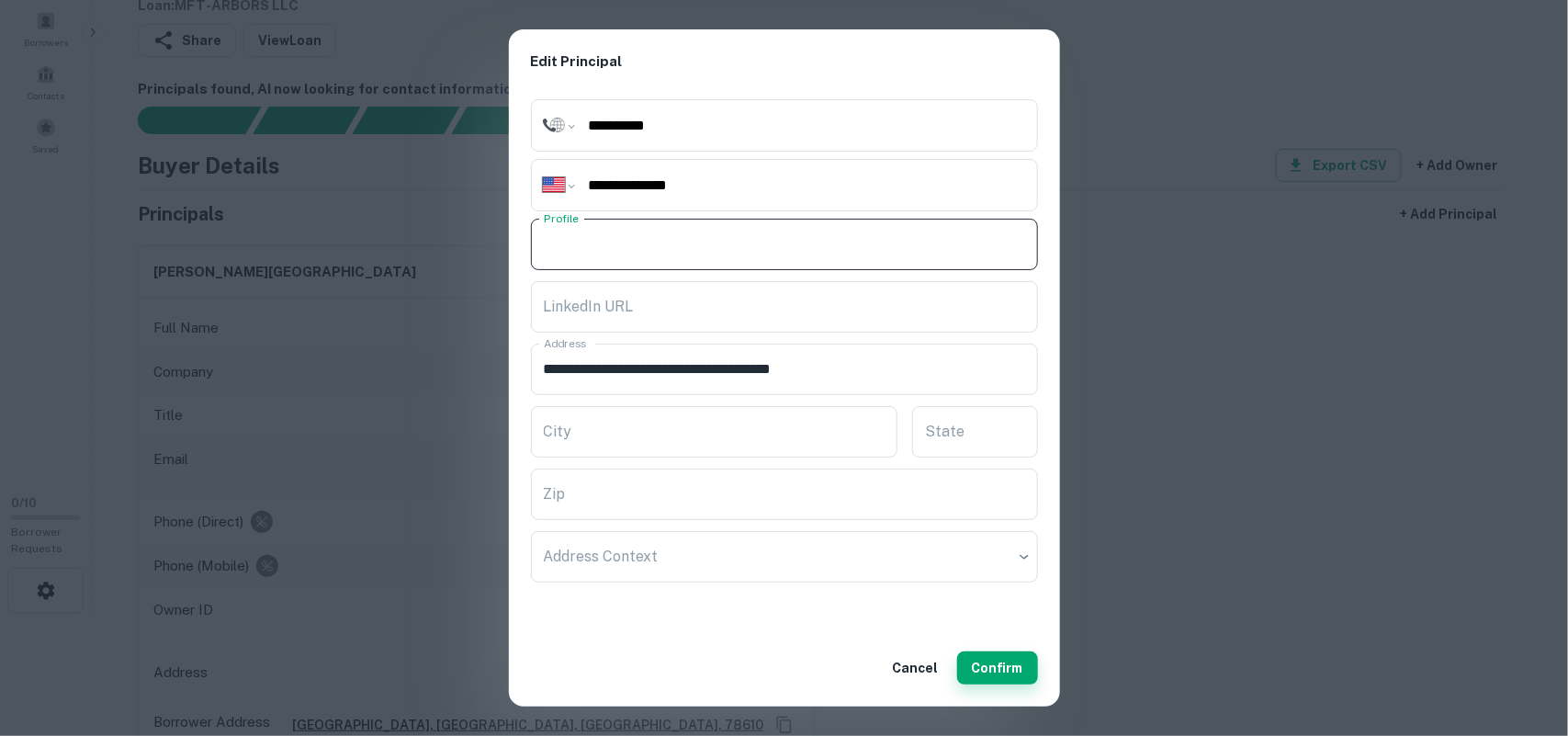
click at [989, 670] on button "Confirm" at bounding box center [997, 667] width 81 height 33
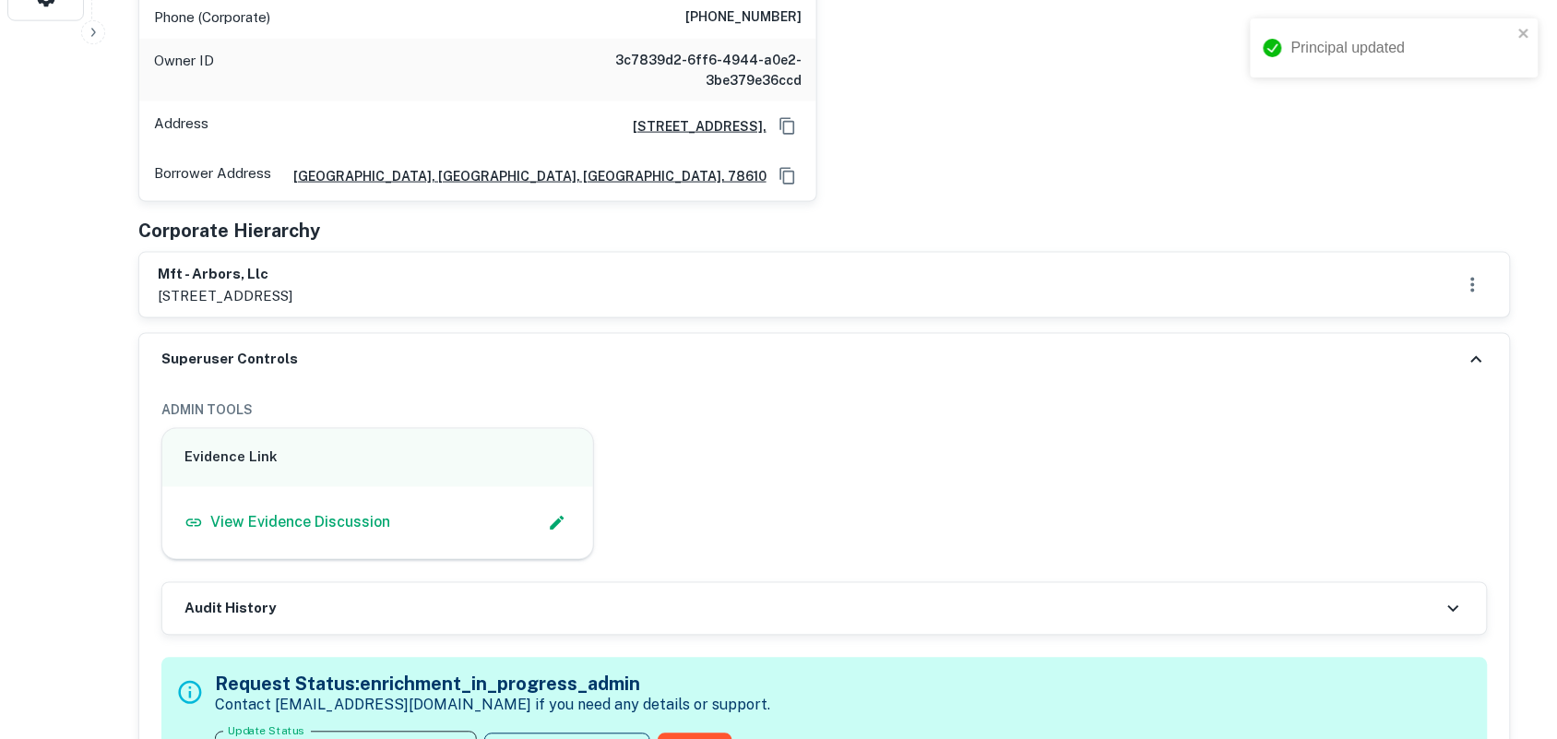
scroll to position [807, 0]
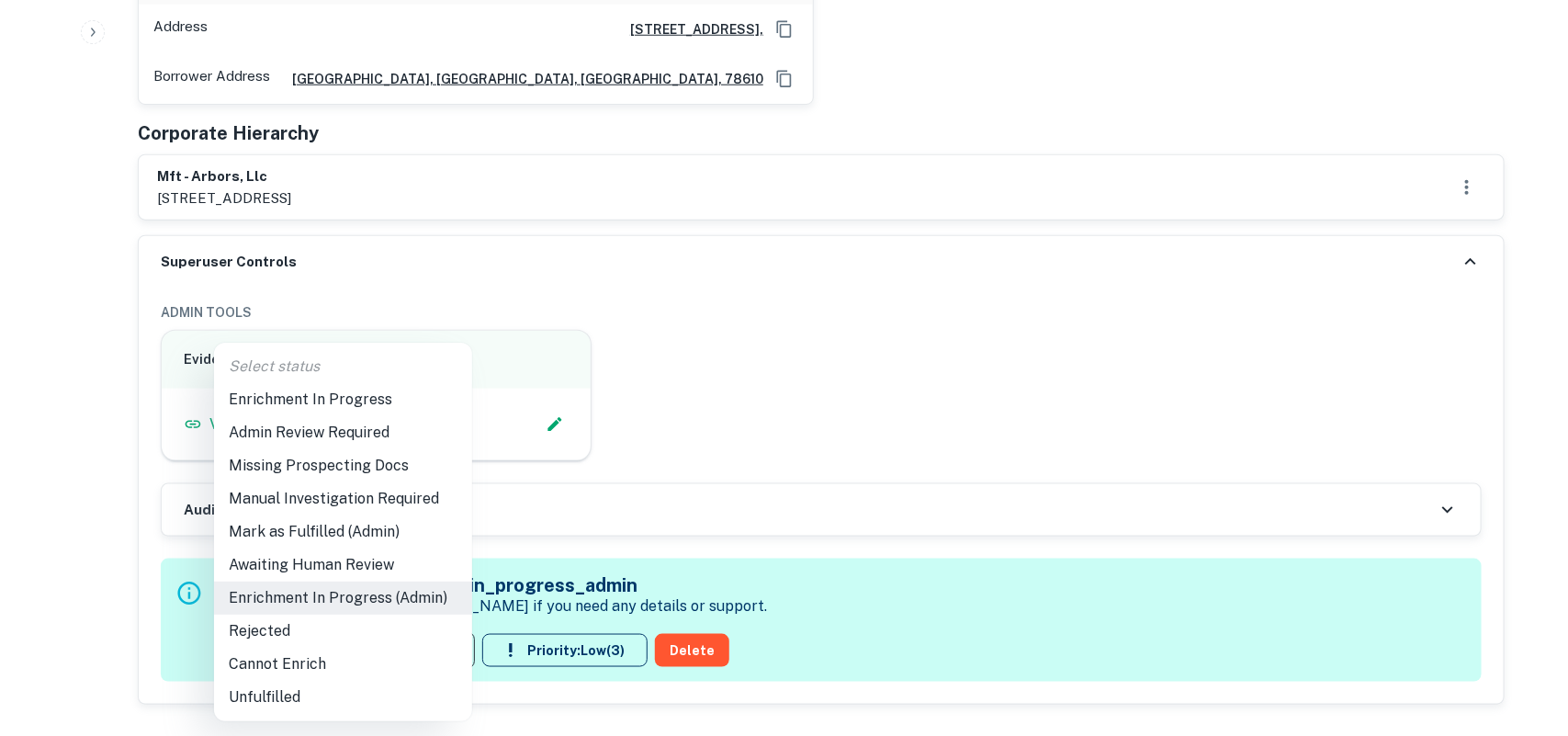
click at [337, 526] on li "Mark as Fulfilled (Admin)" at bounding box center [343, 531] width 258 height 33
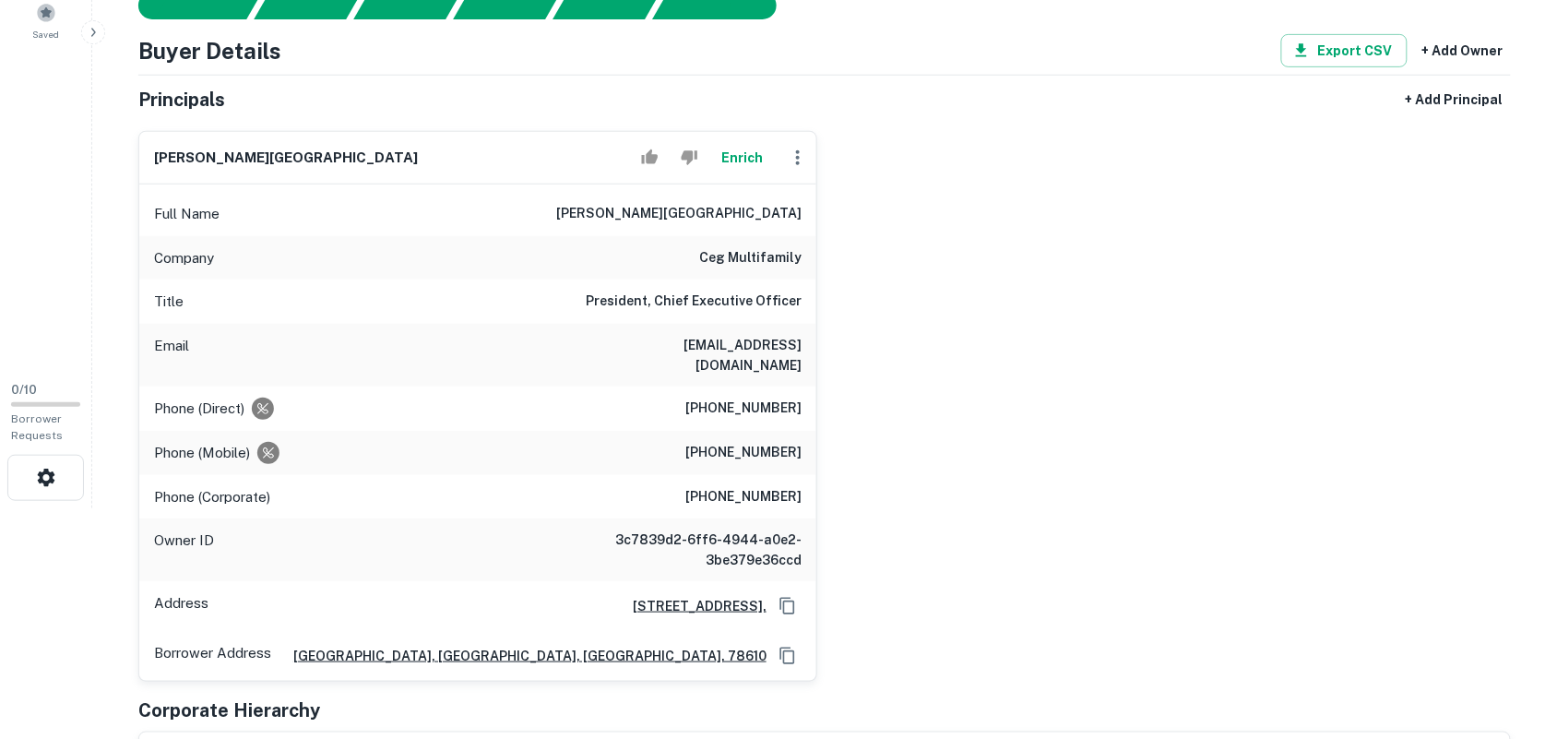
scroll to position [173, 0]
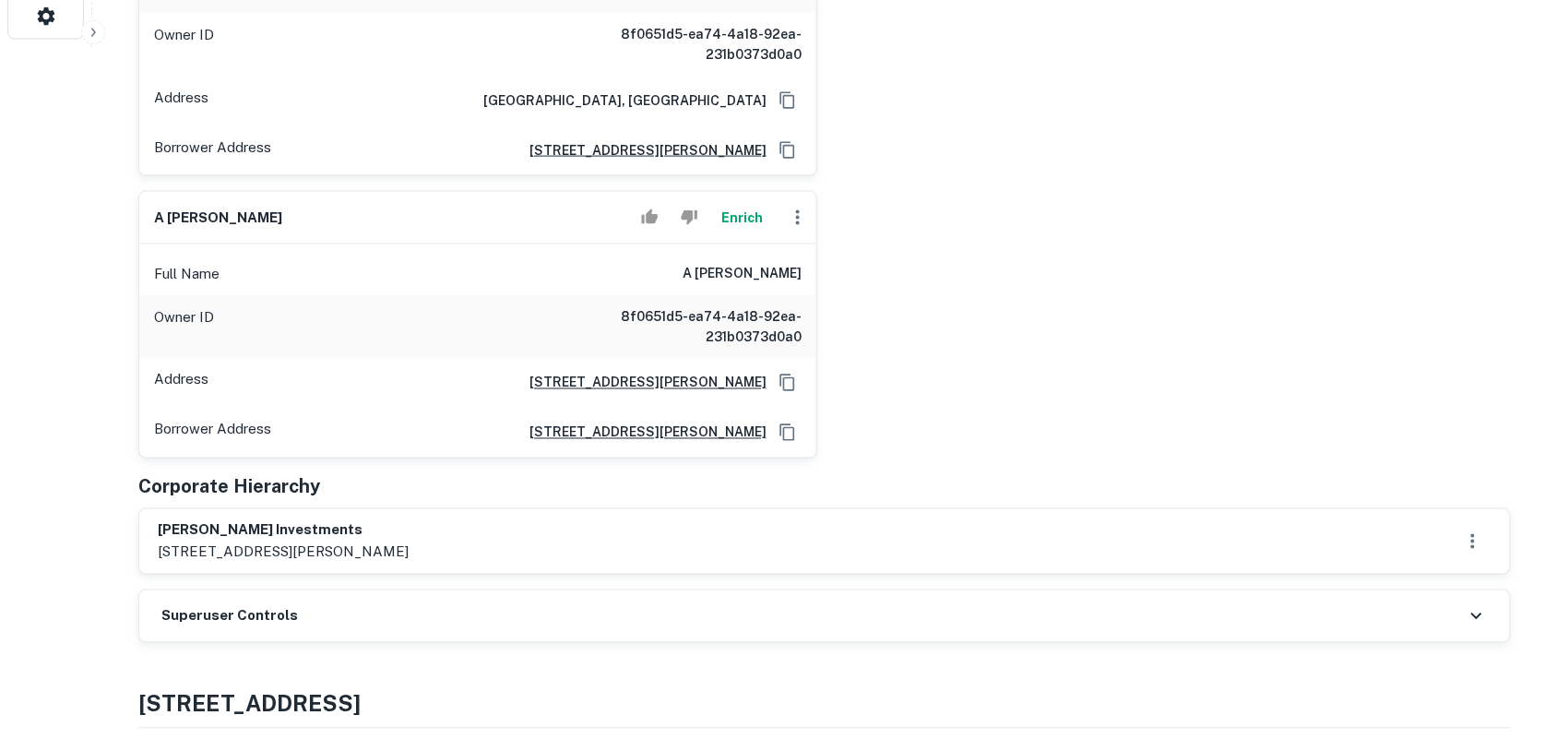
scroll to position [922, 0]
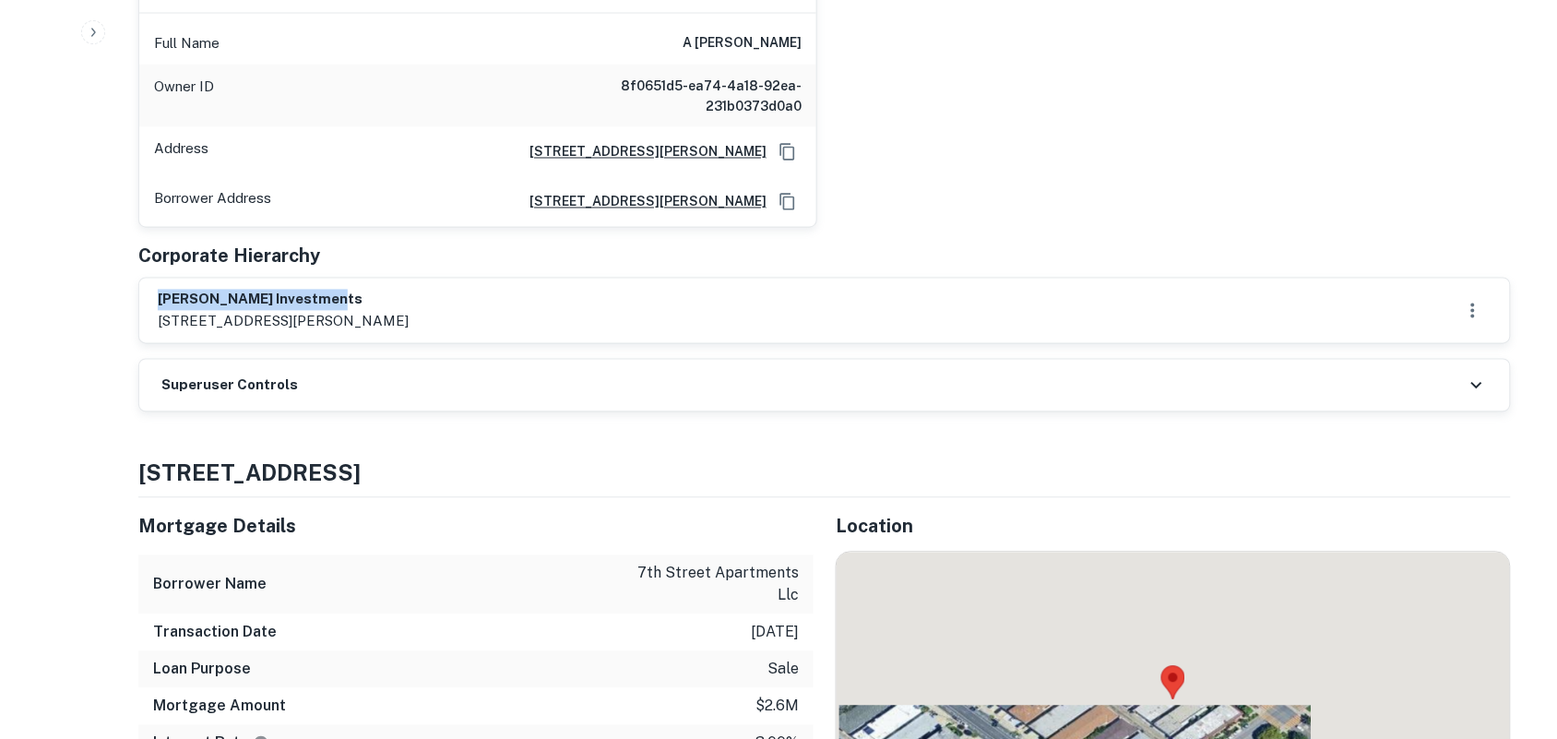
drag, startPoint x: 159, startPoint y: 283, endPoint x: 348, endPoint y: 279, distance: 189.1
click at [348, 290] on h6 "emmett ochs investments" at bounding box center [283, 300] width 251 height 21
copy h6 "emmett ochs investments"
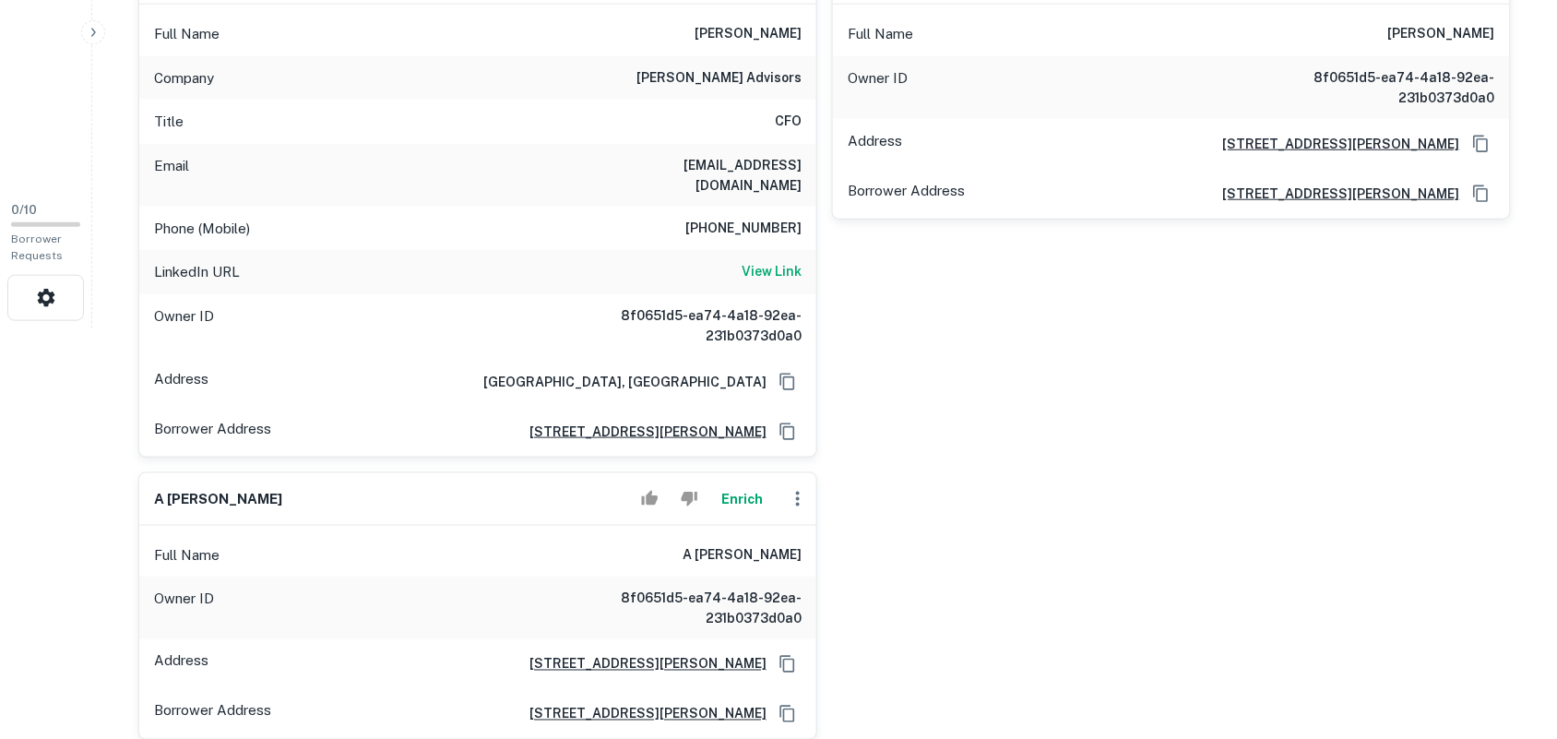
scroll to position [0, 0]
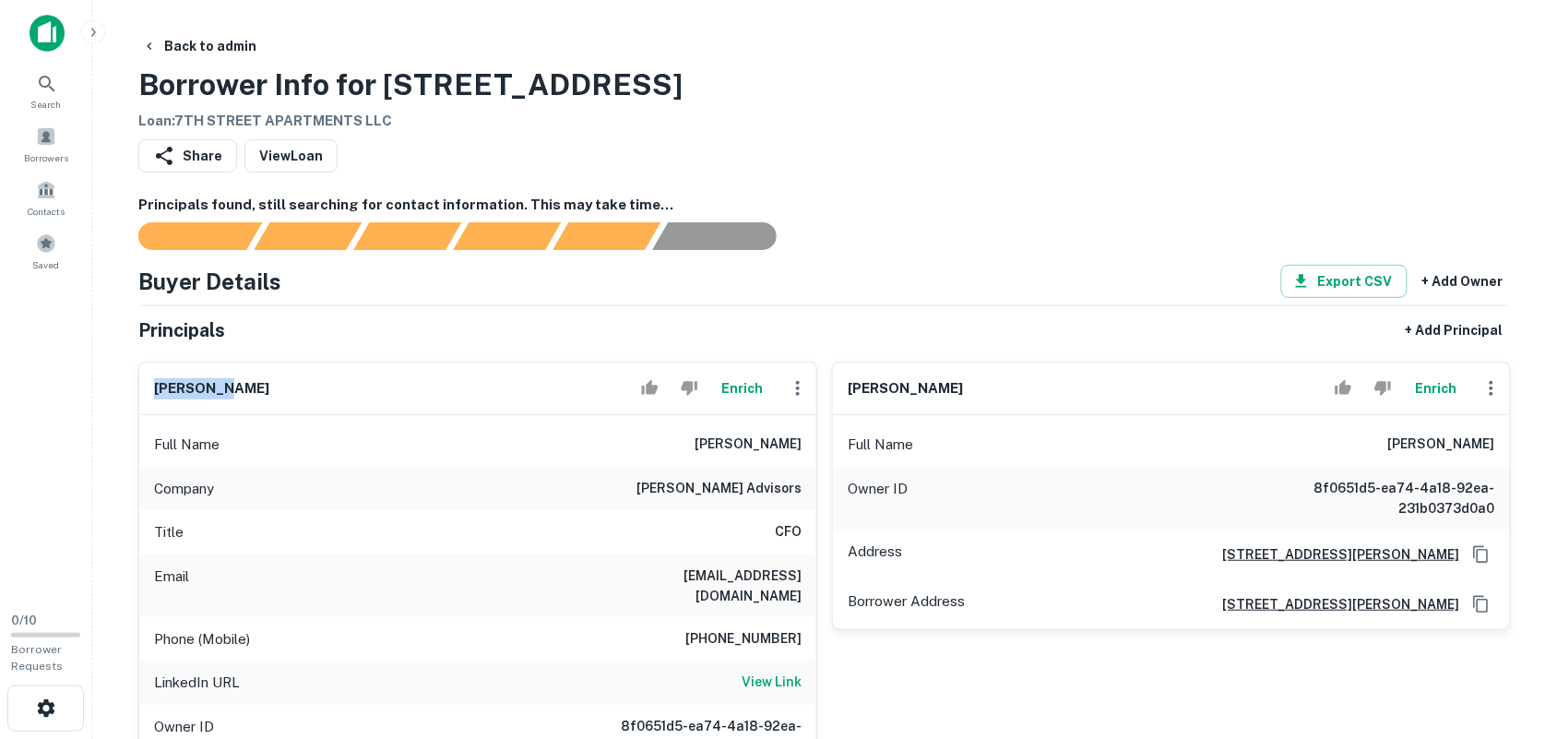
drag, startPoint x: 150, startPoint y: 389, endPoint x: 246, endPoint y: 390, distance: 95.9
click at [246, 390] on div "amy white Enrich" at bounding box center [477, 388] width 677 height 53
copy h6 "amy white"
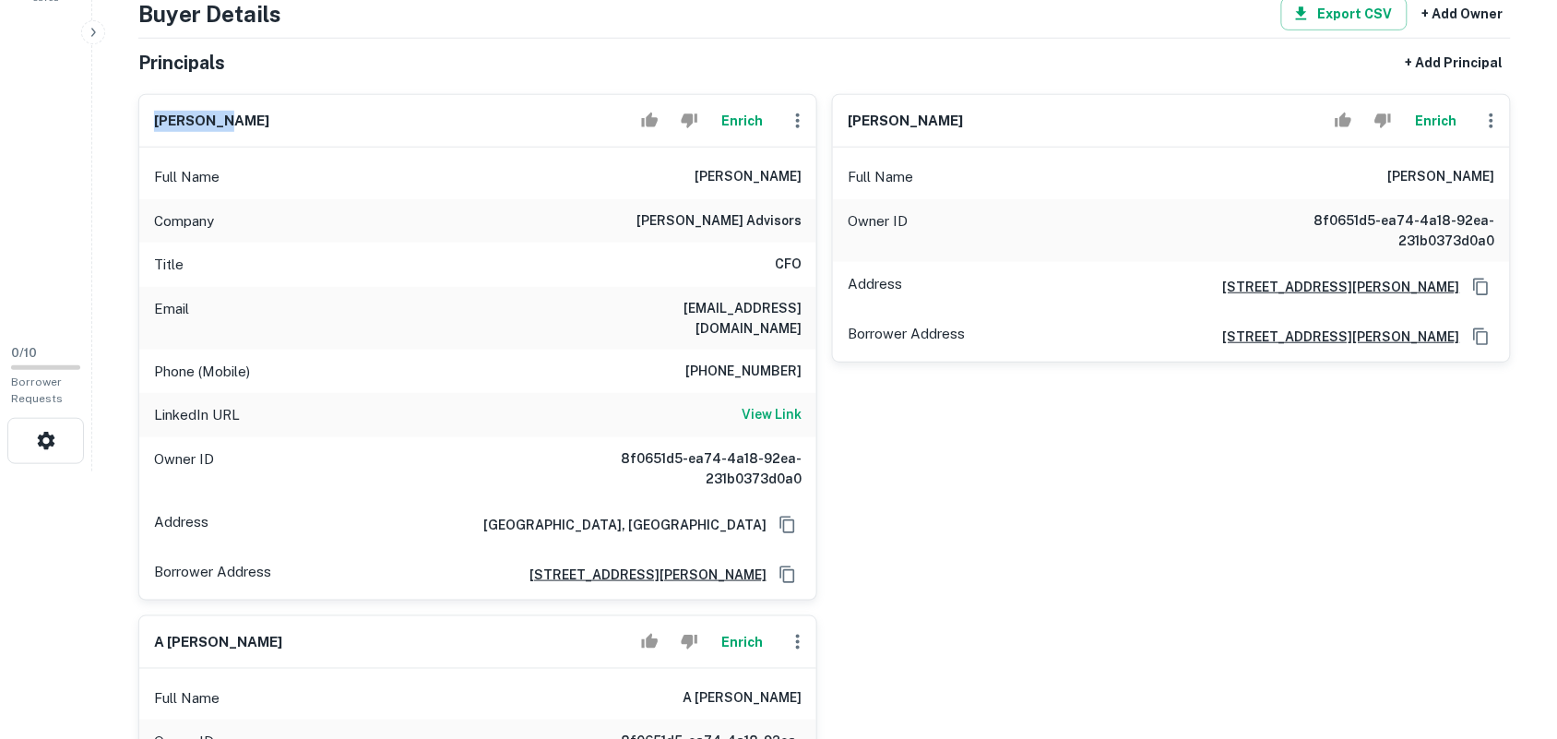
scroll to position [231, 0]
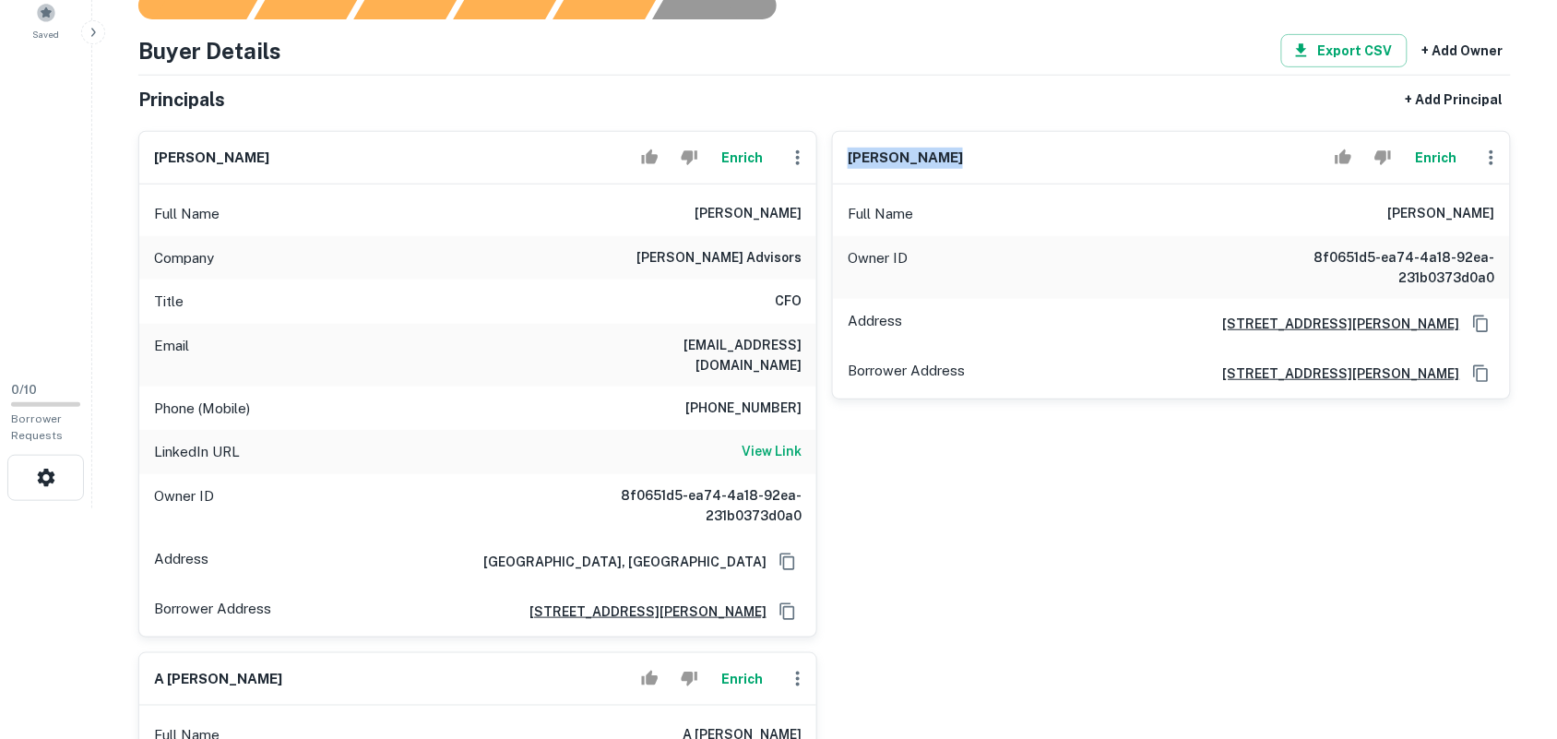
drag, startPoint x: 850, startPoint y: 158, endPoint x: 960, endPoint y: 161, distance: 109.8
click at [960, 161] on div "morgan emmett Enrich" at bounding box center [1171, 158] width 677 height 53
copy h6 "morgan emmett"
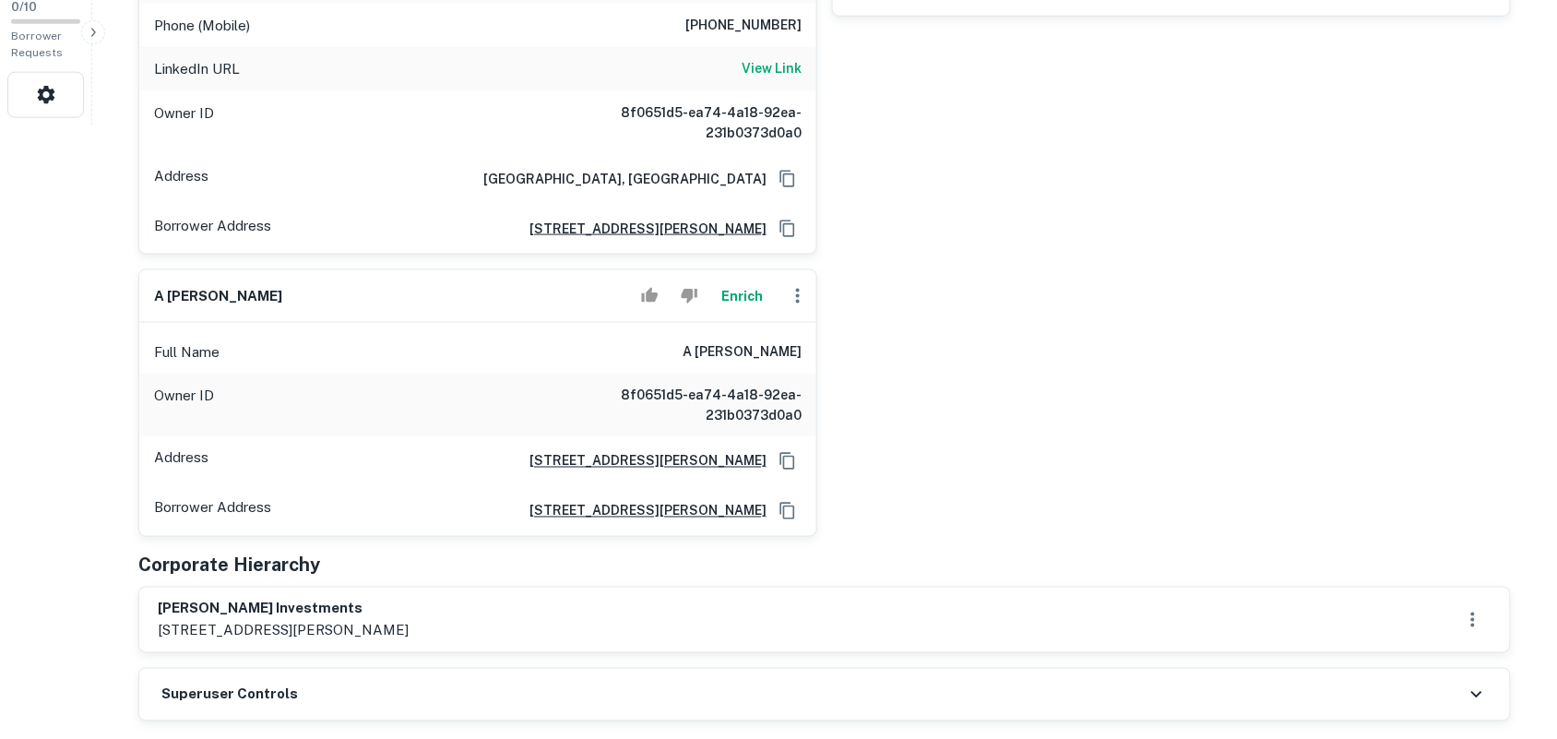
scroll to position [576, 0]
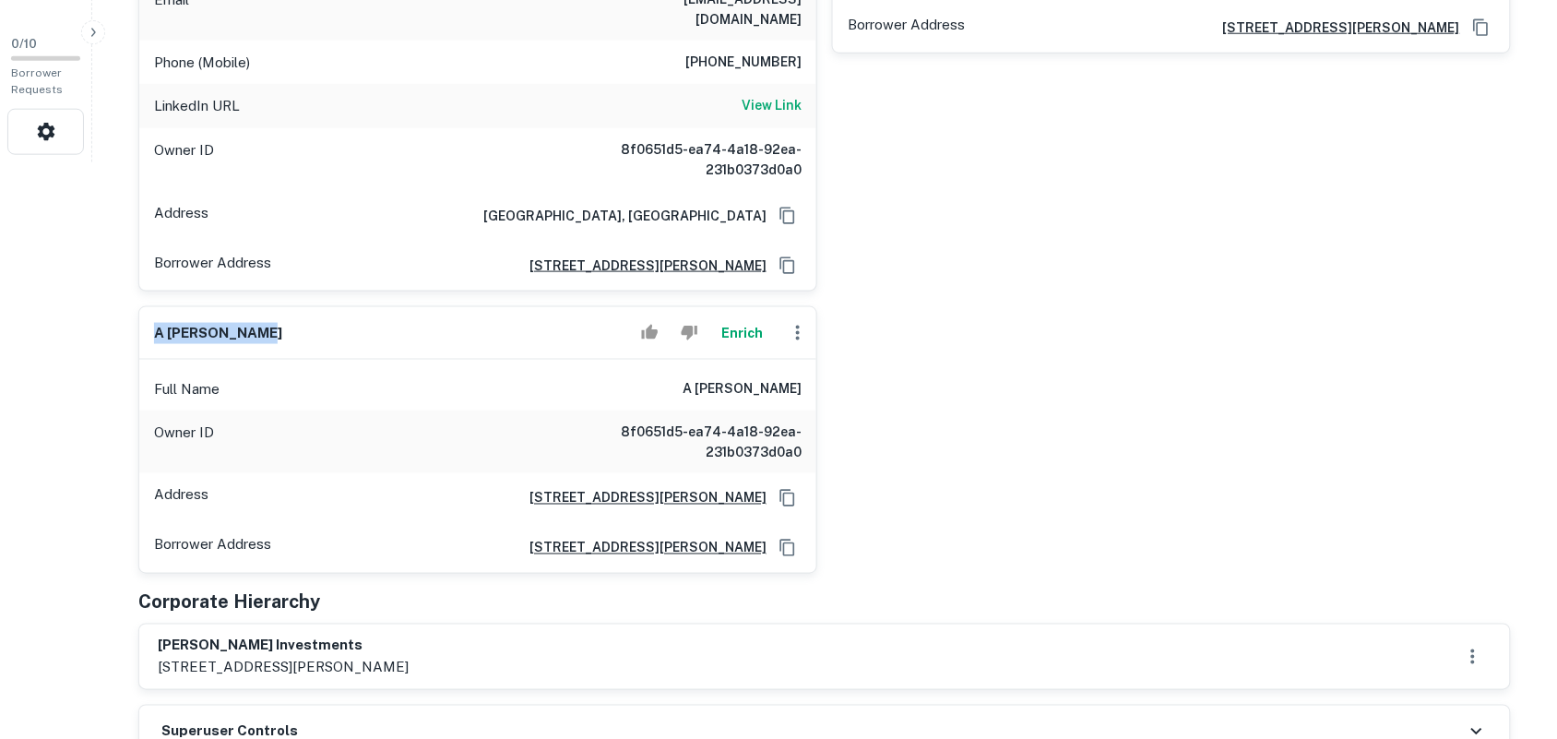
drag, startPoint x: 155, startPoint y: 311, endPoint x: 258, endPoint y: 321, distance: 103.8
click at [278, 315] on div "a brennan ochs Enrich" at bounding box center [477, 333] width 677 height 53
copy h6 "a brennan ochs"
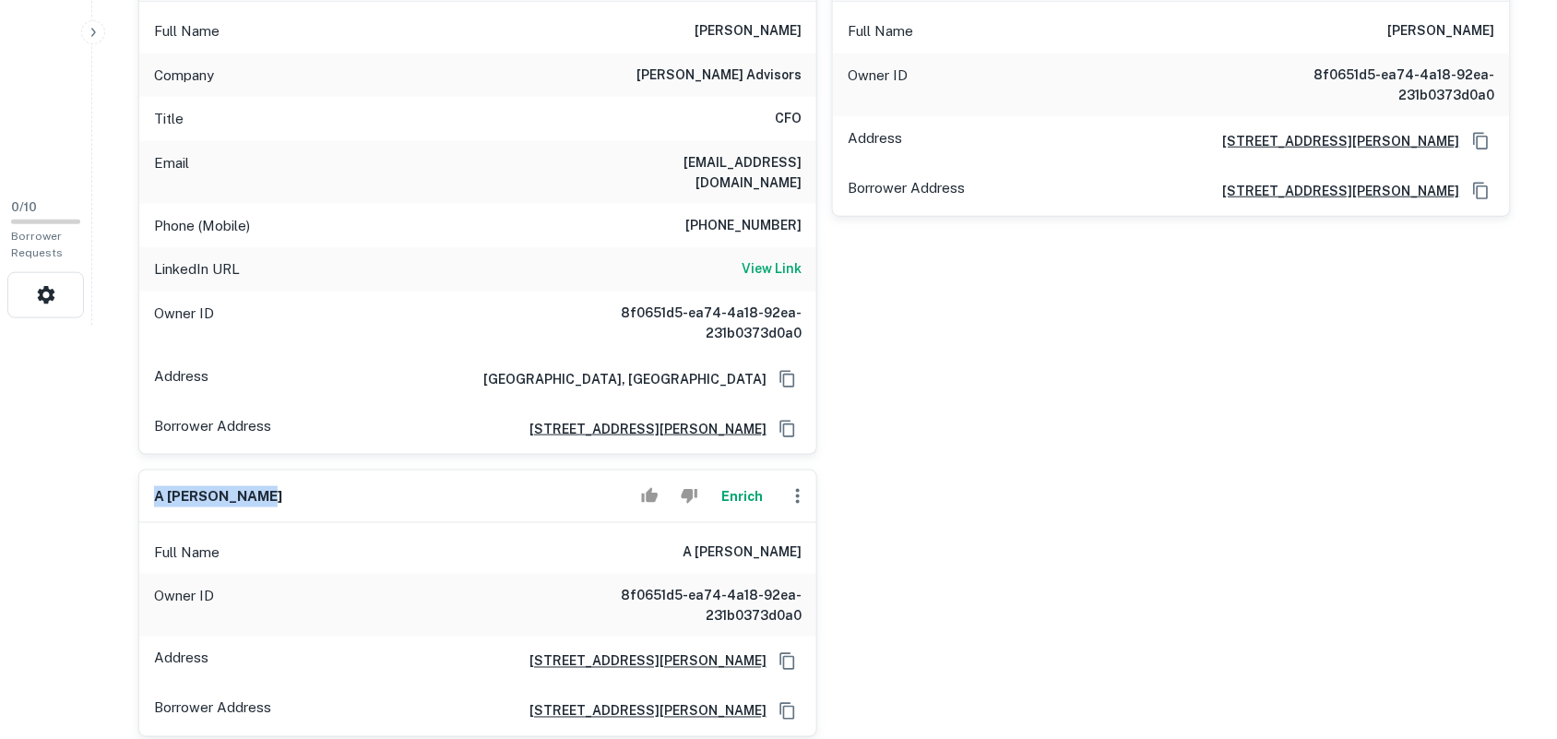
scroll to position [346, 0]
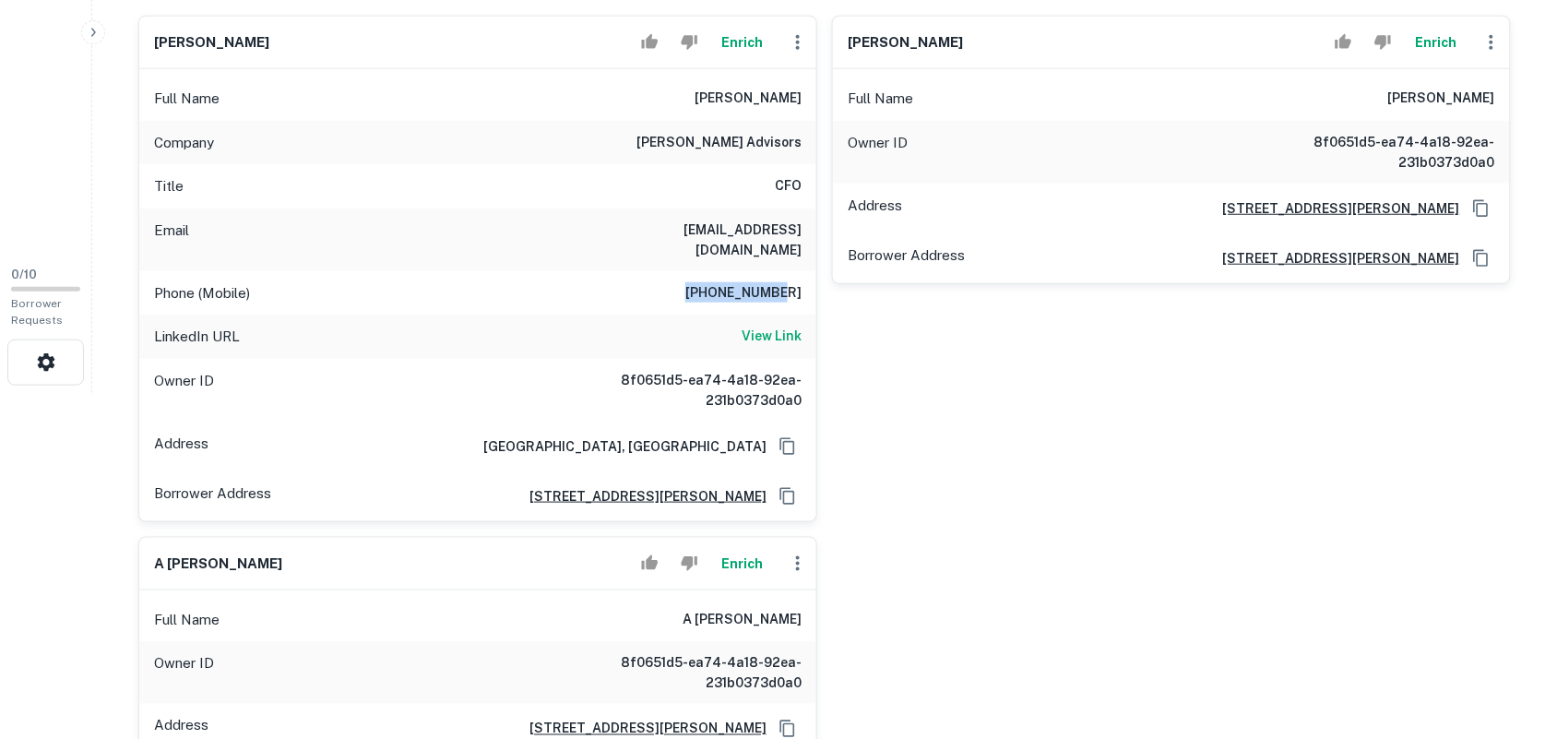
drag, startPoint x: 718, startPoint y: 270, endPoint x: 810, endPoint y: 269, distance: 92.2
click at [810, 271] on div "Phone (Mobile) 818-324-7973" at bounding box center [477, 293] width 677 height 44
copy h6 "818-324-7973"
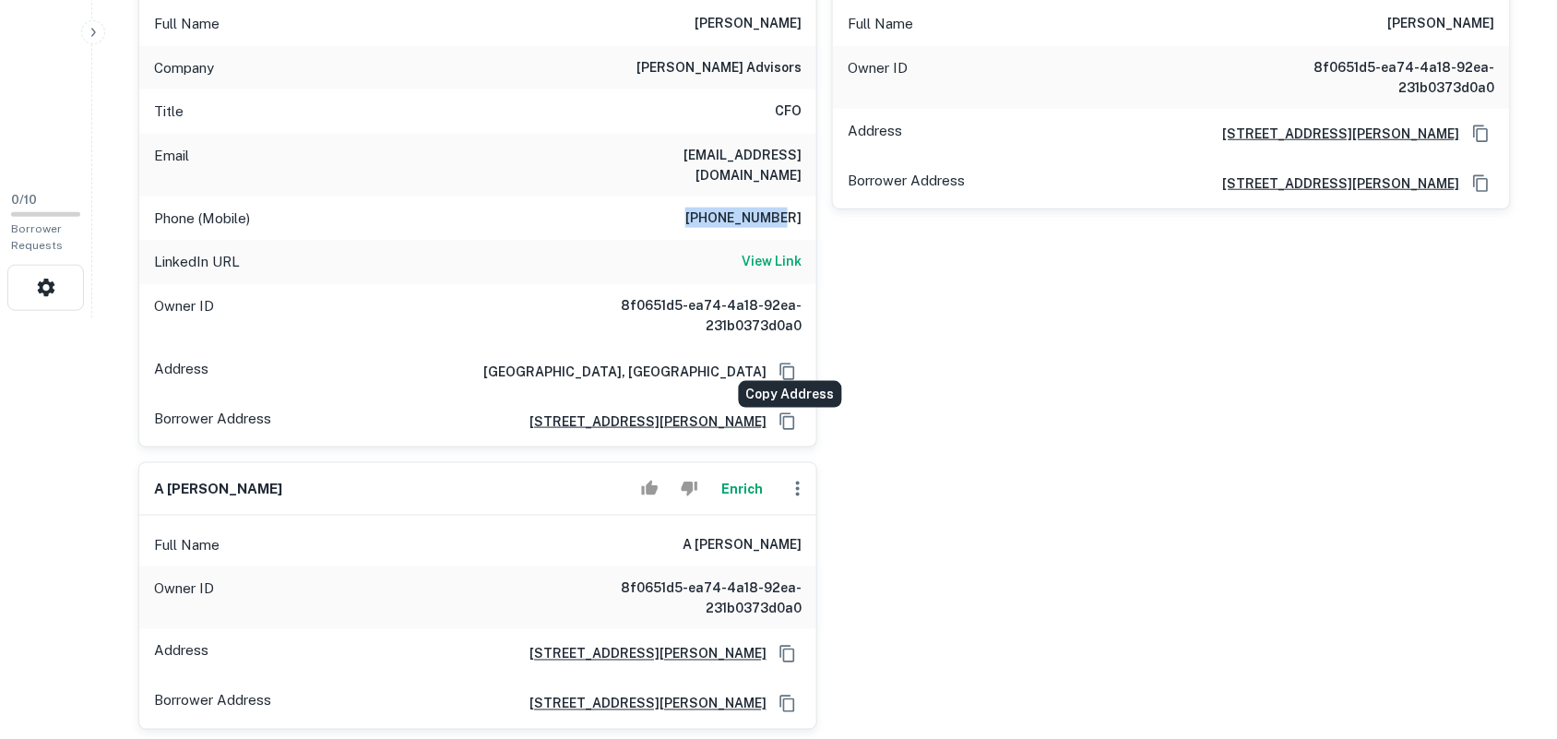
scroll to position [461, 0]
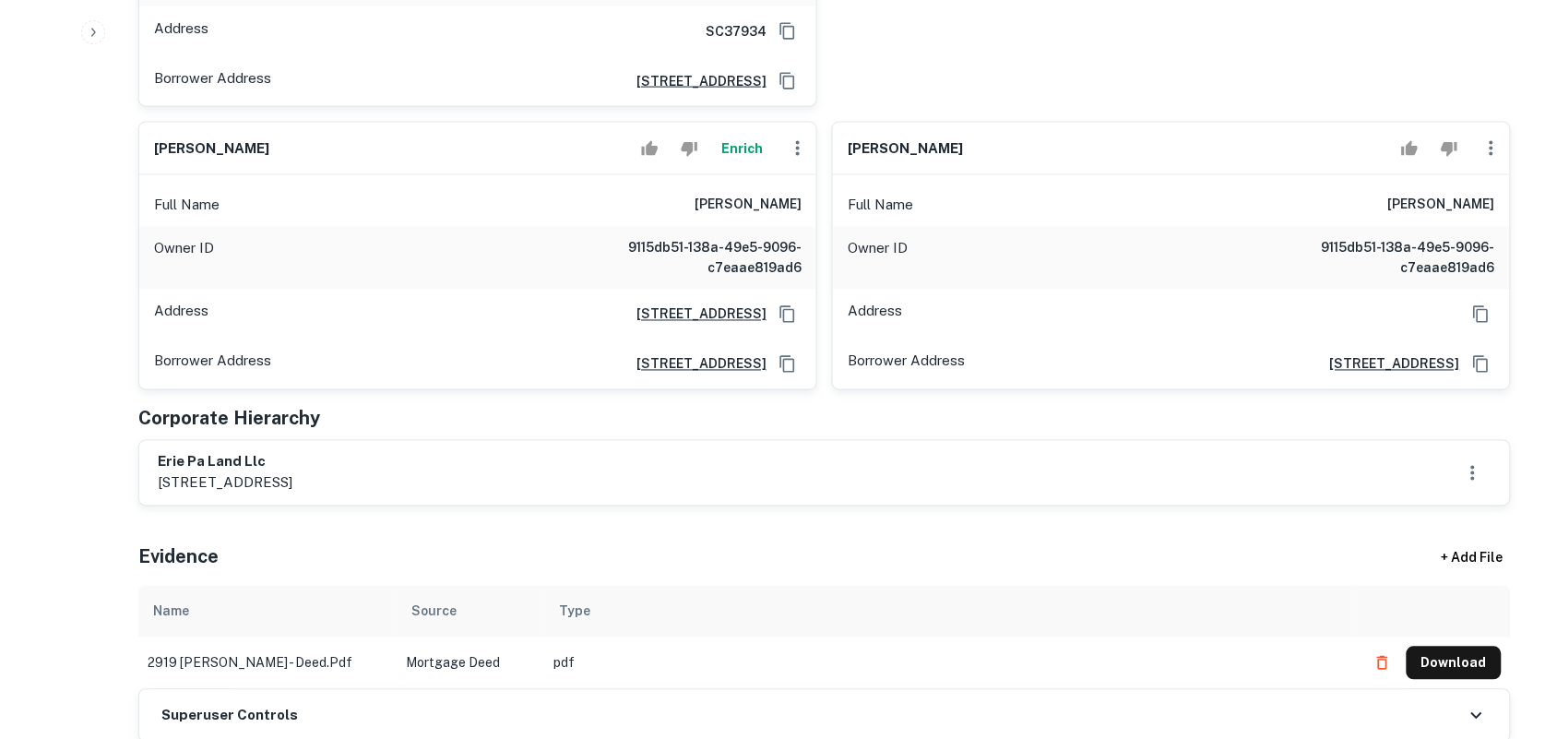
scroll to position [807, 0]
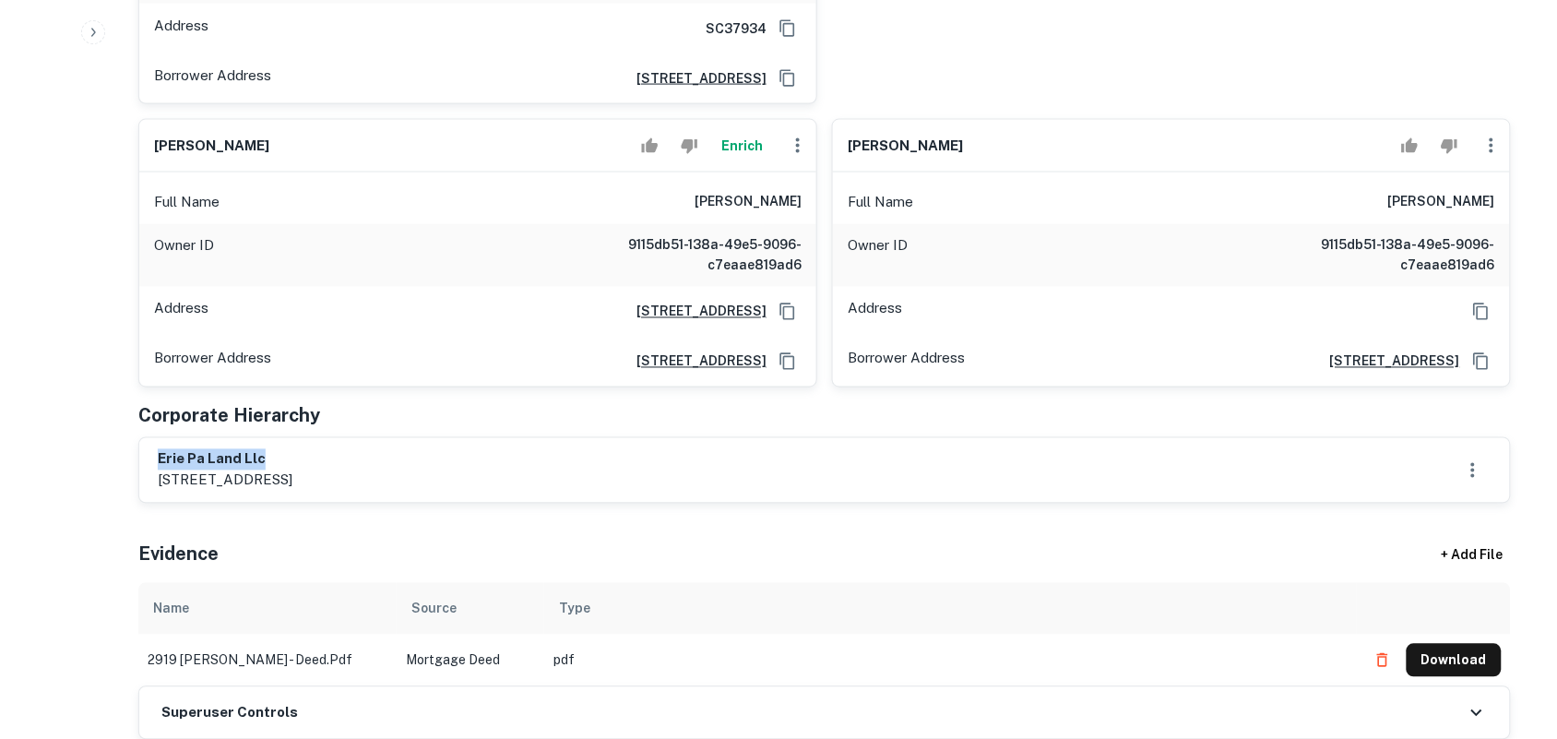
drag, startPoint x: 161, startPoint y: 443, endPoint x: 305, endPoint y: 444, distance: 143.9
click at [292, 449] on h6 "erie pa land llc" at bounding box center [225, 459] width 135 height 21
copy h6 "erie pa land llc"
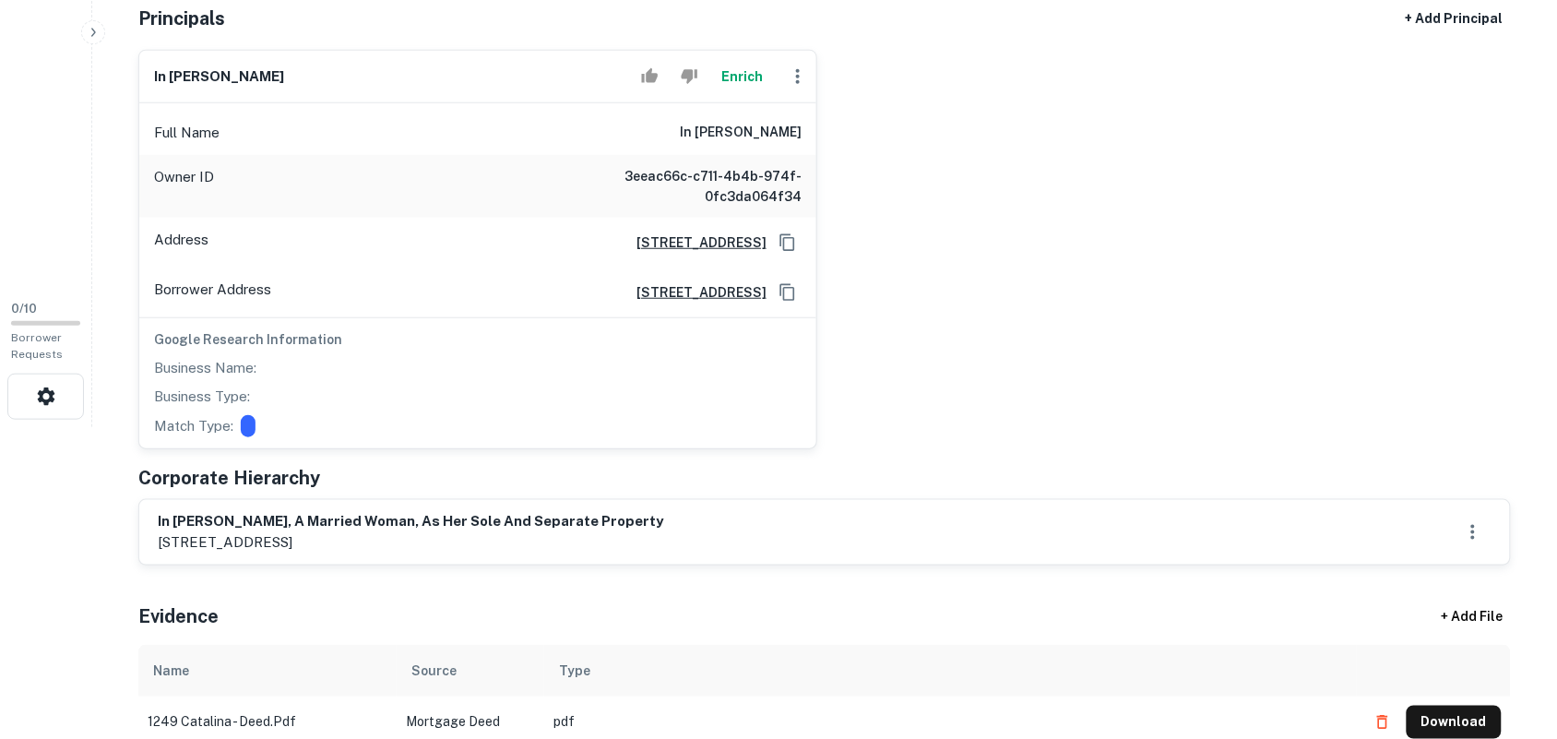
scroll to position [346, 0]
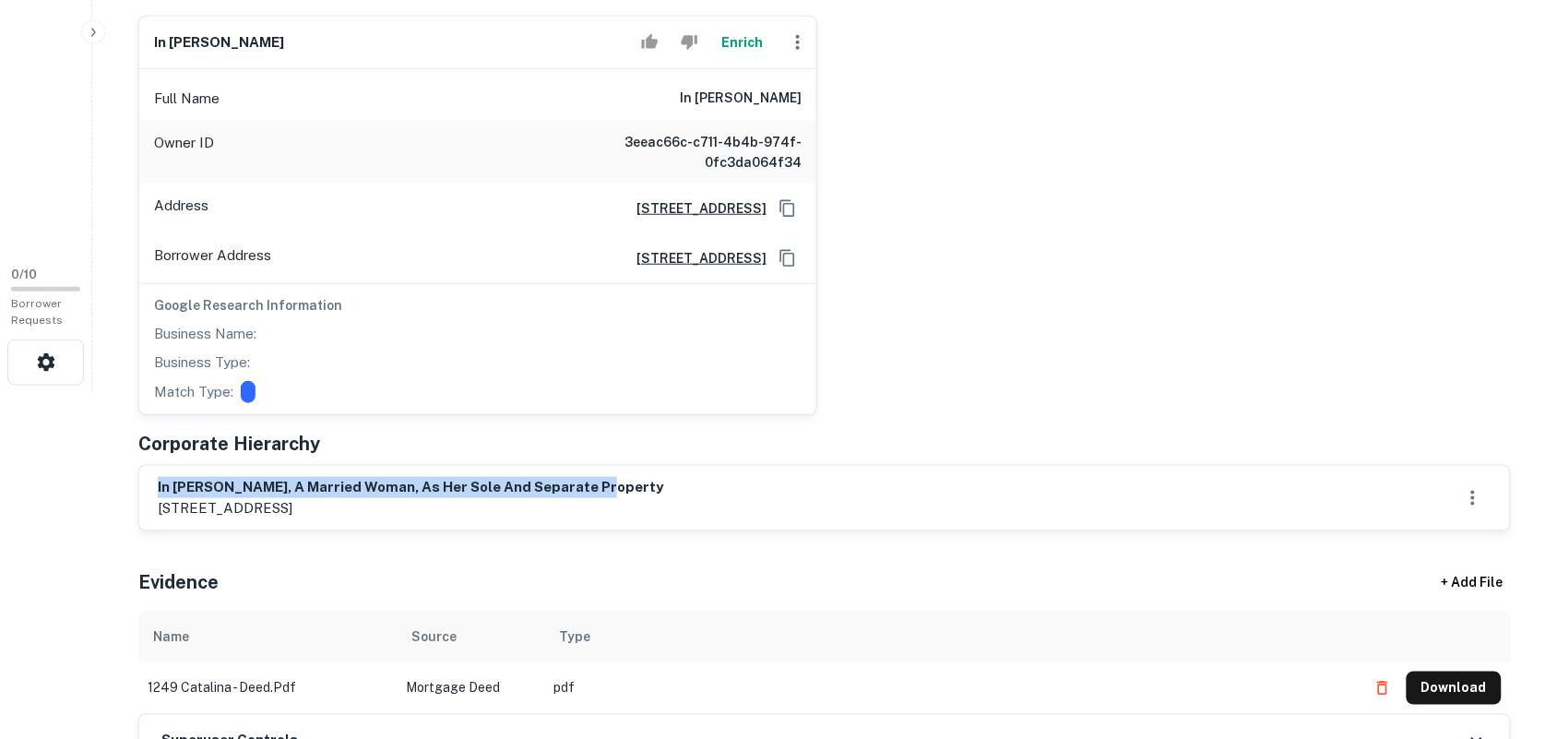
drag, startPoint x: 158, startPoint y: 493, endPoint x: 604, endPoint y: 475, distance: 446.8
click at [604, 475] on div "in [PERSON_NAME], a married woman, as her sole and separate property [STREET_AD…" at bounding box center [824, 498] width 1371 height 65
copy h6 "in [PERSON_NAME], a married woman, as her sole and separate property"
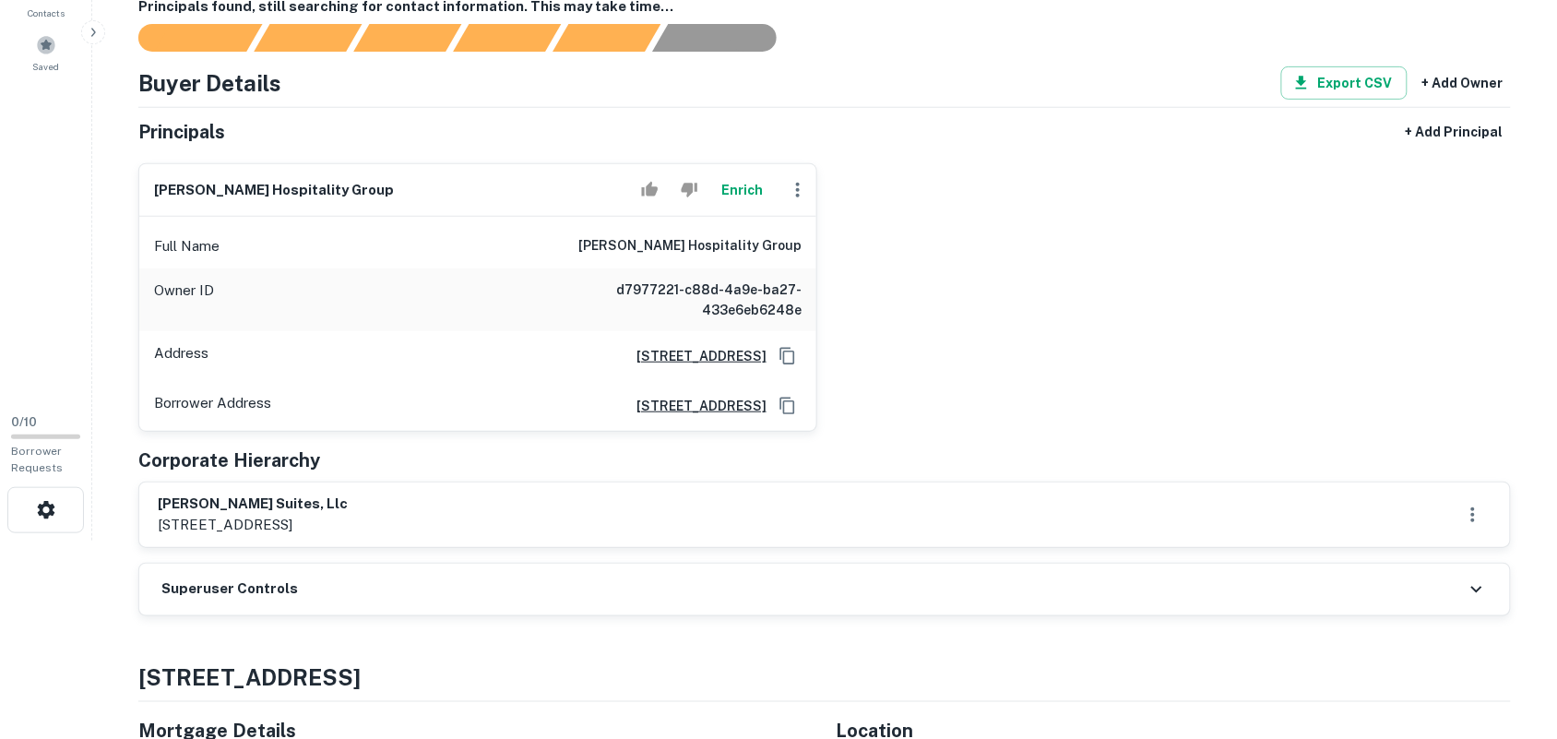
scroll to position [231, 0]
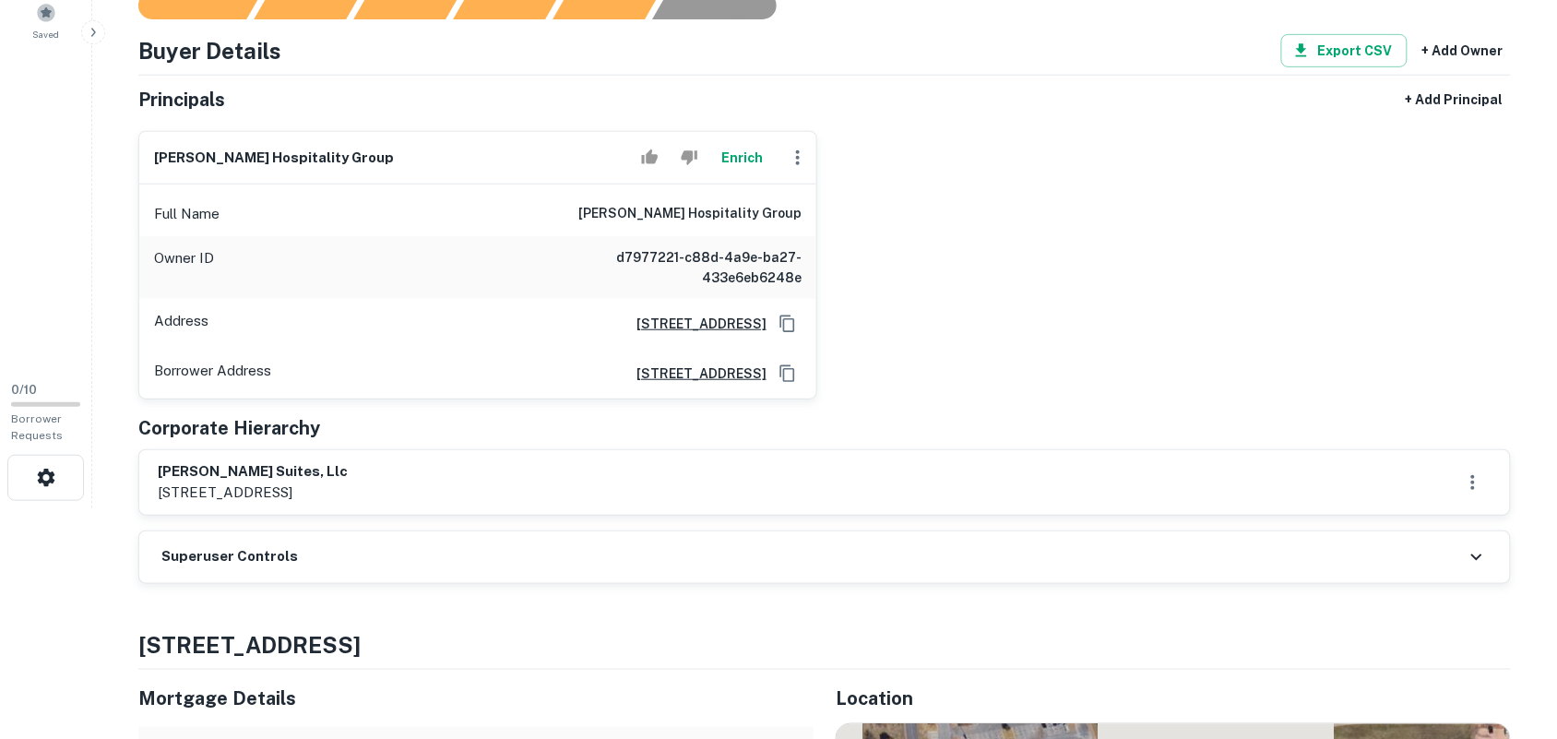
click at [159, 470] on h6 "lalani wf suites, llc" at bounding box center [253, 471] width 190 height 21
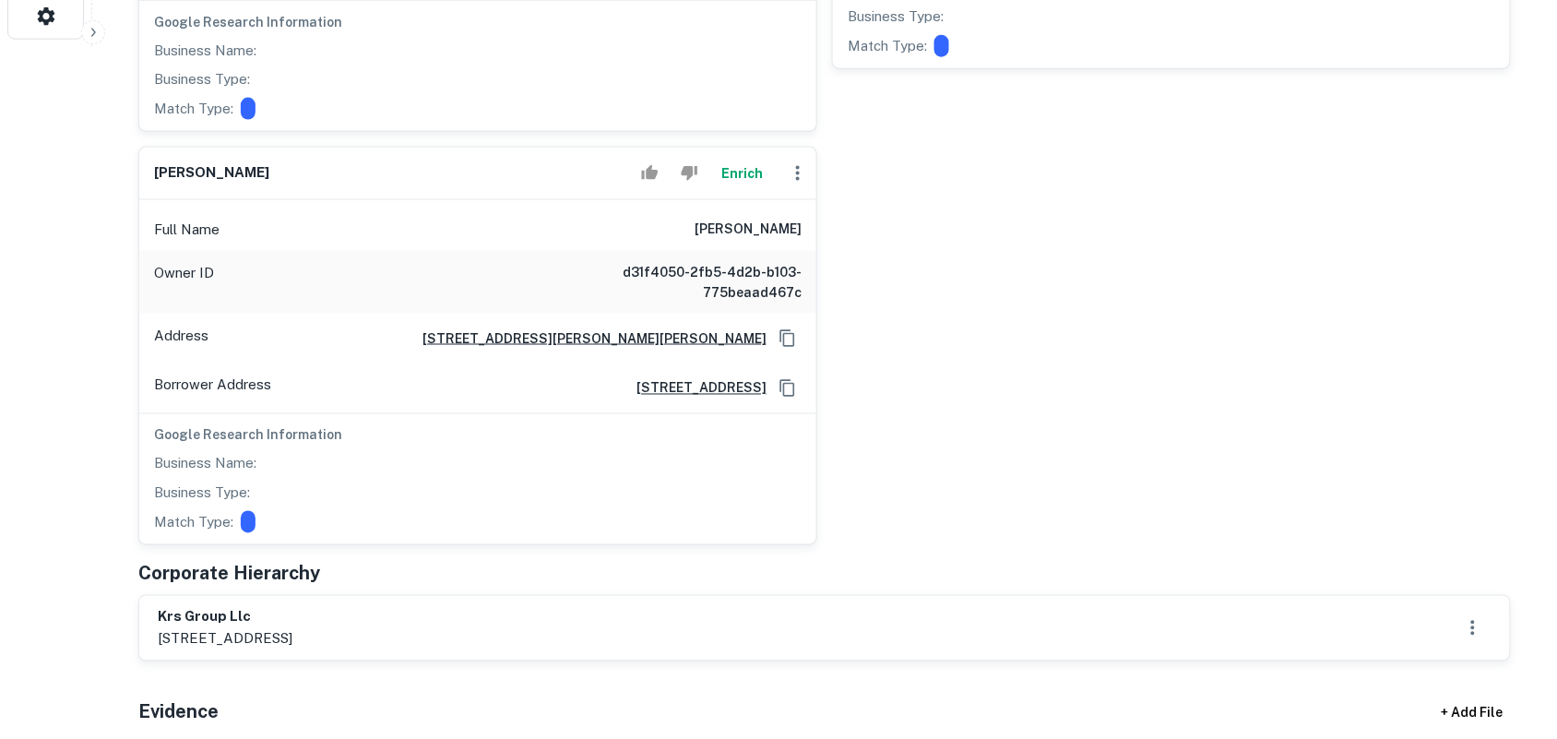
scroll to position [807, 0]
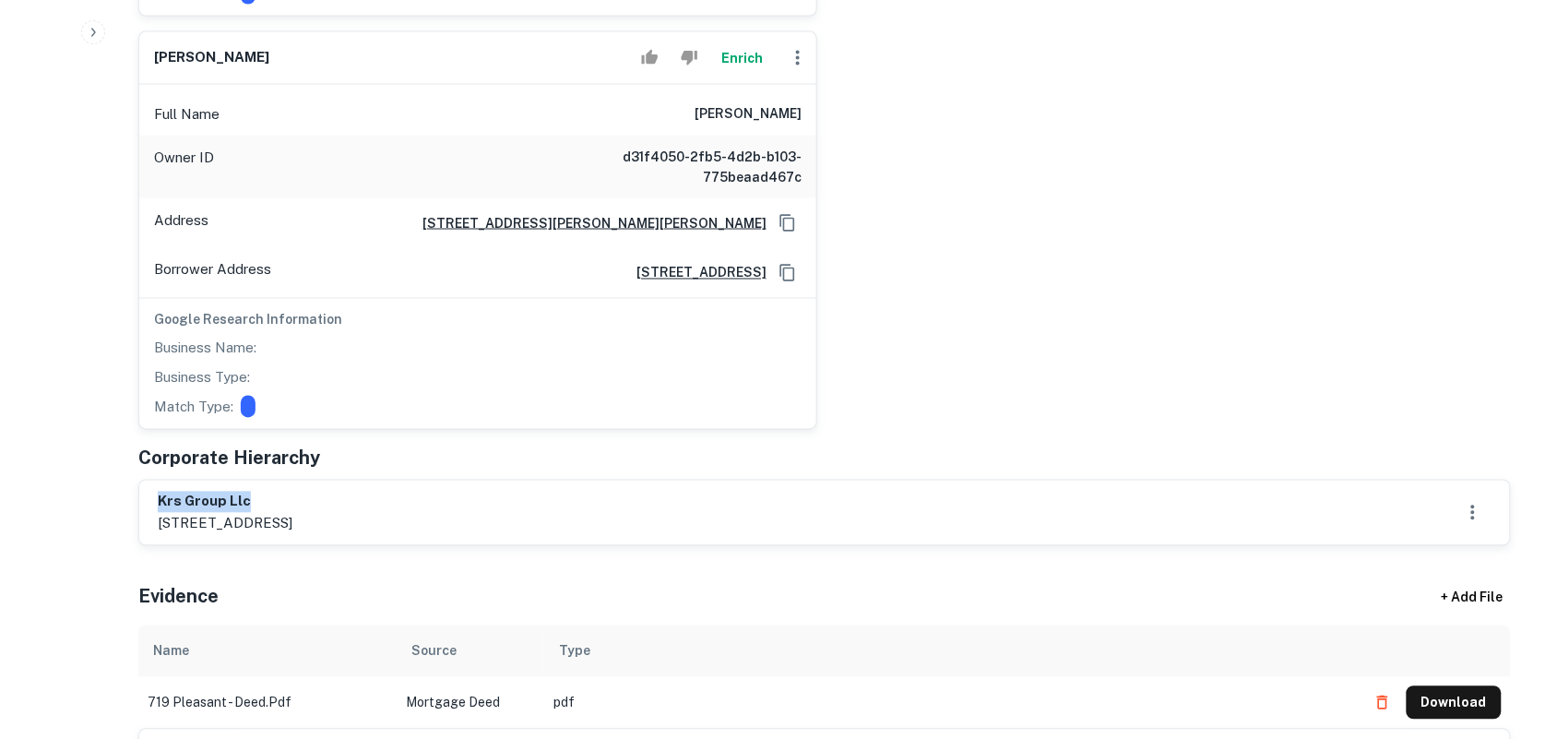
drag, startPoint x: 160, startPoint y: 487, endPoint x: 398, endPoint y: 482, distance: 238.0
click at [292, 492] on h6 "krs group llc" at bounding box center [225, 502] width 135 height 21
copy h6 "krs group llc"
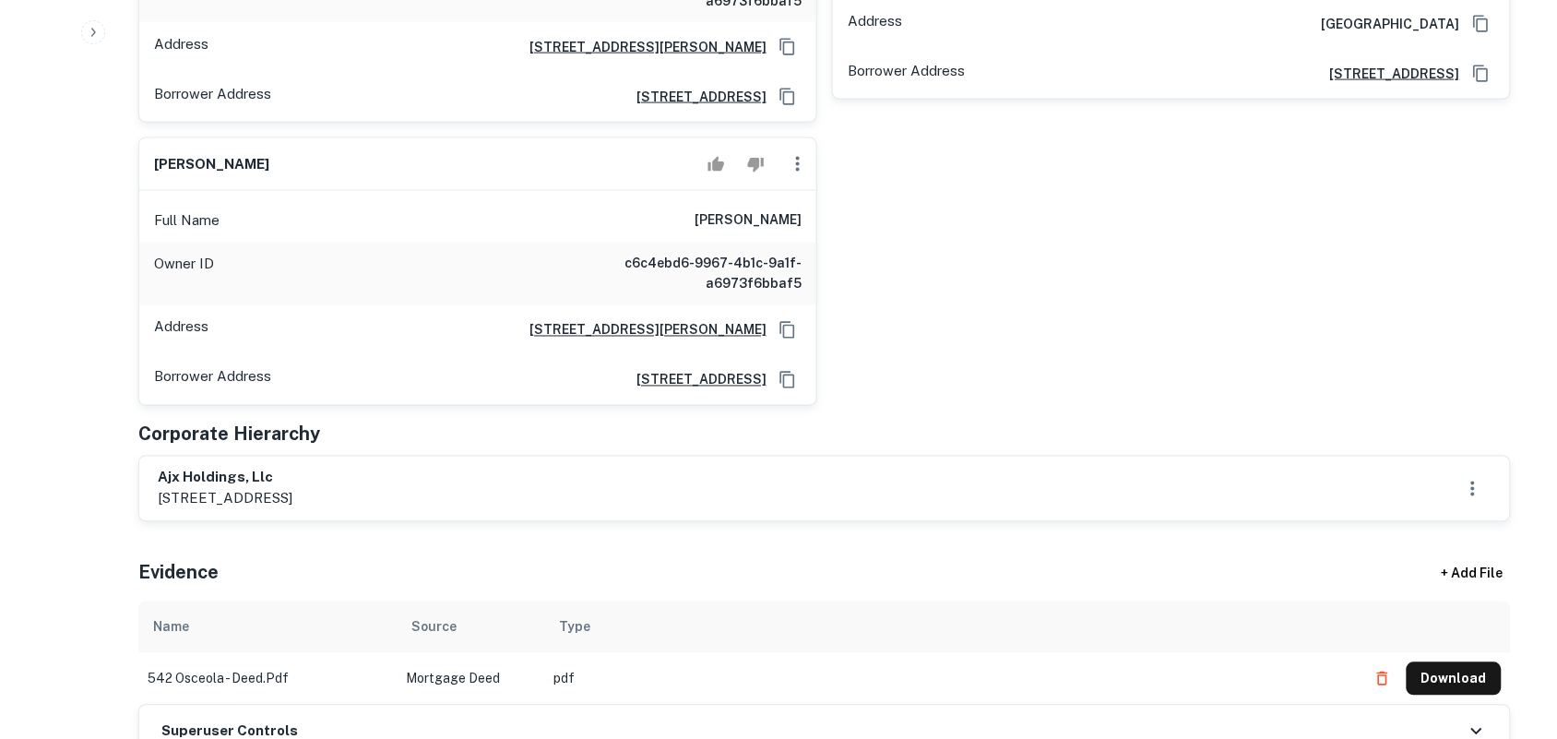
scroll to position [807, 0]
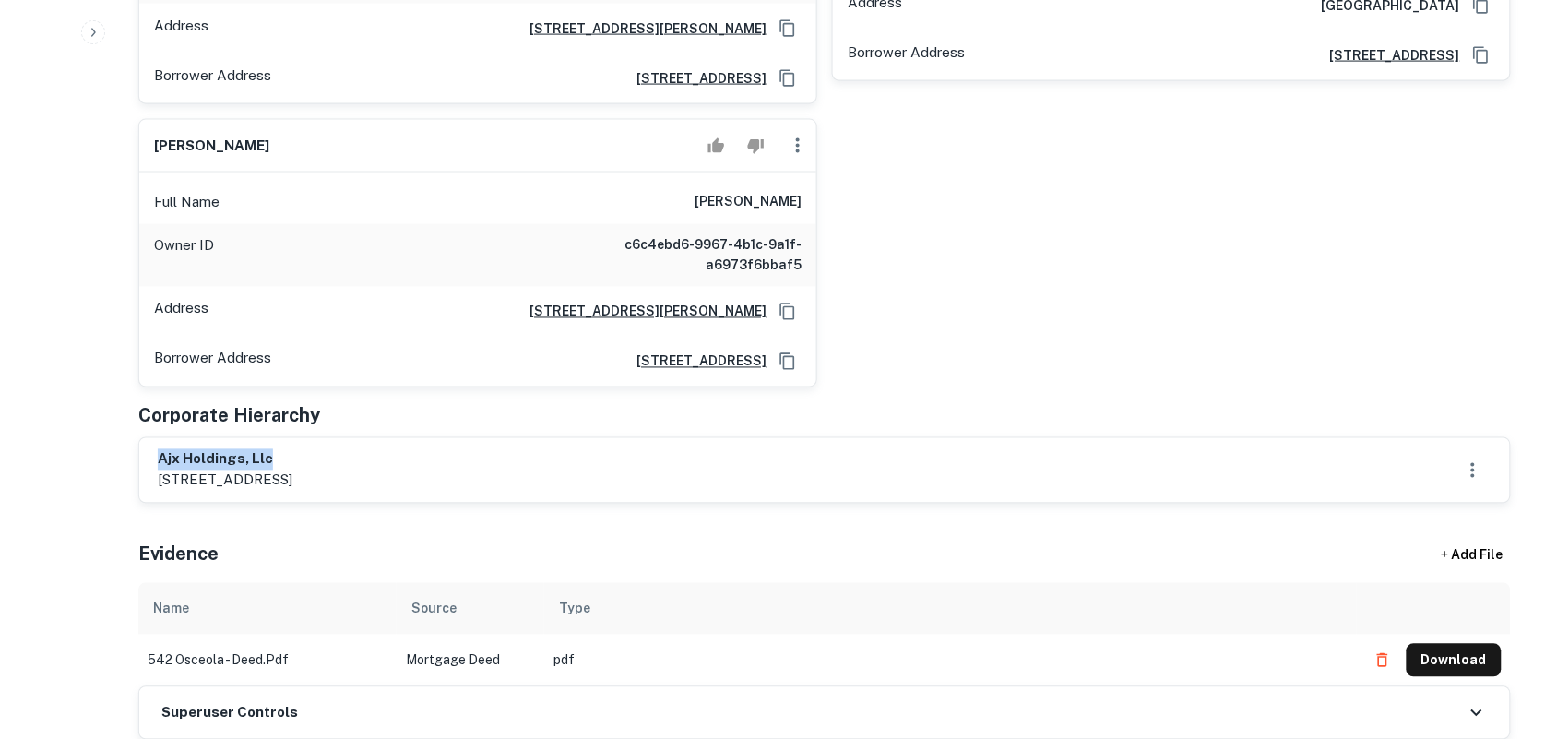
drag, startPoint x: 162, startPoint y: 441, endPoint x: 362, endPoint y: 454, distance: 200.5
click at [292, 449] on h6 "ajx holdings, llc" at bounding box center [225, 459] width 135 height 21
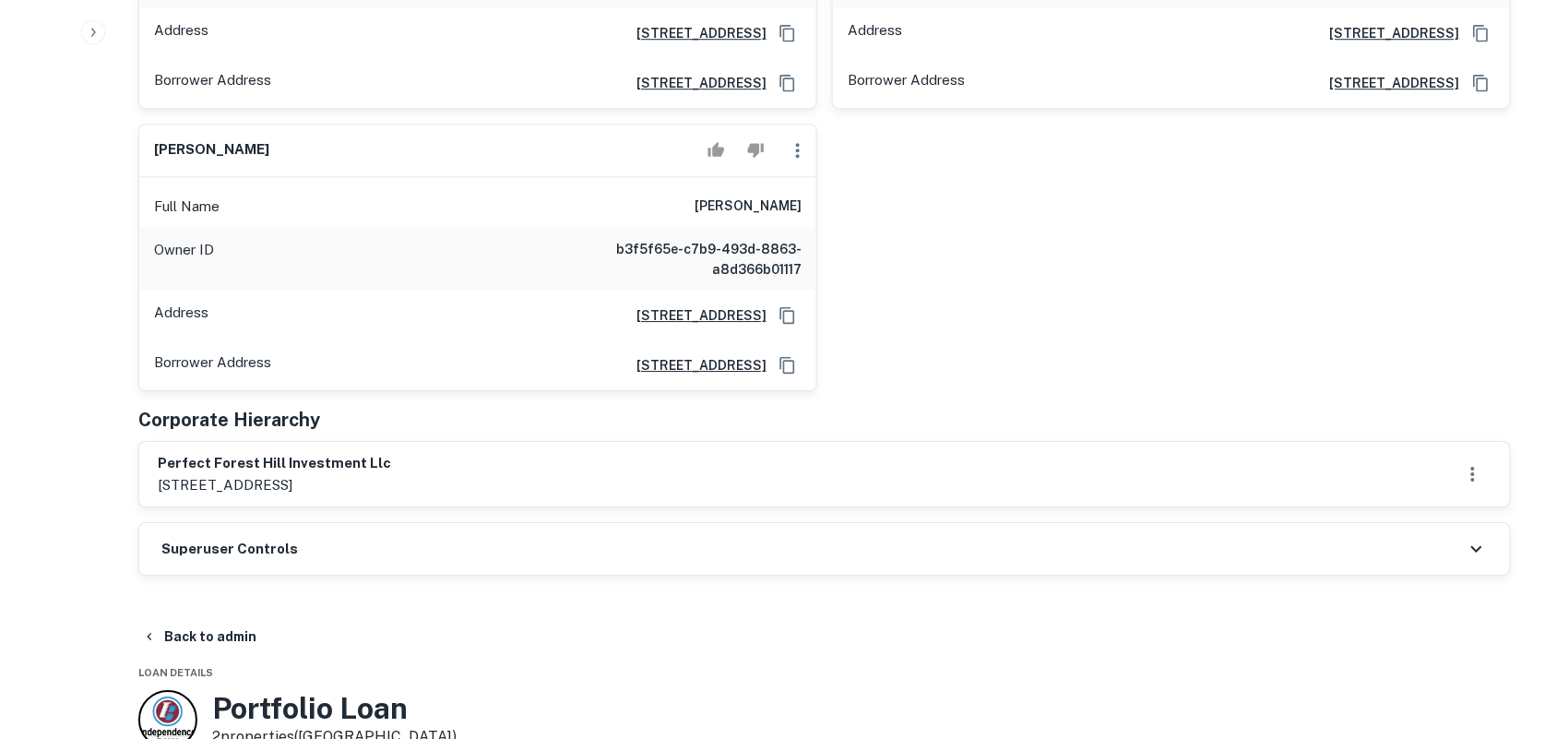
scroll to position [1614, 0]
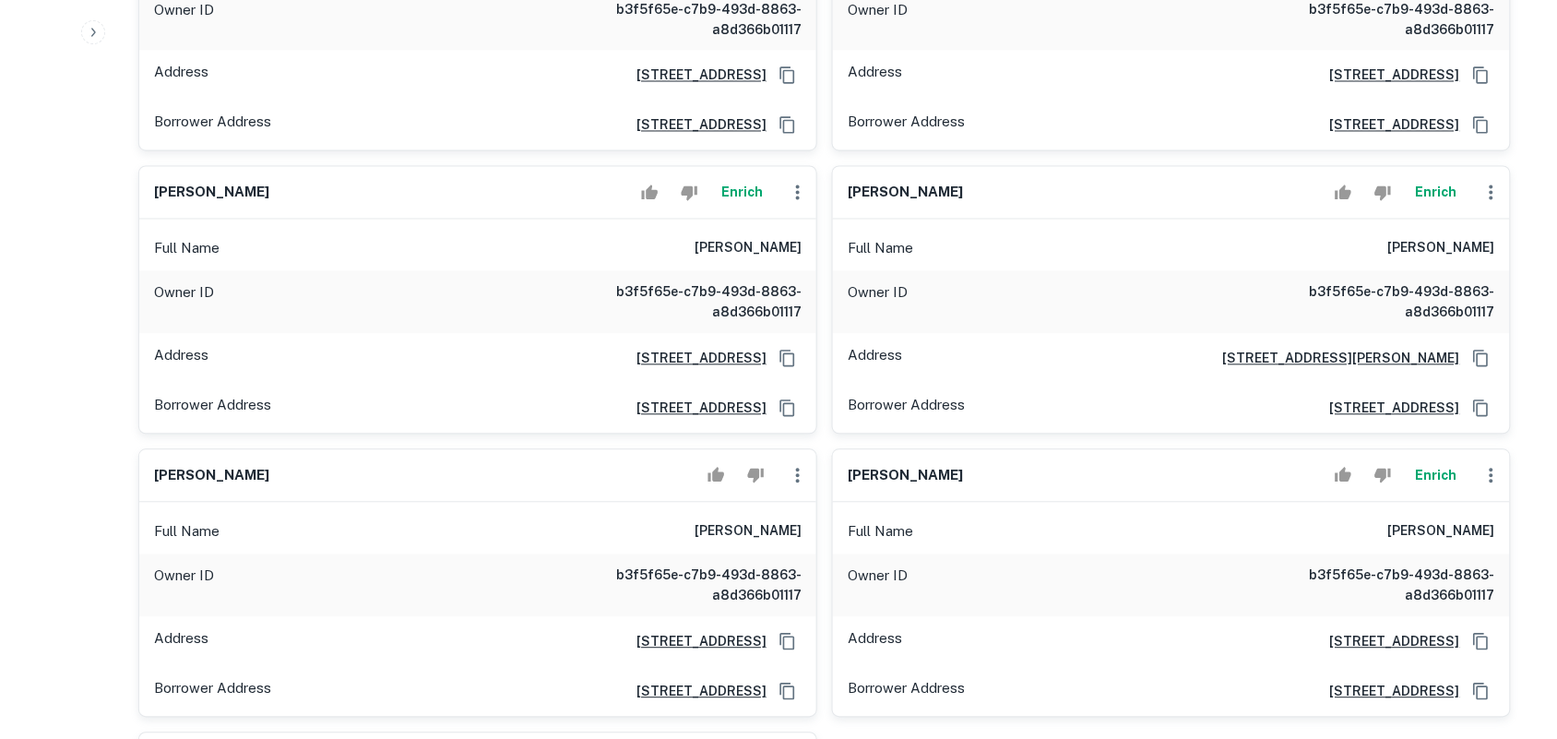
scroll to position [1038, 0]
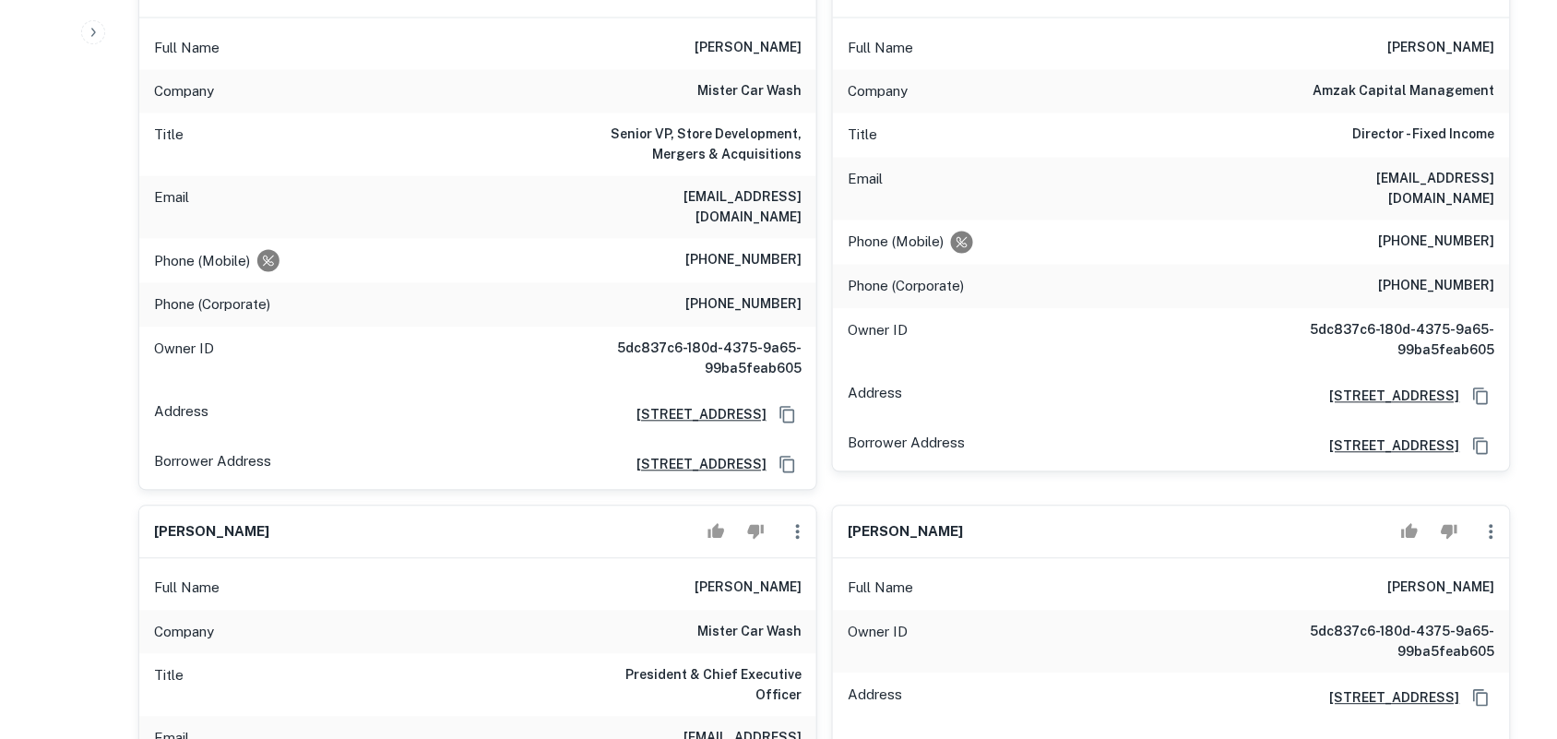
scroll to position [1268, 0]
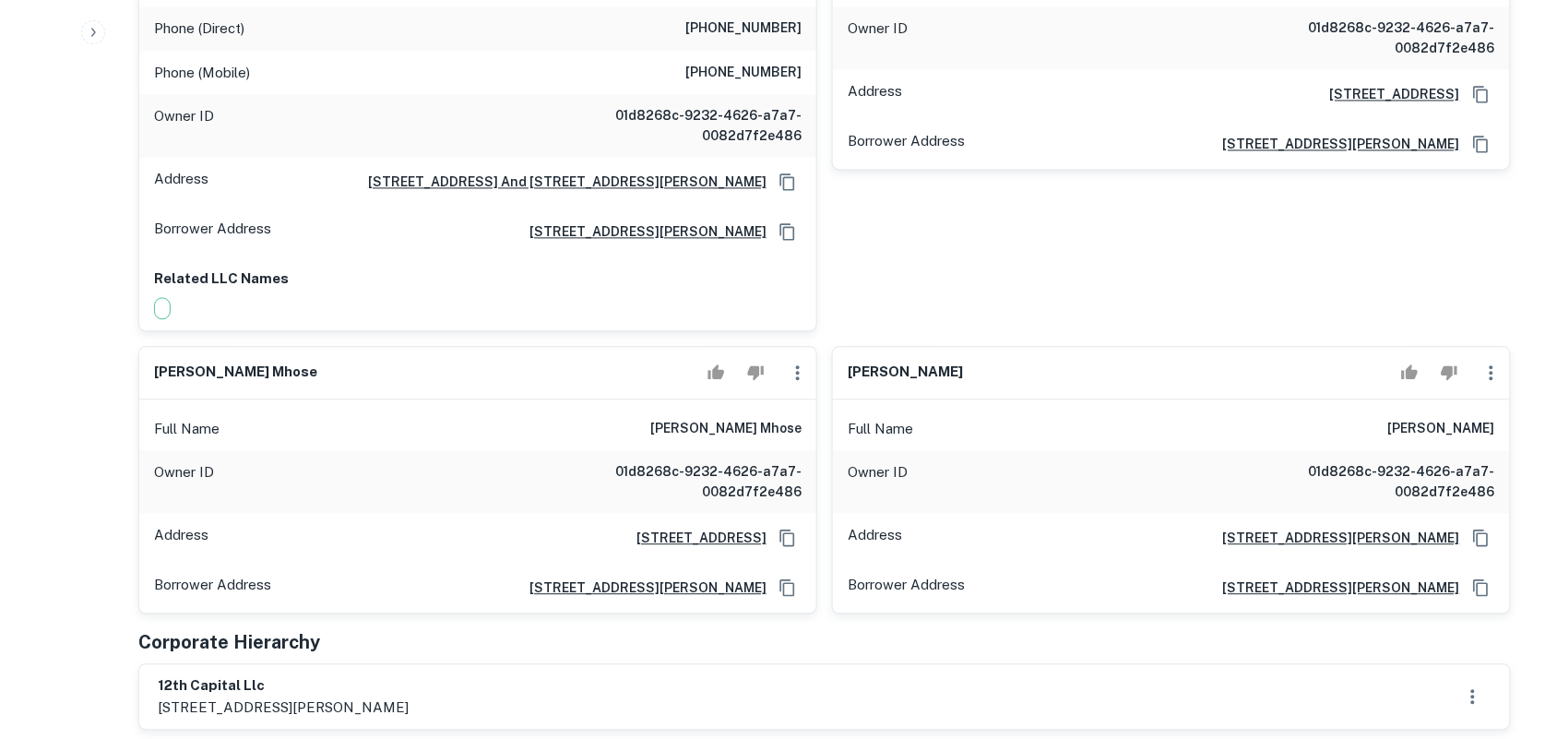
scroll to position [1268, 0]
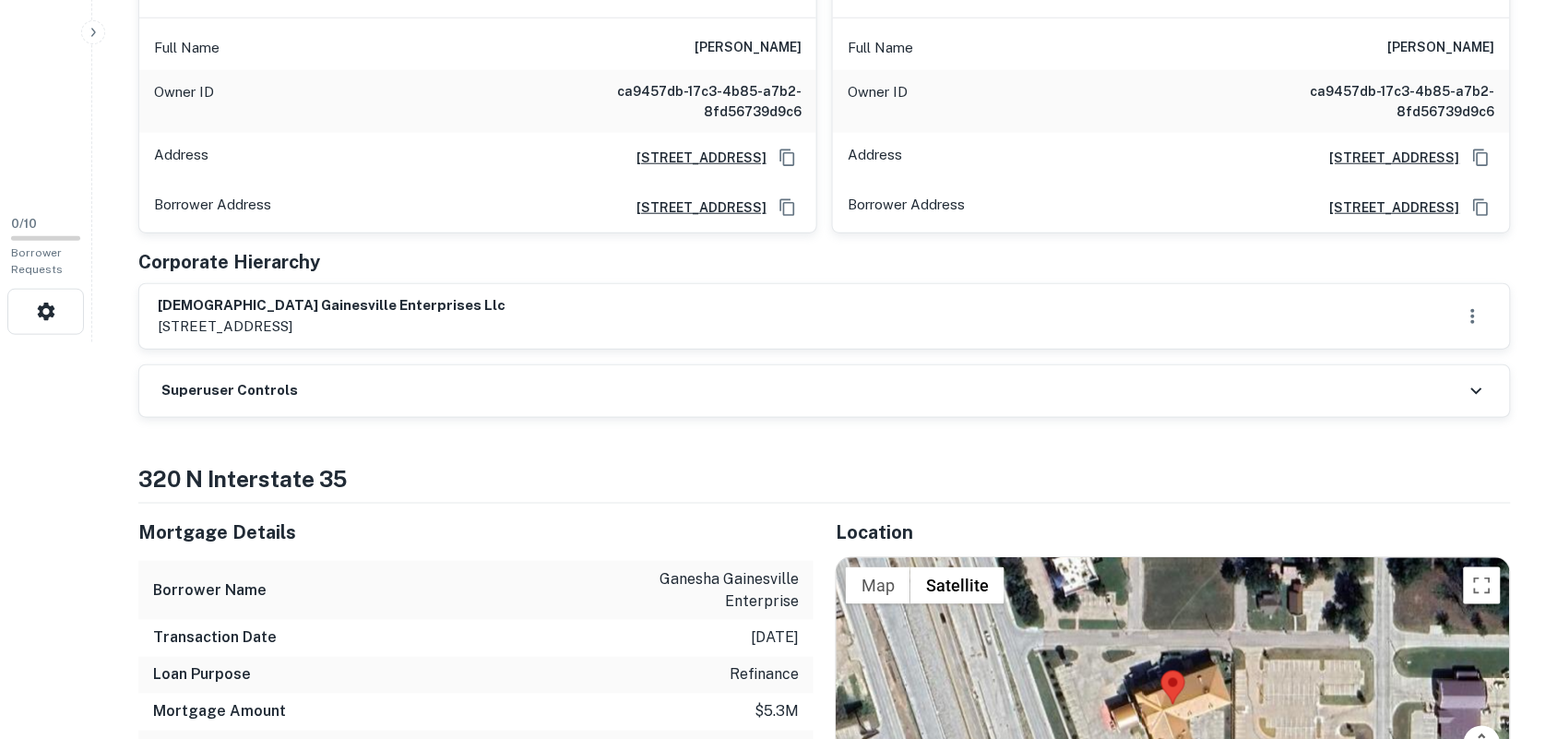
scroll to position [346, 0]
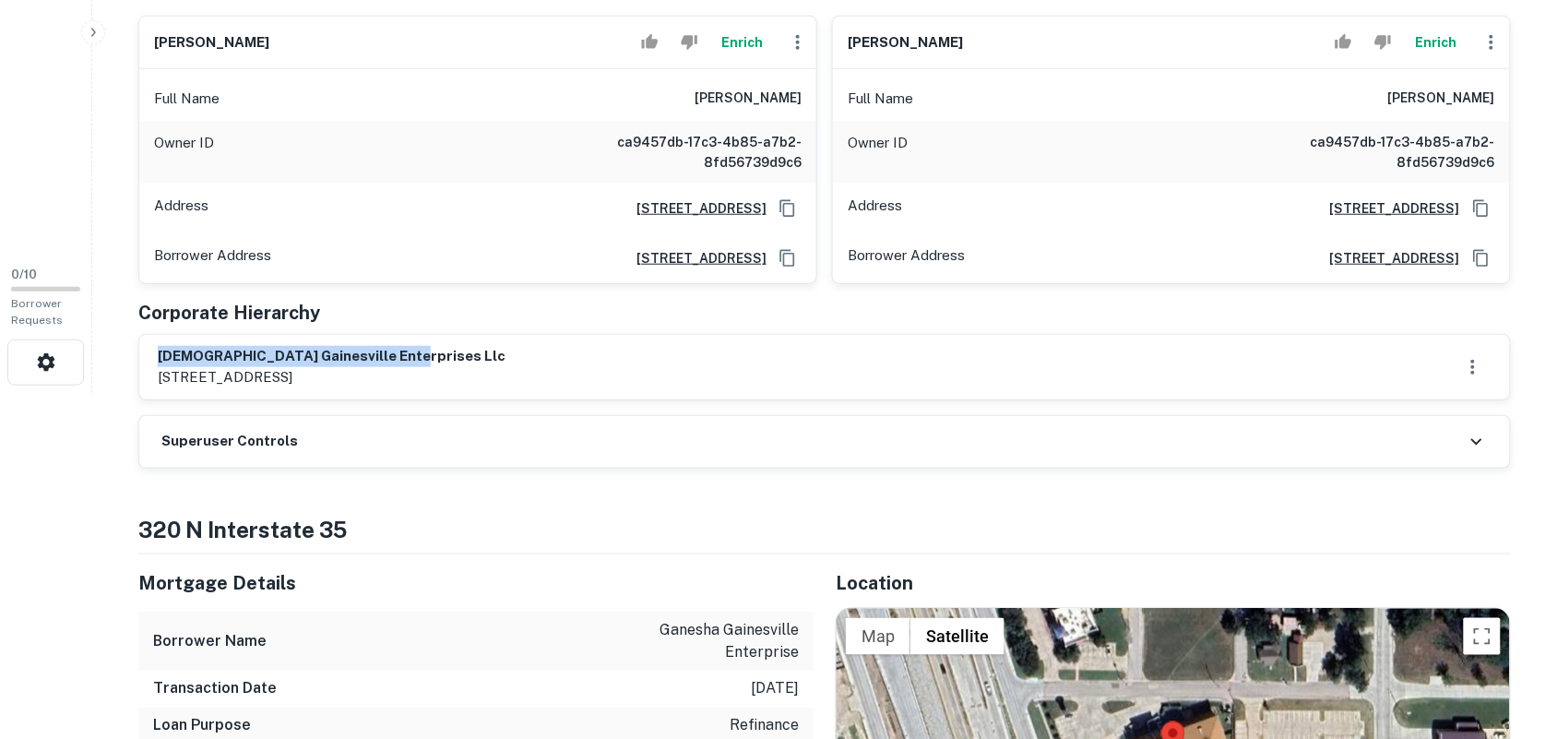
drag, startPoint x: 161, startPoint y: 356, endPoint x: 801, endPoint y: 350, distance: 639.2
click at [801, 350] on div "ganesha gainesville enterprises llc 320 n interstate 35, gainesville, tx, 76240" at bounding box center [825, 367] width 1334 height 42
copy h6 "ganesha gainesville enterprises llc"
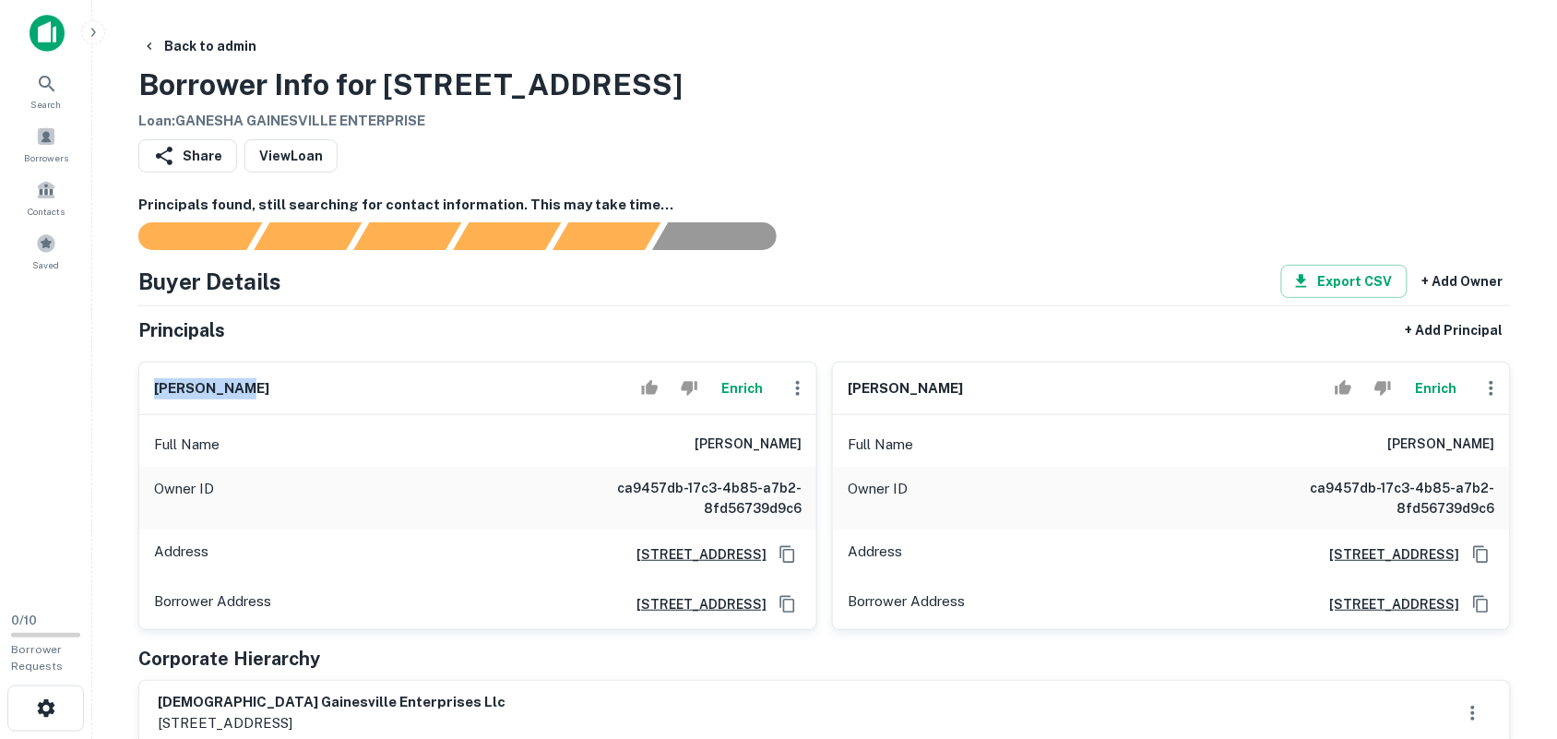
drag, startPoint x: 159, startPoint y: 383, endPoint x: 356, endPoint y: 381, distance: 197.4
click at [353, 381] on div "himay patel Enrich" at bounding box center [477, 388] width 677 height 53
copy h6 "himay patel"
drag, startPoint x: 851, startPoint y: 389, endPoint x: 1034, endPoint y: 385, distance: 182.7
click at [1034, 385] on div "dushyant vadiwala Enrich" at bounding box center [1171, 388] width 677 height 53
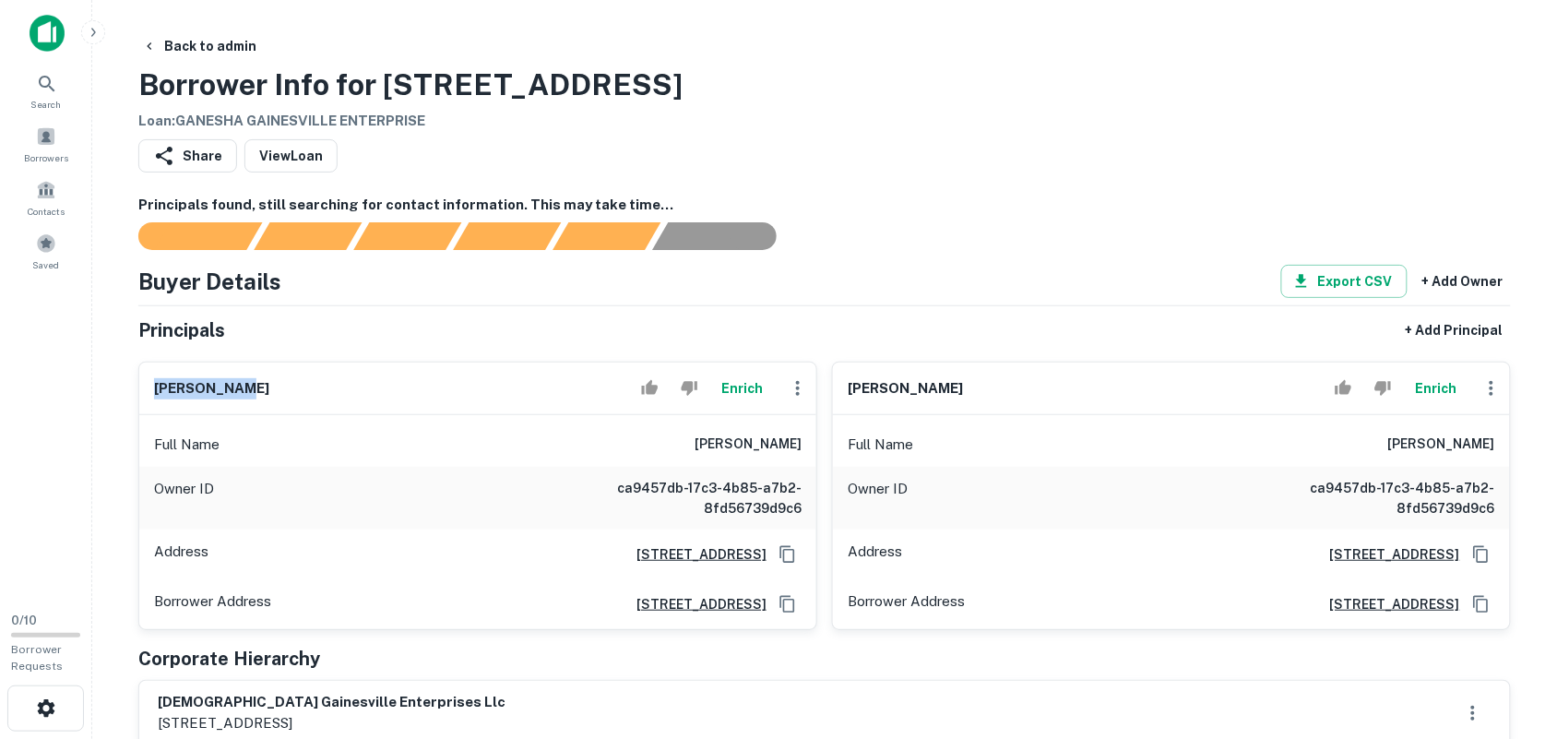
copy h6 "dushyant vadiwala"
click at [934, 210] on h6 "Principals found, still searching for contact information. This may take time..." at bounding box center [824, 205] width 1372 height 21
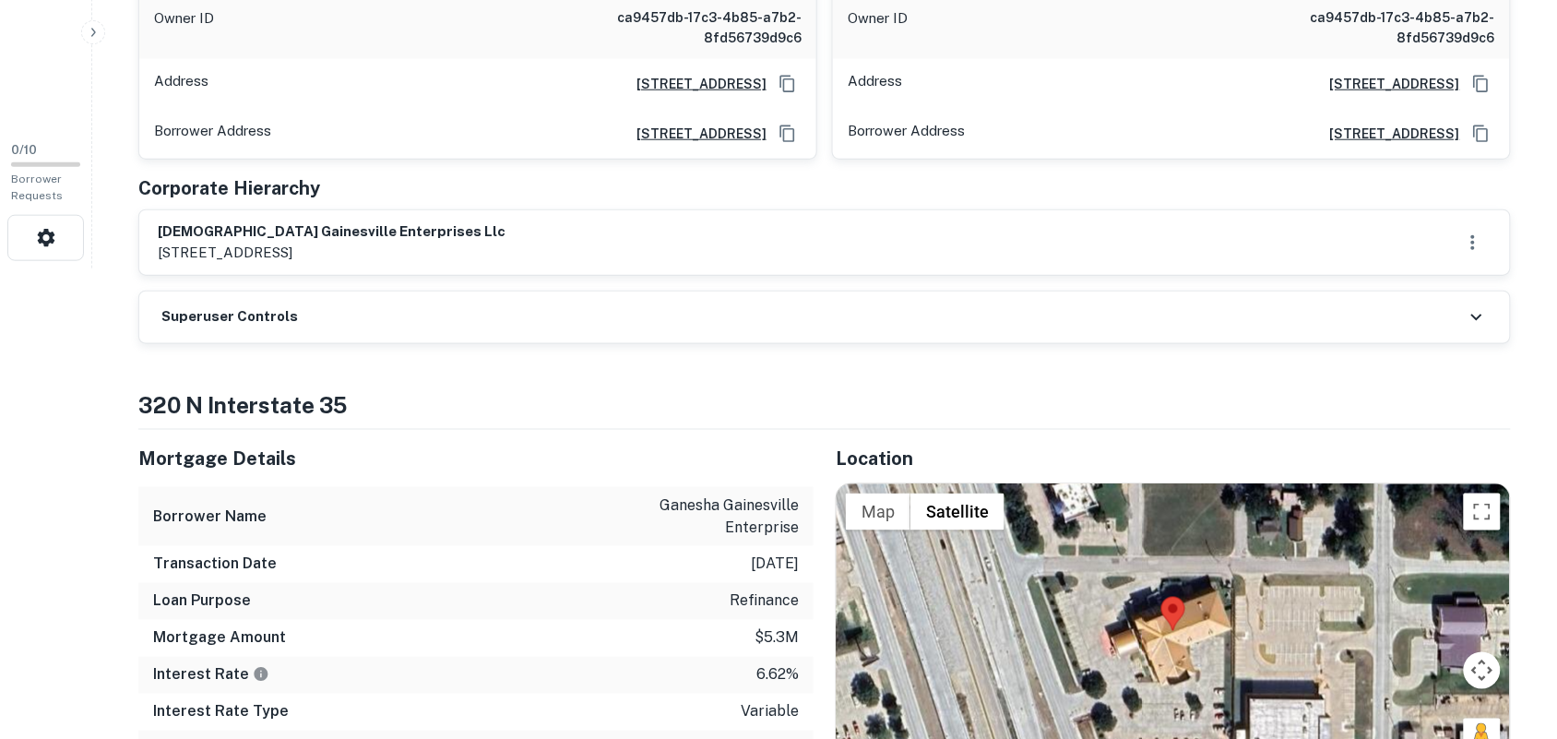
scroll to position [576, 0]
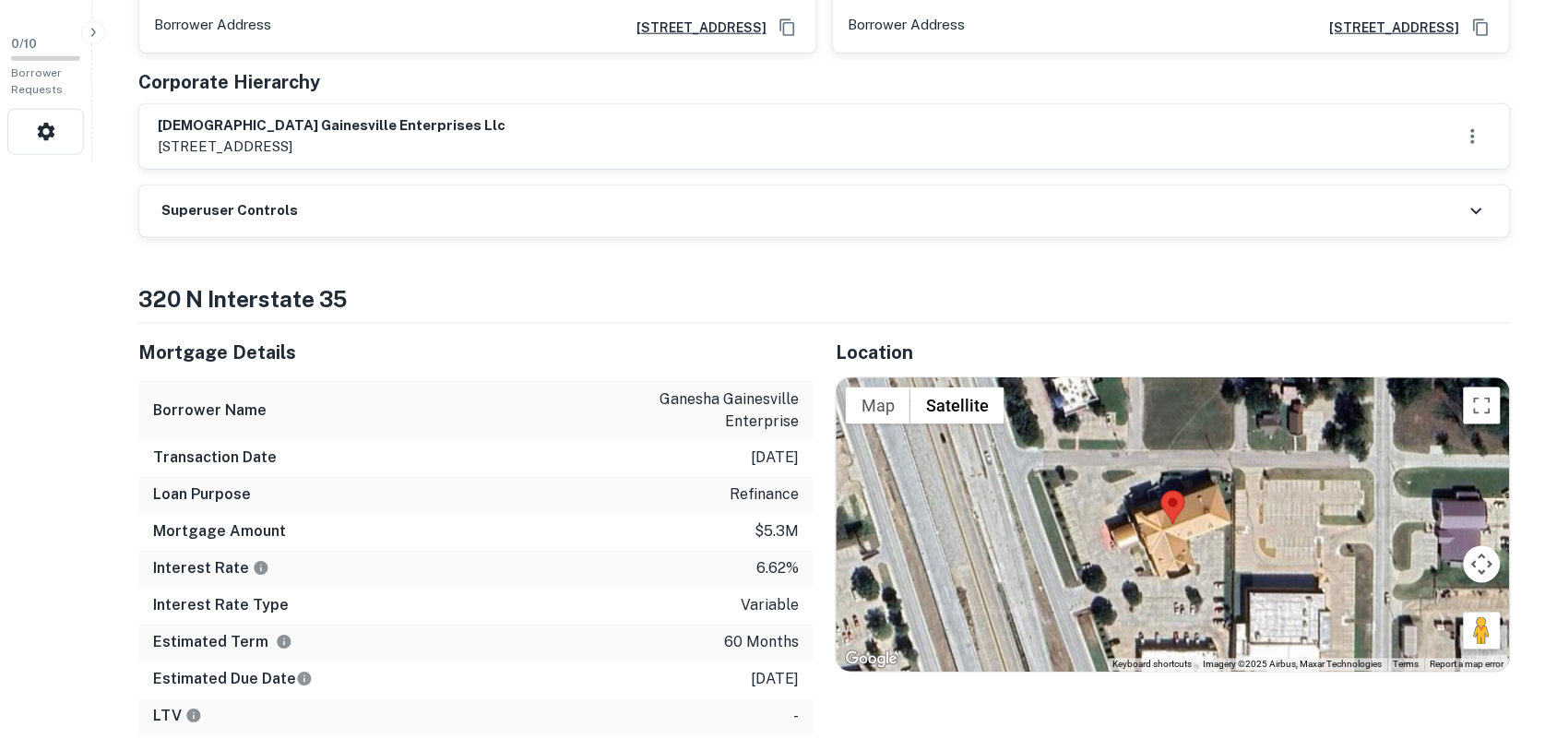
click at [1483, 212] on icon at bounding box center [1476, 211] width 22 height 22
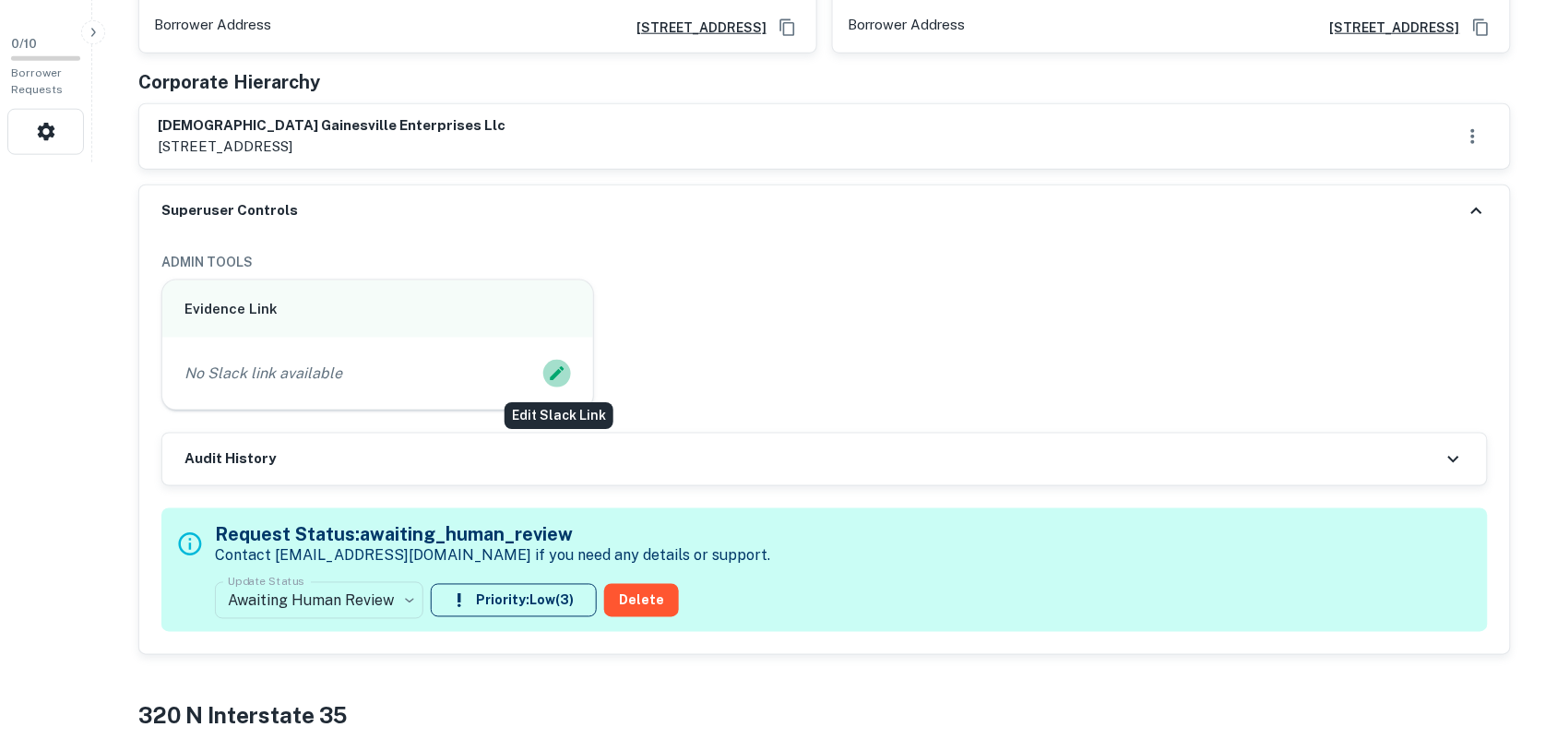
click at [560, 375] on icon "Edit Slack Link" at bounding box center [557, 373] width 18 height 18
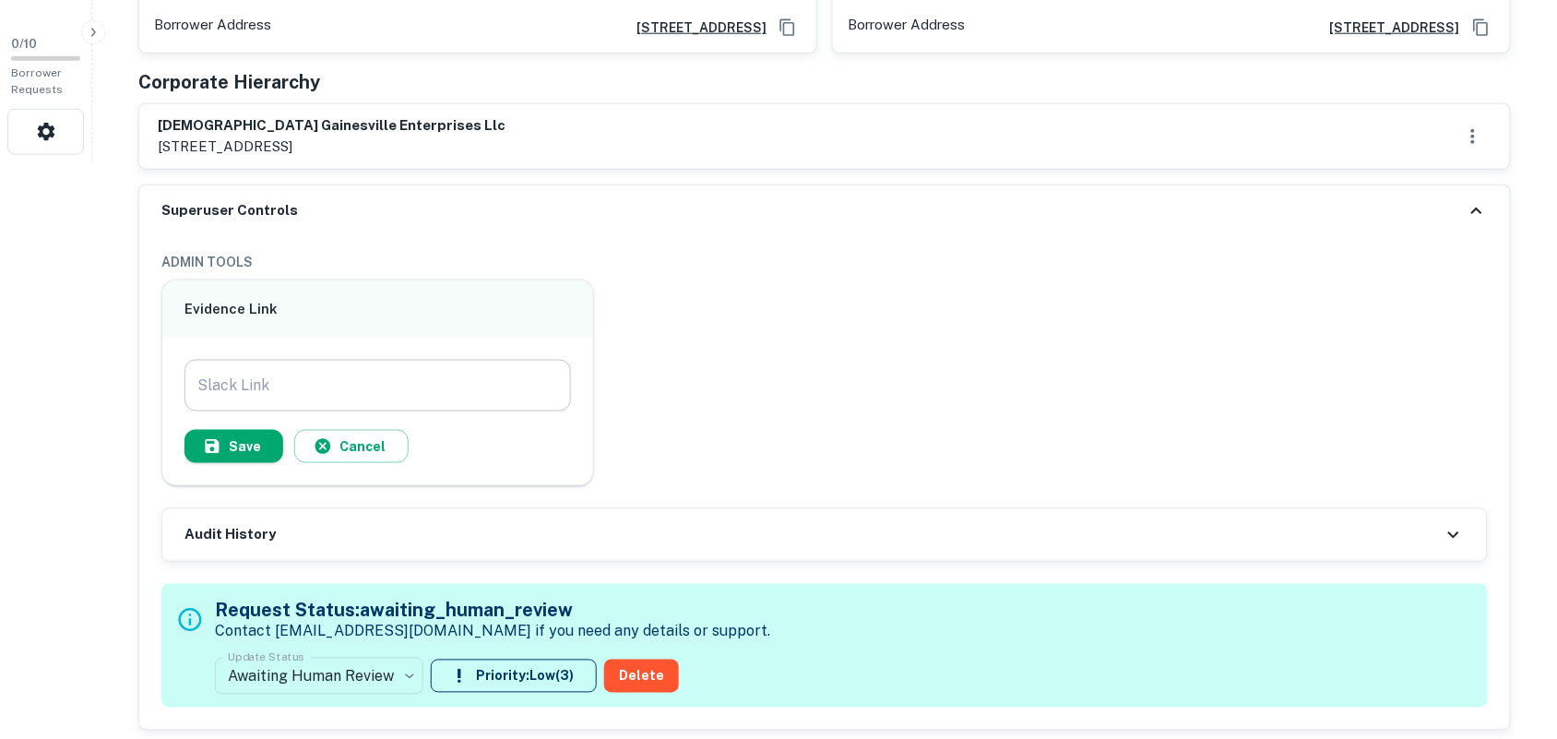
click at [388, 388] on input "Slack Link" at bounding box center [377, 386] width 386 height 52
paste input "**********"
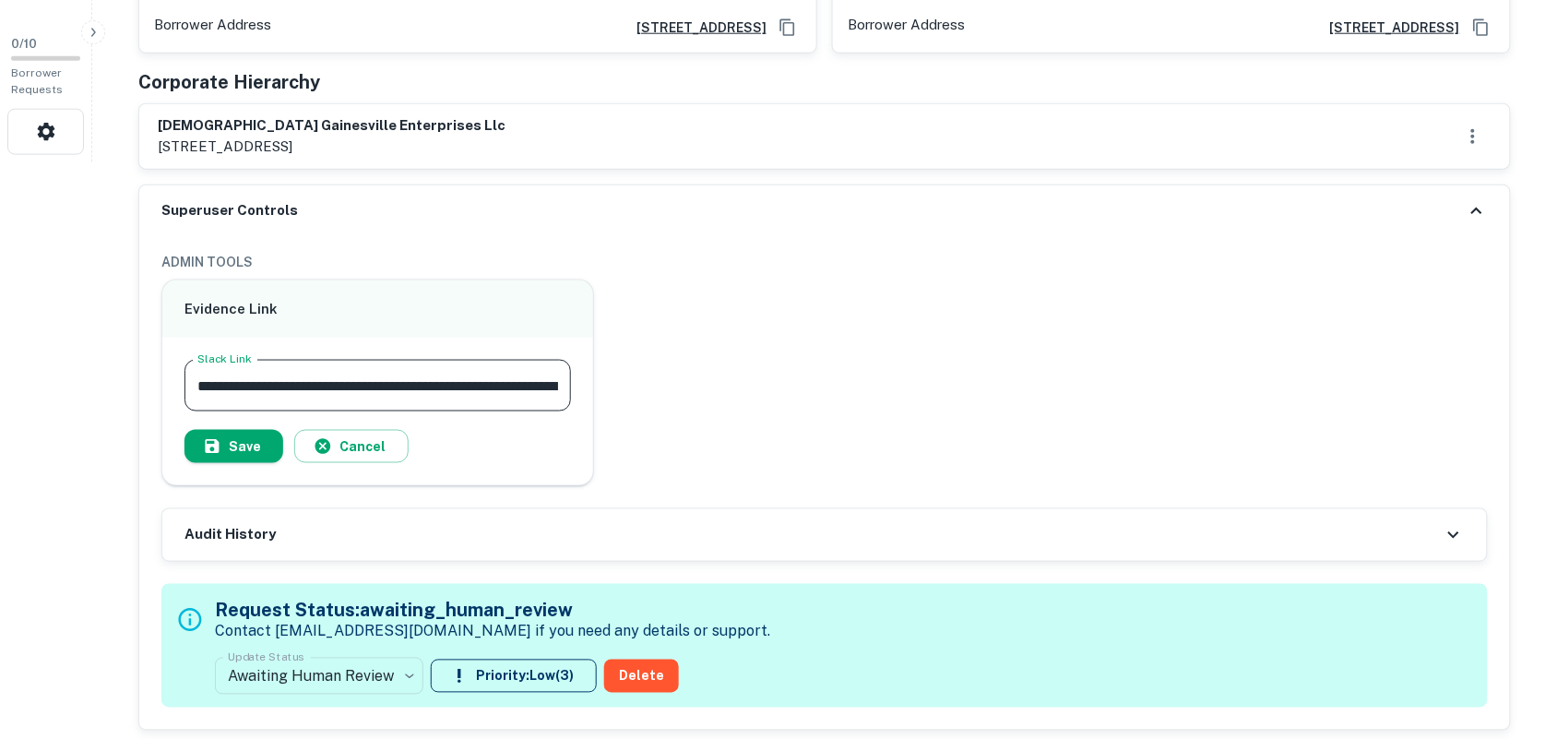
scroll to position [0, 183]
type input "**********"
click at [238, 435] on button "Save" at bounding box center [233, 446] width 99 height 33
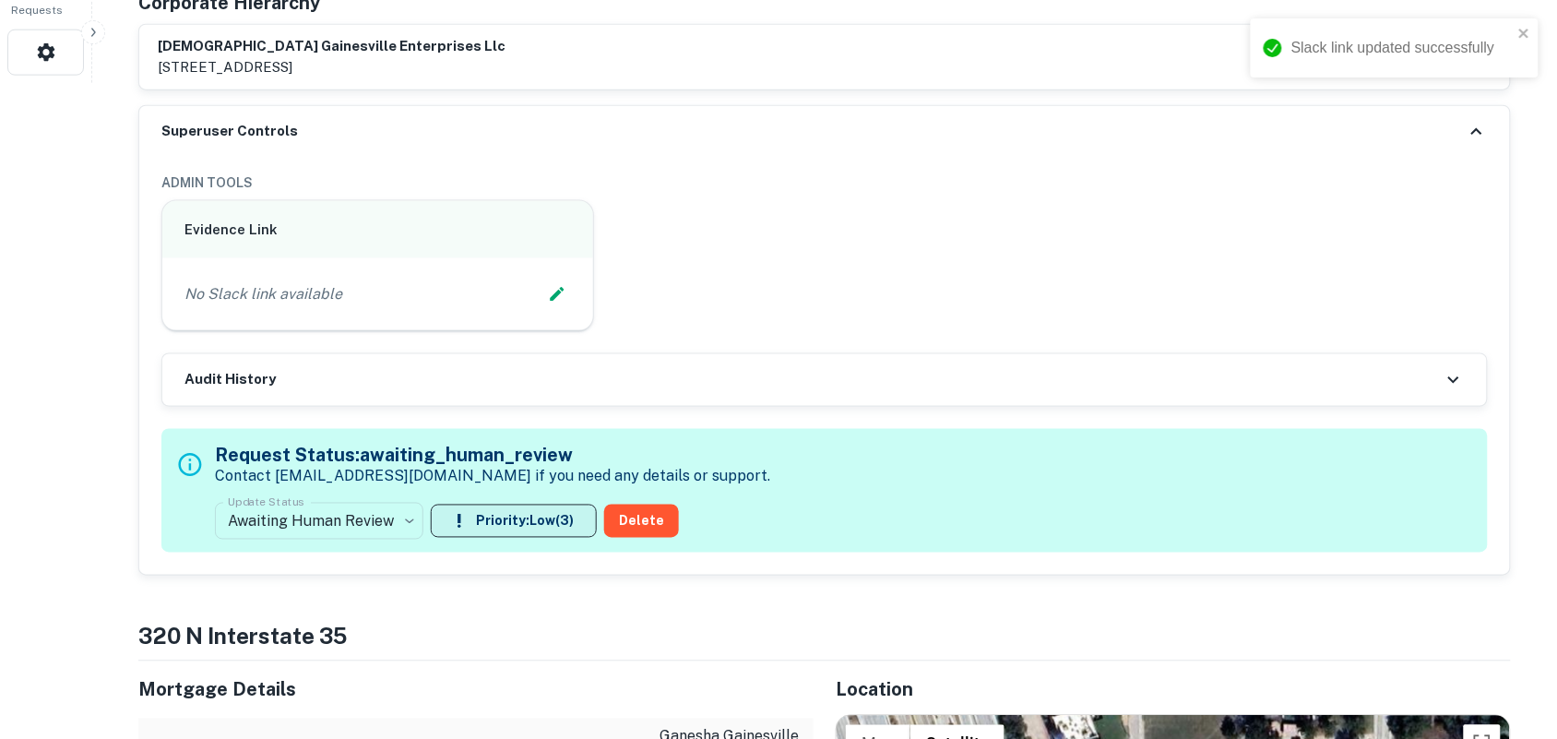
scroll to position [692, 0]
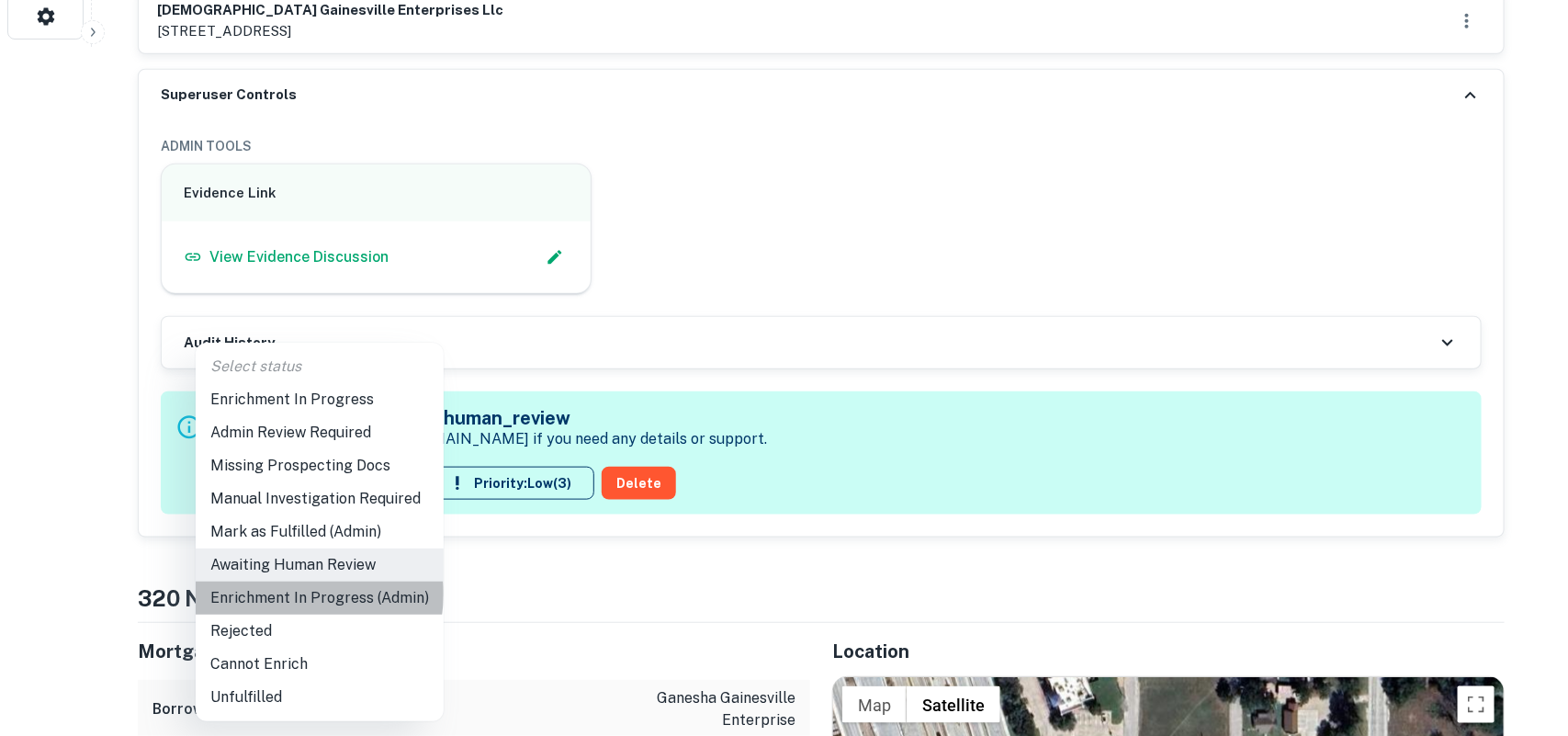
click at [295, 594] on li "Enrichment In Progress (Admin)" at bounding box center [319, 598] width 248 height 33
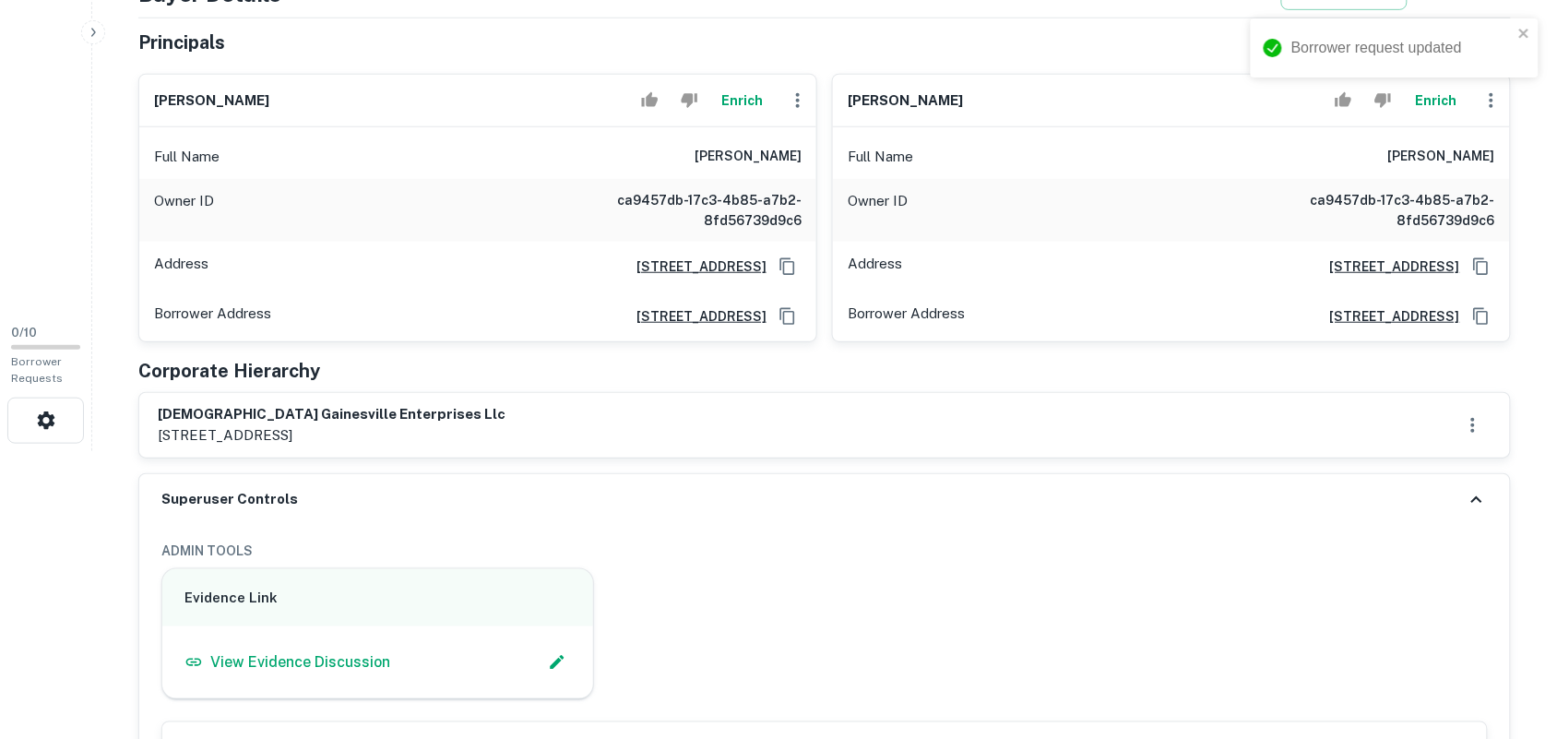
scroll to position [0, 0]
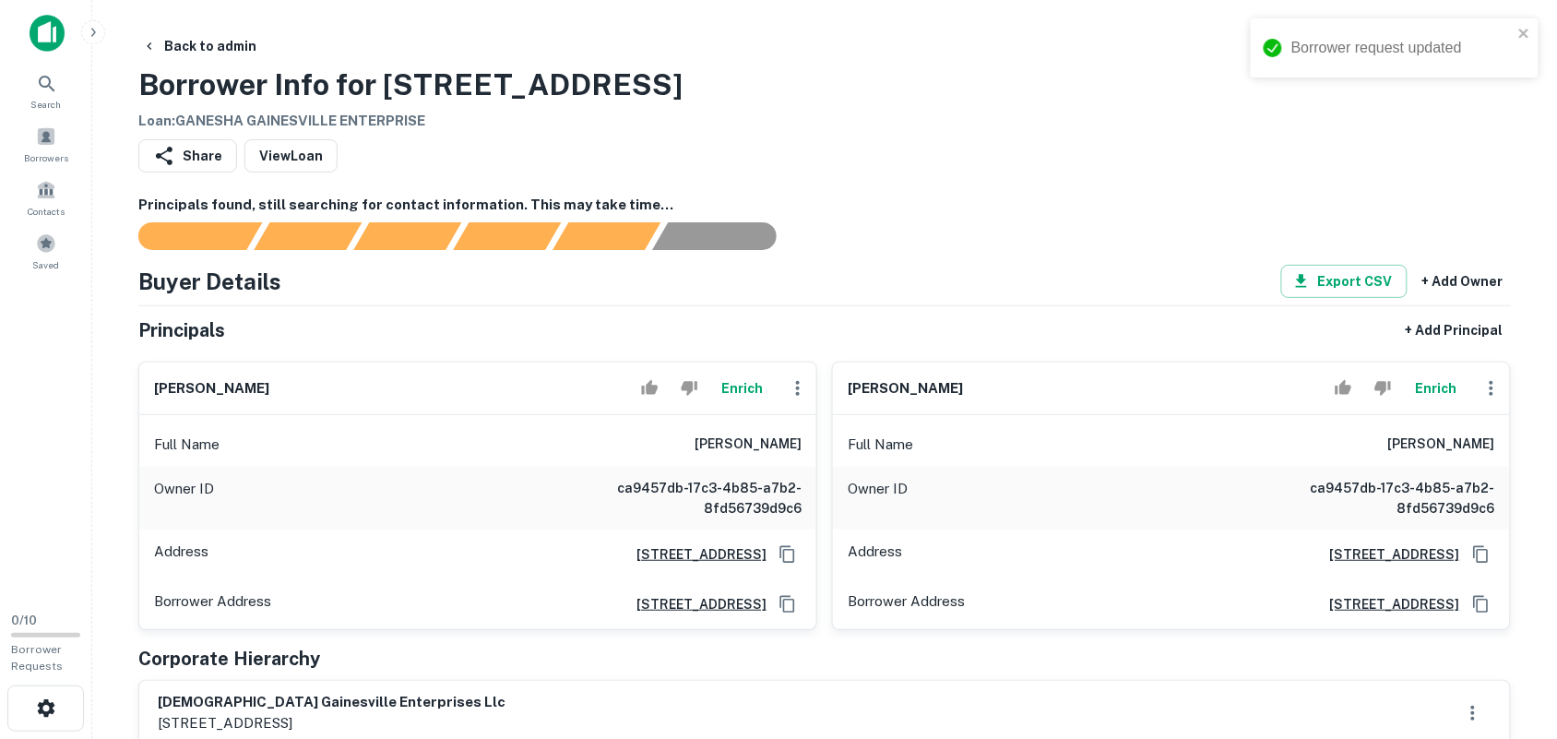
type input "**********"
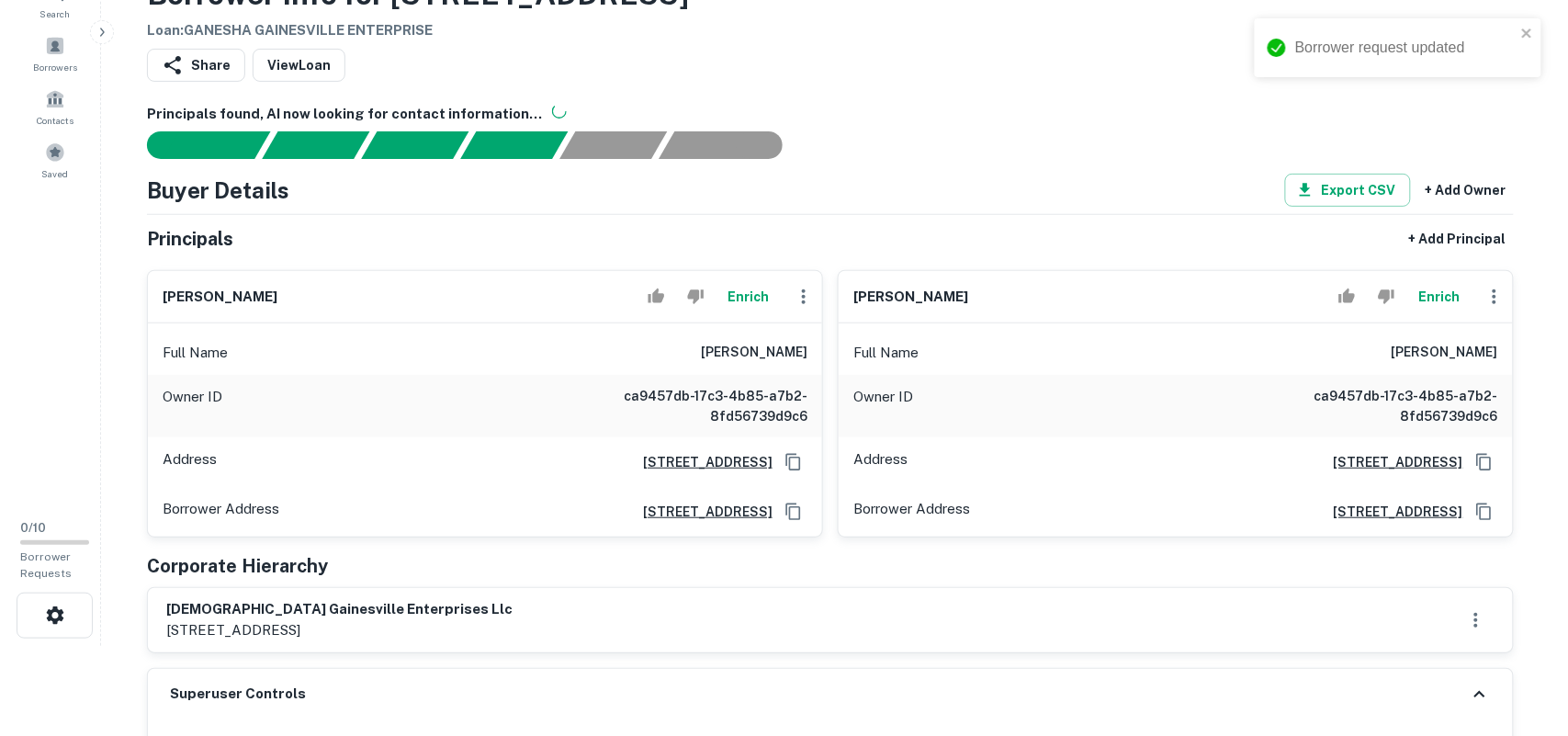
scroll to position [115, 0]
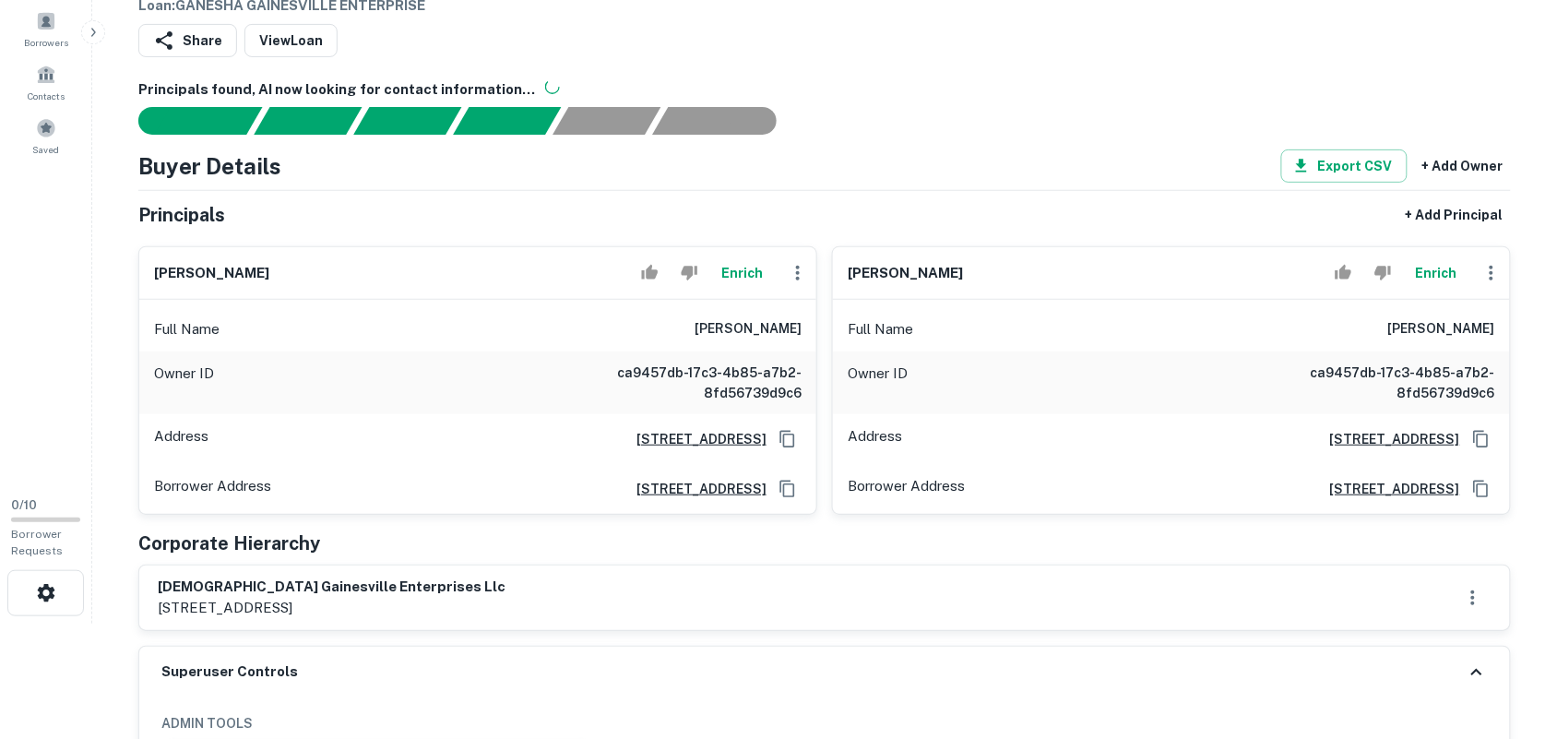
click at [1486, 273] on icon "button" at bounding box center [1491, 273] width 22 height 22
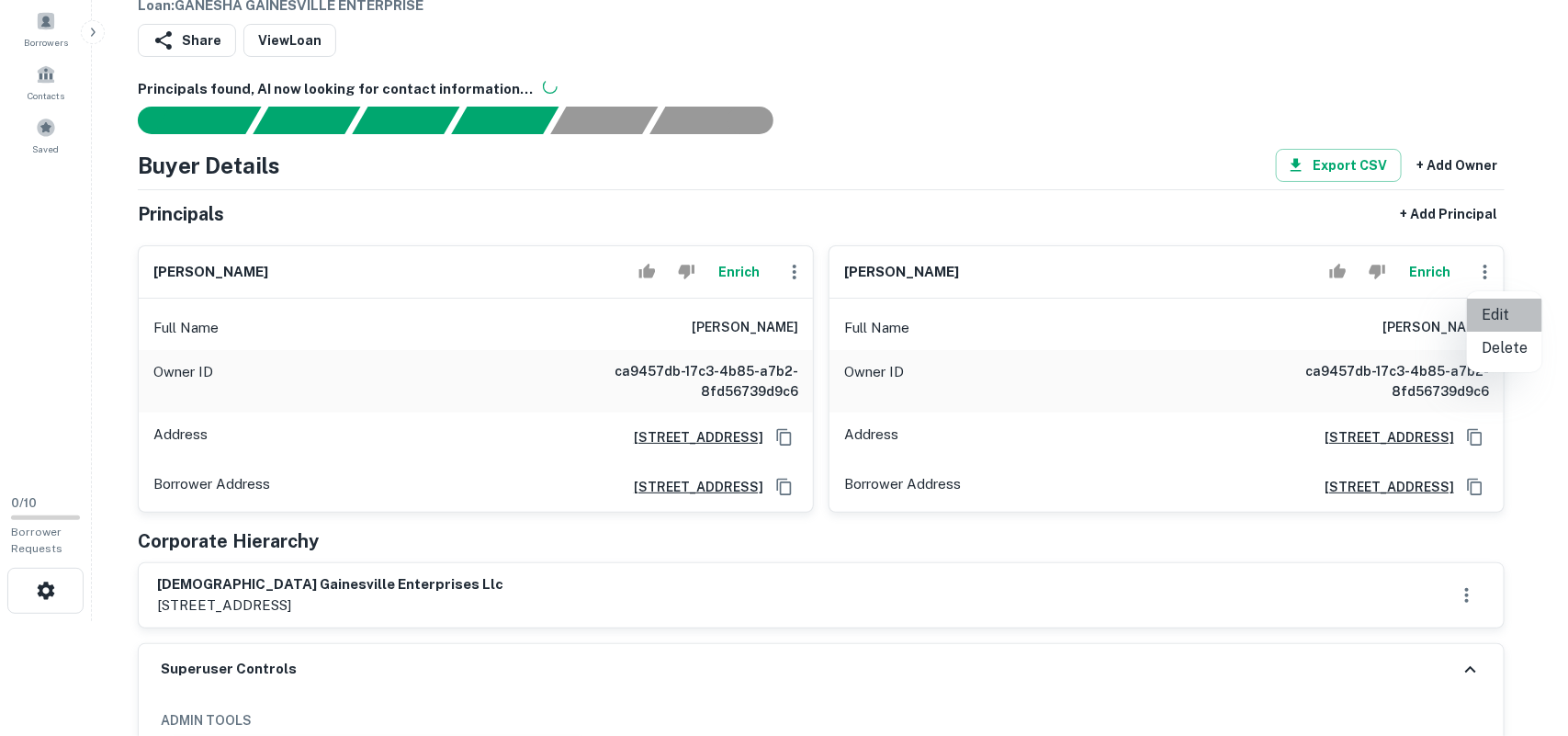
click at [1497, 311] on li "Edit" at bounding box center [1505, 315] width 76 height 33
select select "**"
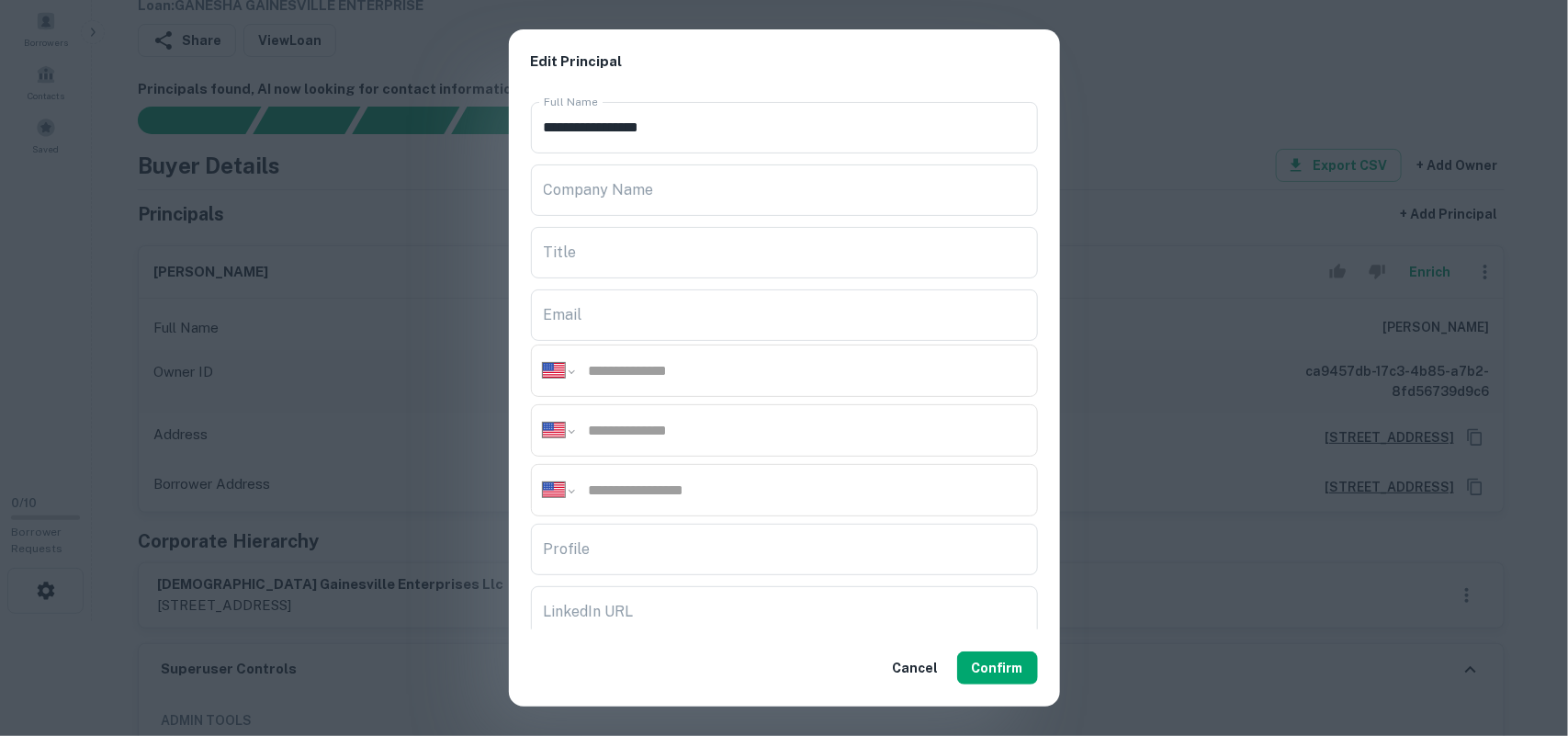
scroll to position [306, 0]
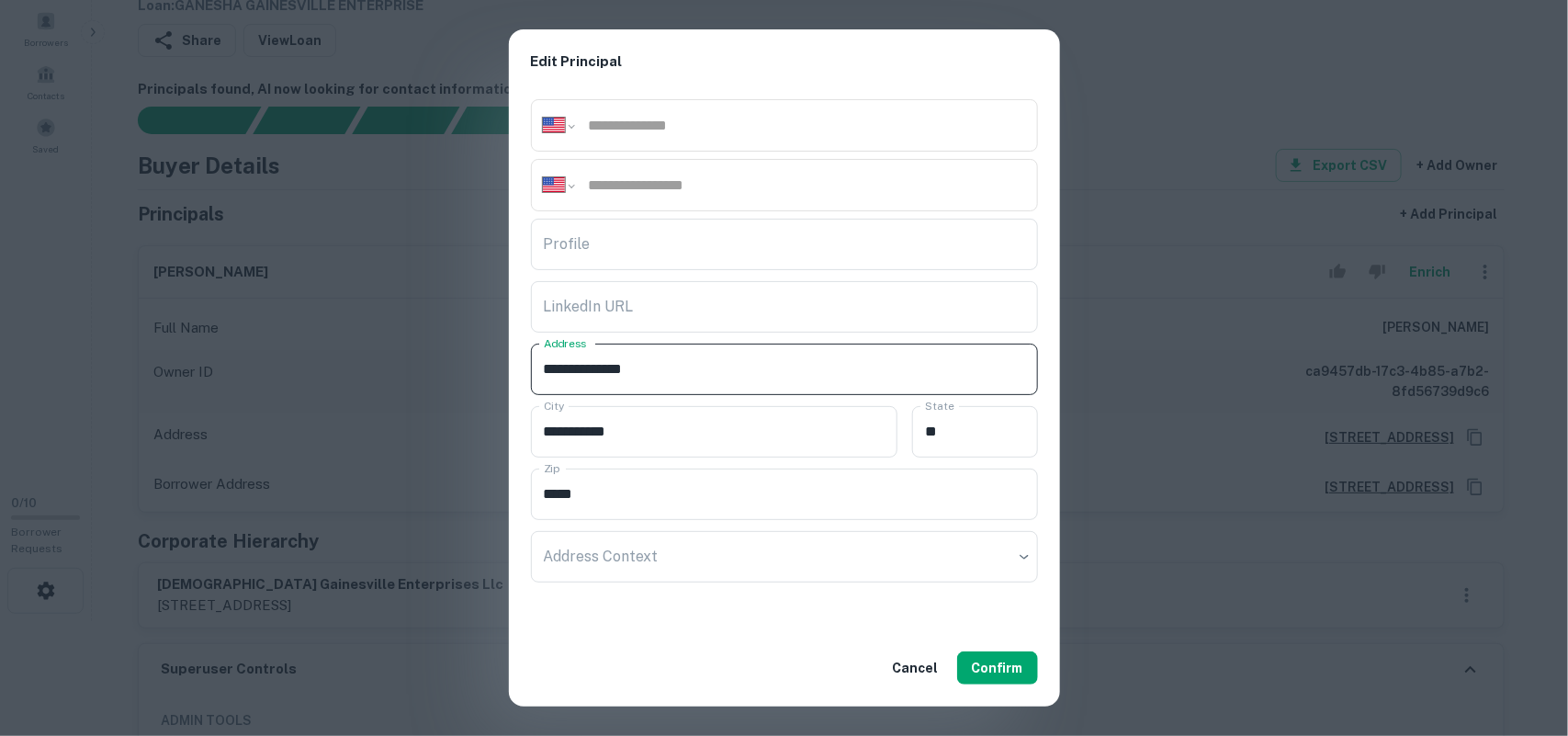
click at [705, 368] on input "**********" at bounding box center [784, 369] width 507 height 52
paste input "**********"
type input "**********"
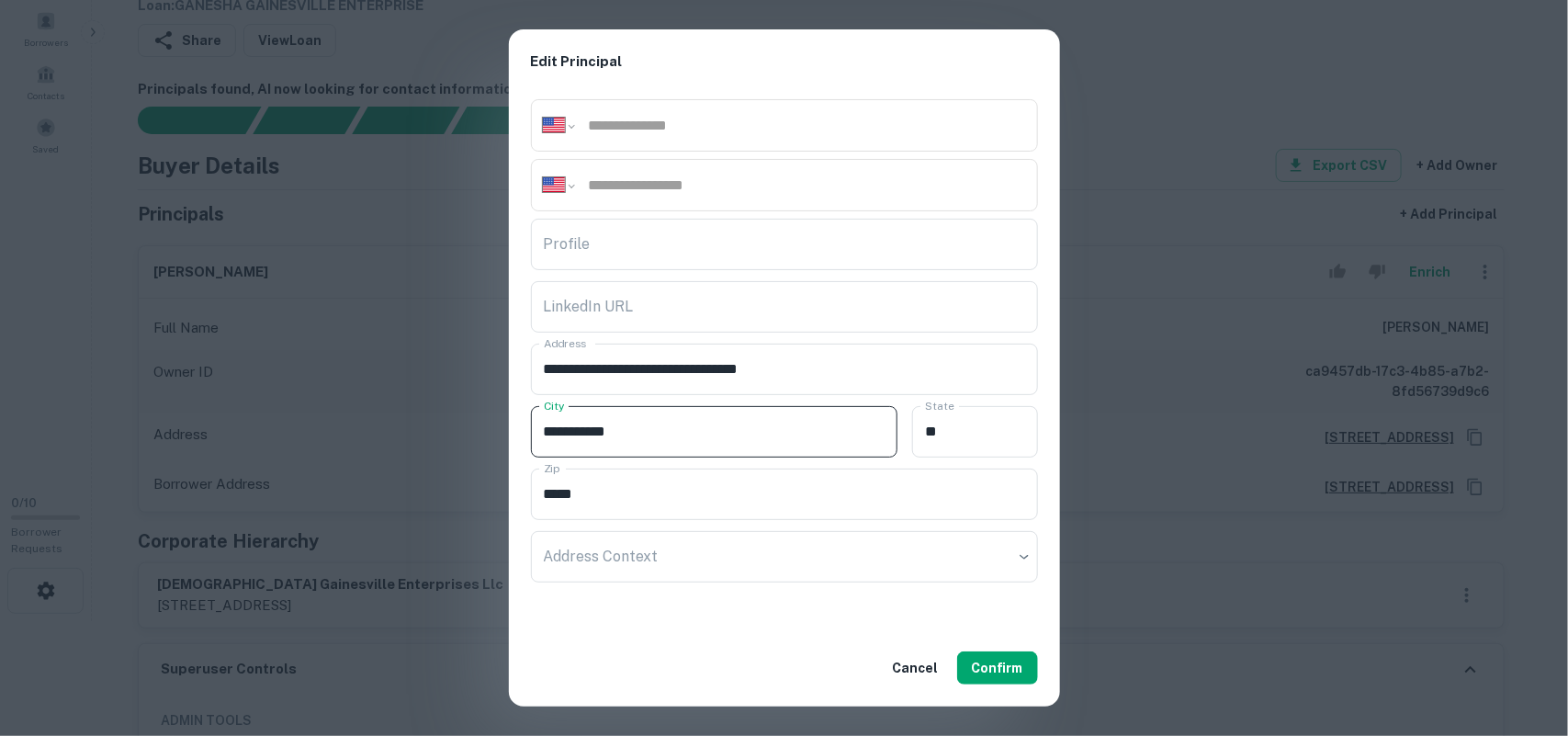
drag, startPoint x: 685, startPoint y: 438, endPoint x: 428, endPoint y: 411, distance: 258.4
click at [428, 411] on div "**********" at bounding box center [784, 368] width 1568 height 736
drag, startPoint x: 942, startPoint y: 436, endPoint x: 786, endPoint y: 409, distance: 158.3
click at [786, 409] on div "City City State ** State" at bounding box center [784, 429] width 507 height 63
drag, startPoint x: 675, startPoint y: 487, endPoint x: 413, endPoint y: 487, distance: 262.0
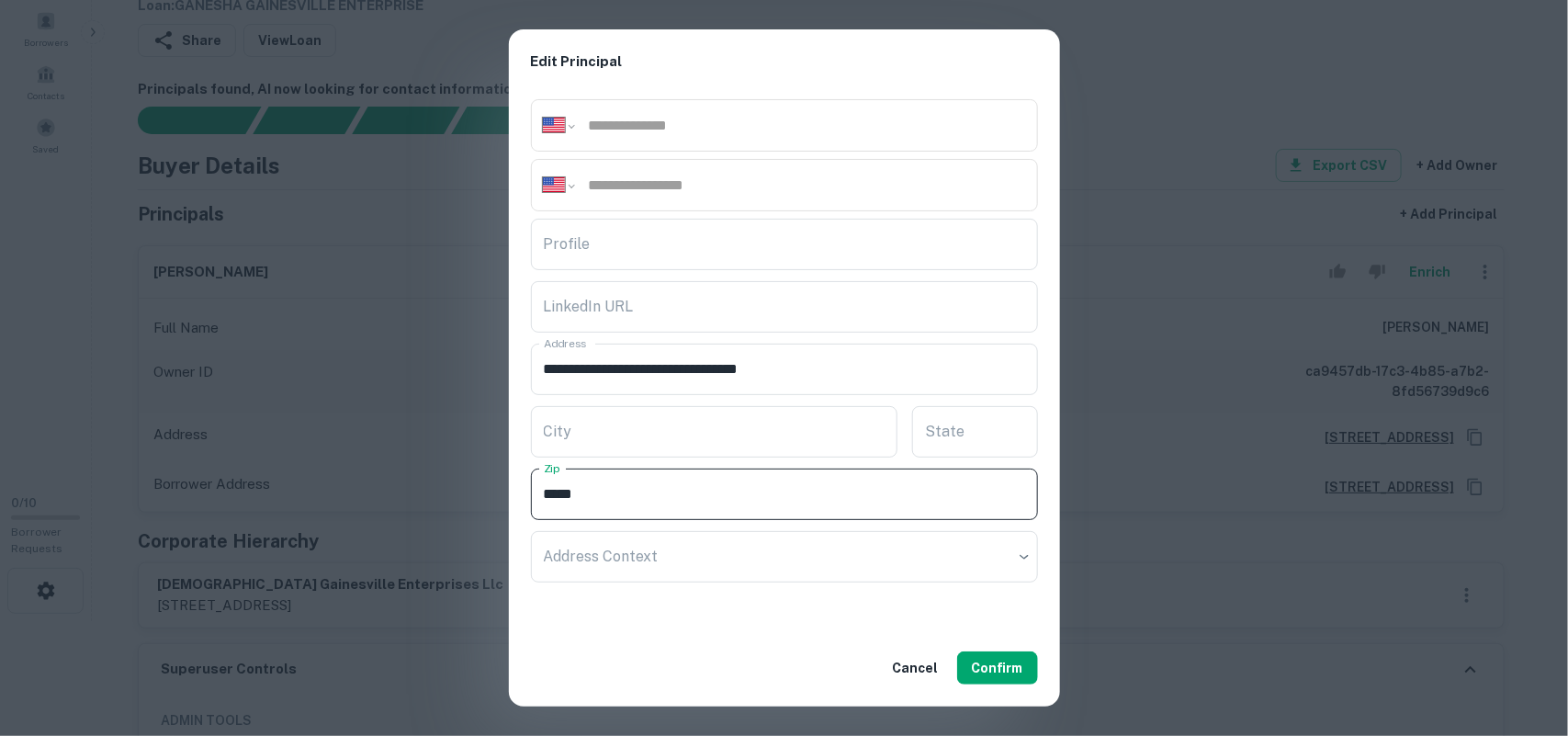
click at [411, 487] on div "**********" at bounding box center [784, 368] width 1568 height 736
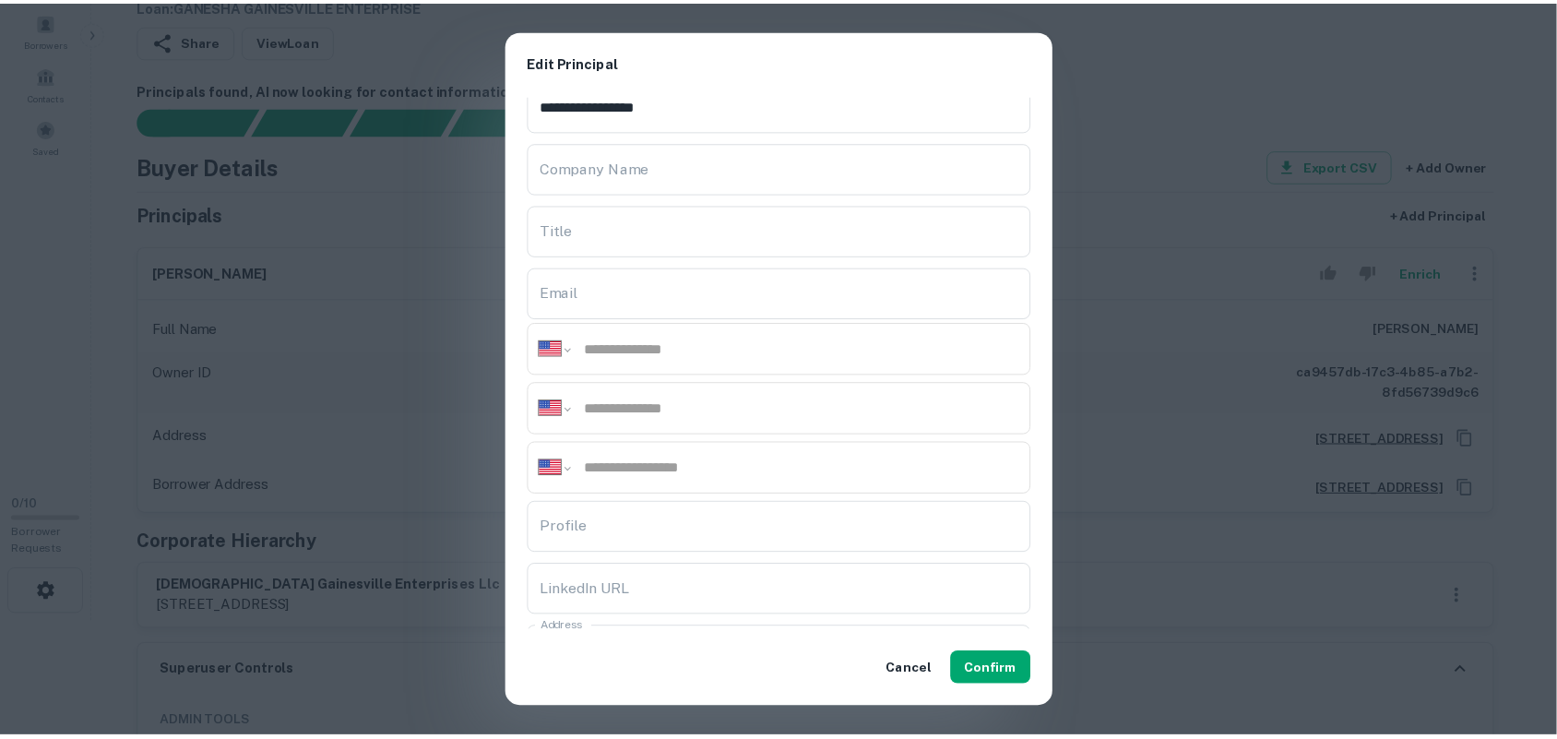
scroll to position [0, 0]
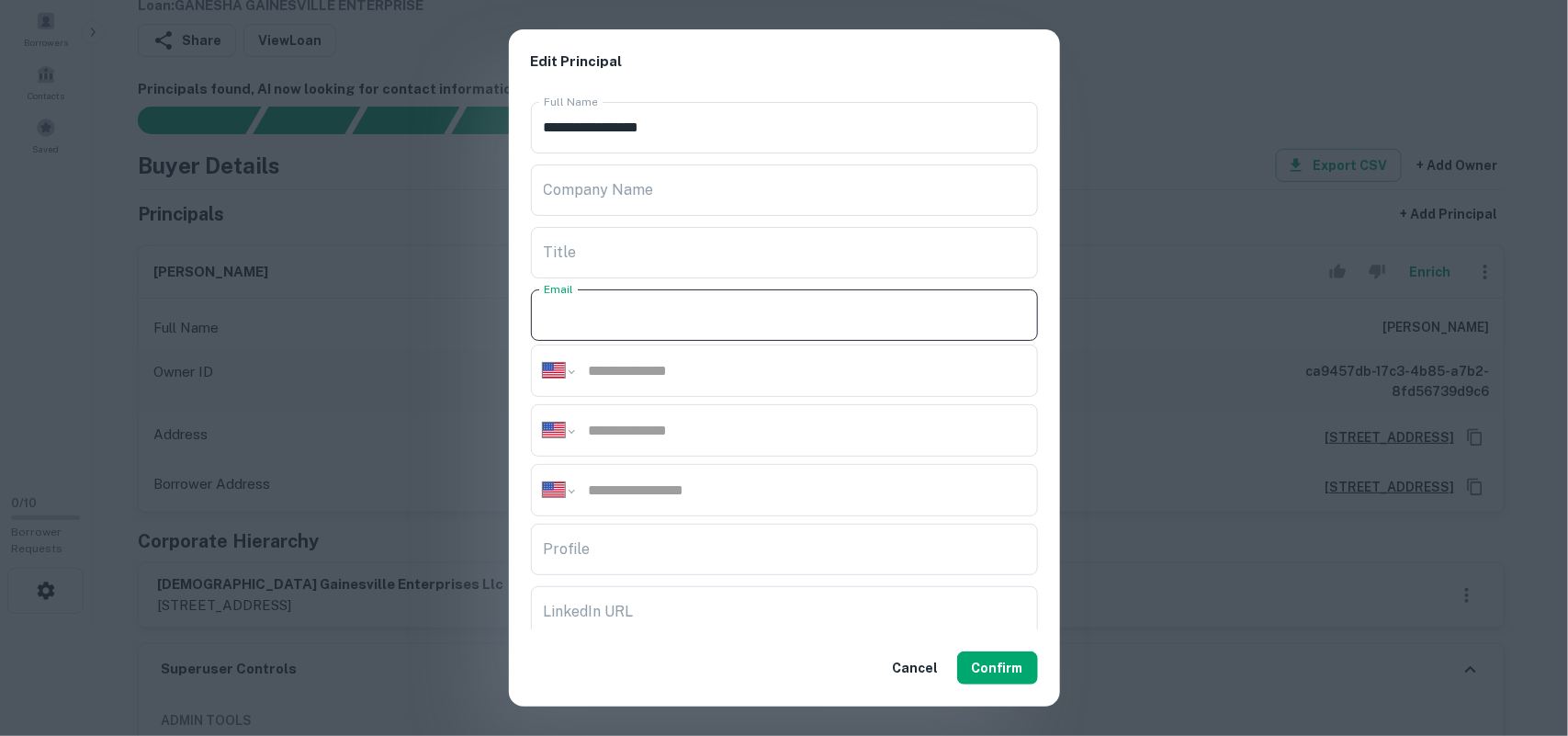
click at [658, 320] on input "Email" at bounding box center [784, 316] width 507 height 52
paste input "**********"
type input "**********"
drag, startPoint x: 1011, startPoint y: 666, endPoint x: 1026, endPoint y: 654, distance: 19.2
click at [1009, 666] on button "Confirm" at bounding box center [997, 667] width 81 height 33
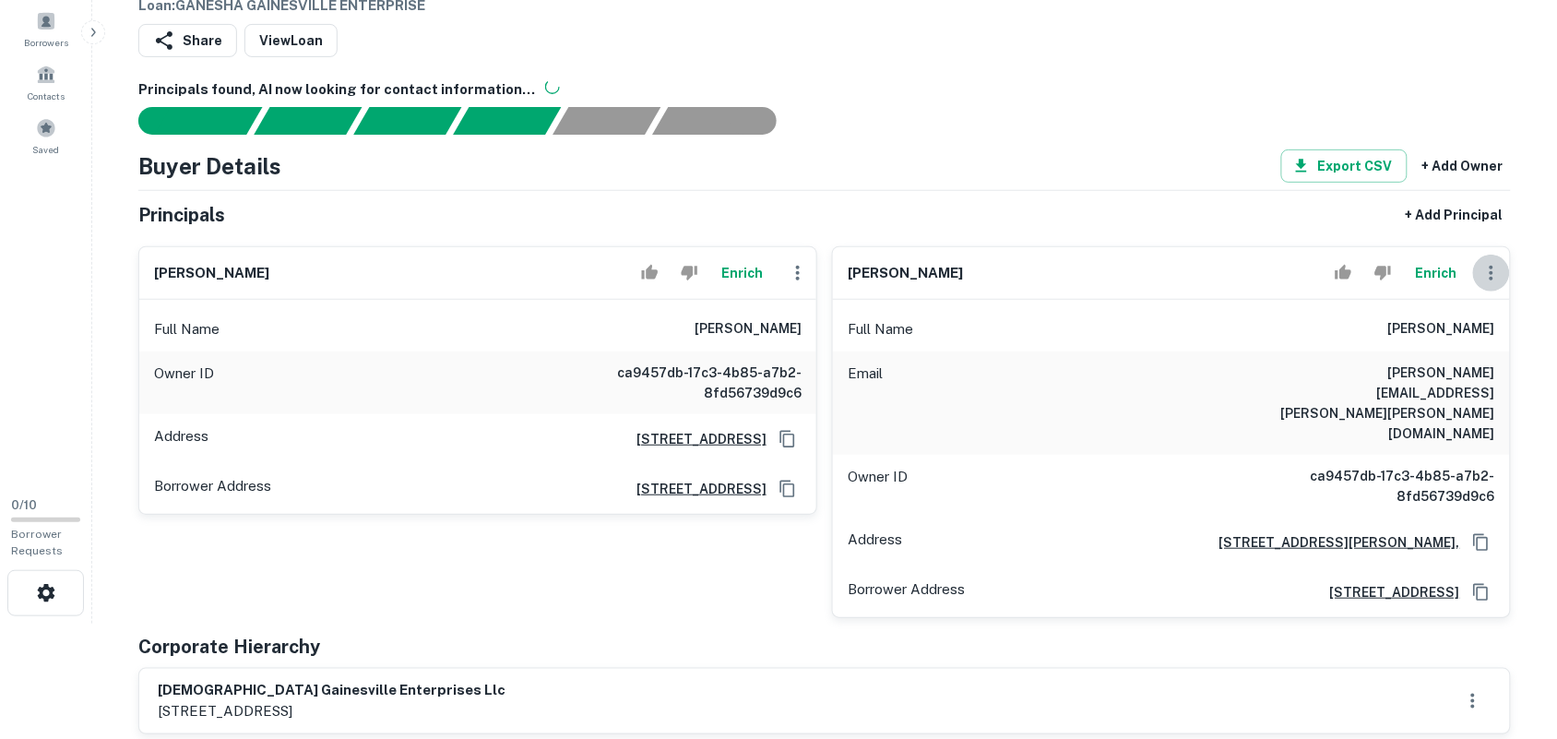
click at [1489, 273] on icon "button" at bounding box center [1491, 273] width 22 height 22
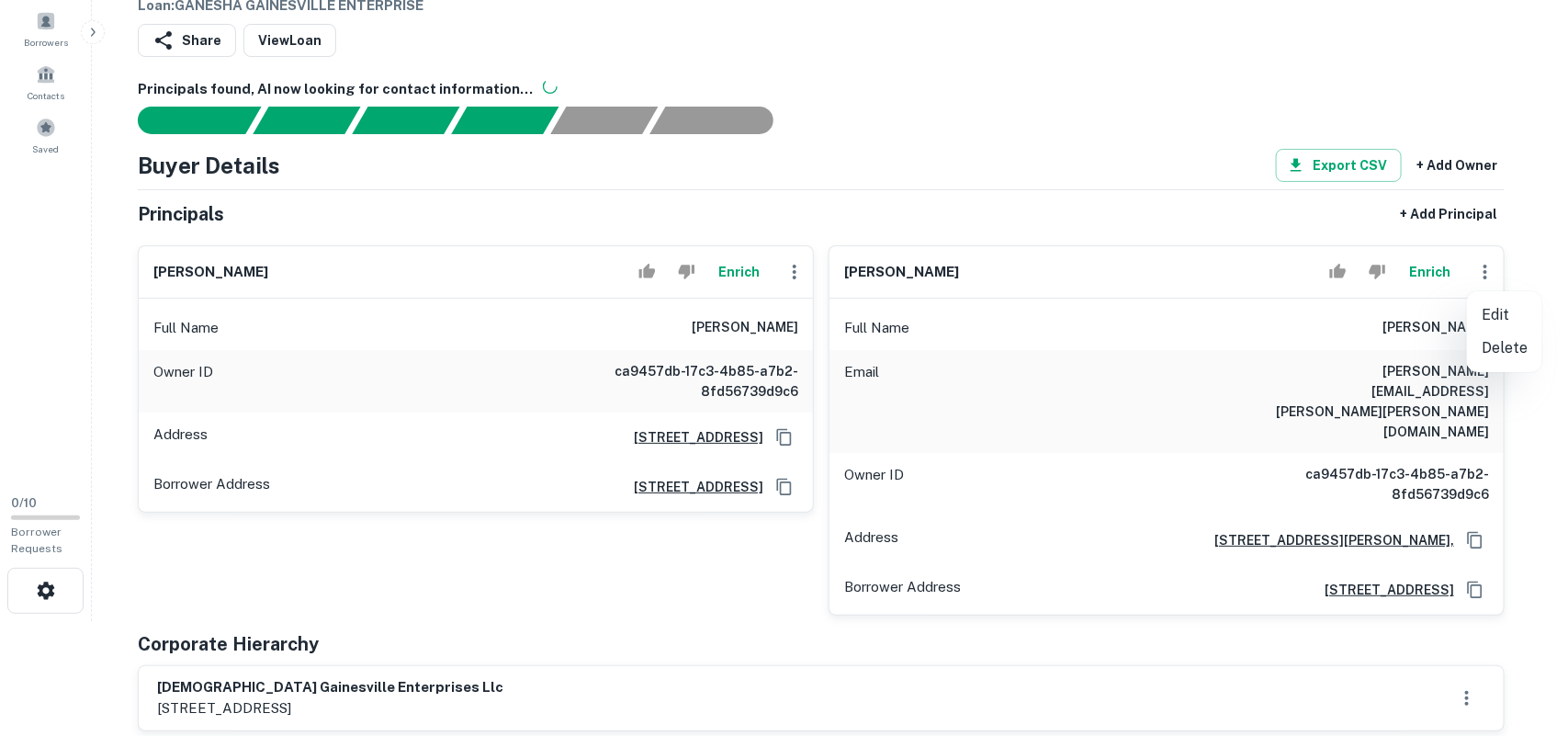
click at [1486, 276] on div at bounding box center [784, 368] width 1568 height 736
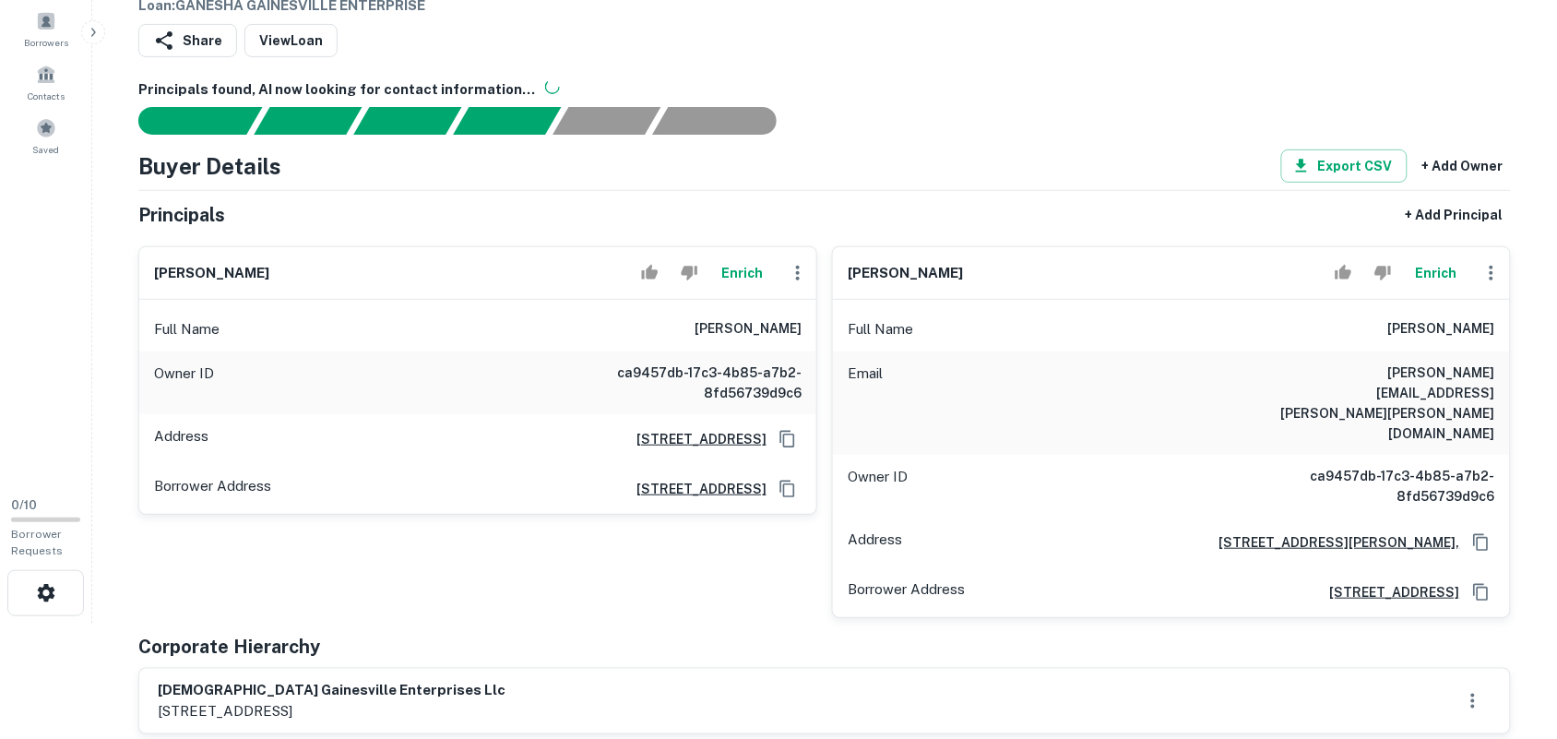
click at [1489, 277] on icon "button" at bounding box center [1491, 273] width 22 height 22
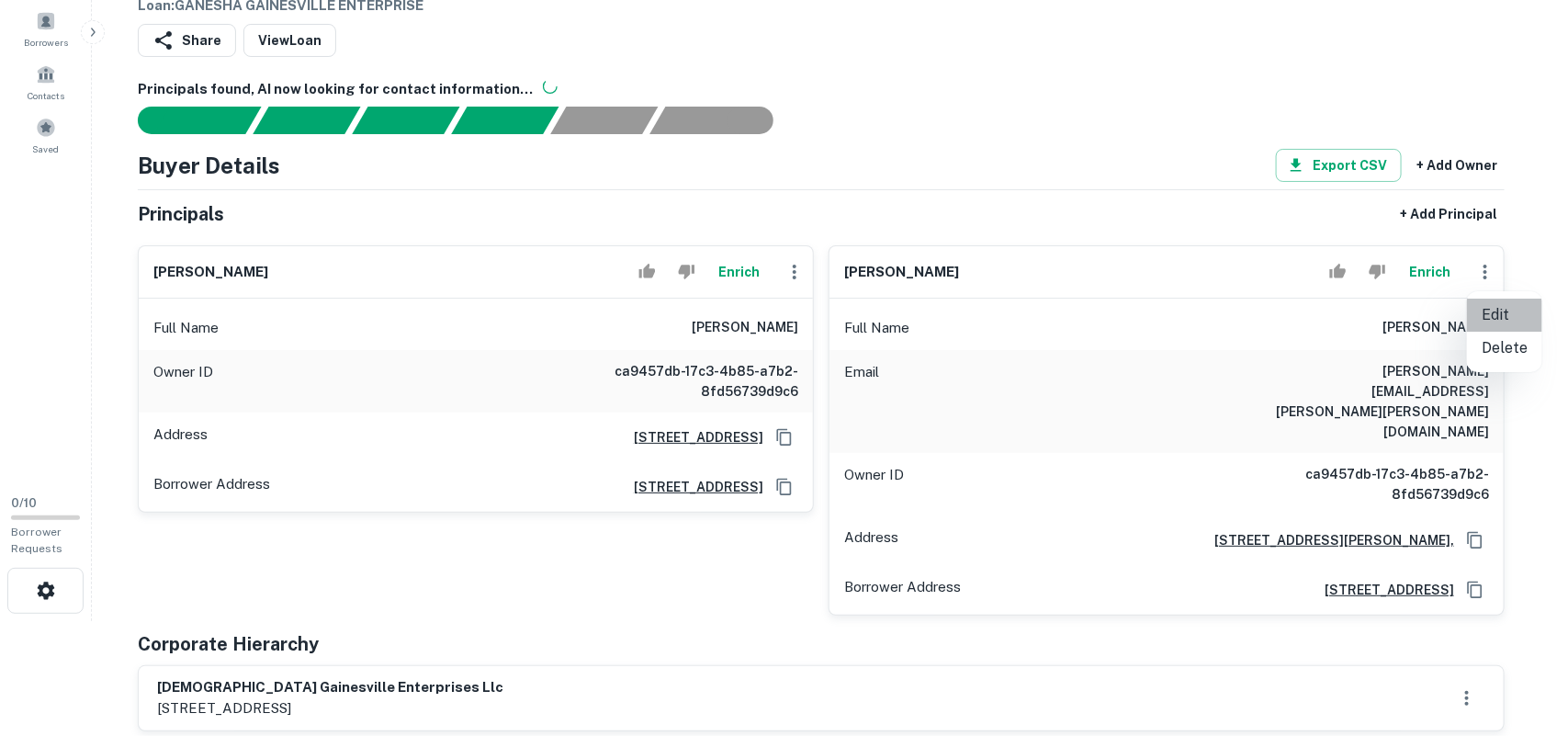
click at [1490, 317] on li "Edit" at bounding box center [1505, 315] width 76 height 33
select select "**"
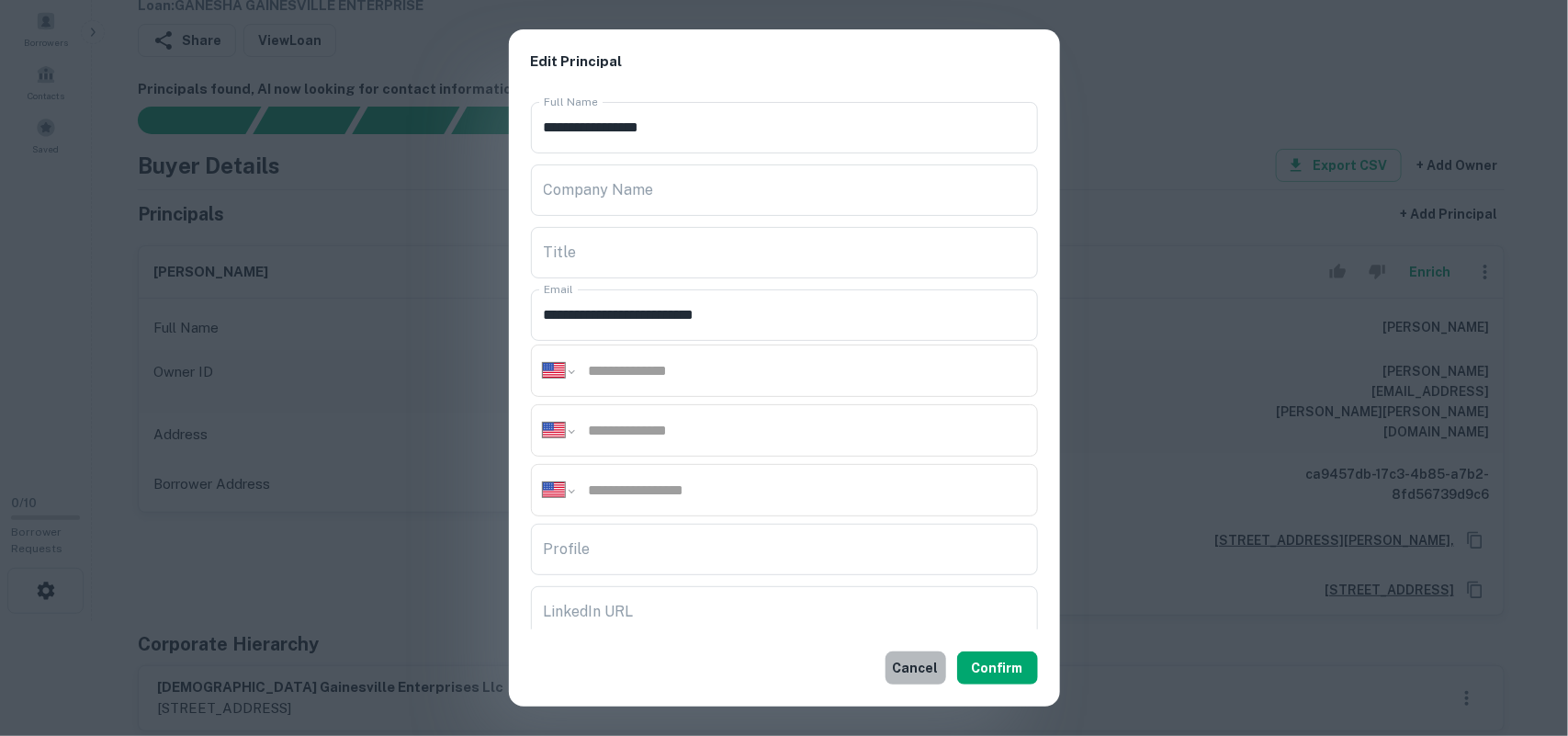
drag, startPoint x: 911, startPoint y: 658, endPoint x: 898, endPoint y: 662, distance: 13.6
click at [907, 658] on button "Cancel" at bounding box center [915, 667] width 61 height 33
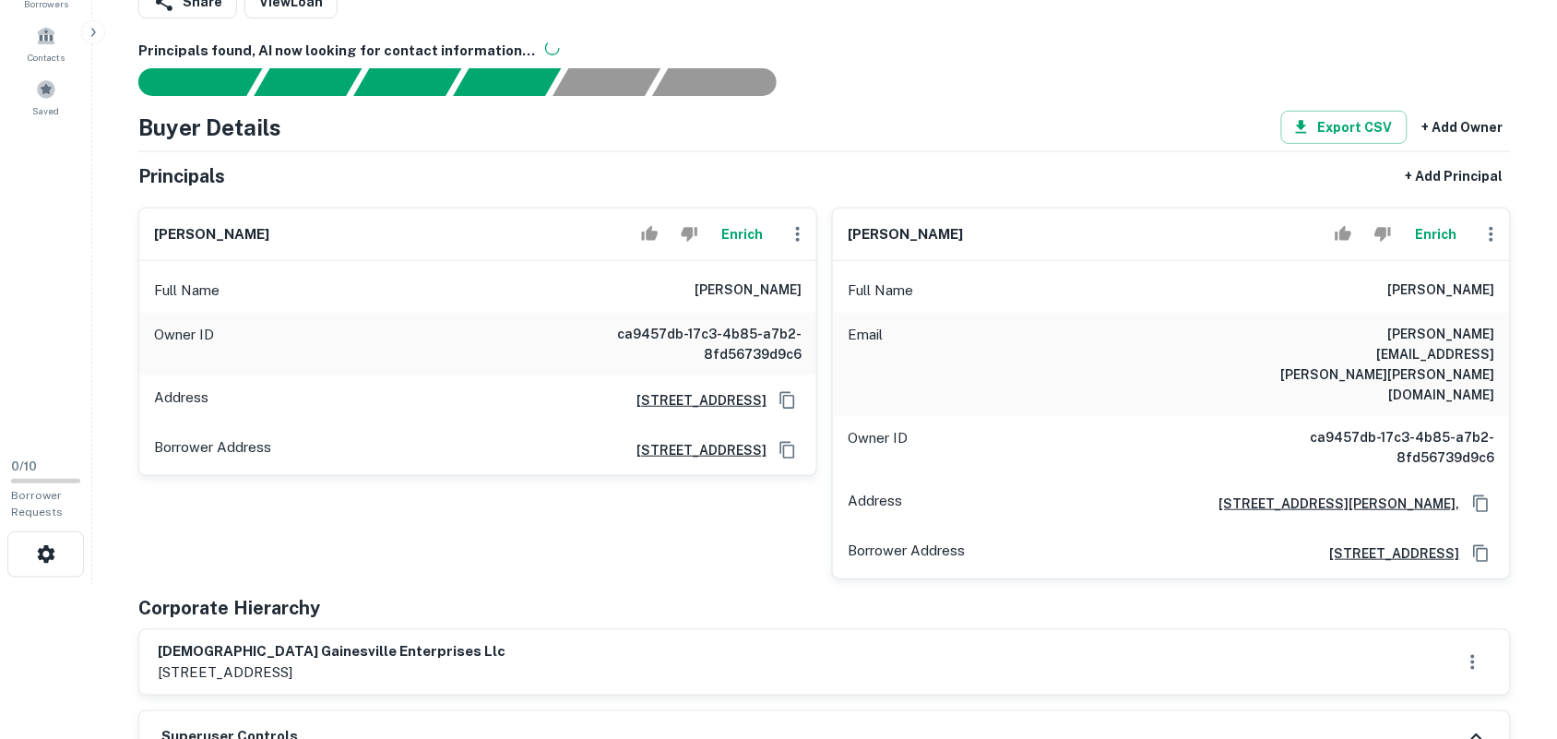
scroll to position [115, 0]
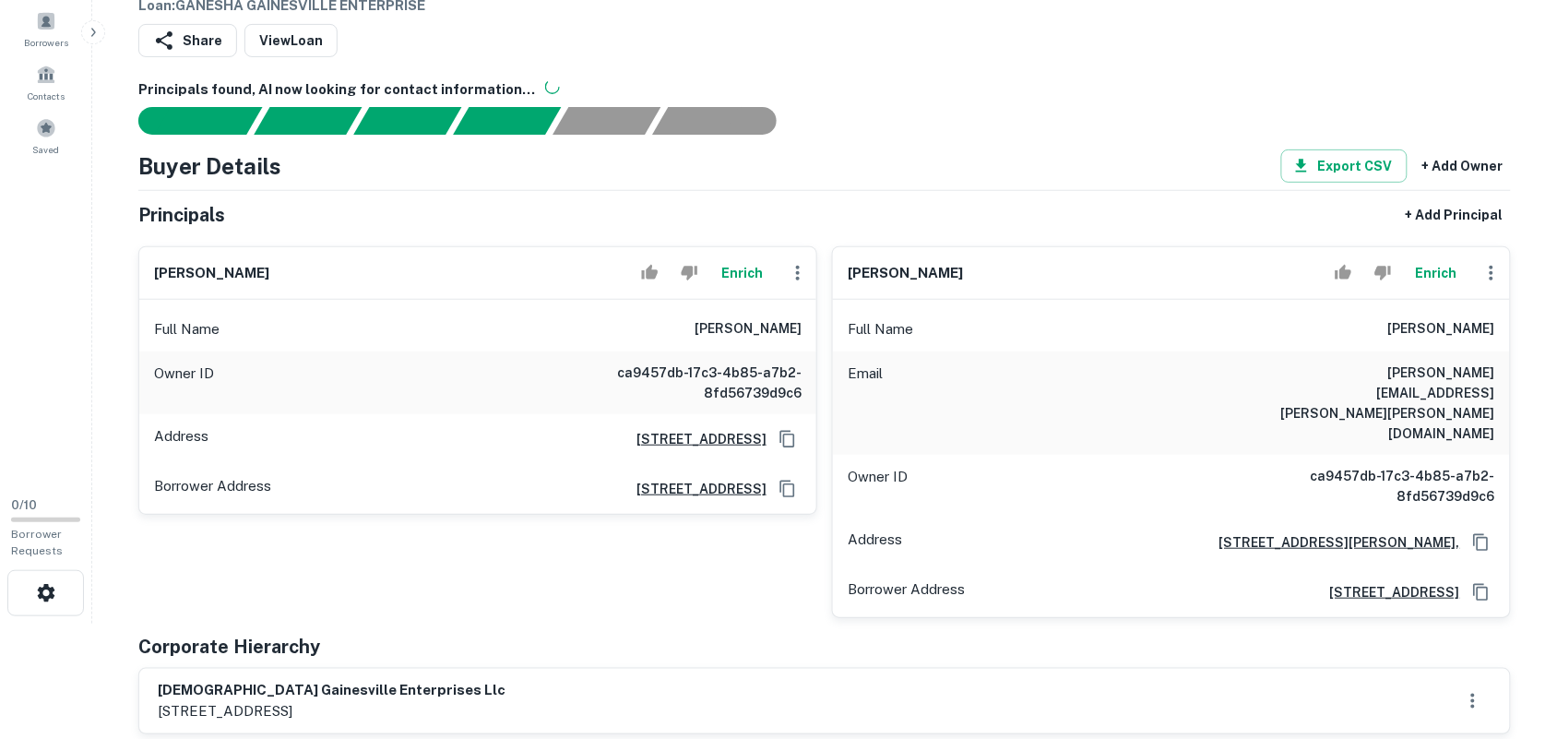
drag, startPoint x: 1119, startPoint y: 282, endPoint x: 1085, endPoint y: 279, distance: 34.2
click at [1085, 279] on div "dushyant vadiwala Enrich" at bounding box center [1171, 273] width 677 height 53
click at [1270, 269] on div "dushyant vadiwala Enrich" at bounding box center [1171, 273] width 677 height 53
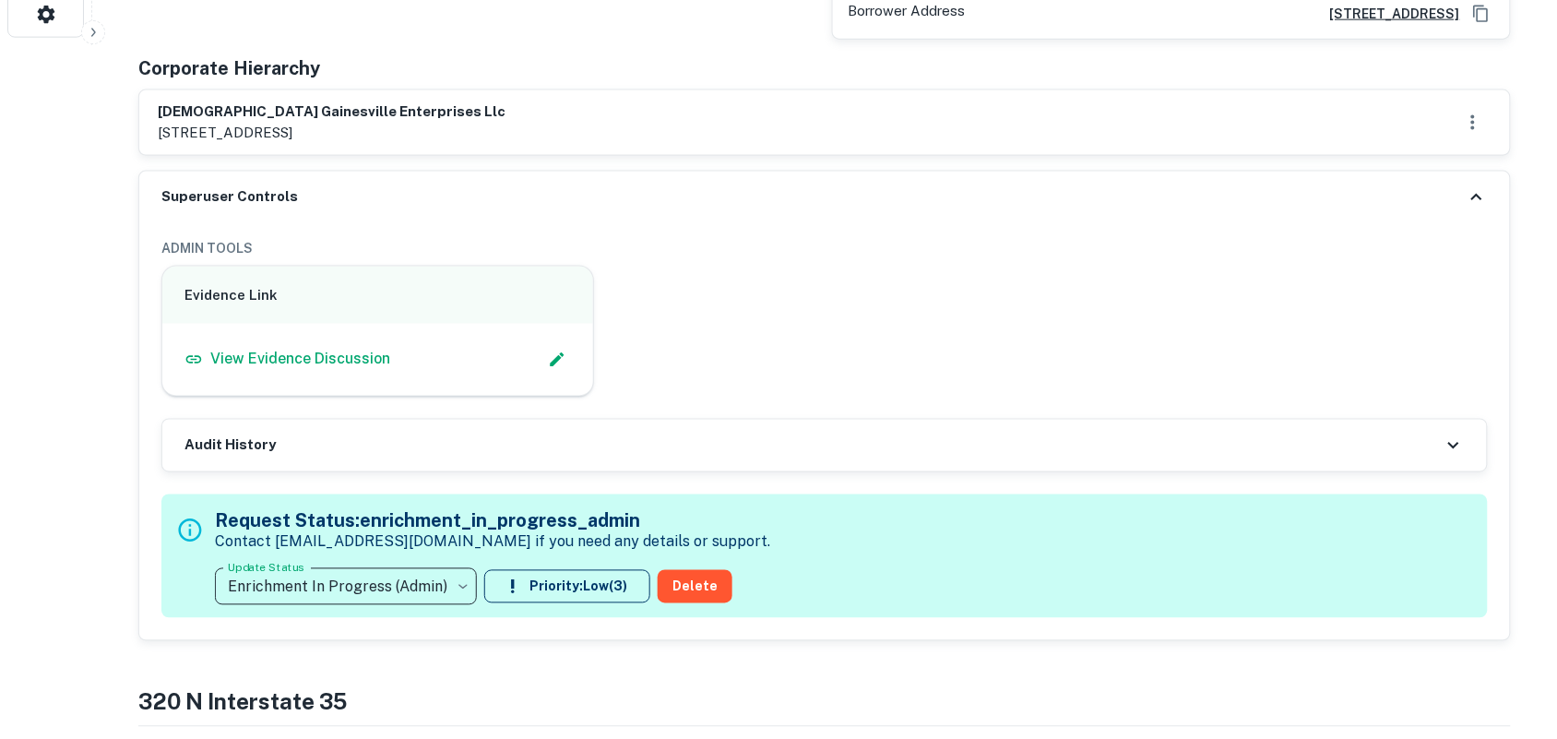
scroll to position [807, 0]
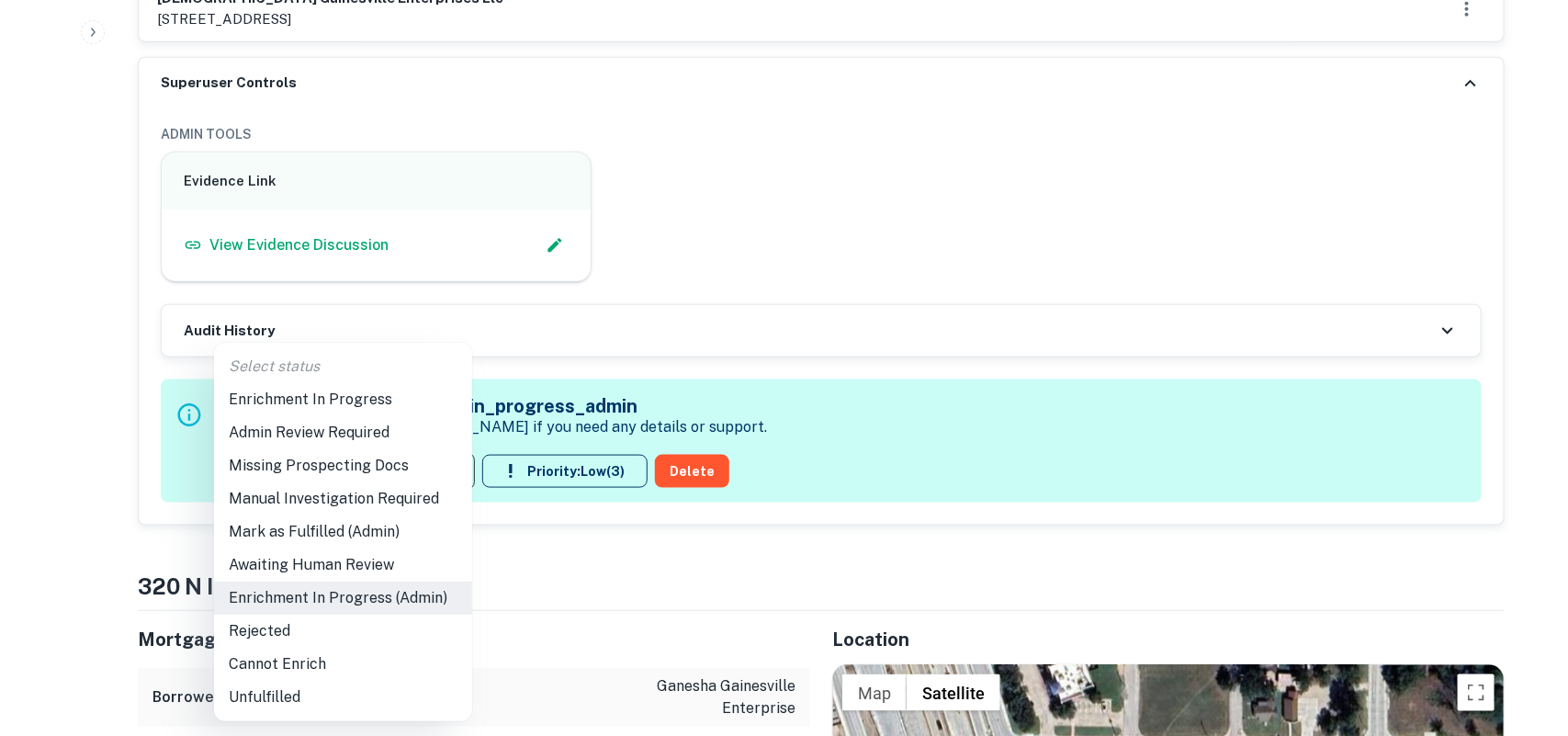
click at [315, 533] on li "Mark as Fulfilled (Admin)" at bounding box center [343, 531] width 258 height 33
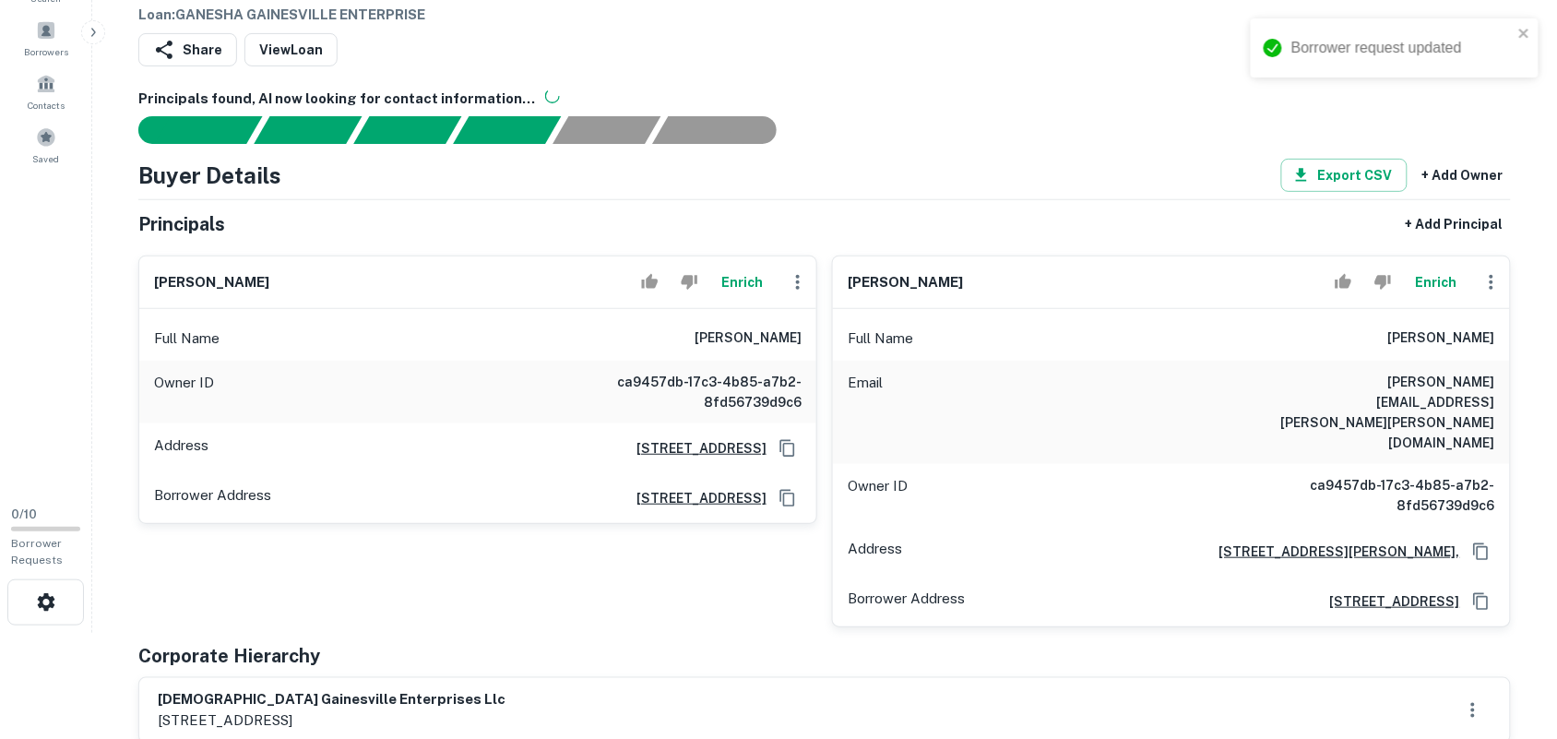
scroll to position [0, 0]
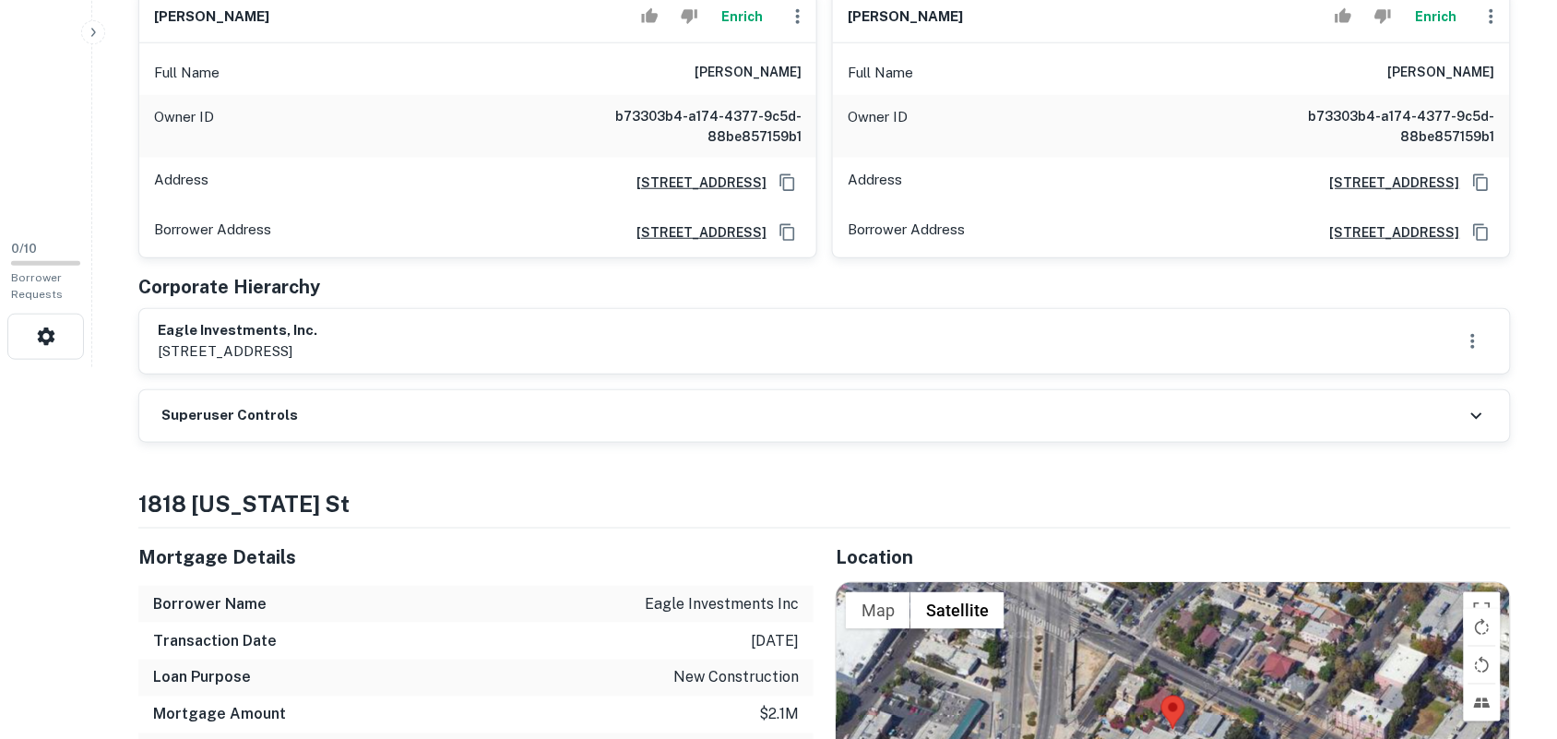
scroll to position [461, 0]
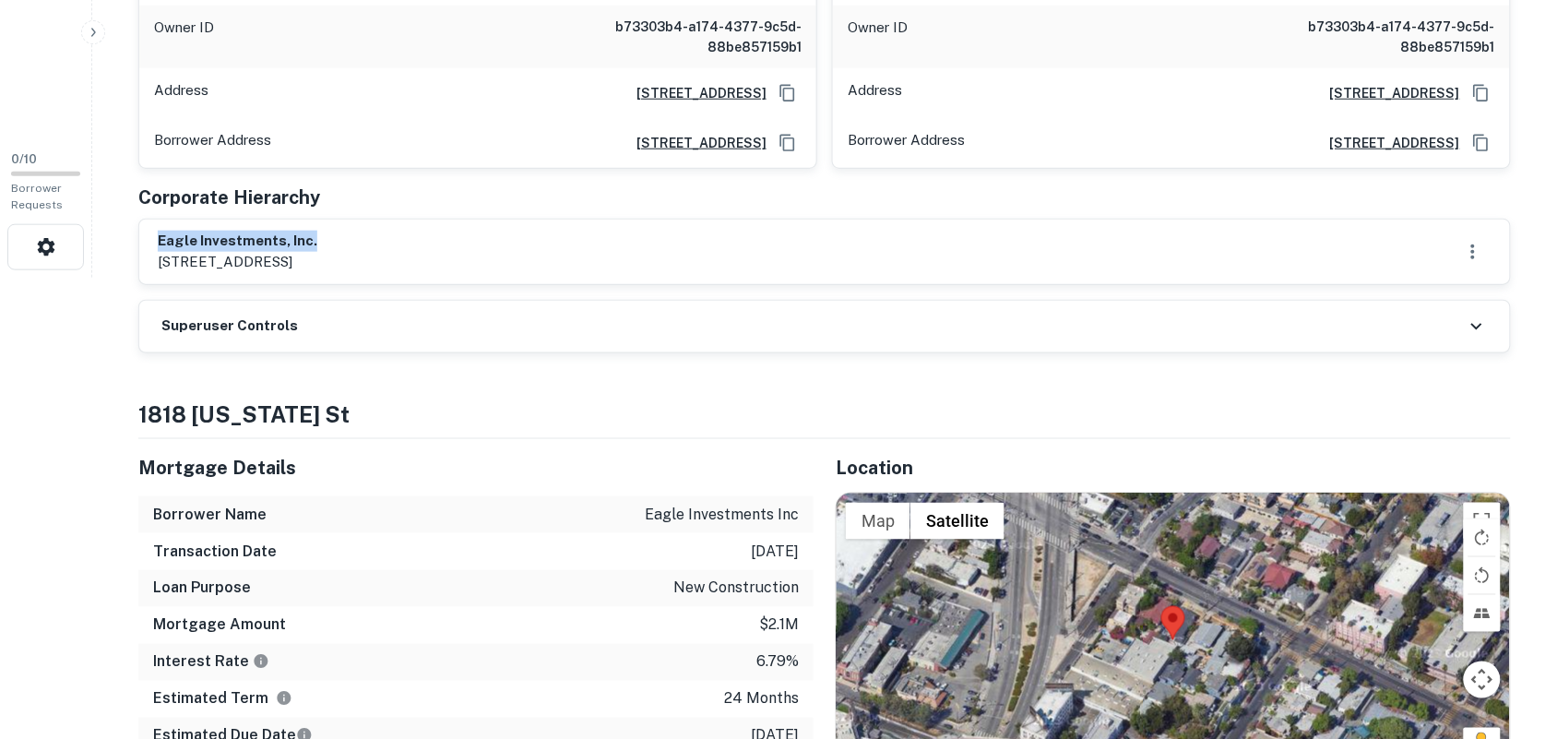
drag, startPoint x: 161, startPoint y: 236, endPoint x: 332, endPoint y: 236, distance: 170.6
click at [317, 236] on h6 "eagle investments, inc." at bounding box center [238, 241] width 160 height 21
copy h6 "eagle investments, inc."
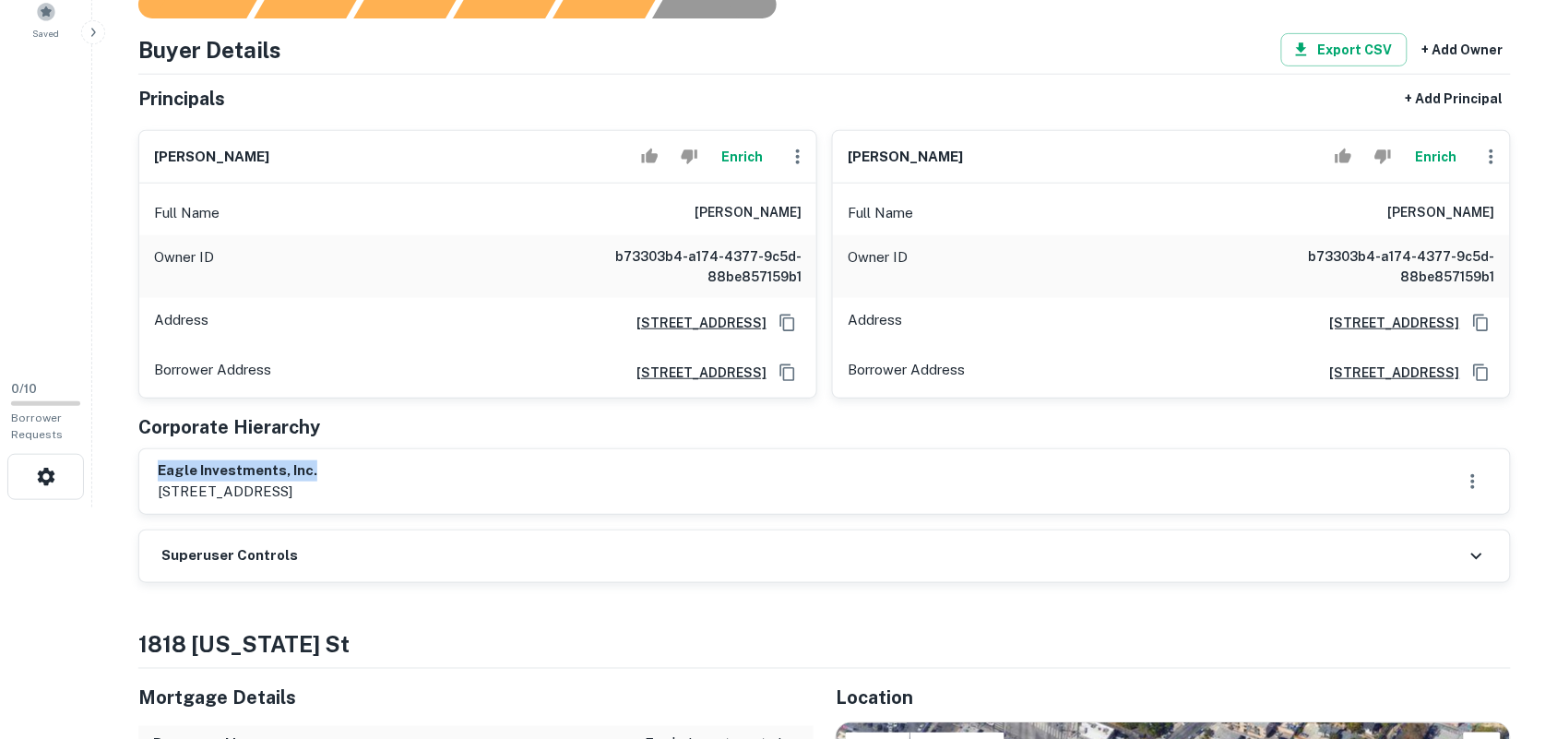
scroll to position [231, 0]
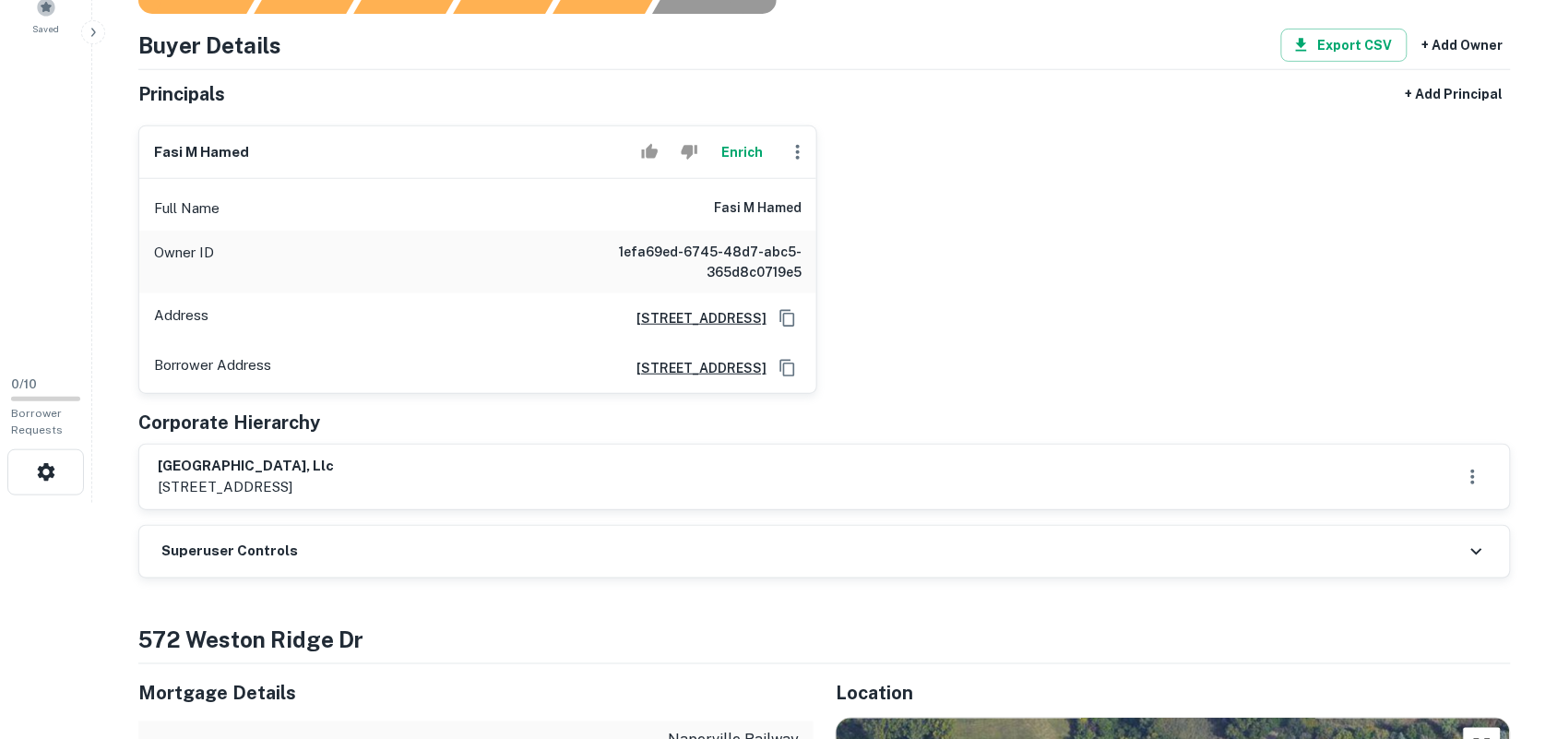
scroll to position [346, 0]
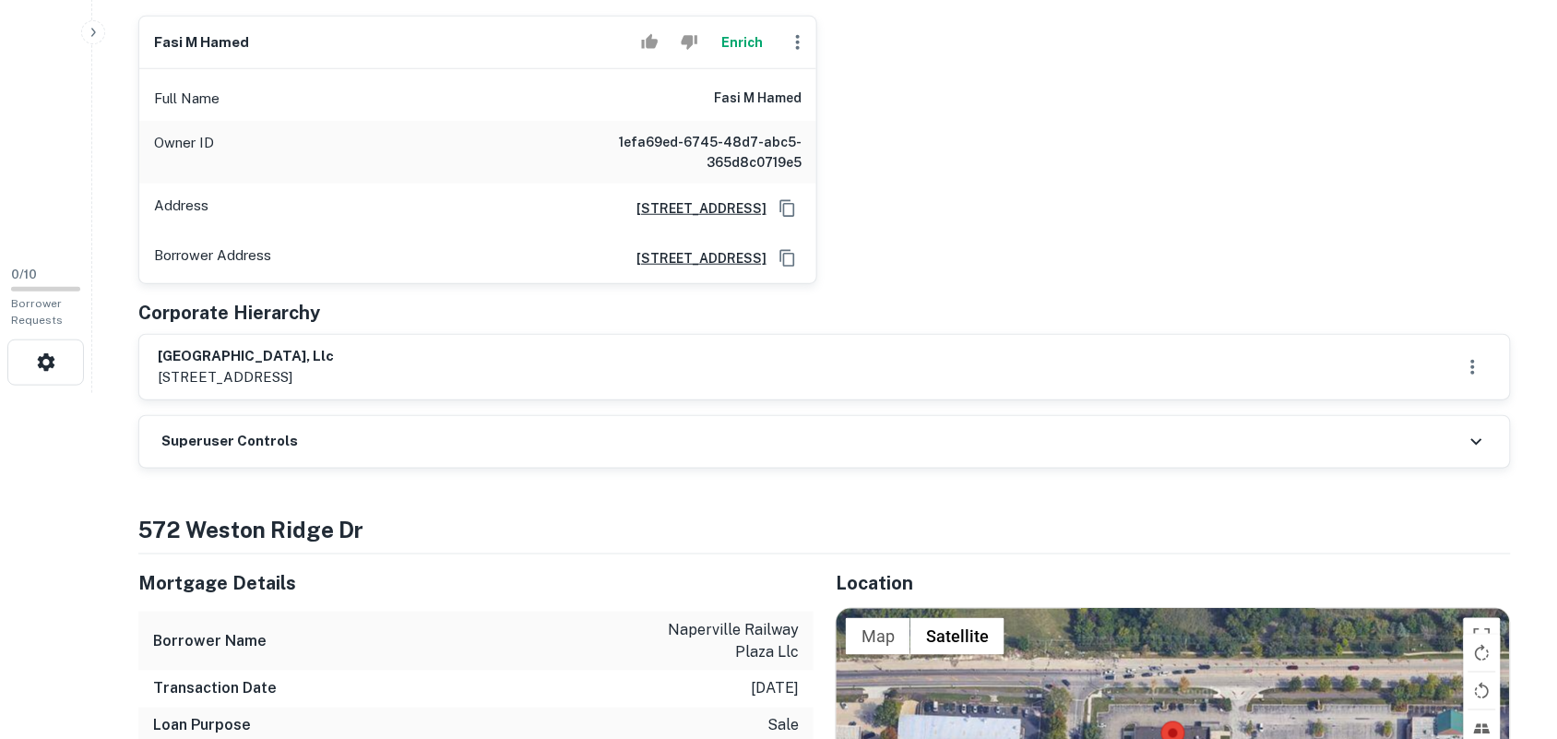
drag, startPoint x: 159, startPoint y: 362, endPoint x: 403, endPoint y: 356, distance: 244.5
click at [334, 360] on h6 "[GEOGRAPHIC_DATA], llc" at bounding box center [246, 356] width 176 height 21
copy h6 "[GEOGRAPHIC_DATA], llc"
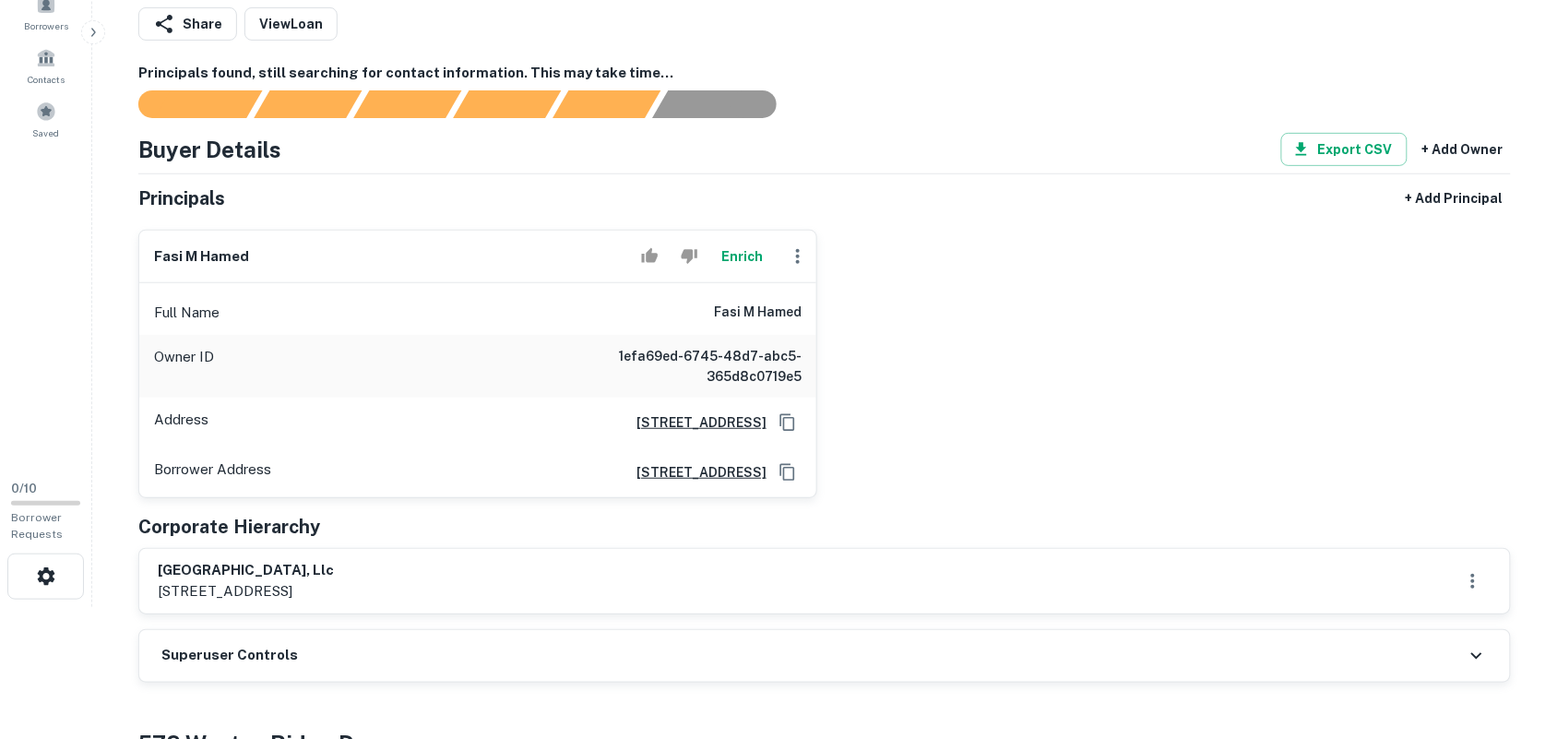
scroll to position [115, 0]
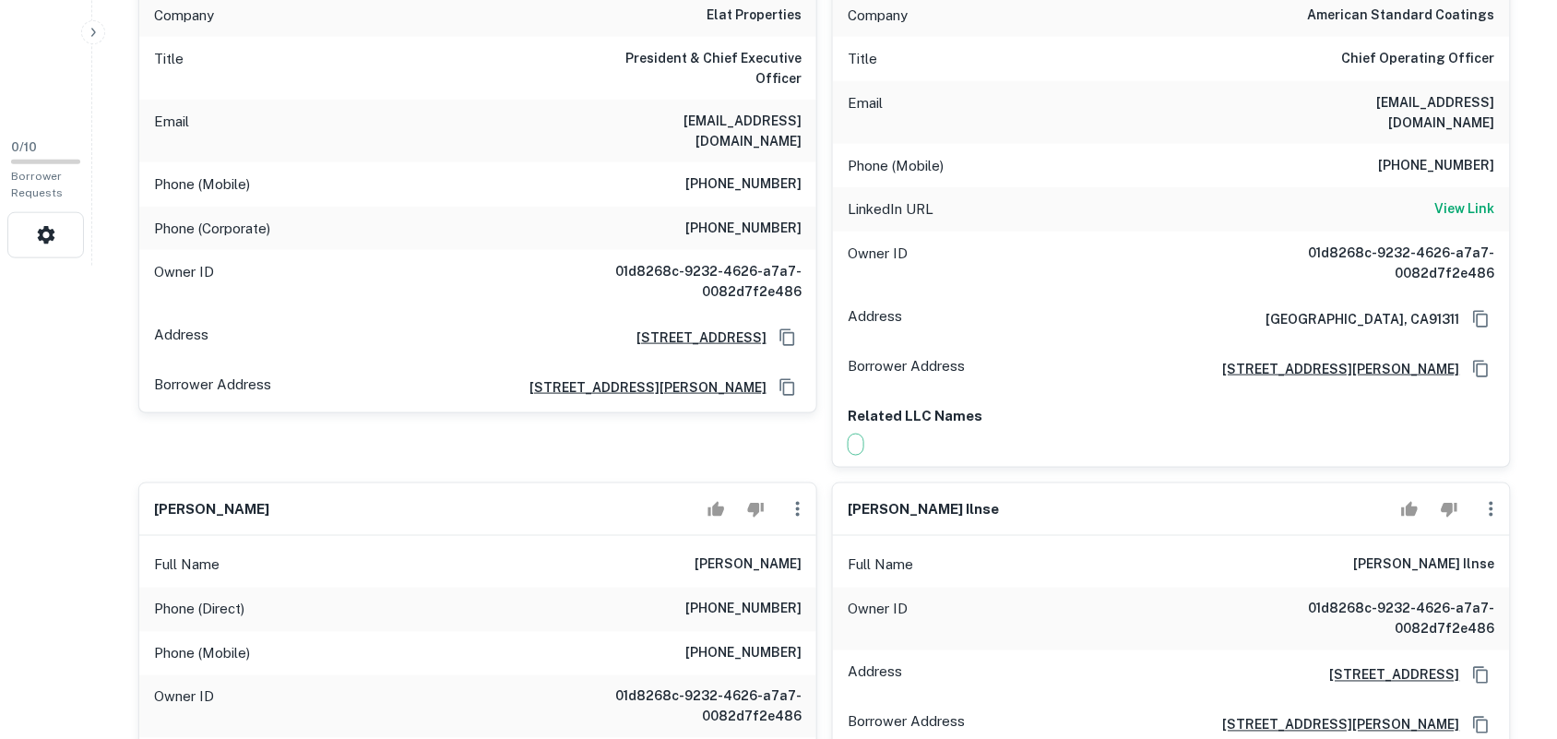
scroll to position [576, 0]
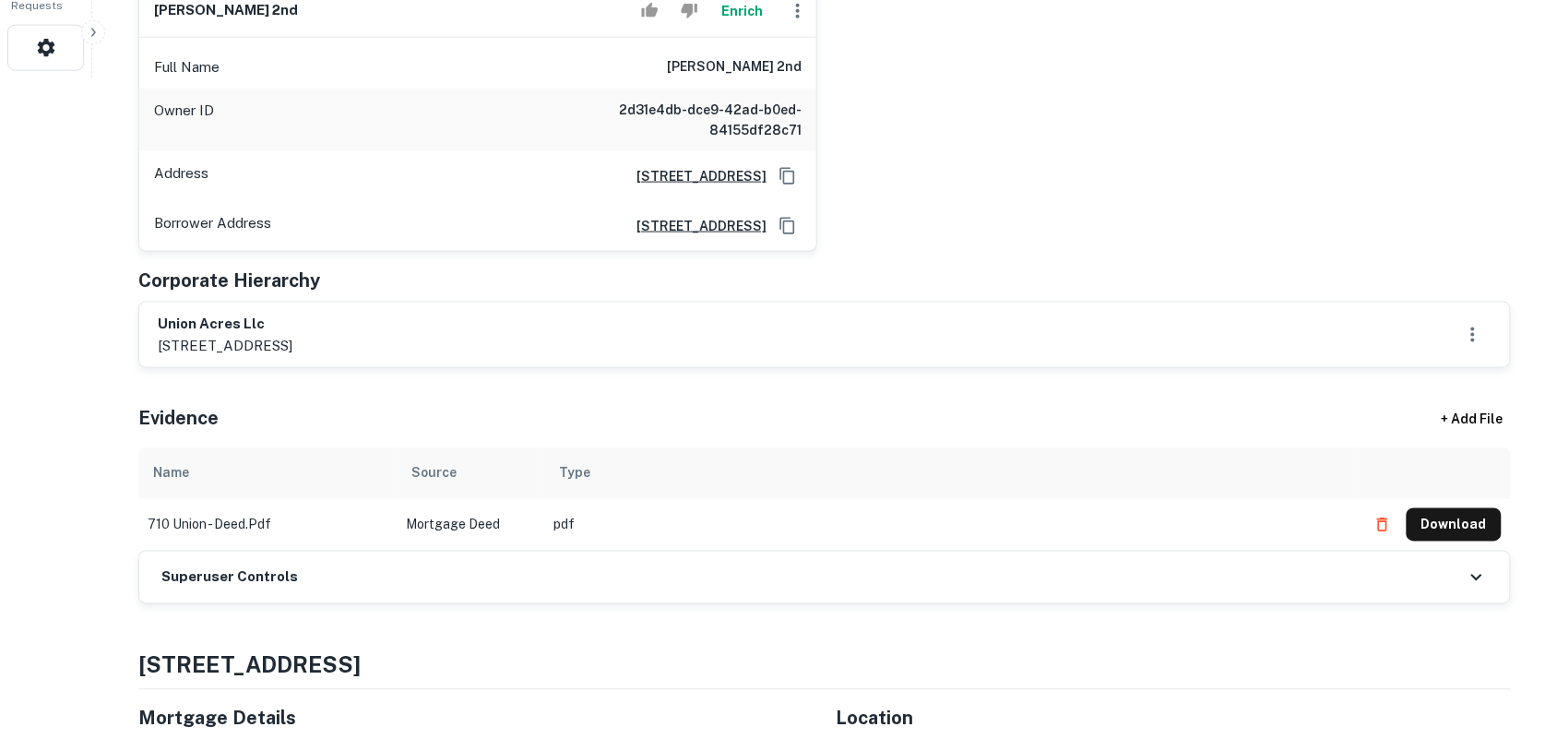
scroll to position [692, 0]
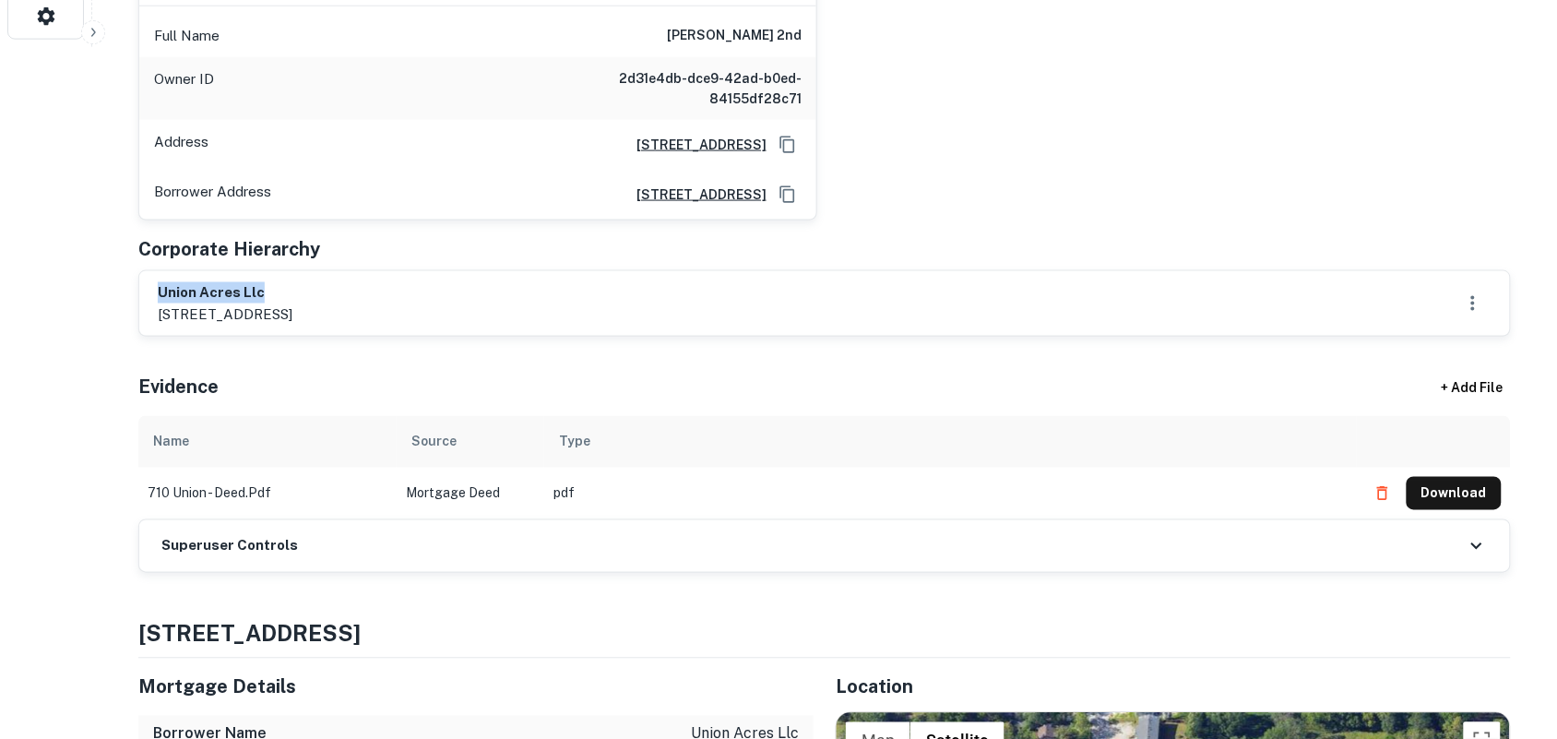
drag, startPoint x: 160, startPoint y: 291, endPoint x: 411, endPoint y: 289, distance: 251.8
click at [415, 289] on div "union acres llc 710 union dr, springdale, ar, 72764" at bounding box center [825, 303] width 1334 height 42
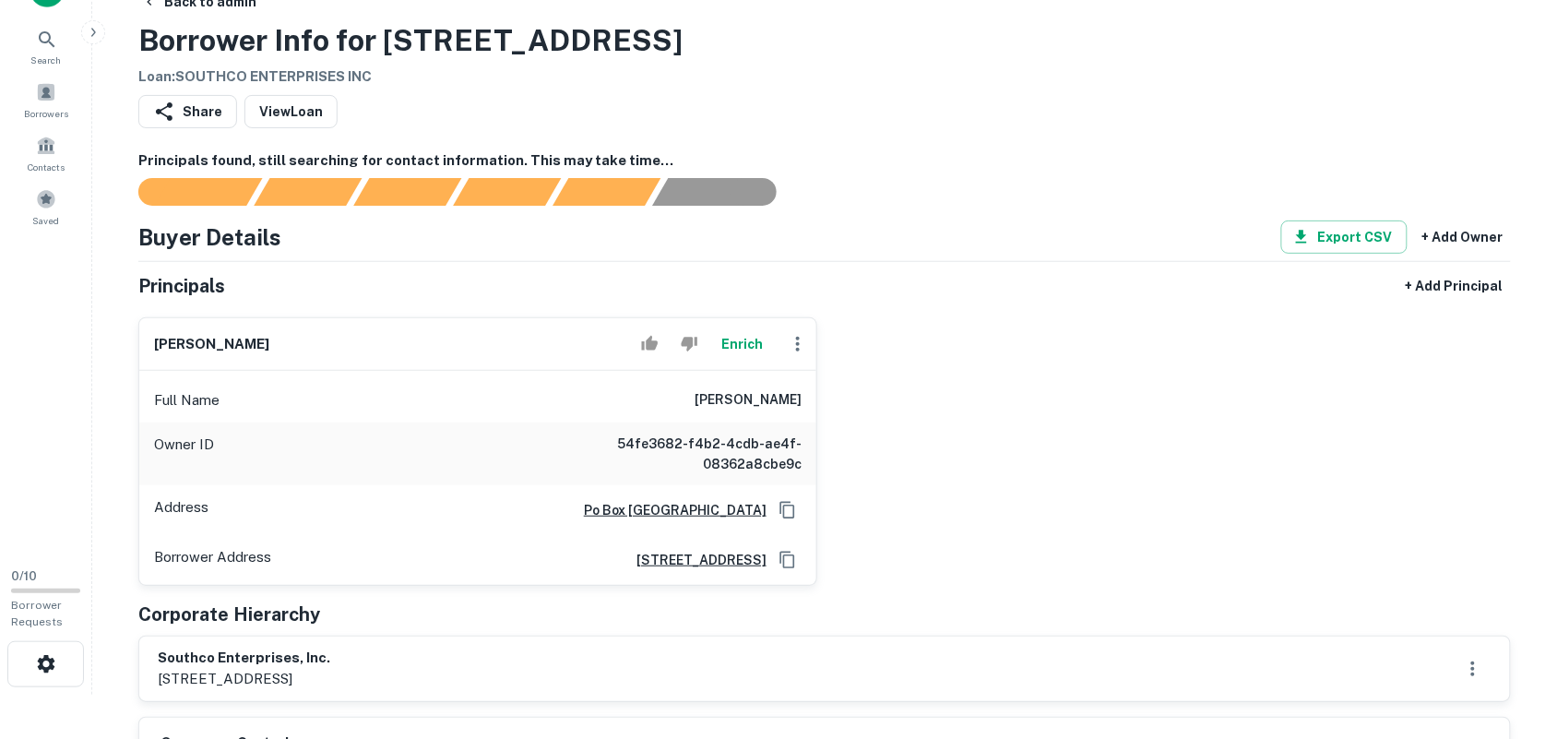
scroll to position [115, 0]
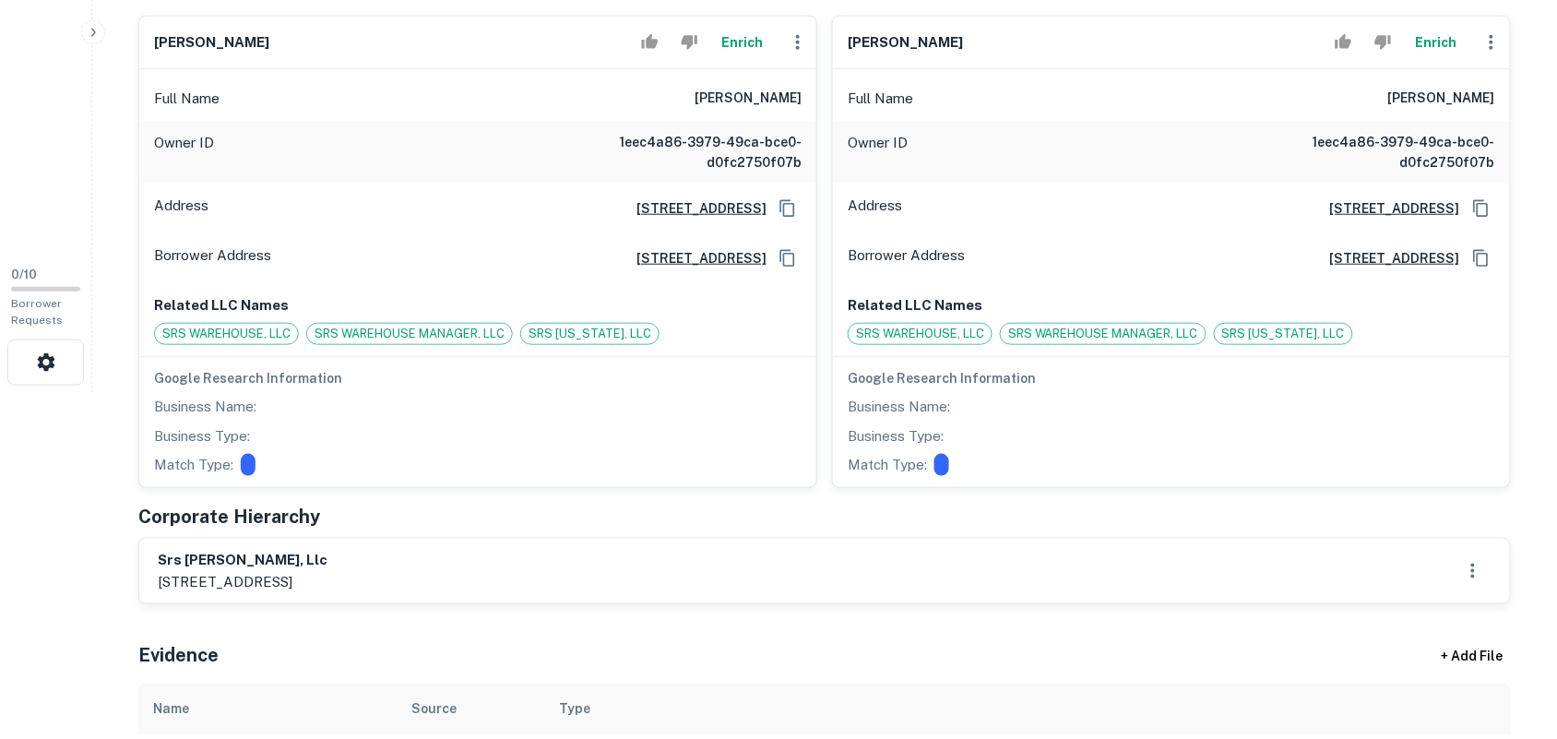
scroll to position [461, 0]
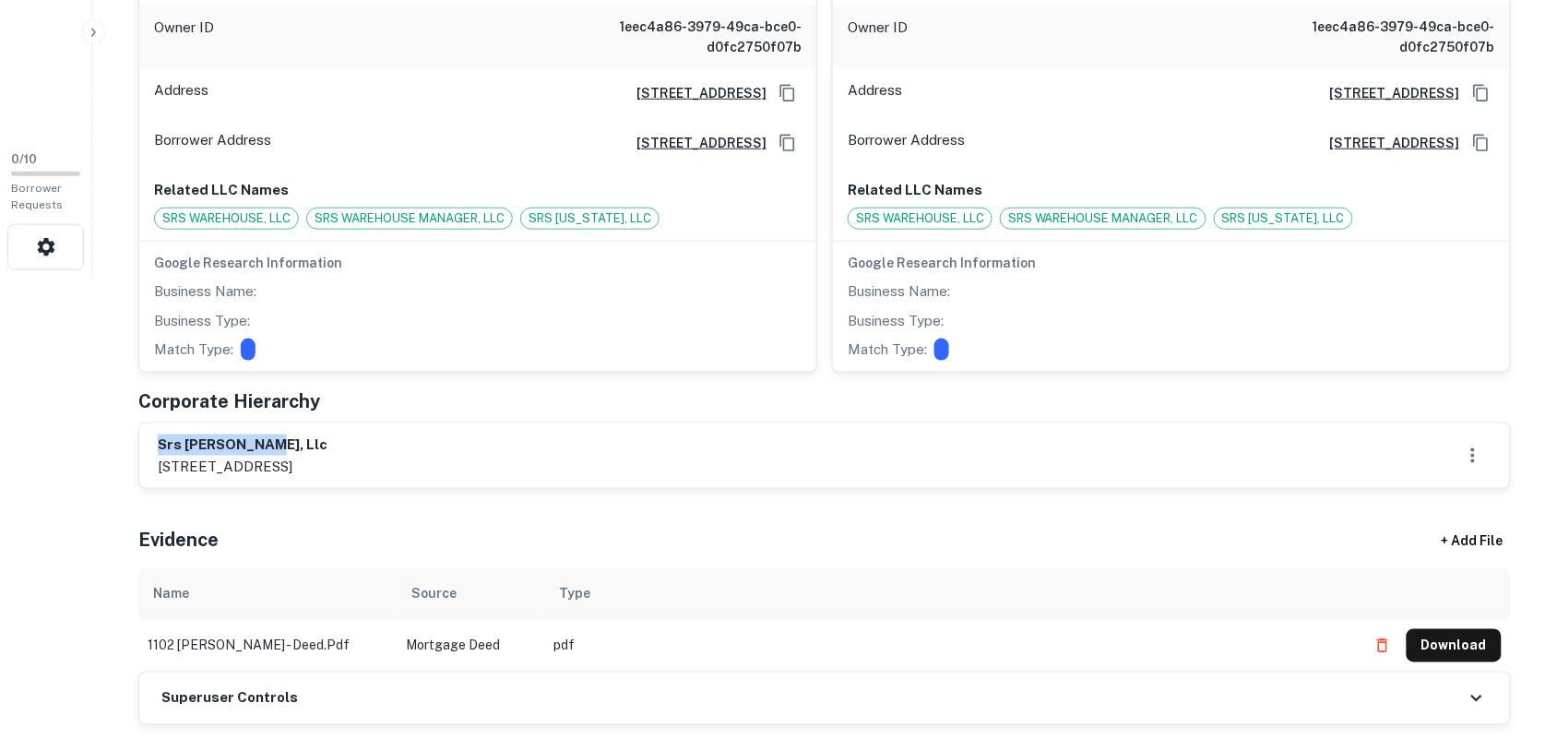
drag, startPoint x: 160, startPoint y: 443, endPoint x: 375, endPoint y: 438, distance: 215.9
click at [327, 438] on h6 "srs shaver, llc" at bounding box center [243, 444] width 170 height 21
copy h6 "srs shaver, llc"
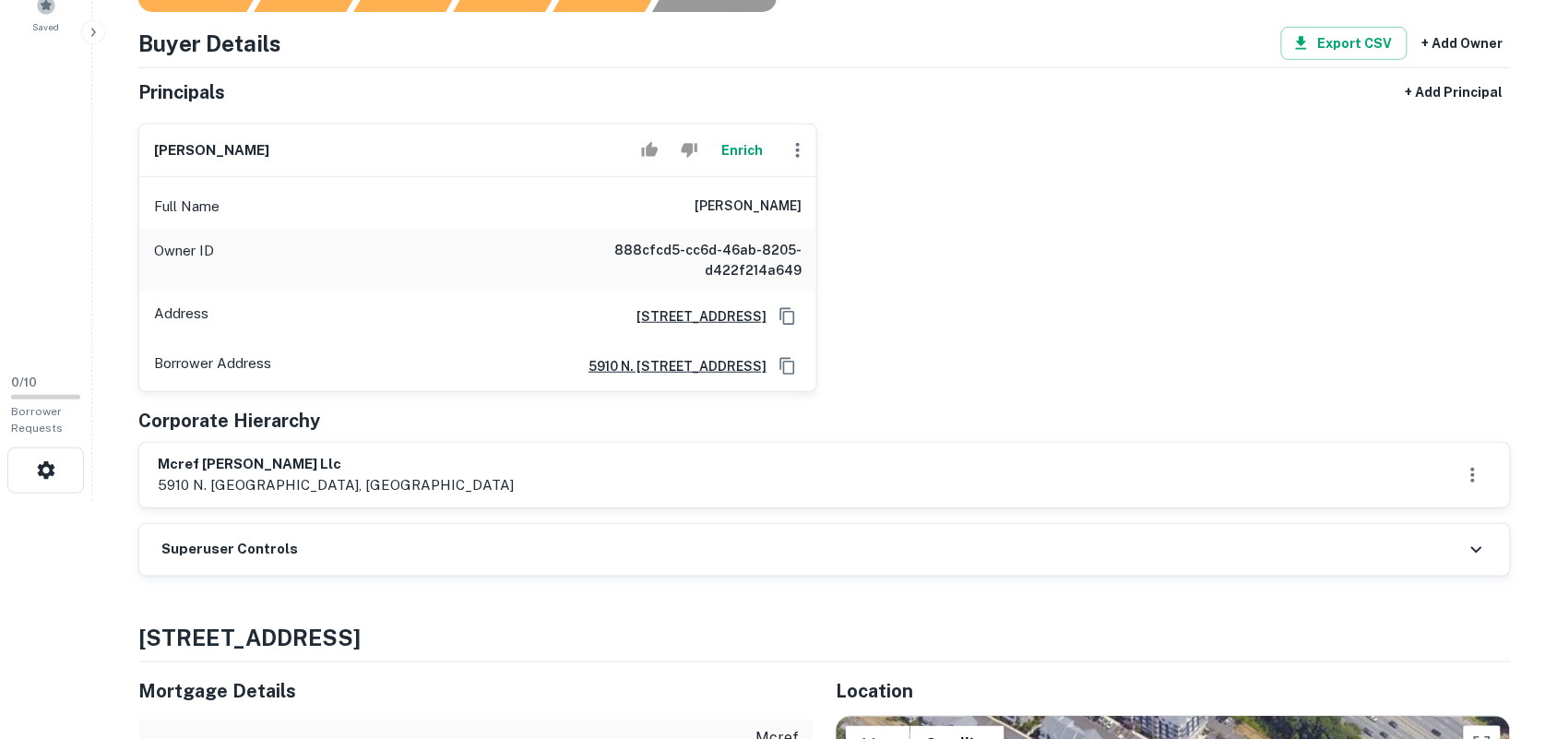
scroll to position [346, 0]
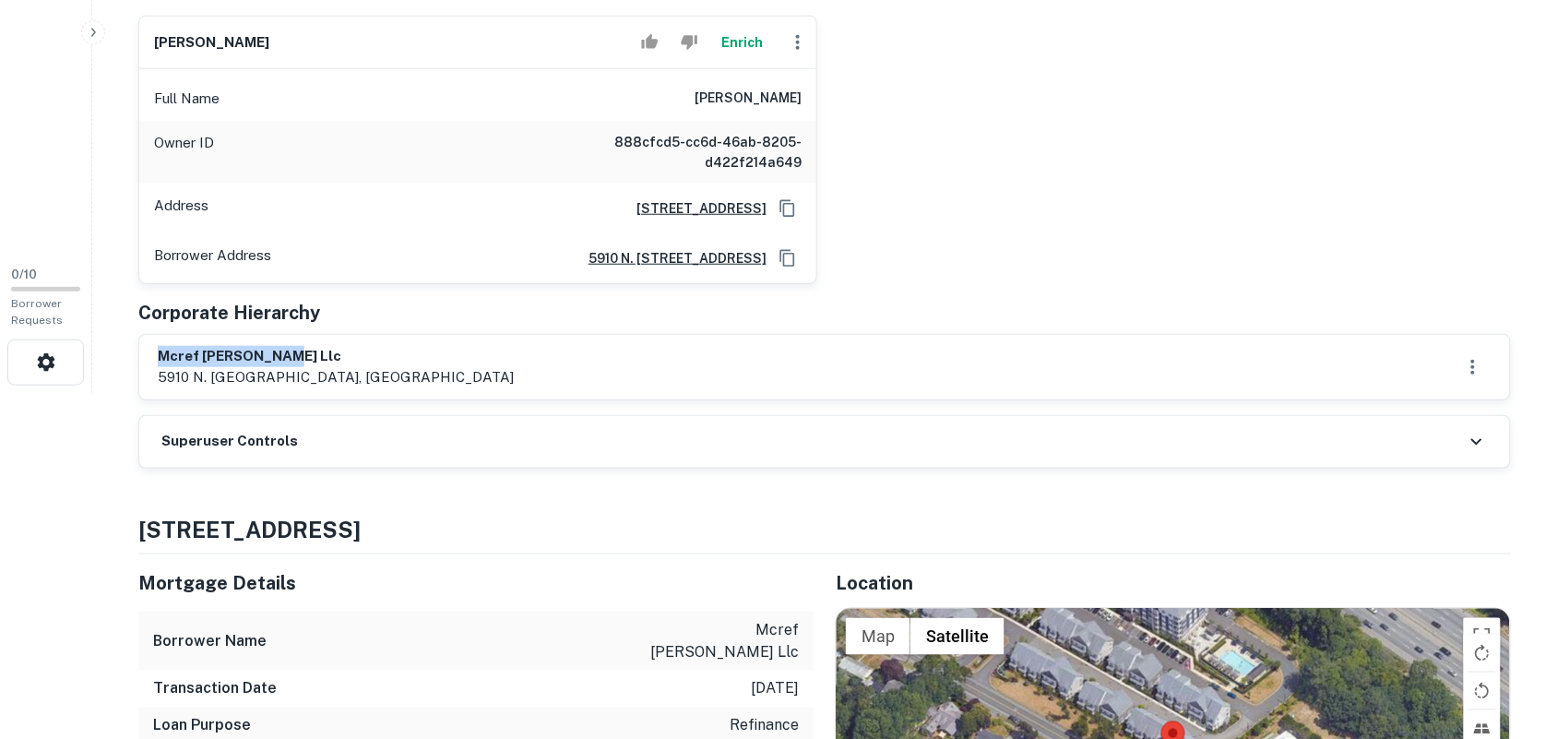
drag, startPoint x: 161, startPoint y: 360, endPoint x: 430, endPoint y: 358, distance: 268.4
click at [430, 358] on h6 "mcref needham llc" at bounding box center [336, 356] width 356 height 21
copy h6 "mcref needham llc"
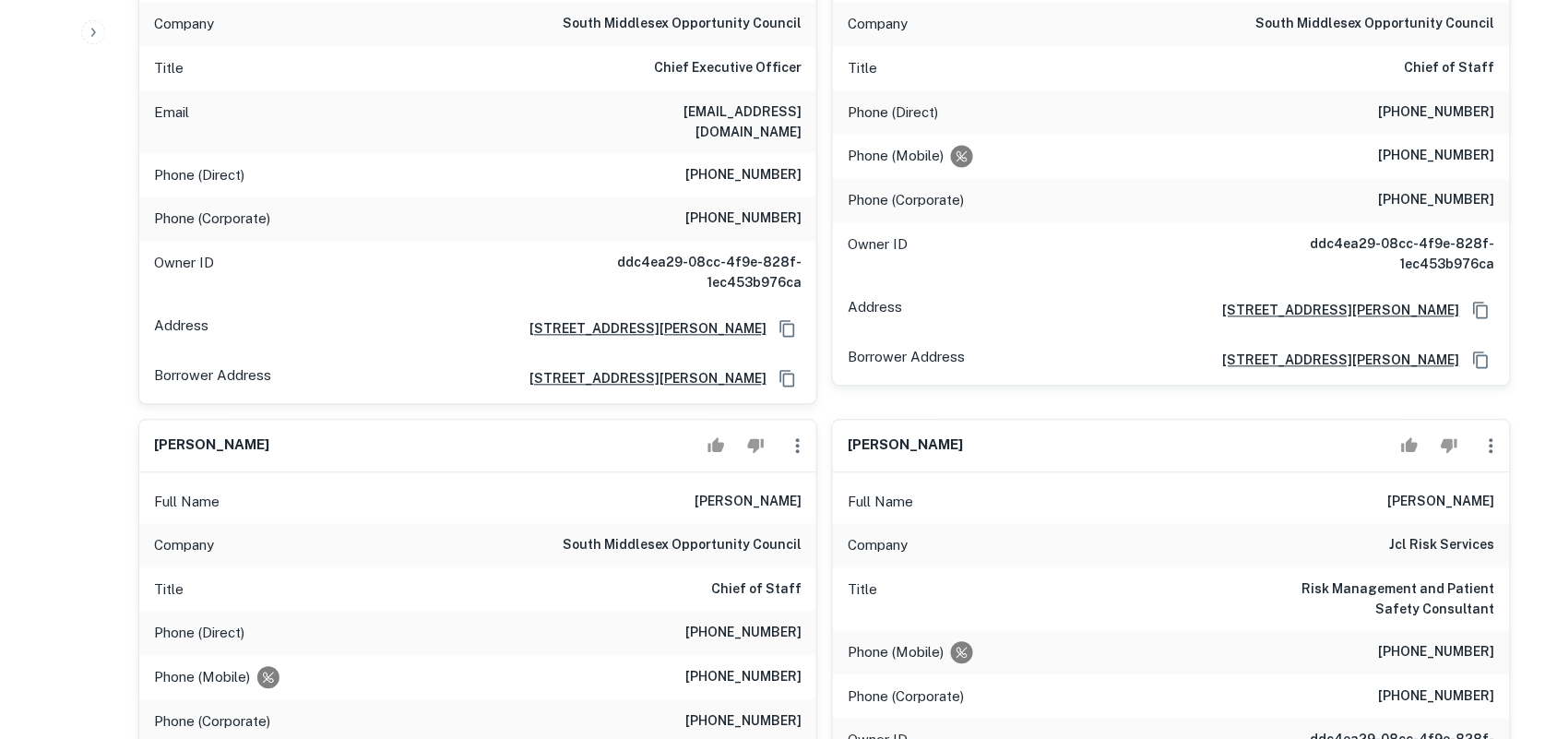
scroll to position [1153, 0]
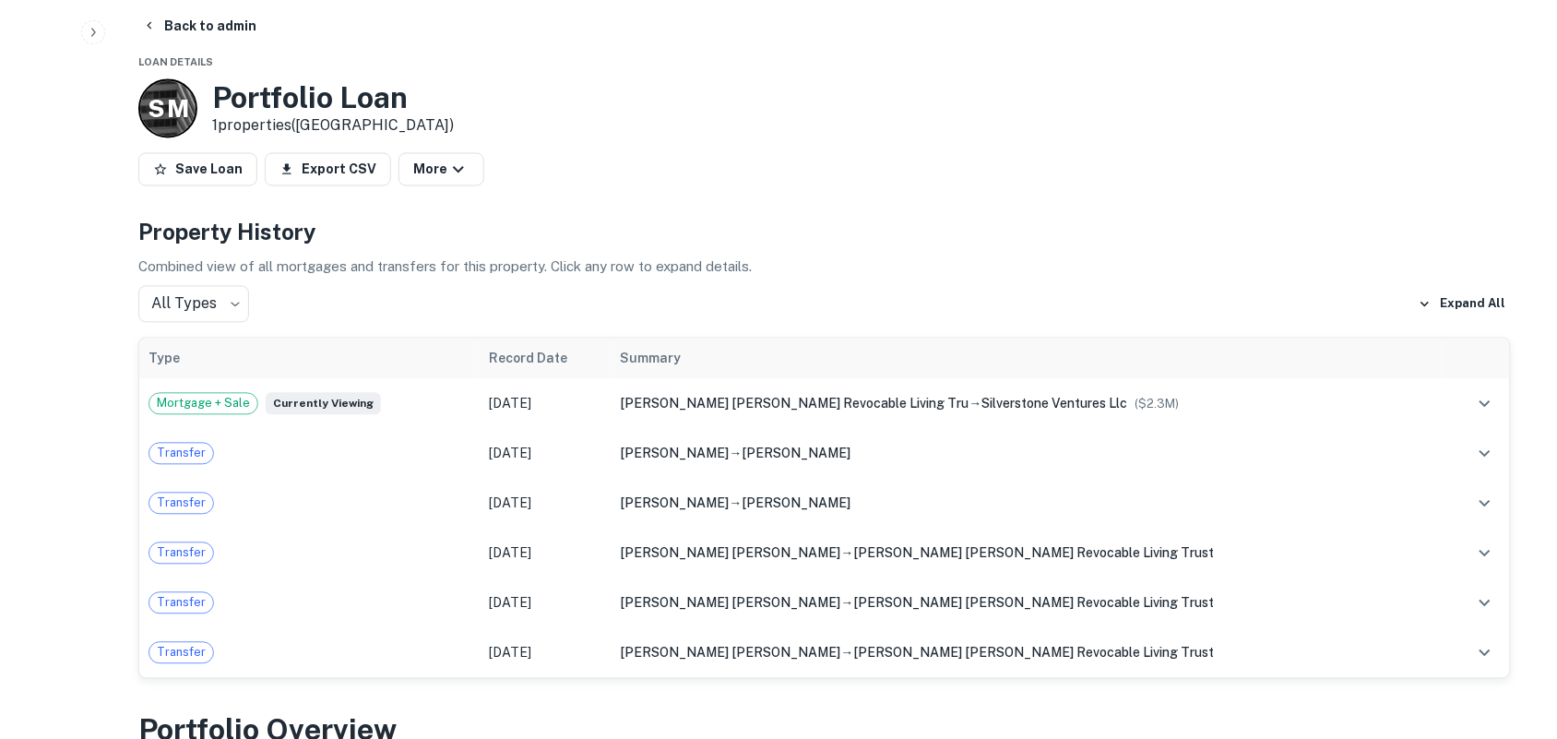
scroll to position [461, 0]
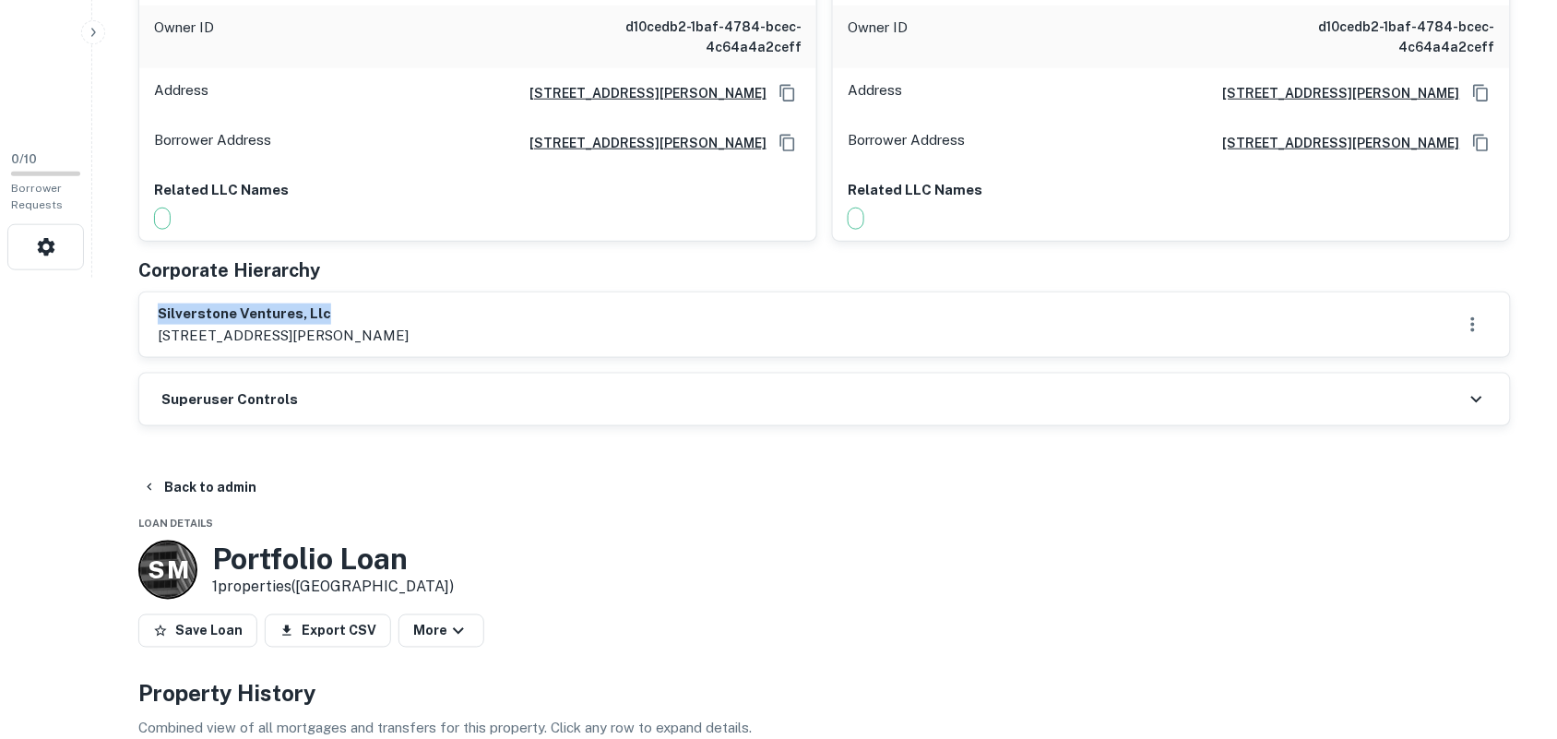
drag, startPoint x: 160, startPoint y: 309, endPoint x: 547, endPoint y: 302, distance: 387.4
click at [547, 302] on div "silverstone ventures, llc 584 castro st, suite 2168, san francisco, ca, 94114-2…" at bounding box center [824, 324] width 1371 height 65
copy h6 "silverstone ventures, llc"
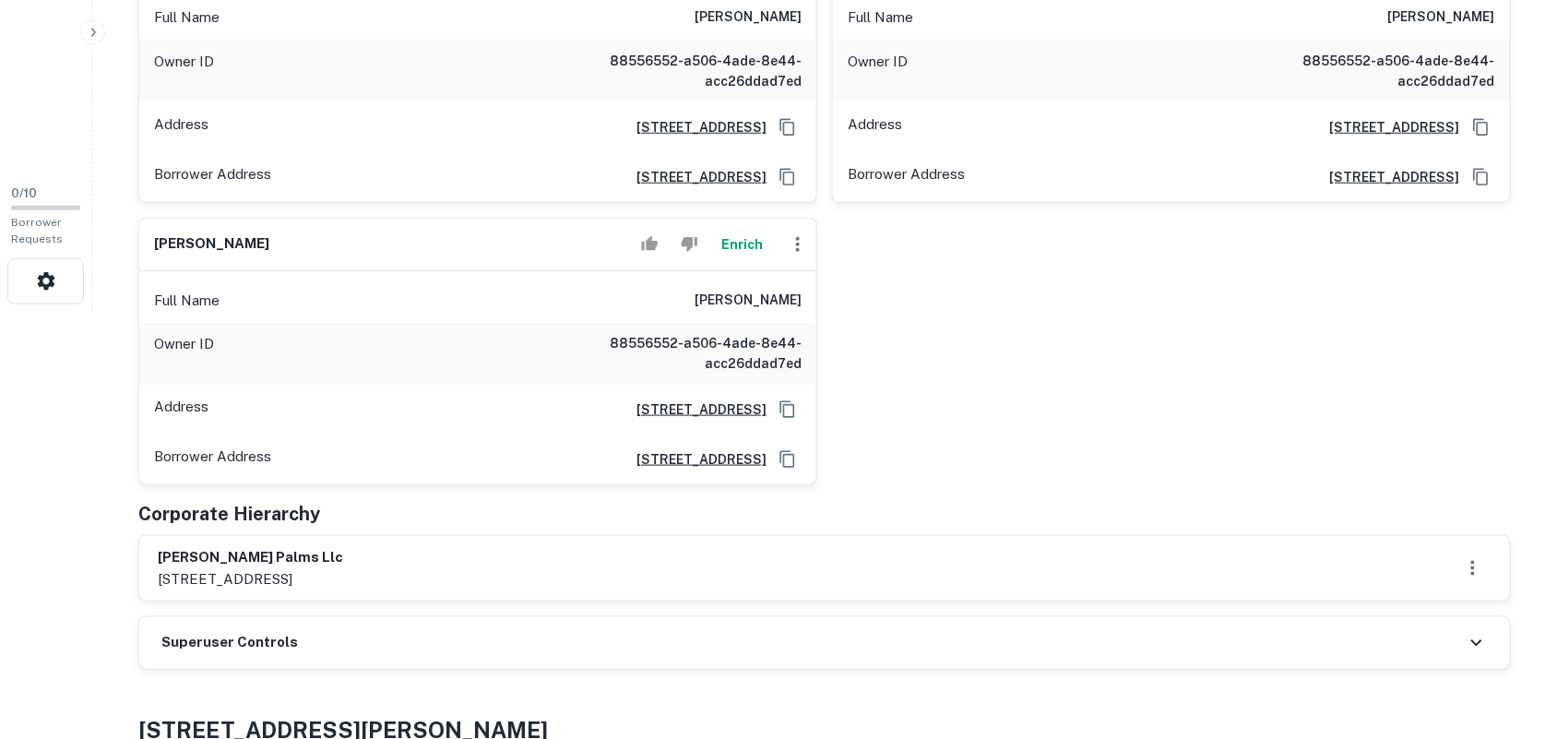
scroll to position [461, 0]
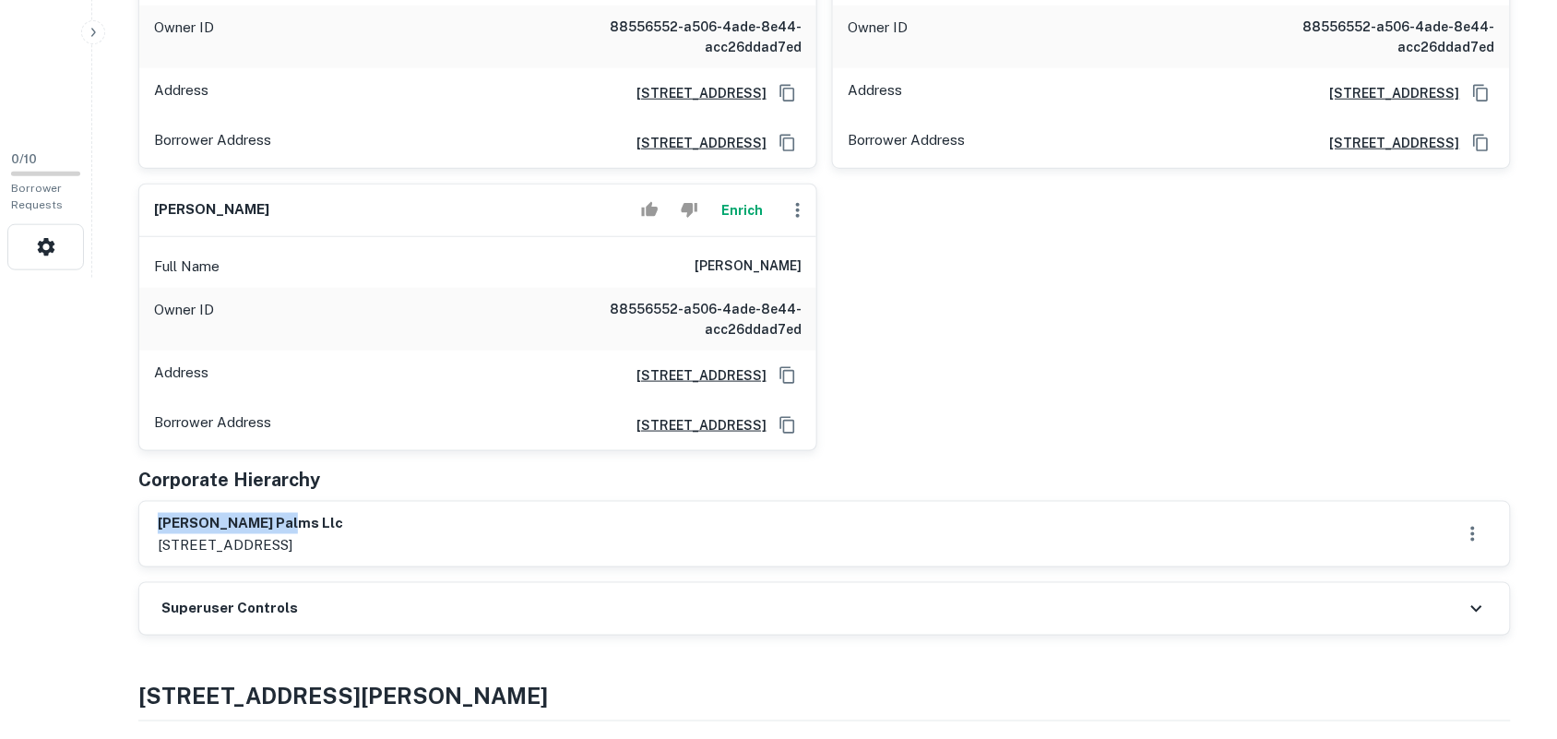
drag, startPoint x: 160, startPoint y: 527, endPoint x: 484, endPoint y: 527, distance: 324.6
click at [484, 527] on div "langdon palms llc 4955 via papel, san diego, ca, 92122" at bounding box center [825, 534] width 1334 height 42
copy h6 "langdon palms llc"
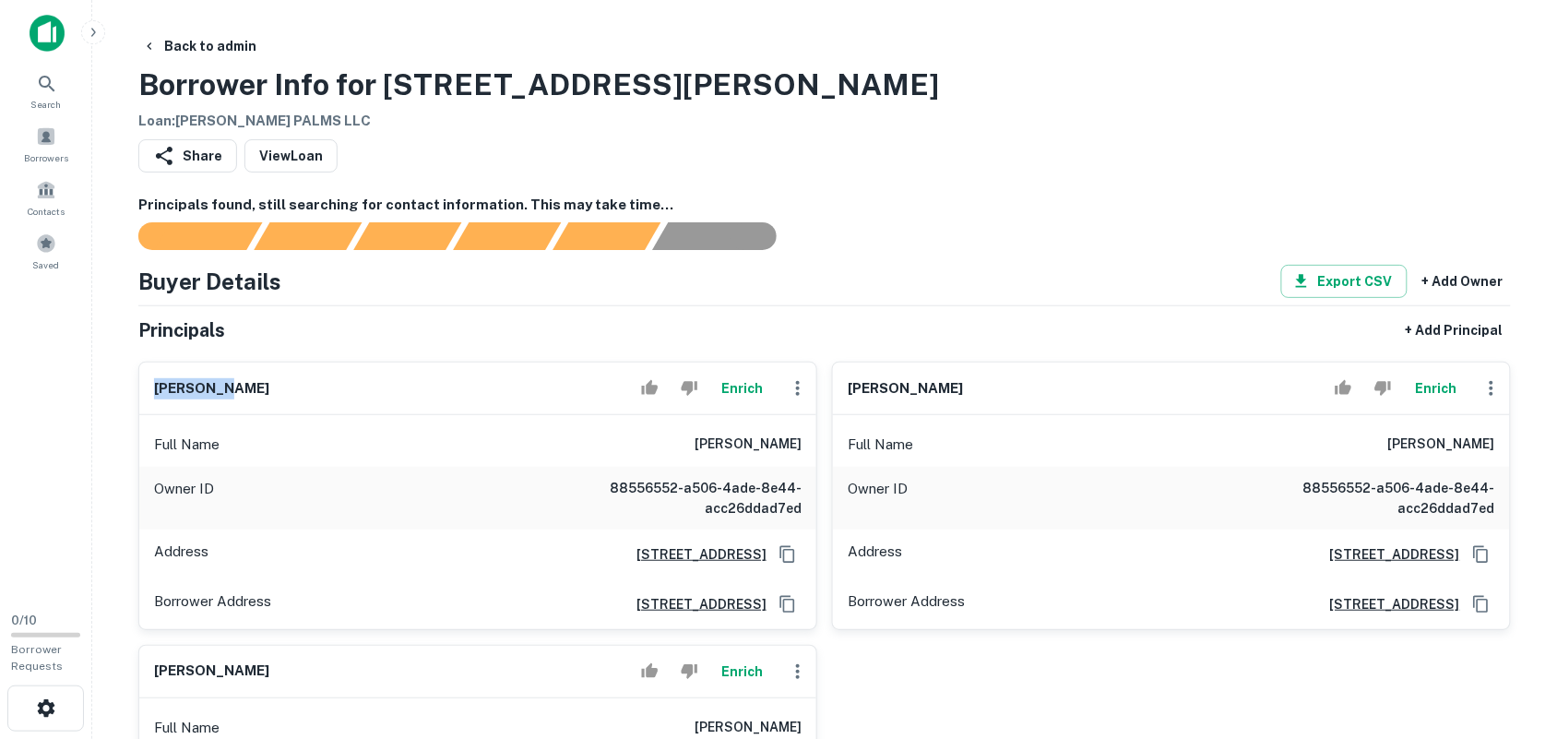
drag, startPoint x: 157, startPoint y: 392, endPoint x: 408, endPoint y: 378, distance: 251.2
click at [408, 378] on div "rong chen Enrich" at bounding box center [477, 388] width 677 height 53
copy h6 "rong chen"
drag, startPoint x: 847, startPoint y: 389, endPoint x: 924, endPoint y: 387, distance: 77.5
click at [924, 387] on div "suan chen Enrich" at bounding box center [1171, 388] width 677 height 53
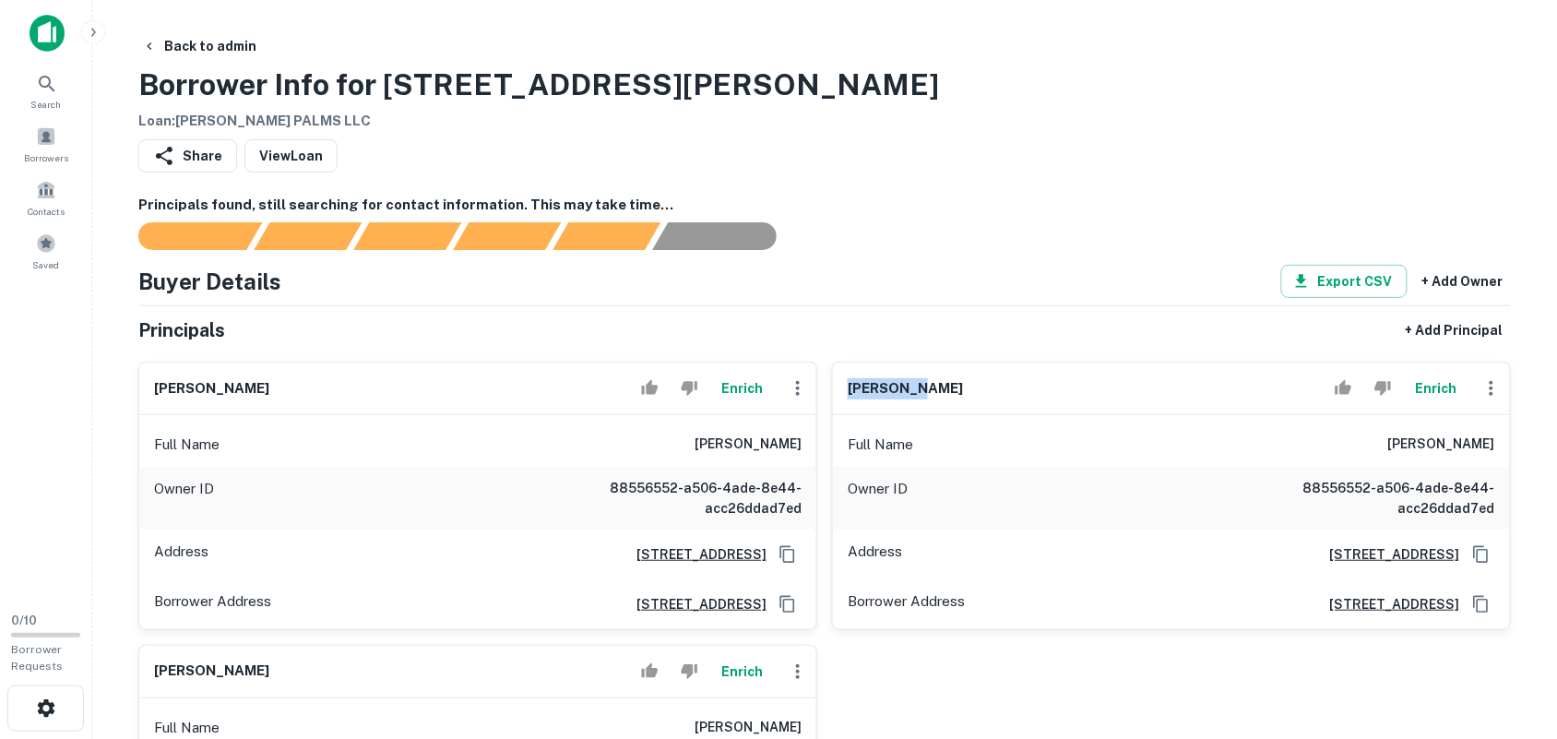
copy h6 "suan chen"
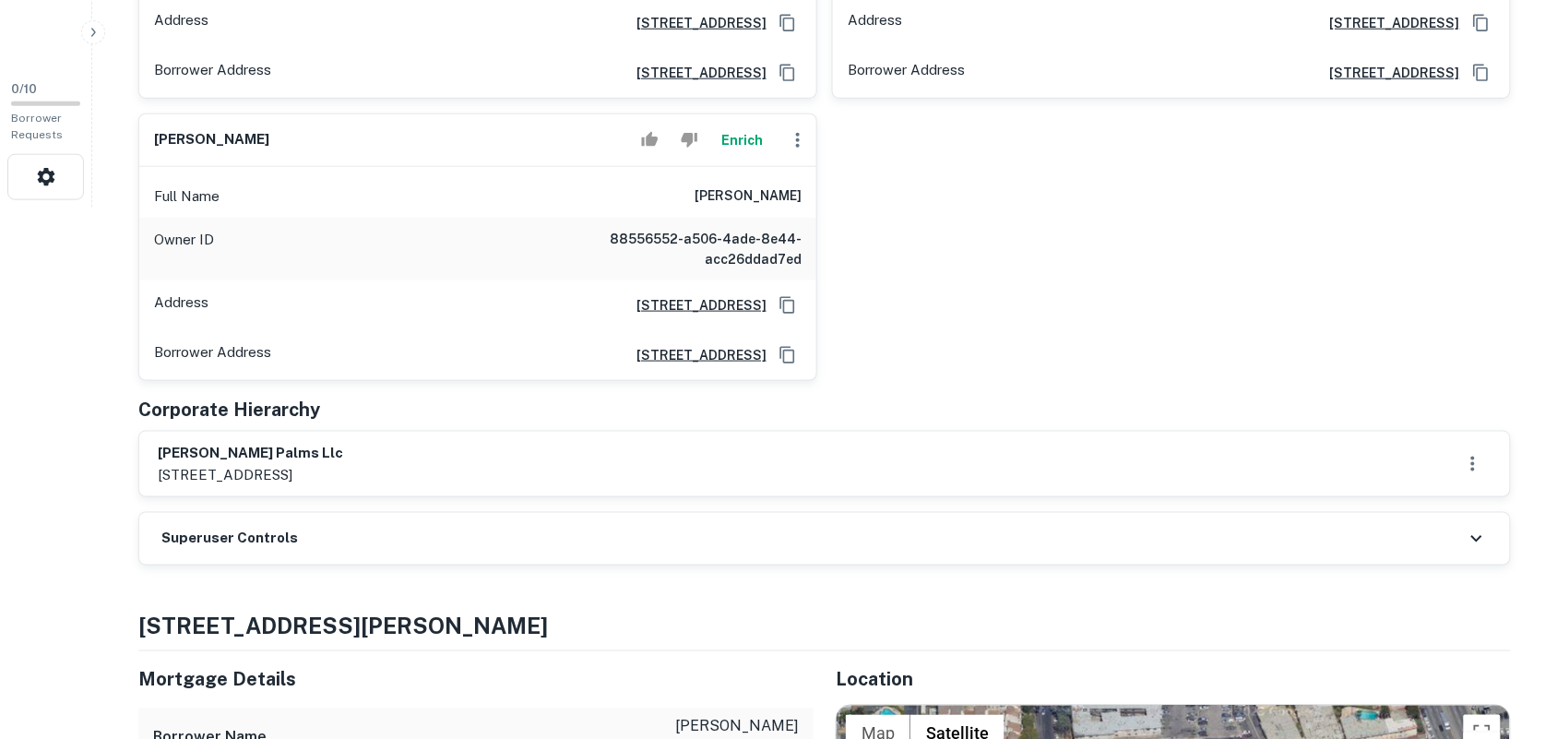
scroll to position [461, 0]
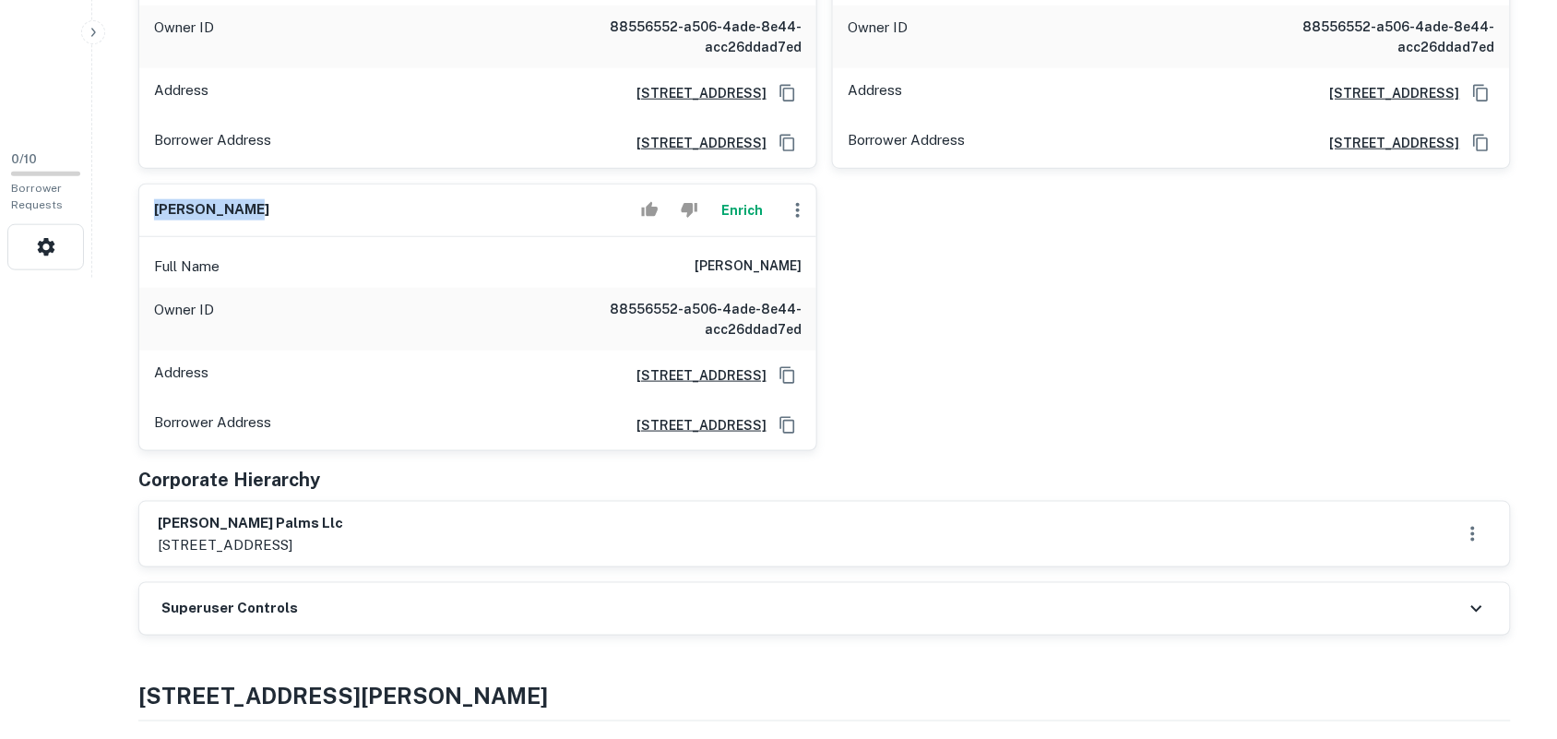
drag, startPoint x: 158, startPoint y: 208, endPoint x: 364, endPoint y: 206, distance: 206.6
click at [366, 206] on div "michael zhou Enrich" at bounding box center [477, 210] width 677 height 53
copy h6 "michael zhou"
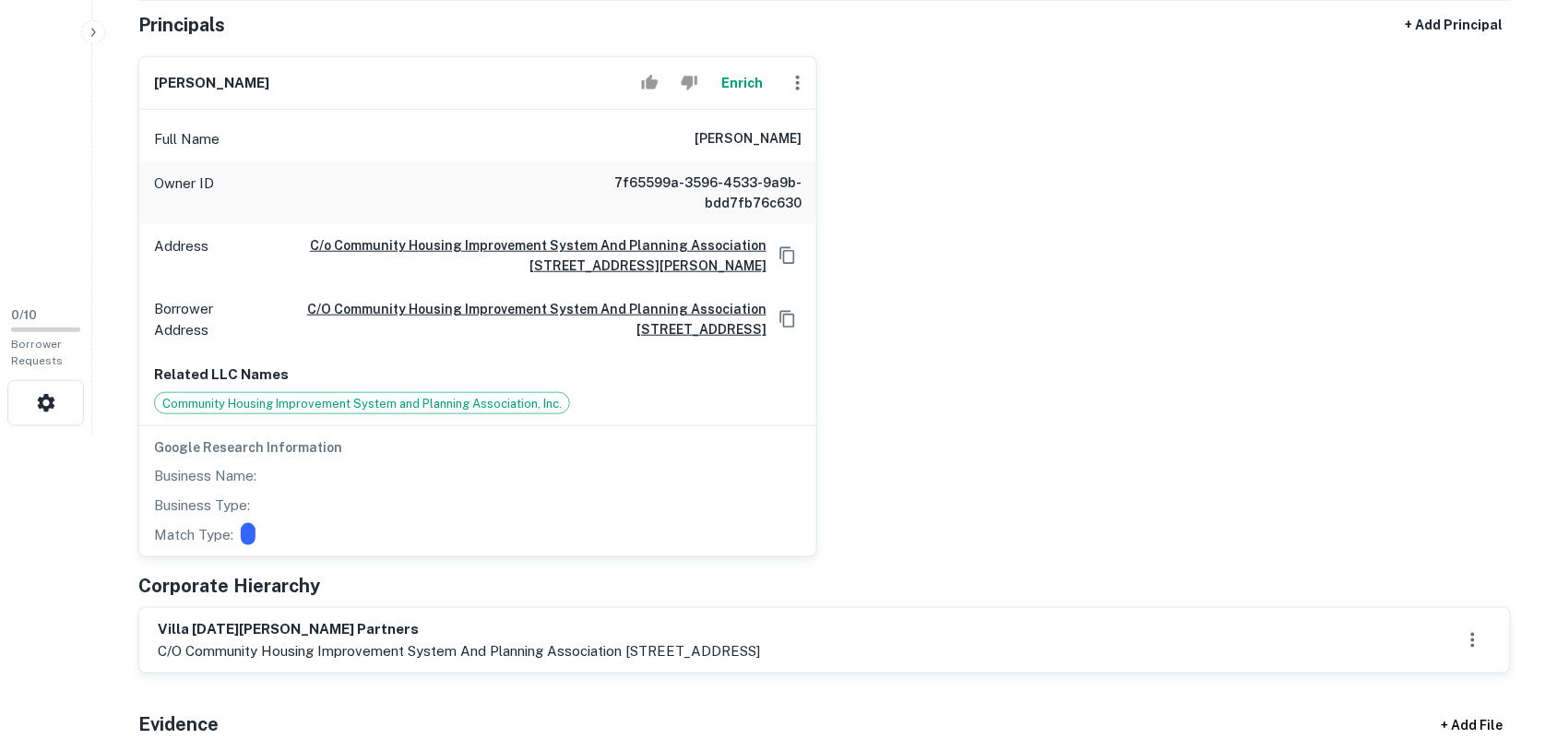
scroll to position [346, 0]
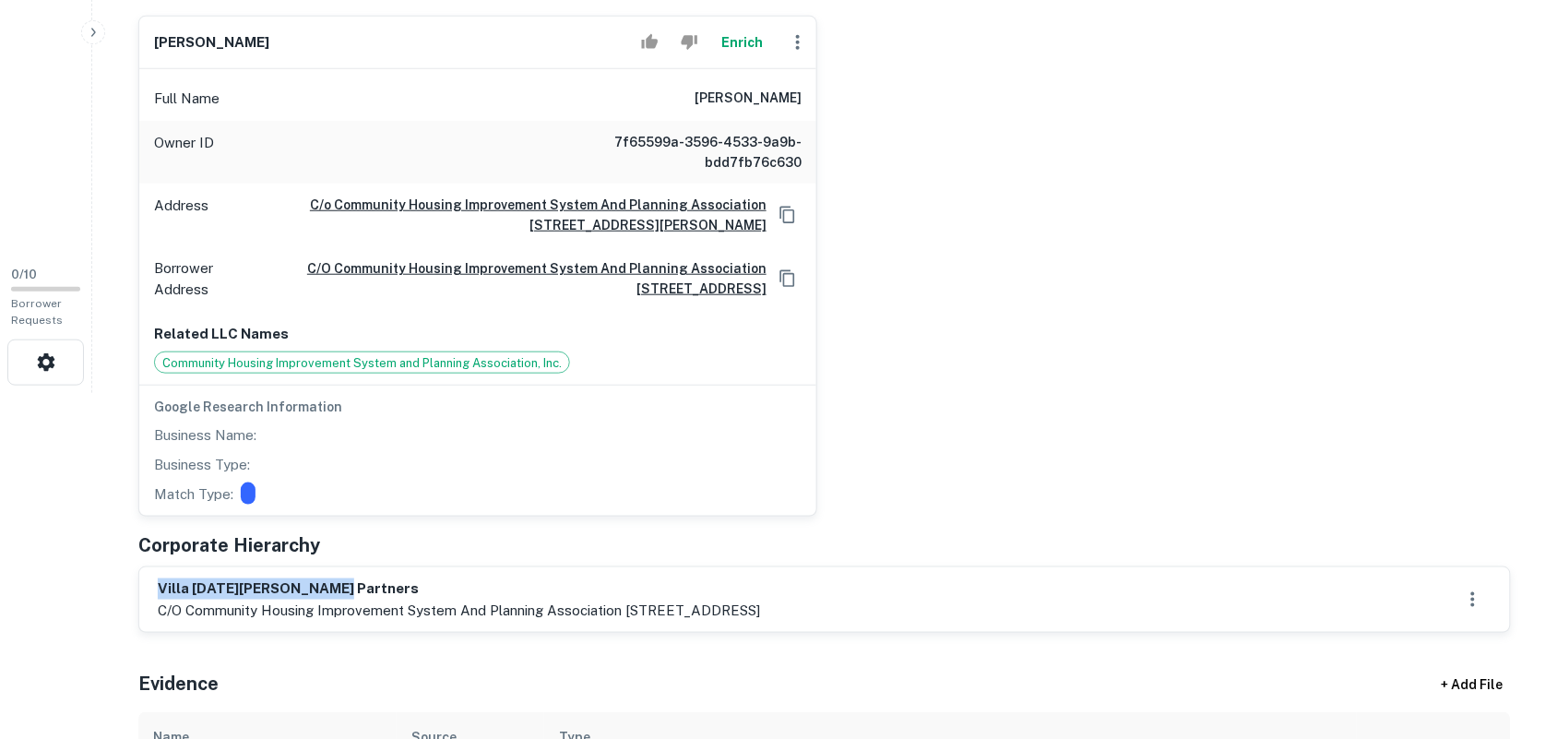
drag, startPoint x: 162, startPoint y: 590, endPoint x: 452, endPoint y: 592, distance: 289.6
click at [461, 593] on h6 "villa [DATE][PERSON_NAME] partners" at bounding box center [459, 588] width 602 height 21
copy h6 "villa [DATE][PERSON_NAME] partners"
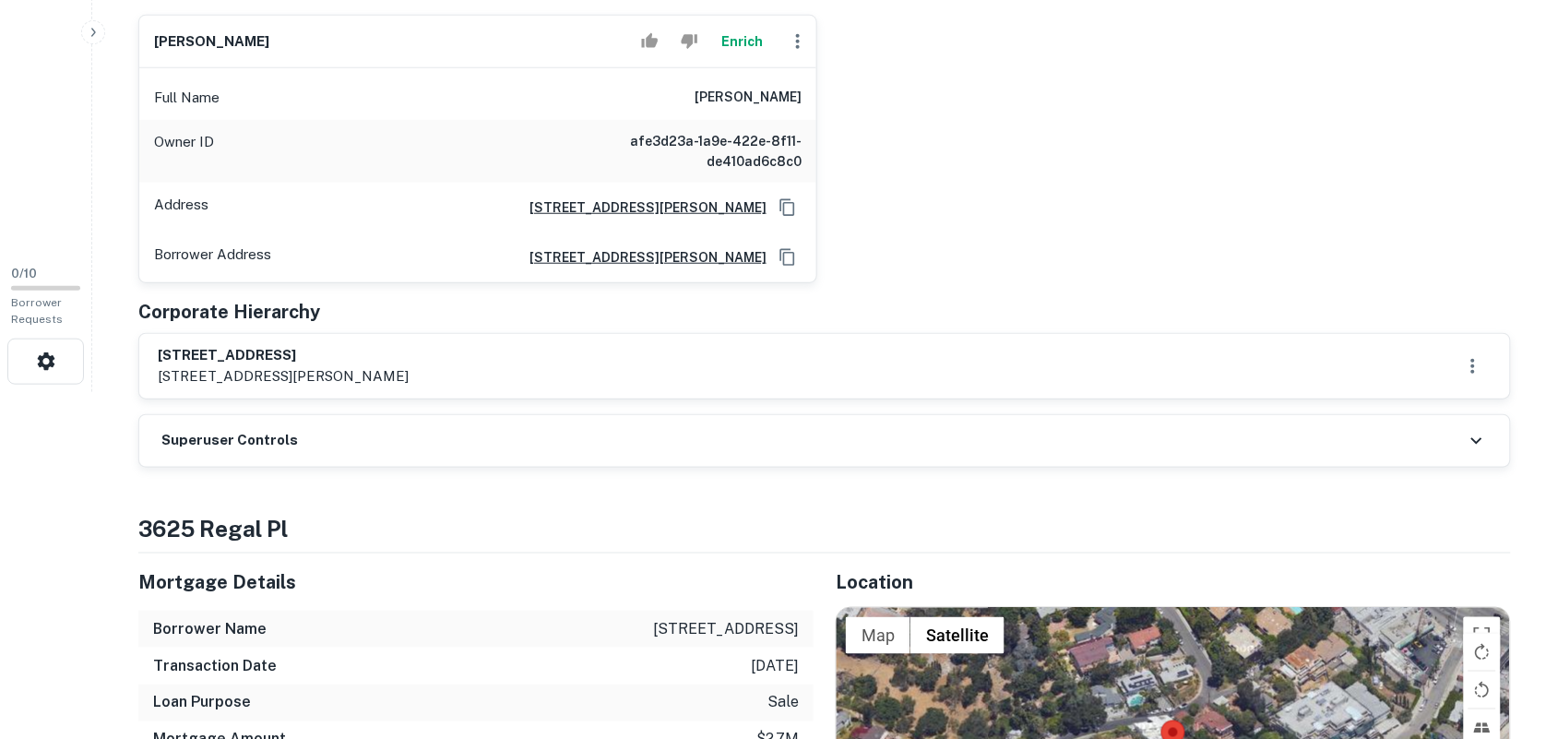
scroll to position [461, 0]
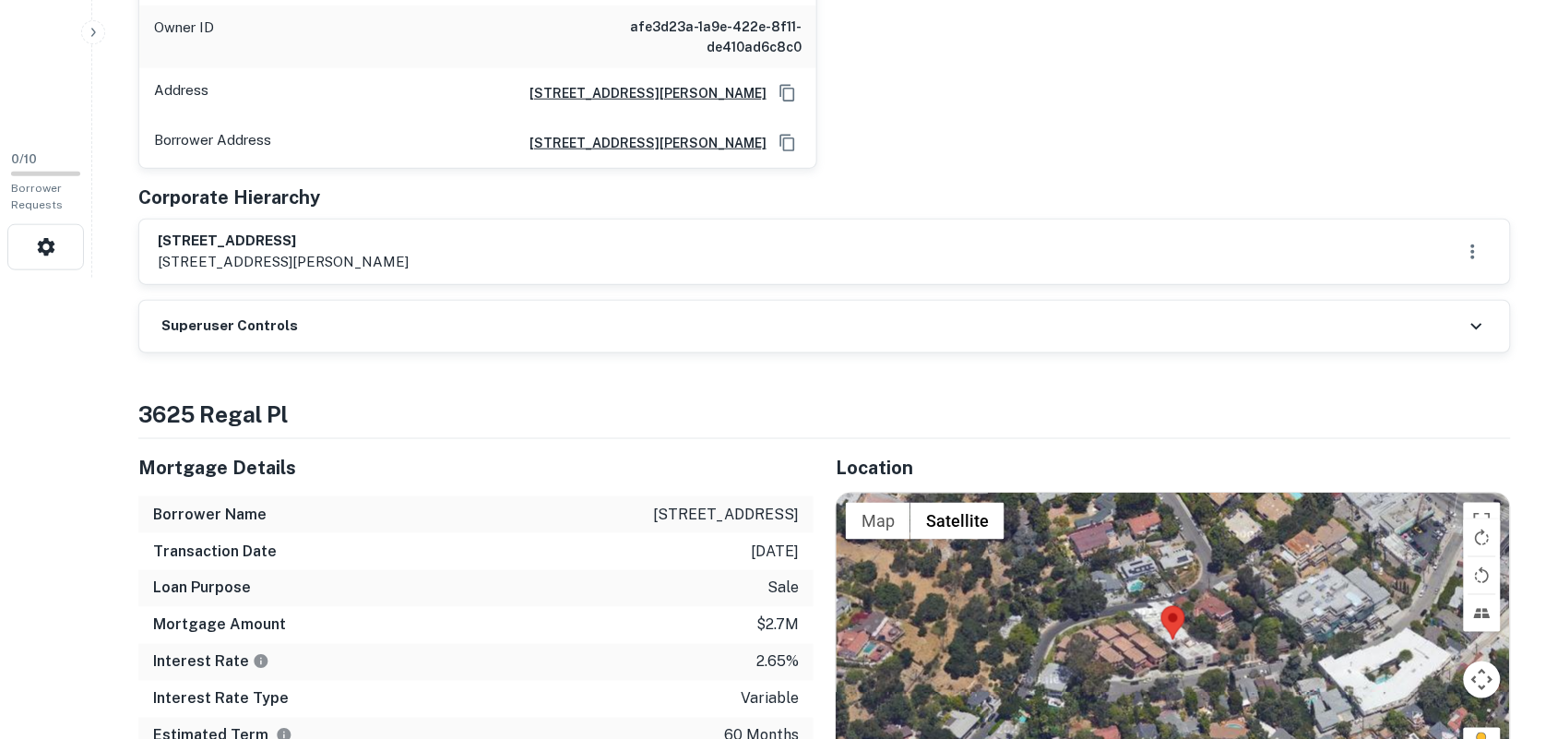
drag, startPoint x: 155, startPoint y: 245, endPoint x: 304, endPoint y: 235, distance: 149.8
click at [304, 235] on div "[STREET_ADDRESS] llc [STREET_ADDRESS][PERSON_NAME]" at bounding box center [824, 252] width 1371 height 65
copy h6 "3625 regal place llc"
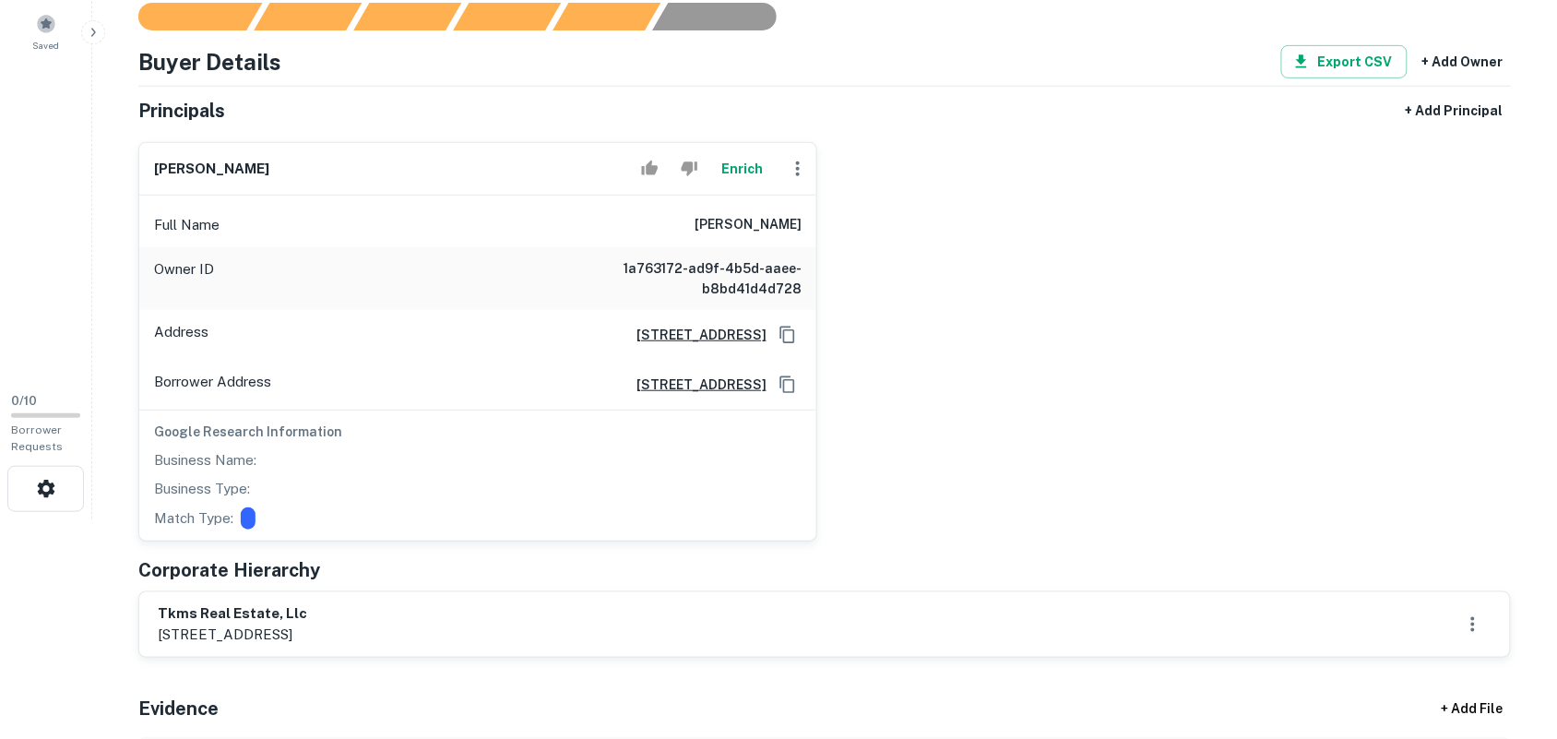
scroll to position [231, 0]
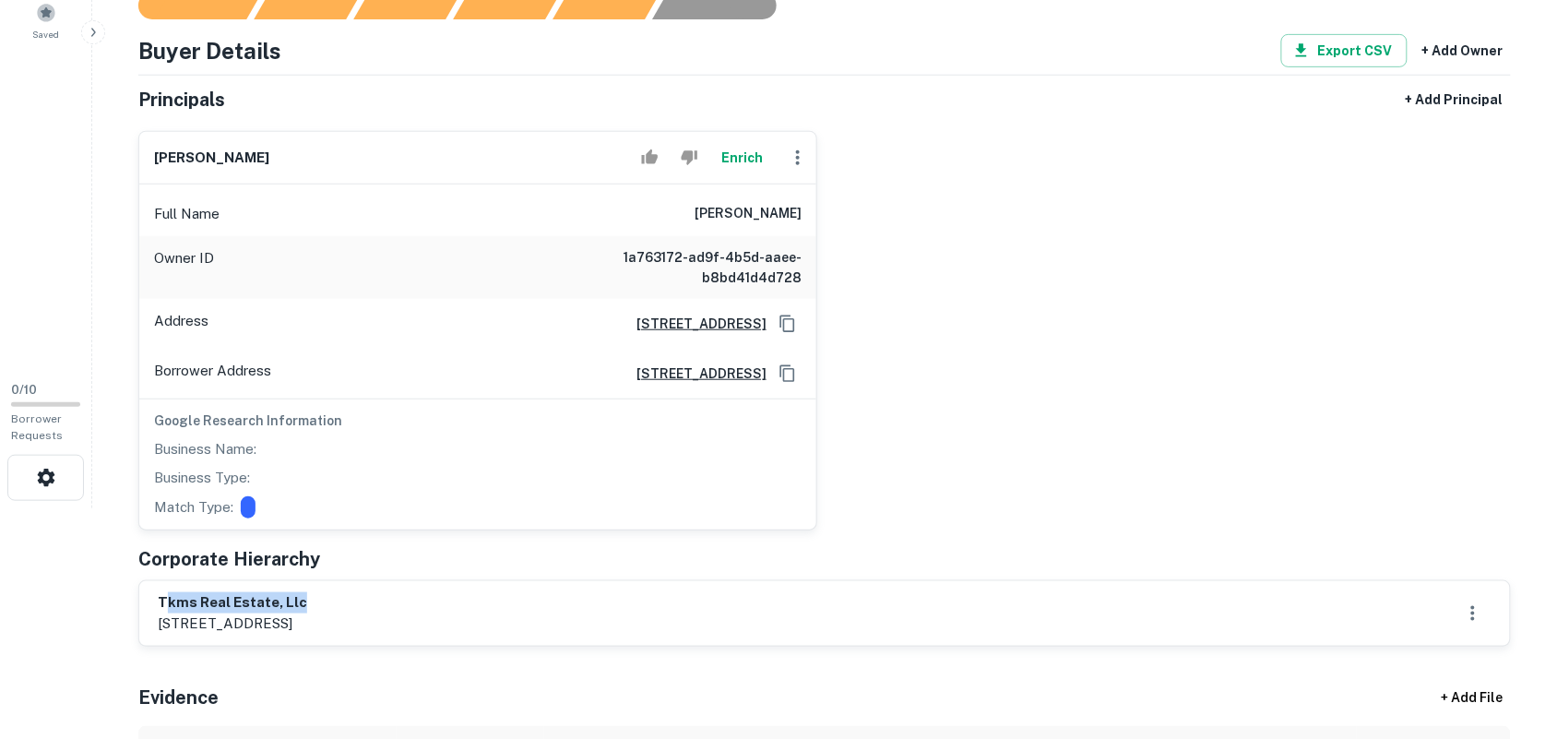
drag, startPoint x: 162, startPoint y: 602, endPoint x: 438, endPoint y: 588, distance: 276.1
click at [439, 591] on div "tkms real estate, llc 101 main street, houston, tx, 77002" at bounding box center [824, 613] width 1371 height 65
copy h6 "kms real estate, llc"
drag, startPoint x: 160, startPoint y: 597, endPoint x: 371, endPoint y: 587, distance: 211.4
click at [371, 587] on div "tkms real estate, llc 101 main street, houston, tx, 77002" at bounding box center [824, 613] width 1371 height 65
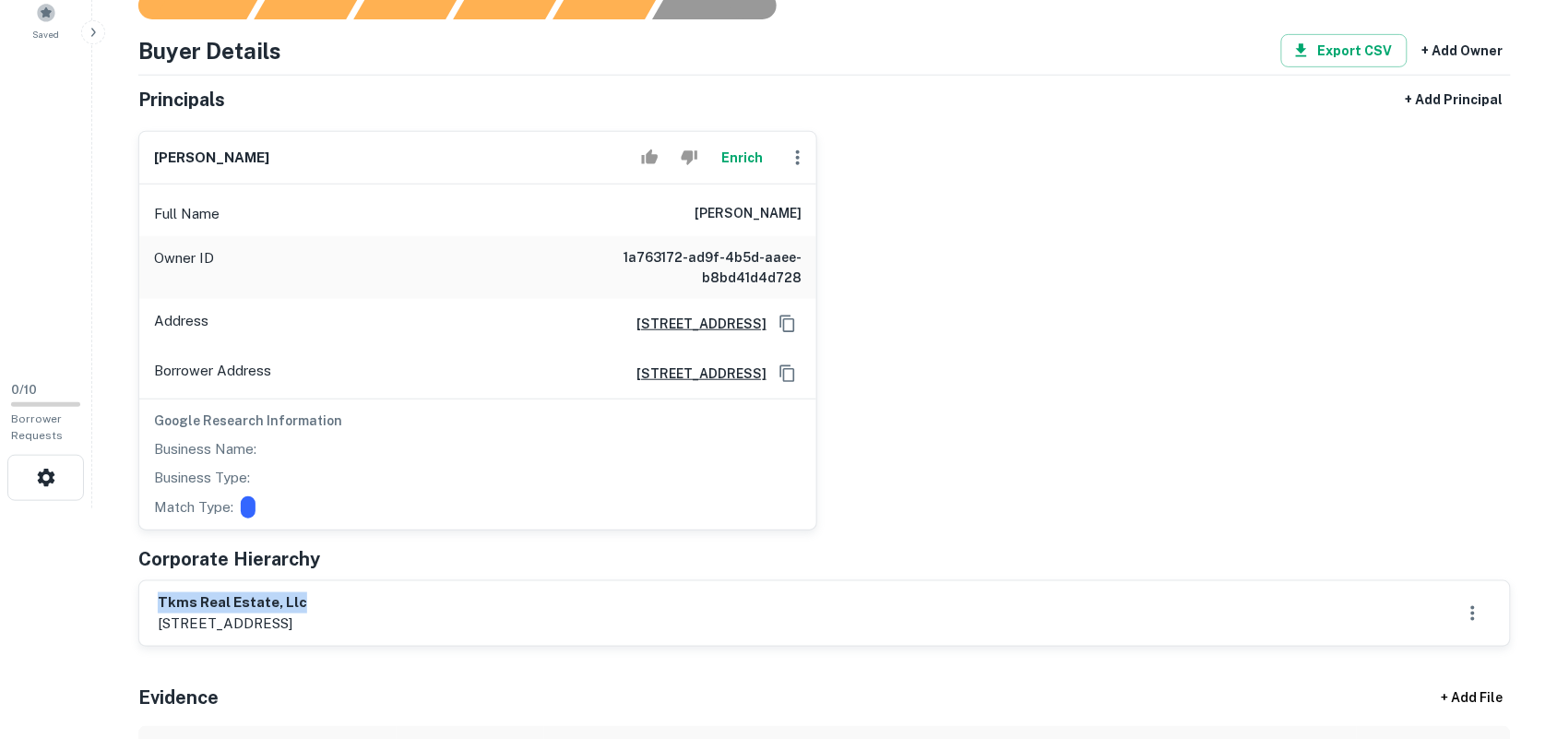
copy h6 "tkms real estate, llc"
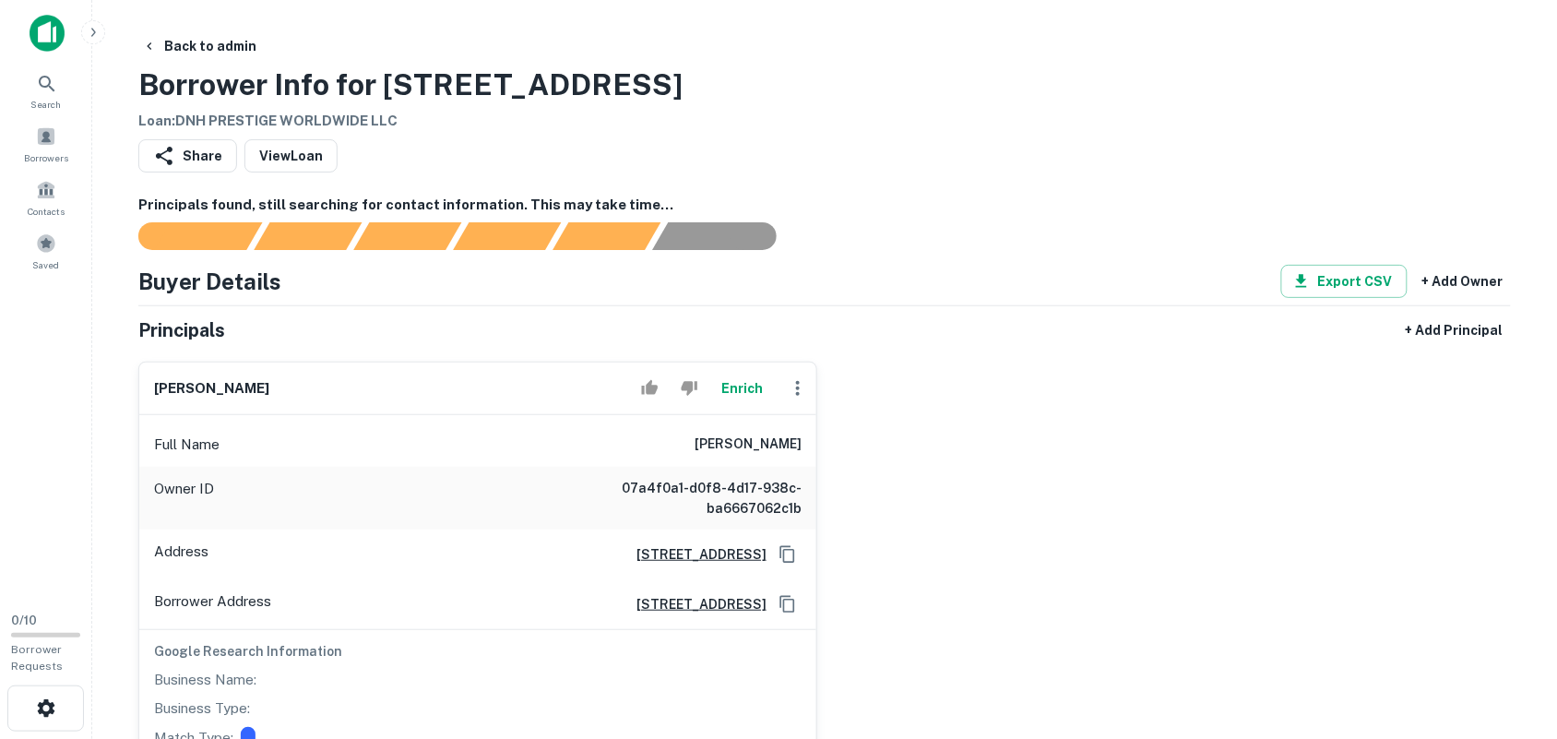
scroll to position [346, 0]
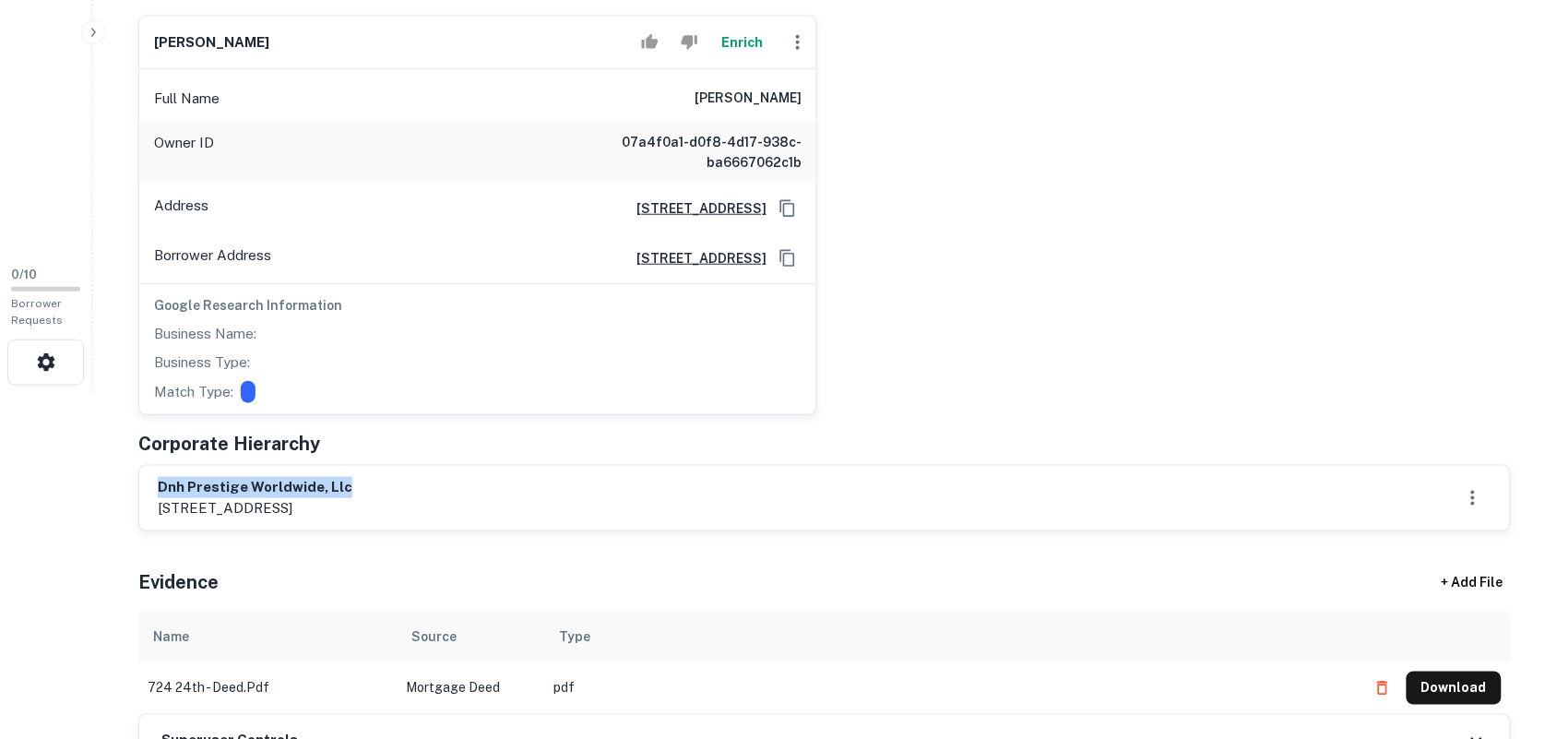
drag, startPoint x: 162, startPoint y: 489, endPoint x: 489, endPoint y: 476, distance: 326.7
click at [489, 476] on div "dnh prestige worldwide, llc [STREET_ADDRESS]" at bounding box center [824, 498] width 1371 height 65
copy h6 "dnh prestige worldwide, llc"
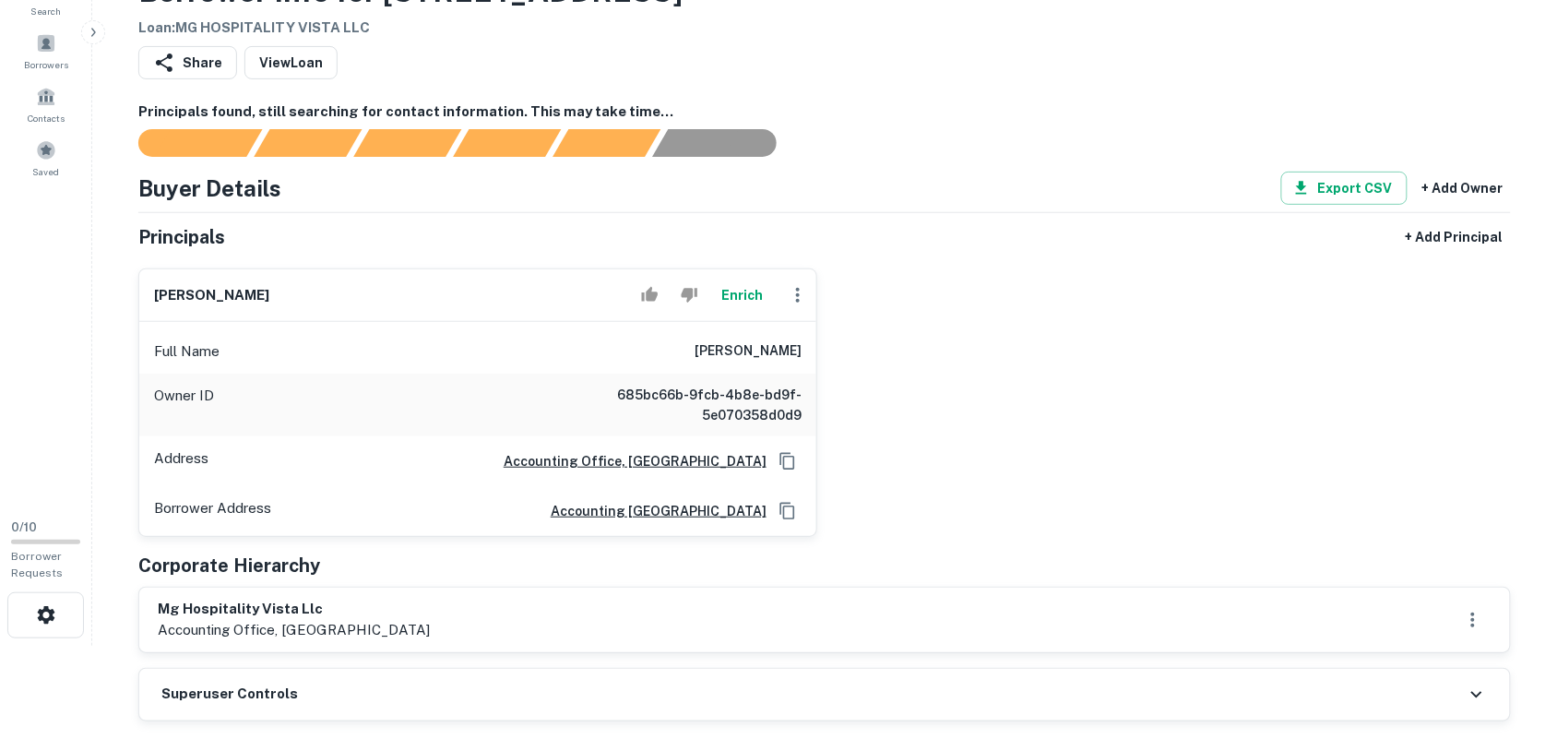
scroll to position [346, 0]
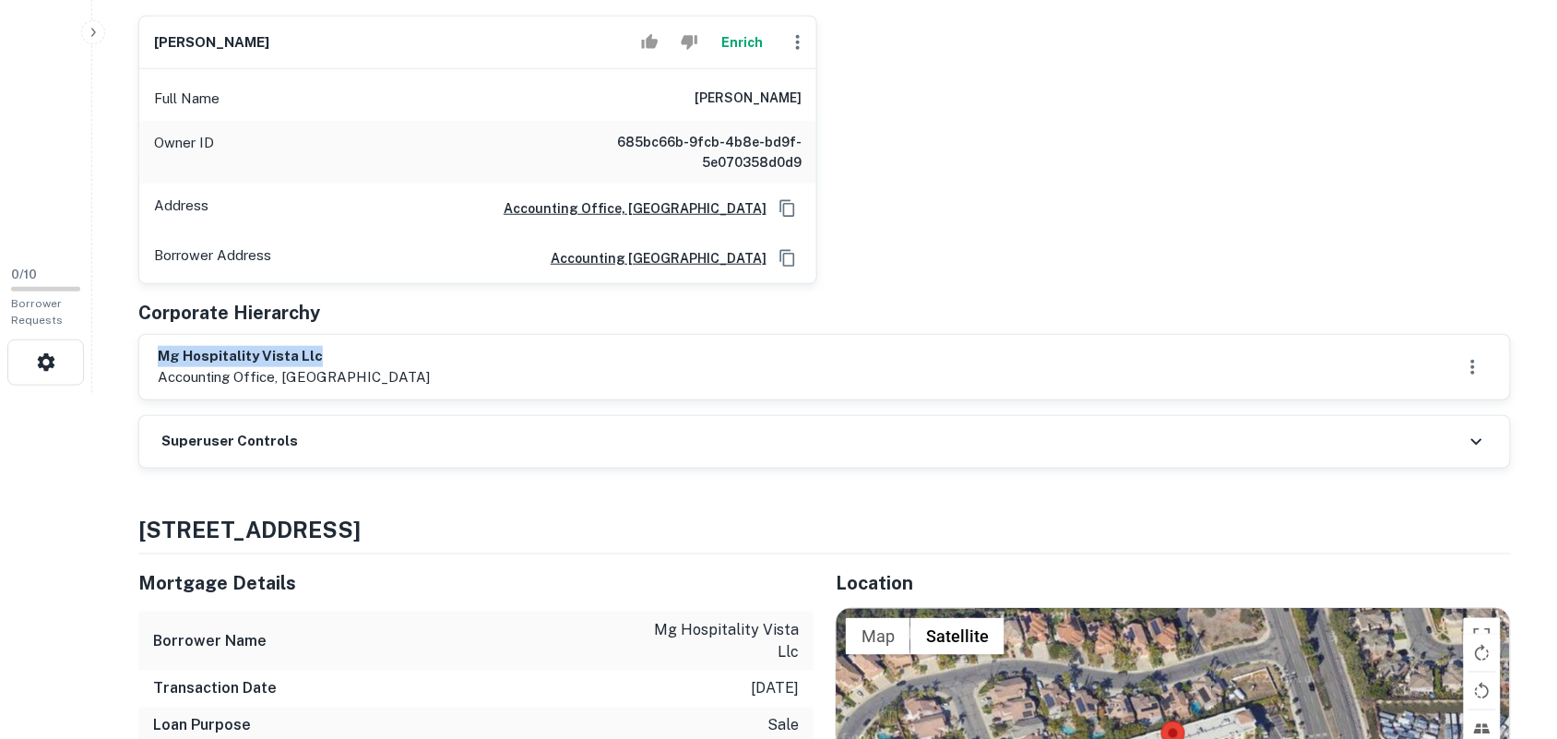
drag, startPoint x: 158, startPoint y: 350, endPoint x: 466, endPoint y: 343, distance: 308.1
click at [466, 343] on div "mg hospitality vista llc accounting office, anaheim, ca, 92801" at bounding box center [824, 367] width 1371 height 65
copy h6 "mg hospitality vista llc"
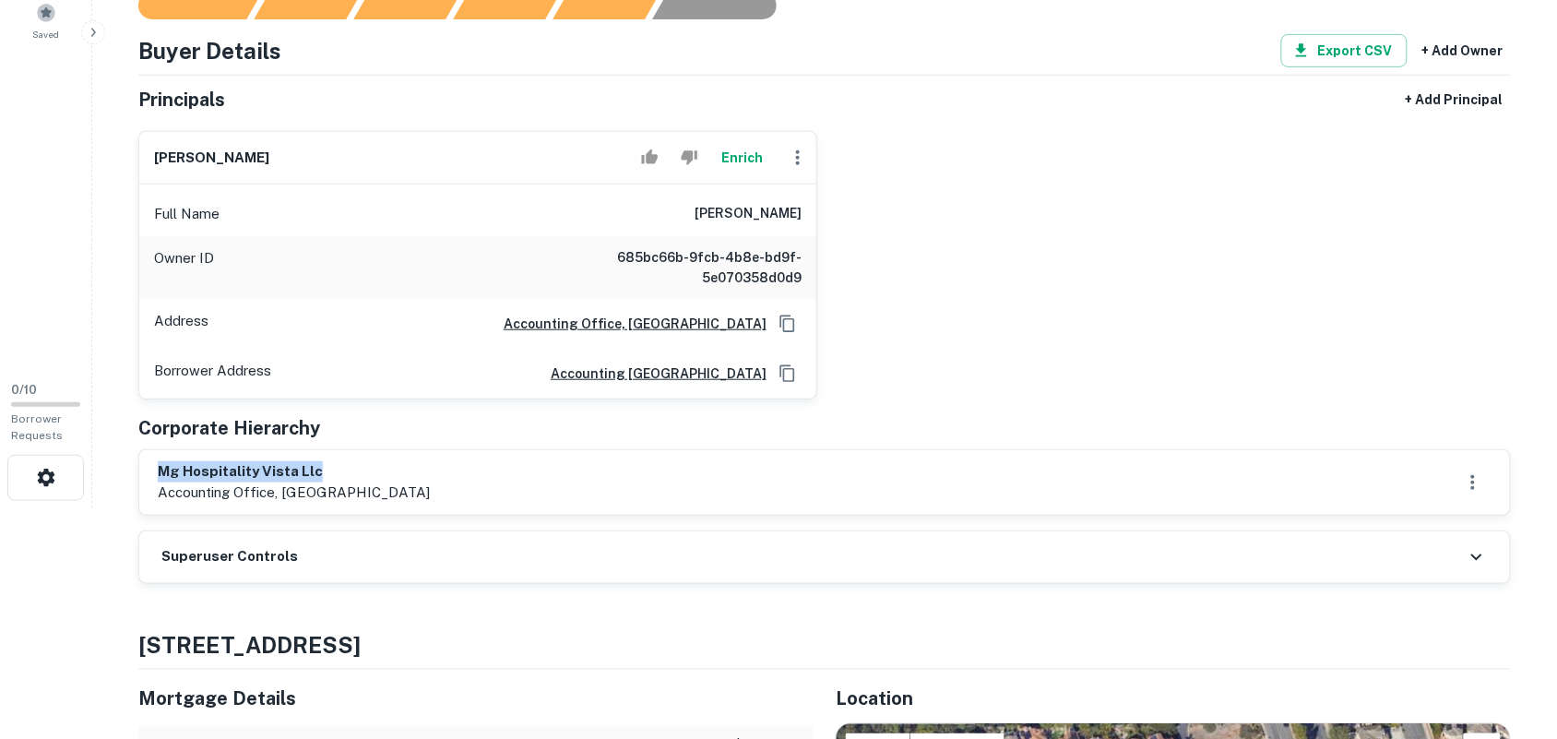
scroll to position [115, 0]
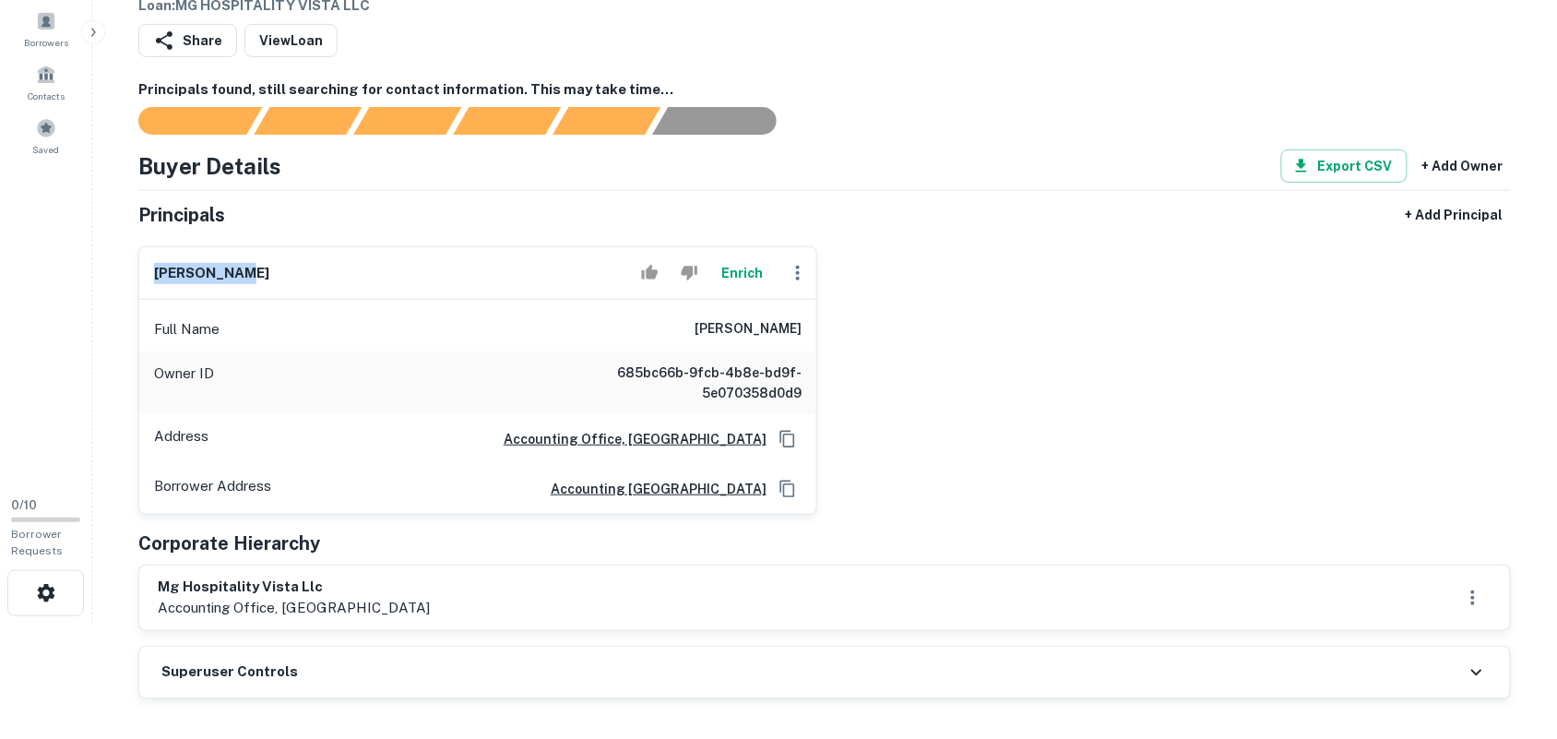
drag, startPoint x: 154, startPoint y: 267, endPoint x: 258, endPoint y: 265, distance: 104.3
click at [258, 265] on div "jim haupert Enrich" at bounding box center [477, 273] width 677 height 53
copy h6 "jim haupert"
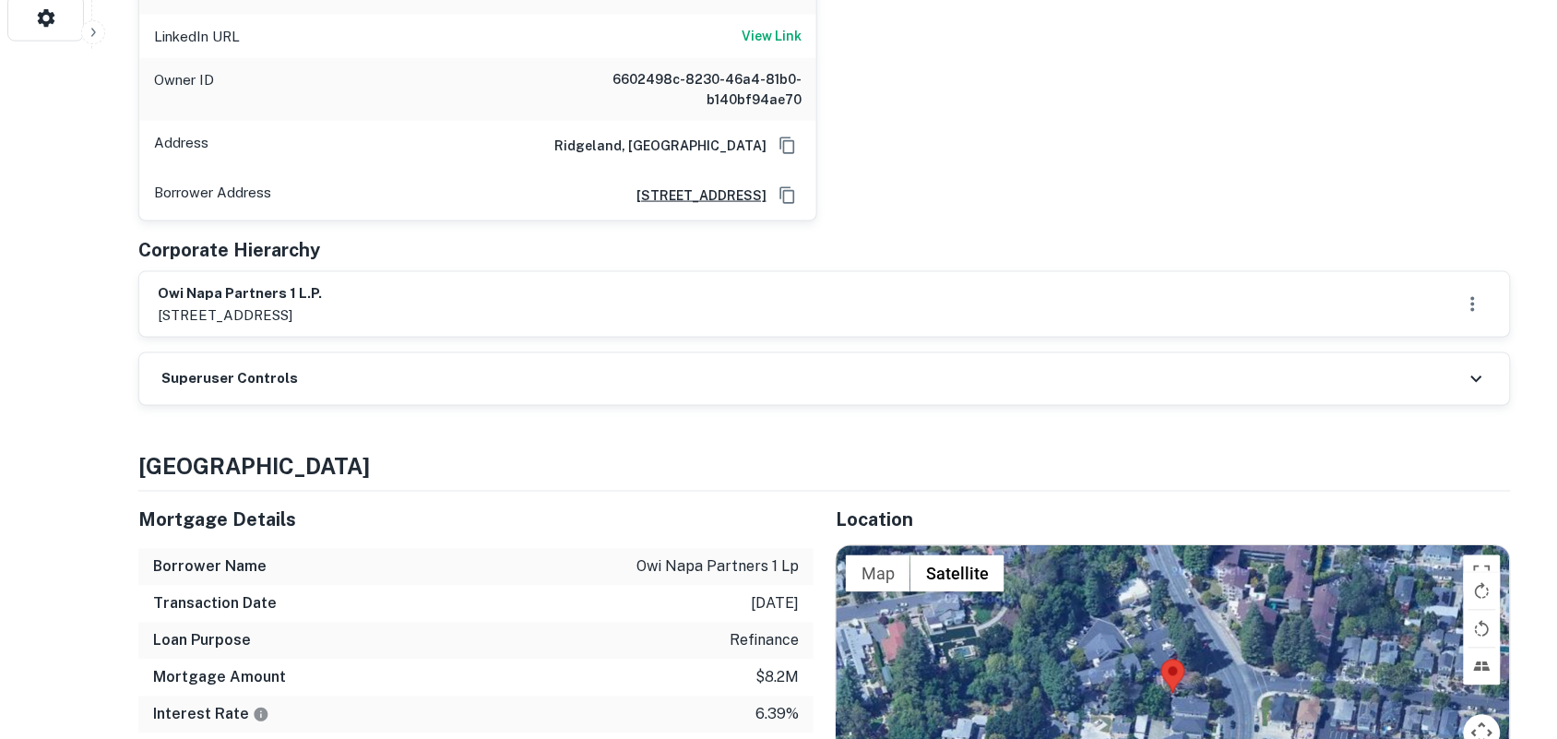
scroll to position [692, 0]
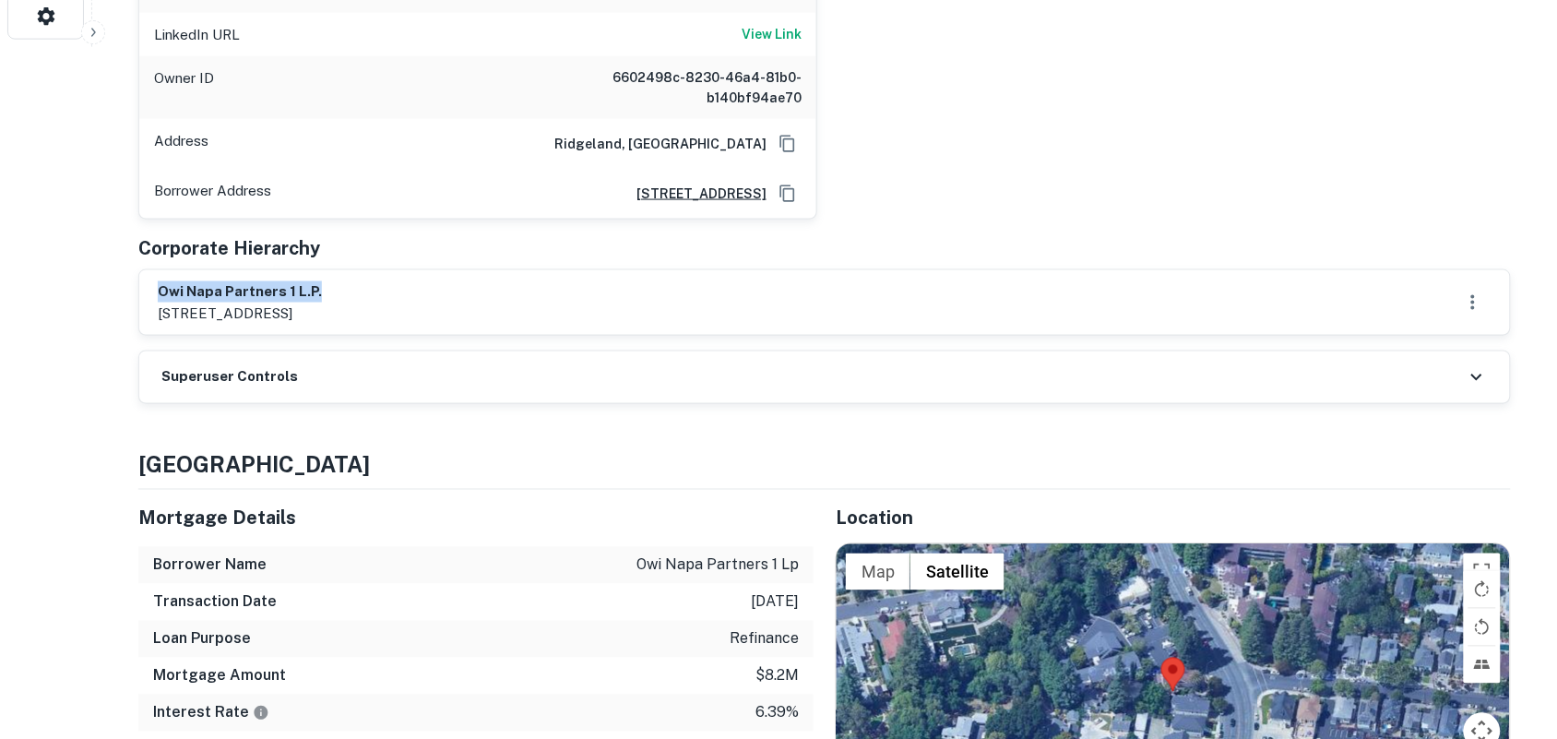
drag, startPoint x: 159, startPoint y: 269, endPoint x: 468, endPoint y: 272, distance: 309.0
click at [468, 281] on div "owi napa partners 1 l.p. [STREET_ADDRESS]" at bounding box center [825, 302] width 1334 height 42
copy h6 "owi napa partners 1 l.p."
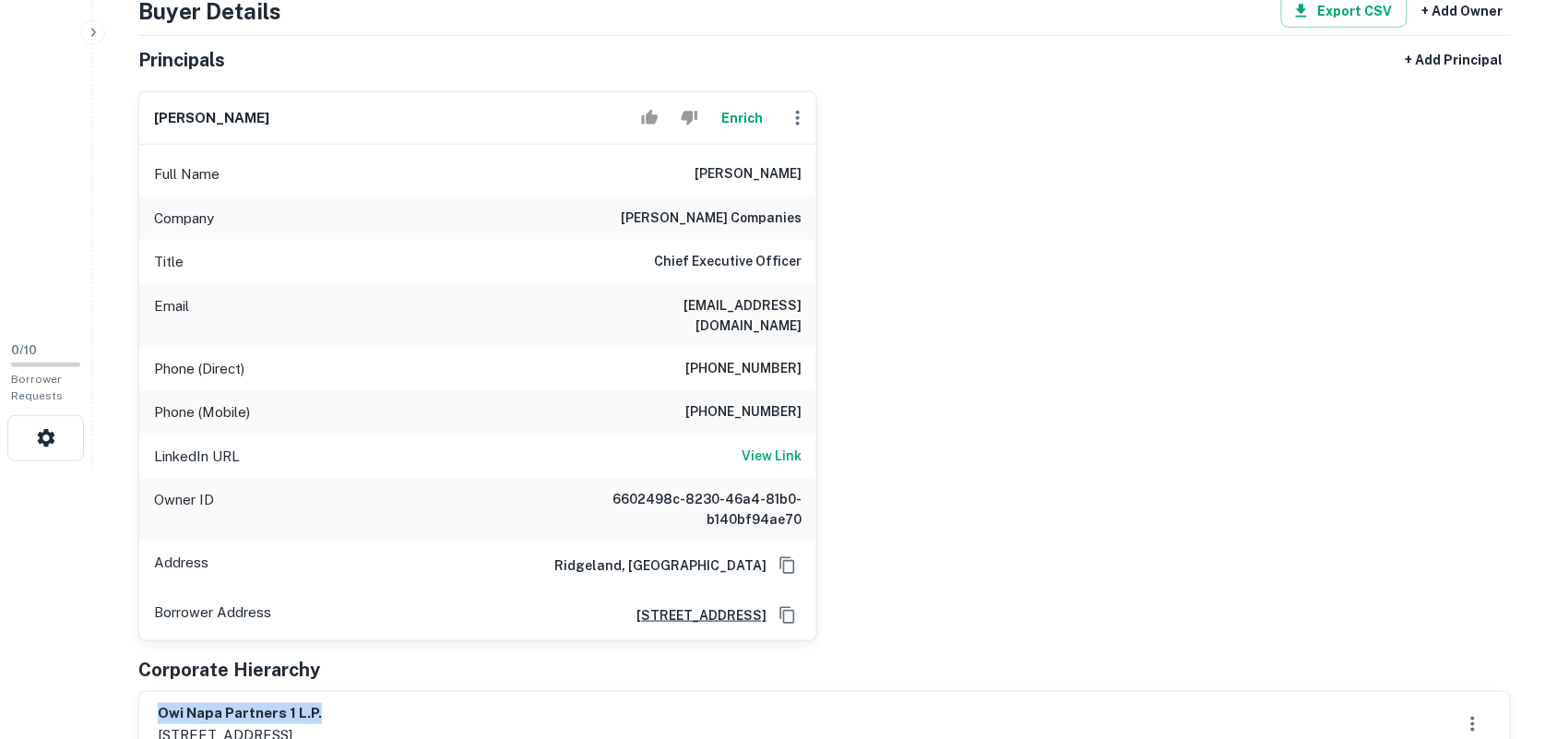
scroll to position [231, 0]
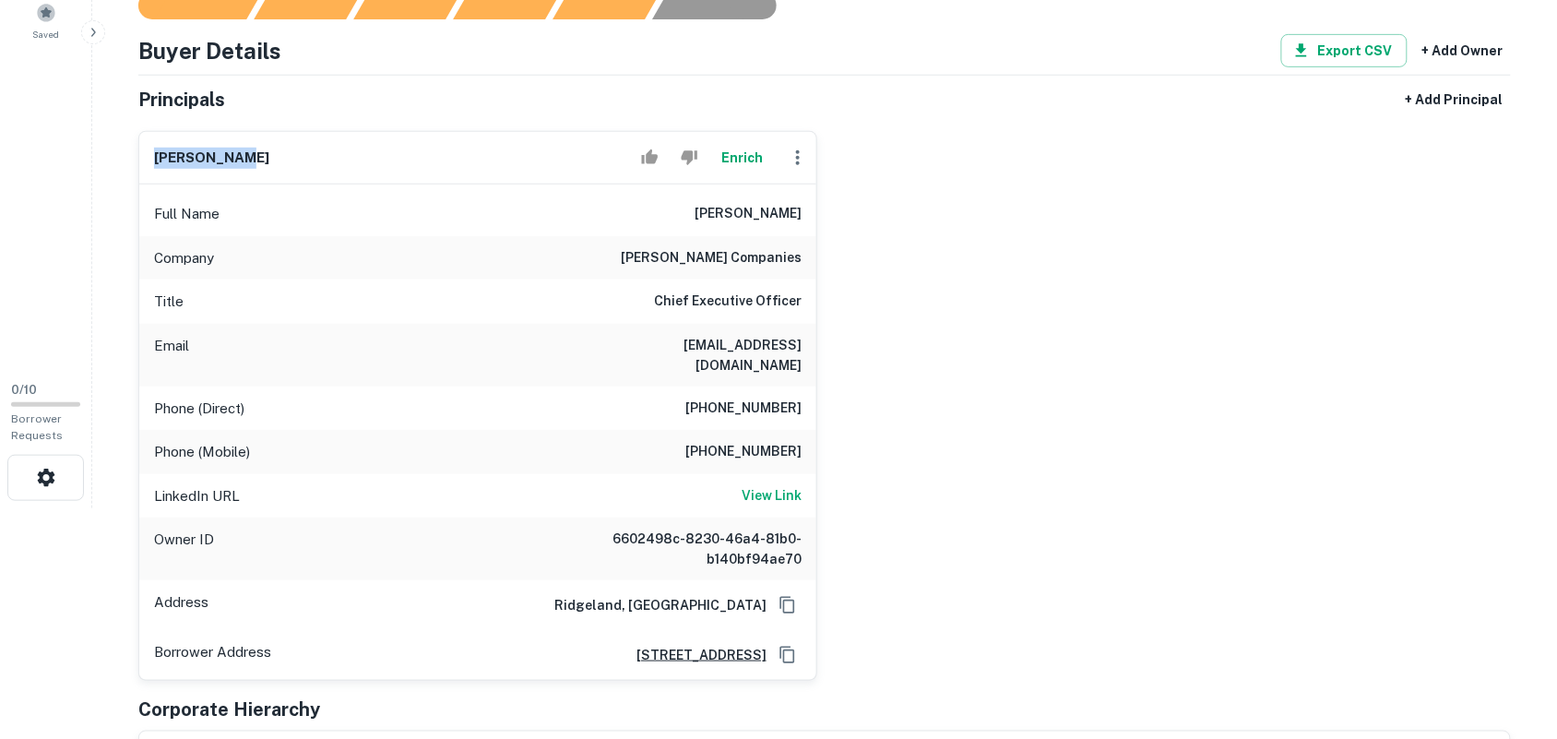
drag, startPoint x: 152, startPoint y: 152, endPoint x: 320, endPoint y: 152, distance: 167.9
click at [320, 152] on div "[PERSON_NAME] Enrich" at bounding box center [477, 158] width 677 height 53
copy h6 "[PERSON_NAME]"
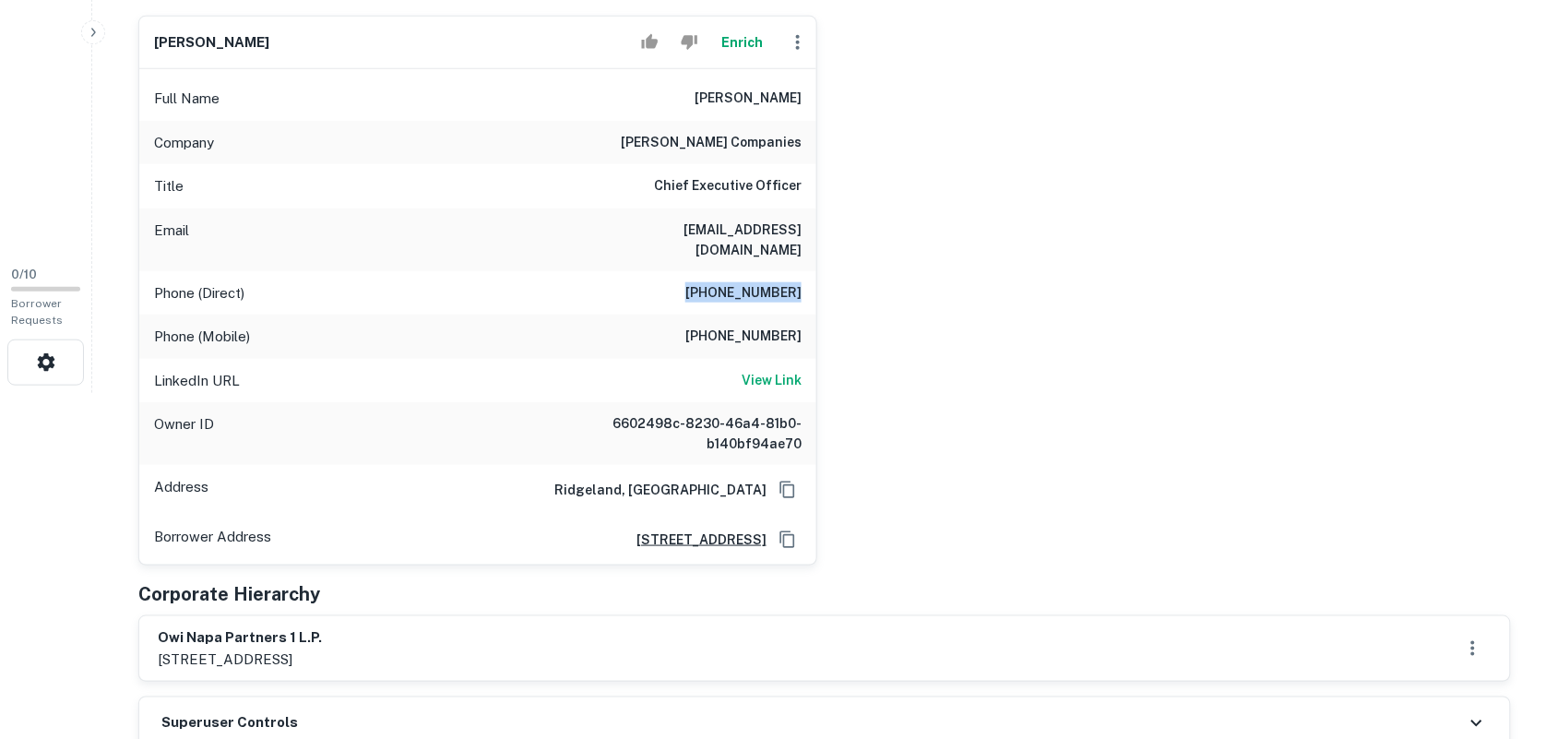
drag, startPoint x: 703, startPoint y: 272, endPoint x: 813, endPoint y: 268, distance: 109.8
click at [813, 271] on div "Phone (Direct) [PHONE_NUMBER]" at bounding box center [477, 293] width 677 height 44
copy h6 "[PHONE_NUMBER]"
drag, startPoint x: 710, startPoint y: 318, endPoint x: 808, endPoint y: 315, distance: 97.8
click at [808, 315] on div "Phone (Mobile) [PHONE_NUMBER]" at bounding box center [477, 336] width 677 height 44
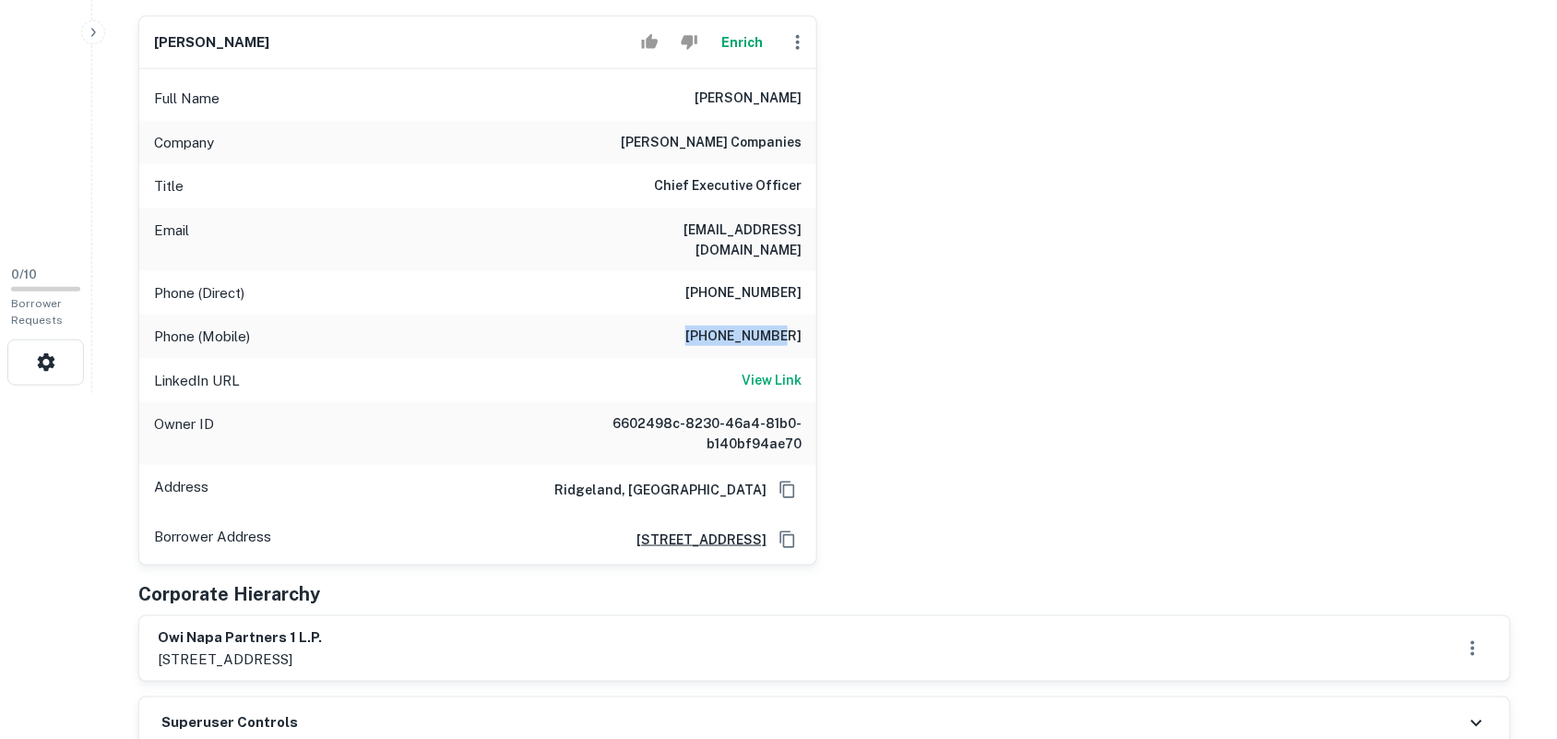
copy h6 "[PHONE_NUMBER]"
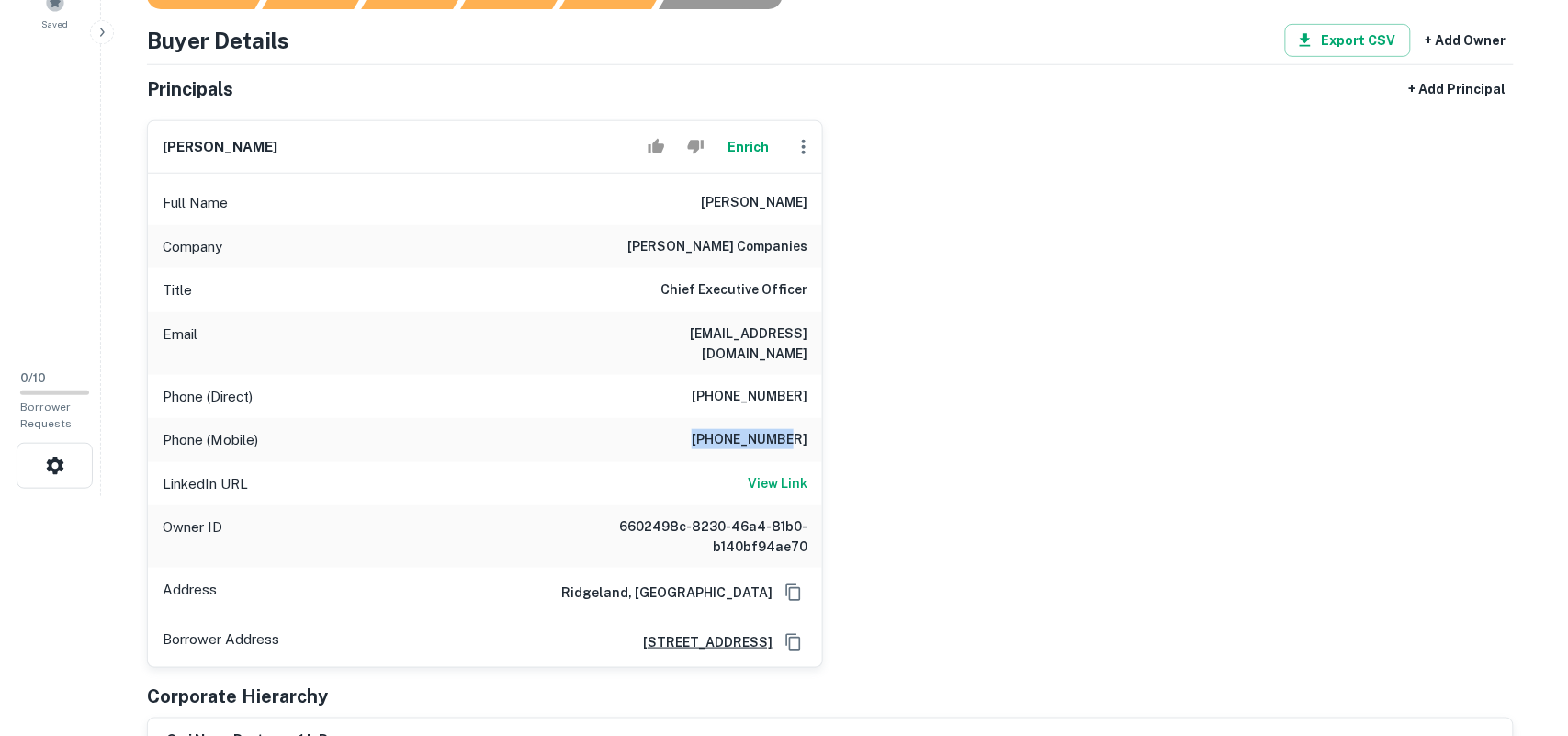
scroll to position [230, 0]
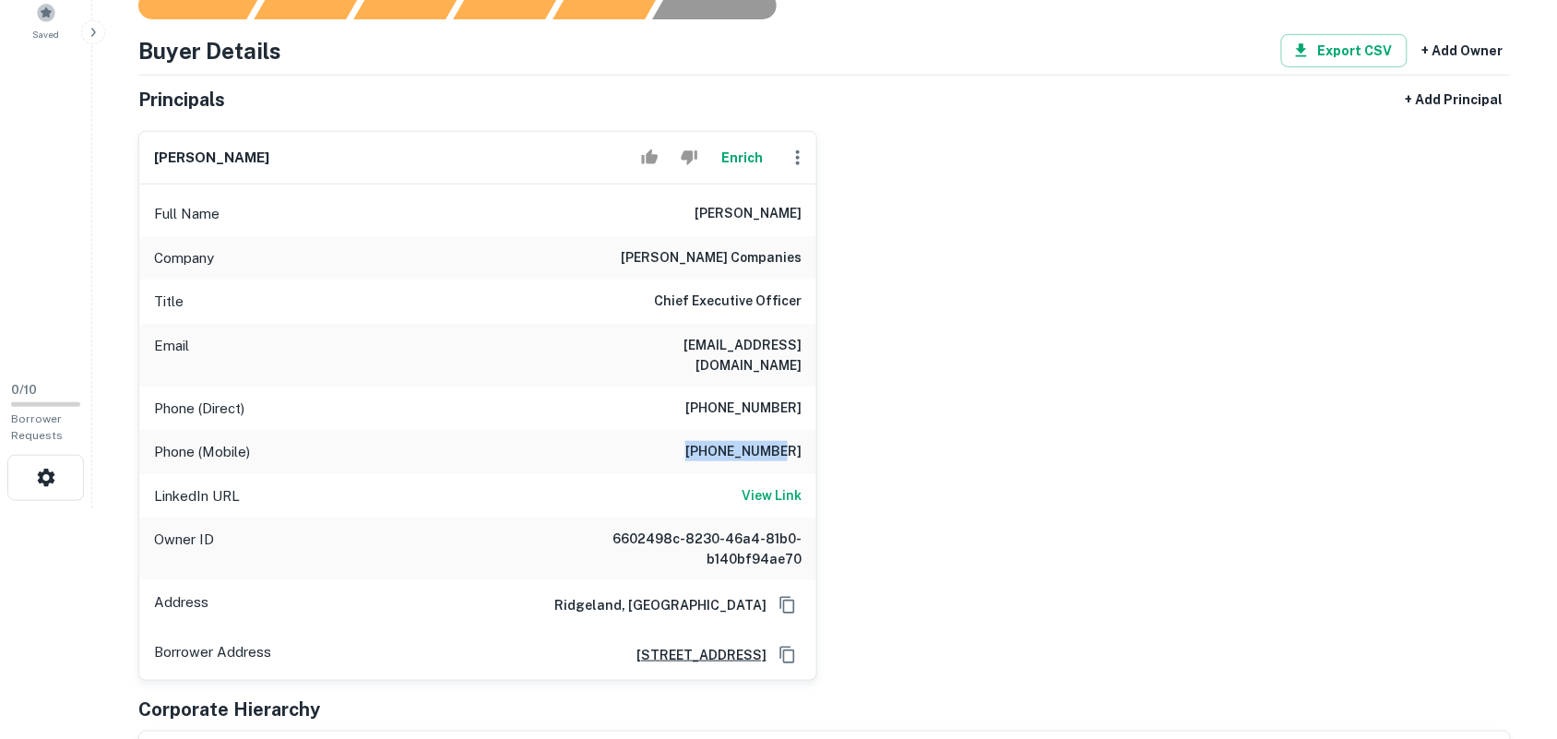
click at [795, 157] on icon "button" at bounding box center [798, 158] width 22 height 22
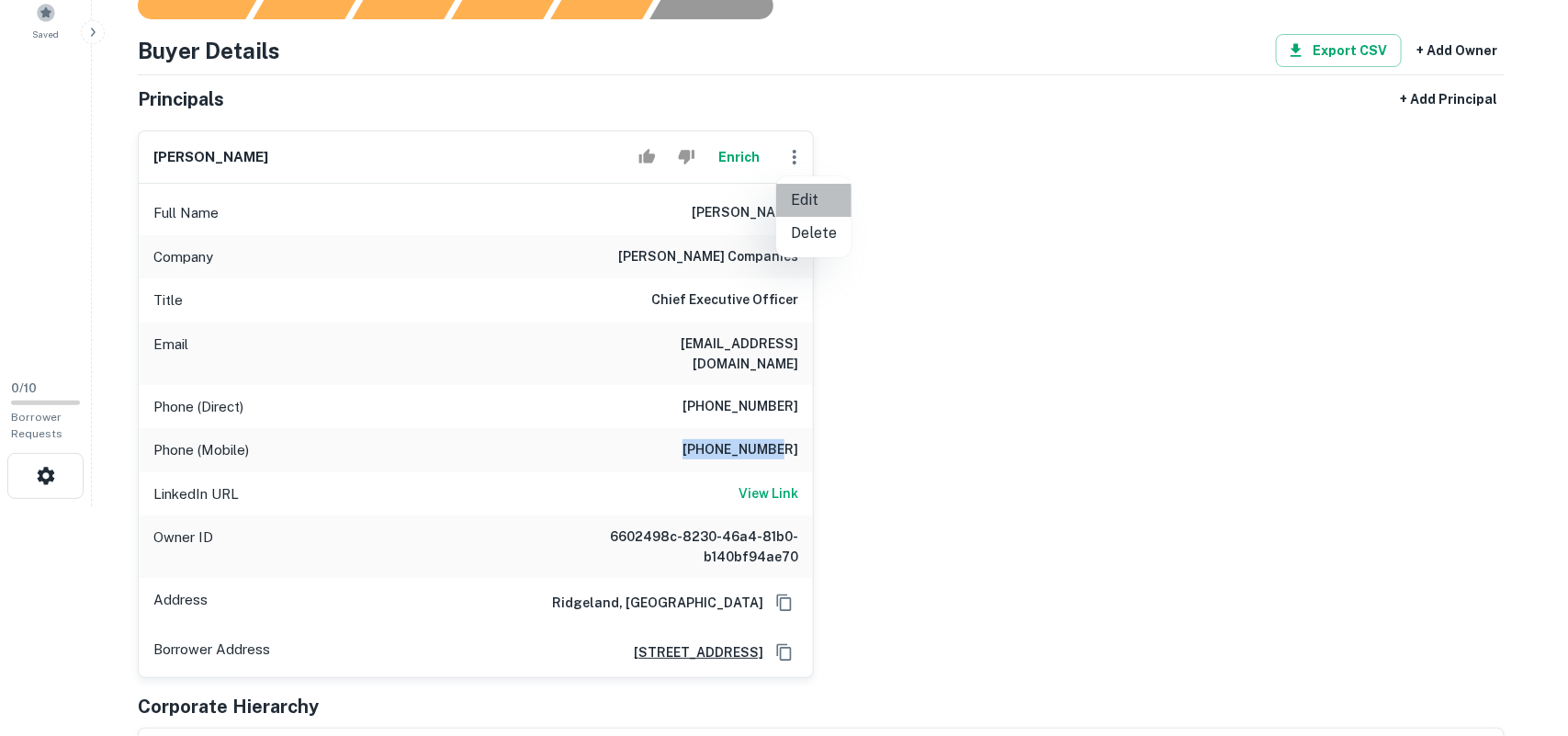
click at [811, 199] on li "Edit" at bounding box center [814, 199] width 76 height 33
select select "**"
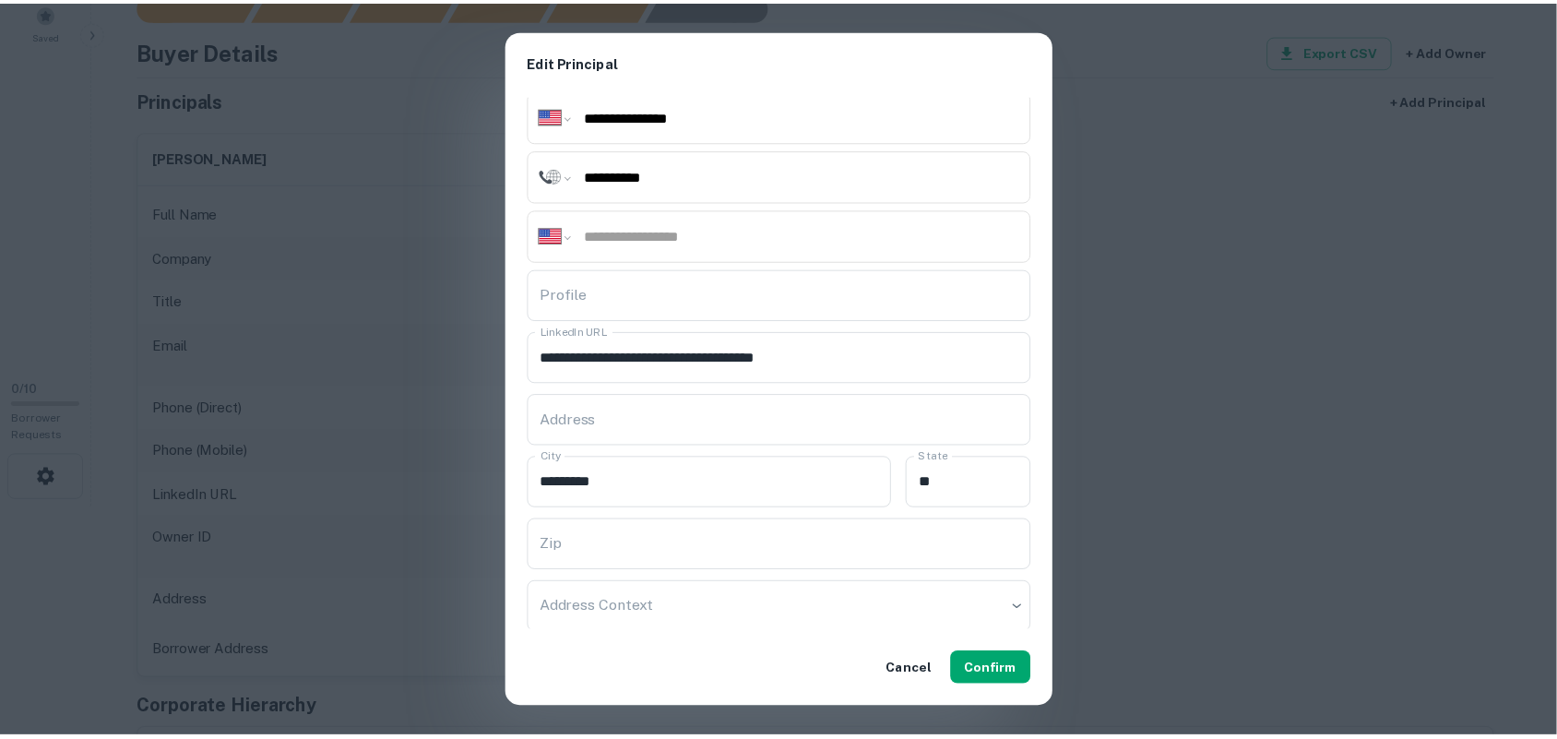
scroll to position [258, 0]
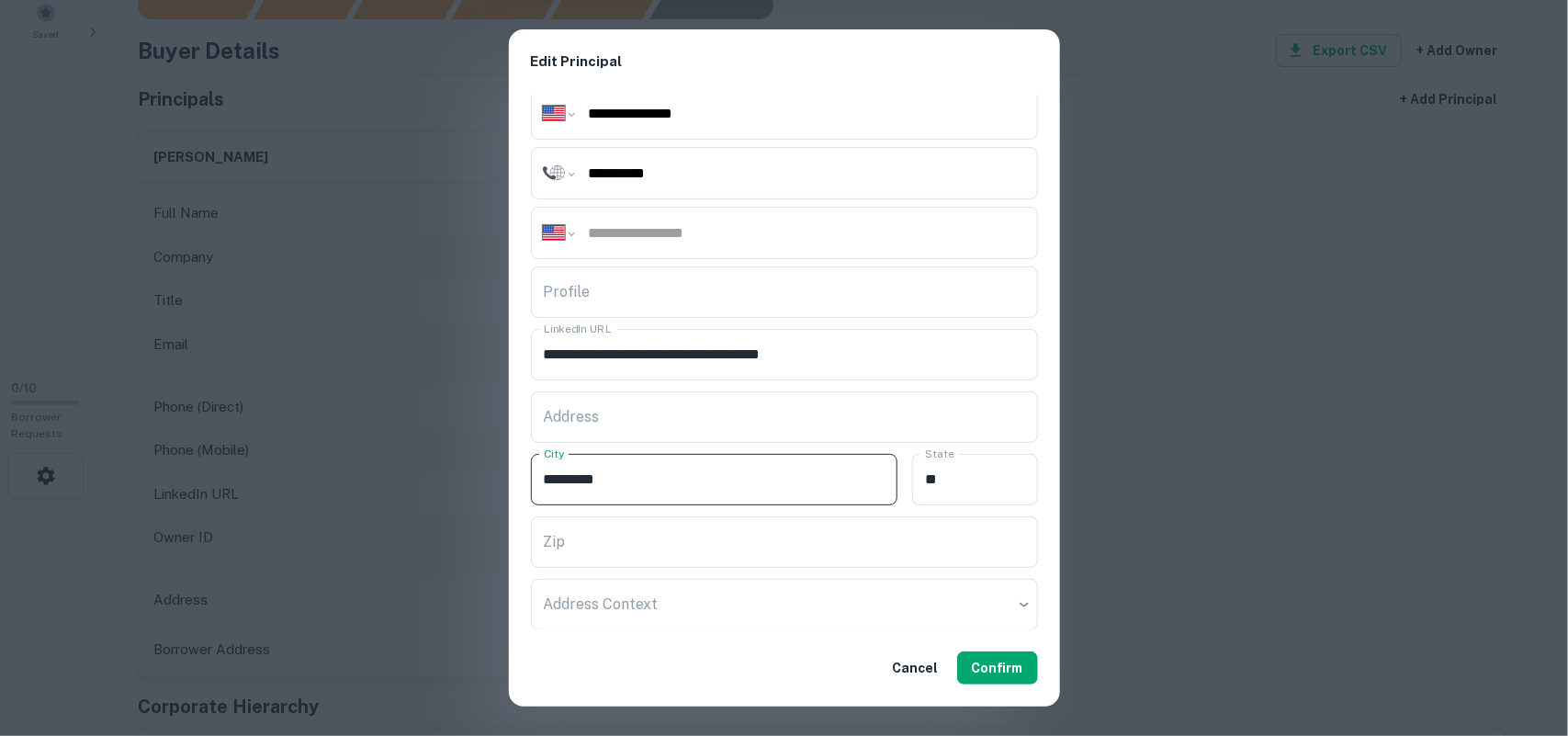
click at [717, 471] on input "*********" at bounding box center [714, 480] width 368 height 52
click at [716, 471] on input "*********" at bounding box center [714, 480] width 368 height 52
paste input "**********"
type input "**********"
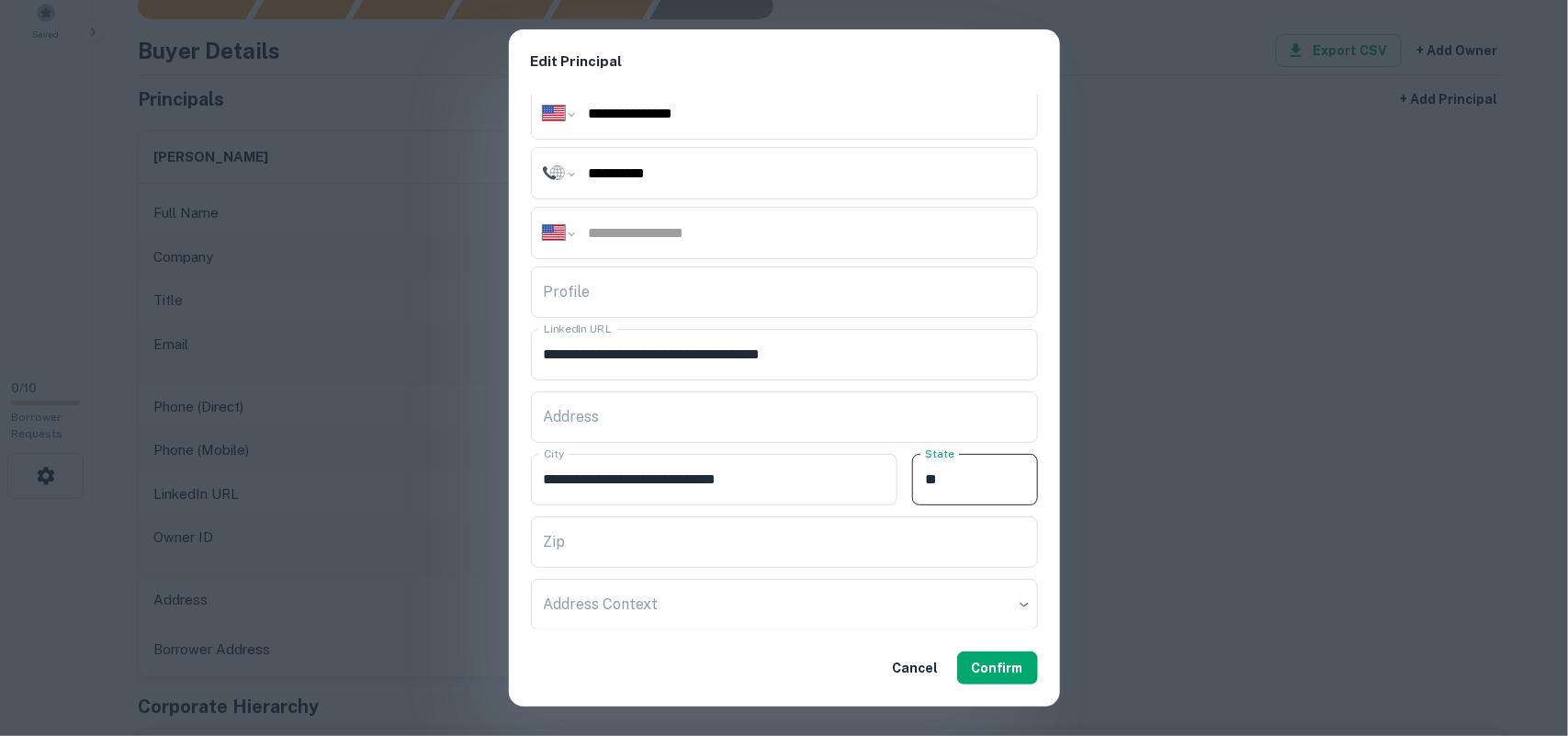
drag, startPoint x: 951, startPoint y: 470, endPoint x: 867, endPoint y: 468, distance: 84.0
click at [867, 468] on div "**********" at bounding box center [784, 477] width 507 height 63
drag, startPoint x: 764, startPoint y: 542, endPoint x: 510, endPoint y: 524, distance: 254.6
click at [505, 524] on div "**********" at bounding box center [784, 368] width 1568 height 736
click at [946, 539] on input "Zip" at bounding box center [784, 542] width 507 height 52
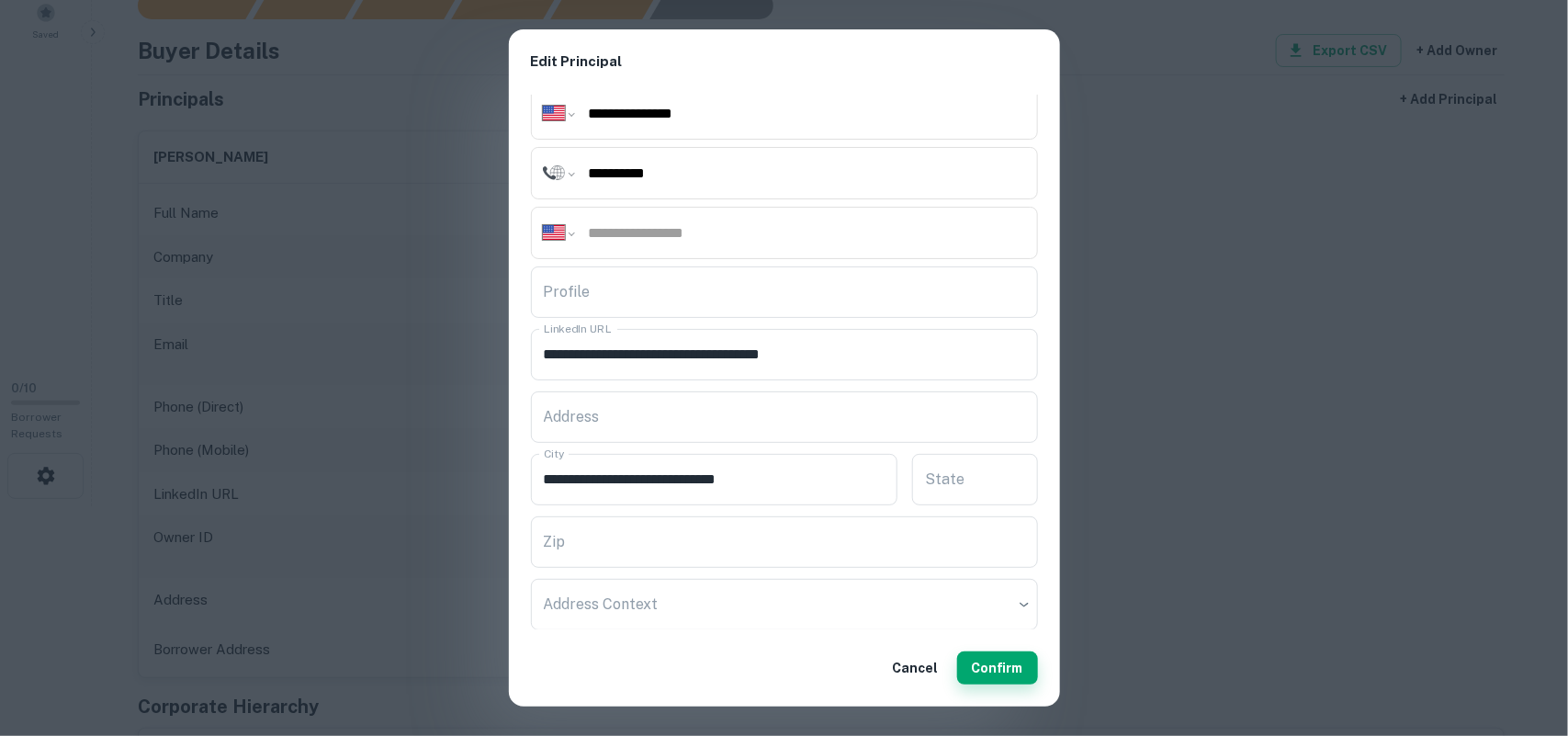
drag, startPoint x: 1001, startPoint y: 663, endPoint x: 989, endPoint y: 654, distance: 15.0
click at [999, 663] on button "Confirm" at bounding box center [997, 667] width 81 height 33
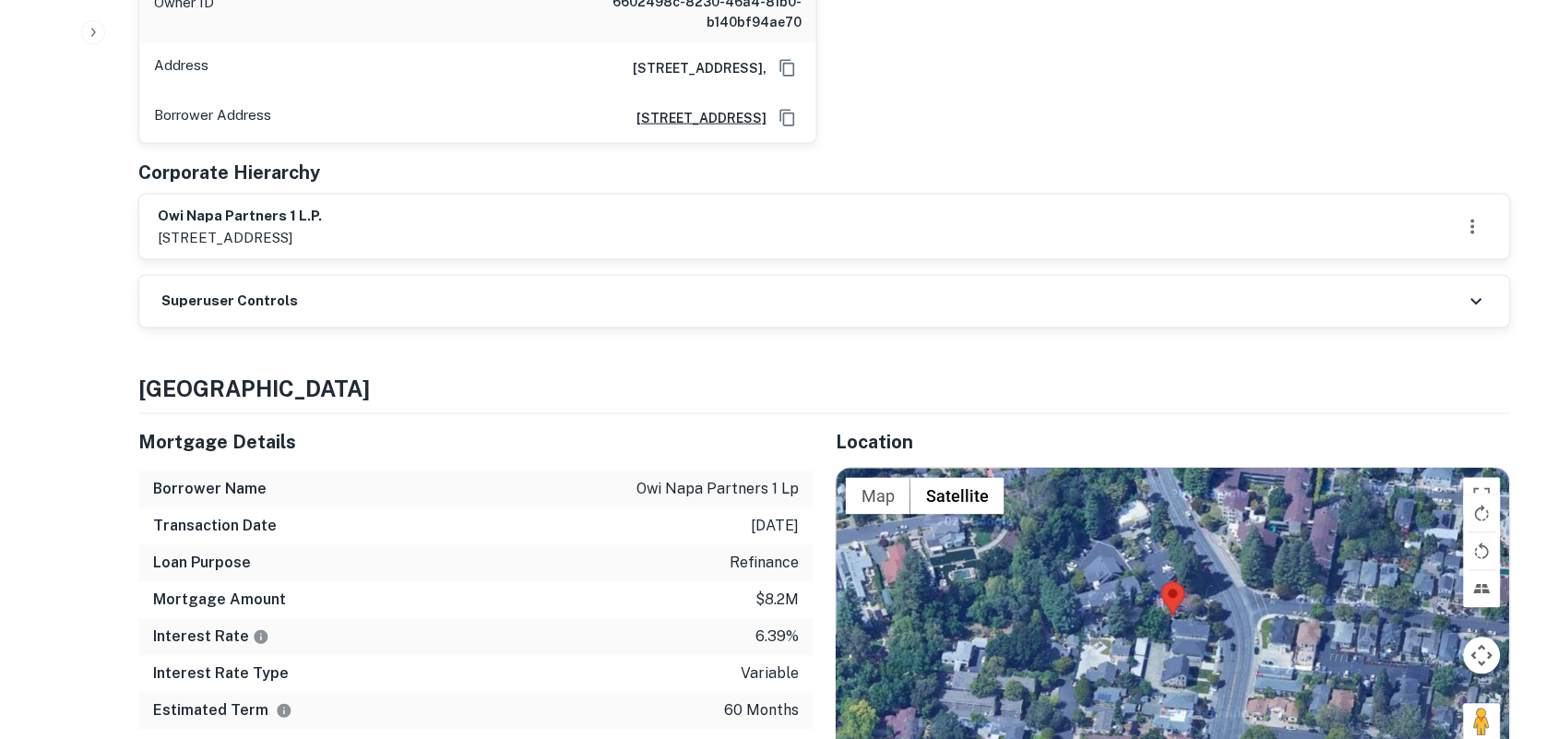
scroll to position [692, 0]
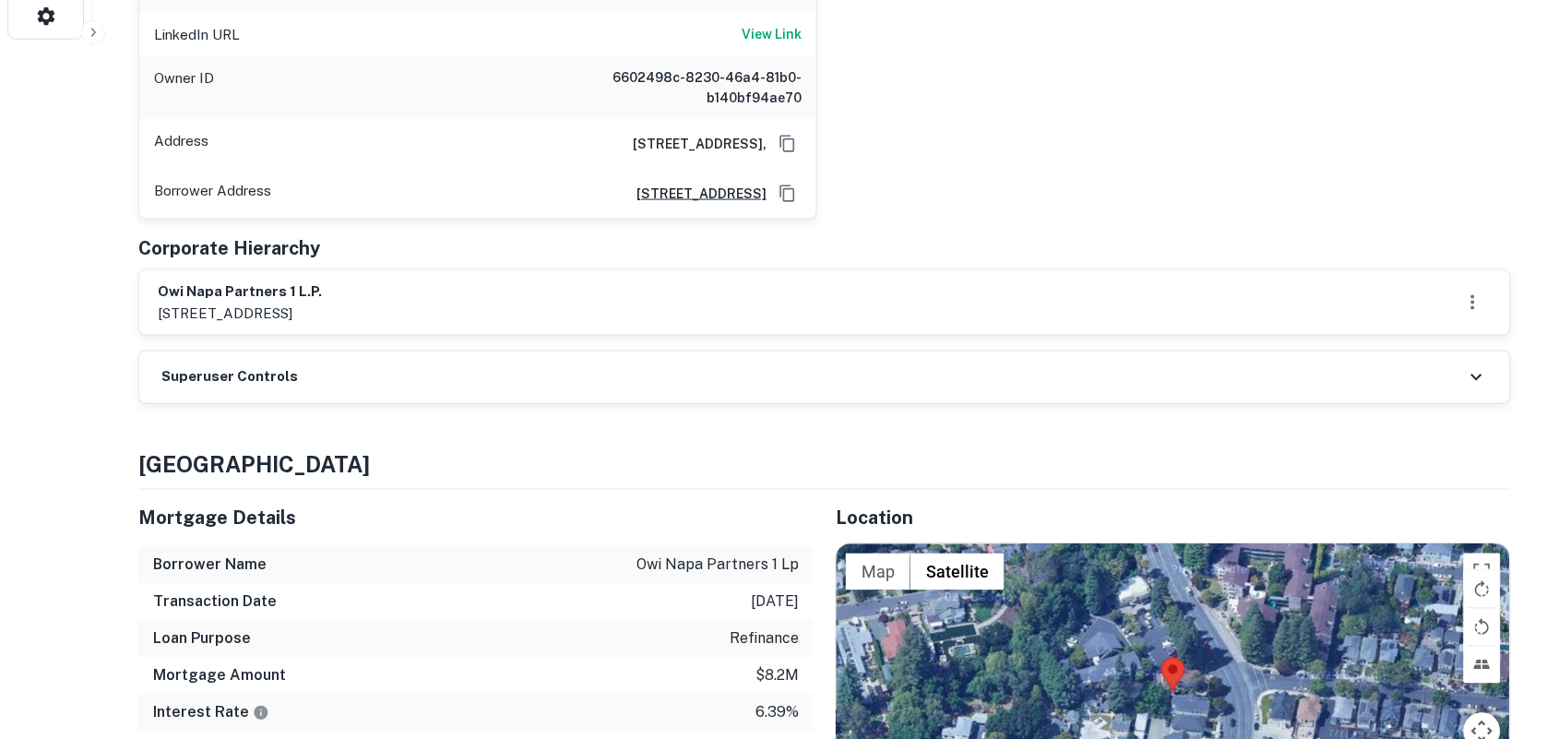
click at [1473, 366] on icon at bounding box center [1476, 377] width 22 height 22
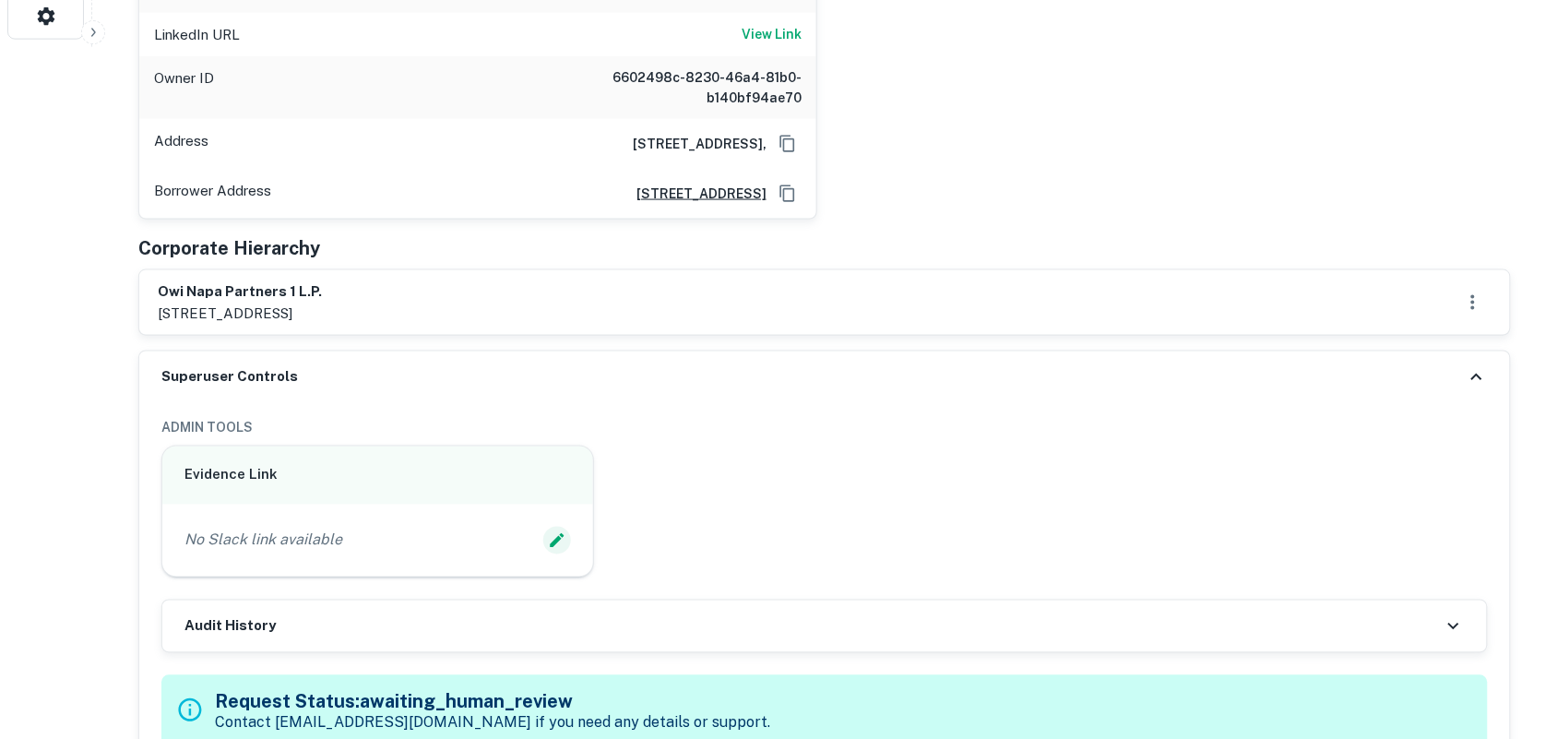
click at [556, 533] on icon "Edit Slack Link" at bounding box center [557, 540] width 14 height 14
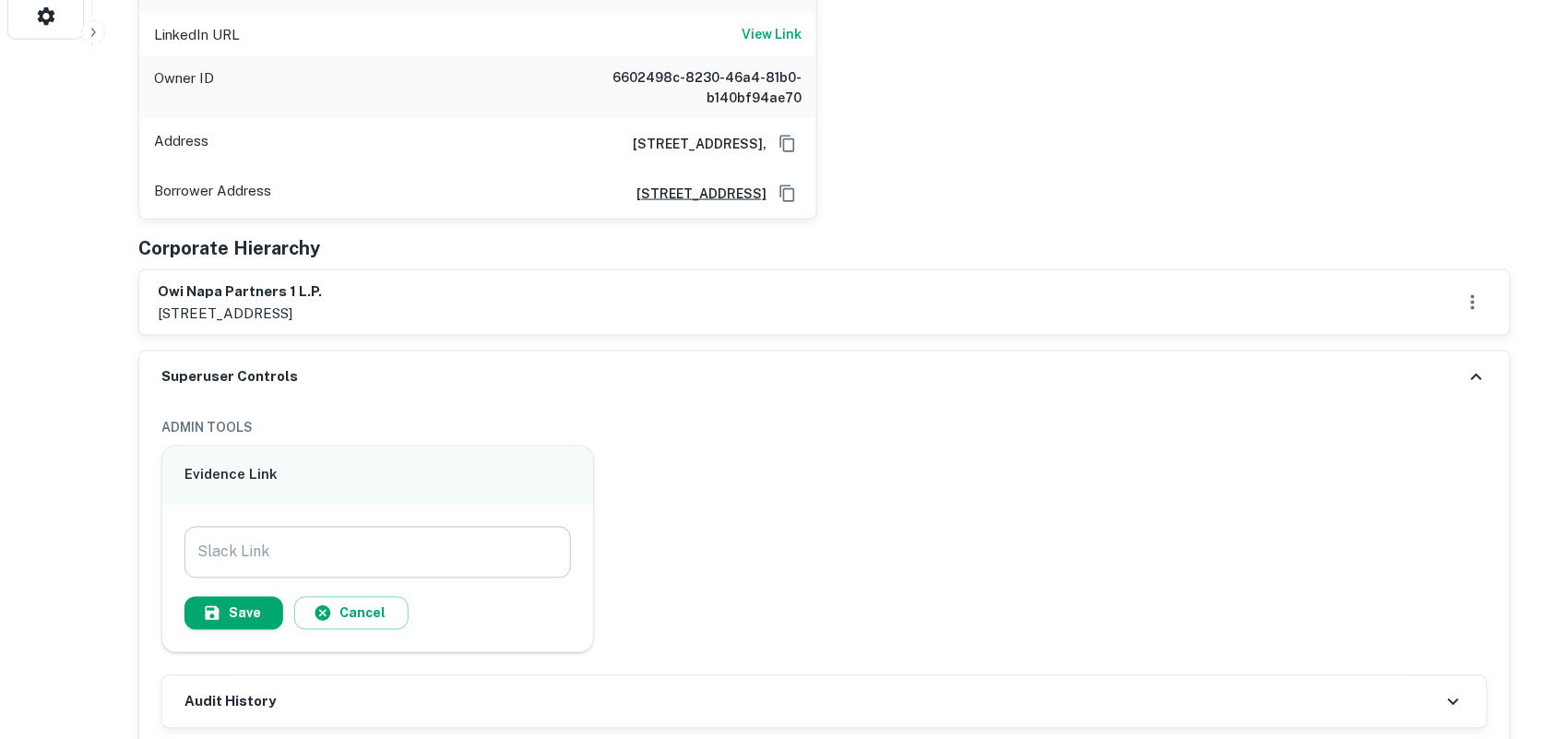
click at [365, 538] on input "Slack Link" at bounding box center [377, 553] width 386 height 52
paste input "**********"
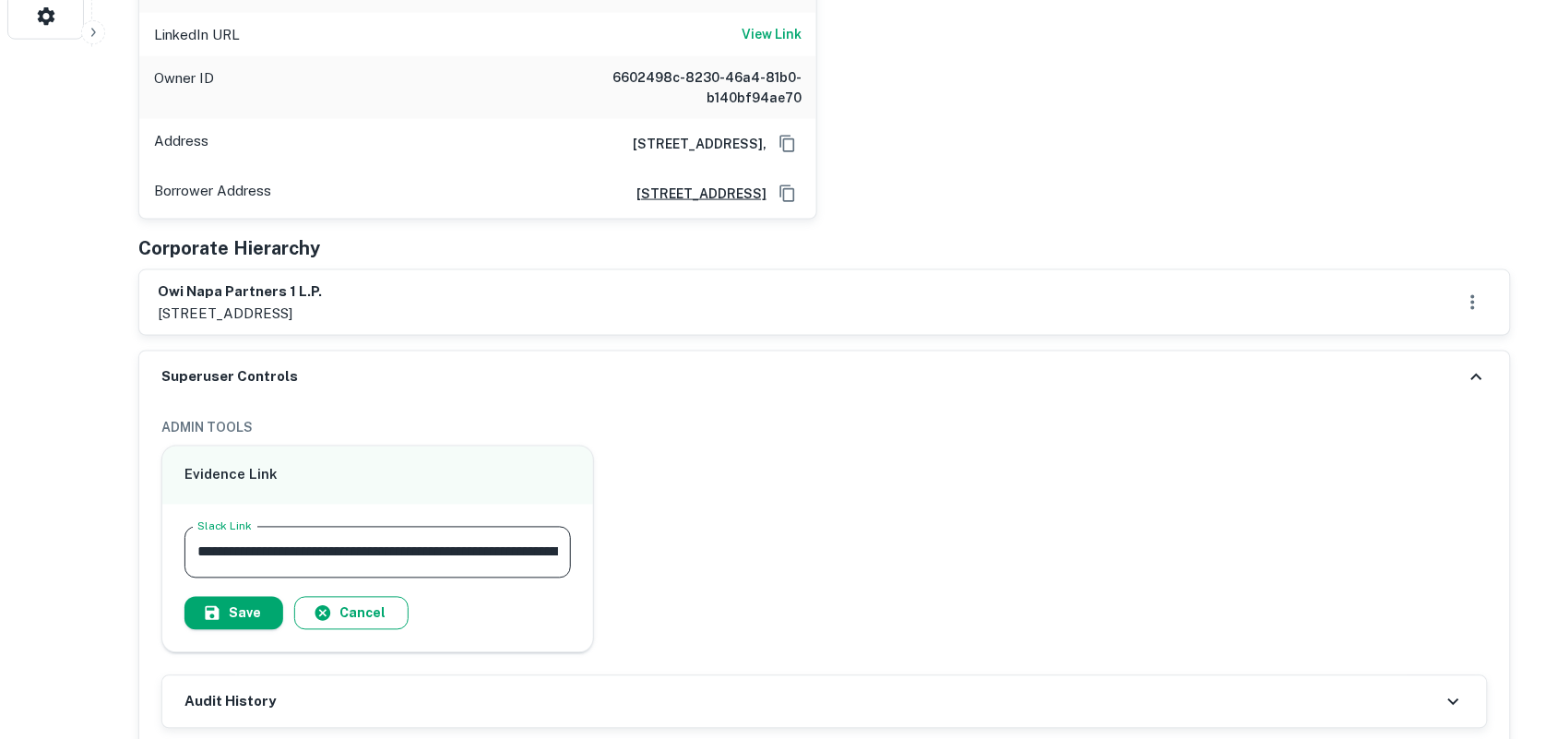
scroll to position [0, 184]
type input "**********"
click at [233, 597] on button "Save" at bounding box center [233, 613] width 99 height 33
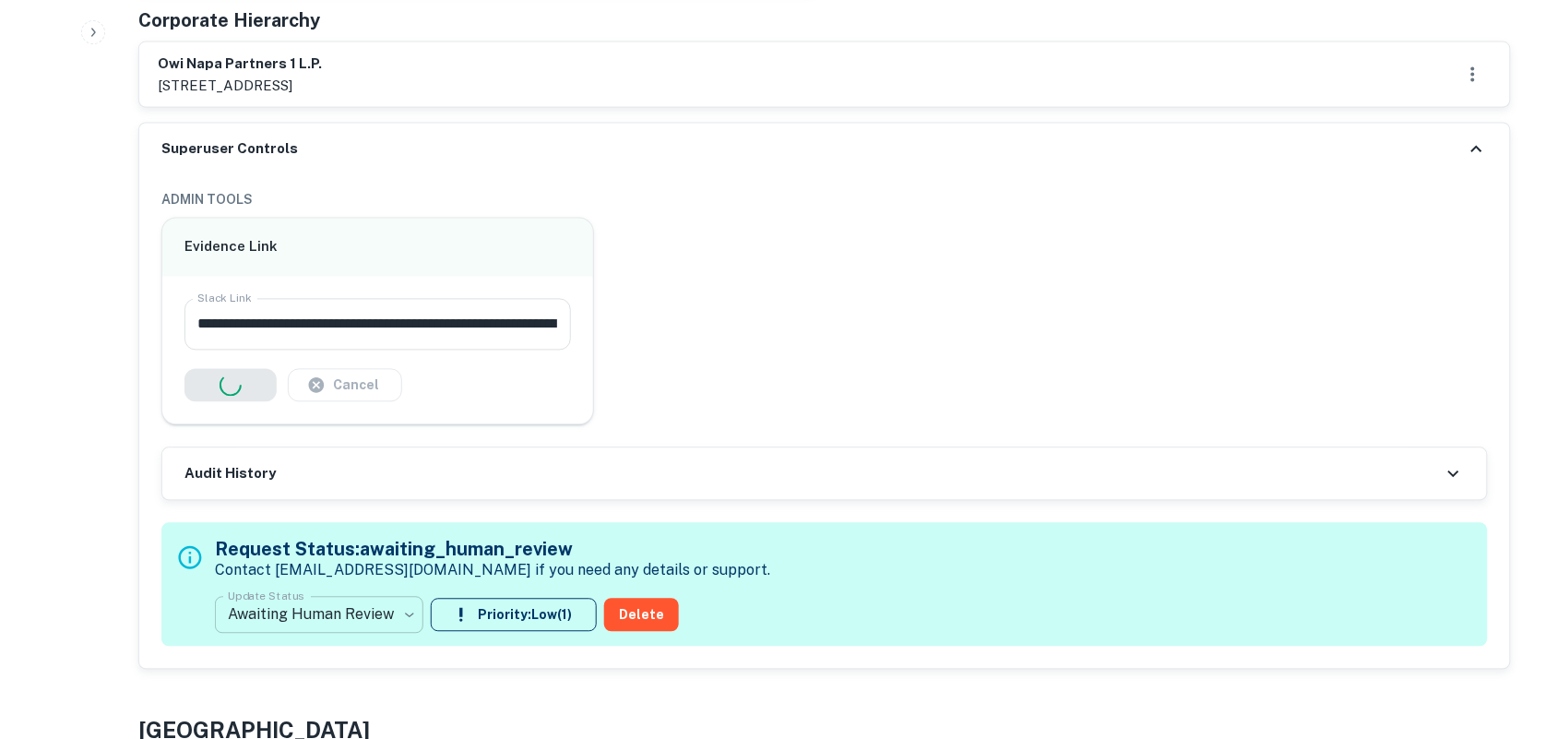
scroll to position [922, 0]
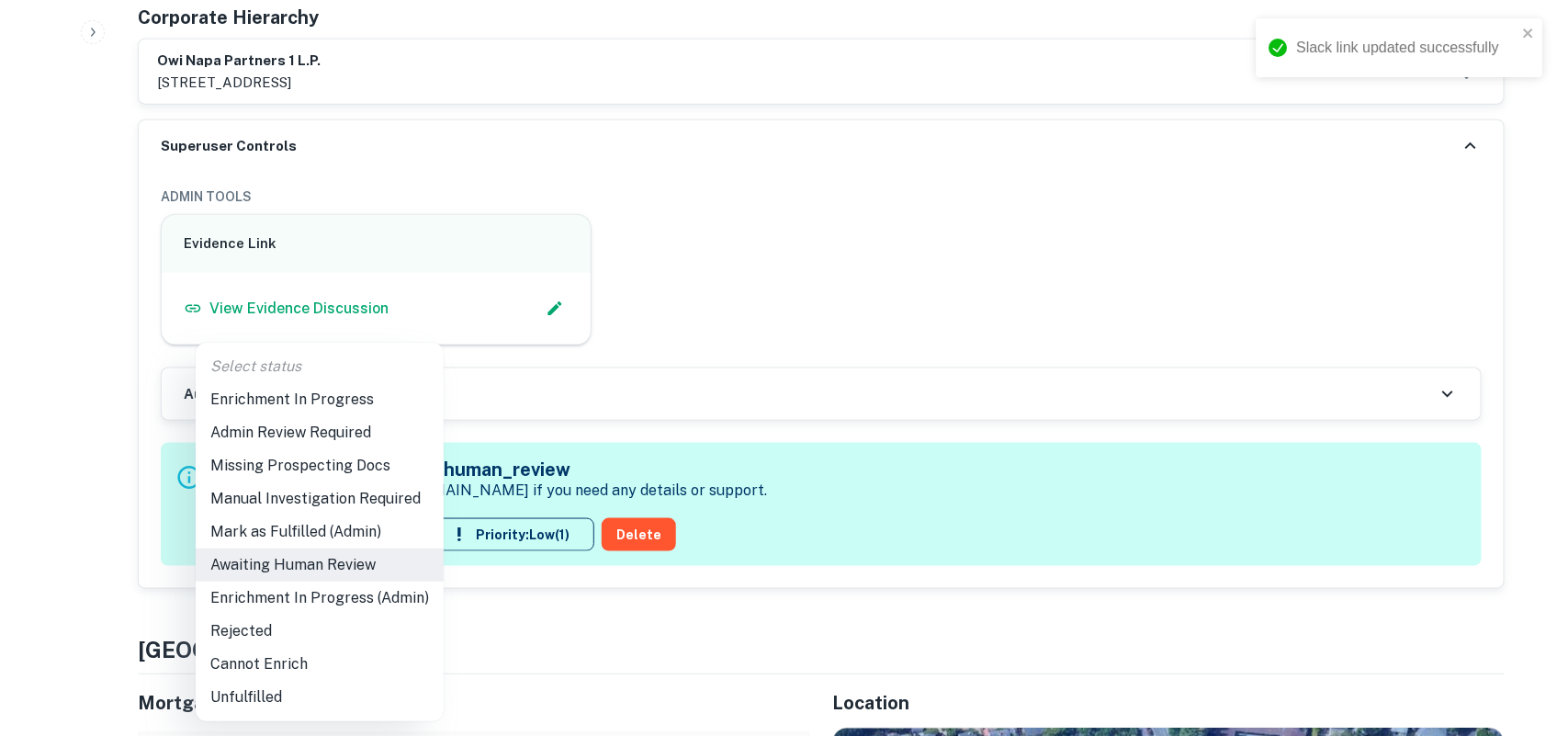
click at [277, 598] on li "Enrichment In Progress (Admin)" at bounding box center [319, 598] width 248 height 33
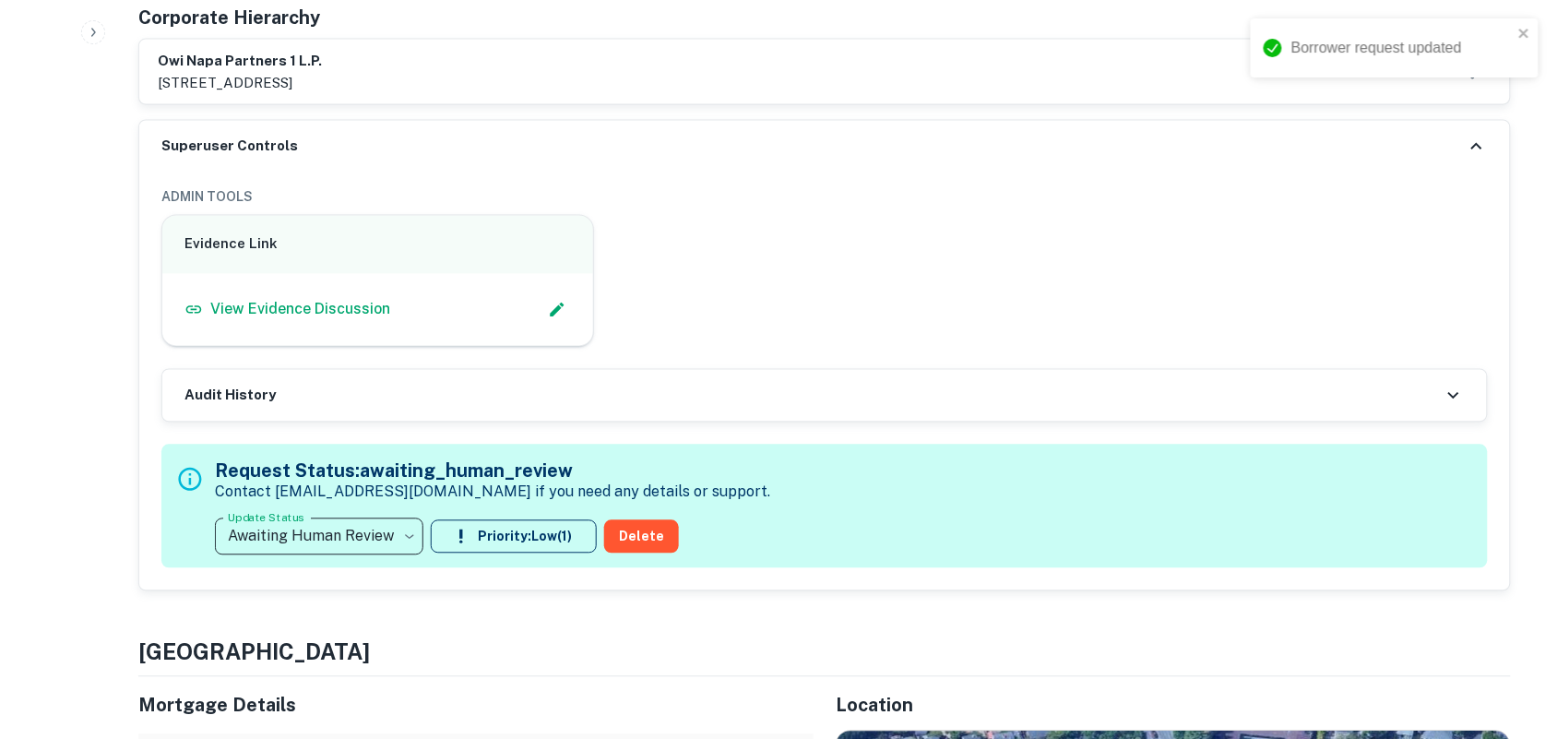
type input "**********"
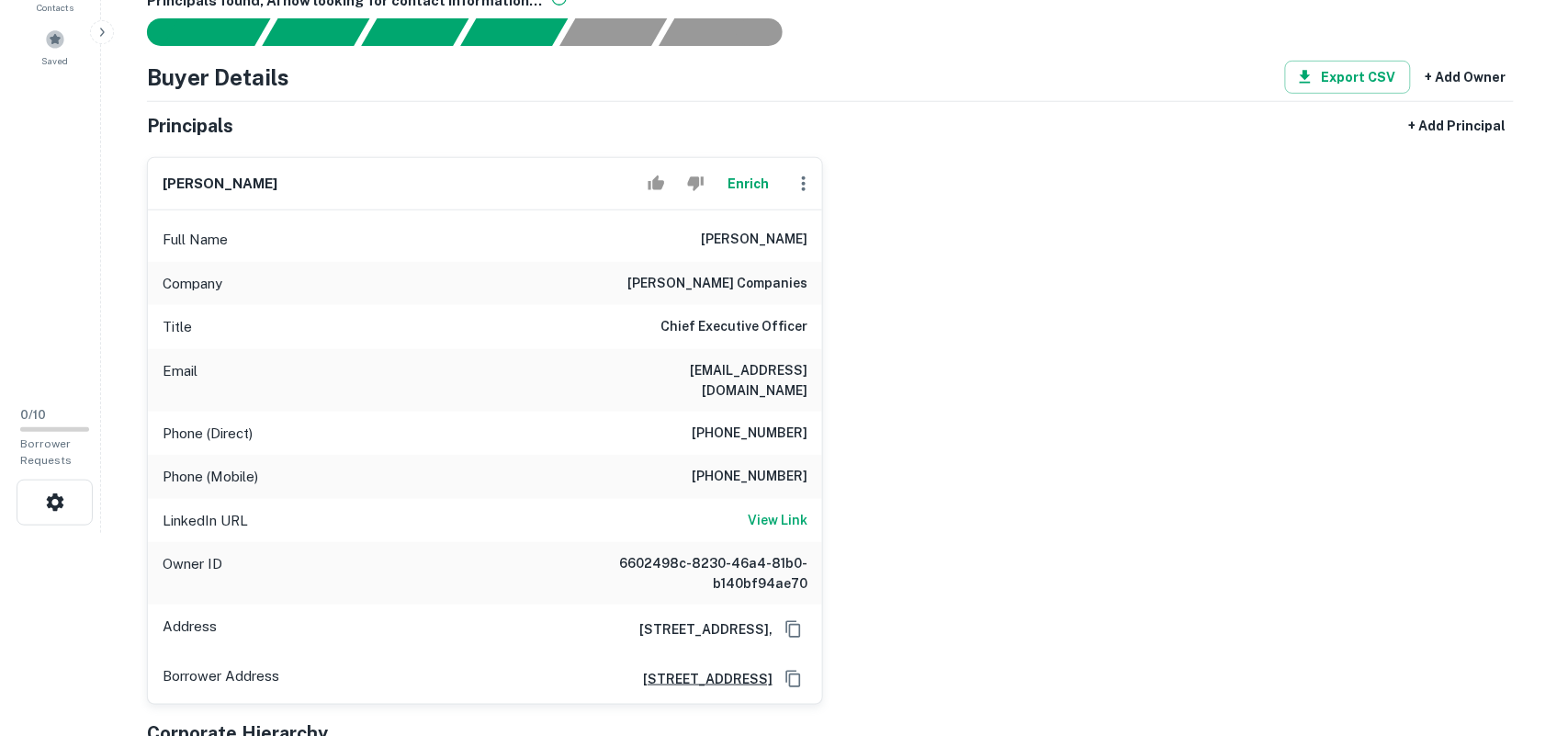
scroll to position [230, 0]
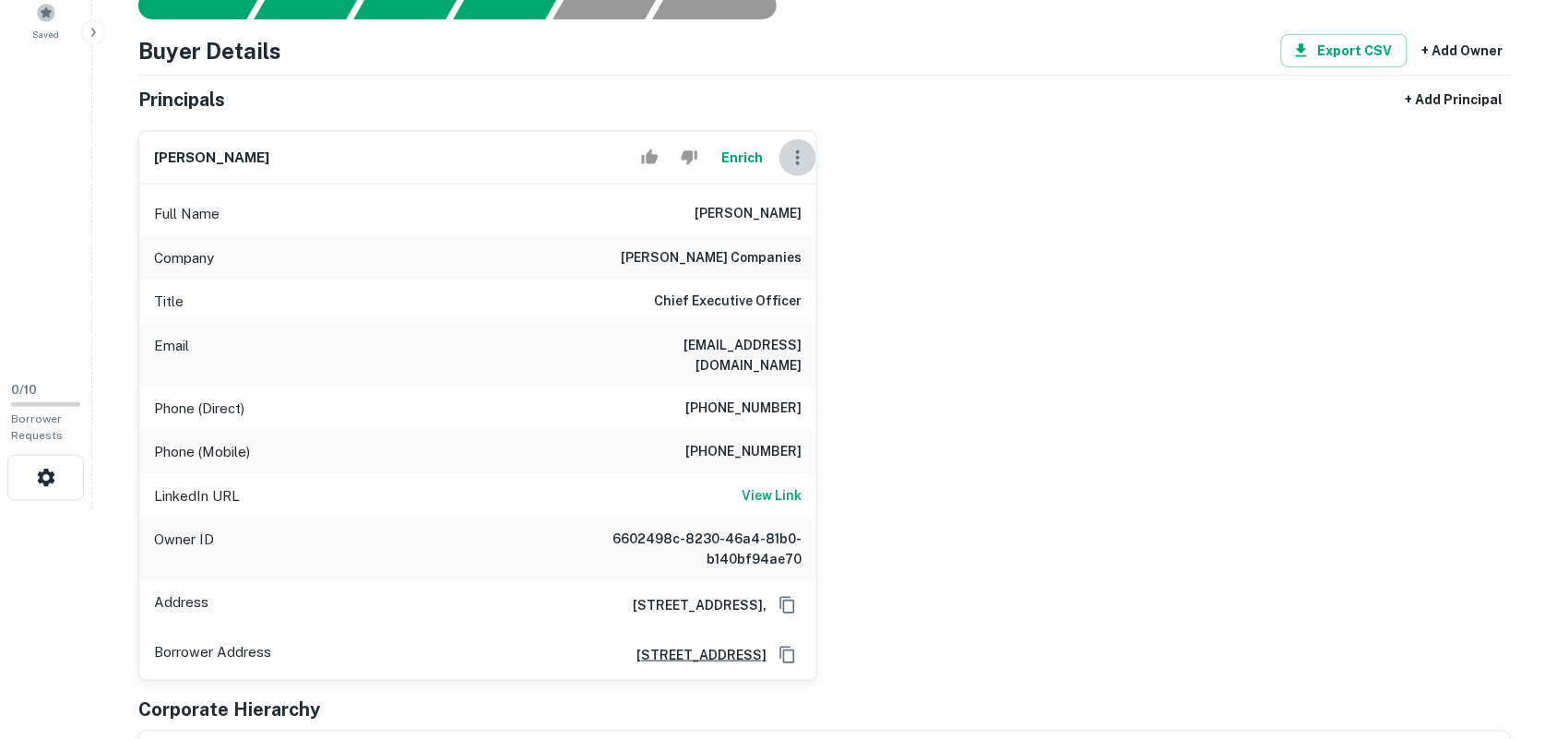
click at [799, 162] on icon "button" at bounding box center [798, 158] width 22 height 22
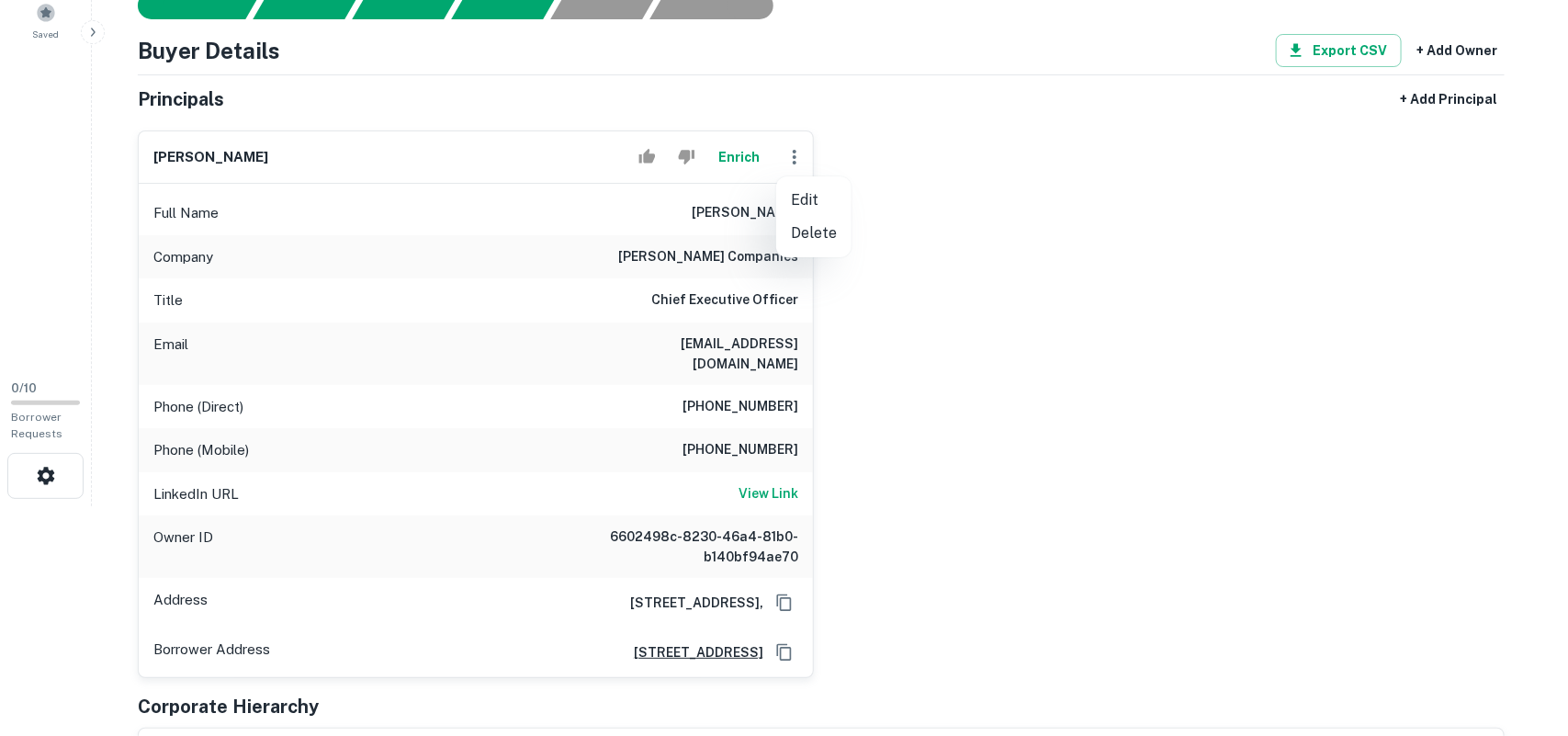
click at [801, 200] on li "Edit" at bounding box center [814, 199] width 76 height 33
select select "**"
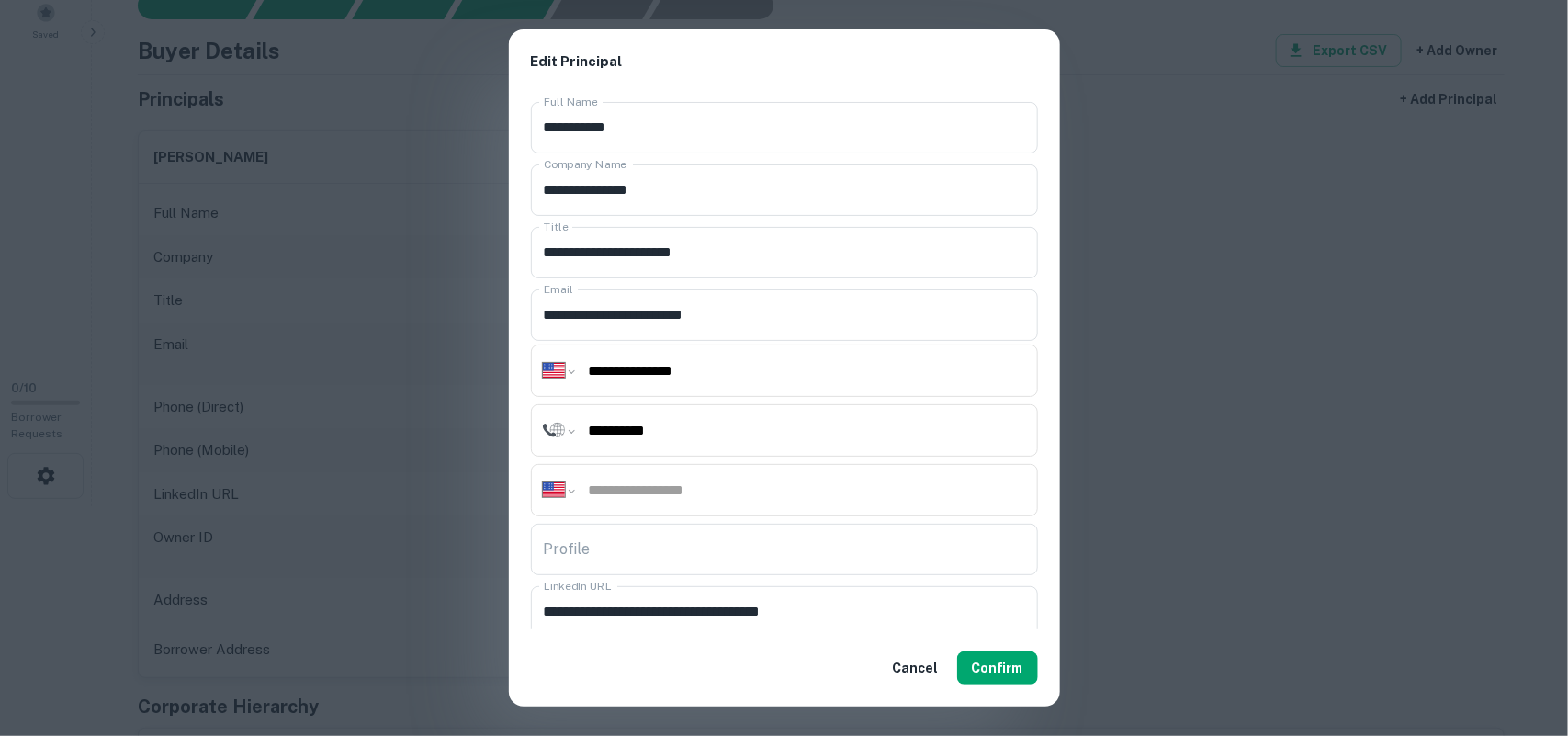
drag, startPoint x: 722, startPoint y: 372, endPoint x: 493, endPoint y: 343, distance: 230.8
click at [493, 343] on div "**********" at bounding box center [784, 368] width 1568 height 736
paste input "tel"
click at [800, 374] on input "**********" at bounding box center [806, 370] width 439 height 21
type input "**********"
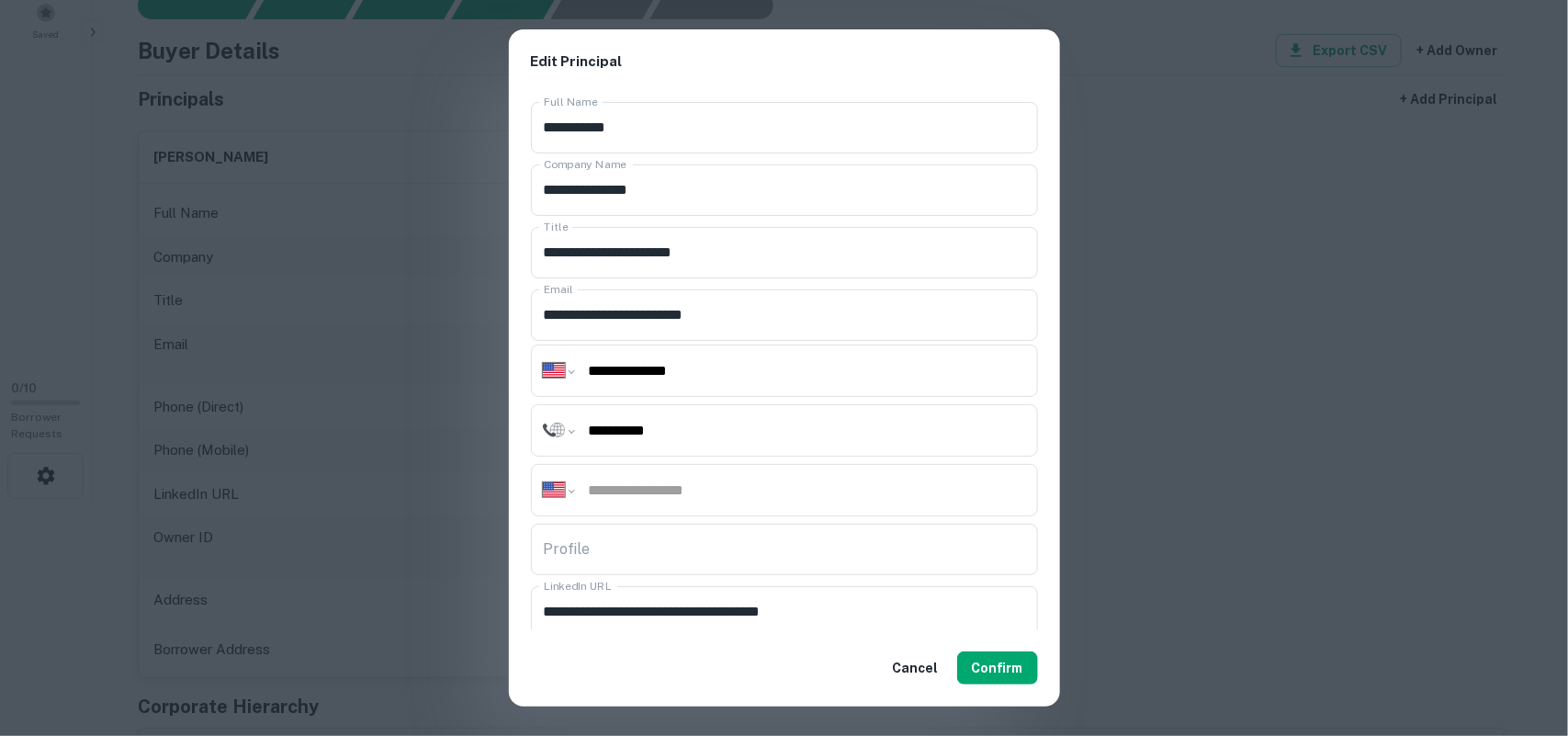
click at [712, 496] on input "tel" at bounding box center [806, 489] width 439 height 21
paste input "**********"
type input "**********"
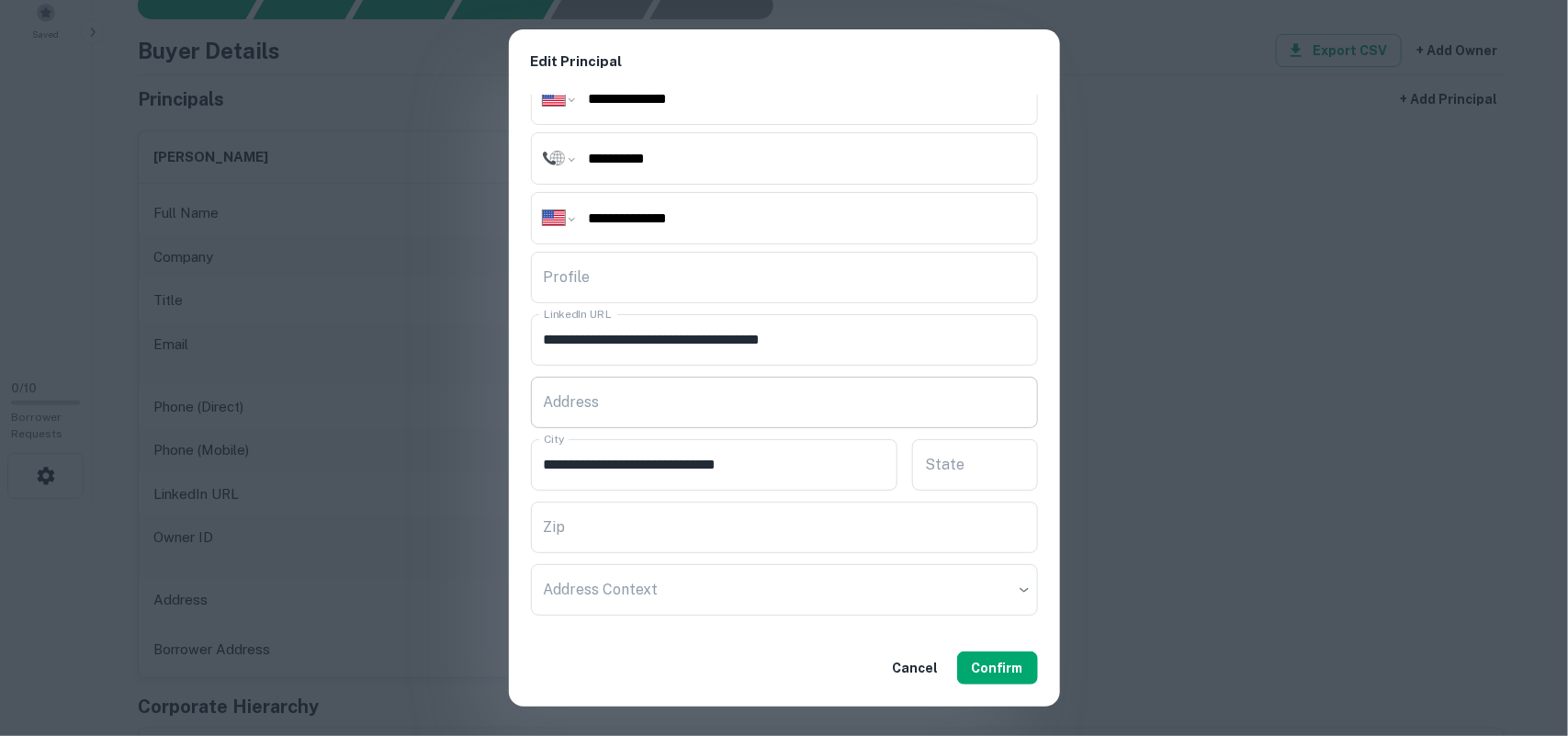
scroll to position [306, 0]
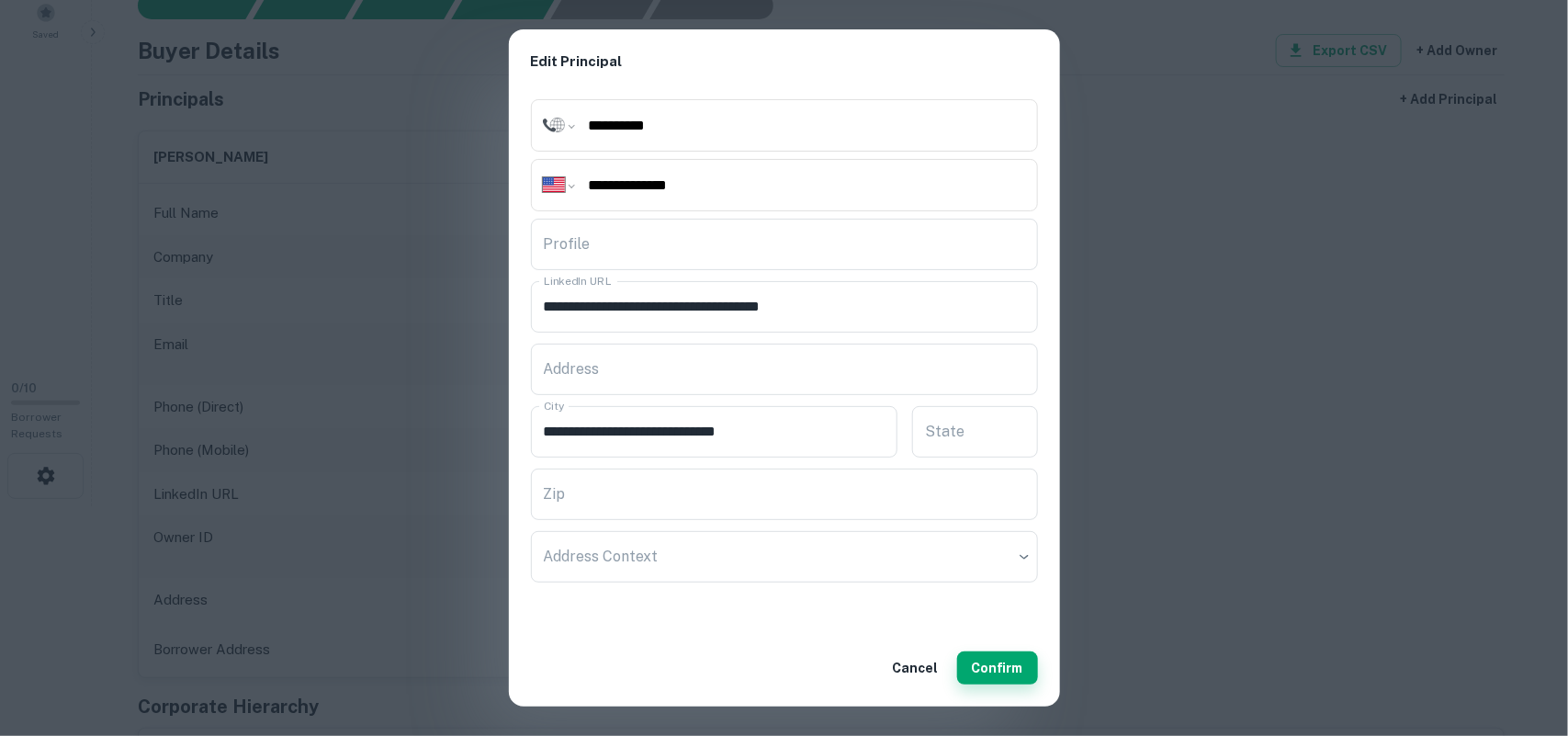
click at [995, 667] on button "Confirm" at bounding box center [997, 667] width 81 height 33
click at [992, 664] on button "Confirm" at bounding box center [997, 667] width 81 height 33
click at [1007, 662] on button "Confirm" at bounding box center [997, 667] width 81 height 33
click at [990, 667] on button "Confirm" at bounding box center [997, 667] width 81 height 33
click at [916, 668] on button "Cancel" at bounding box center [915, 667] width 61 height 33
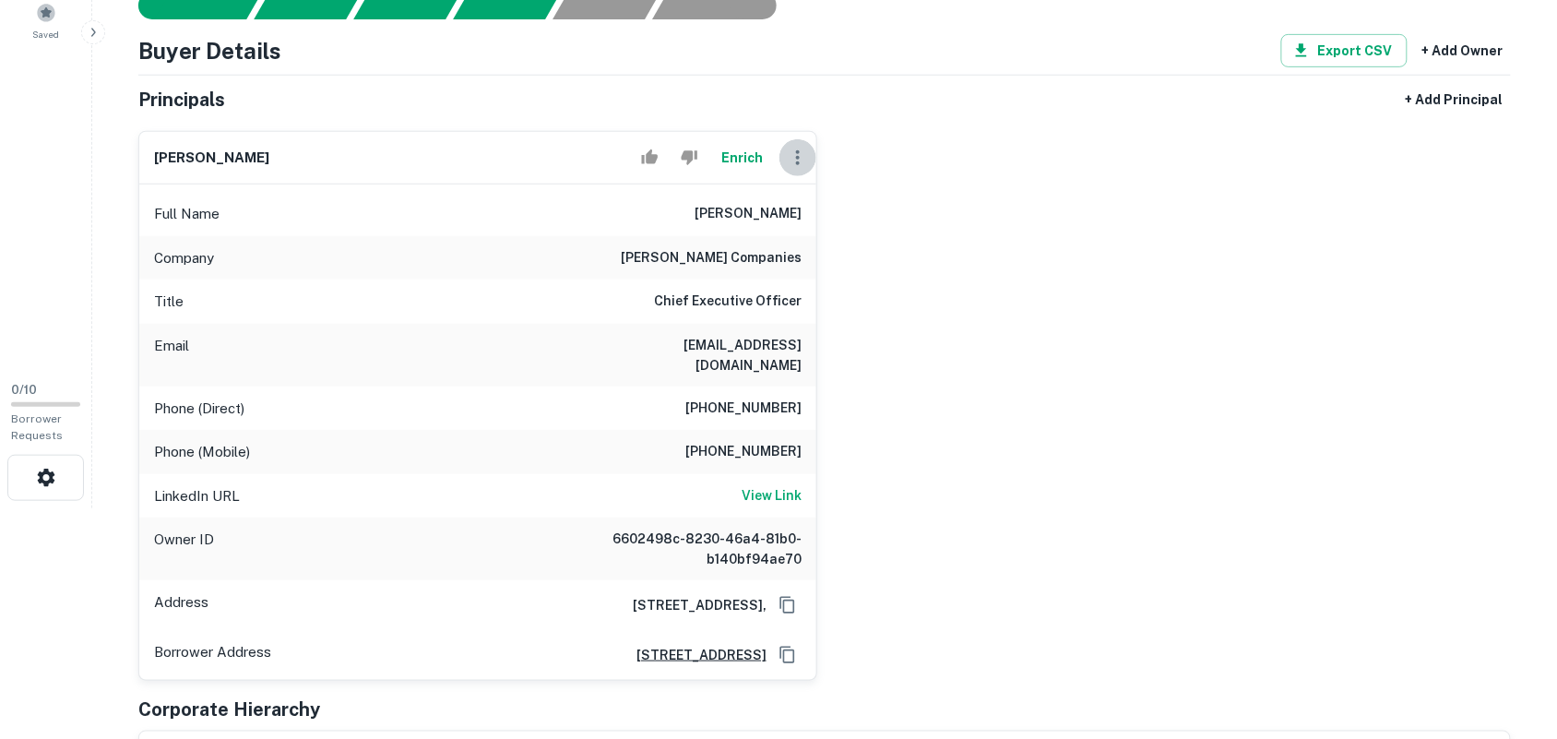
click at [801, 153] on icon "button" at bounding box center [798, 158] width 22 height 22
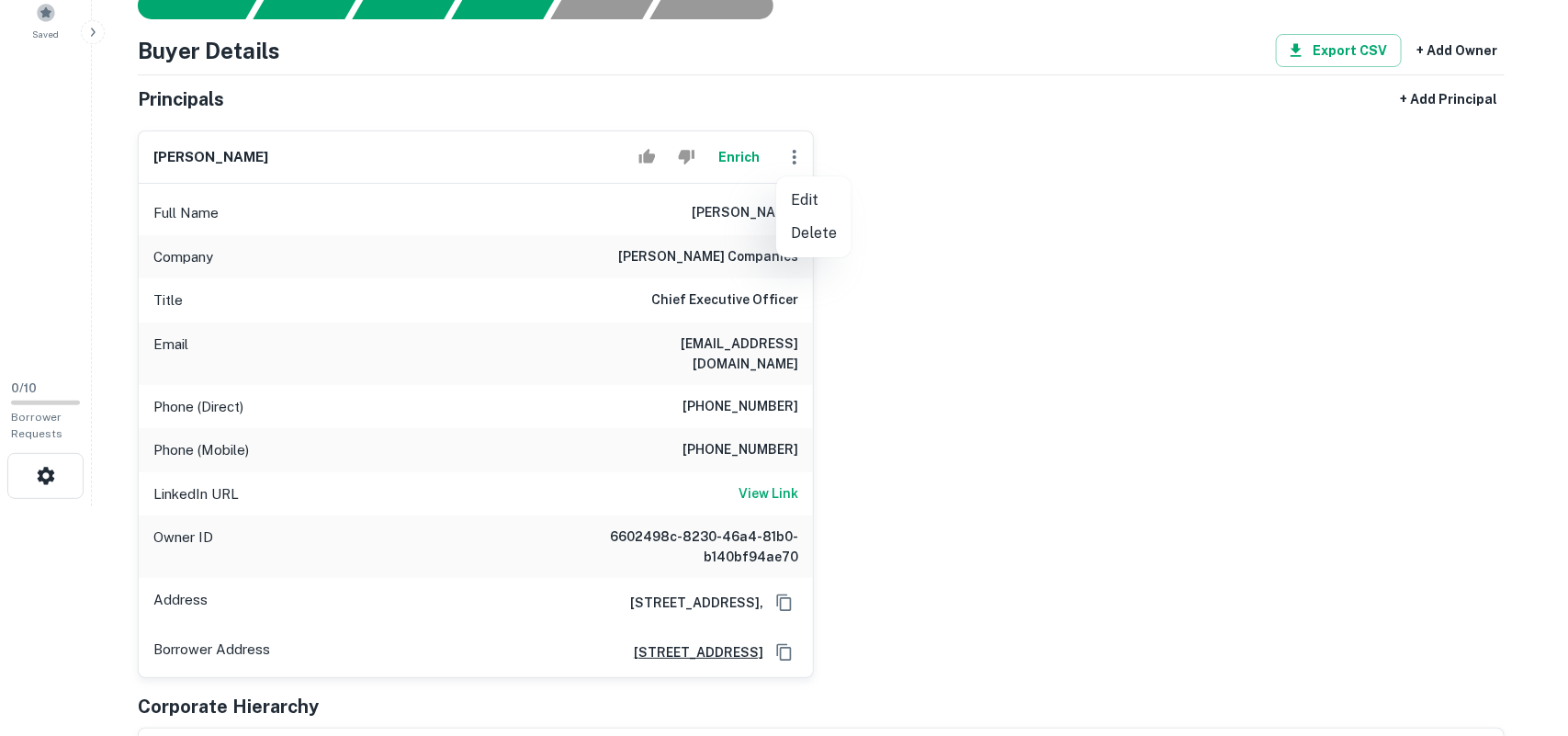
click at [805, 195] on li "Edit" at bounding box center [814, 199] width 76 height 33
select select "**"
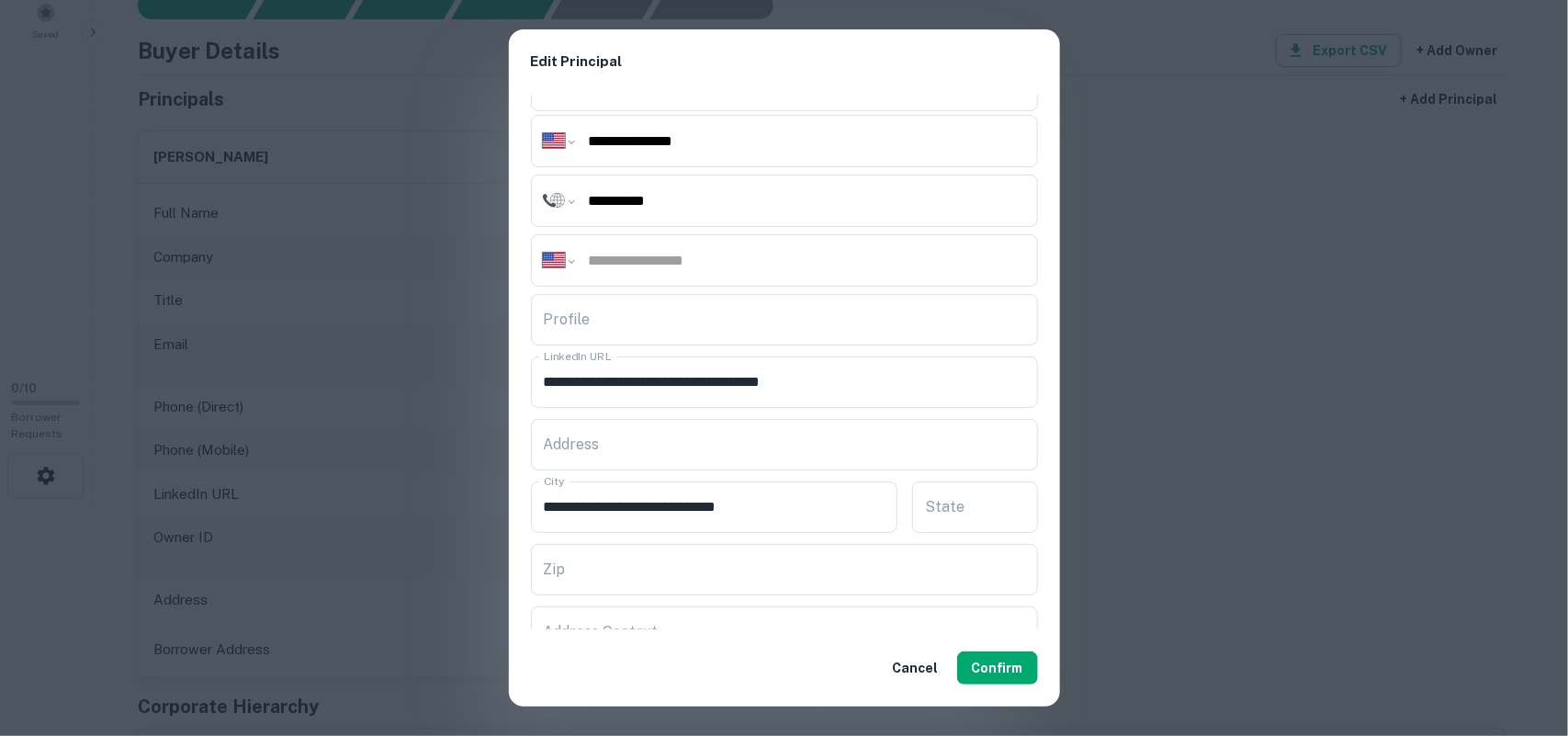
scroll to position [115, 0]
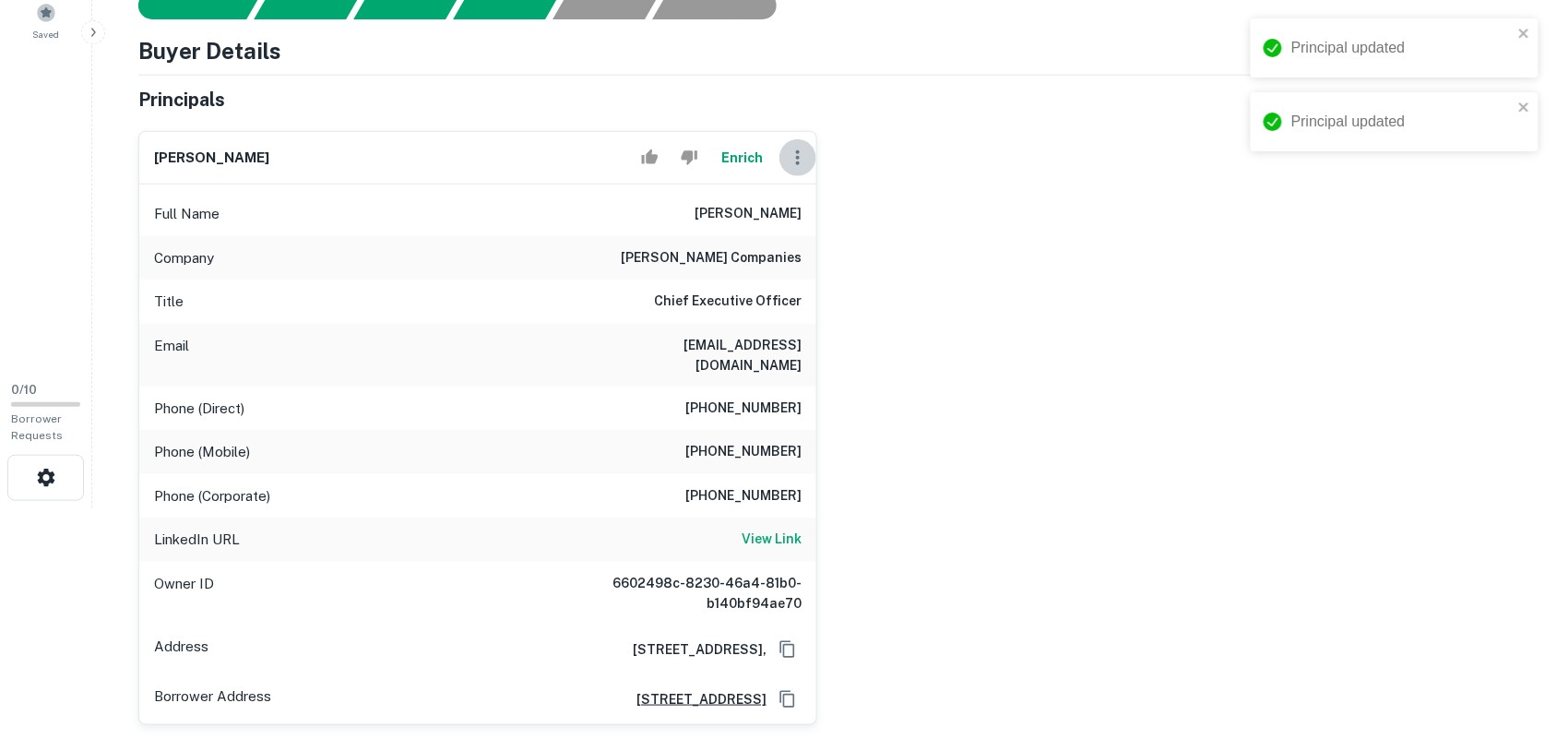
click at [795, 153] on icon "button" at bounding box center [798, 158] width 22 height 22
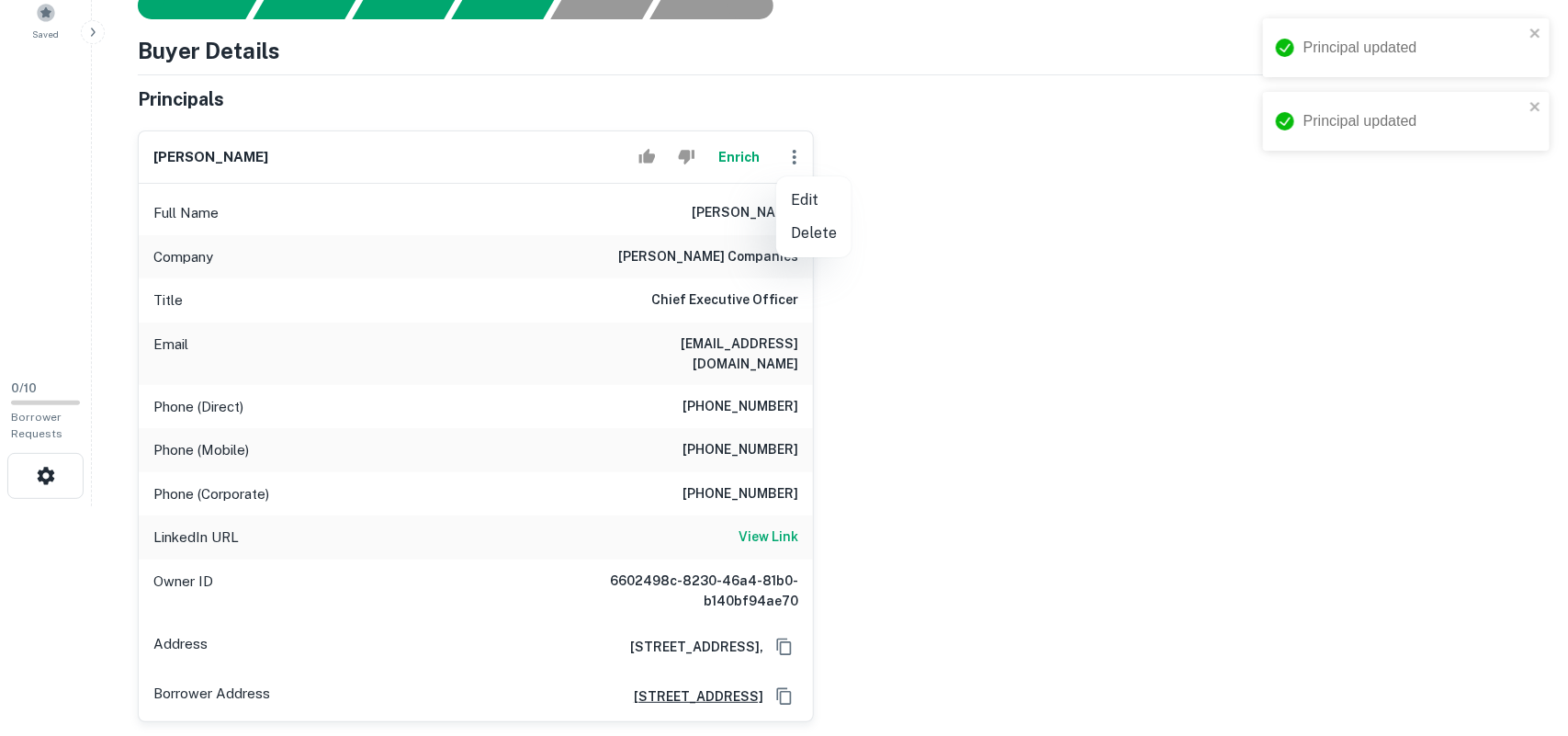
click at [805, 197] on li "Edit" at bounding box center [814, 199] width 76 height 33
select select "**"
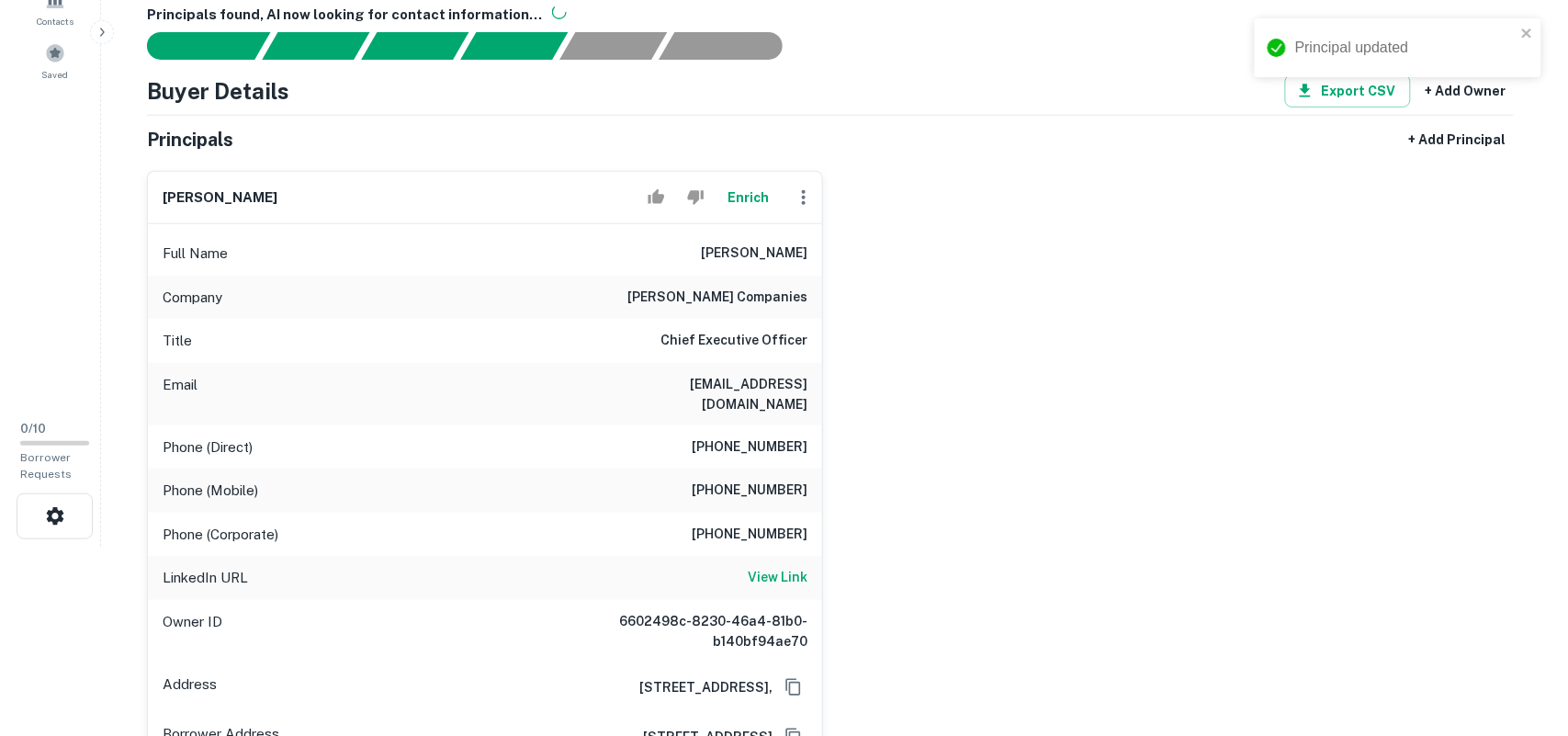
scroll to position [230, 0]
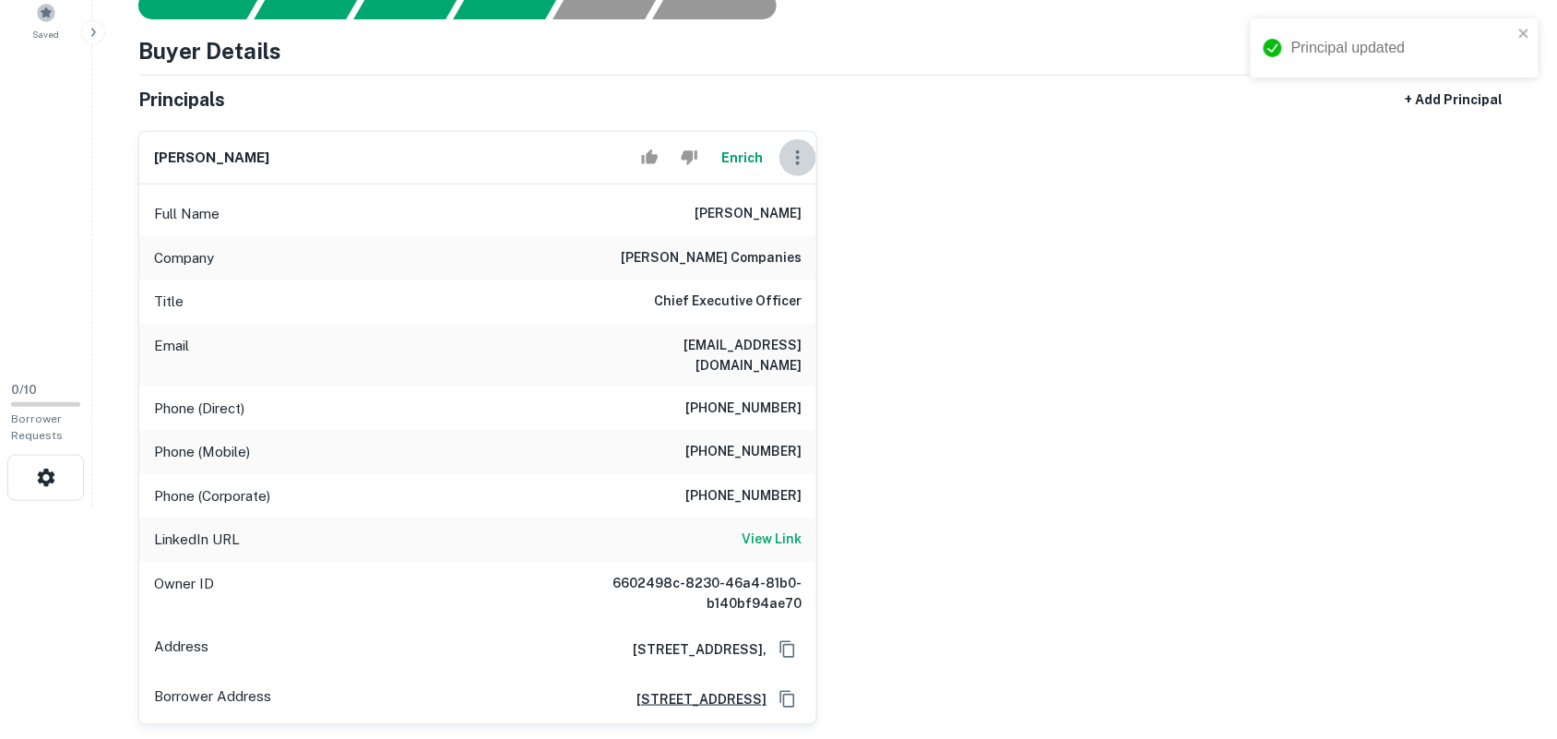
click at [794, 154] on icon "button" at bounding box center [798, 158] width 22 height 22
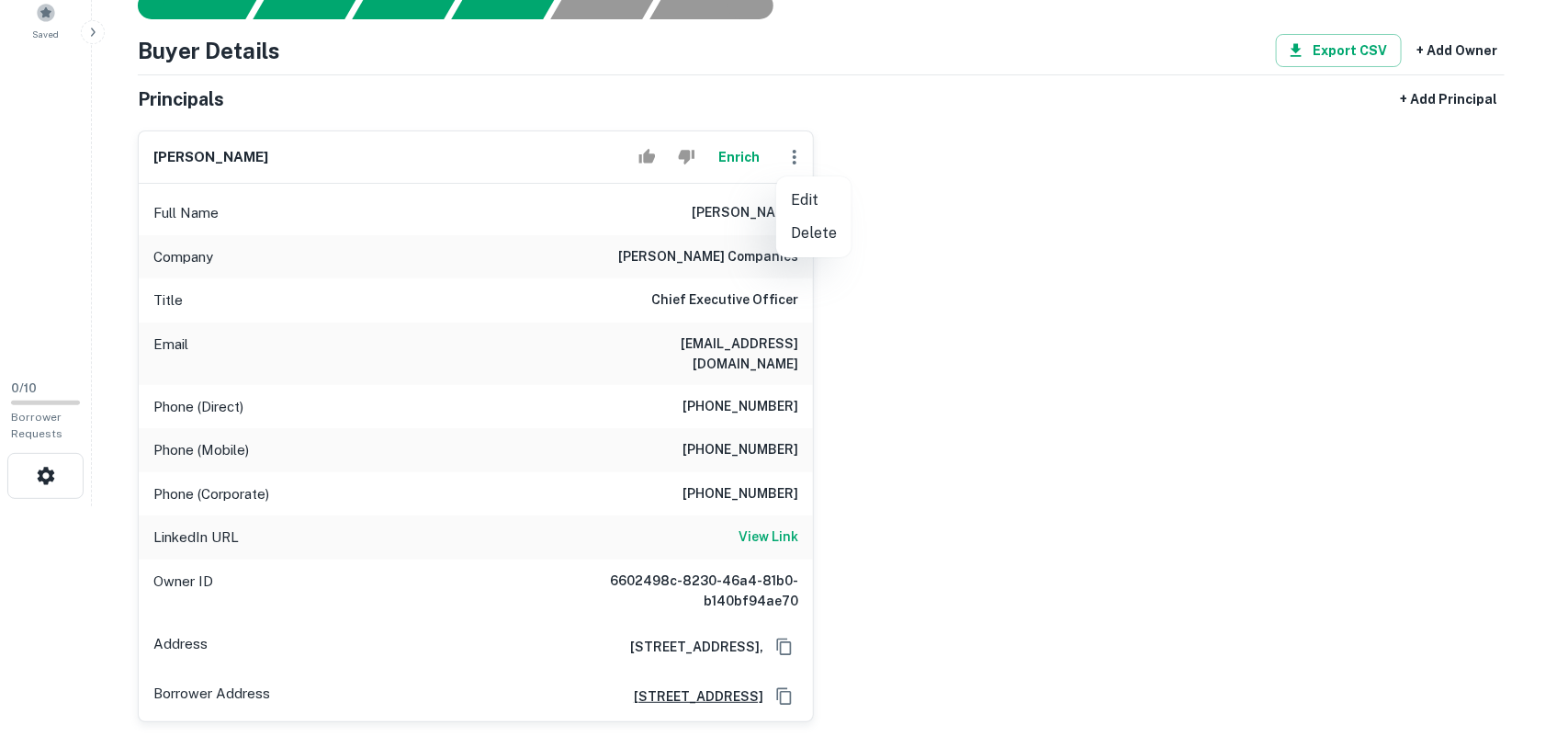
click at [805, 202] on li "Edit" at bounding box center [814, 199] width 76 height 33
select select "**"
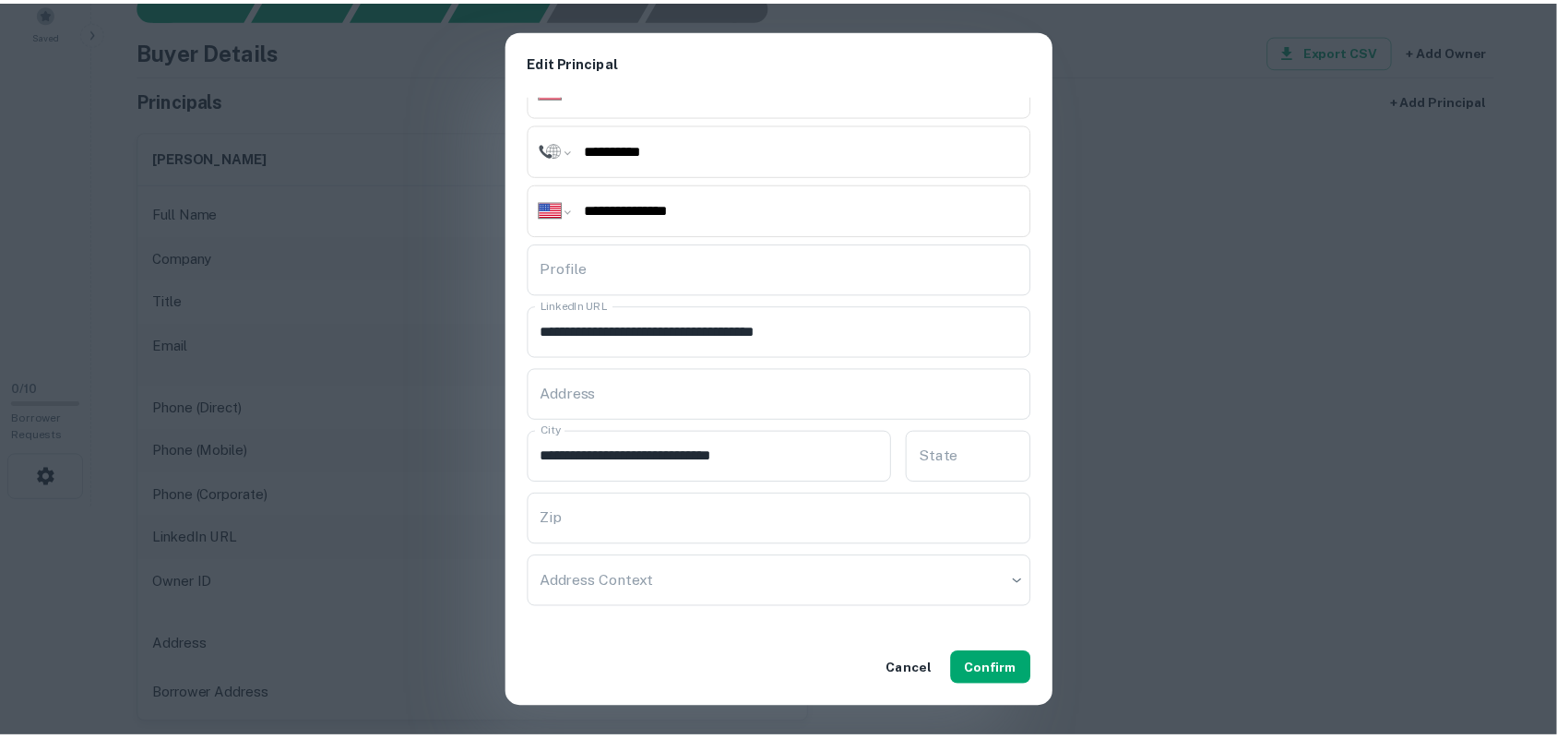
scroll to position [307, 0]
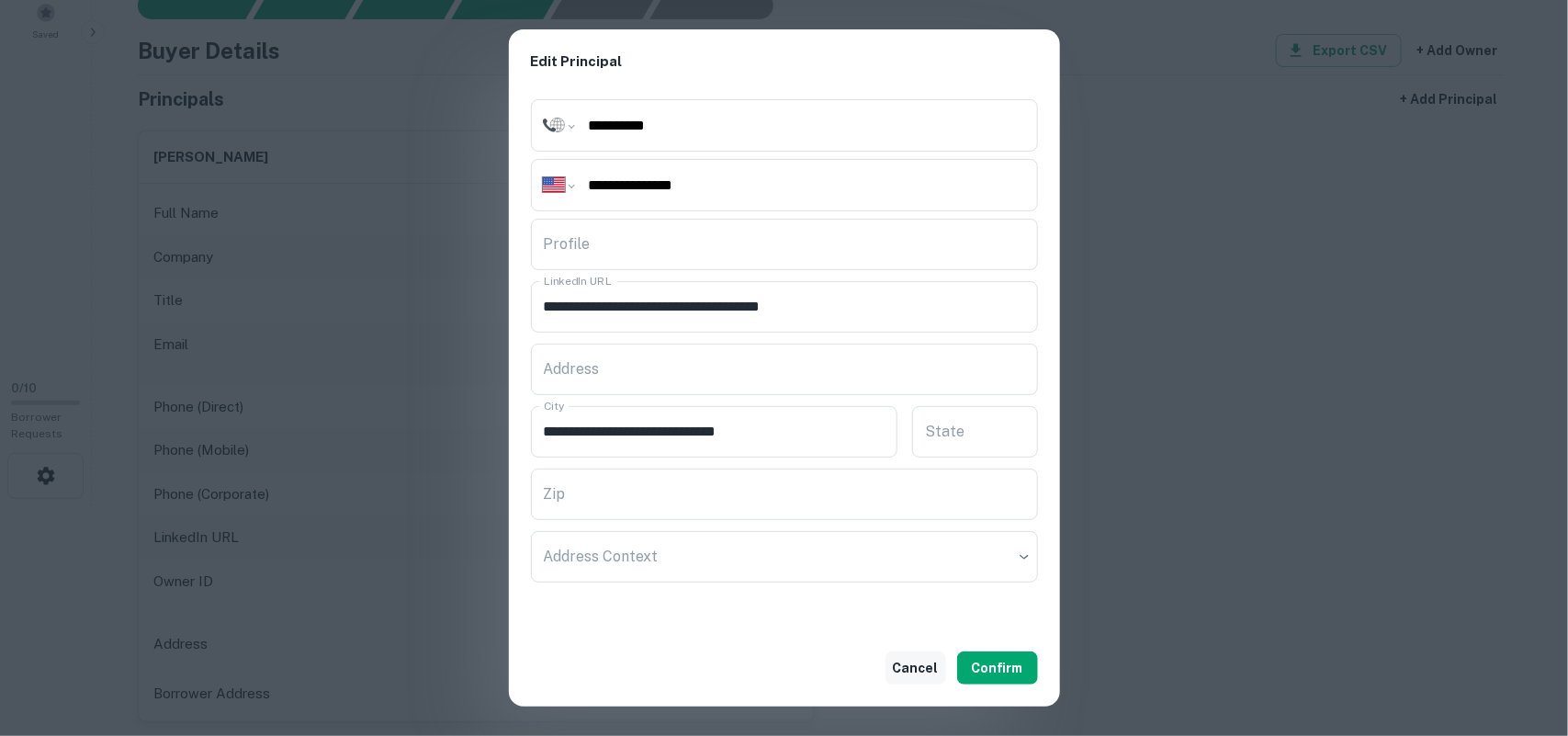
drag, startPoint x: 916, startPoint y: 664, endPoint x: 893, endPoint y: 656, distance: 24.4
click at [916, 663] on button "Cancel" at bounding box center [915, 667] width 61 height 33
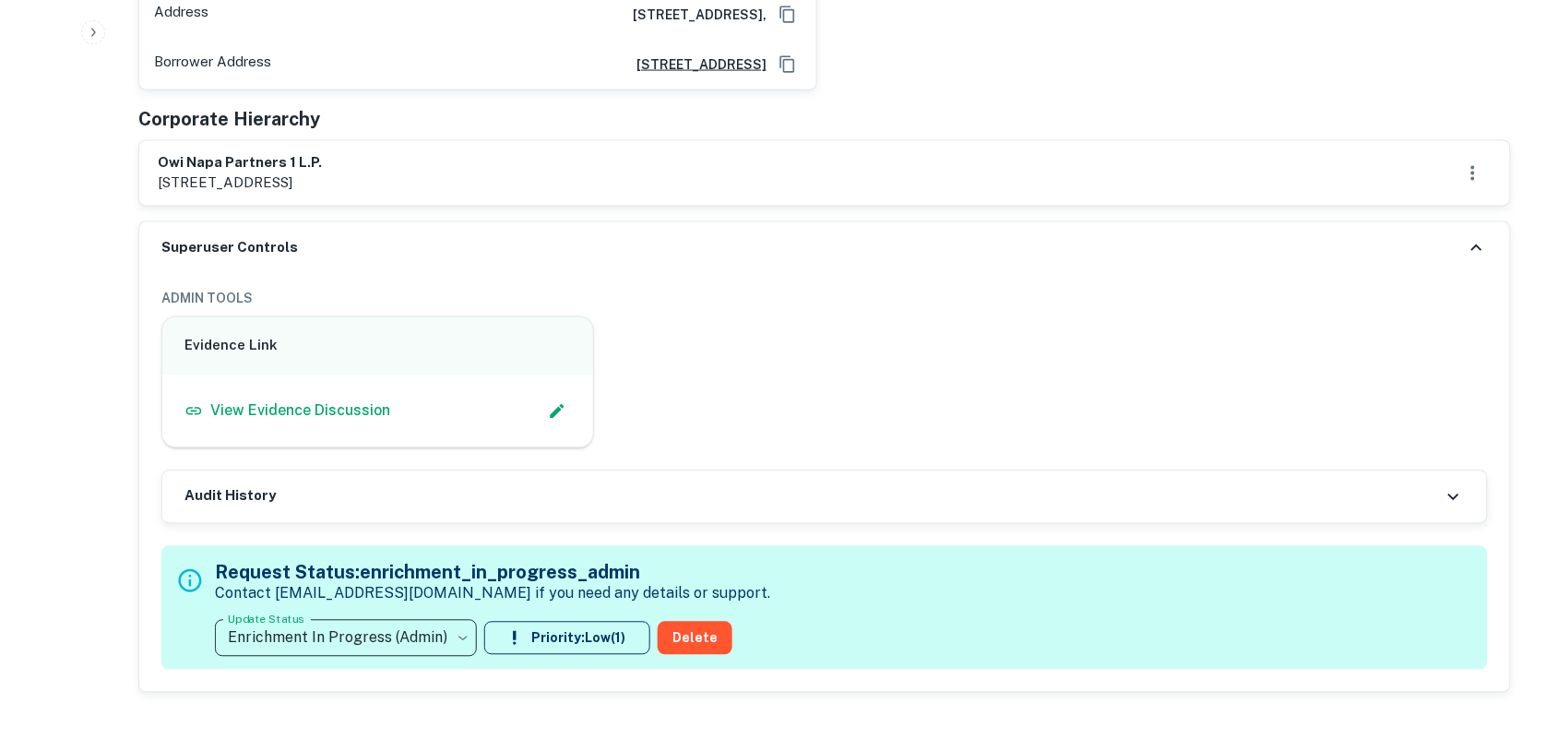
scroll to position [922, 0]
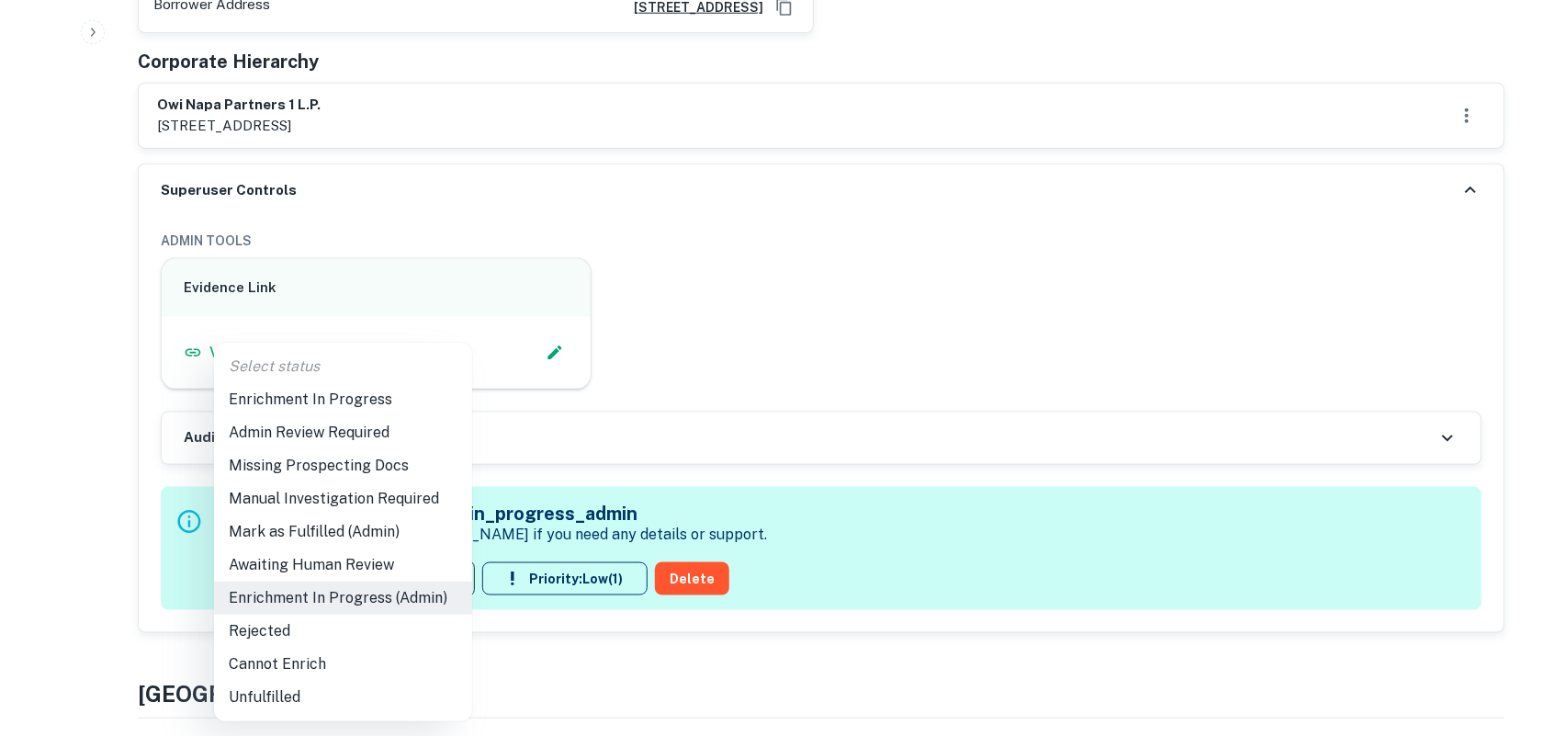
click at [356, 529] on li "Mark as Fulfilled (Admin)" at bounding box center [343, 531] width 258 height 33
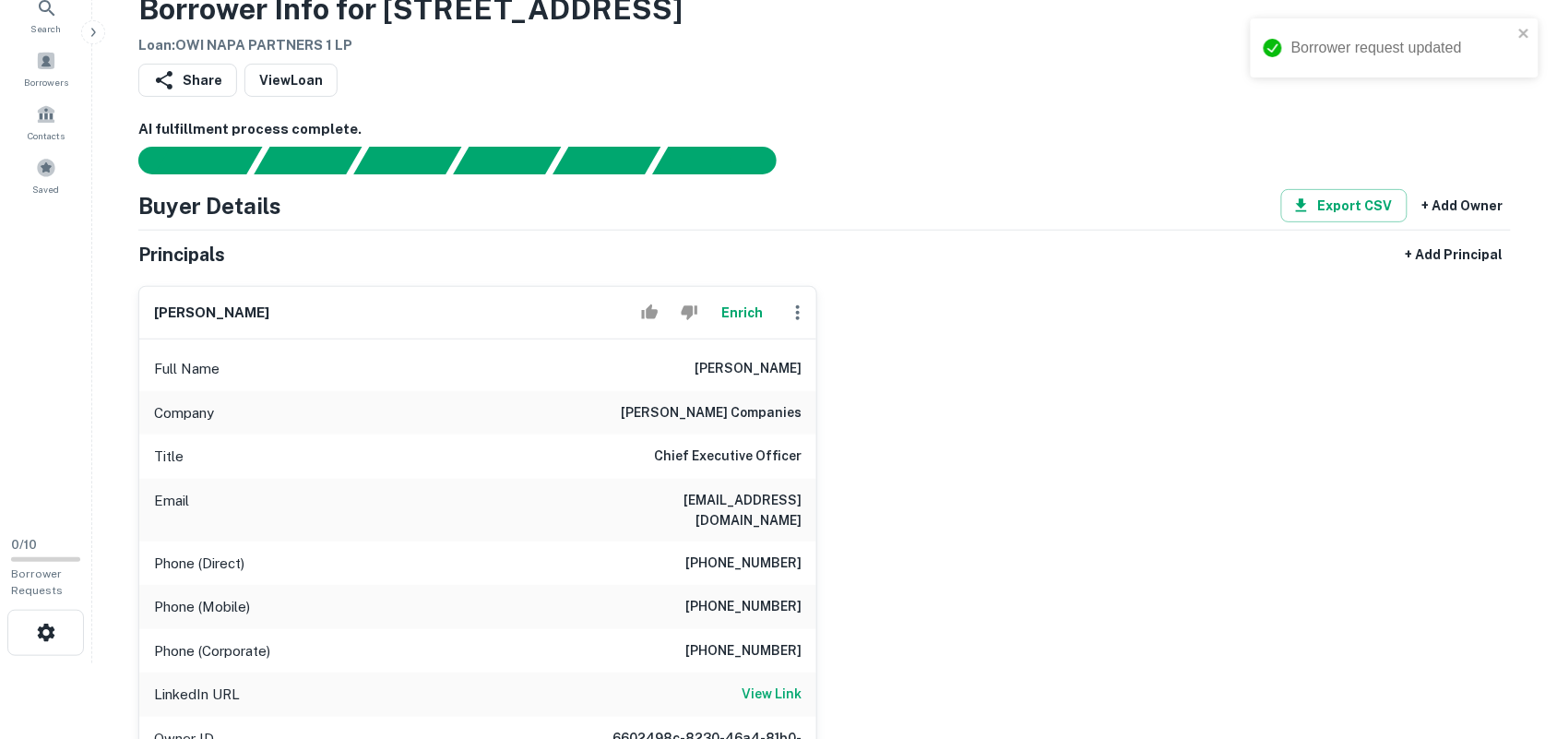
scroll to position [115, 0]
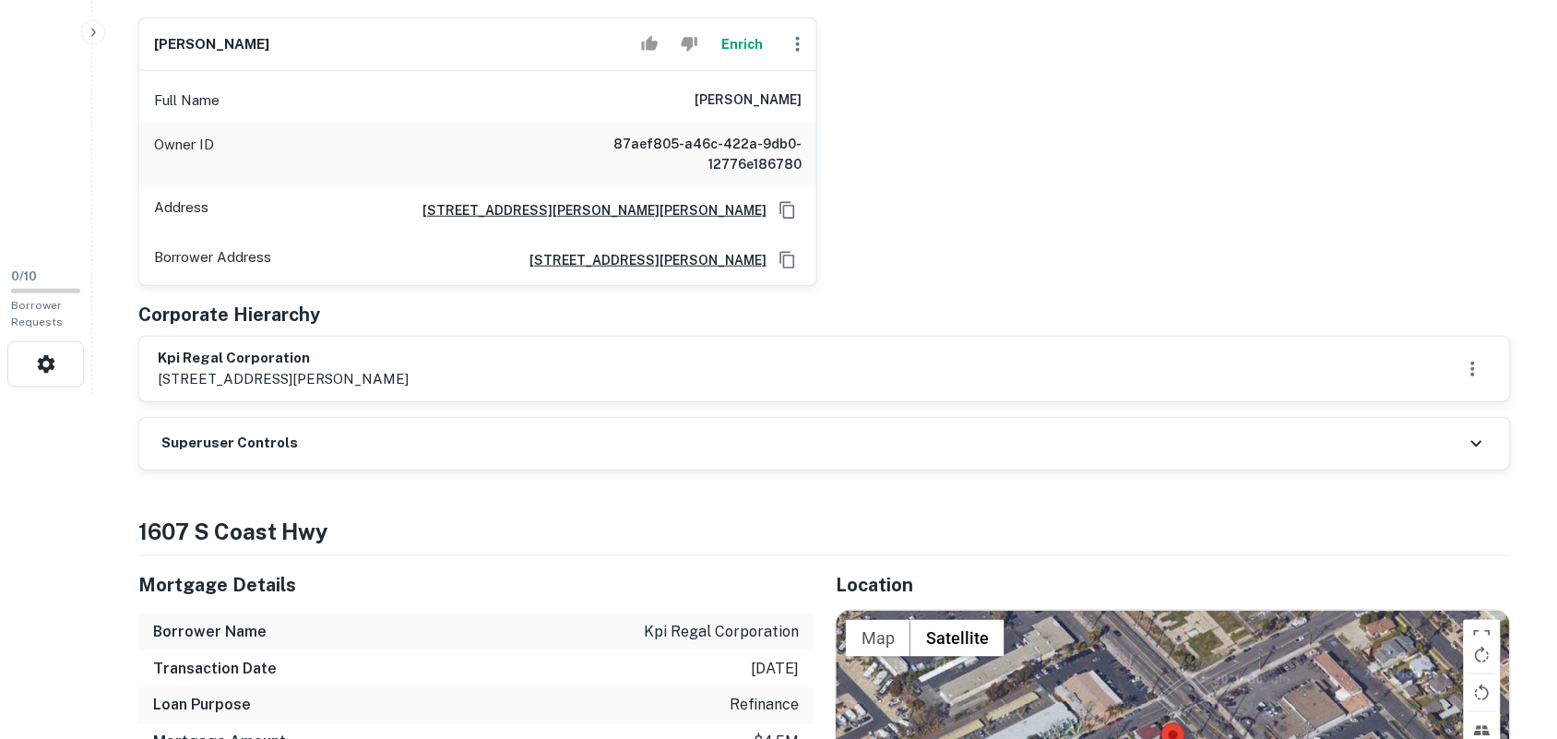
scroll to position [346, 0]
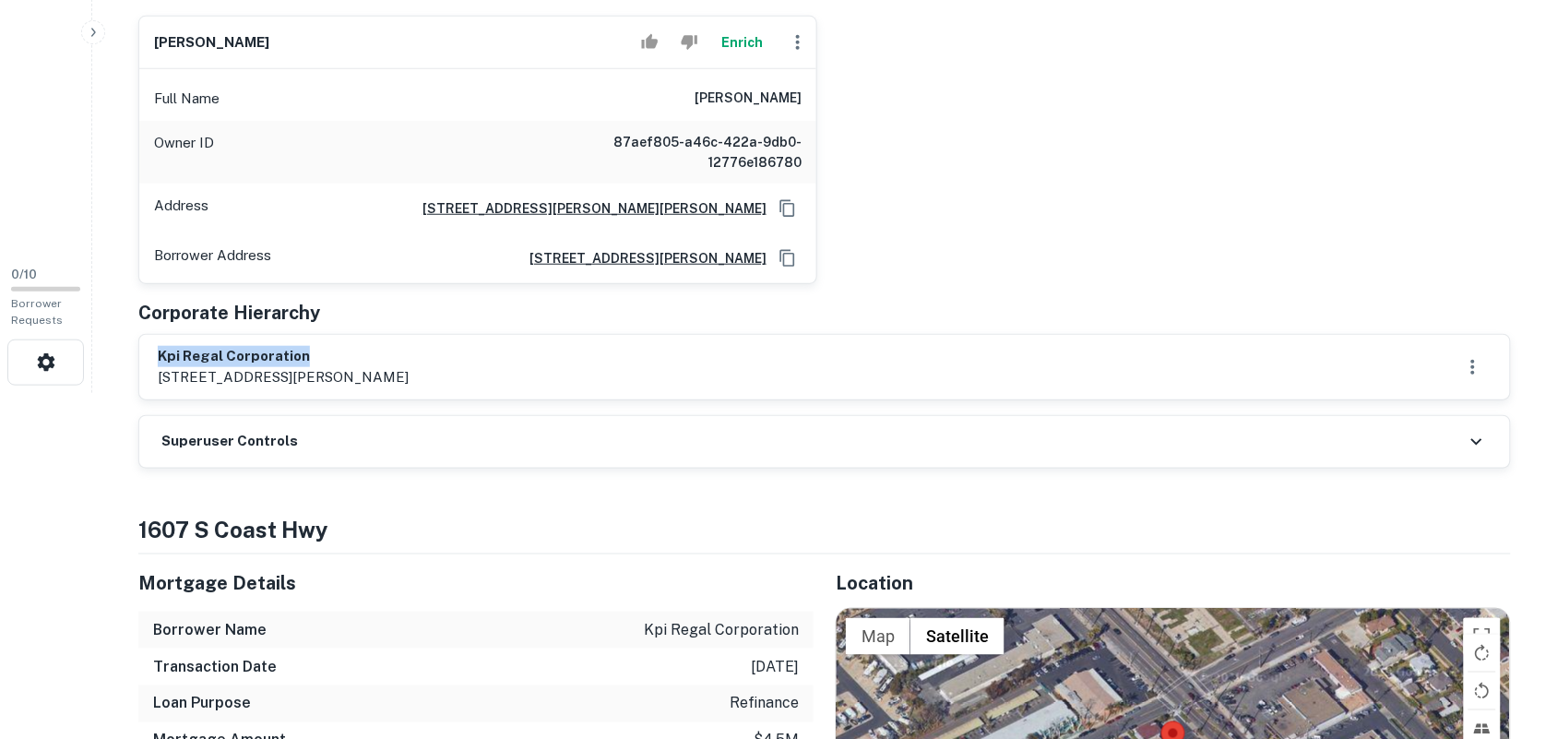
drag, startPoint x: 157, startPoint y: 353, endPoint x: 316, endPoint y: 350, distance: 159.6
click at [316, 350] on div "kpi regal corporation 6534 n san gabriel blvd, san gabriel, ca, 91775" at bounding box center [824, 367] width 1371 height 65
copy h6 "kpi regal corporation"
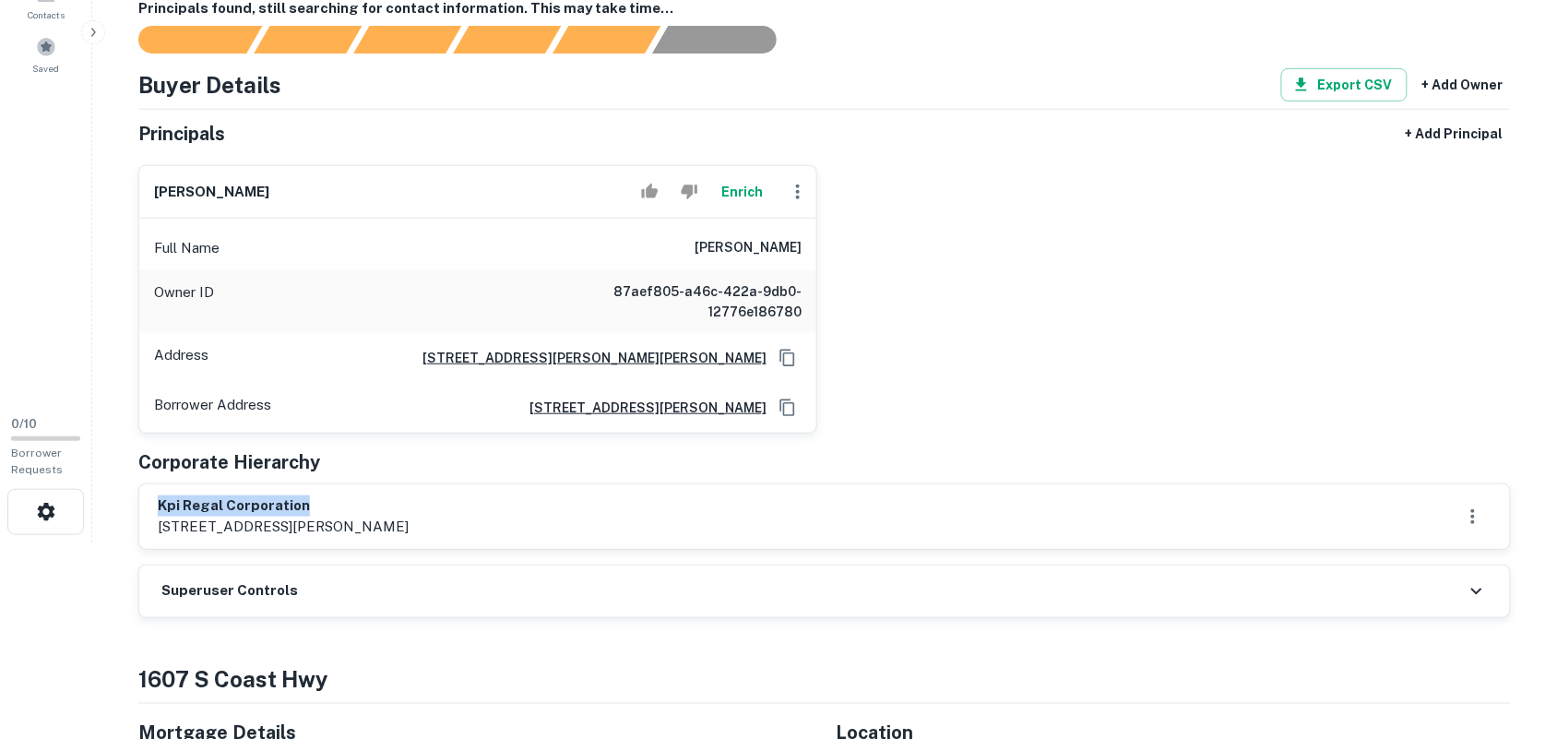
scroll to position [231, 0]
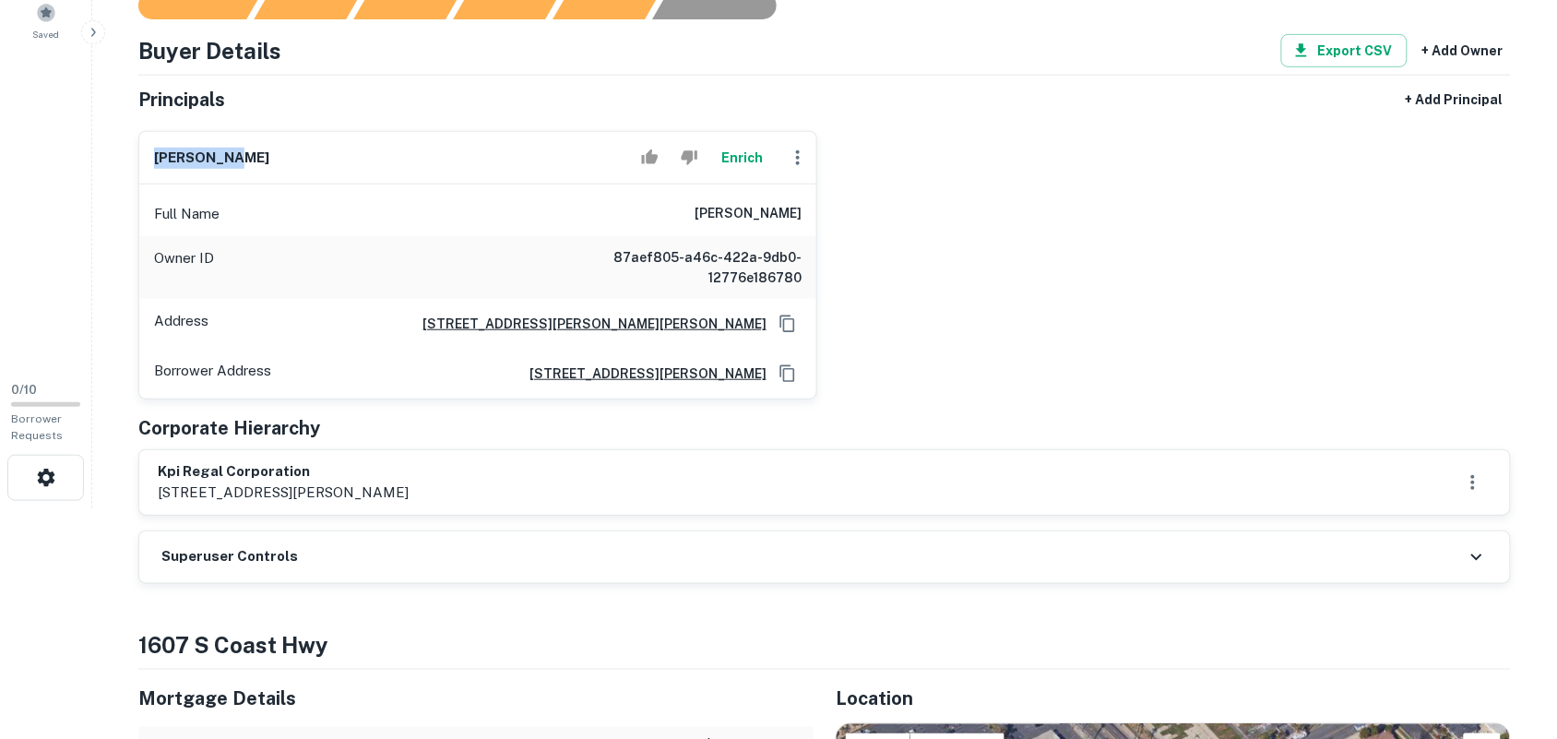
drag, startPoint x: 158, startPoint y: 162, endPoint x: 259, endPoint y: 158, distance: 101.6
click at [259, 158] on div "steve chen Enrich" at bounding box center [477, 158] width 677 height 53
copy h6 "steve chen"
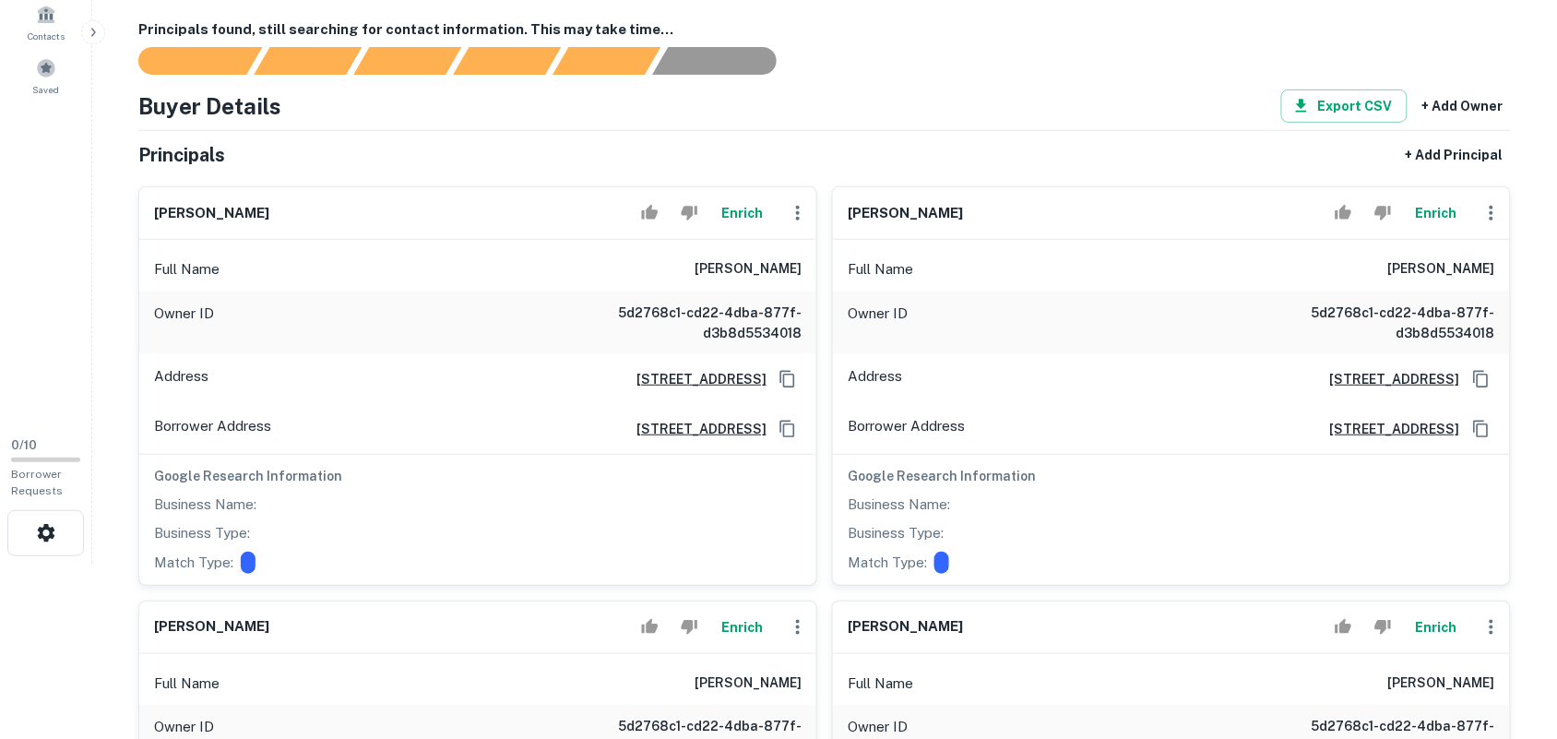
scroll to position [231, 0]
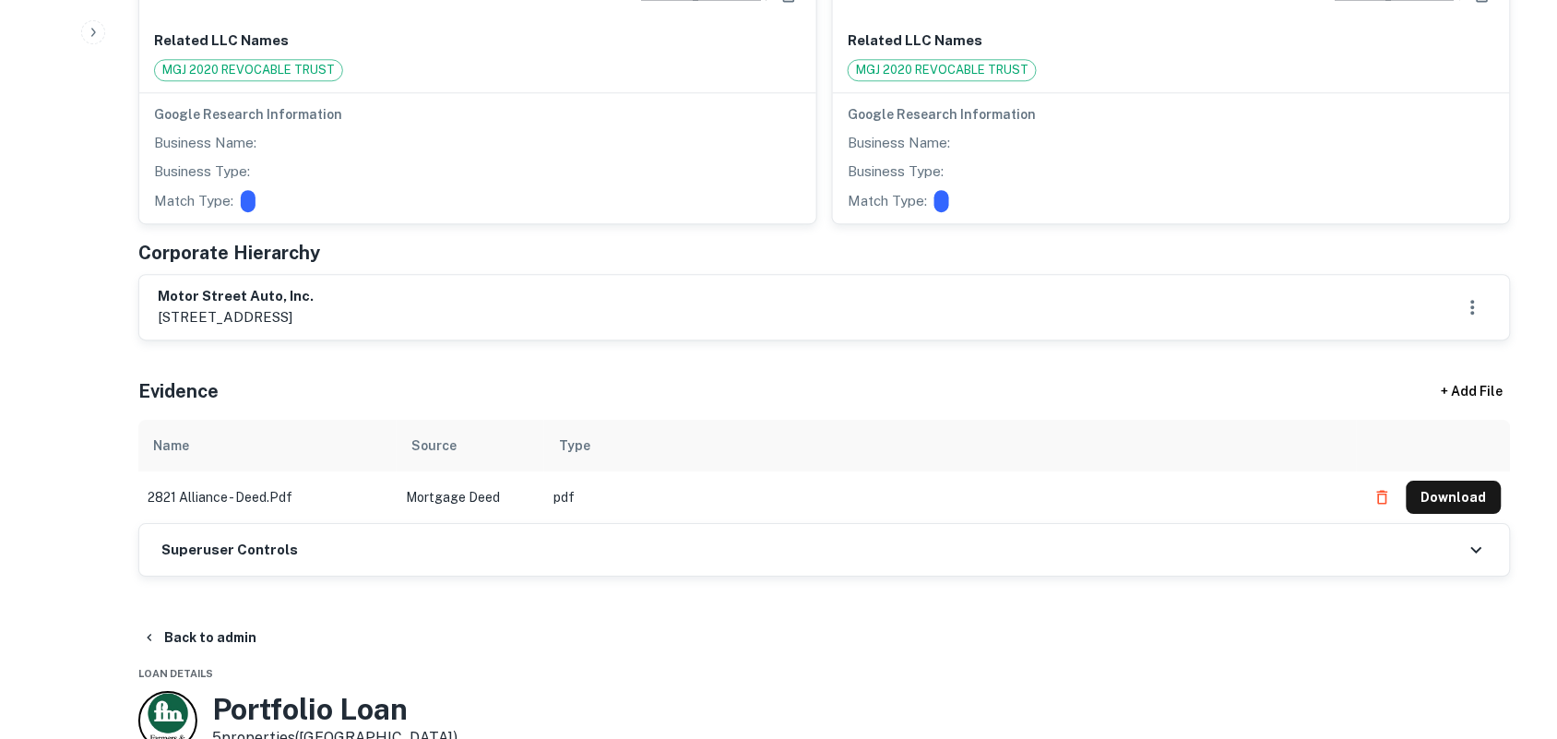
scroll to position [1383, 0]
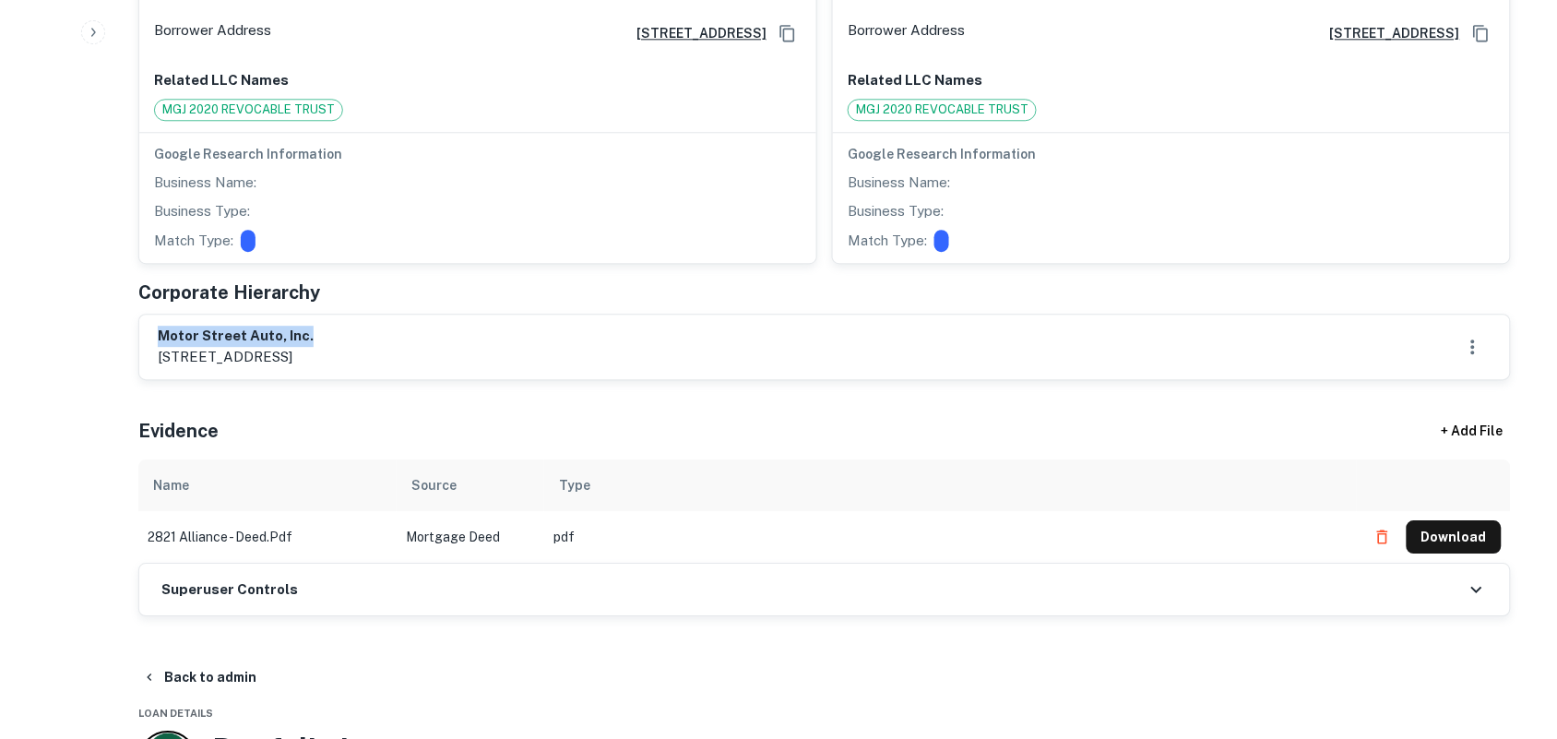
drag, startPoint x: 163, startPoint y: 311, endPoint x: 372, endPoint y: 319, distance: 208.6
click at [314, 326] on h6 "motor street auto, inc." at bounding box center [236, 336] width 156 height 21
copy h6 "motor street auto, inc."
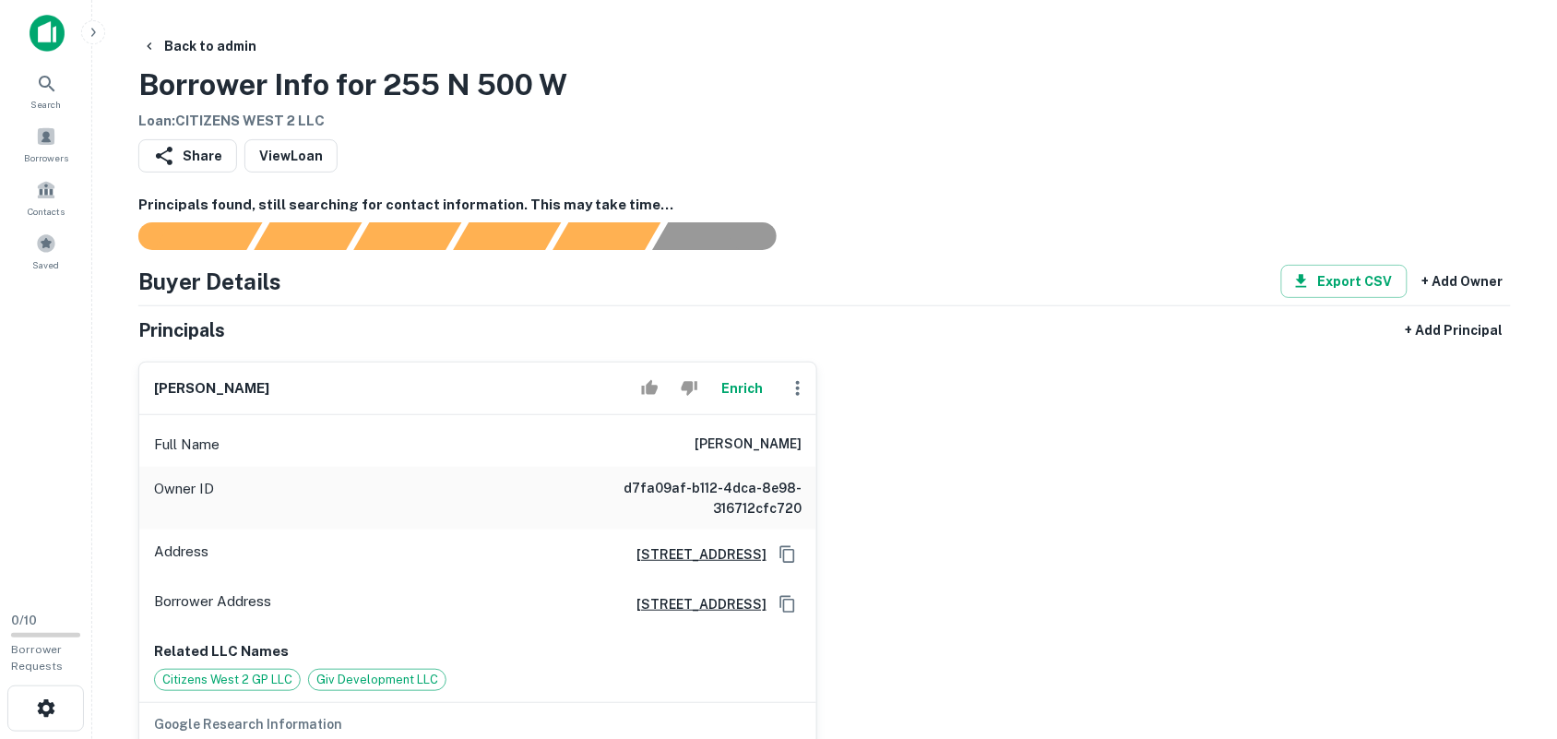
scroll to position [231, 0]
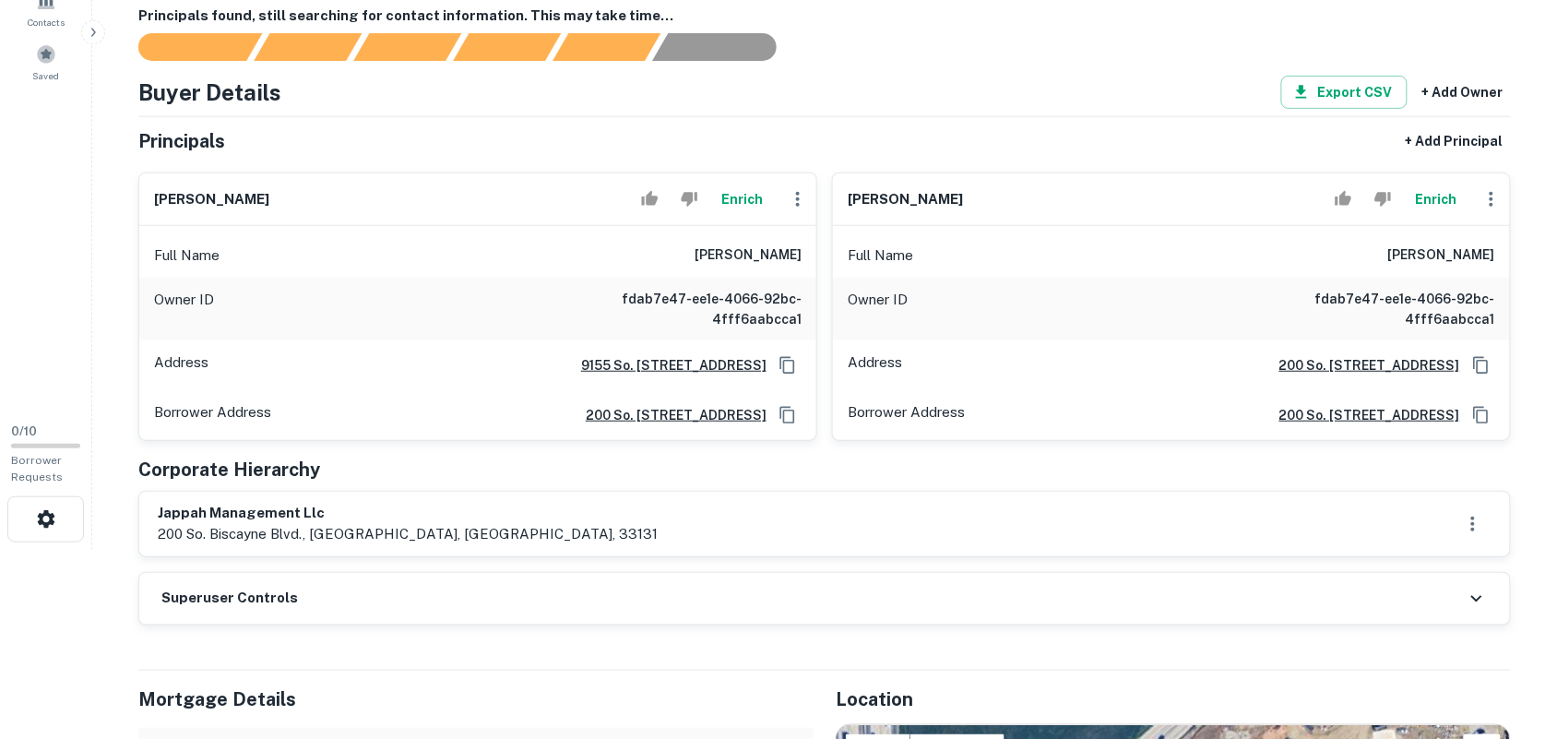
scroll to position [231, 0]
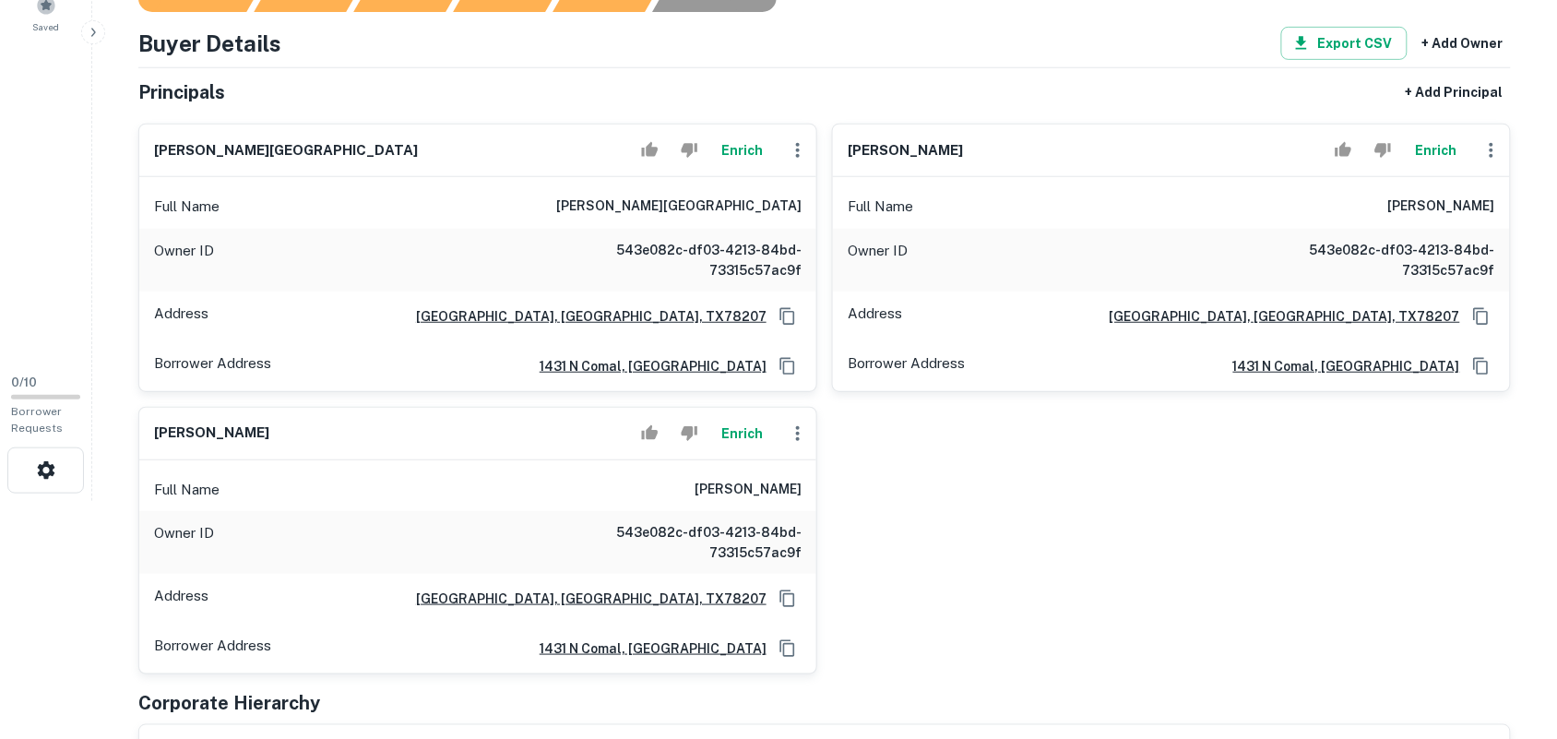
scroll to position [231, 0]
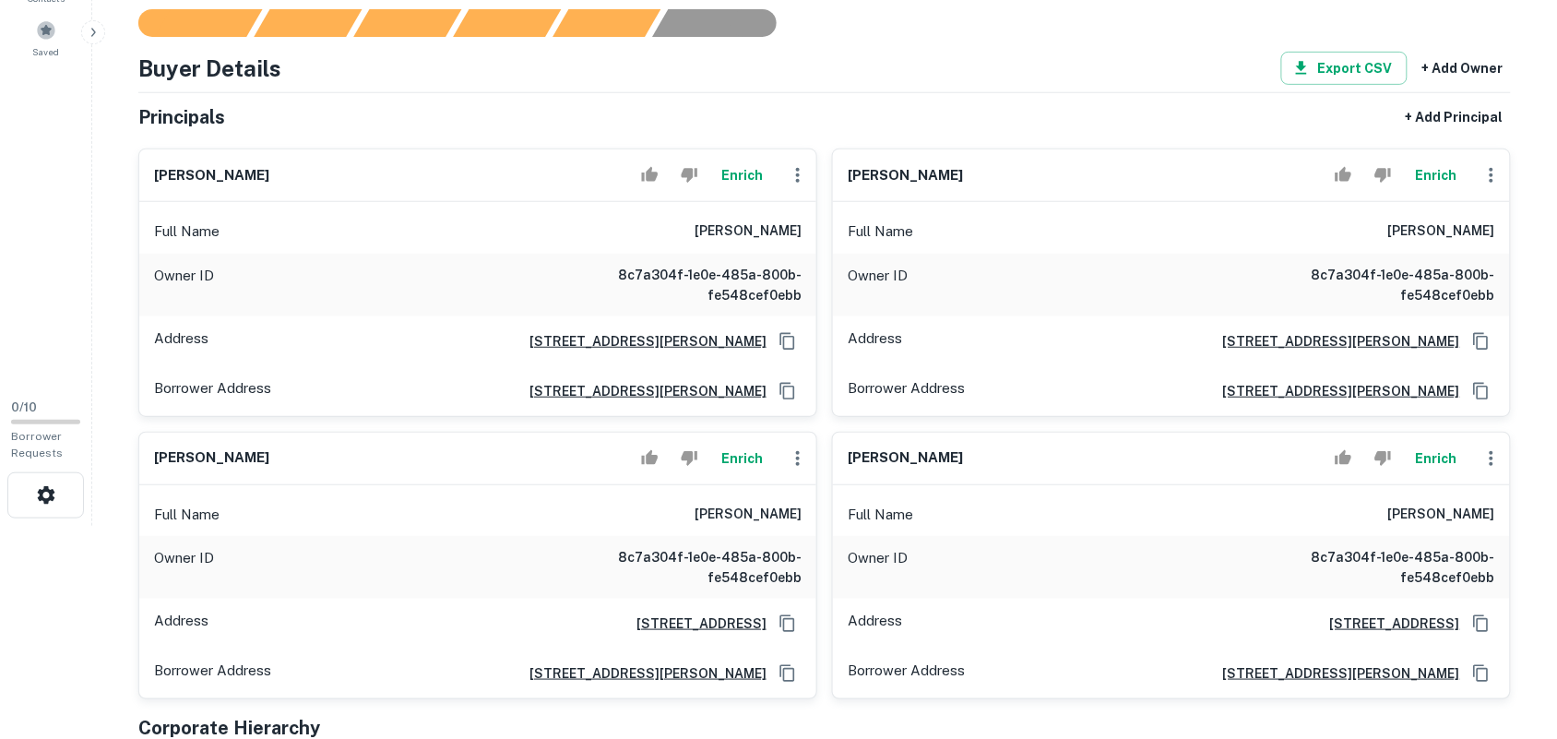
scroll to position [346, 0]
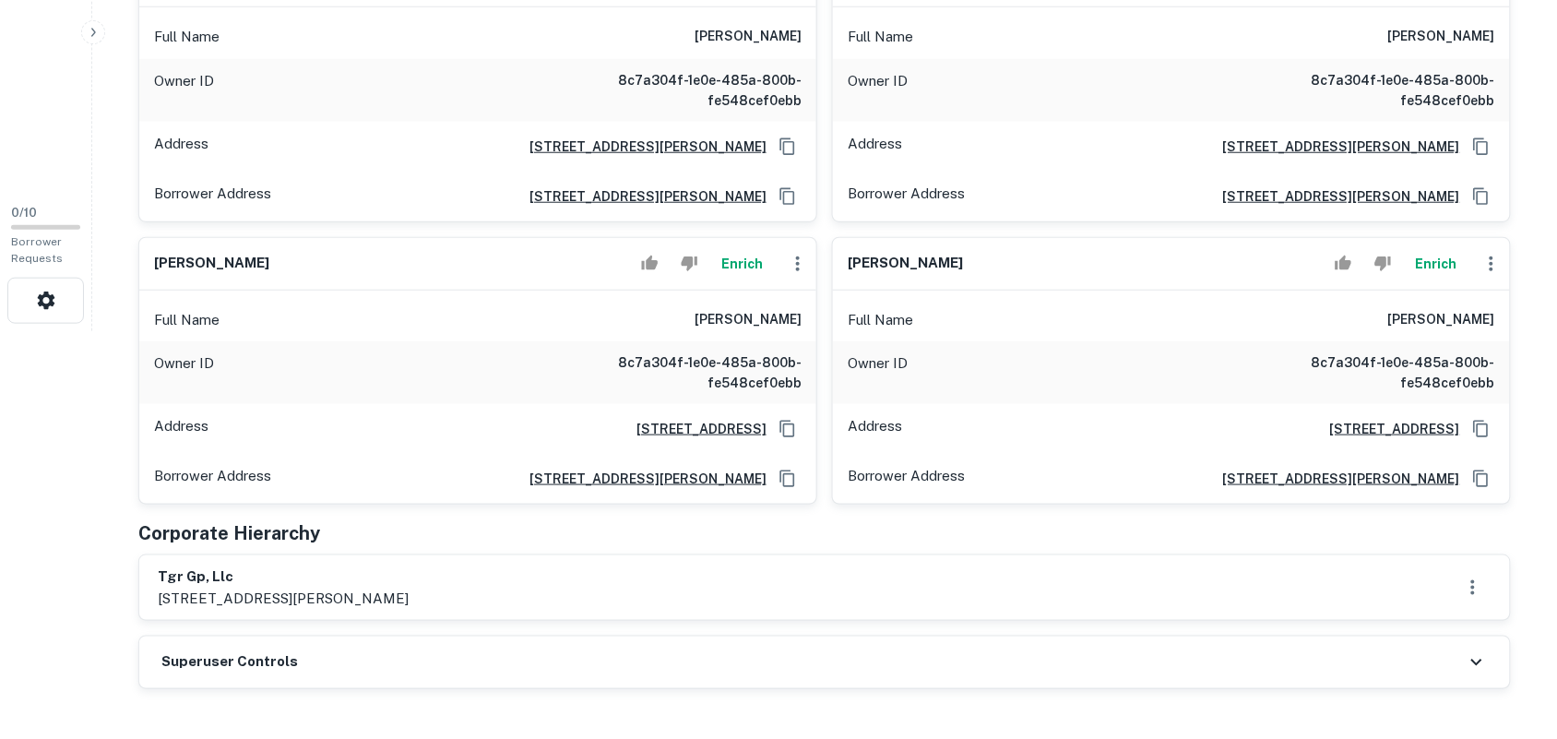
scroll to position [461, 0]
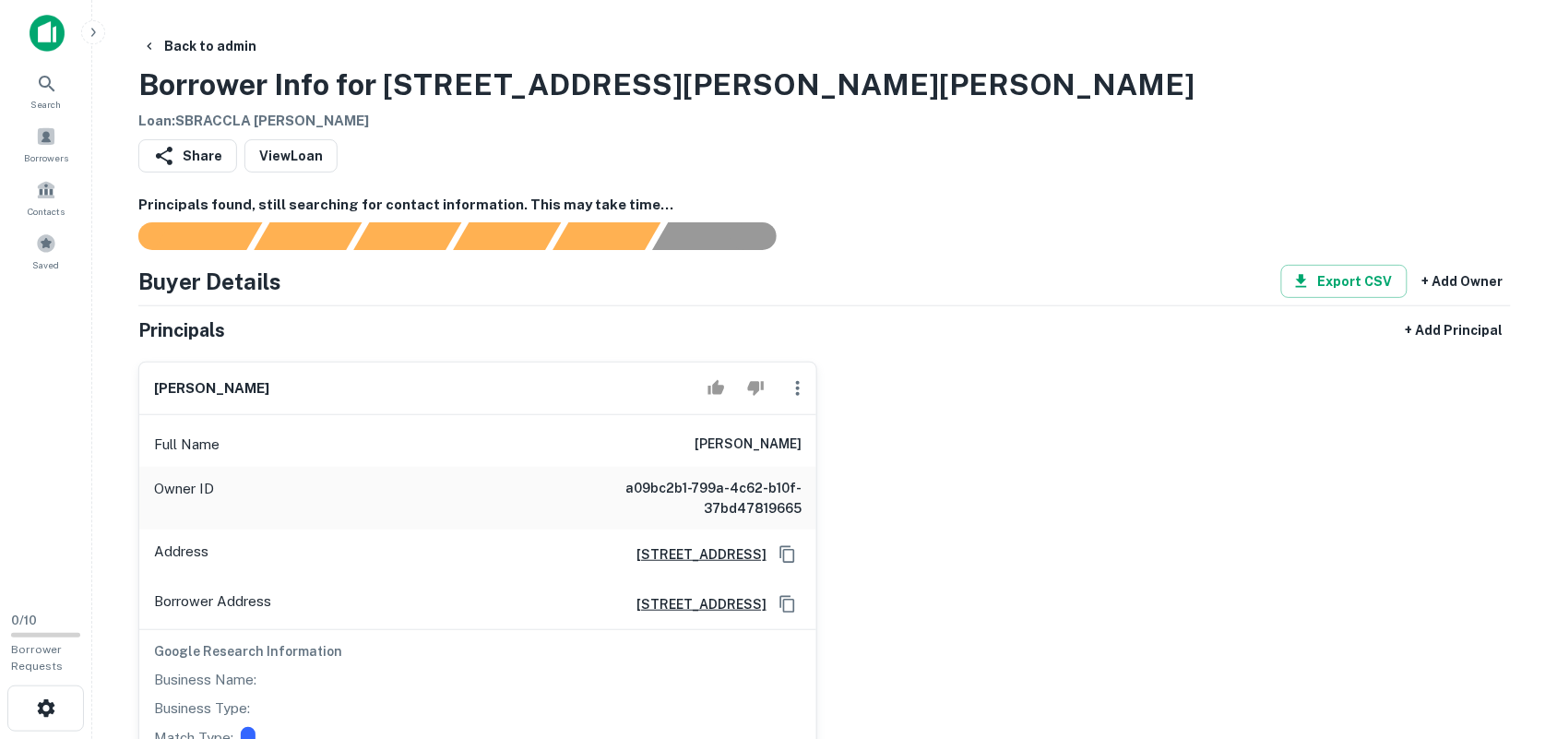
scroll to position [115, 0]
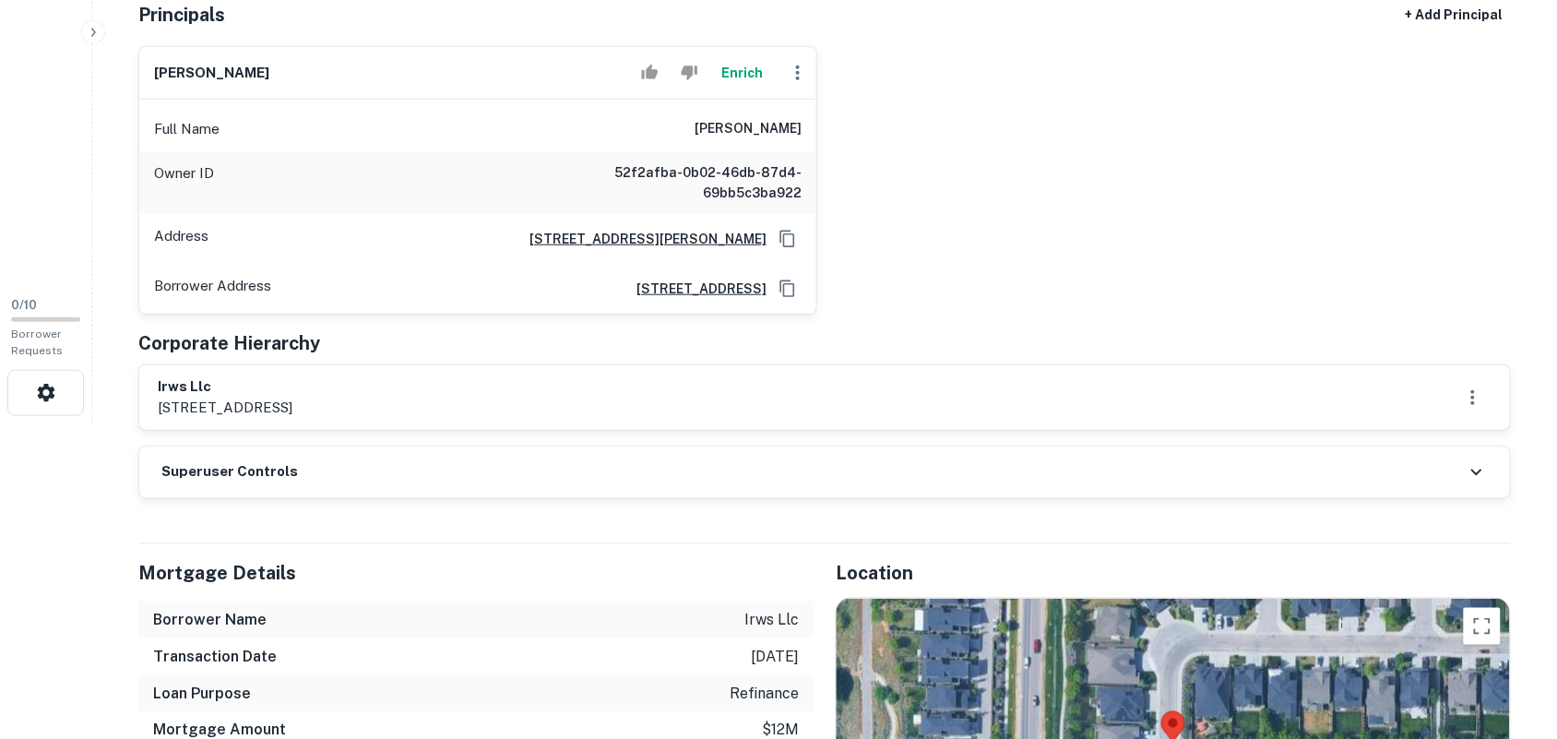
scroll to position [346, 0]
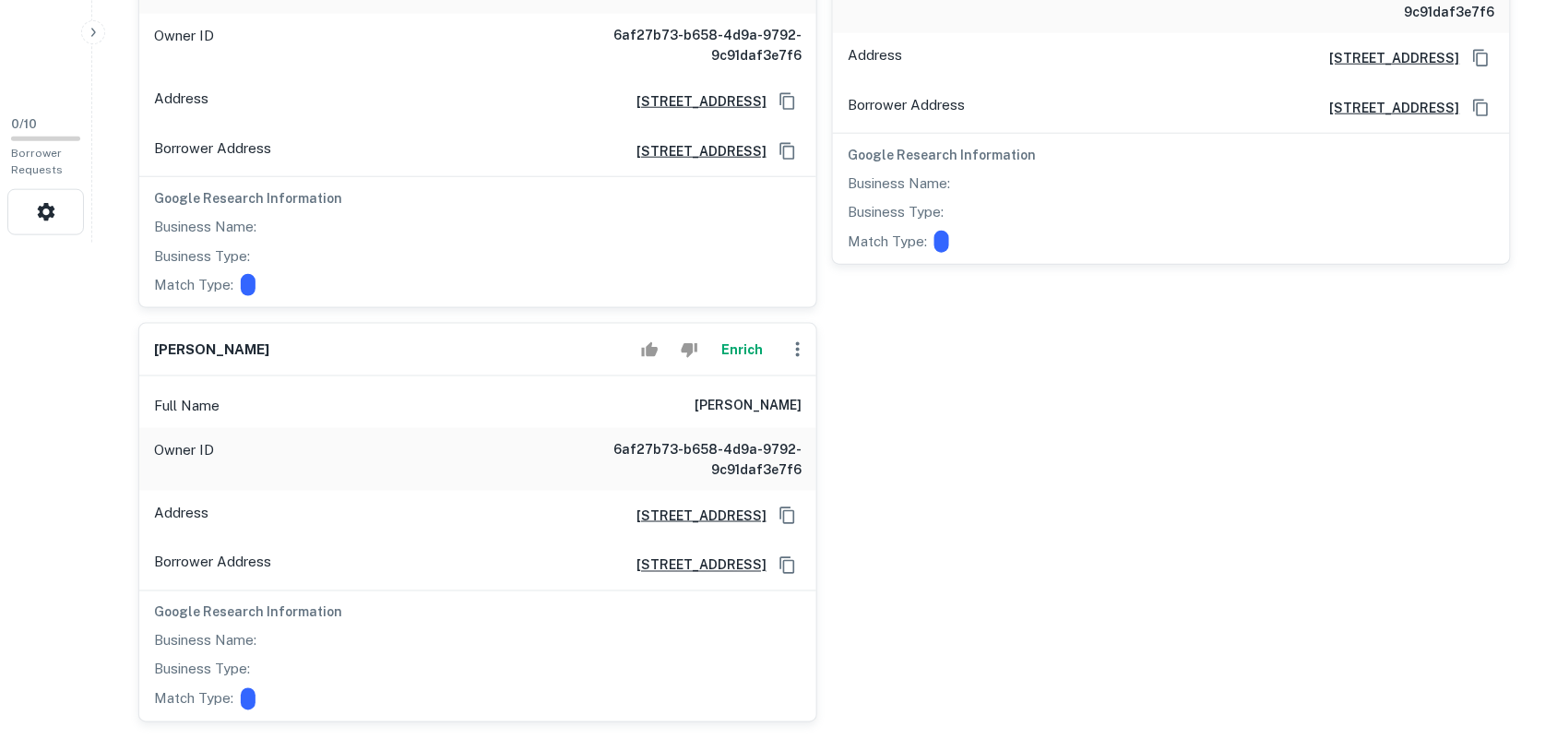
scroll to position [461, 0]
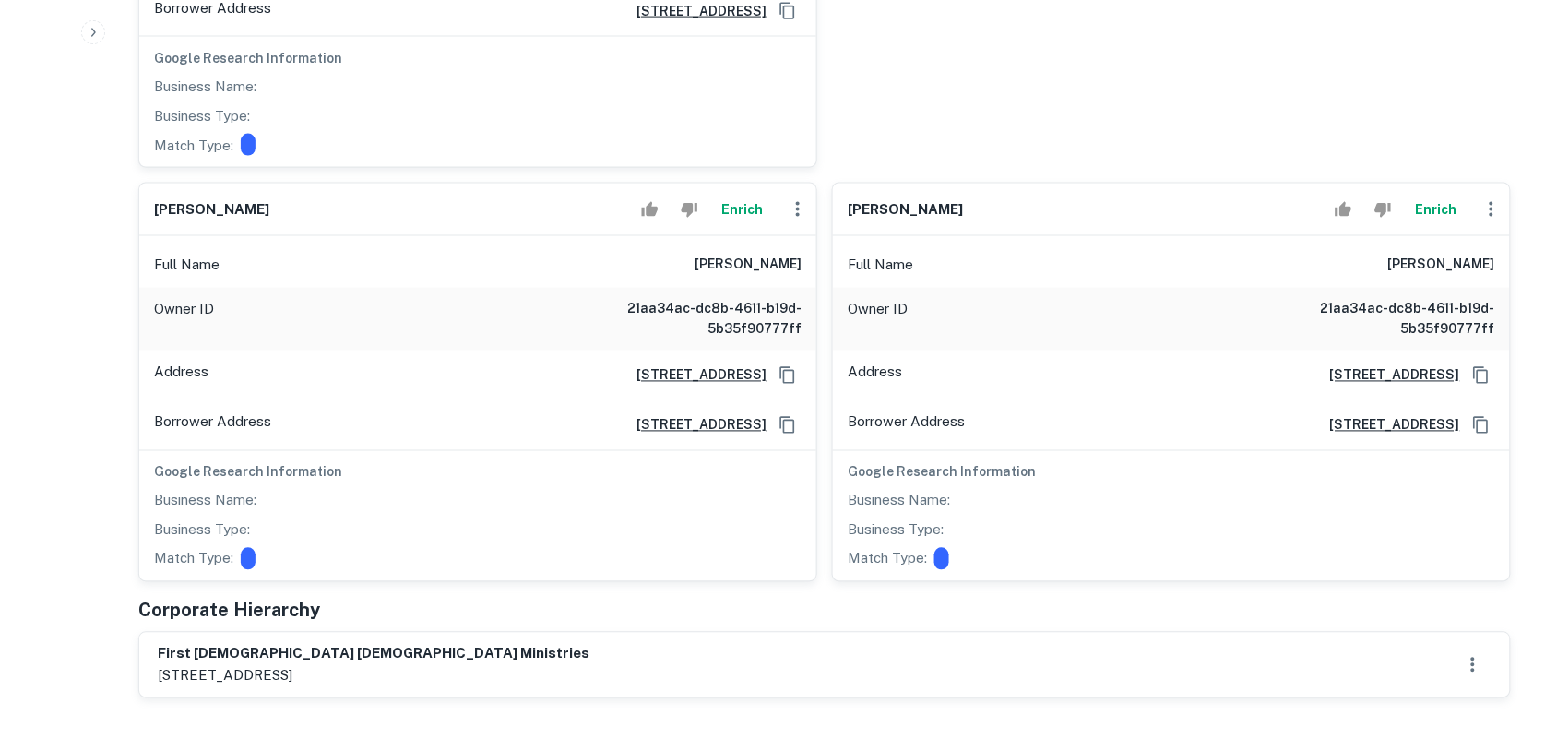
scroll to position [1038, 0]
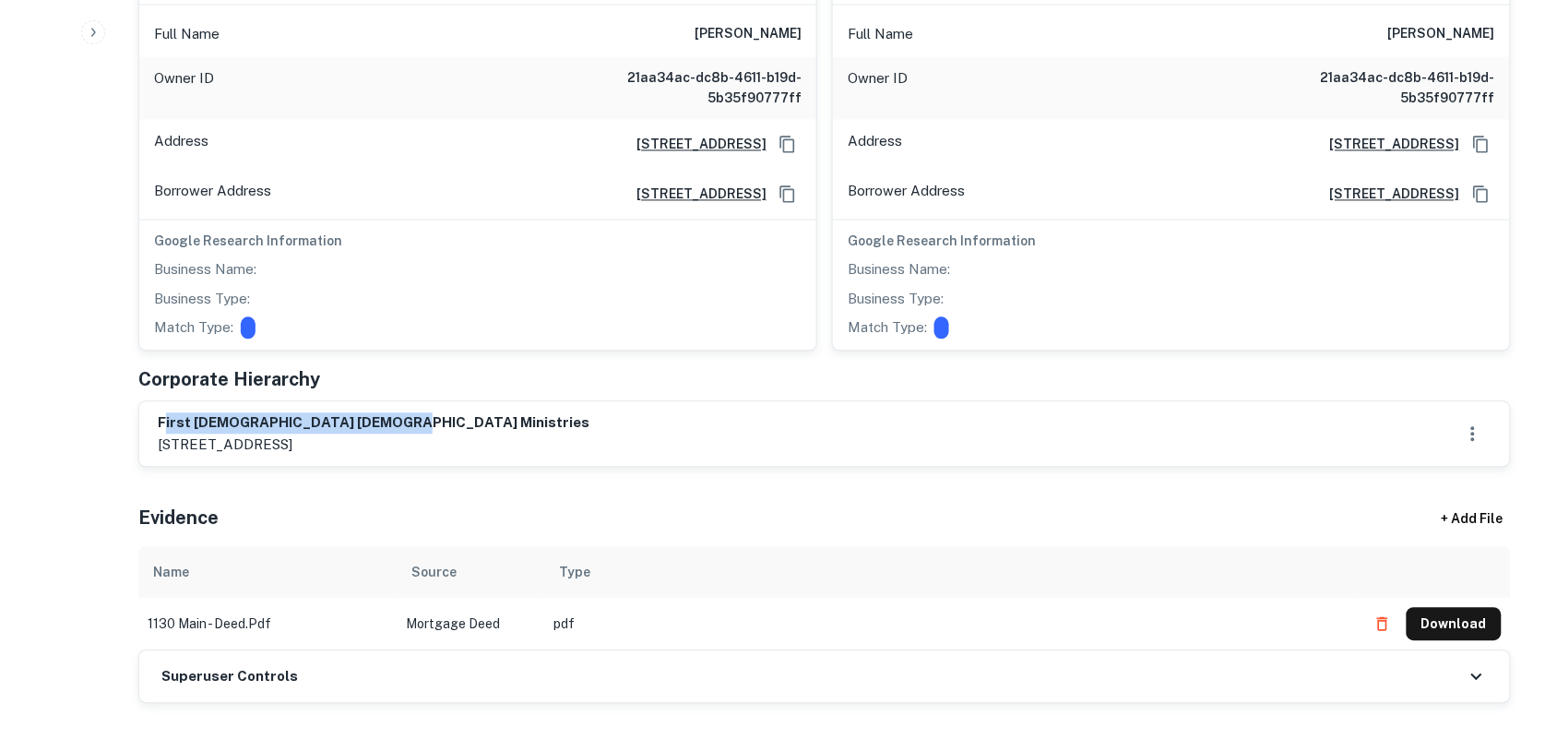
drag, startPoint x: 362, startPoint y: 398, endPoint x: 384, endPoint y: 409, distance: 24.3
click at [420, 413] on h6 "first christian church ministries" at bounding box center [374, 423] width 432 height 21
drag, startPoint x: 159, startPoint y: 399, endPoint x: 443, endPoint y: 398, distance: 284.1
click at [443, 413] on h6 "first christian church ministries" at bounding box center [374, 423] width 432 height 21
copy h6 "first christian church ministries"
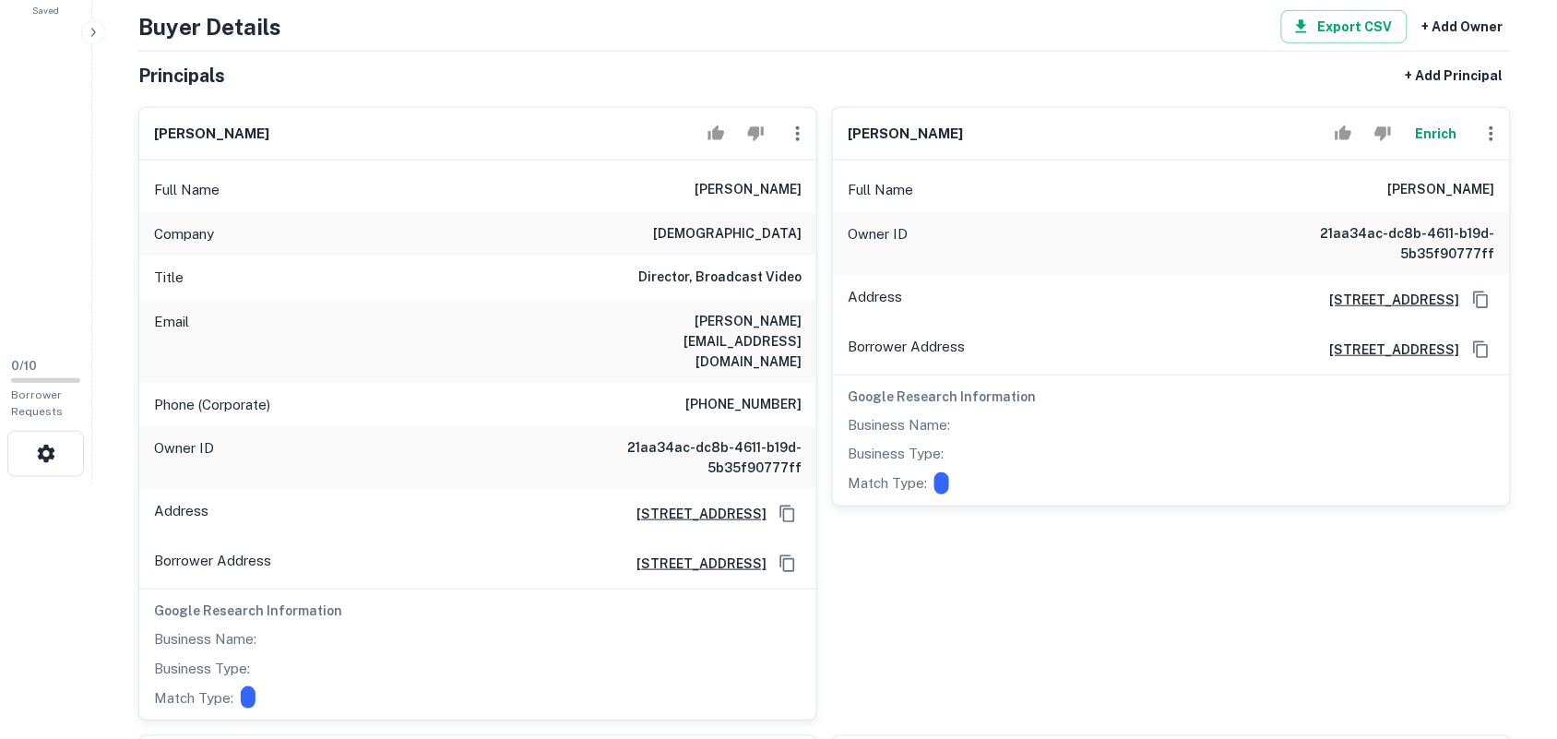
scroll to position [231, 0]
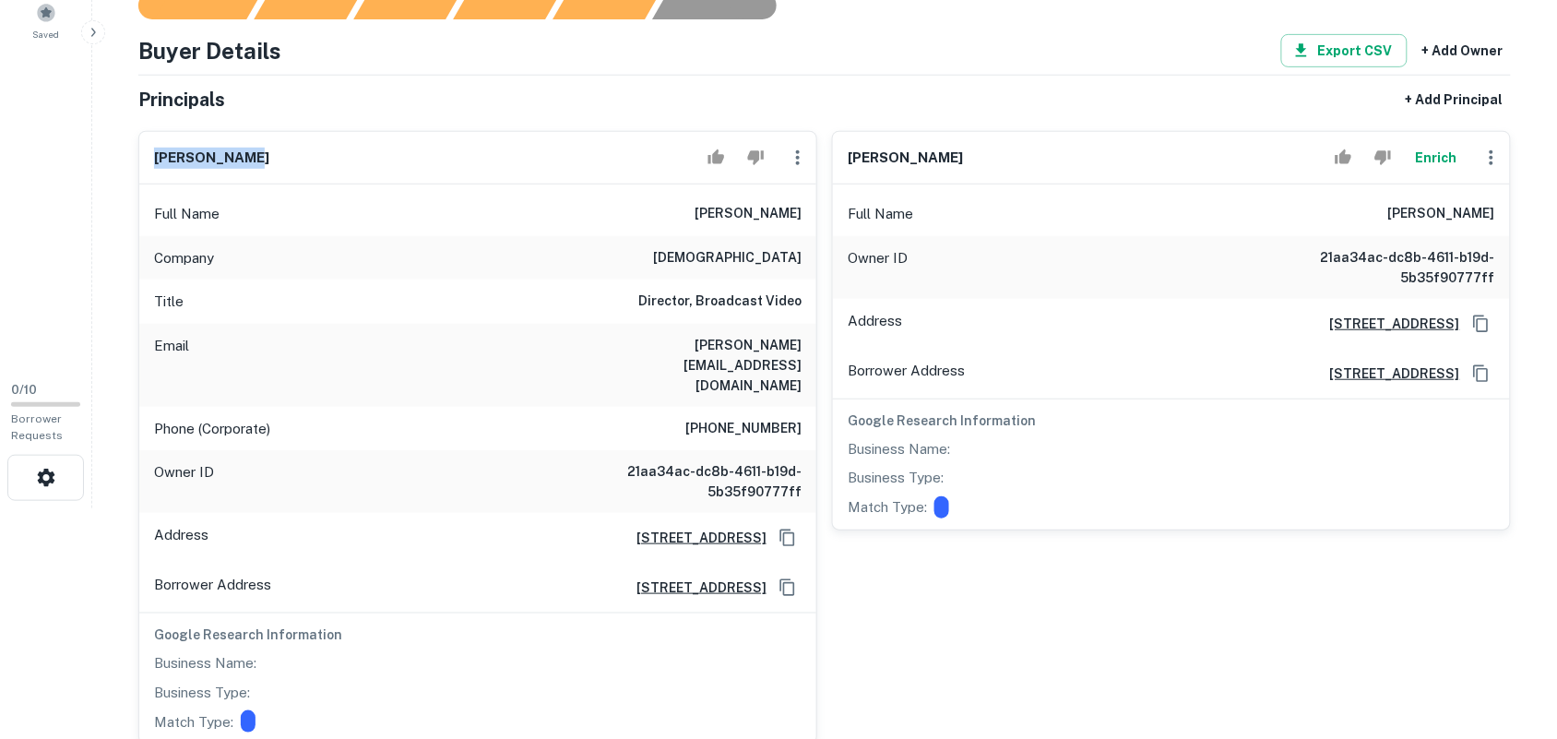
drag, startPoint x: 237, startPoint y: 150, endPoint x: 155, endPoint y: 162, distance: 83.0
click at [153, 157] on div "stephen ivey" at bounding box center [477, 158] width 677 height 53
copy h6 "stephen ivey"
drag, startPoint x: 1033, startPoint y: 152, endPoint x: 1011, endPoint y: 125, distance: 34.7
click at [1036, 159] on div "michael todd shears Enrich" at bounding box center [1171, 158] width 677 height 53
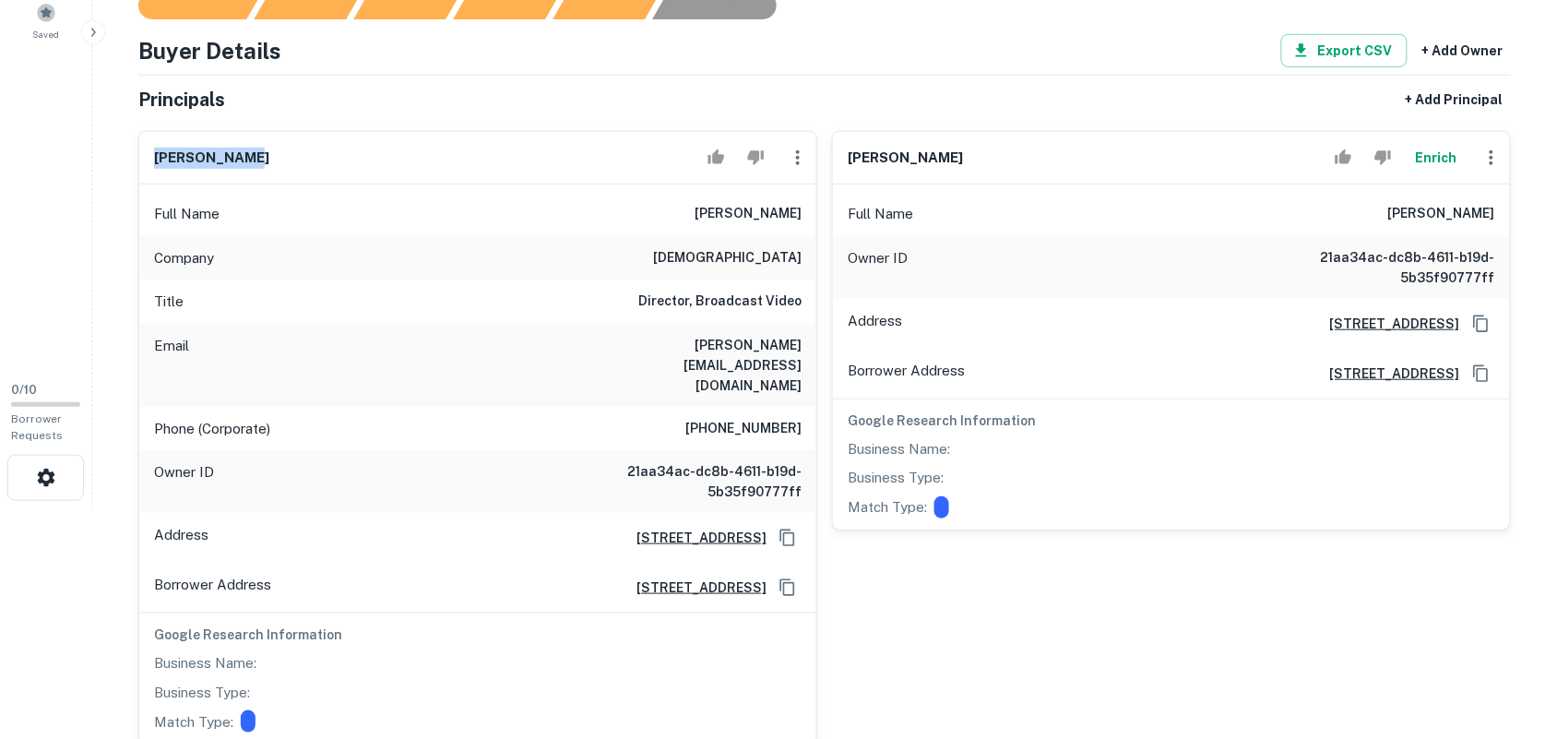
copy h6 "michael todd shears"
drag, startPoint x: 708, startPoint y: 406, endPoint x: 801, endPoint y: 409, distance: 92.3
click at [801, 418] on h6 "(407) 413-5033" at bounding box center [743, 429] width 116 height 22
copy h6 "407) 413-5033"
click at [729, 418] on h6 "(407) 413-5033" at bounding box center [743, 429] width 116 height 22
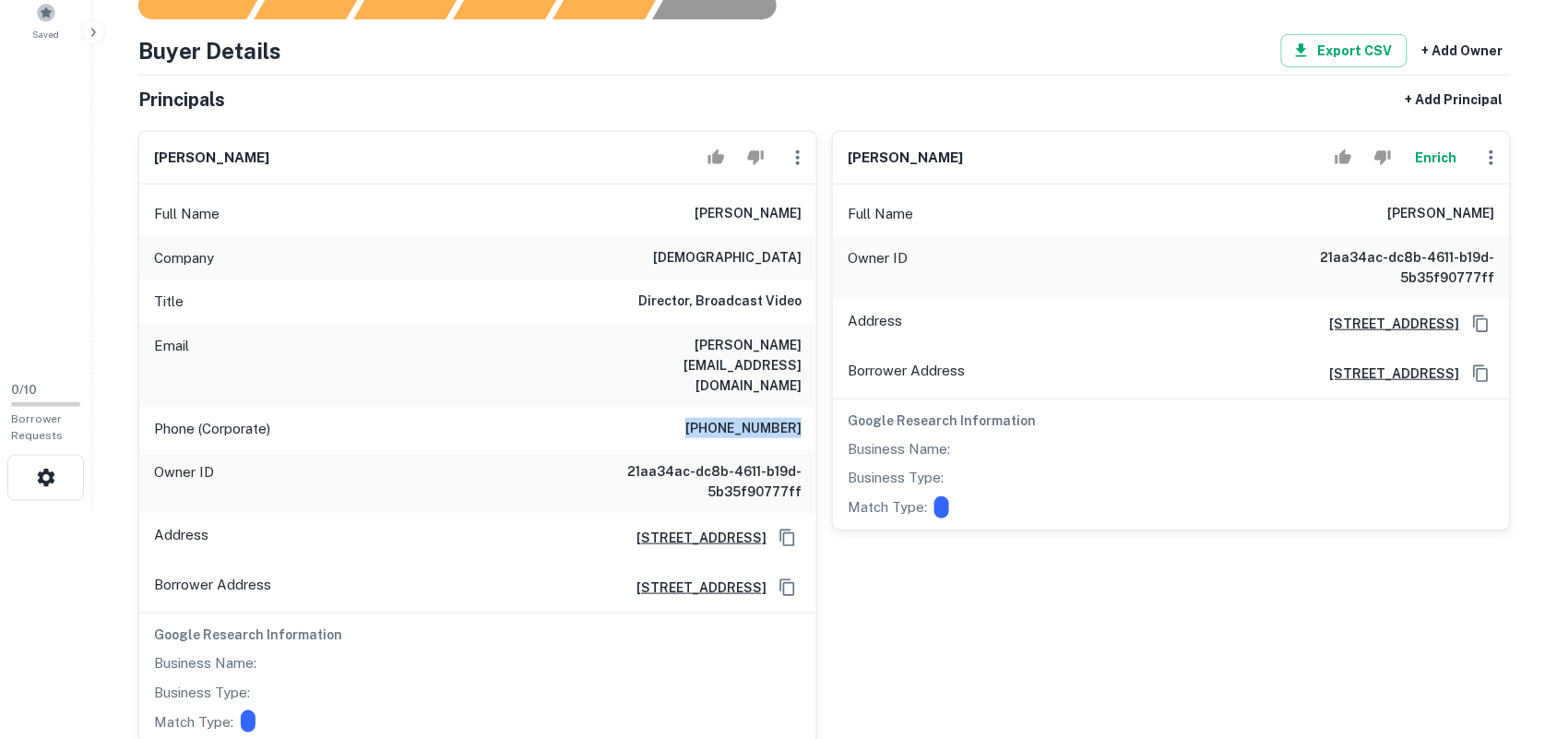
drag, startPoint x: 698, startPoint y: 404, endPoint x: 801, endPoint y: 407, distance: 102.4
click at [801, 407] on div "Phone (Corporate) (407) 413-5033" at bounding box center [477, 429] width 677 height 44
copy h6 "(407) 413-5033"
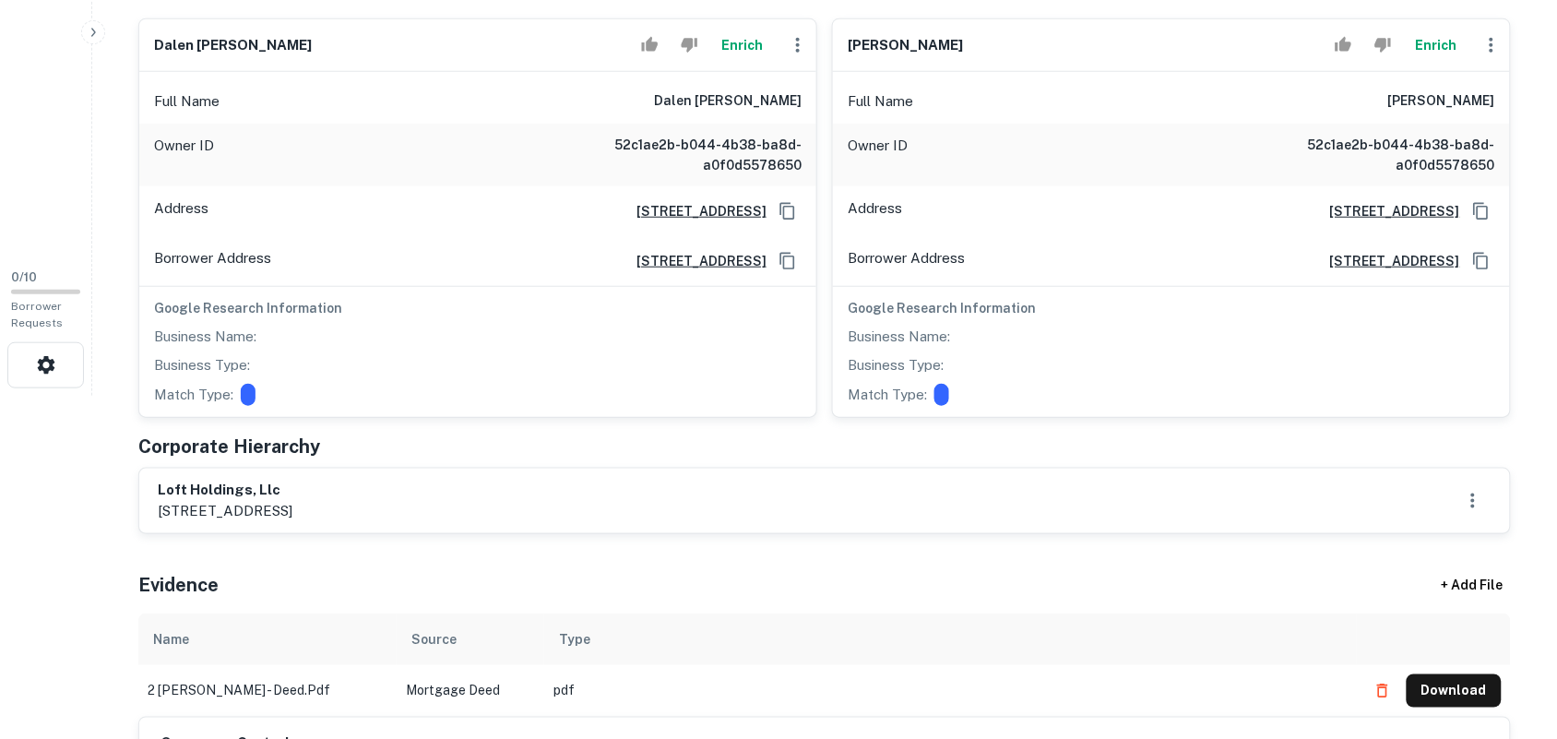
scroll to position [346, 0]
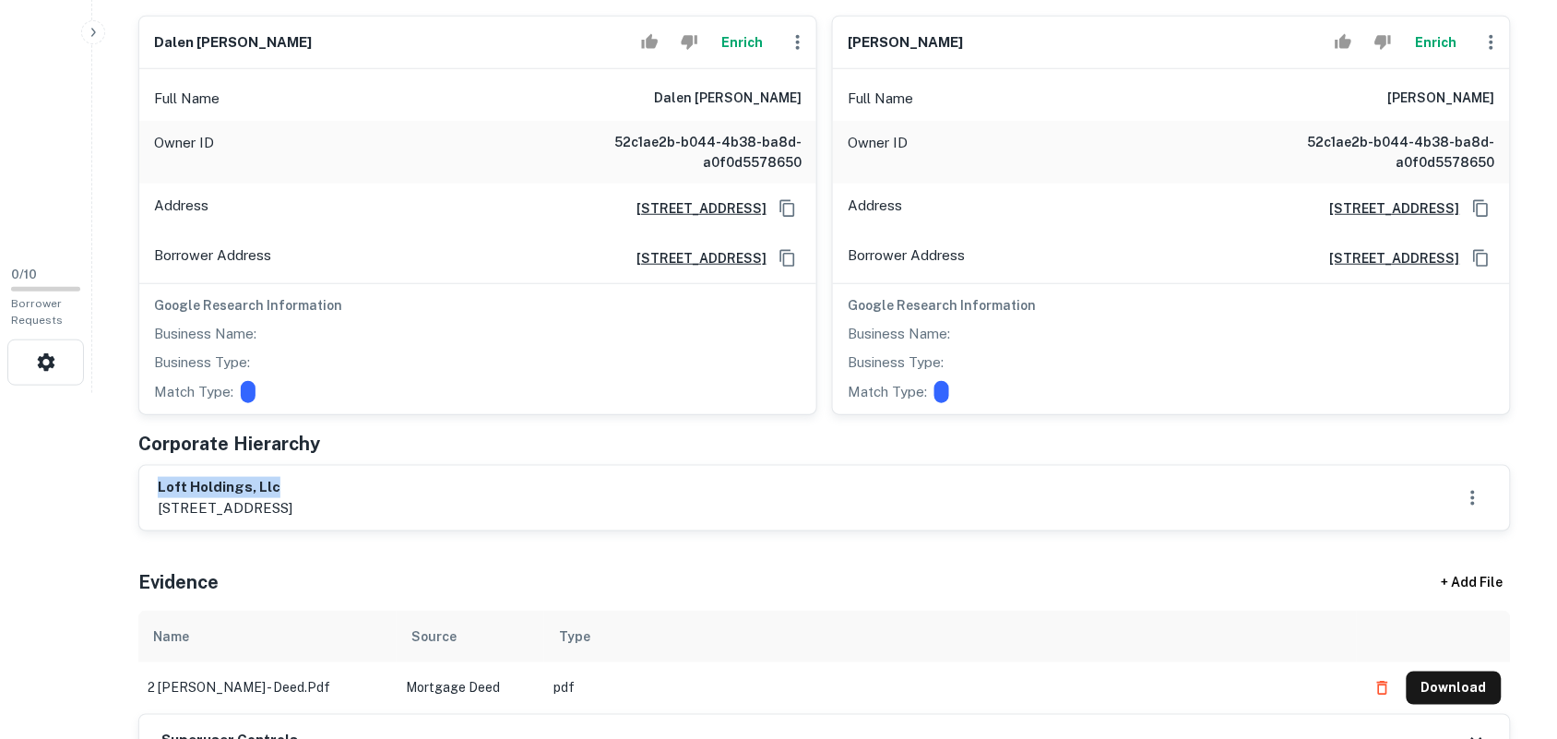
drag, startPoint x: 160, startPoint y: 489, endPoint x: 541, endPoint y: 487, distance: 381.8
click at [541, 487] on div "loft holdings, llc [STREET_ADDRESS]" at bounding box center [825, 498] width 1334 height 42
copy h6 "loft holdings, llc"
click at [486, 486] on div "loft holdings, llc [STREET_ADDRESS]" at bounding box center [825, 498] width 1334 height 42
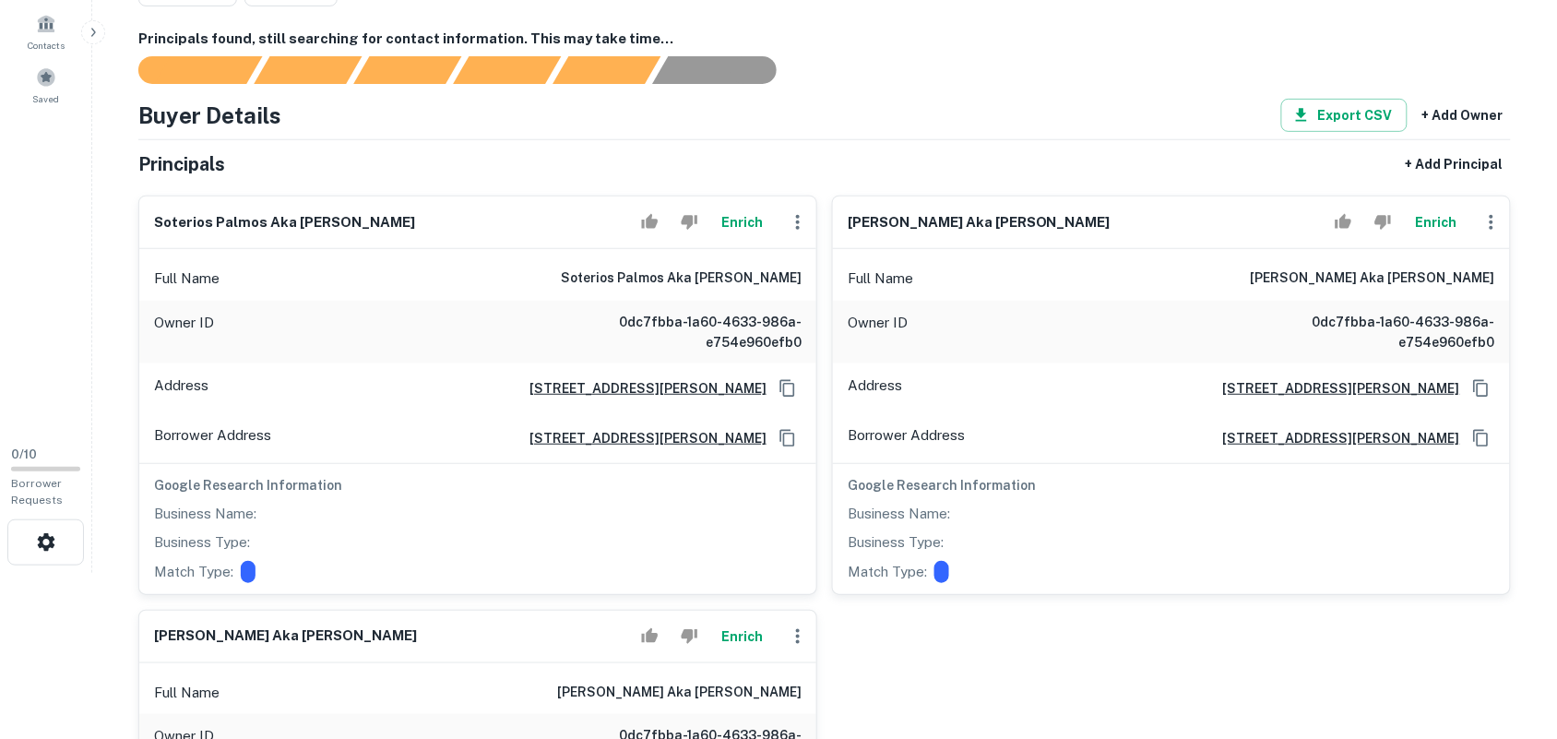
scroll to position [231, 0]
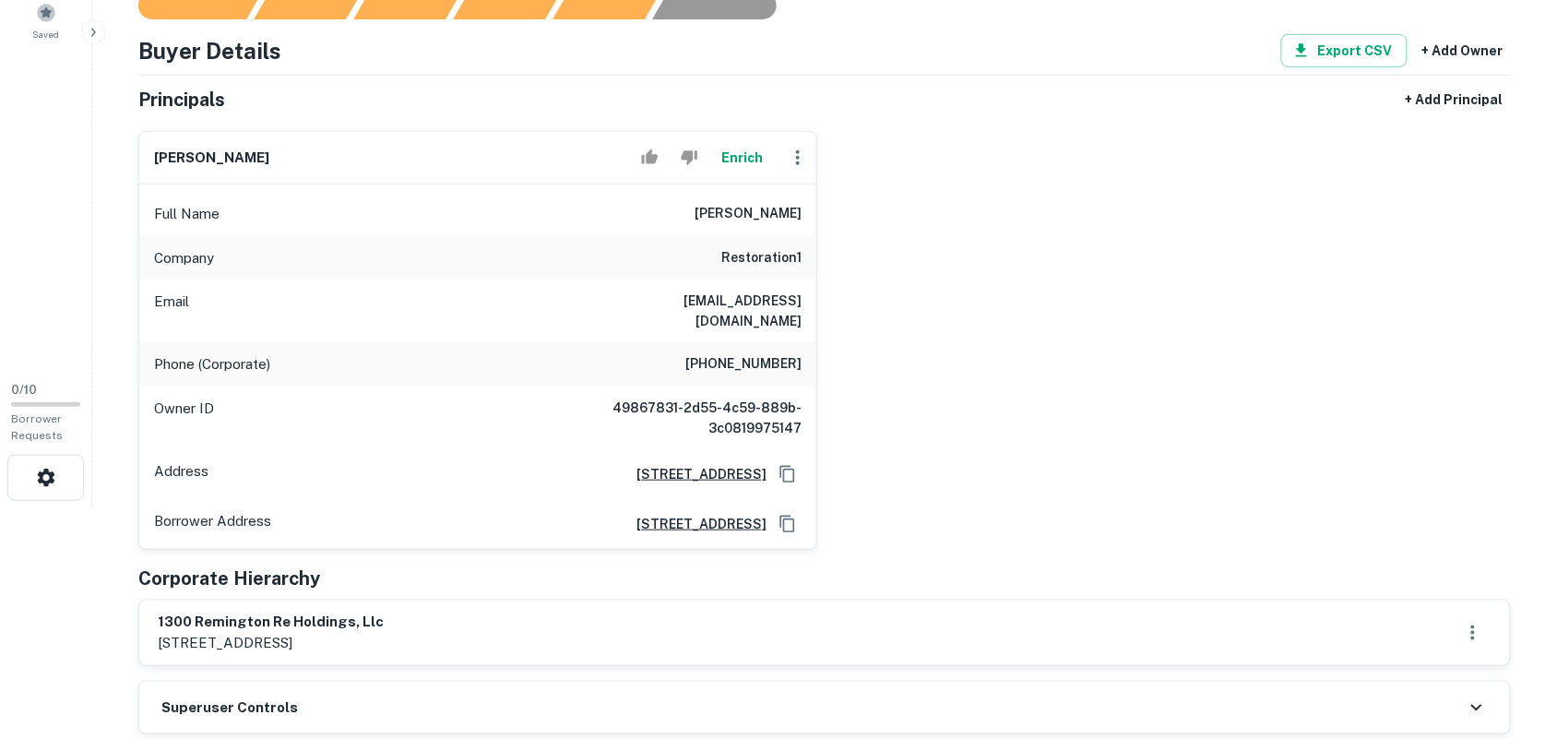
scroll to position [346, 0]
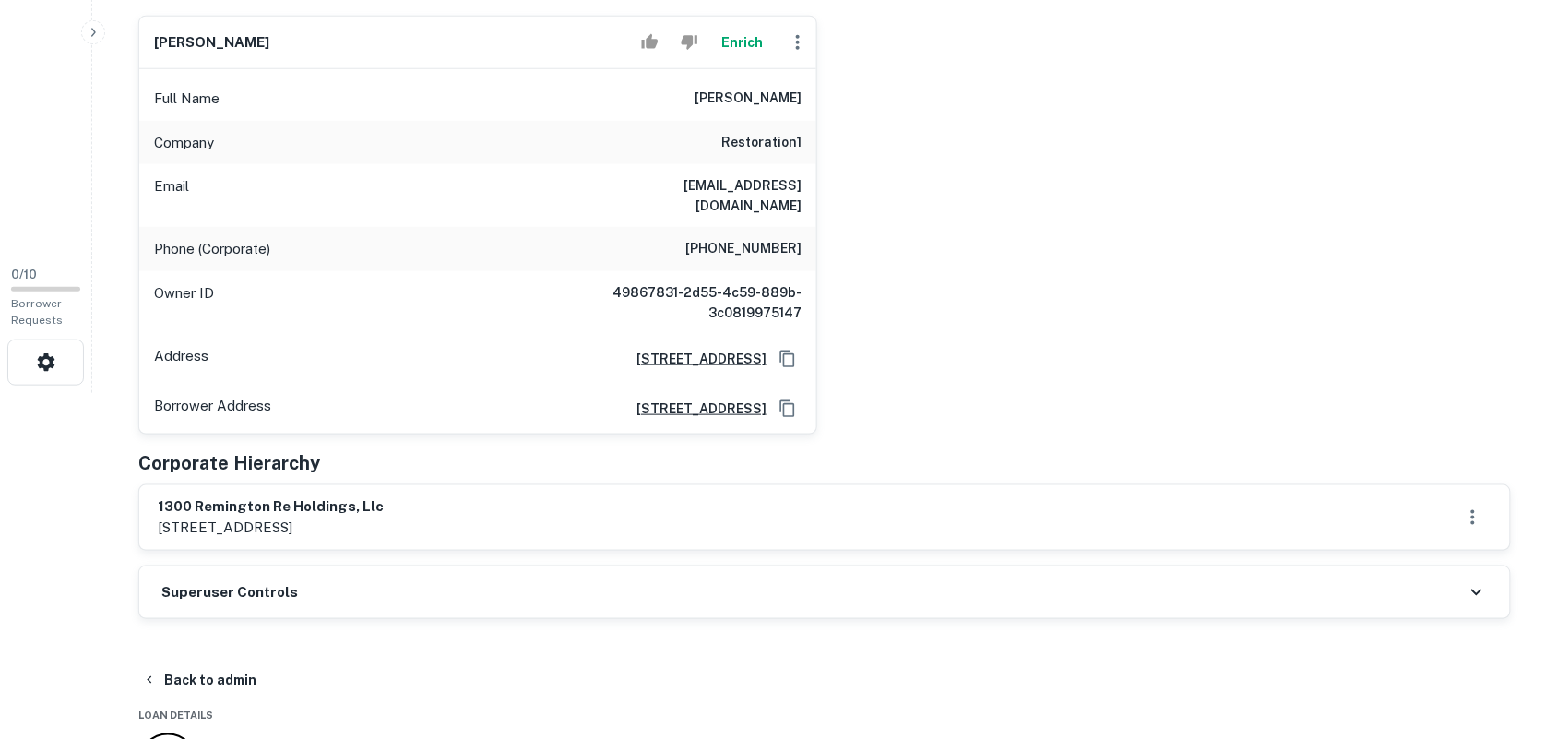
click at [161, 496] on h6 "1300 remington re holdings, llc" at bounding box center [271, 506] width 226 height 21
drag, startPoint x: 158, startPoint y: 485, endPoint x: 412, endPoint y: 485, distance: 254.5
click at [412, 496] on div "1300 remington re holdings, llc [STREET_ADDRESS]" at bounding box center [825, 517] width 1334 height 42
copy h6 "1300 remington re holdings, llc"
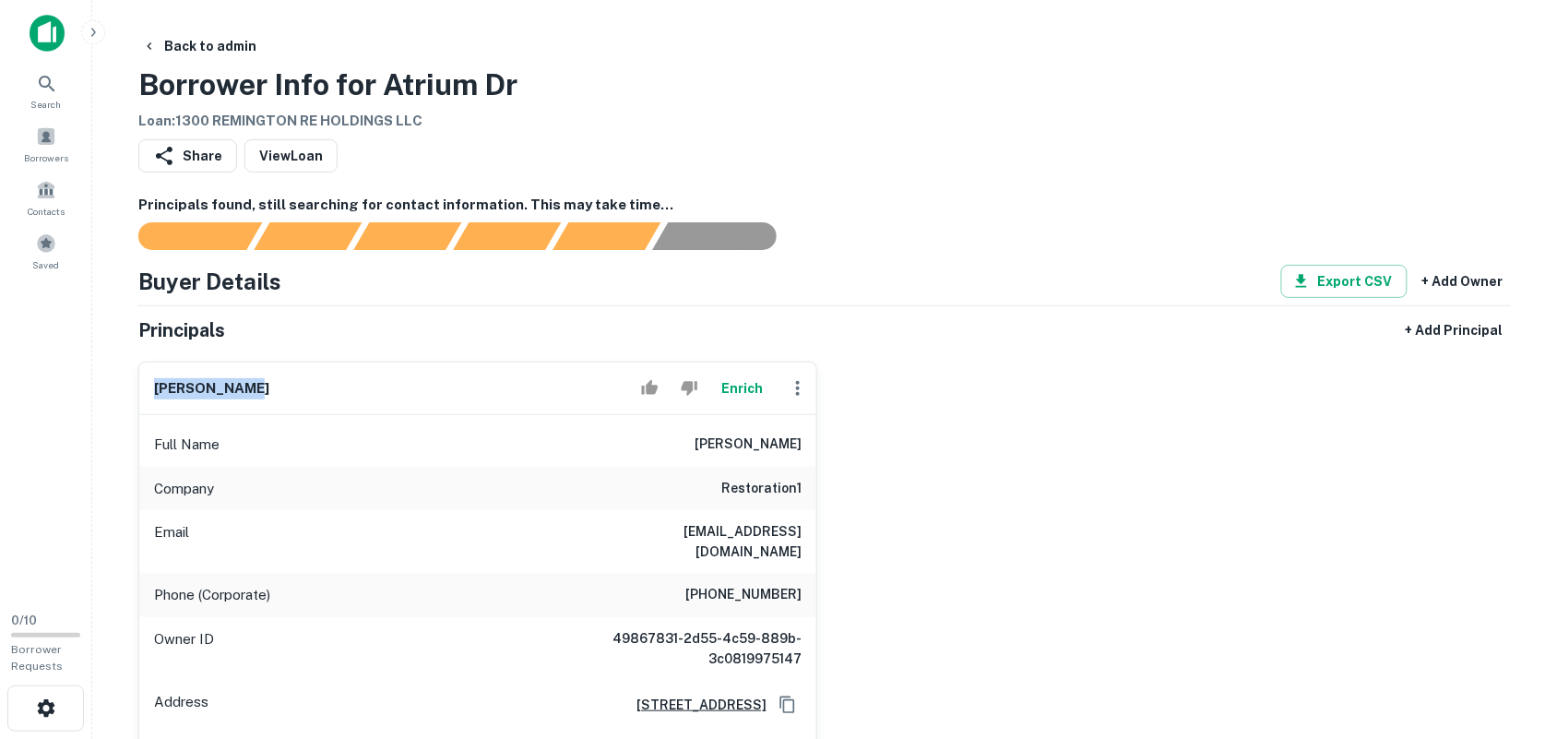
drag, startPoint x: 155, startPoint y: 393, endPoint x: 393, endPoint y: 394, distance: 237.9
click at [398, 392] on div "[PERSON_NAME] Enrich" at bounding box center [477, 388] width 677 height 53
copy h6 "[PERSON_NAME]"
drag, startPoint x: 708, startPoint y: 572, endPoint x: 805, endPoint y: 574, distance: 96.9
click at [801, 584] on h6 "[PHONE_NUMBER]" at bounding box center [743, 595] width 116 height 22
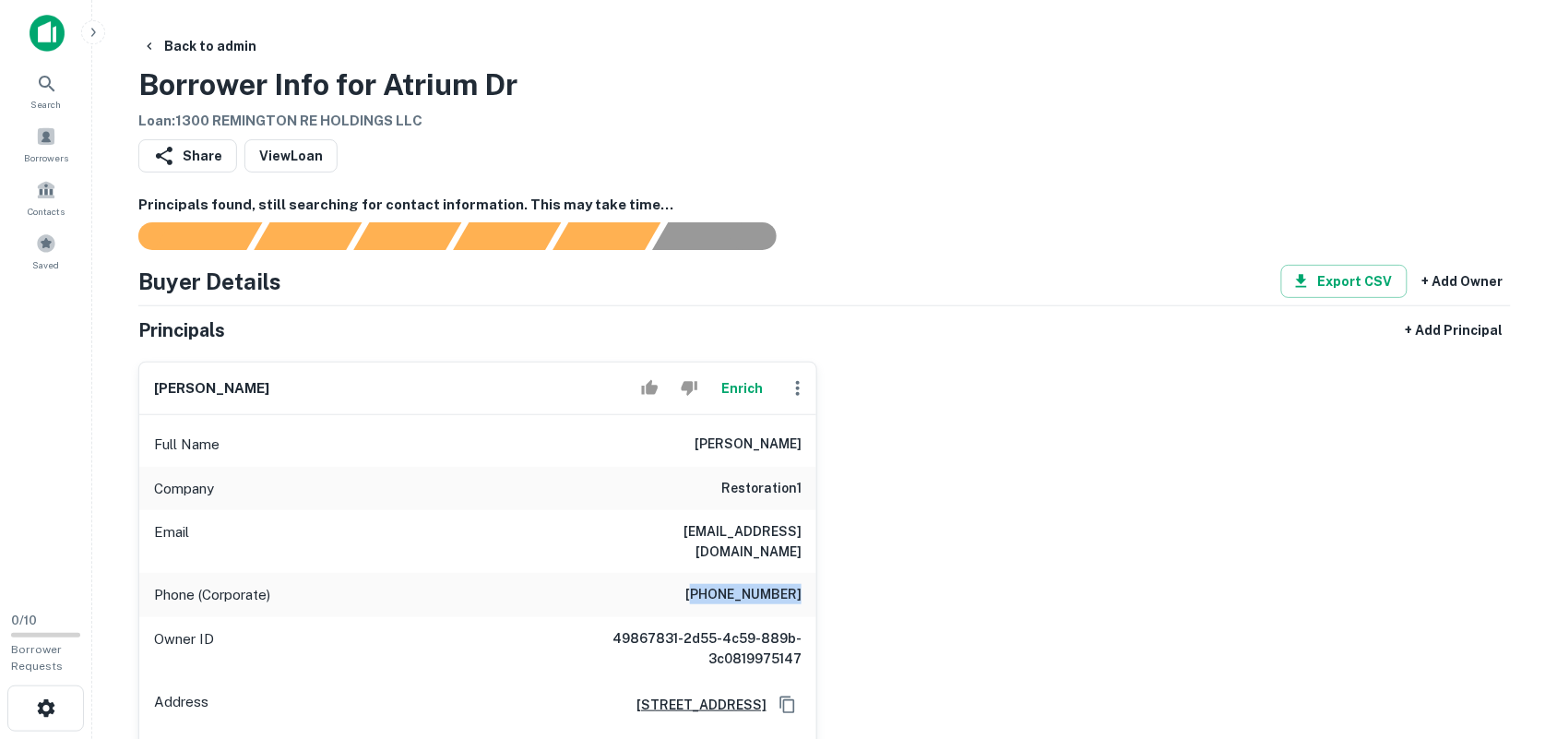
click at [727, 584] on h6 "[PHONE_NUMBER]" at bounding box center [743, 595] width 116 height 22
click at [704, 584] on h6 "[PHONE_NUMBER]" at bounding box center [743, 595] width 116 height 22
drag, startPoint x: 706, startPoint y: 572, endPoint x: 800, endPoint y: 576, distance: 93.3
click at [800, 584] on h6 "[PHONE_NUMBER]" at bounding box center [743, 595] width 116 height 22
copy h6 "[PHONE_NUMBER]"
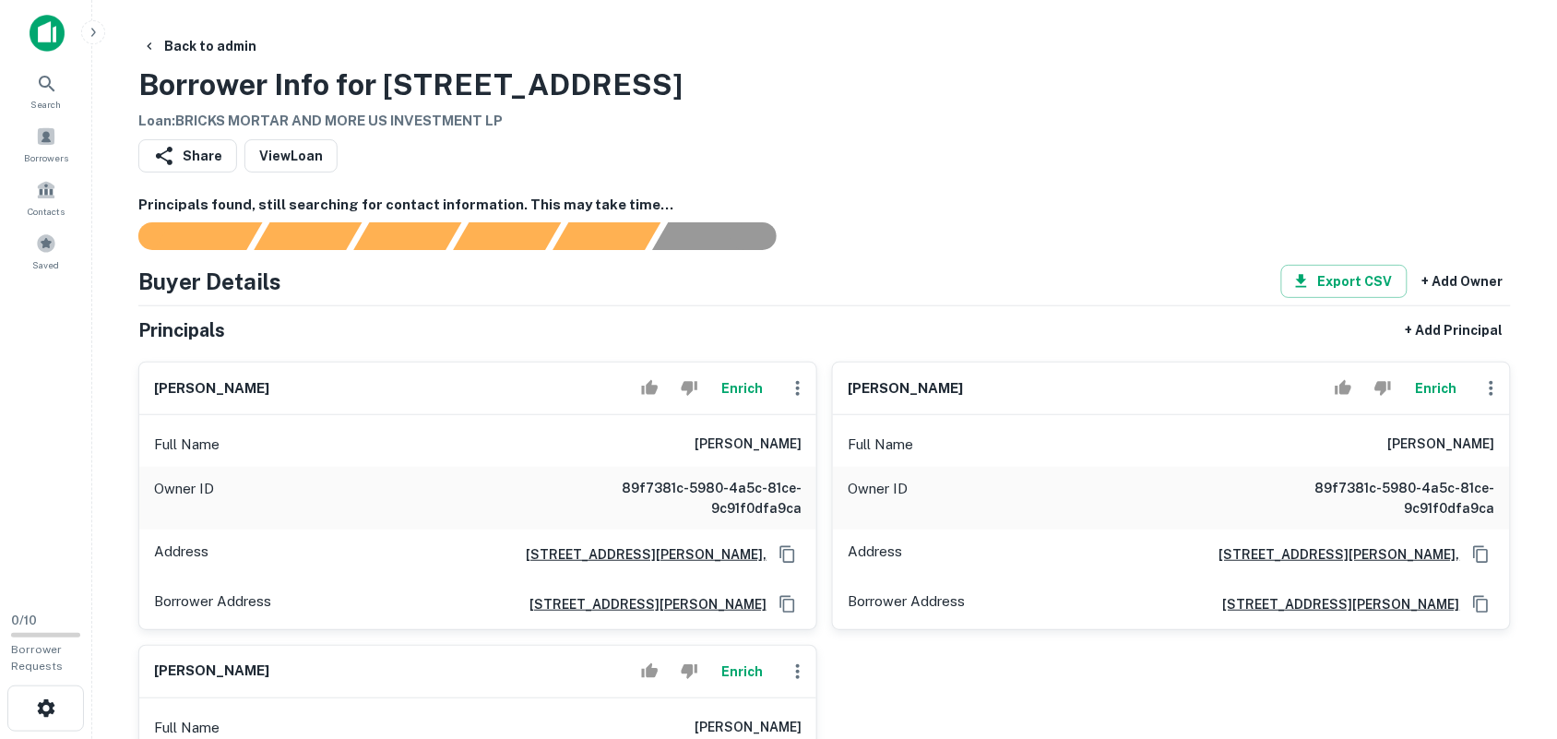
scroll to position [115, 0]
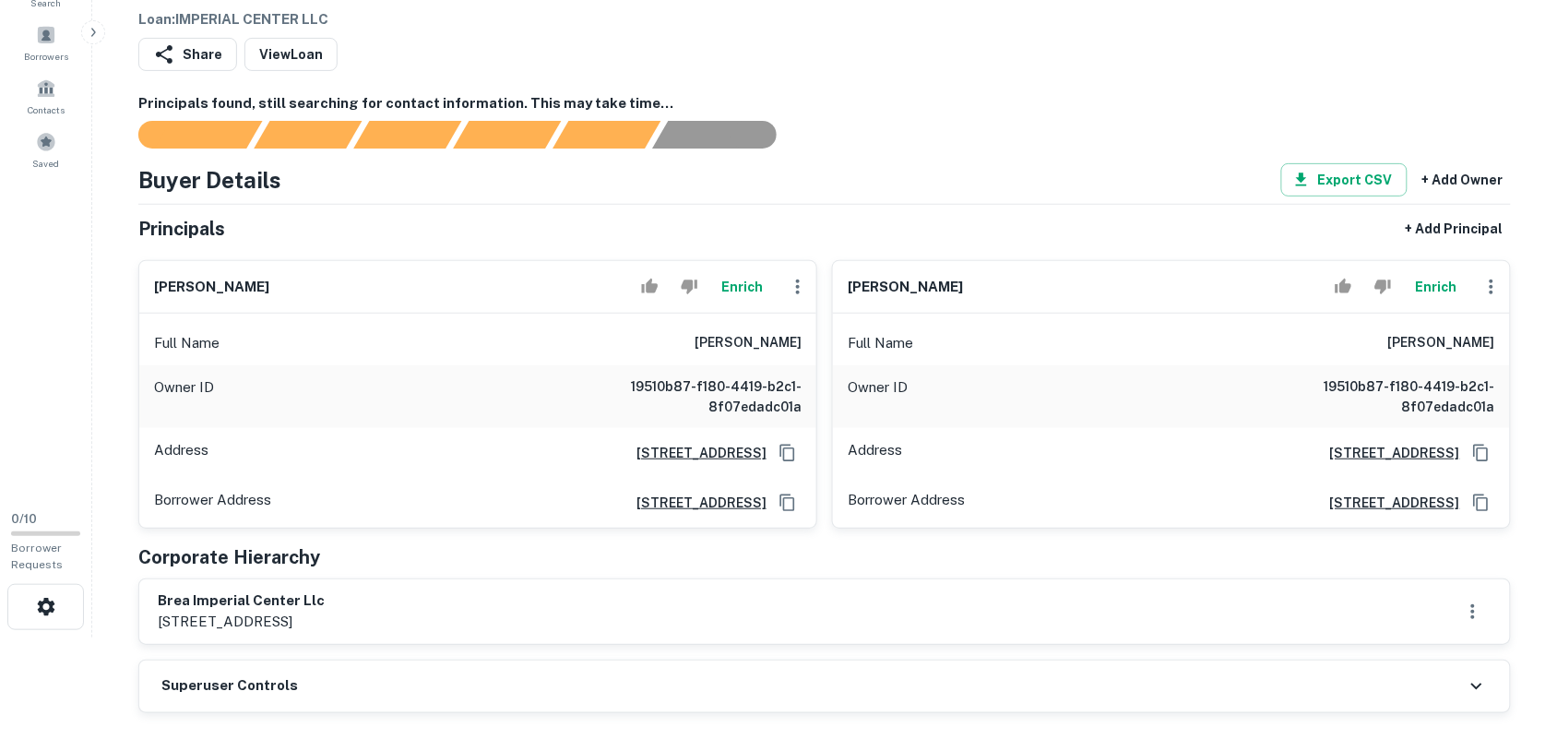
scroll to position [115, 0]
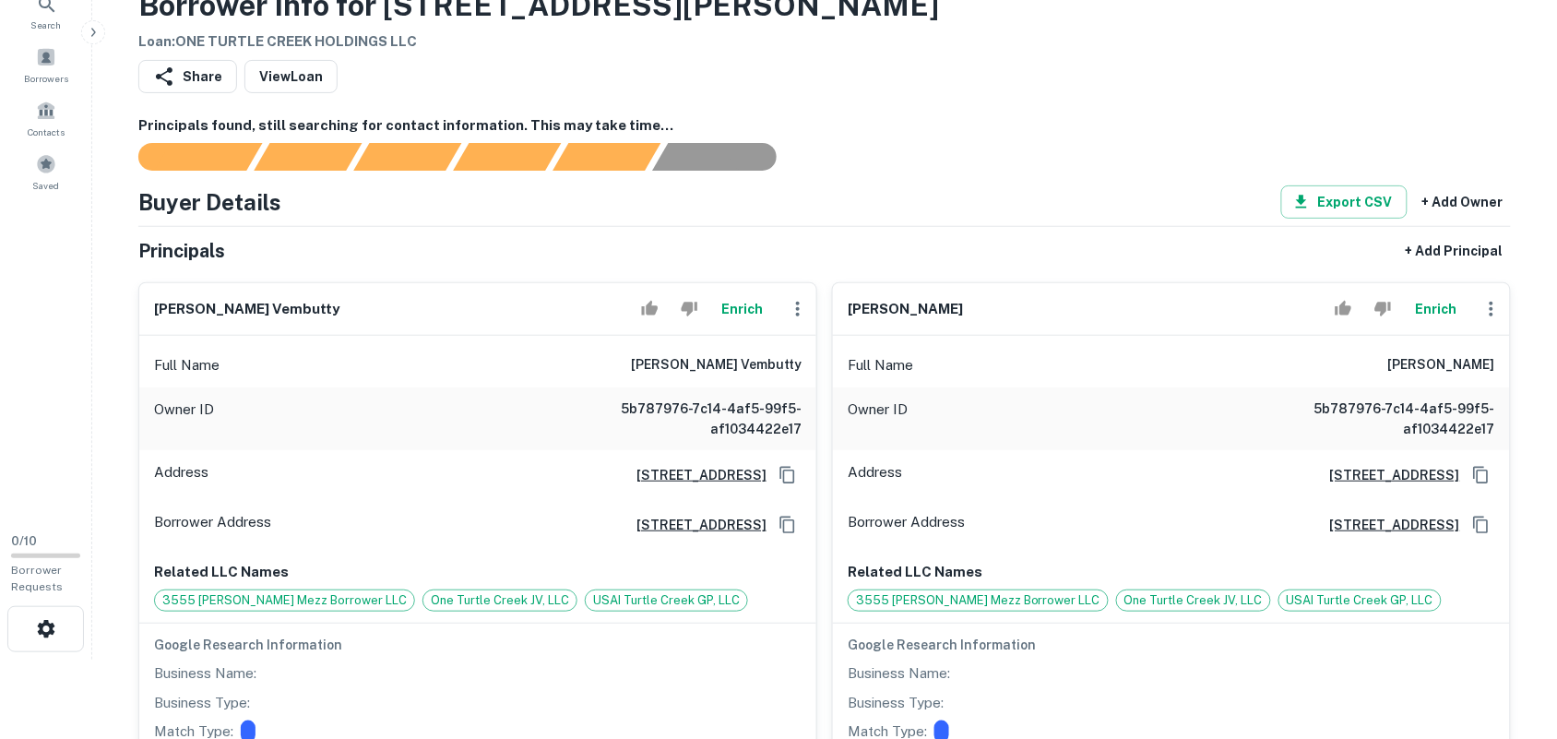
scroll to position [231, 0]
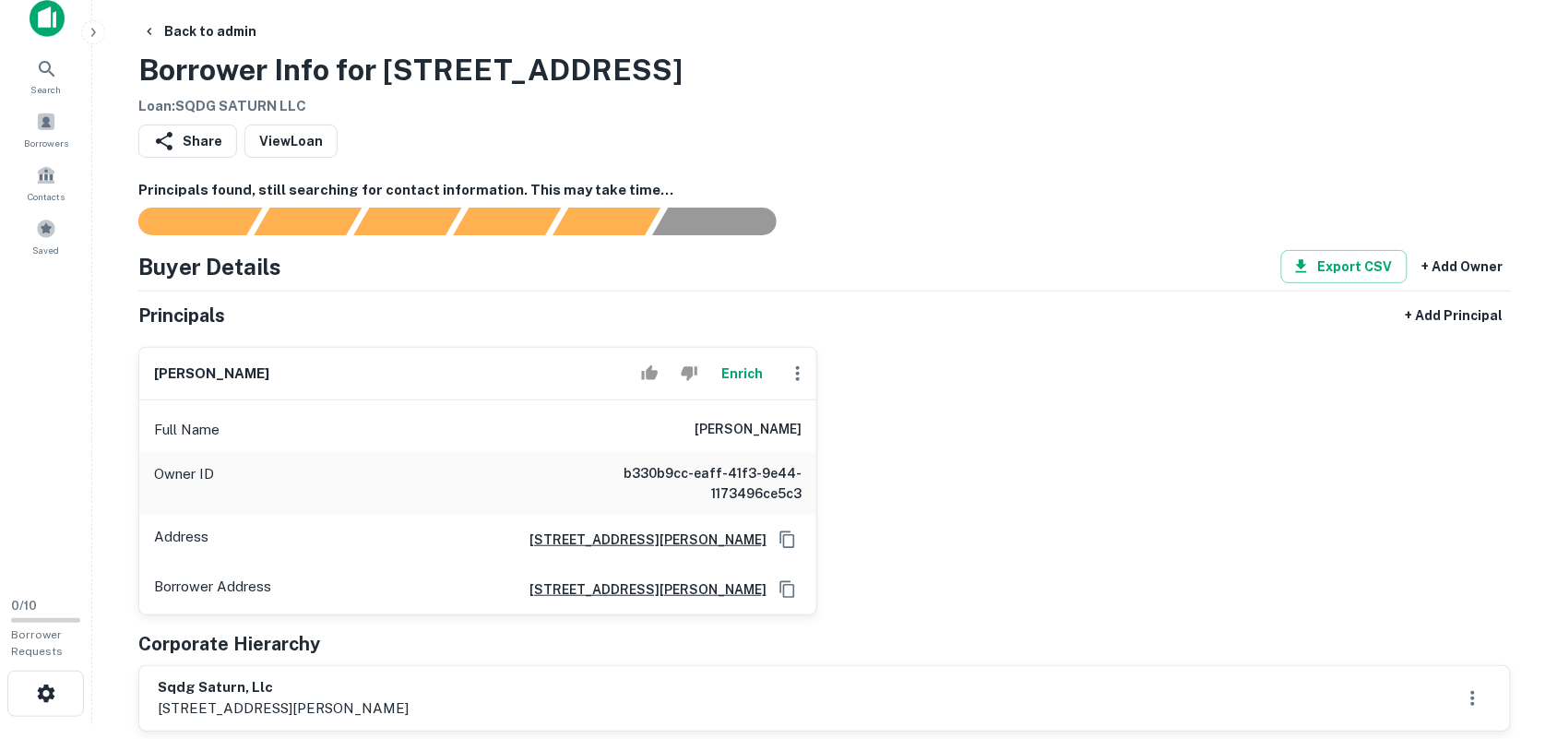
scroll to position [231, 0]
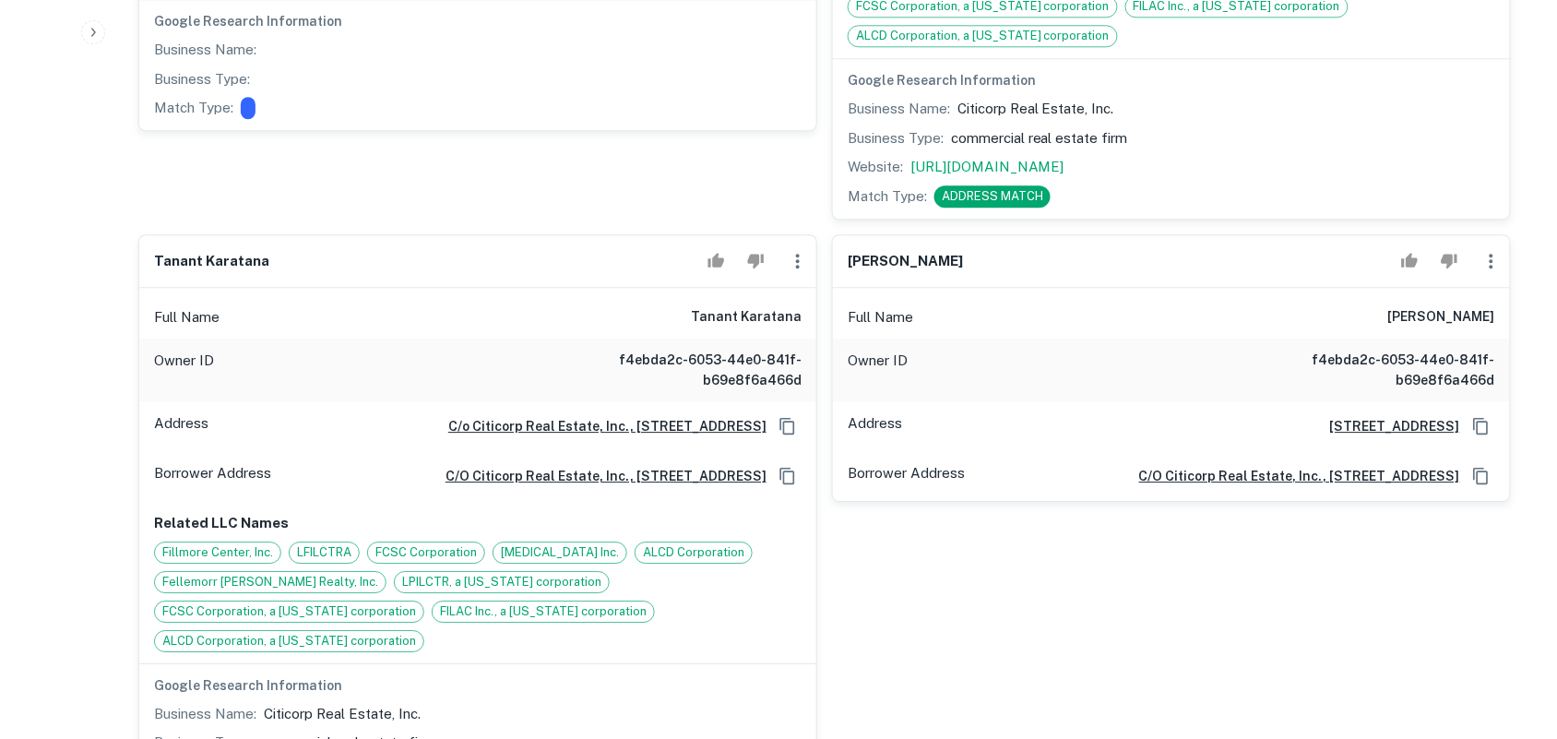
scroll to position [6456, 0]
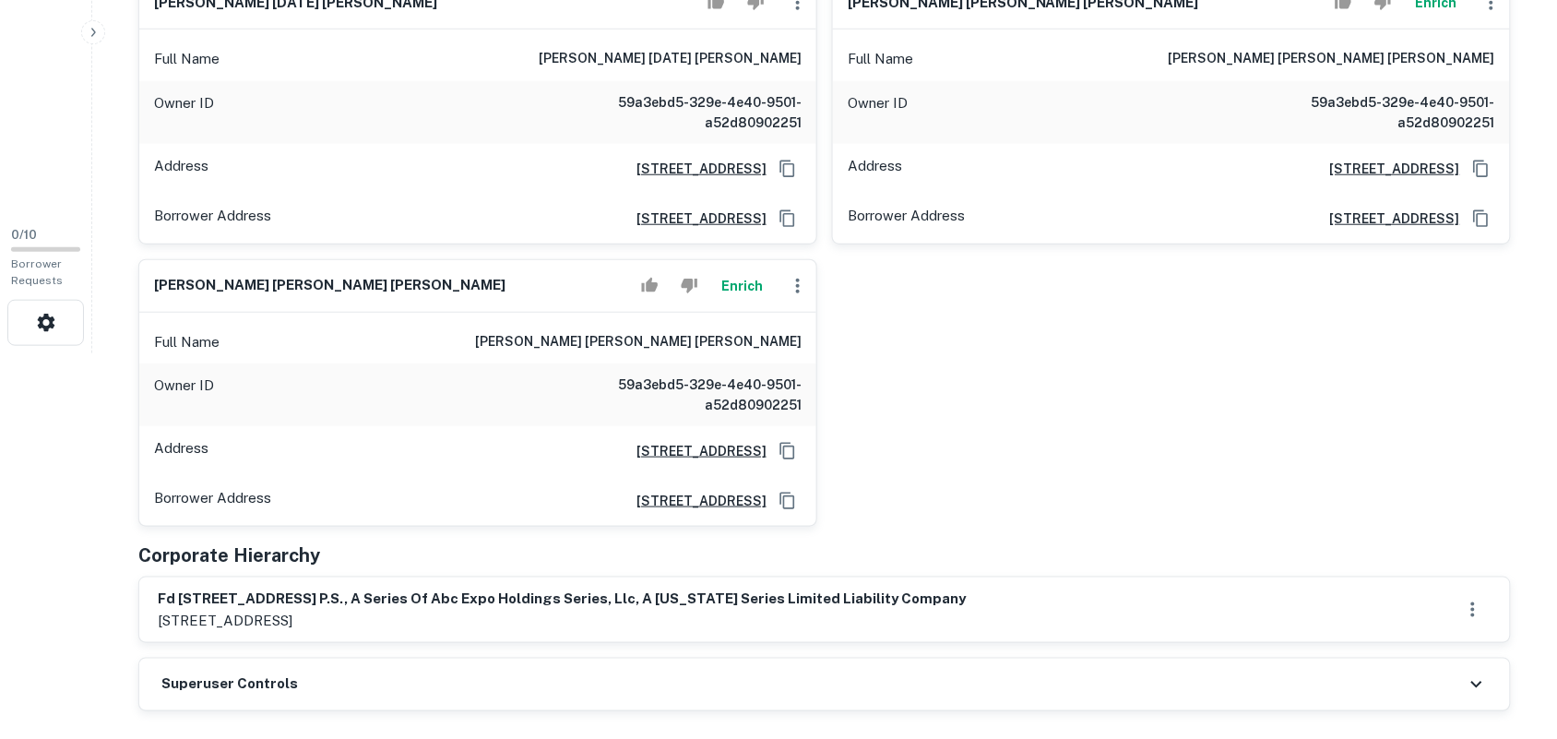
scroll to position [346, 0]
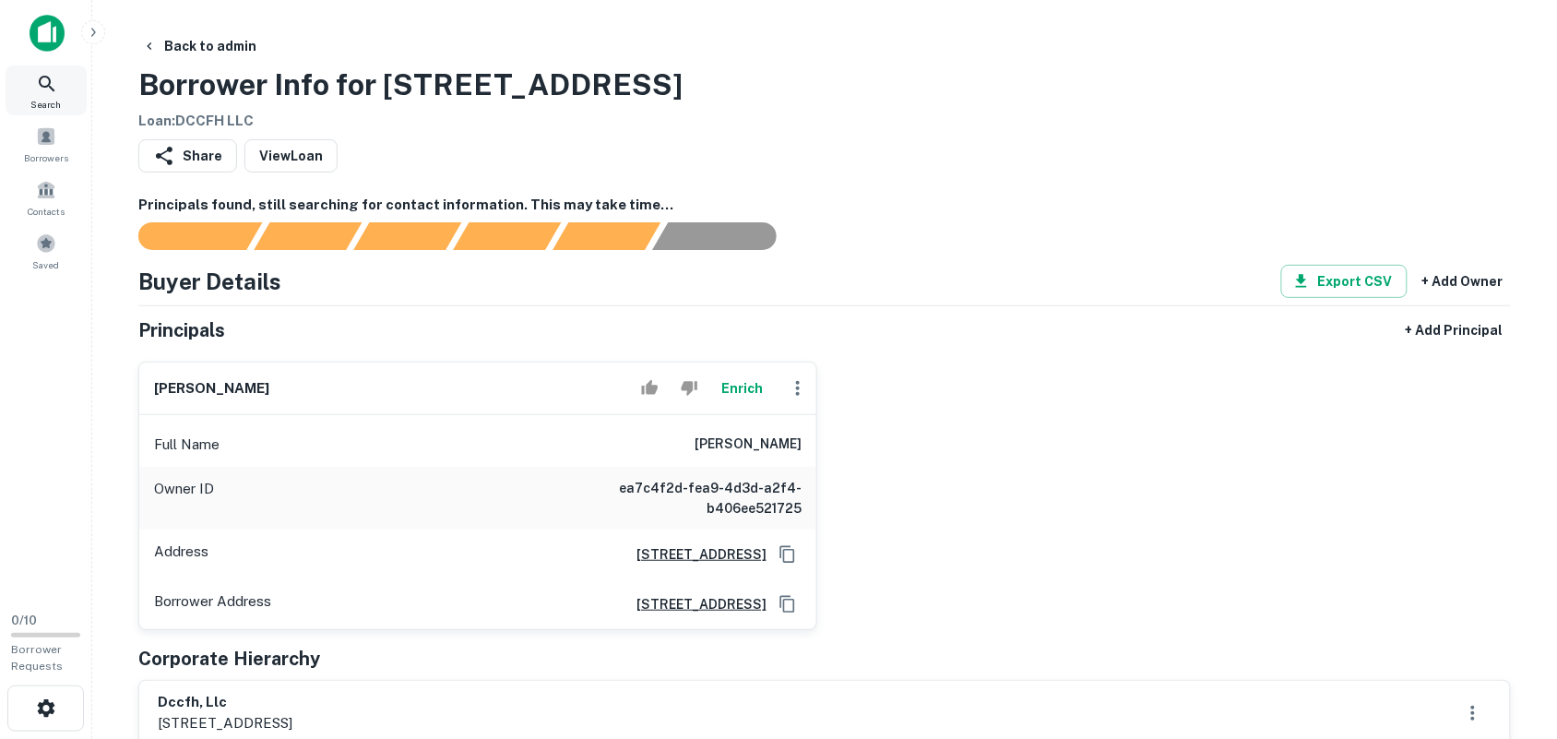
scroll to position [115, 0]
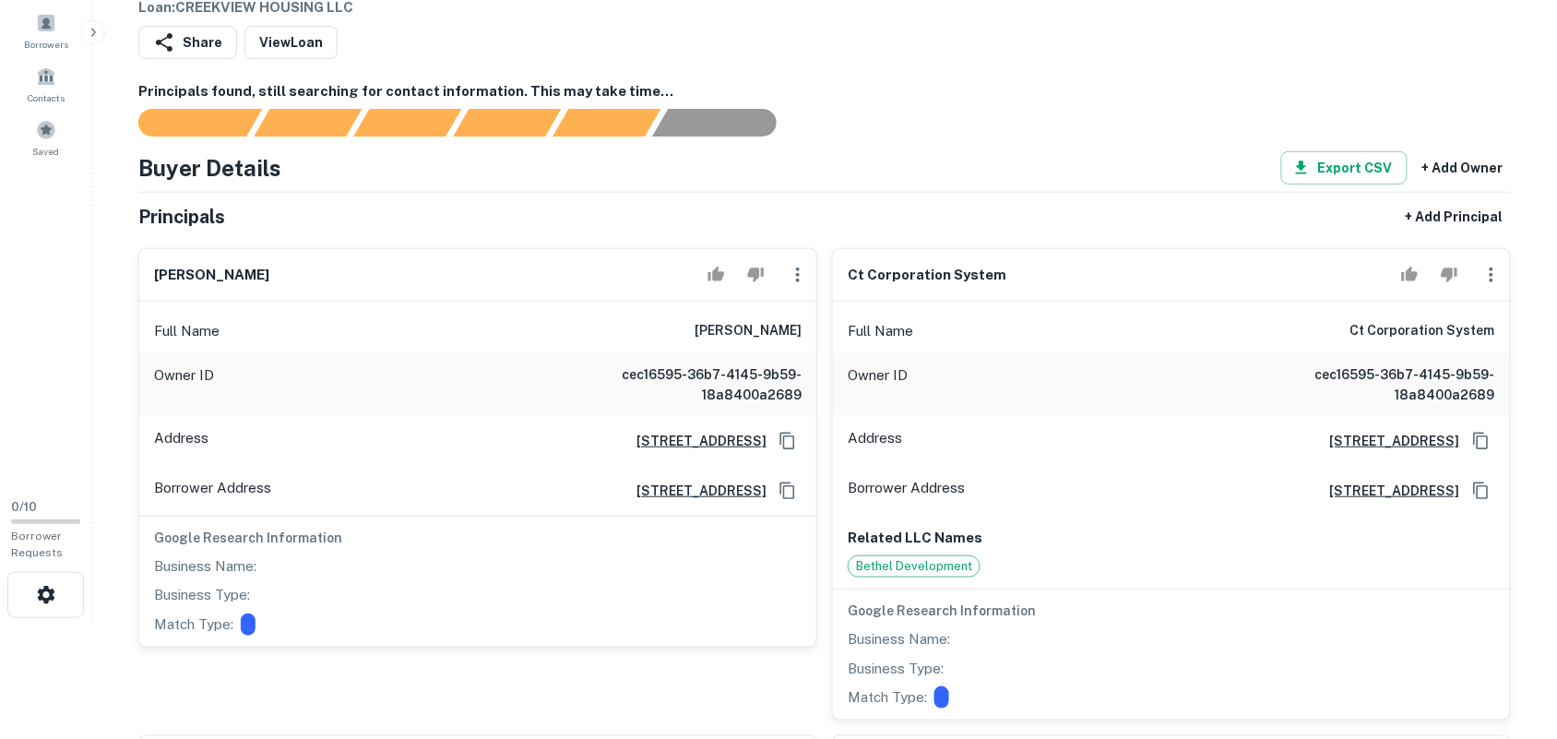
scroll to position [115, 0]
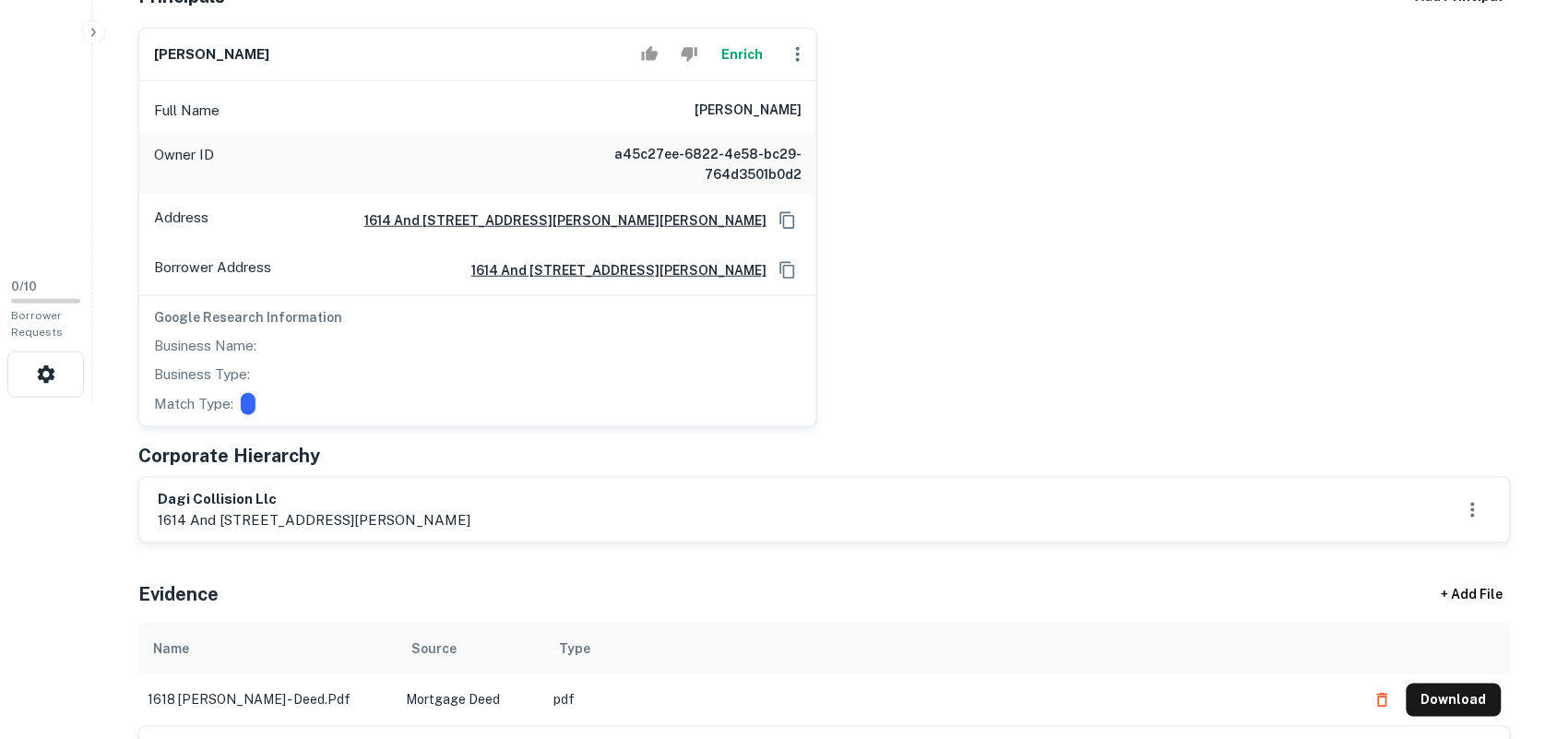
scroll to position [346, 0]
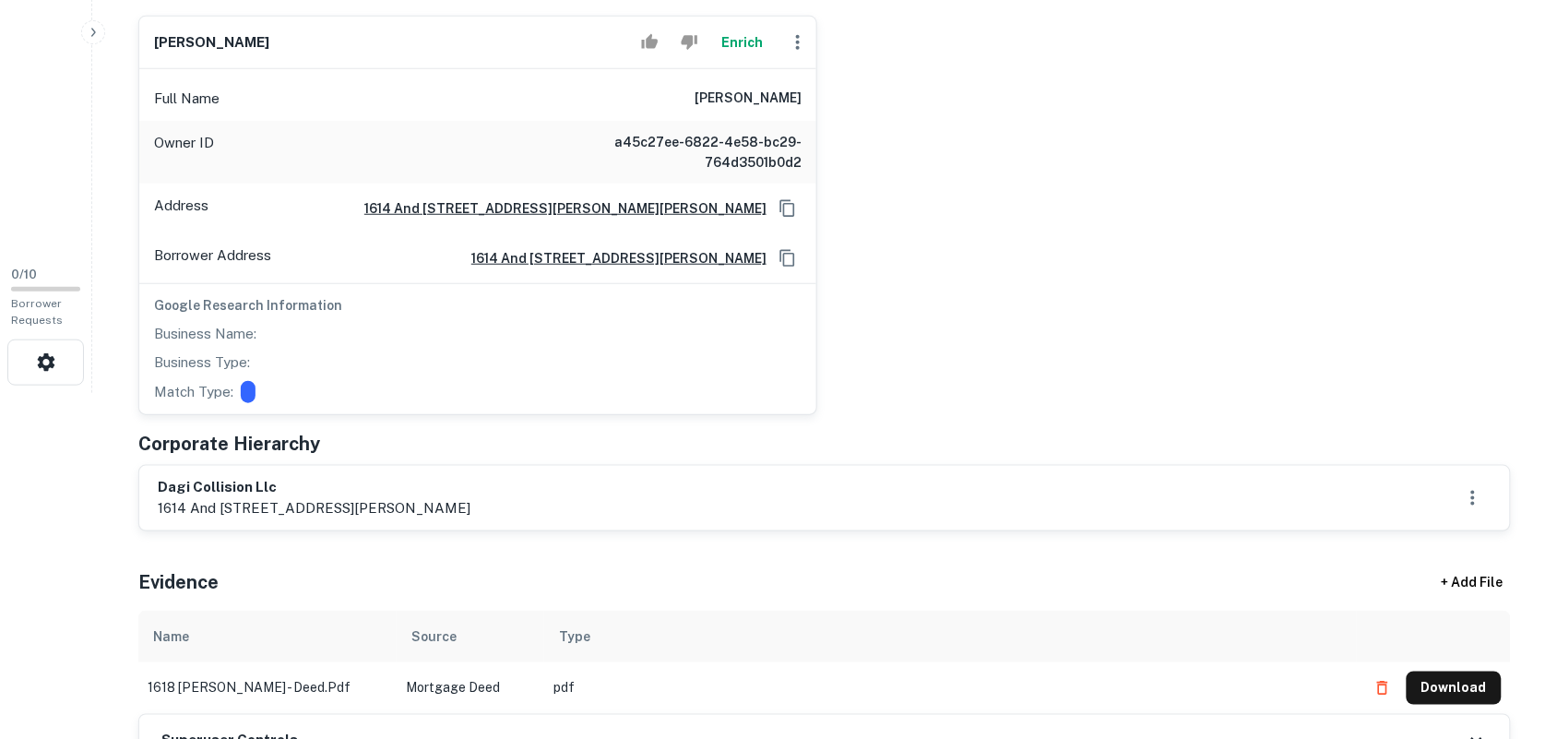
drag, startPoint x: 161, startPoint y: 509, endPoint x: 670, endPoint y: 505, distance: 509.1
click at [670, 505] on div "dagi collision llc 1614 and 1618 ferguson lane, austin, tx, 78754" at bounding box center [825, 498] width 1334 height 42
copy p "614 and 1618 ferguson lane, austin, tx, 78754"
click at [146, 490] on div "dagi collision llc 1614 and 1618 ferguson lane, austin, tx, 78754" at bounding box center [824, 498] width 1371 height 65
drag, startPoint x: 159, startPoint y: 484, endPoint x: 300, endPoint y: 484, distance: 141.1
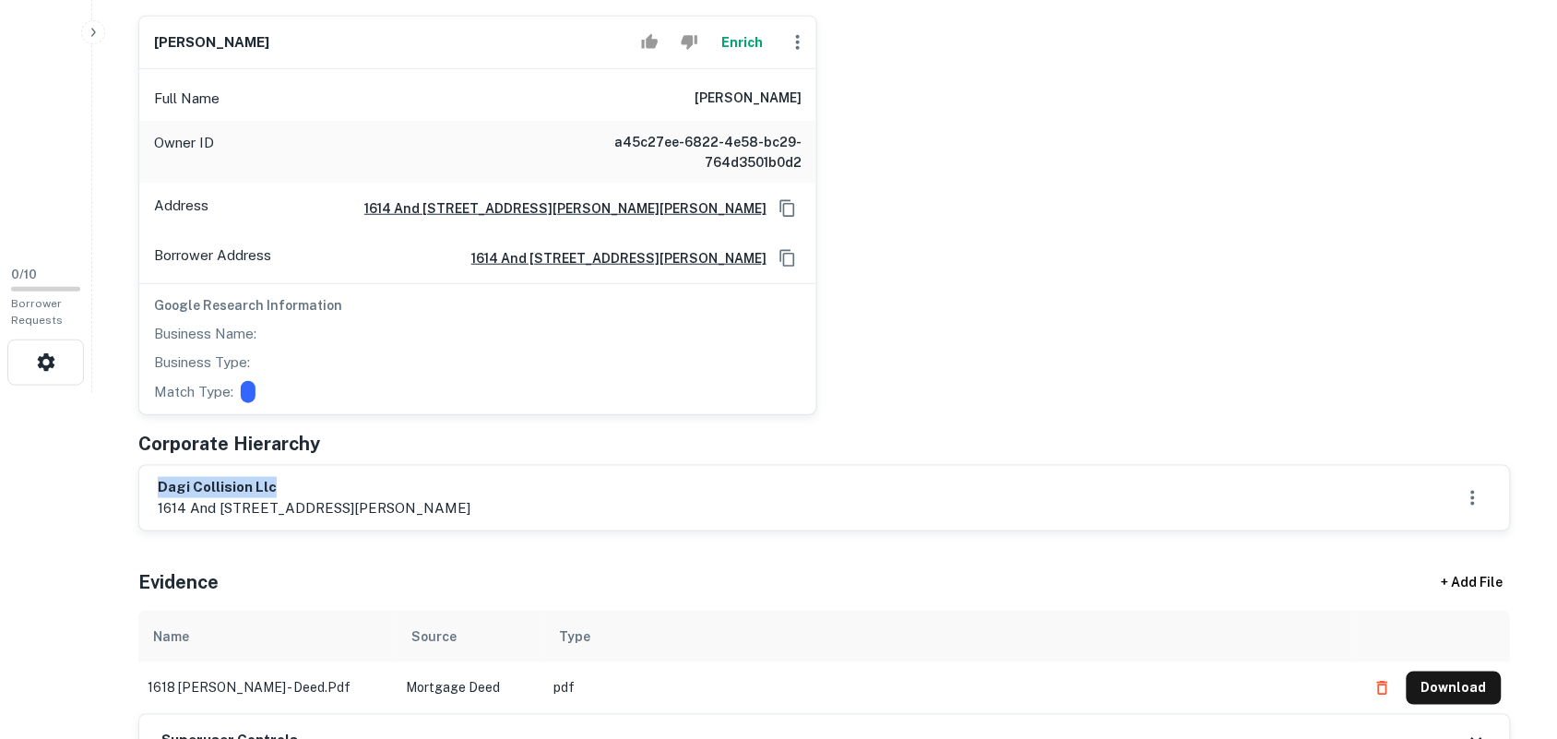
click at [305, 487] on h6 "dagi collision llc" at bounding box center [314, 487] width 313 height 21
copy h6 "dagi collision llc"
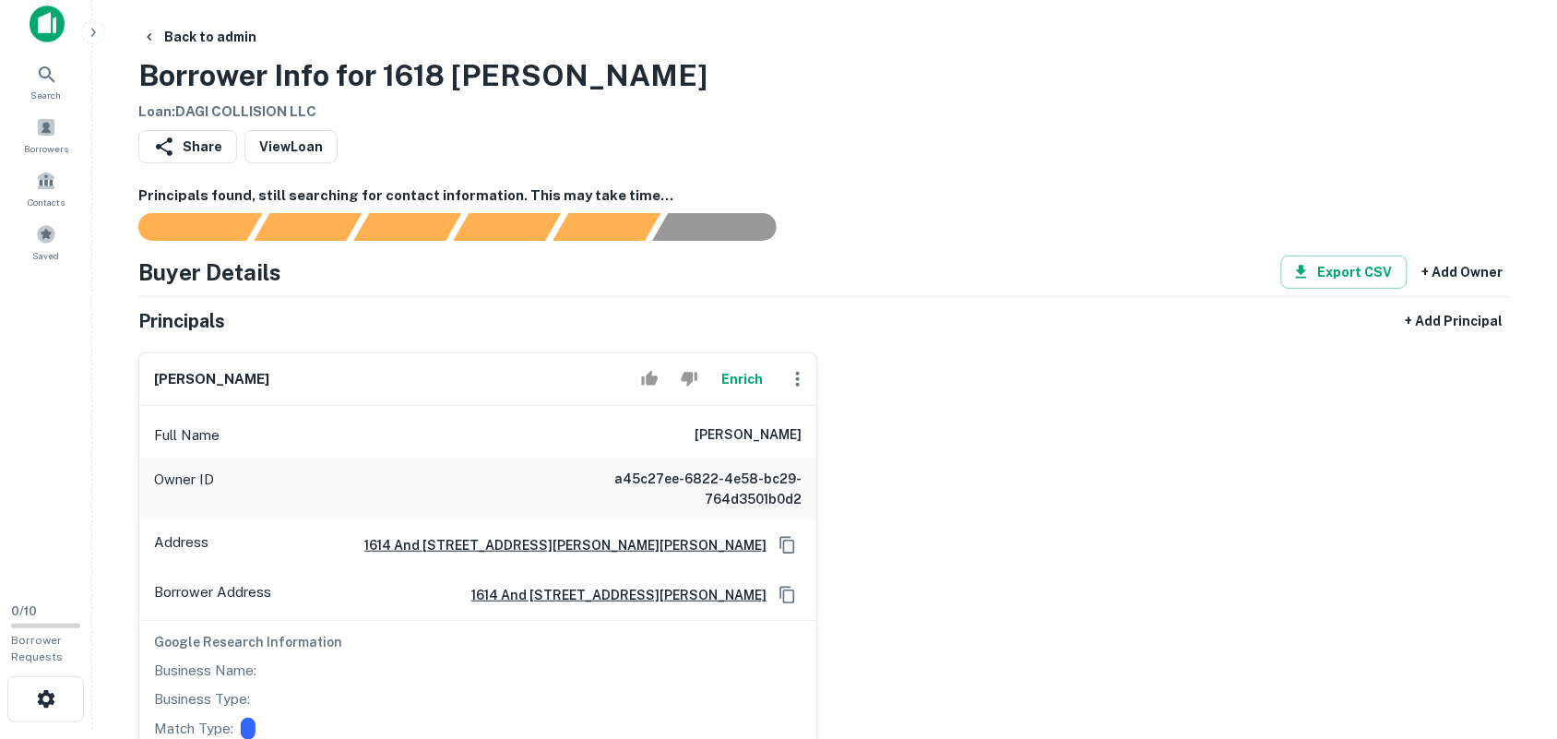
scroll to position [0, 0]
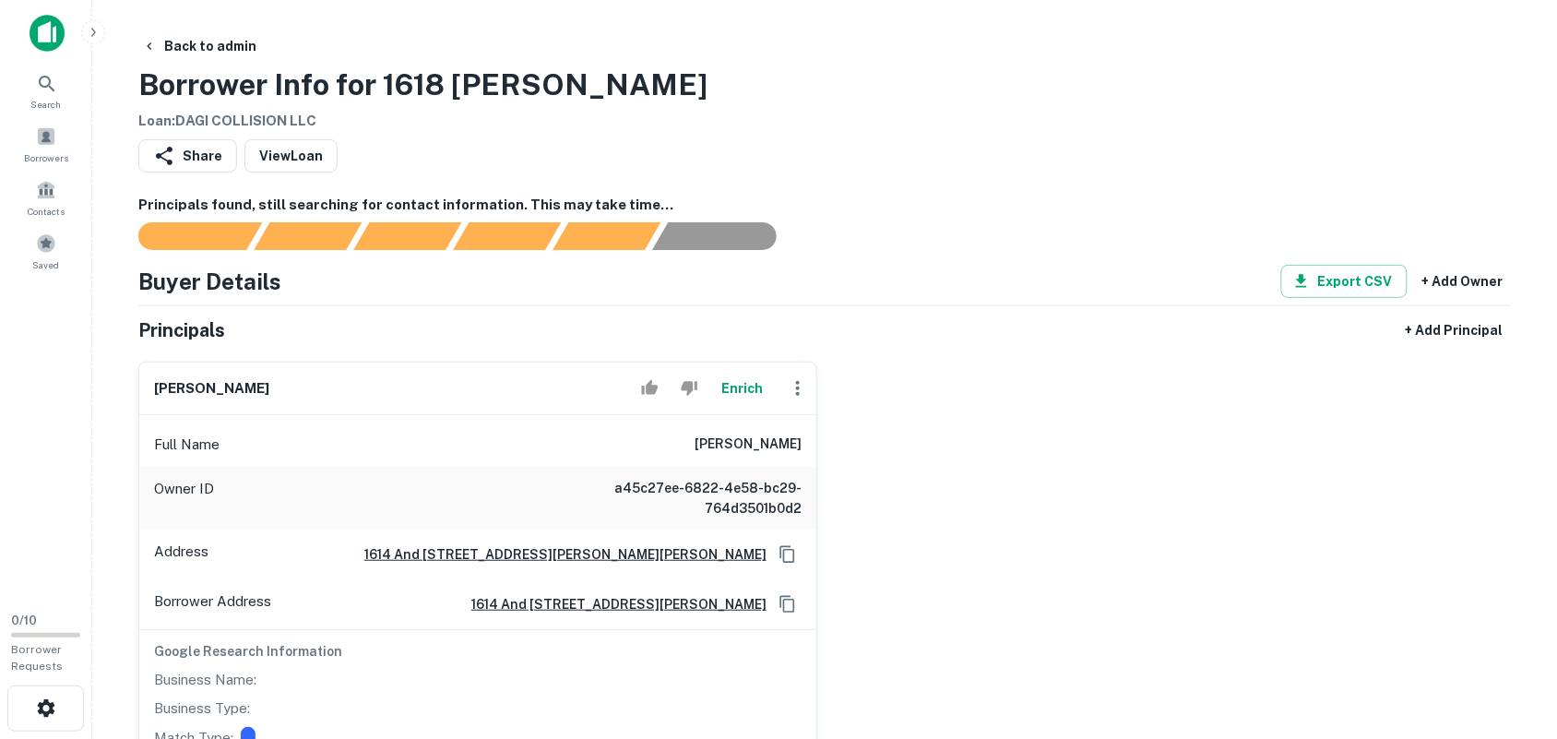
drag, startPoint x: 153, startPoint y: 389, endPoint x: 388, endPoint y: 374, distance: 235.7
click at [365, 389] on div "andy z. jordan Enrich" at bounding box center [477, 388] width 677 height 53
copy h6 "andy z. jordan"
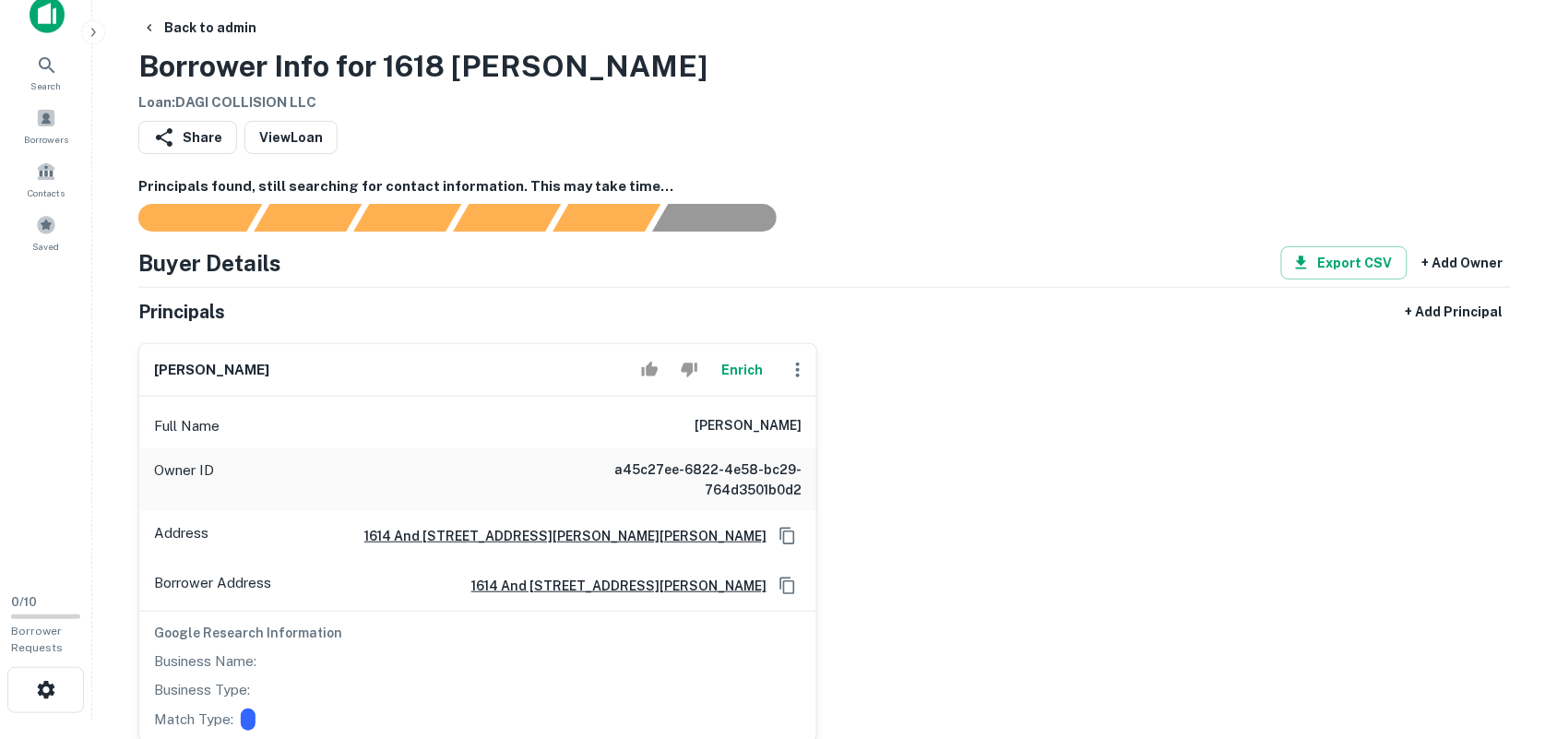
scroll to position [231, 0]
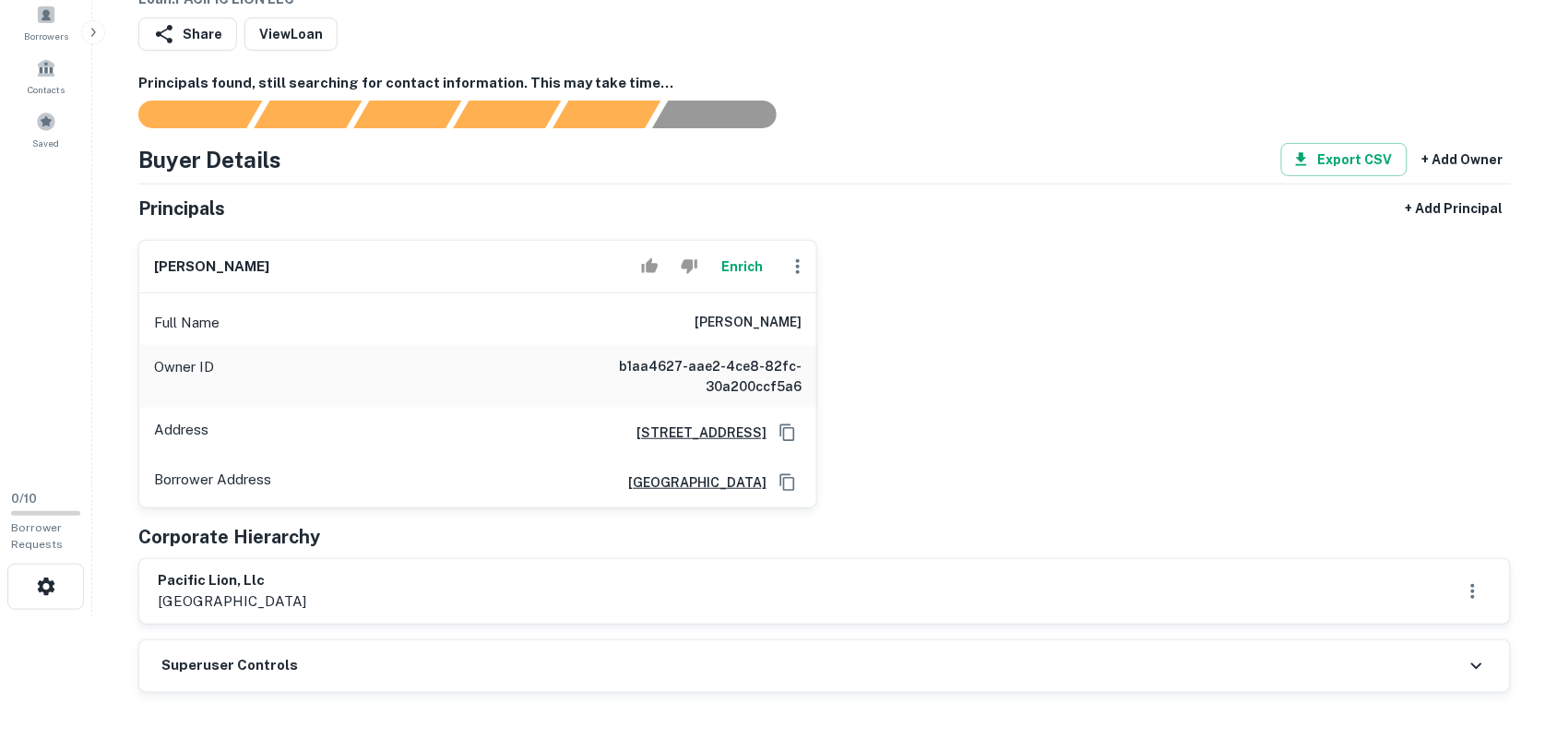
scroll to position [231, 0]
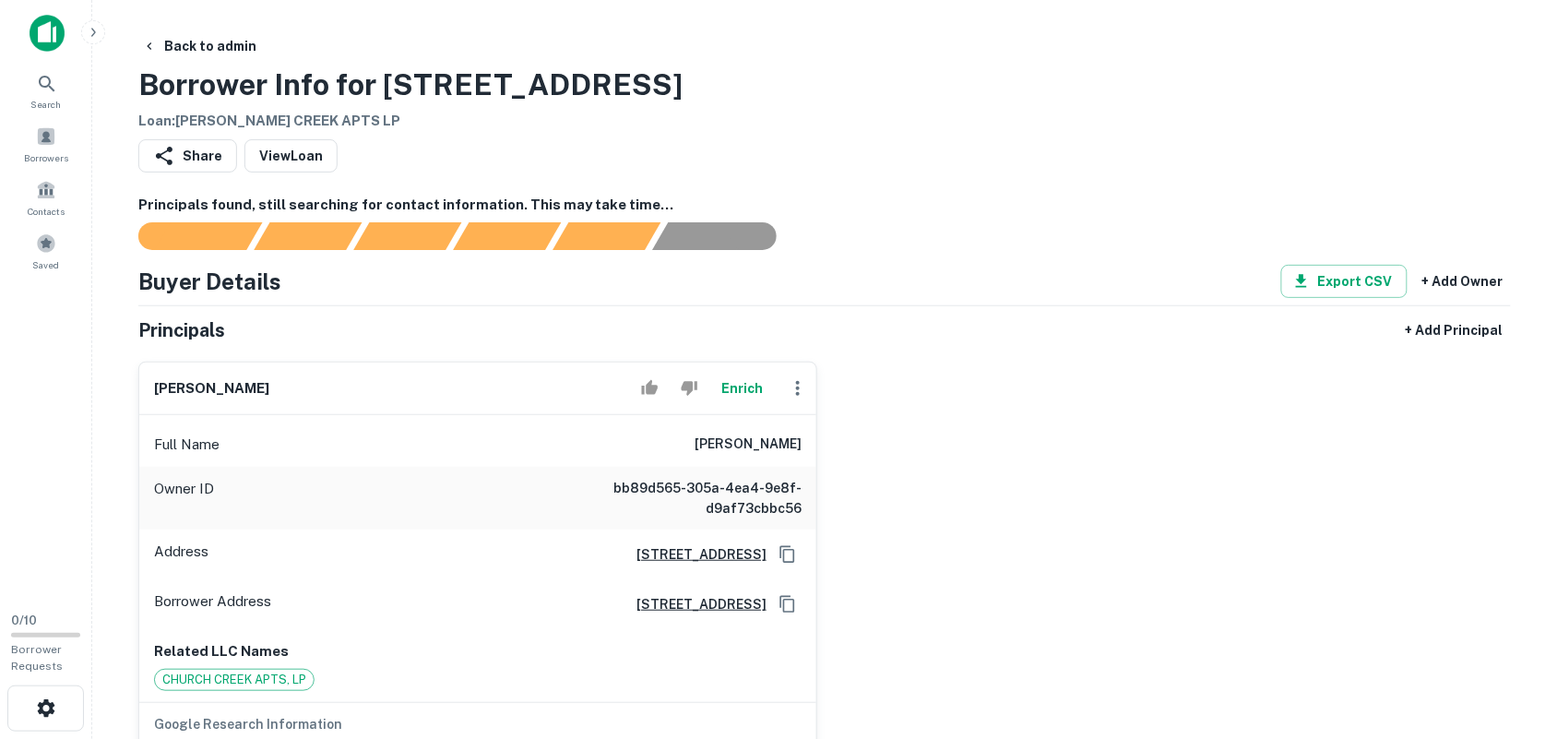
scroll to position [115, 0]
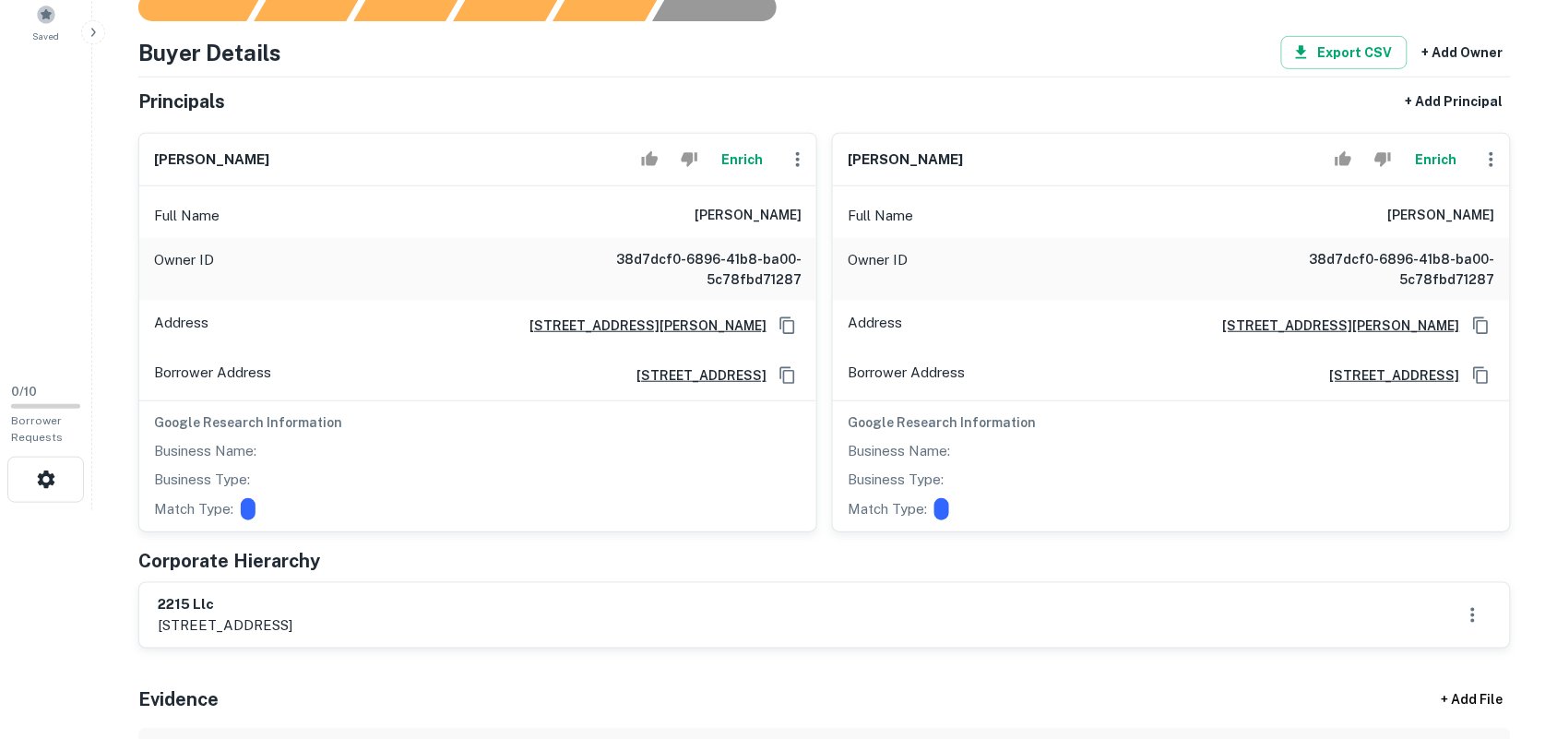
scroll to position [231, 0]
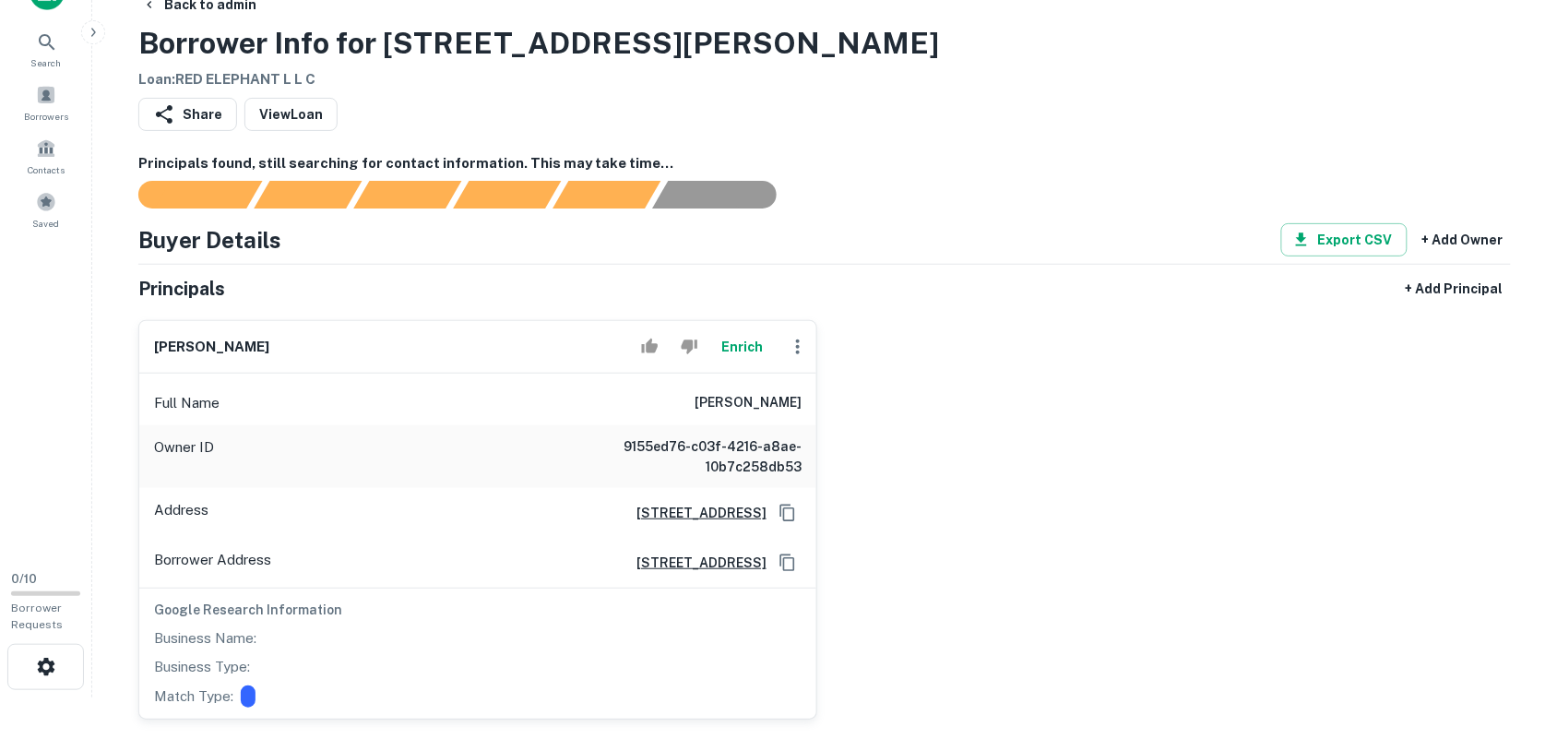
scroll to position [115, 0]
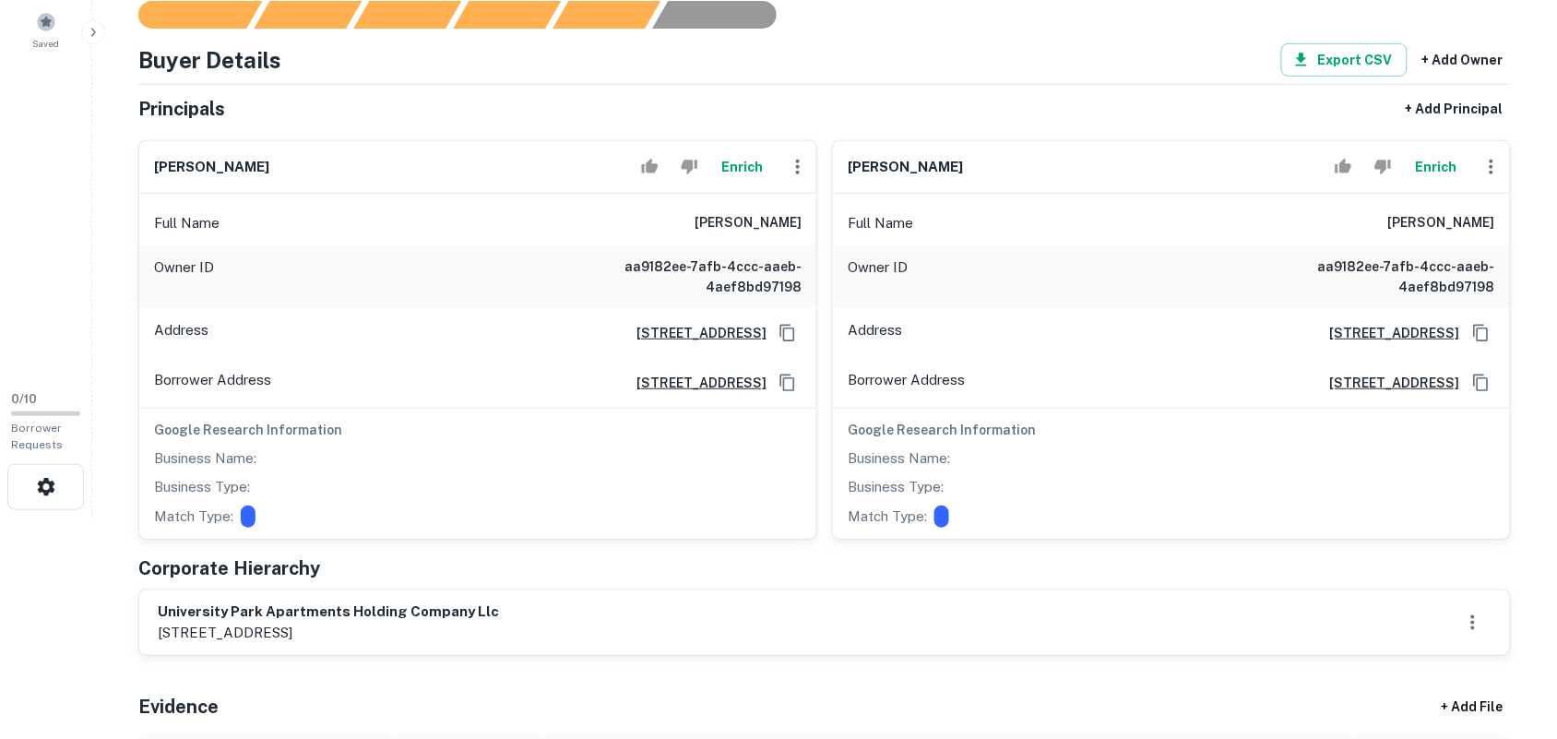
scroll to position [231, 0]
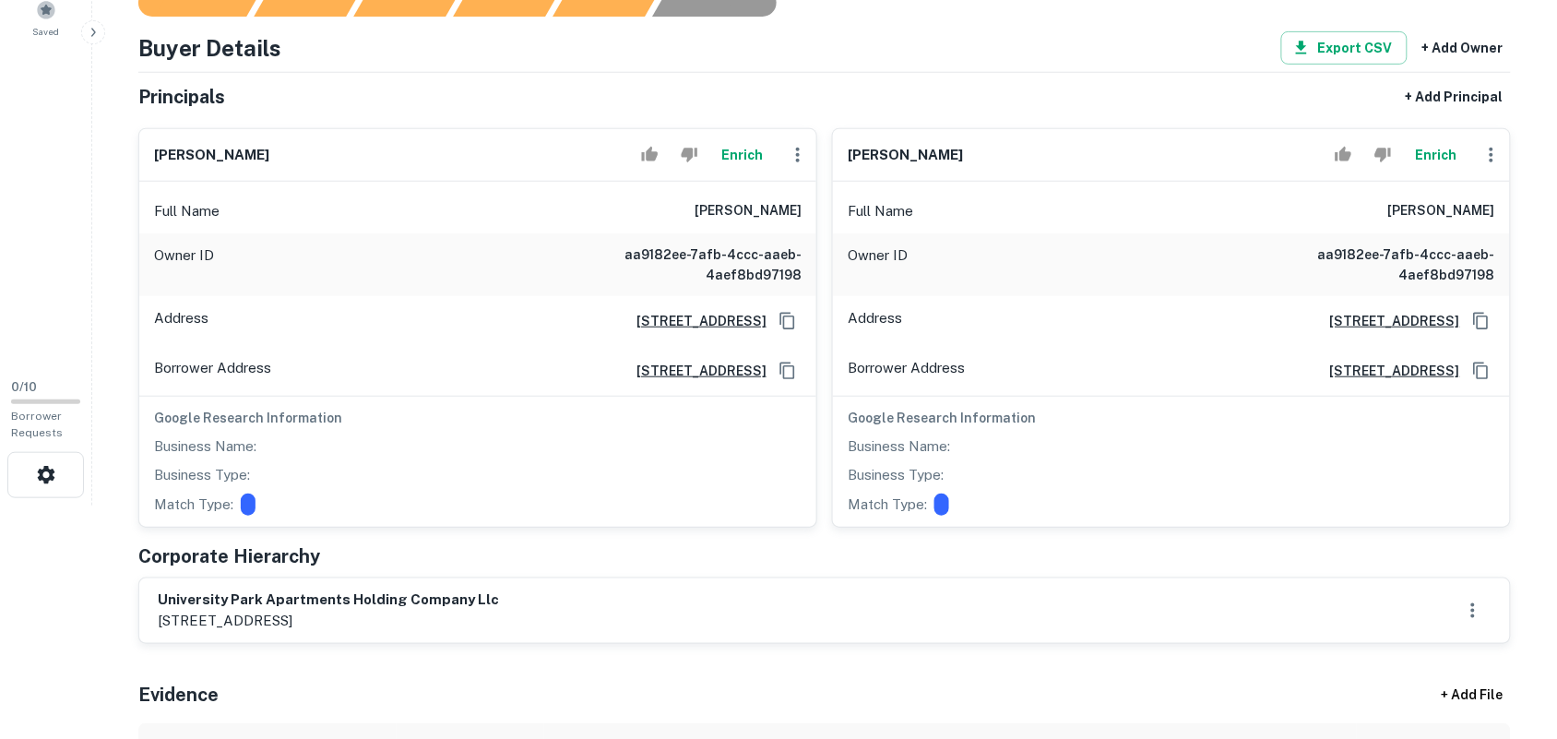
scroll to position [346, 0]
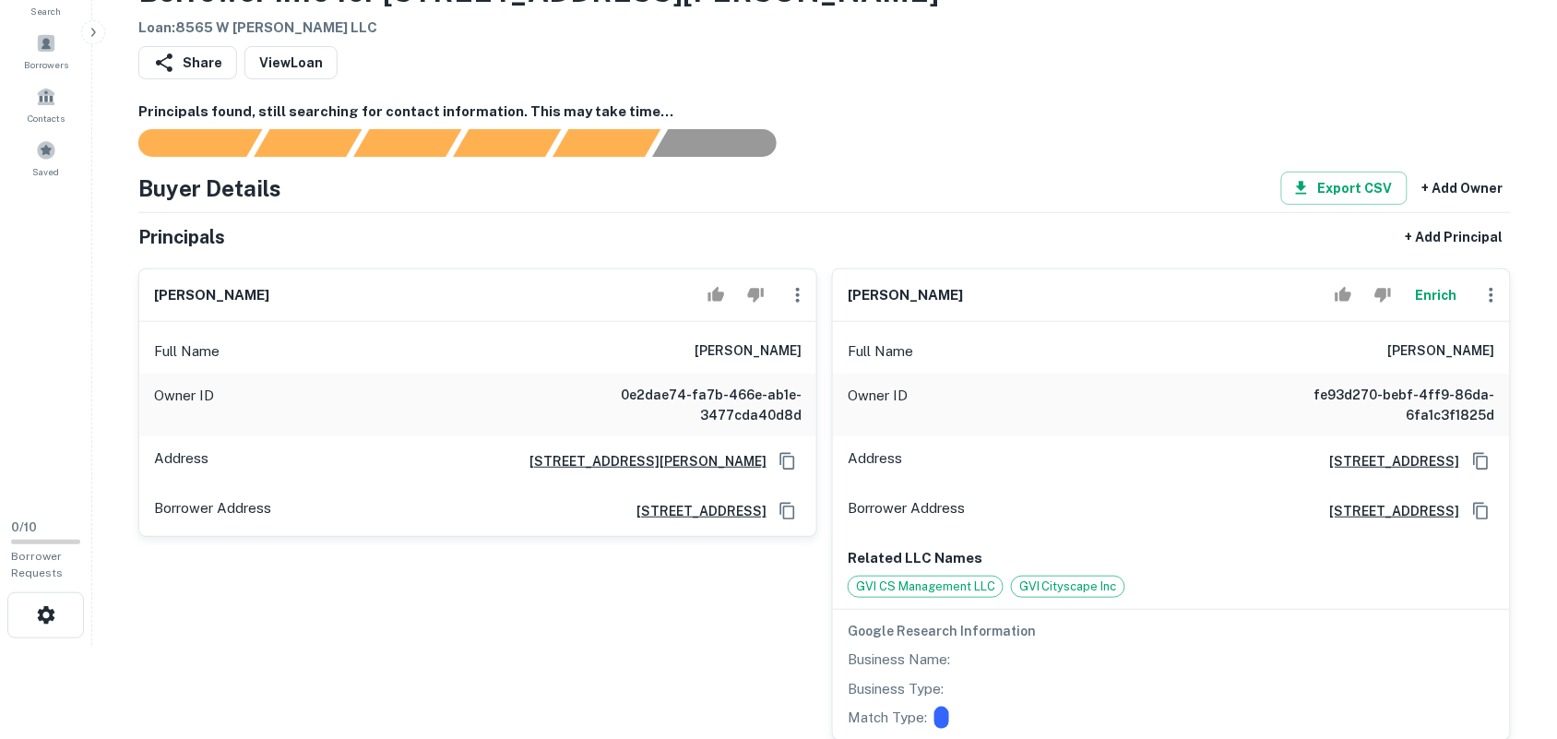
scroll to position [115, 0]
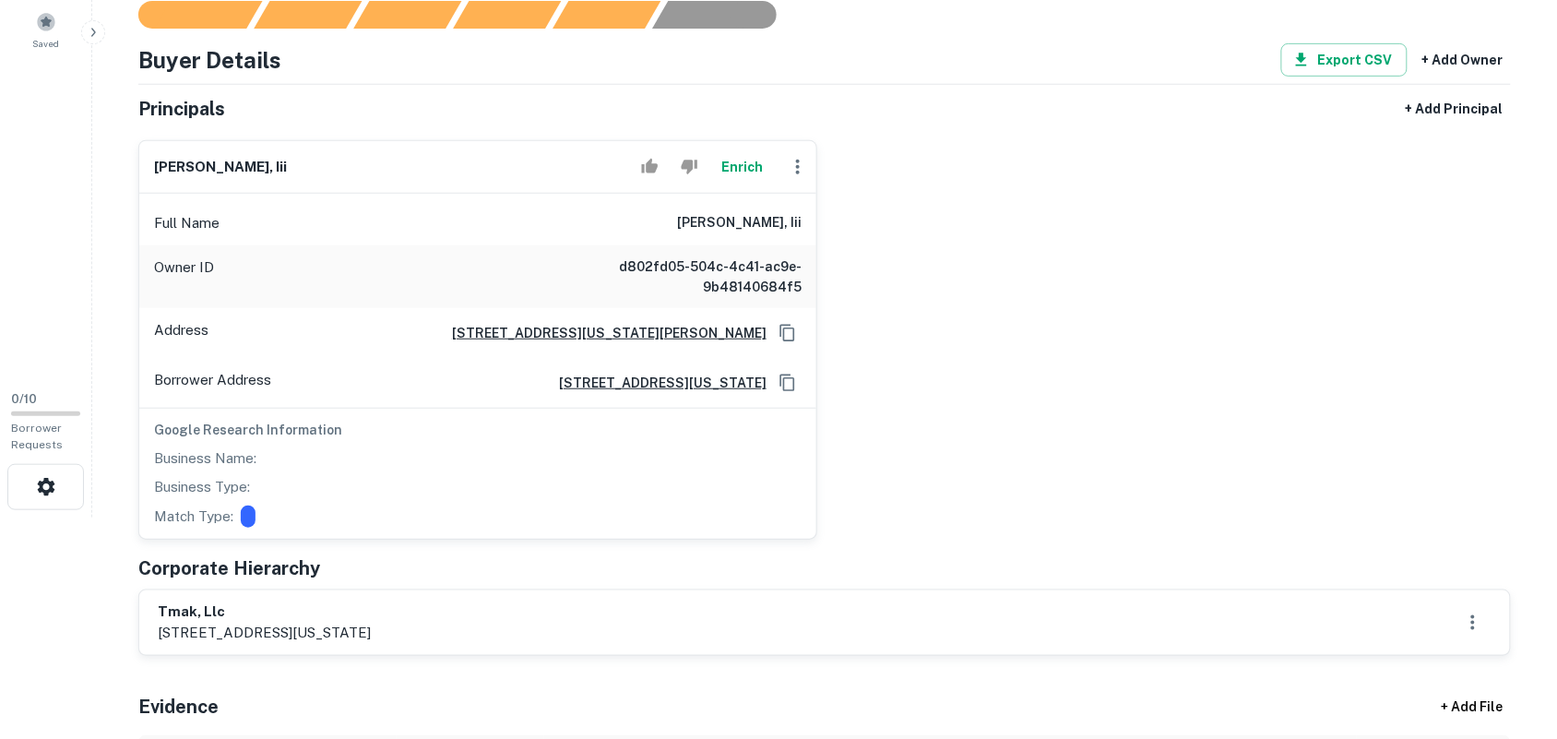
scroll to position [231, 0]
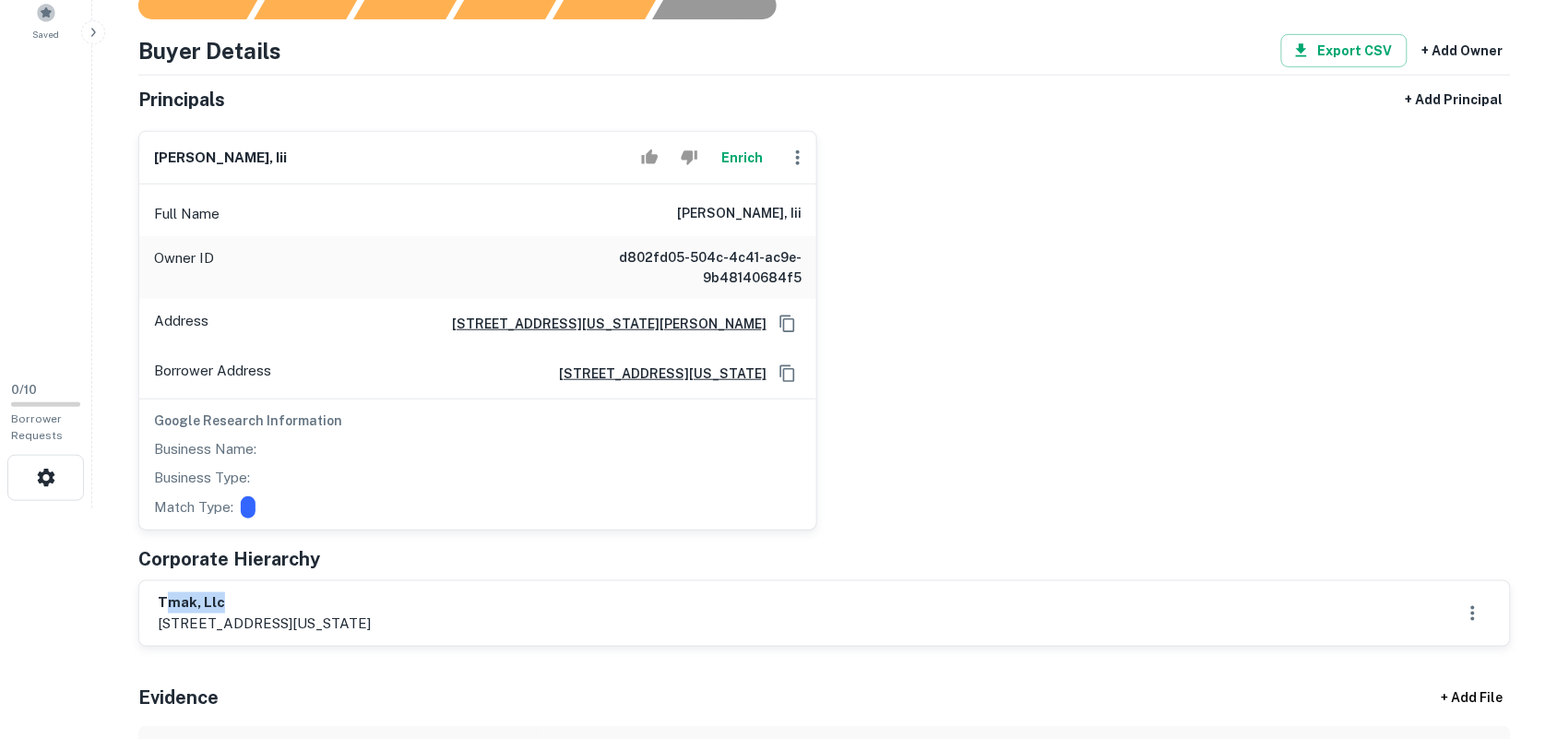
drag, startPoint x: 162, startPoint y: 600, endPoint x: 242, endPoint y: 598, distance: 79.4
click at [303, 602] on h6 "tmak, llc" at bounding box center [264, 602] width 213 height 21
drag, startPoint x: 157, startPoint y: 599, endPoint x: 224, endPoint y: 597, distance: 67.4
click at [224, 597] on div "tmak, llc 11800 missouri bottom road, hazelwood, mo, 63042" at bounding box center [824, 613] width 1371 height 65
copy h6 "tmak, llc"
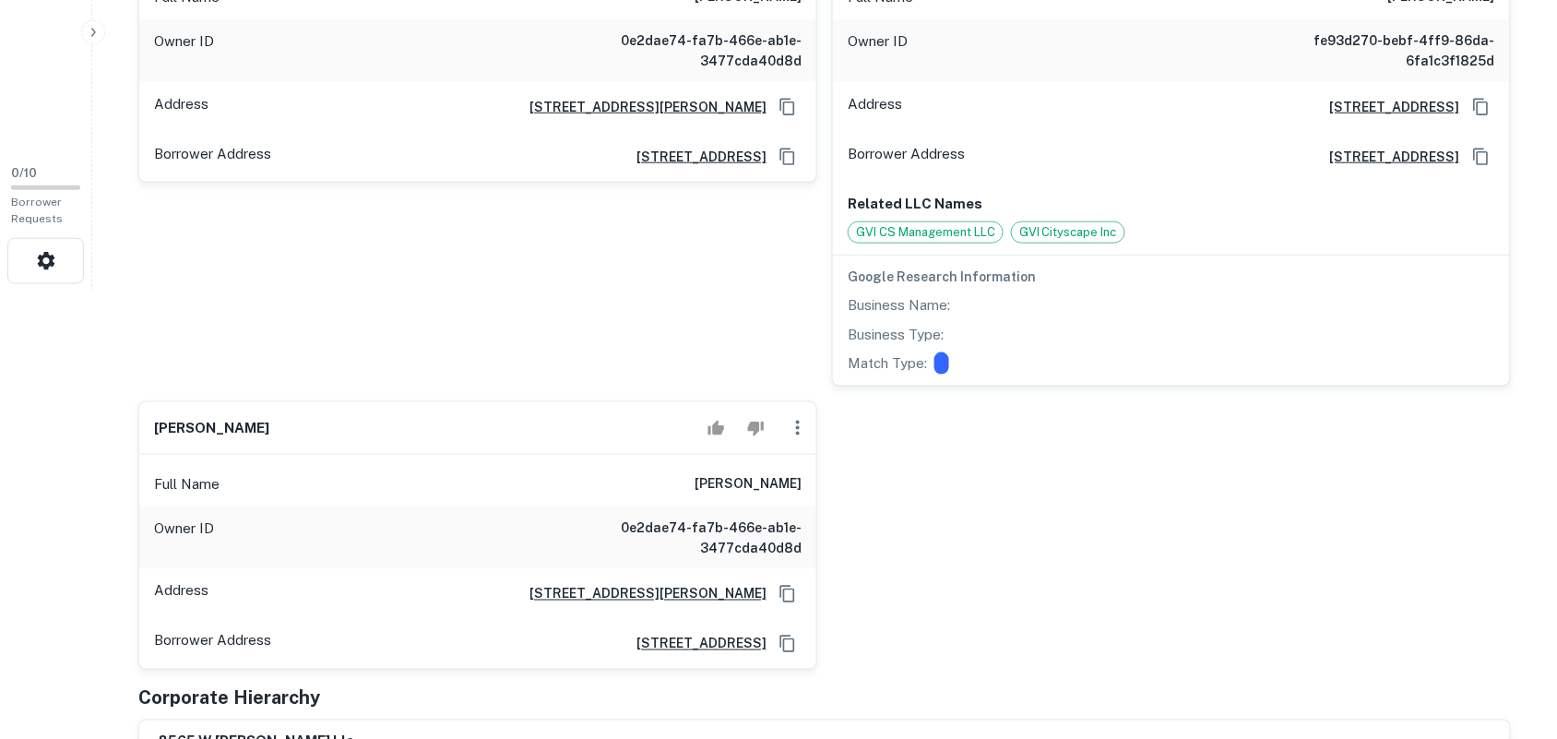
scroll to position [576, 0]
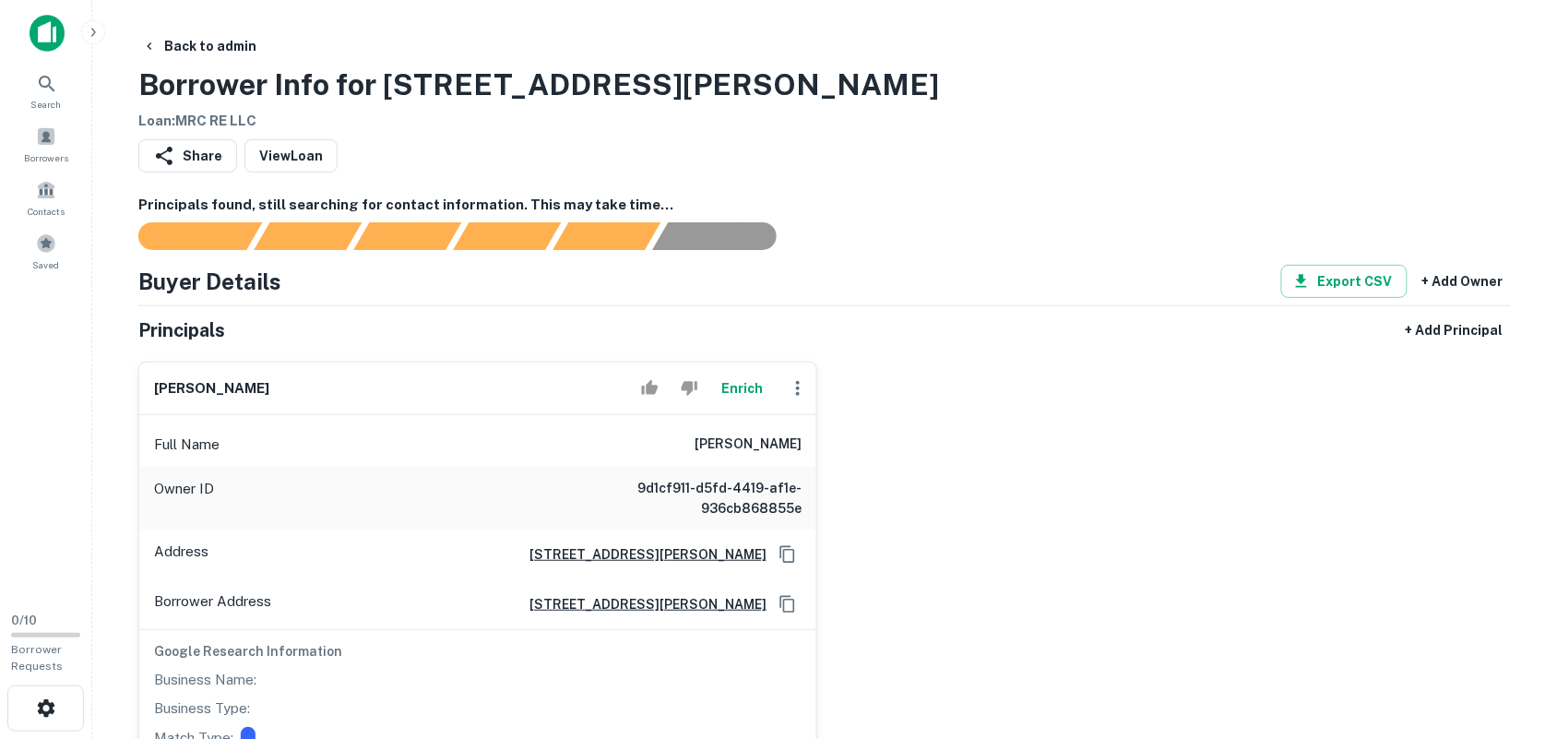
scroll to position [231, 0]
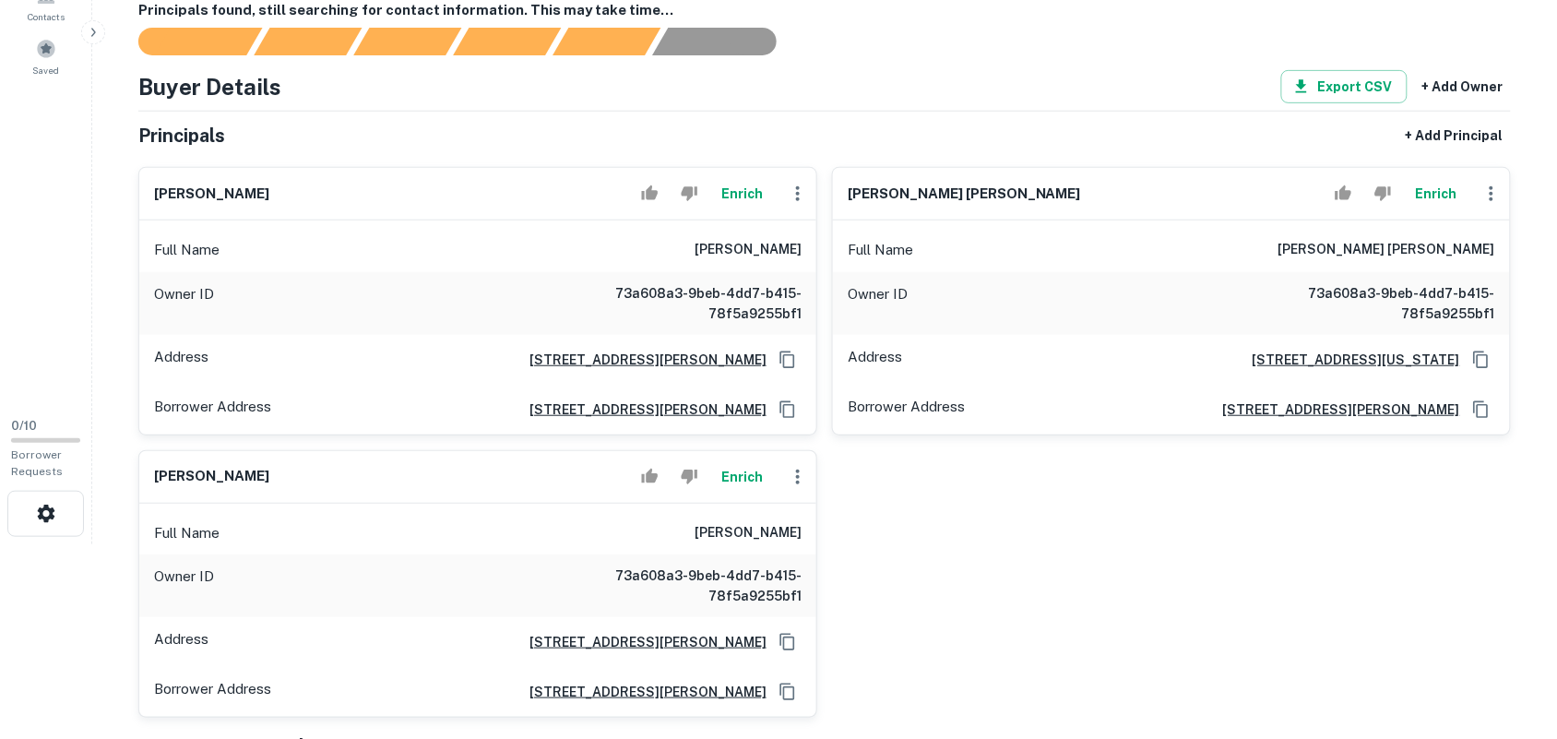
scroll to position [231, 0]
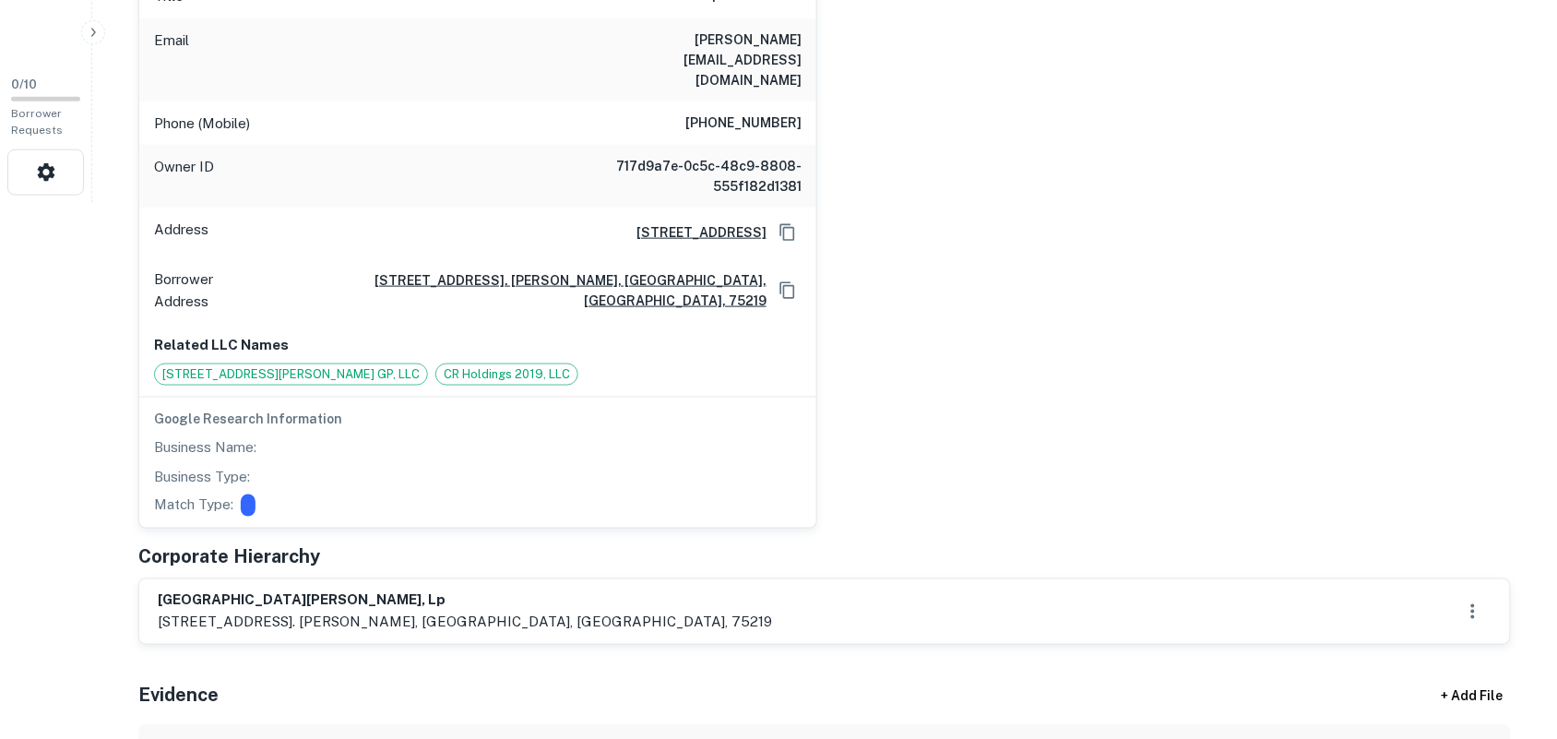
scroll to position [576, 0]
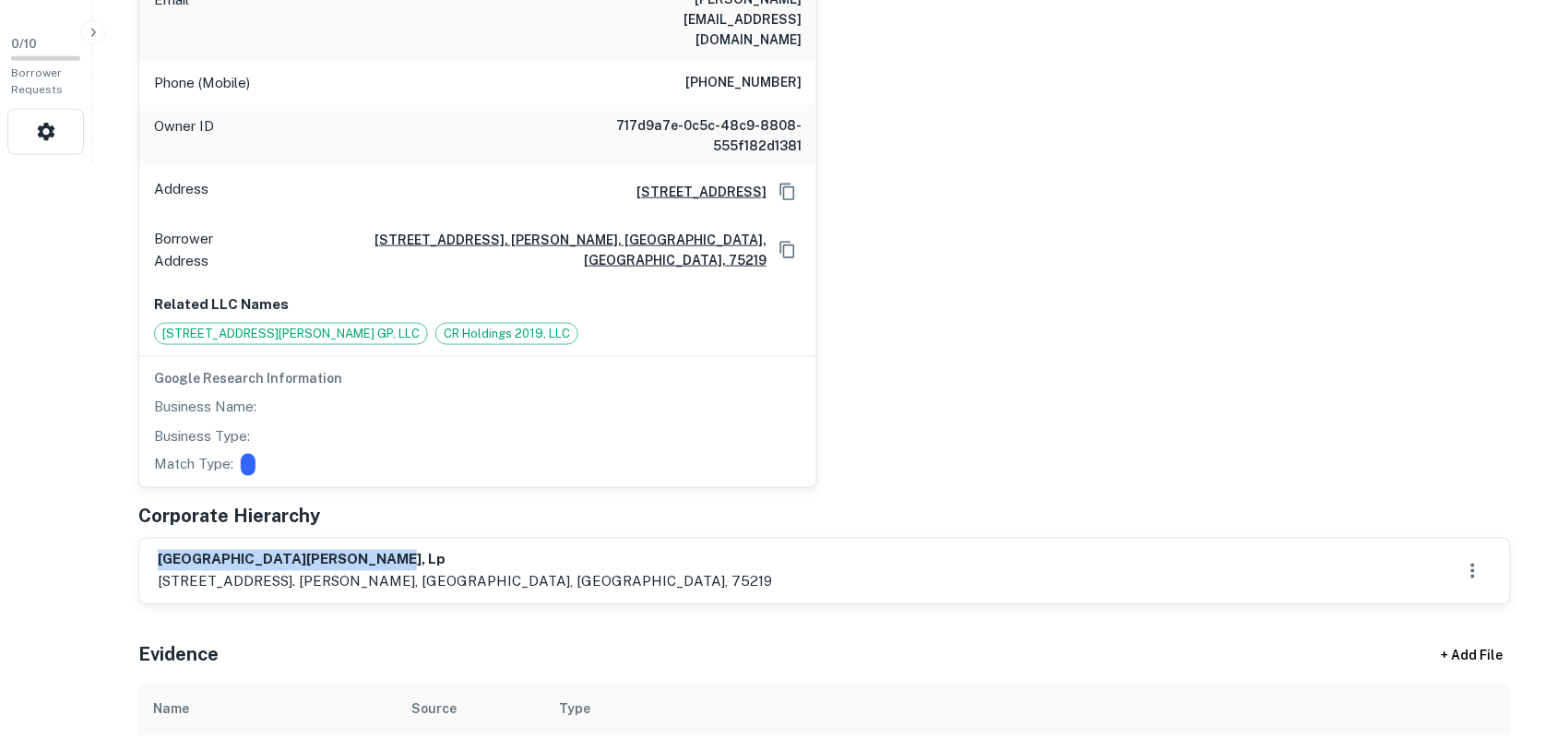
drag, startPoint x: 159, startPoint y: 503, endPoint x: 564, endPoint y: 507, distance: 405.8
click at [572, 550] on div "6500 hulen bend boulevard, lp 3953 maple ave., suite 150b, attn. barry potts, d…" at bounding box center [825, 571] width 1334 height 42
copy h6 "6500 hulen bend boulevard, lp"
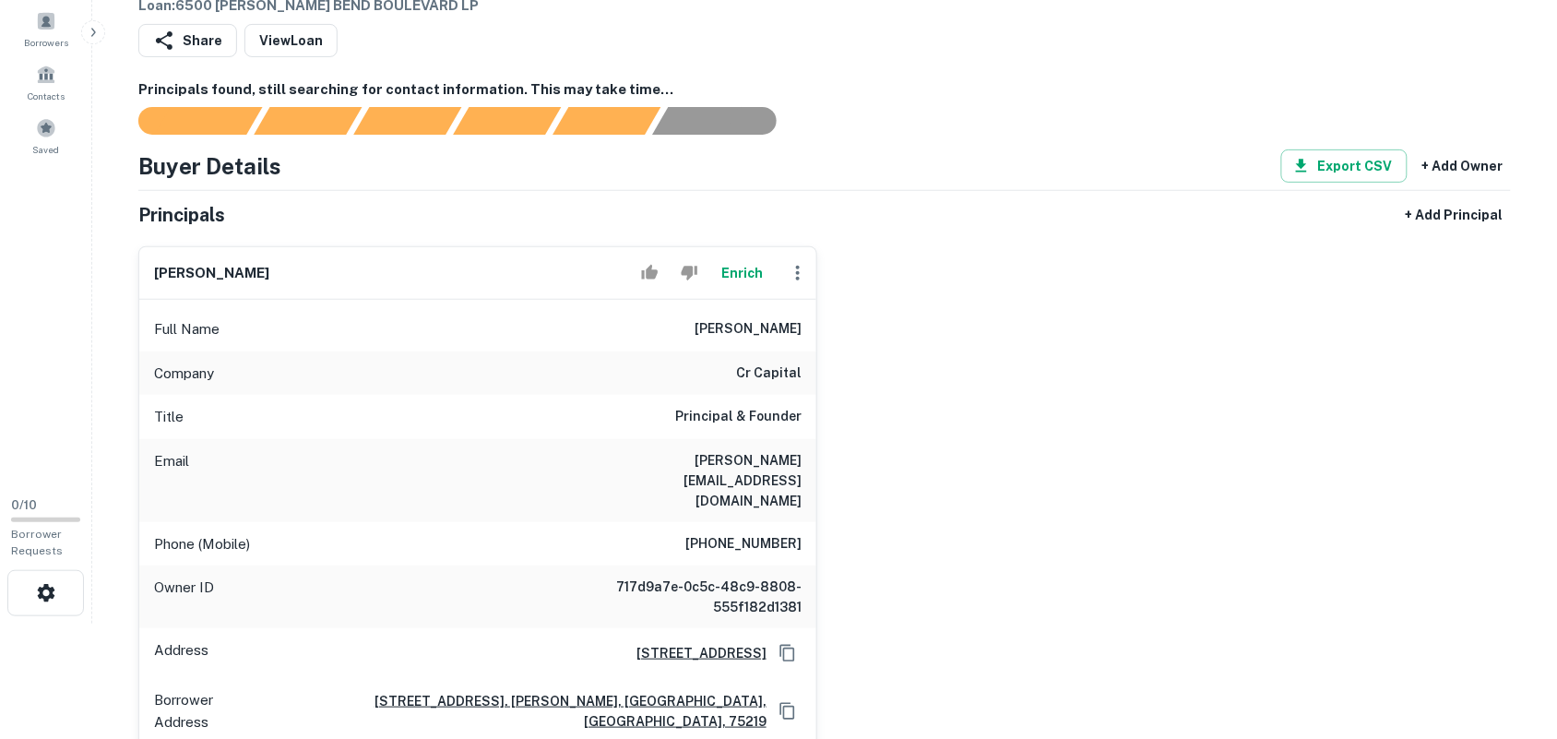
scroll to position [0, 0]
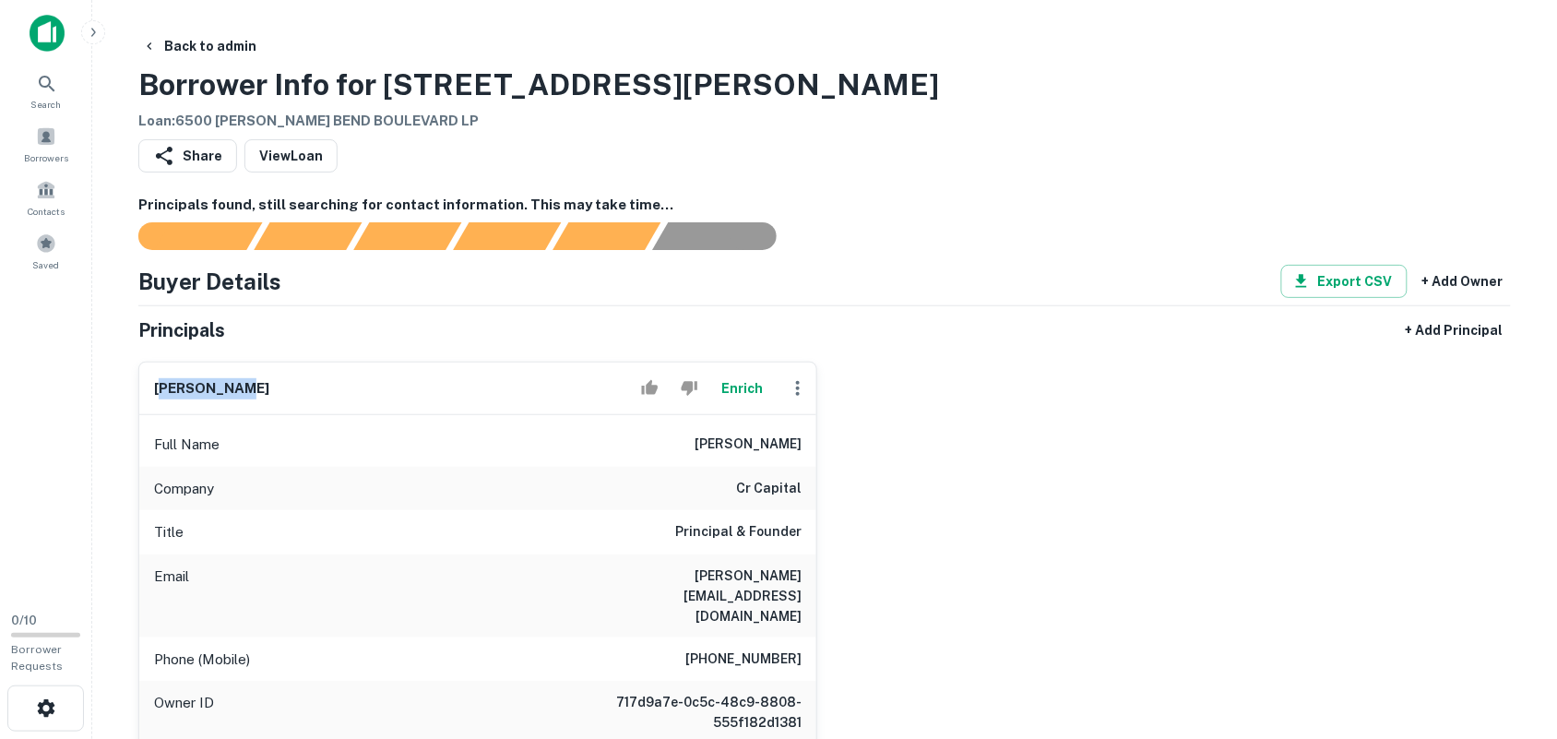
drag, startPoint x: 160, startPoint y: 390, endPoint x: 274, endPoint y: 389, distance: 114.4
click at [292, 387] on div "barry potts Enrich" at bounding box center [477, 388] width 677 height 53
click at [164, 381] on h6 "barry potts" at bounding box center [211, 388] width 115 height 21
drag, startPoint x: 154, startPoint y: 384, endPoint x: 301, endPoint y: 387, distance: 146.7
click at [301, 386] on div "barry potts Enrich" at bounding box center [477, 388] width 677 height 53
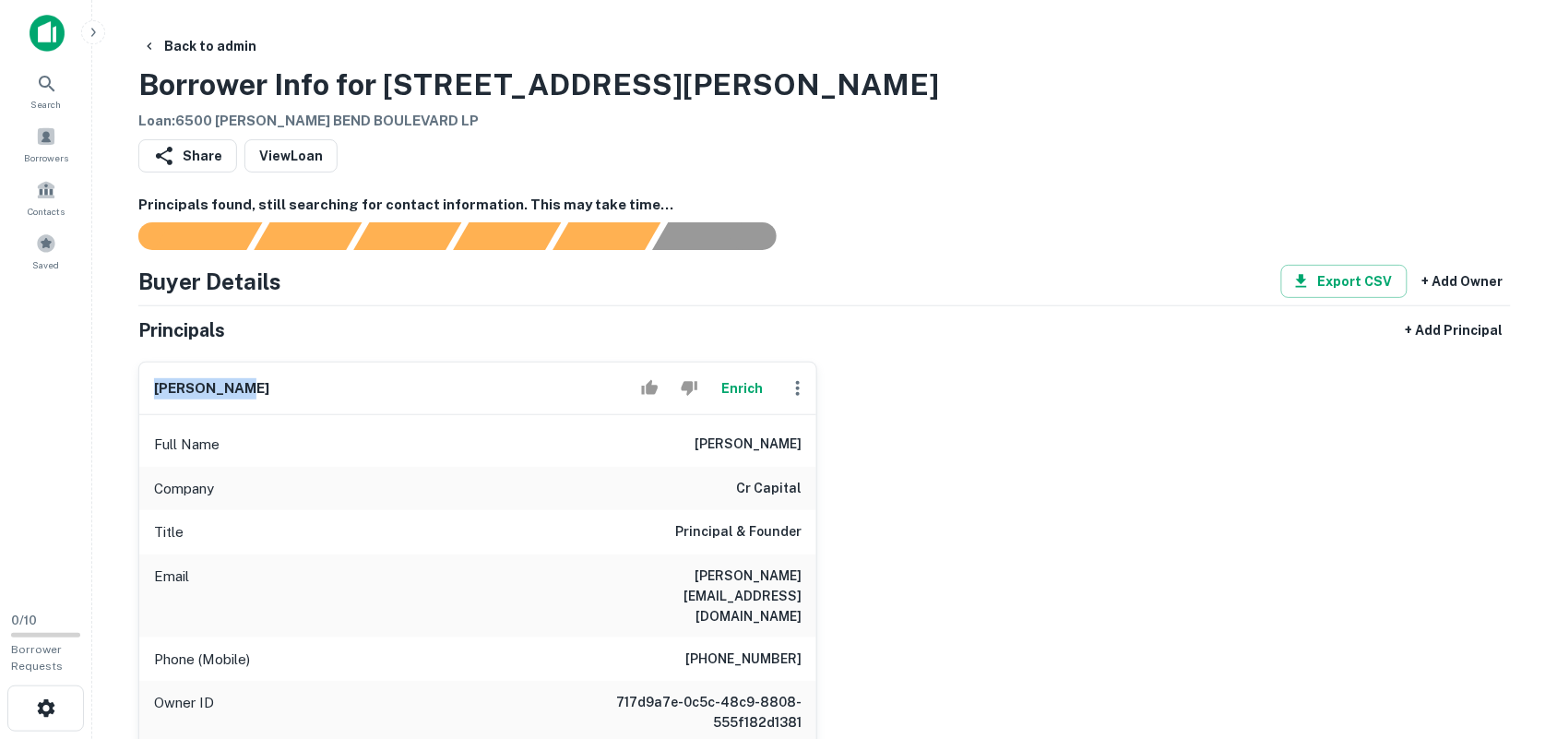
copy h6 "barry potts"
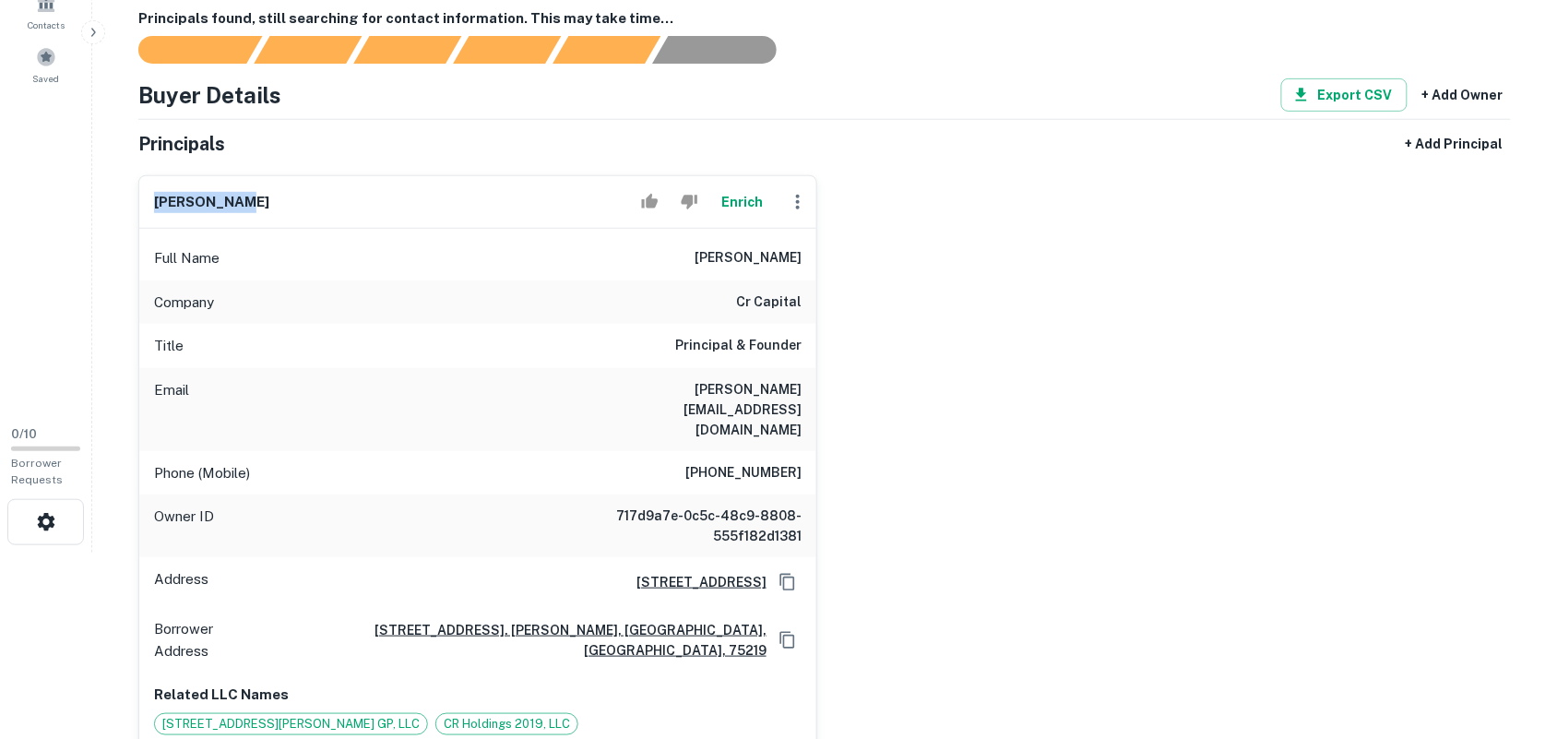
scroll to position [231, 0]
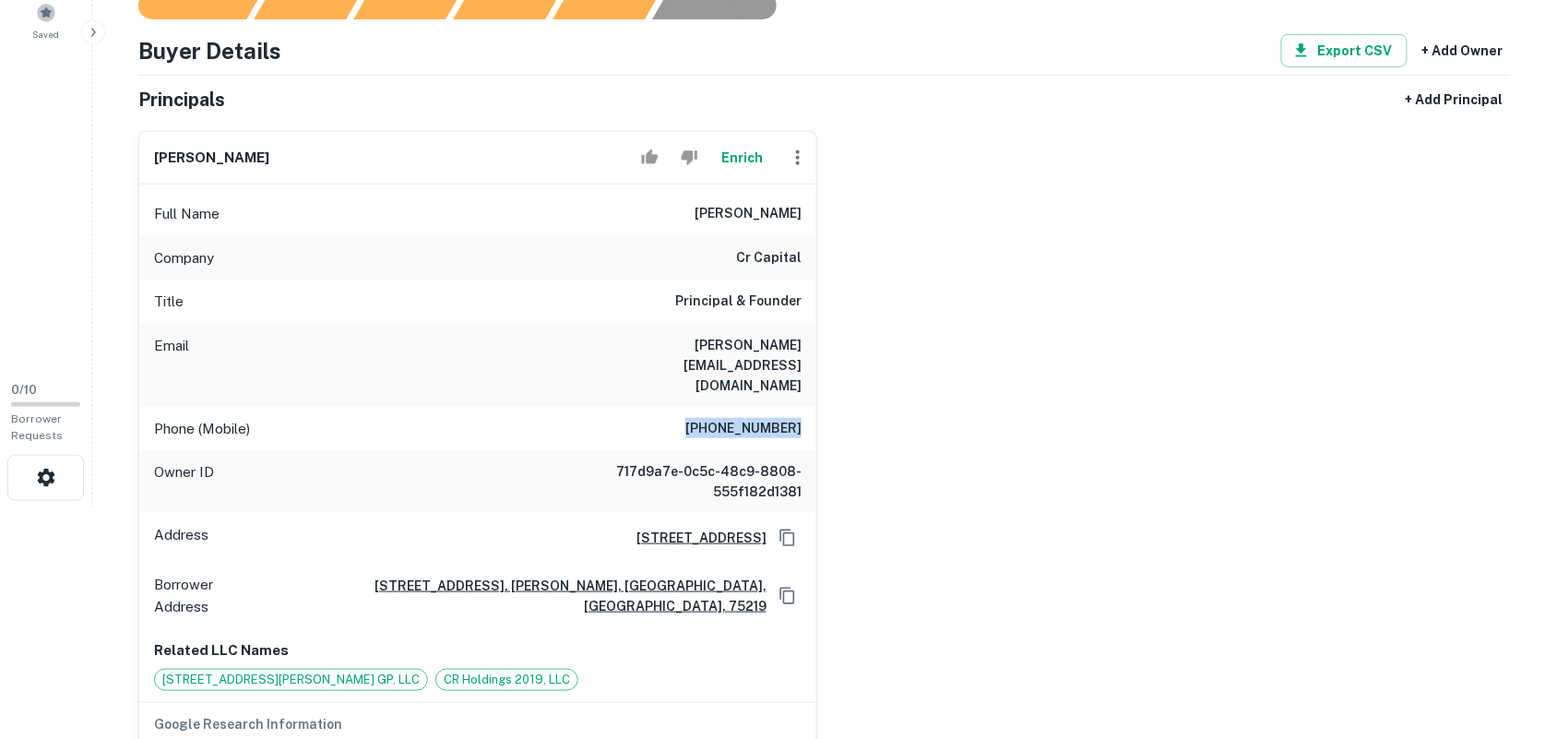
drag, startPoint x: 706, startPoint y: 387, endPoint x: 798, endPoint y: 393, distance: 91.5
click at [801, 418] on h6 "(214) 538-2409" at bounding box center [743, 429] width 116 height 22
copy h6 "(214) 538-2409"
click at [800, 154] on icon "button" at bounding box center [798, 158] width 22 height 22
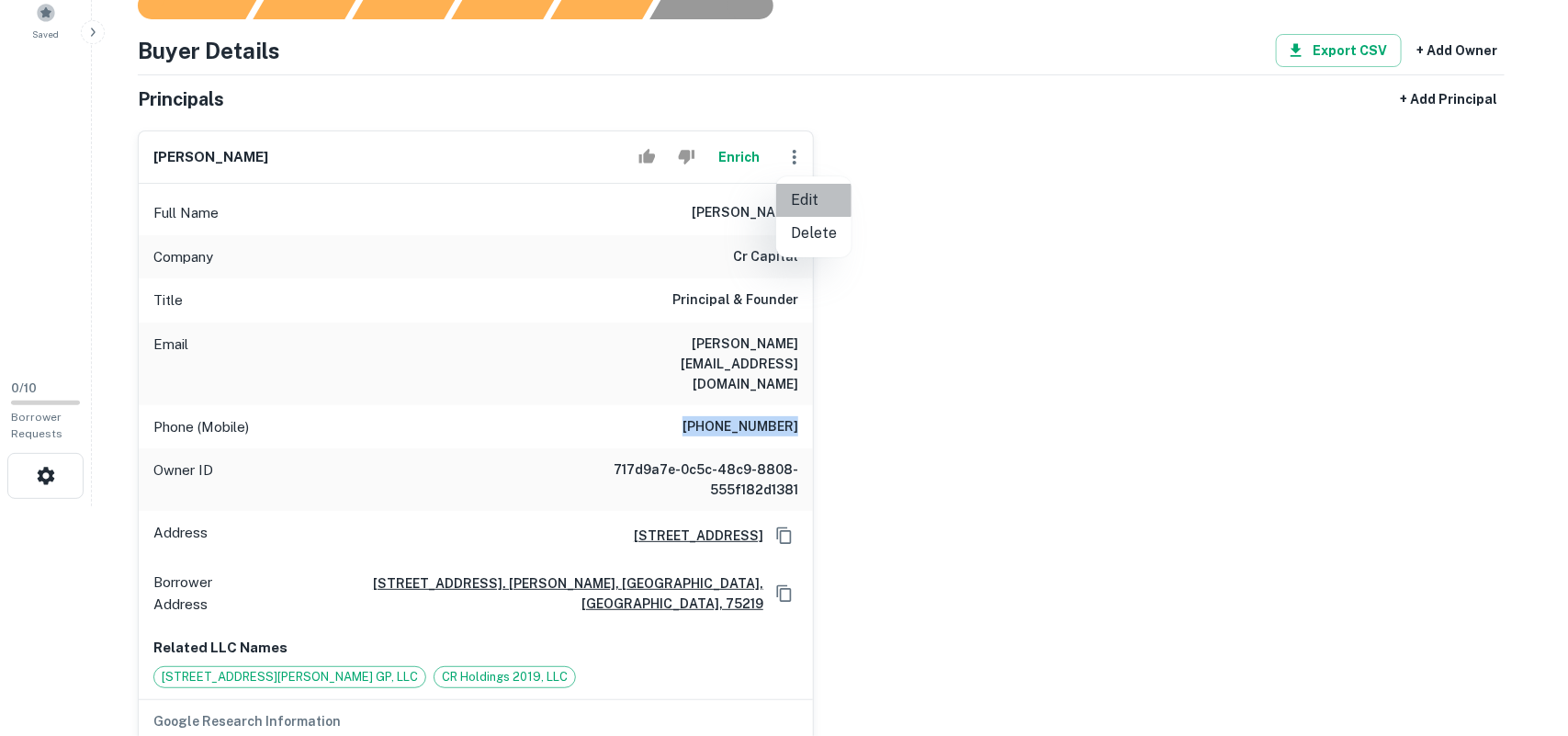
click at [807, 197] on li "Edit" at bounding box center [814, 199] width 76 height 33
select select "**"
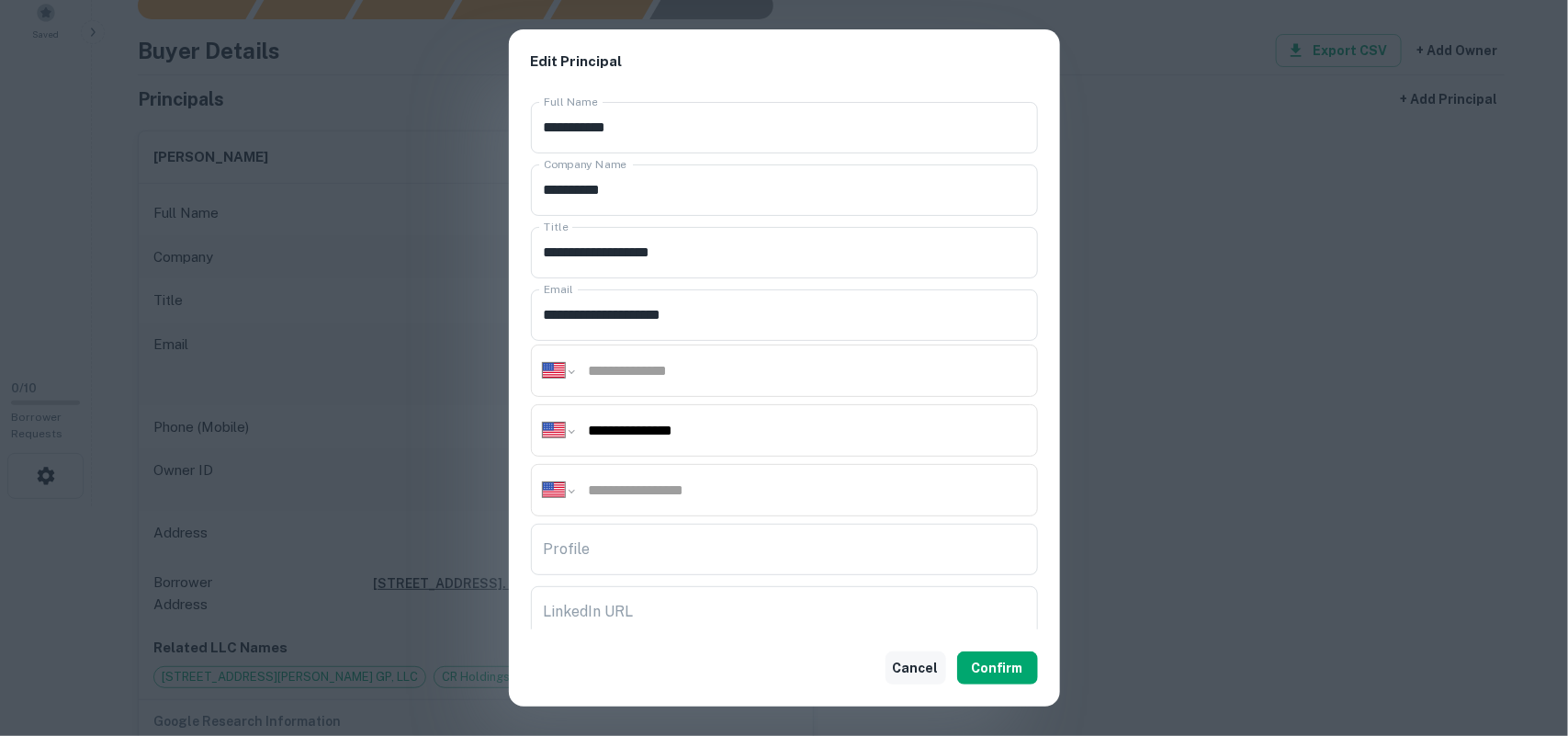
click at [916, 654] on button "Cancel" at bounding box center [915, 667] width 61 height 33
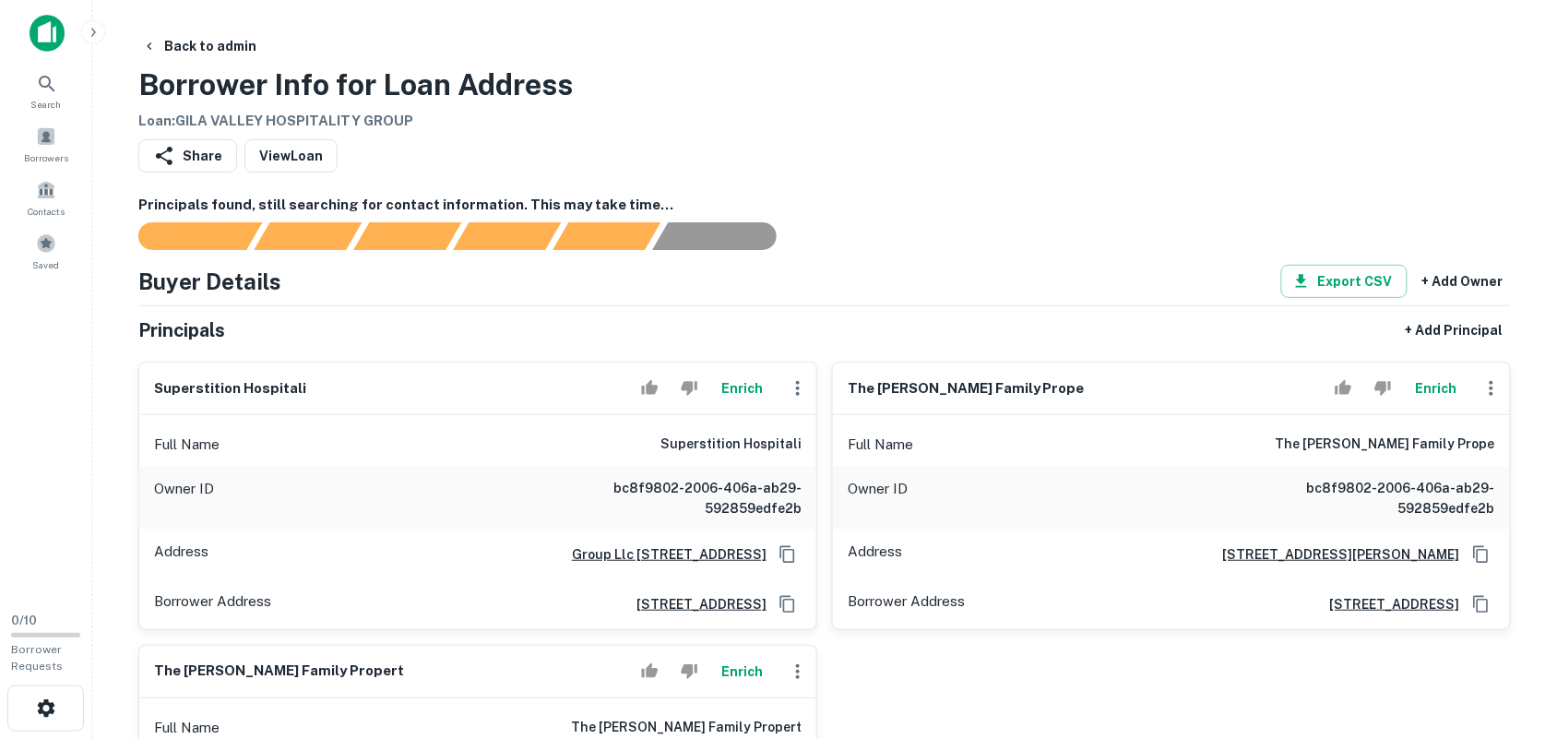
scroll to position [231, 0]
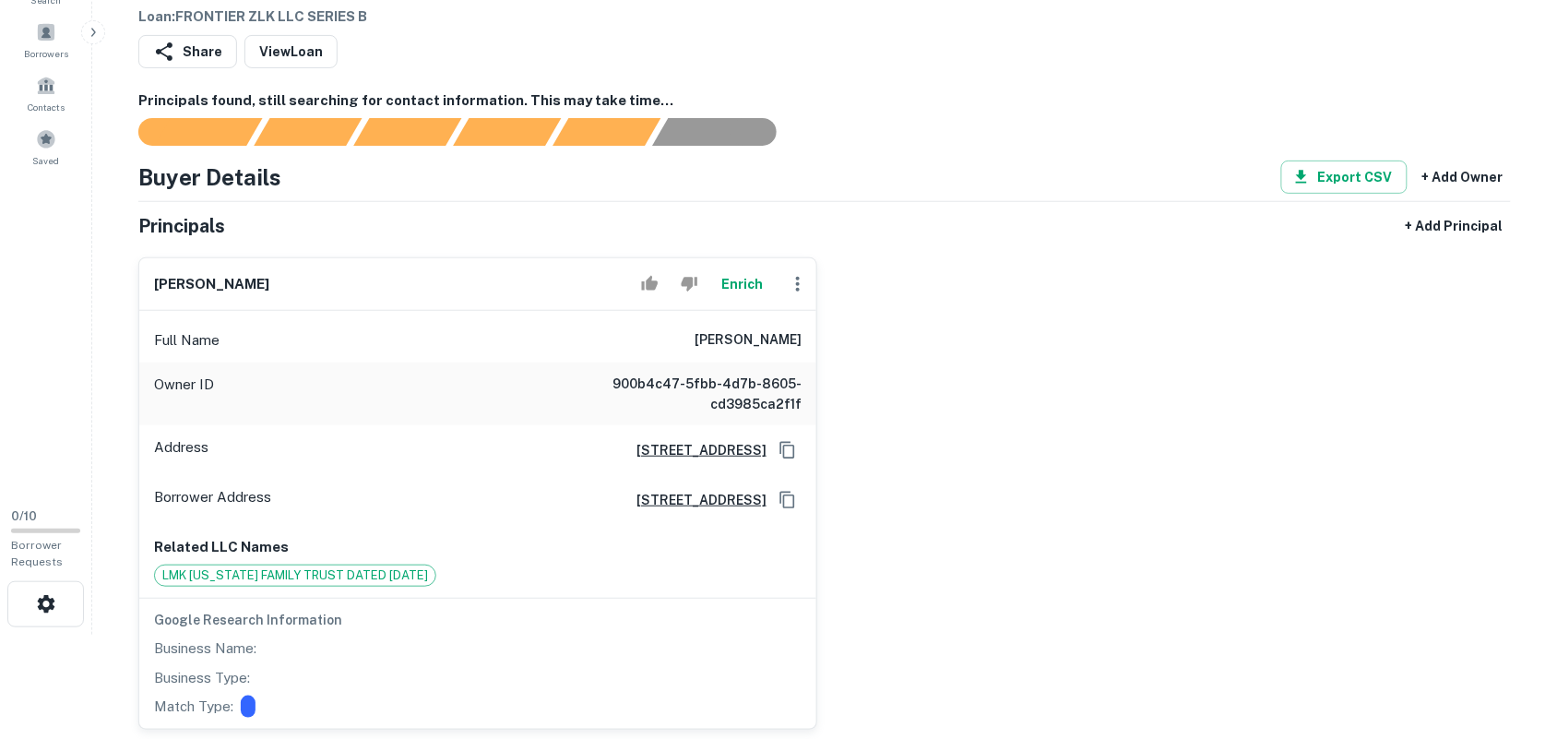
scroll to position [231, 0]
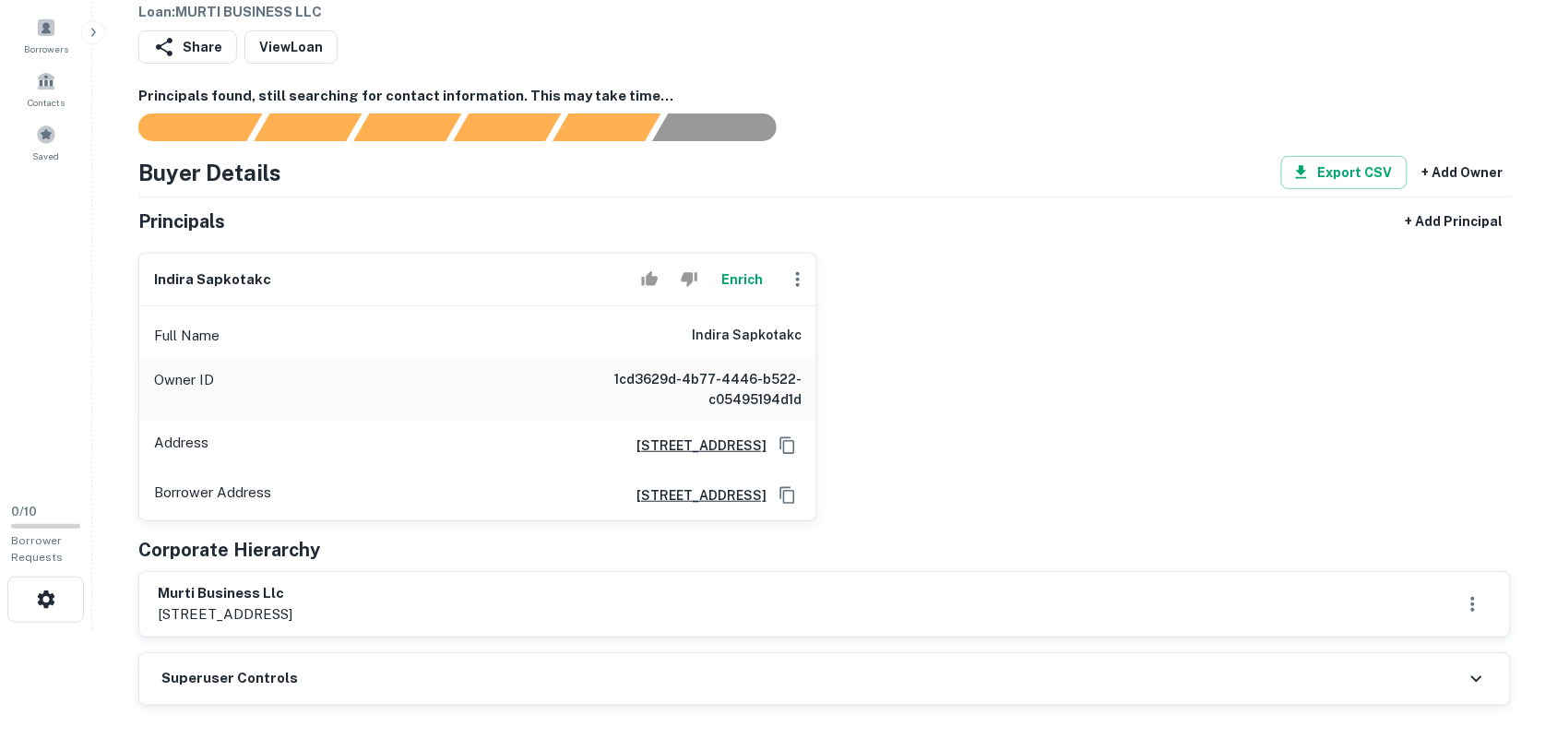
scroll to position [231, 0]
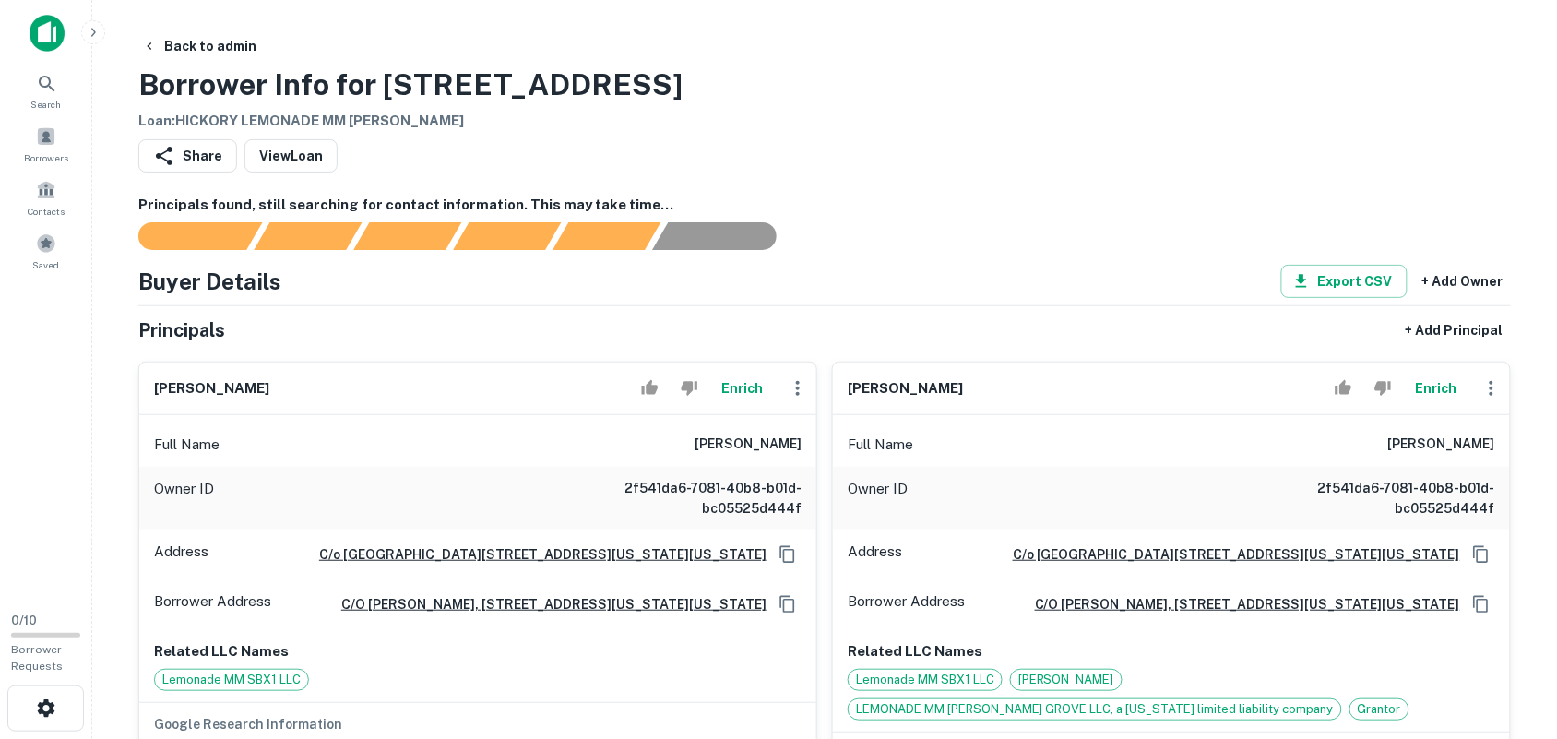
scroll to position [231, 0]
